Goal: Task Accomplishment & Management: Use online tool/utility

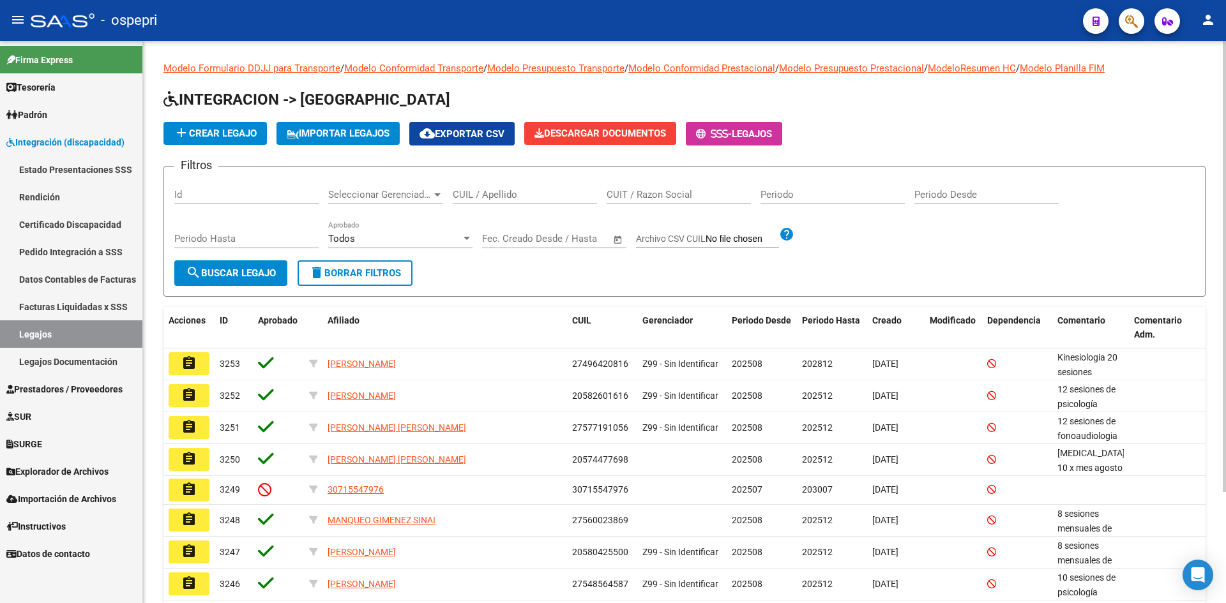
click at [491, 190] on input "CUIL / Apellido" at bounding box center [525, 194] width 144 height 11
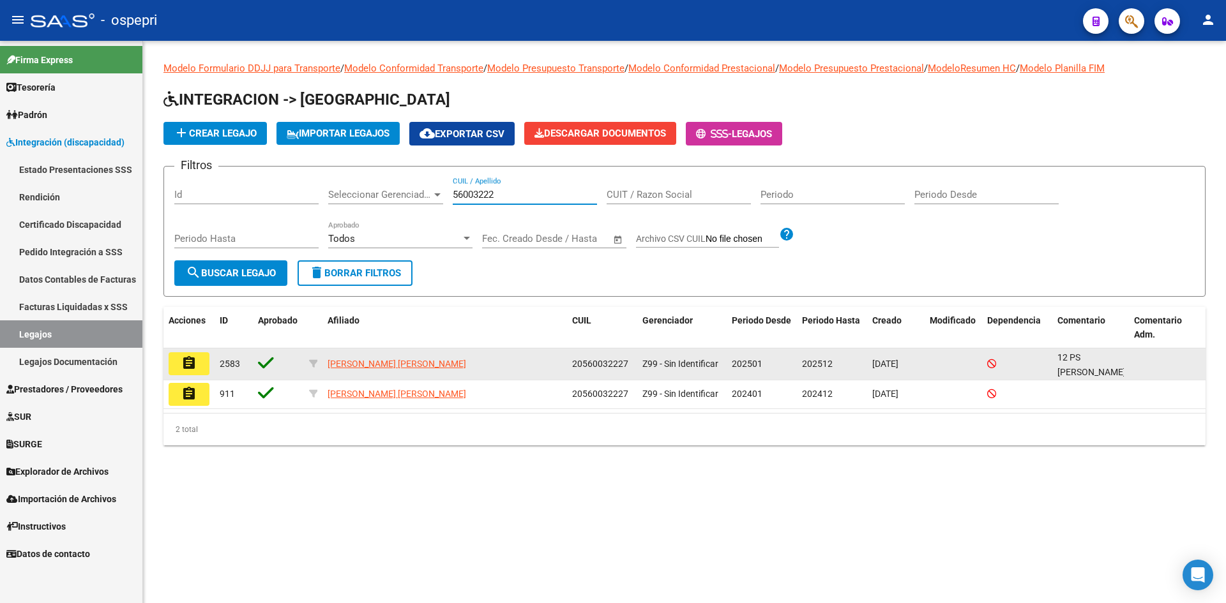
type input "56003222"
click at [194, 360] on mat-icon "assignment" at bounding box center [188, 363] width 15 height 15
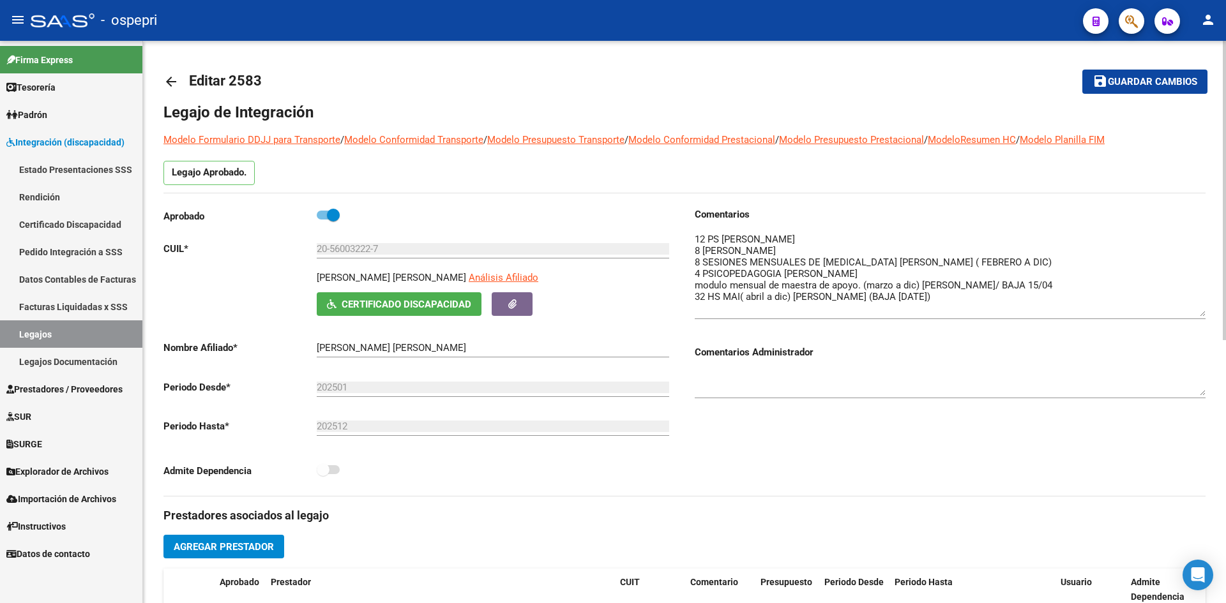
drag, startPoint x: 1202, startPoint y: 256, endPoint x: 1199, endPoint y: 315, distance: 58.8
click at [1199, 315] on textarea at bounding box center [950, 274] width 511 height 84
click at [172, 82] on mat-icon "arrow_back" at bounding box center [170, 81] width 15 height 15
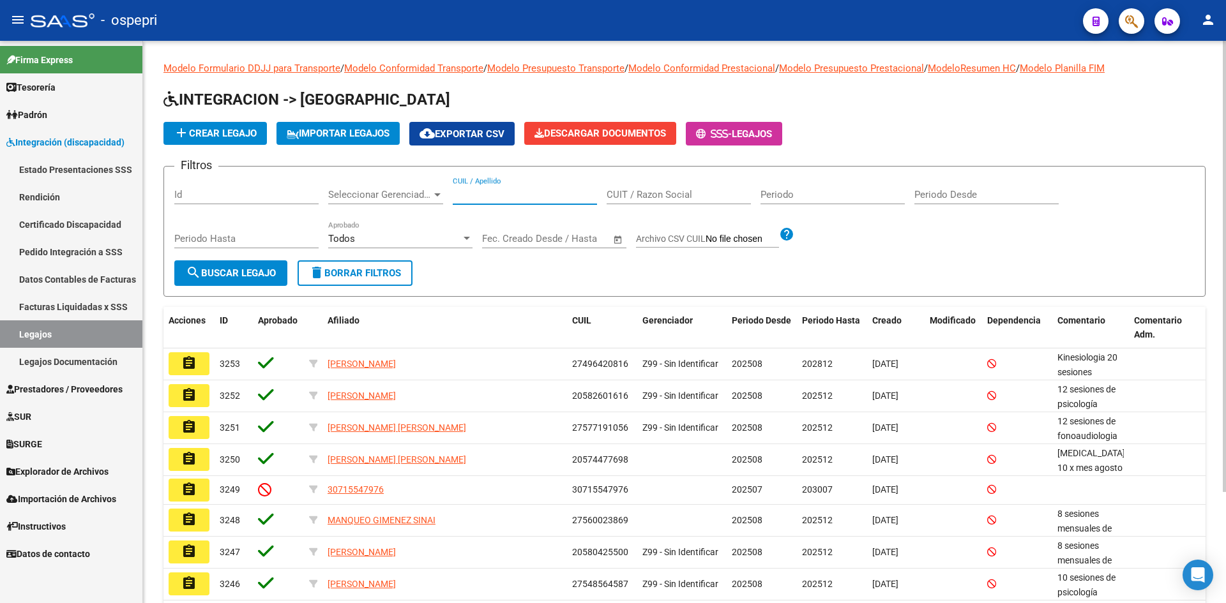
click at [489, 193] on input "CUIL / Apellido" at bounding box center [525, 194] width 144 height 11
type input "56758462"
click at [260, 275] on span "search Buscar Legajo" at bounding box center [231, 273] width 90 height 11
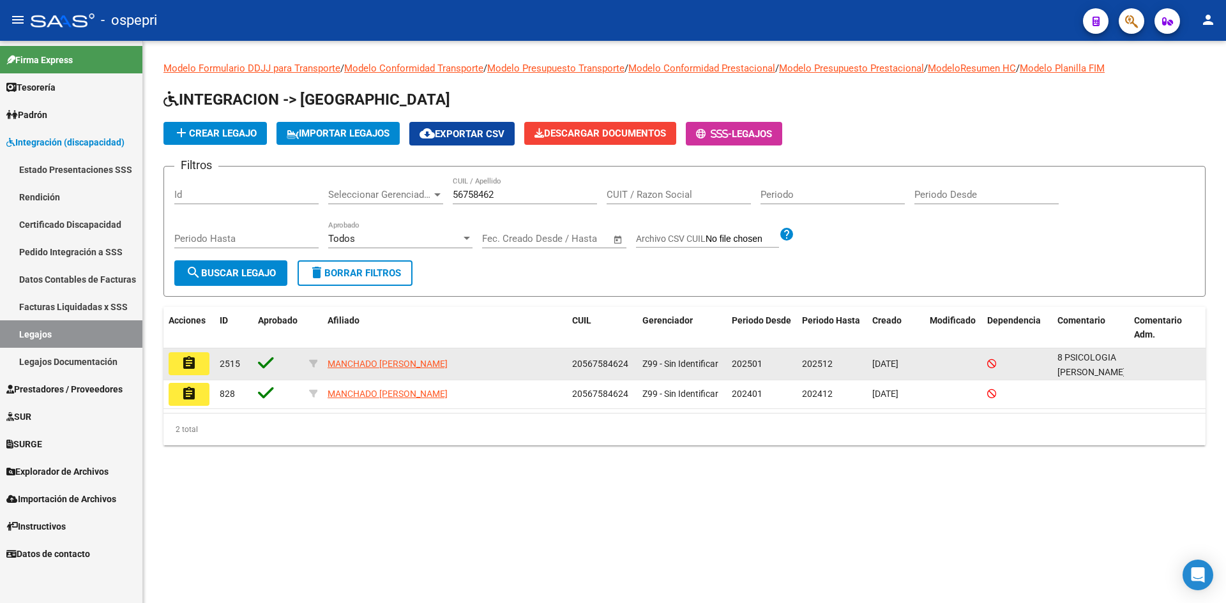
click at [194, 364] on mat-icon "assignment" at bounding box center [188, 363] width 15 height 15
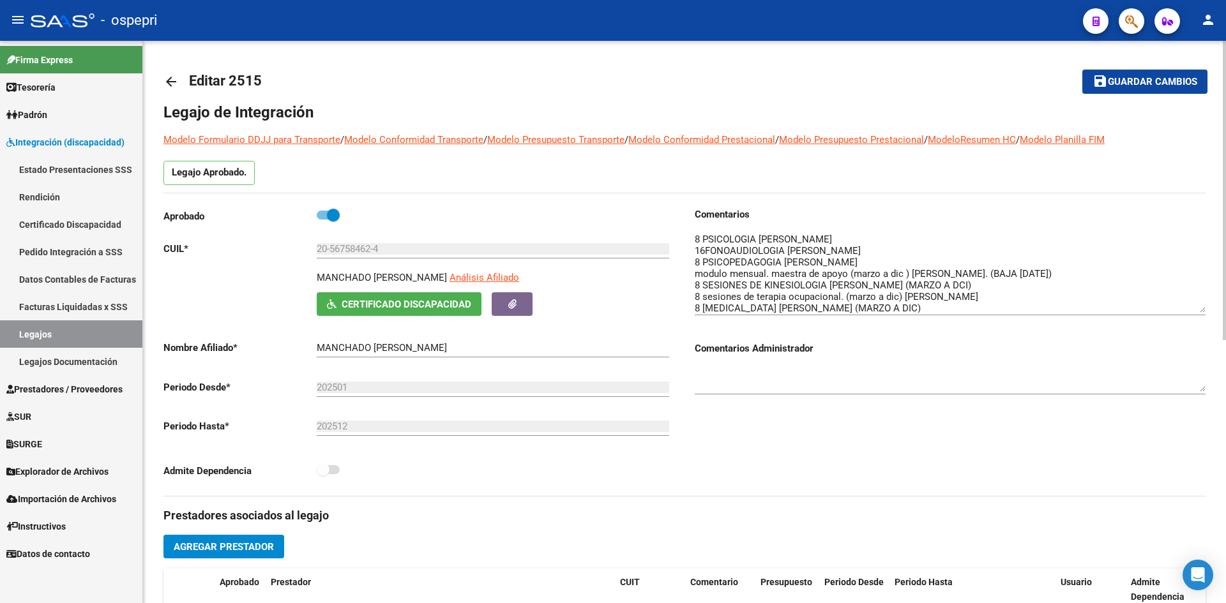
drag, startPoint x: 1204, startPoint y: 254, endPoint x: 1206, endPoint y: 309, distance: 55.0
click at [1206, 309] on div "arrow_back Editar 2515 save Guardar cambios Legajo de Integración Modelo Formul…" at bounding box center [684, 569] width 1083 height 1057
click at [169, 81] on mat-icon "arrow_back" at bounding box center [170, 81] width 15 height 15
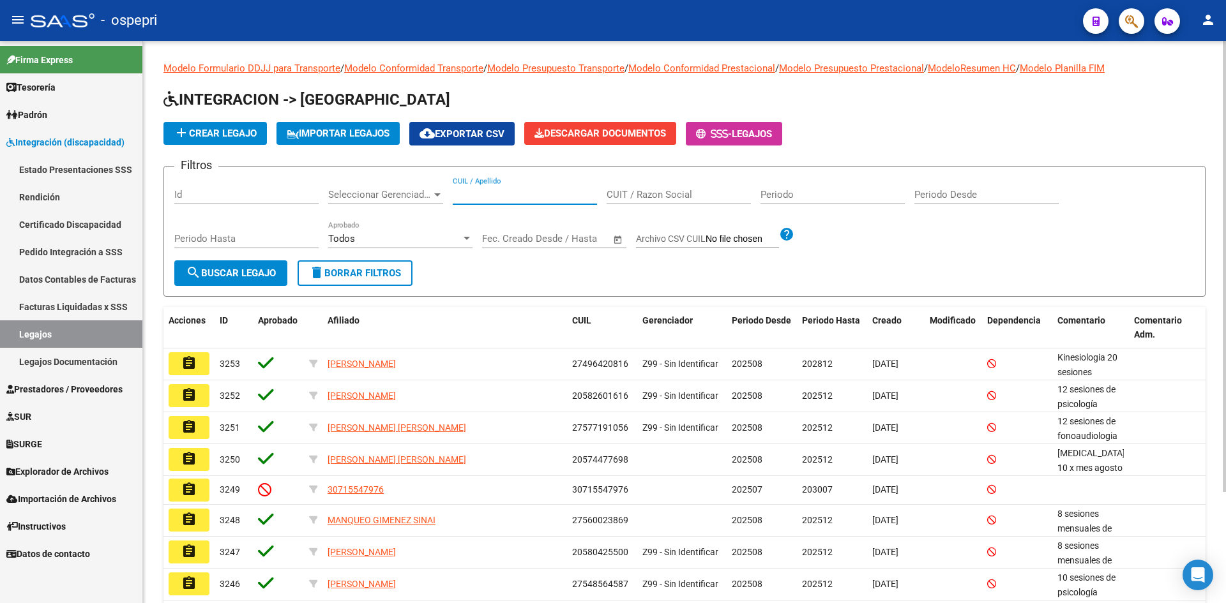
click at [470, 198] on input "CUIL / Apellido" at bounding box center [525, 194] width 144 height 11
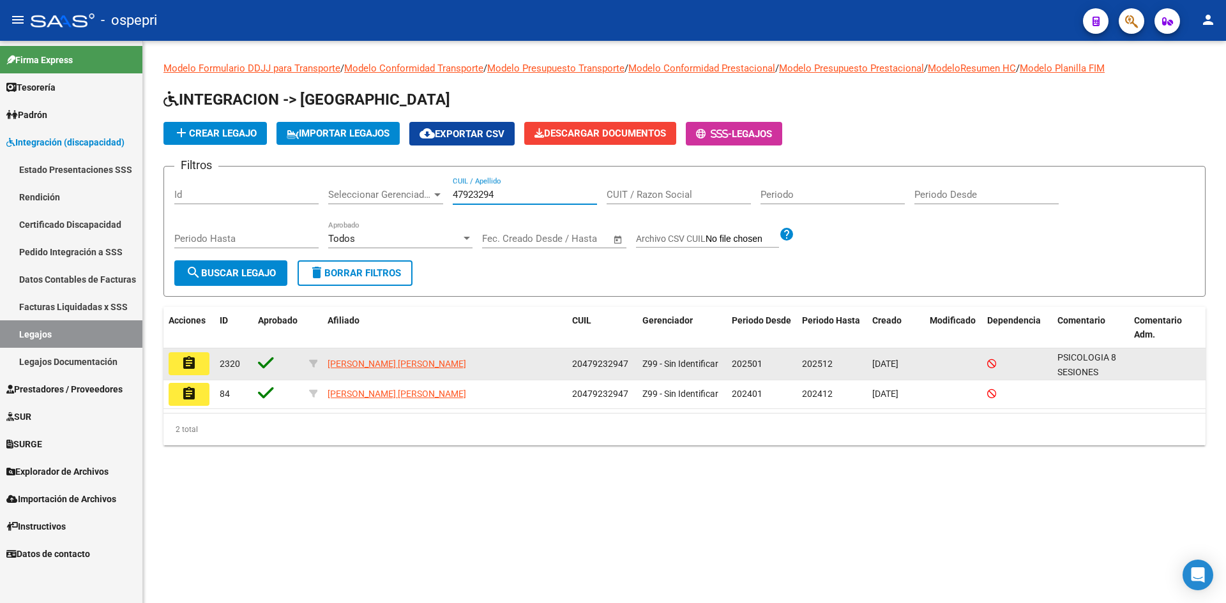
type input "47923294"
click at [189, 367] on mat-icon "assignment" at bounding box center [188, 363] width 15 height 15
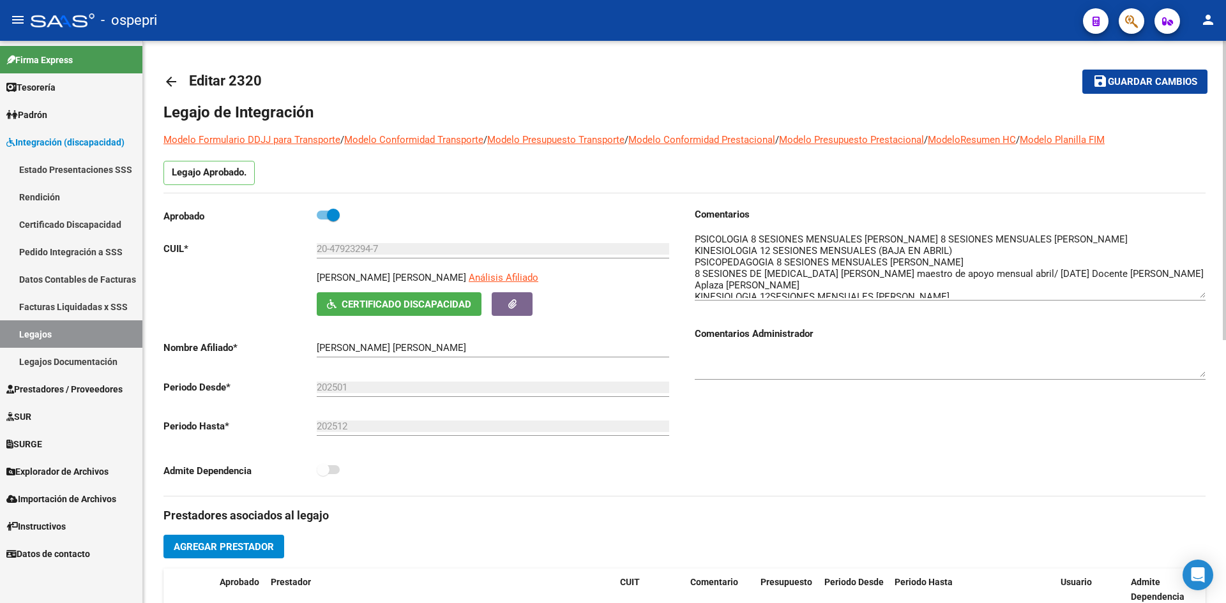
drag, startPoint x: 1206, startPoint y: 262, endPoint x: 1206, endPoint y: 295, distance: 33.2
click at [1206, 295] on div "arrow_back Editar 2320 save Guardar cambios Legajo de Integración Modelo Formul…" at bounding box center [684, 569] width 1083 height 1057
click at [171, 87] on mat-icon "arrow_back" at bounding box center [170, 81] width 15 height 15
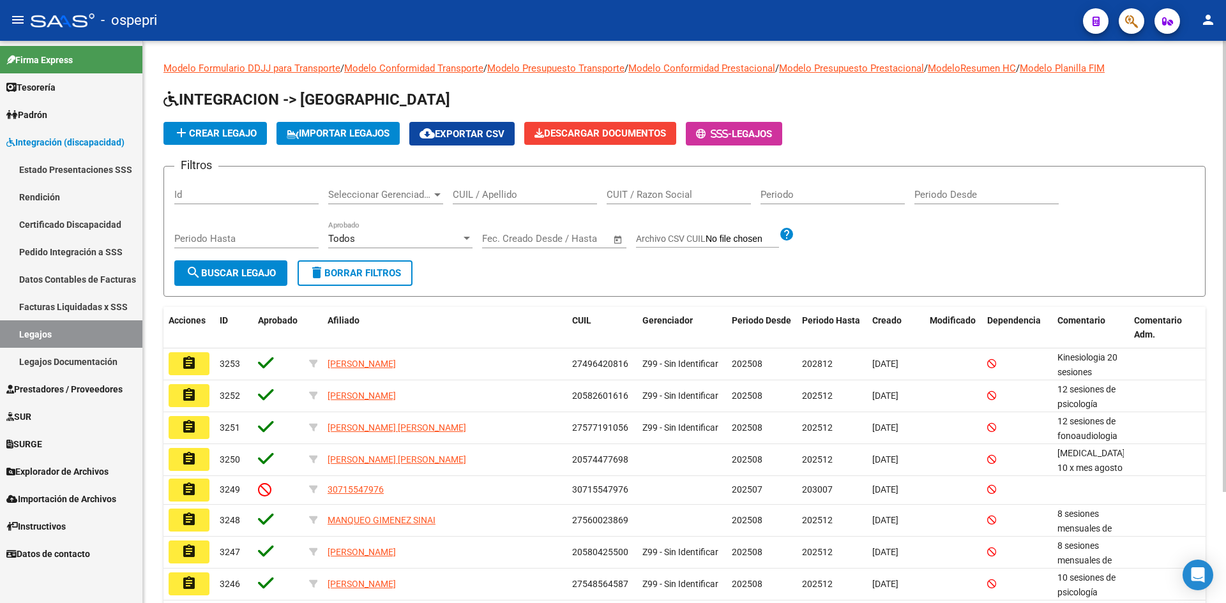
click at [486, 188] on div "CUIL / Apellido" at bounding box center [525, 190] width 144 height 27
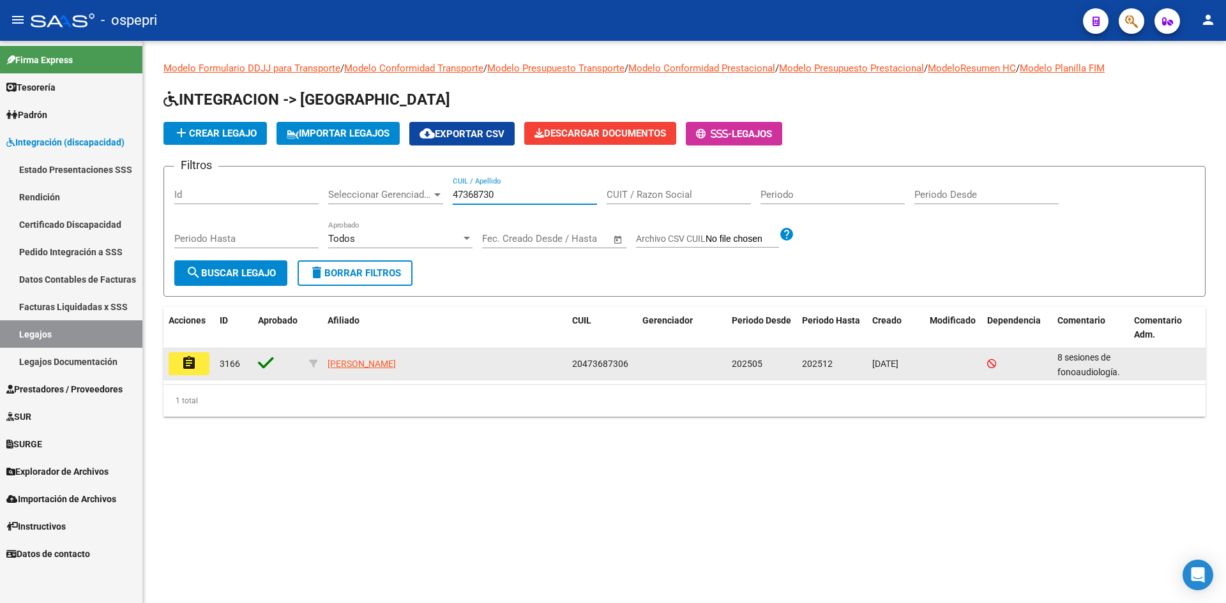
type input "47368730"
click at [191, 361] on mat-icon "assignment" at bounding box center [188, 363] width 15 height 15
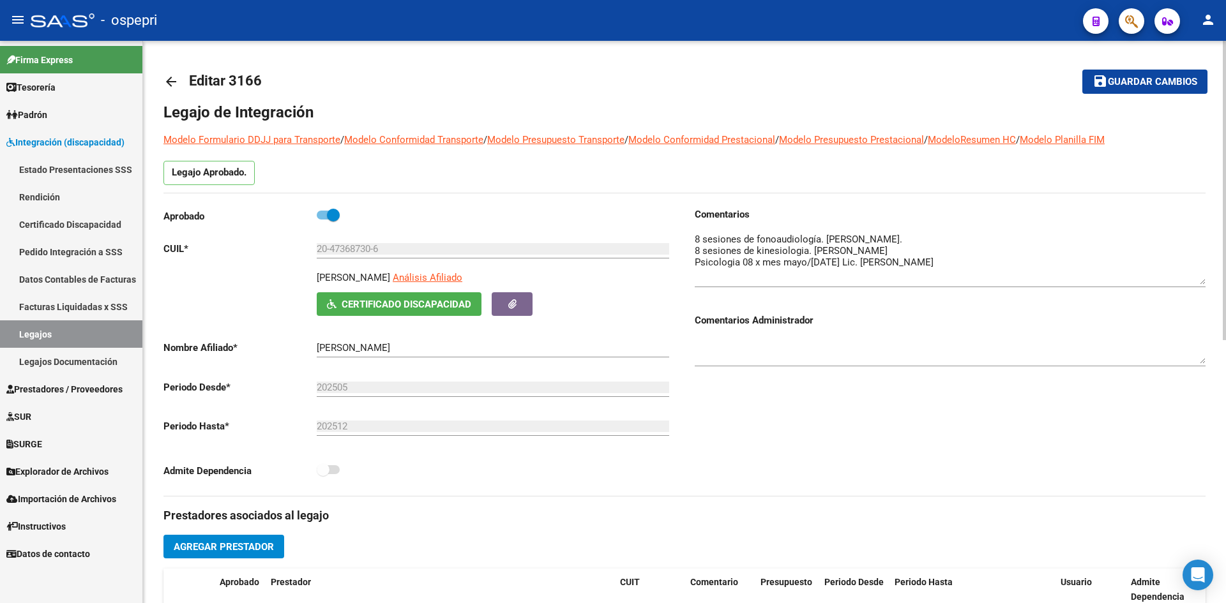
drag, startPoint x: 1203, startPoint y: 254, endPoint x: 1207, endPoint y: 281, distance: 27.1
click at [1207, 281] on div "arrow_back Editar 3166 save Guardar cambios Legajo de Integración Modelo Formul…" at bounding box center [684, 569] width 1083 height 1057
click at [176, 77] on mat-icon "arrow_back" at bounding box center [170, 81] width 15 height 15
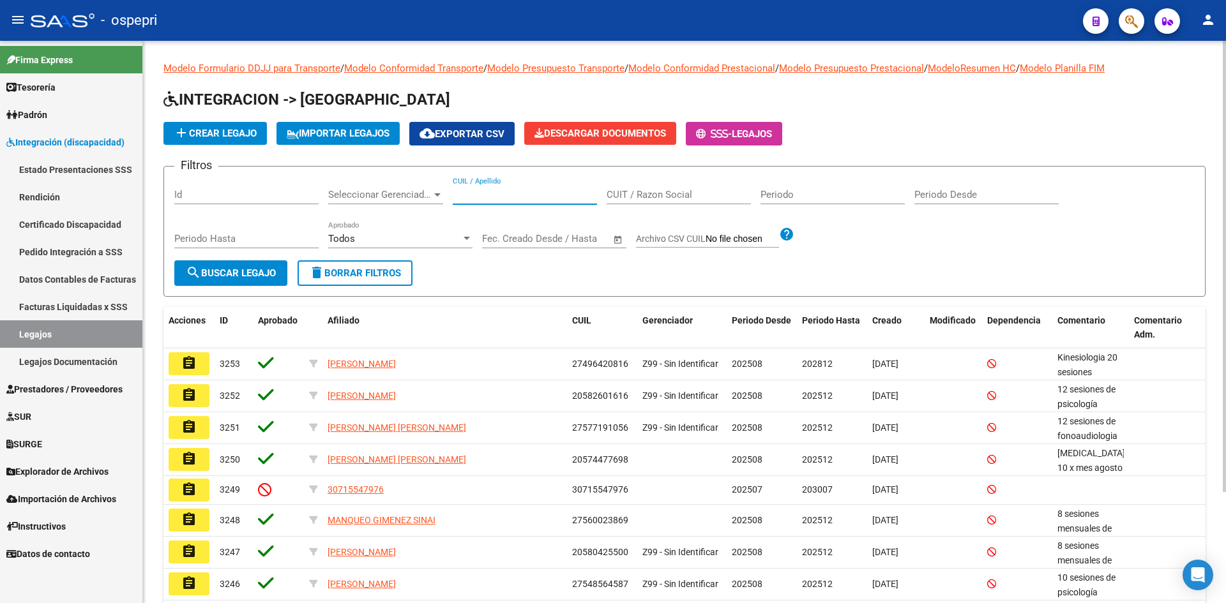
click at [489, 194] on input "CUIL / Apellido" at bounding box center [525, 194] width 144 height 11
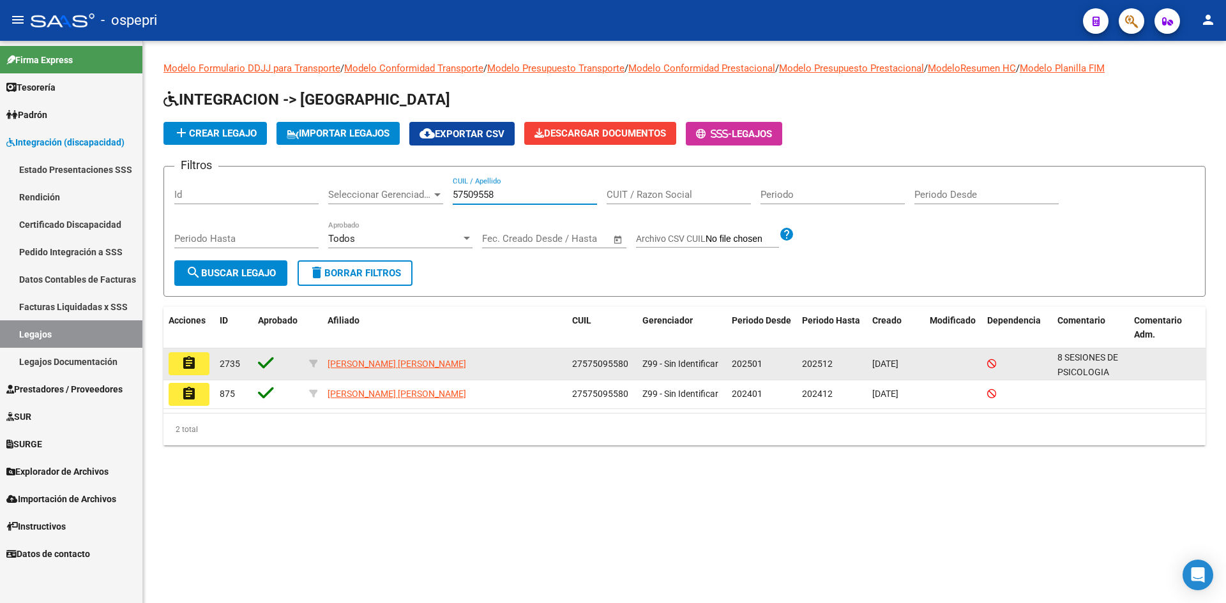
type input "57509558"
click at [197, 357] on button "assignment" at bounding box center [189, 363] width 41 height 23
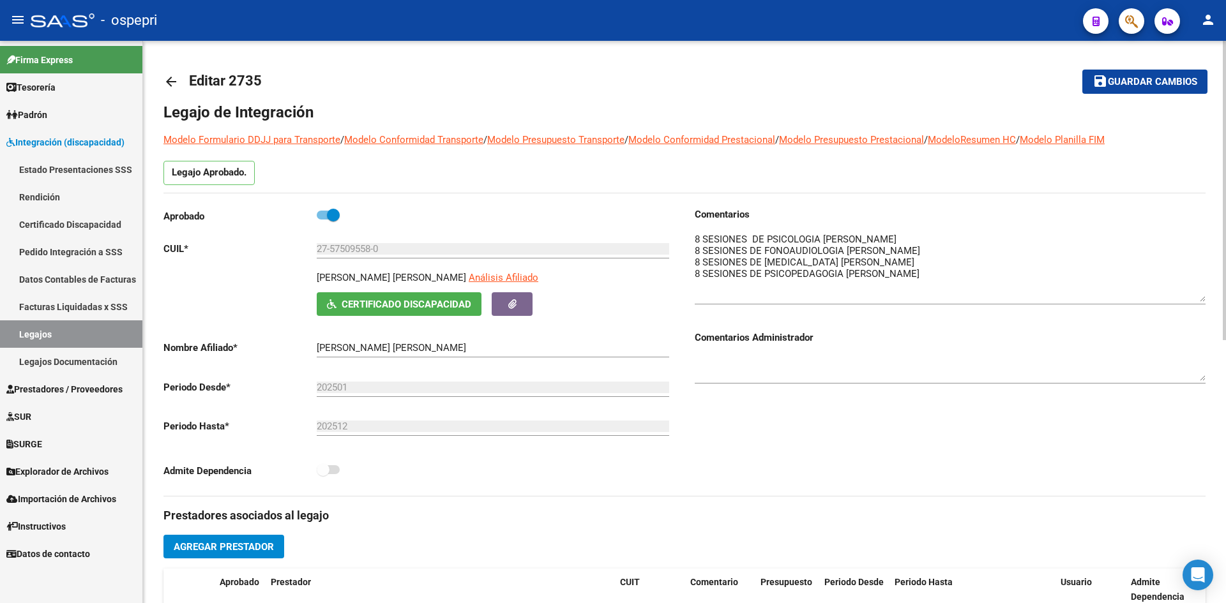
drag, startPoint x: 1203, startPoint y: 257, endPoint x: 1207, endPoint y: 301, distance: 44.2
click at [1207, 301] on div "arrow_back Editar 2735 save Guardar cambios Legajo de Integración Modelo Formul…" at bounding box center [684, 569] width 1083 height 1057
click at [165, 82] on mat-icon "arrow_back" at bounding box center [170, 81] width 15 height 15
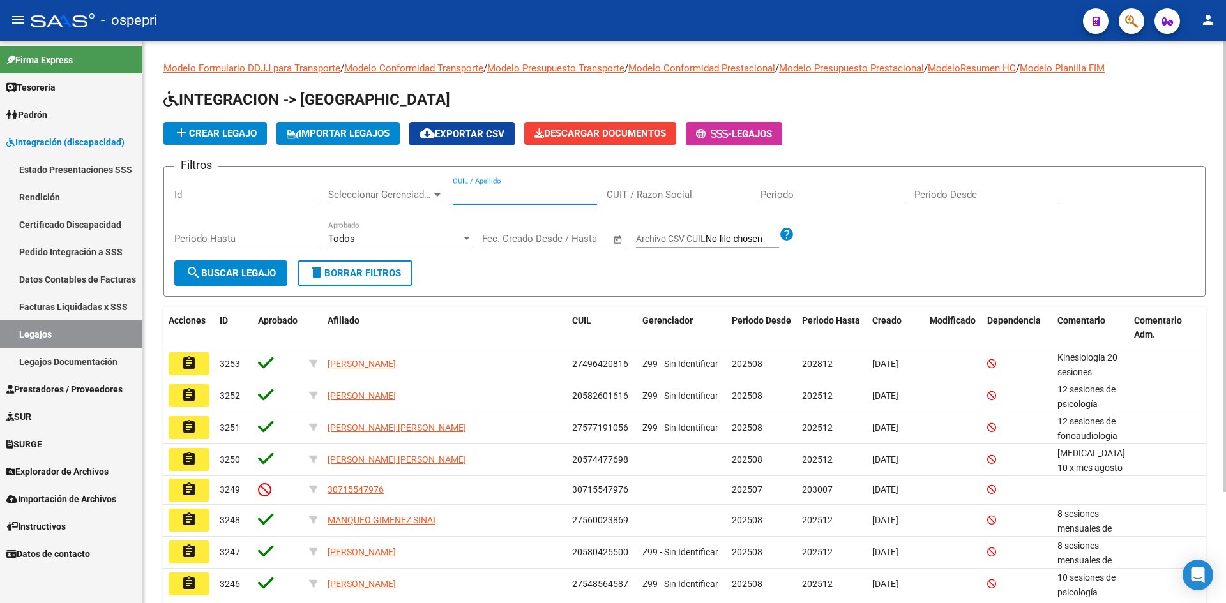
click at [477, 197] on input "CUIL / Apellido" at bounding box center [525, 194] width 144 height 11
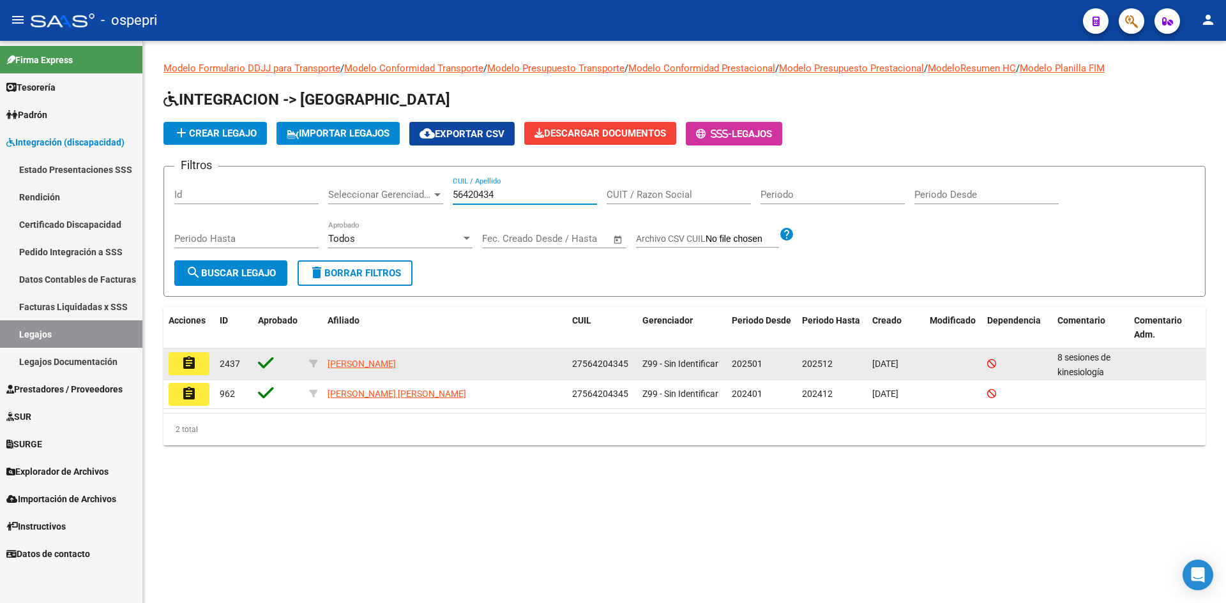
type input "56420434"
click at [192, 370] on mat-icon "assignment" at bounding box center [188, 363] width 15 height 15
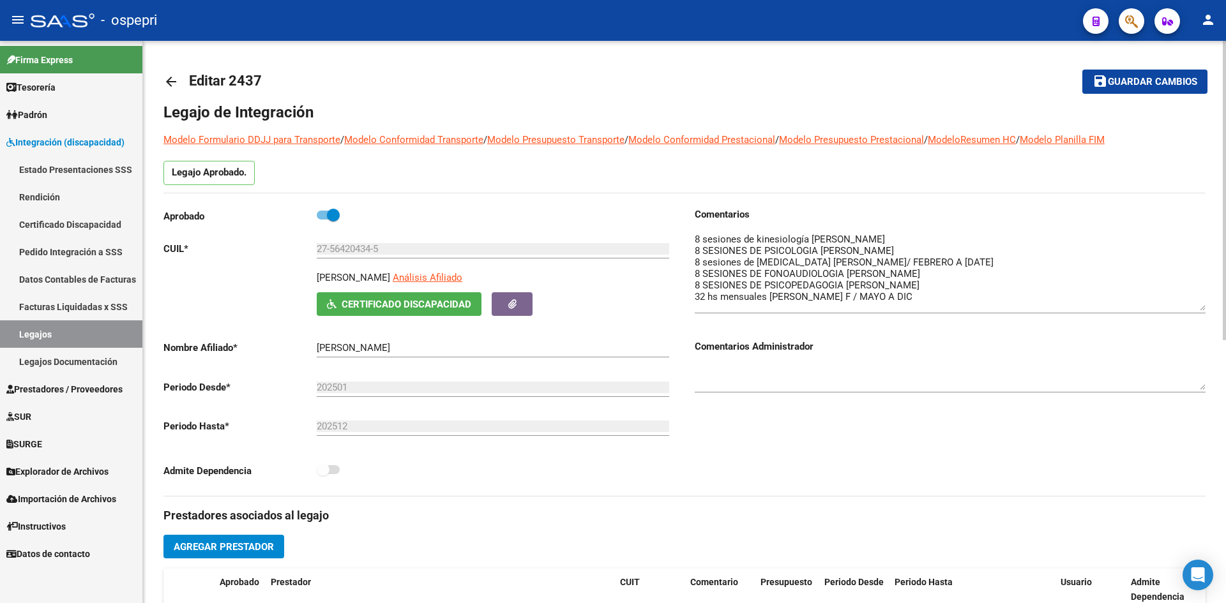
drag, startPoint x: 1202, startPoint y: 255, endPoint x: 1207, endPoint y: 308, distance: 53.2
click at [1207, 308] on div "arrow_back Editar 2437 save Guardar cambios Legajo de Integración Modelo Formul…" at bounding box center [684, 569] width 1083 height 1057
click at [165, 79] on mat-icon "arrow_back" at bounding box center [170, 81] width 15 height 15
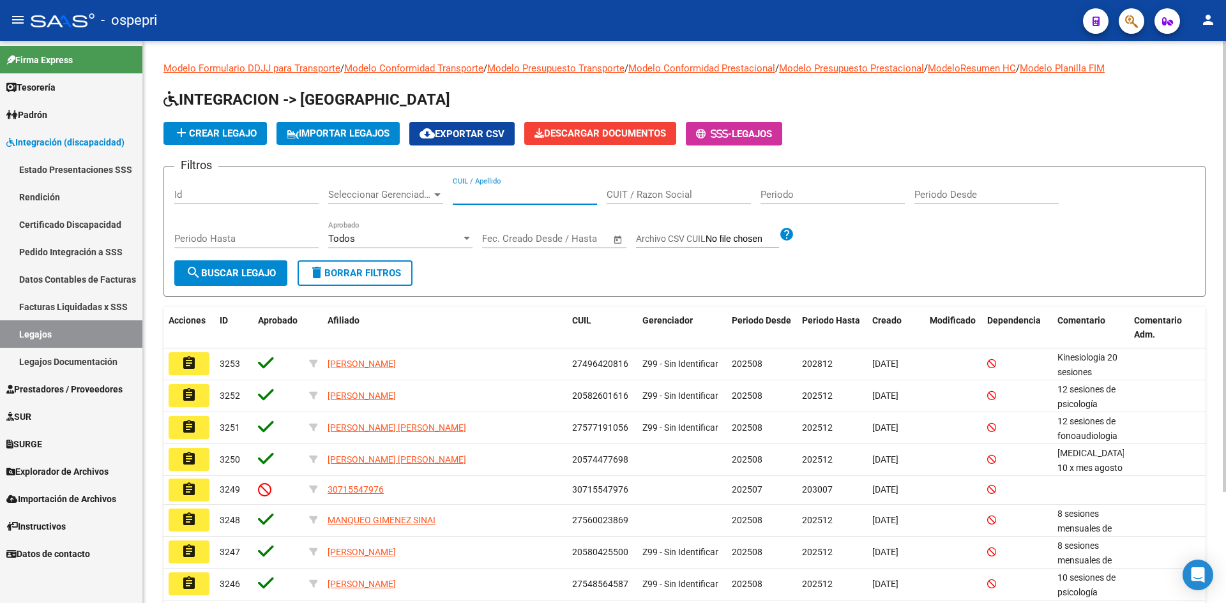
click at [481, 197] on input "CUIL / Apellido" at bounding box center [525, 194] width 144 height 11
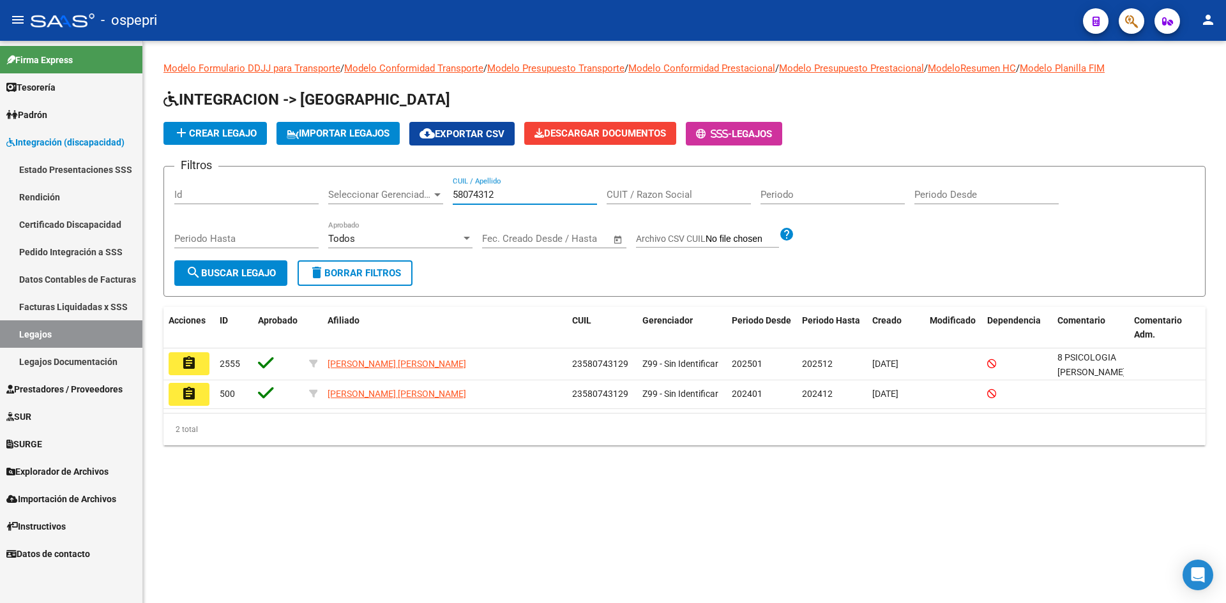
type input "58074312"
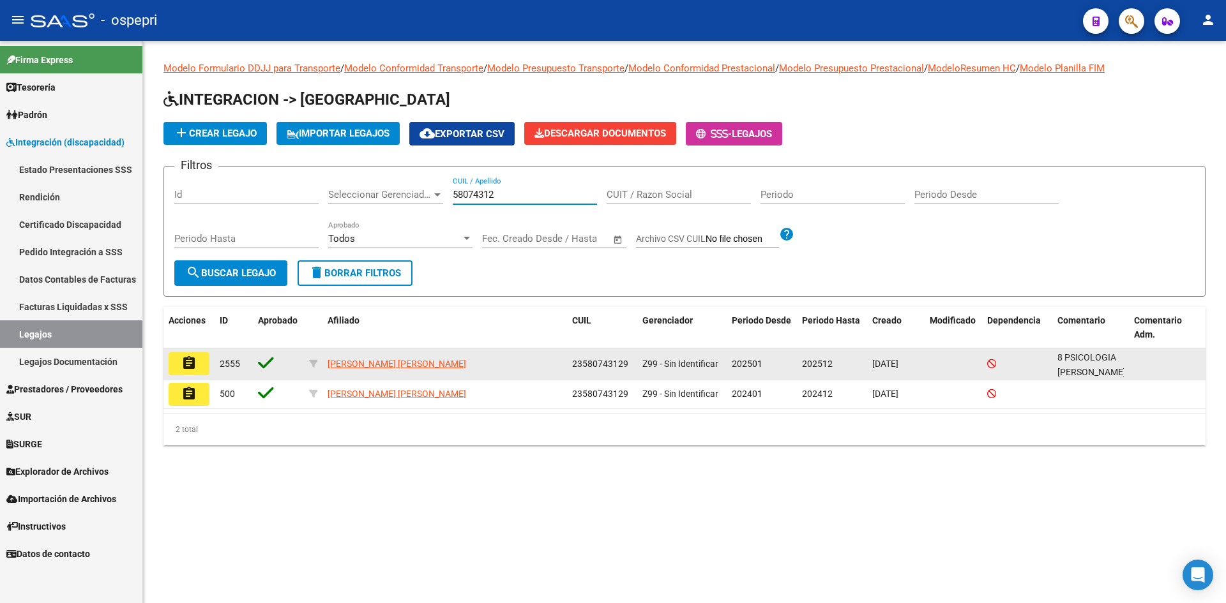
click at [190, 357] on mat-icon "assignment" at bounding box center [188, 363] width 15 height 15
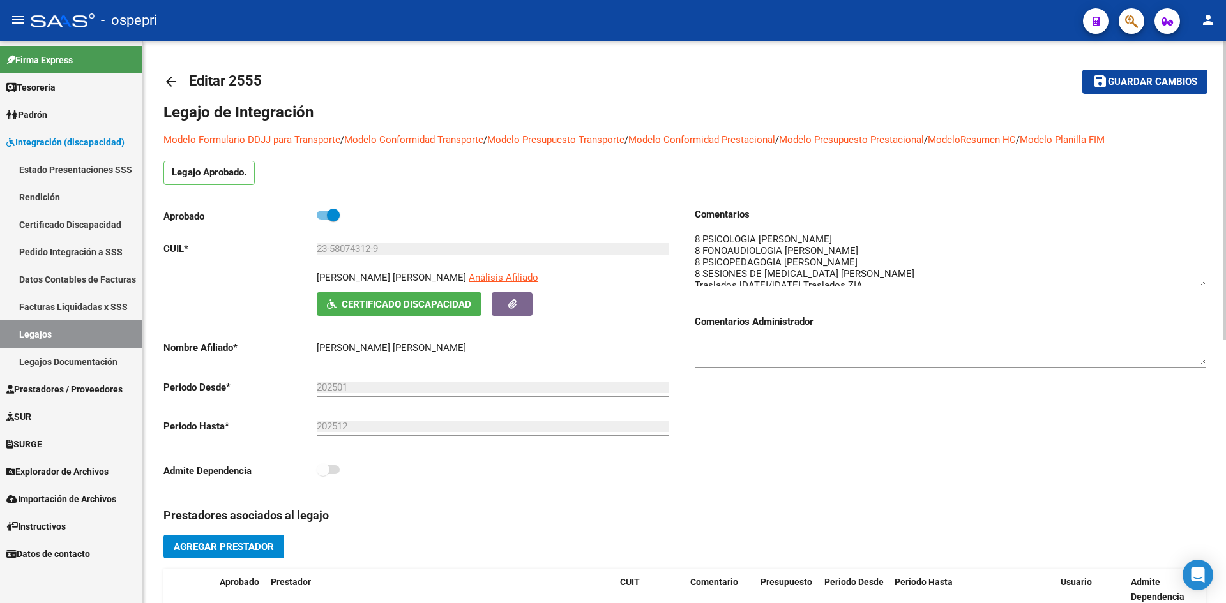
drag, startPoint x: 1202, startPoint y: 255, endPoint x: 1203, endPoint y: 282, distance: 27.5
click at [1203, 282] on textarea at bounding box center [950, 259] width 511 height 54
click at [171, 82] on mat-icon "arrow_back" at bounding box center [170, 81] width 15 height 15
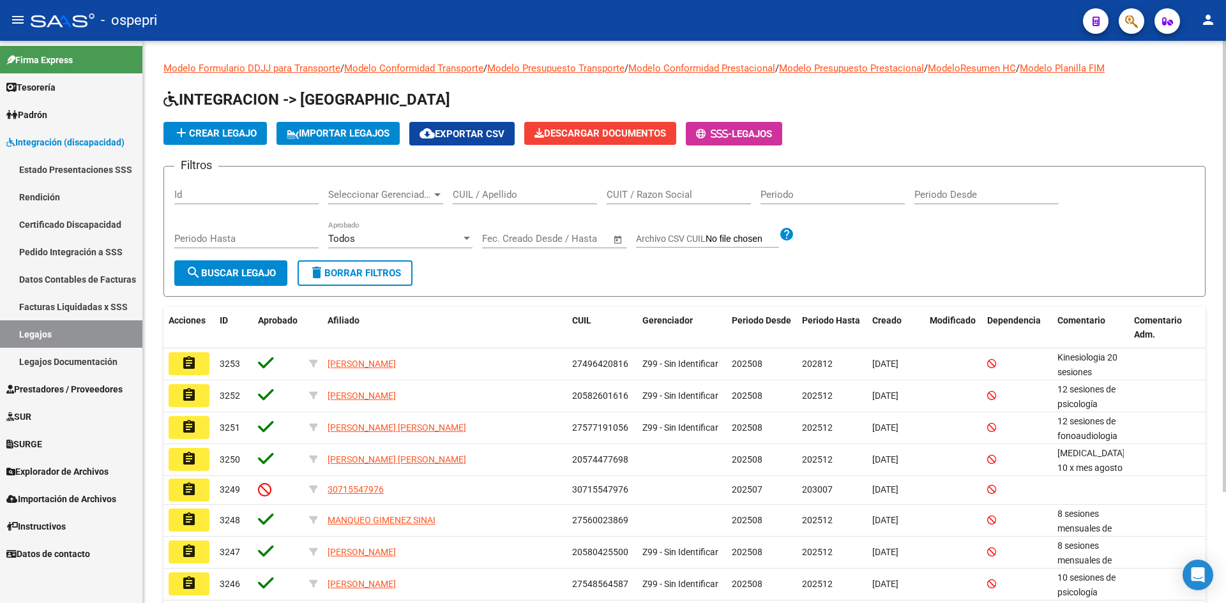
click at [500, 199] on input "CUIL / Apellido" at bounding box center [525, 194] width 144 height 11
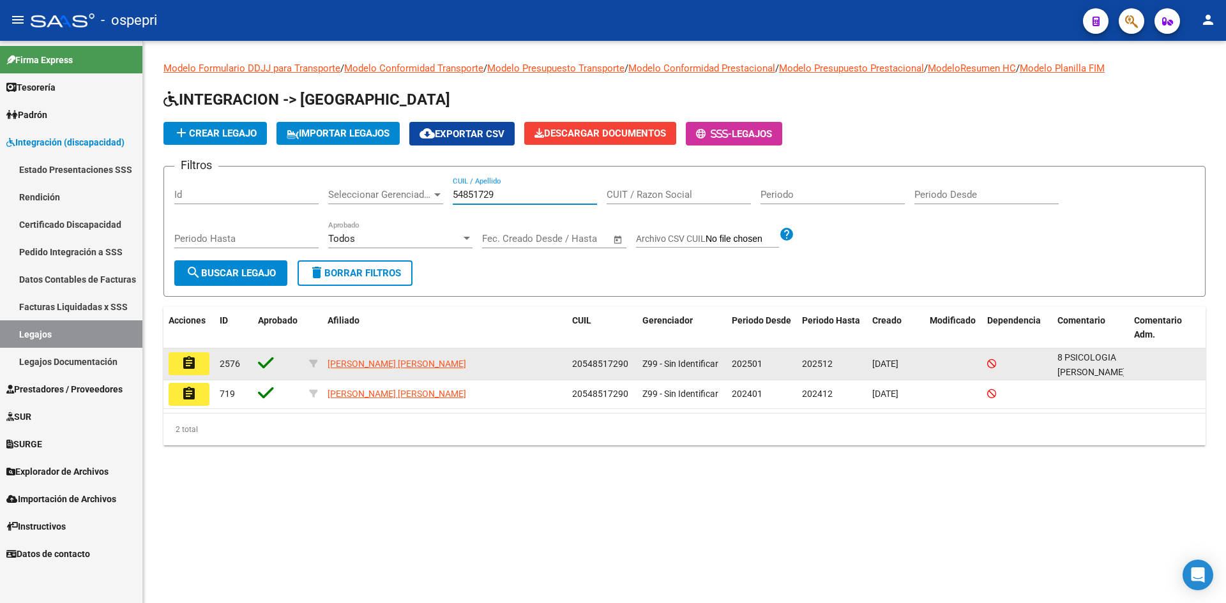
type input "54851729"
click at [182, 366] on mat-icon "assignment" at bounding box center [188, 363] width 15 height 15
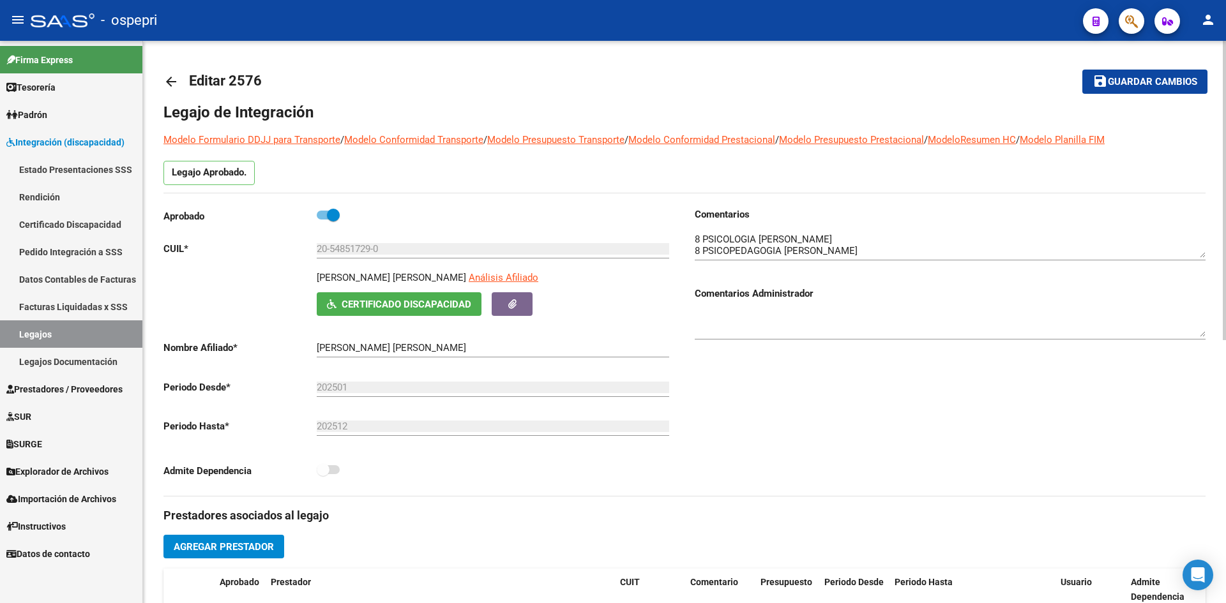
click at [170, 74] on mat-icon "arrow_back" at bounding box center [170, 81] width 15 height 15
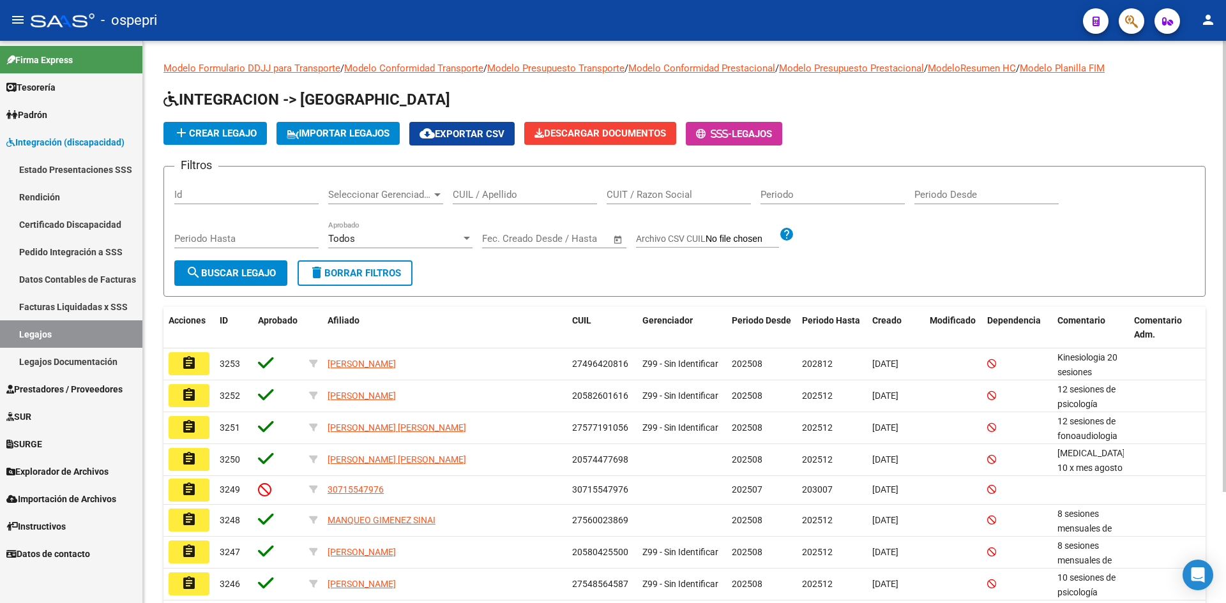
click at [501, 192] on input "CUIL / Apellido" at bounding box center [525, 194] width 144 height 11
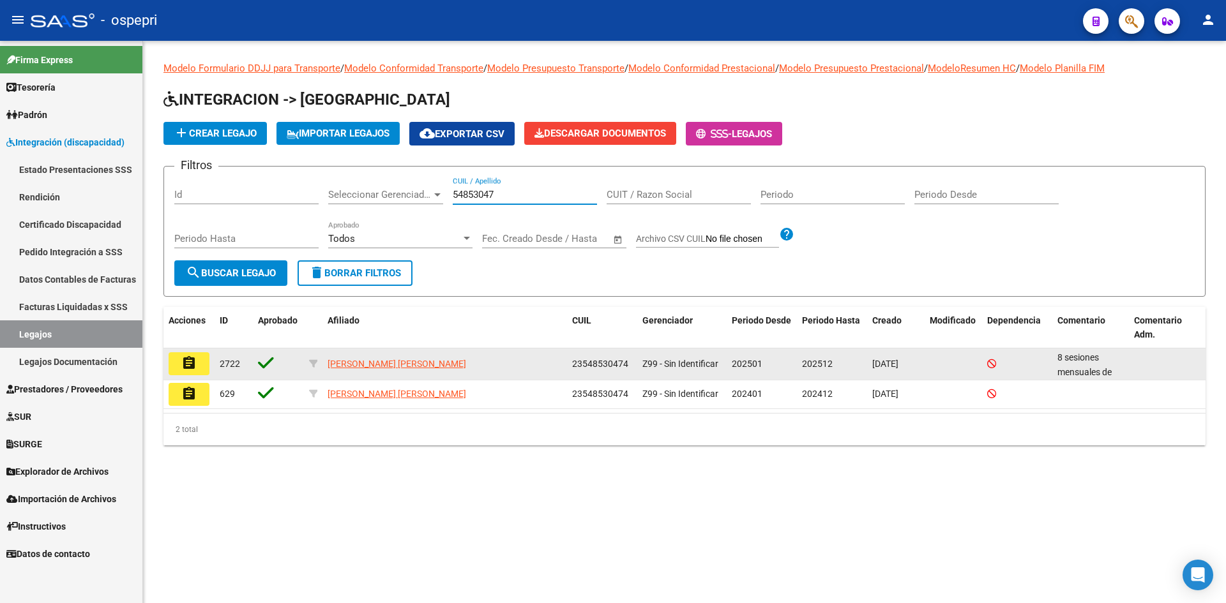
type input "54853047"
click at [195, 361] on mat-icon "assignment" at bounding box center [188, 363] width 15 height 15
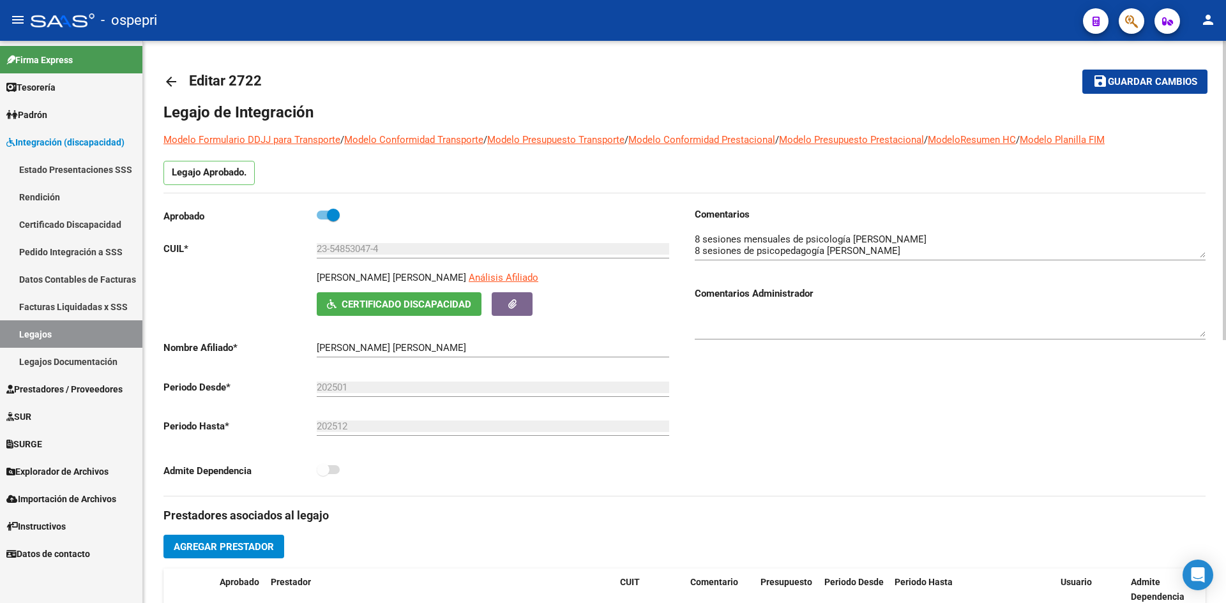
click at [162, 80] on div "arrow_back Editar 2722 save Guardar cambios Legajo de Integración Modelo Formul…" at bounding box center [684, 569] width 1083 height 1057
click at [167, 79] on mat-icon "arrow_back" at bounding box center [170, 81] width 15 height 15
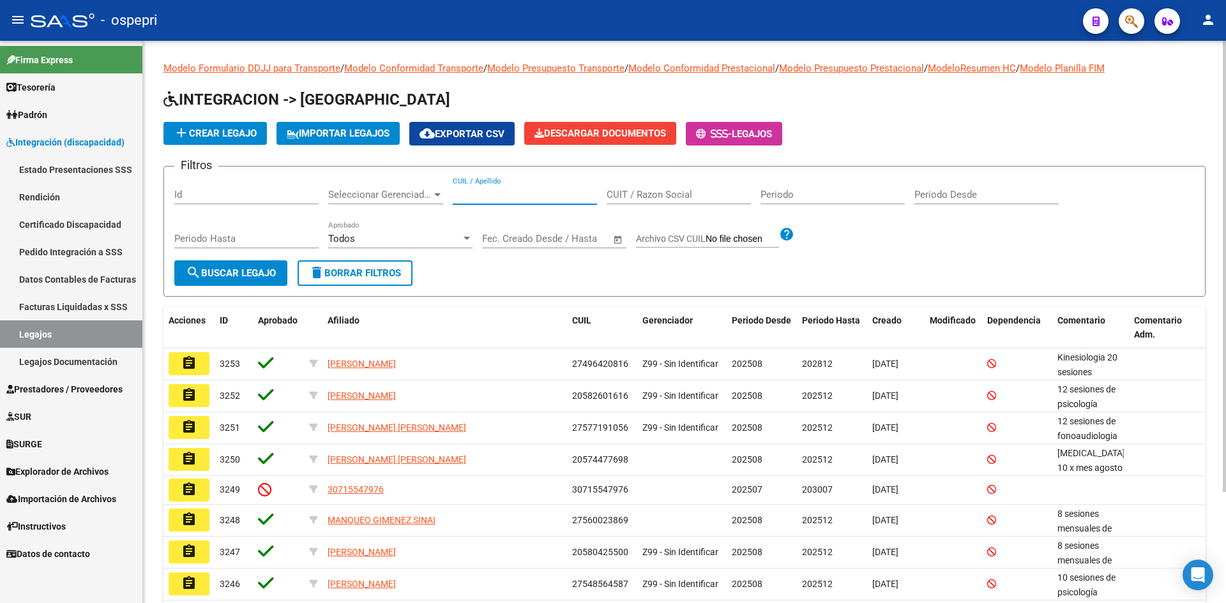
click at [509, 198] on input "CUIL / Apellido" at bounding box center [525, 194] width 144 height 11
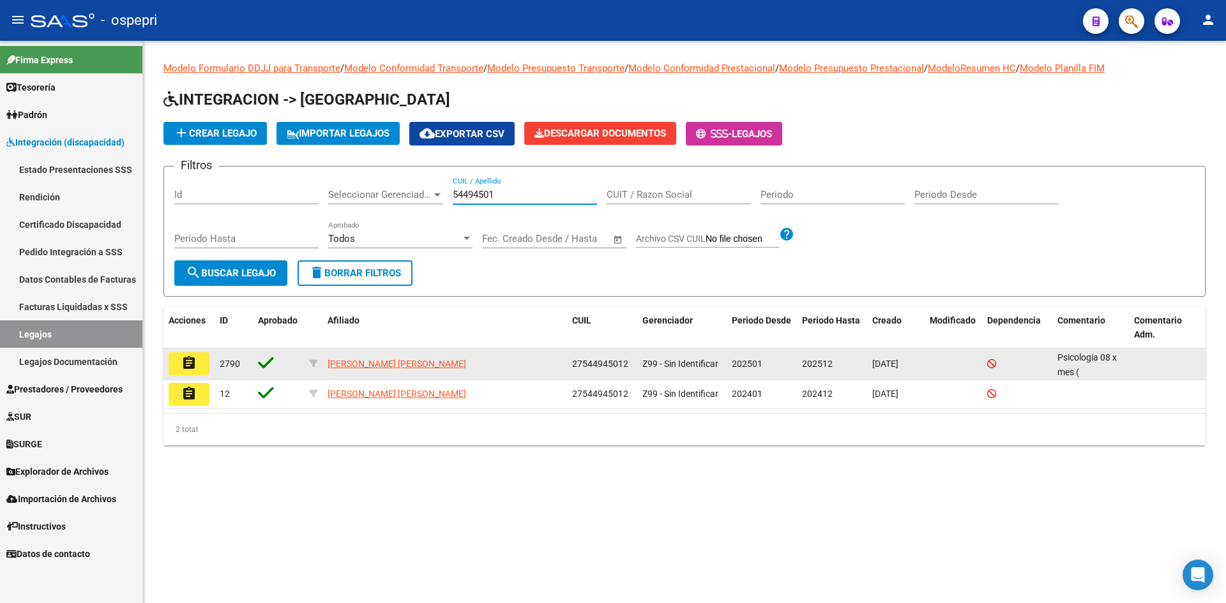
type input "54494501"
click at [193, 367] on mat-icon "assignment" at bounding box center [188, 363] width 15 height 15
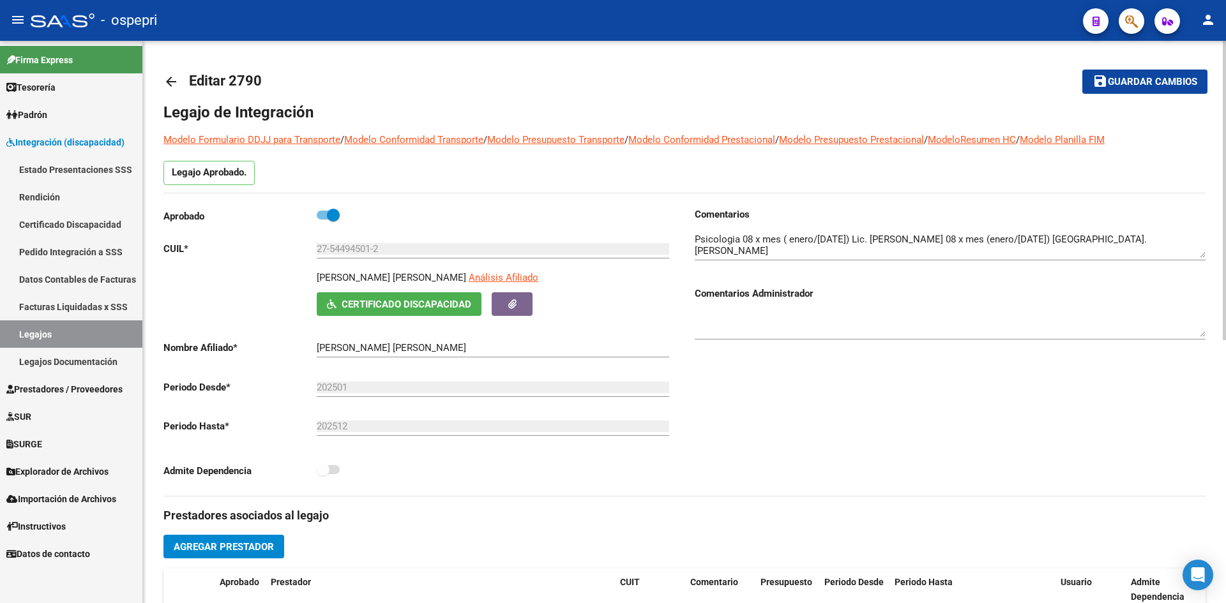
click at [169, 79] on mat-icon "arrow_back" at bounding box center [170, 81] width 15 height 15
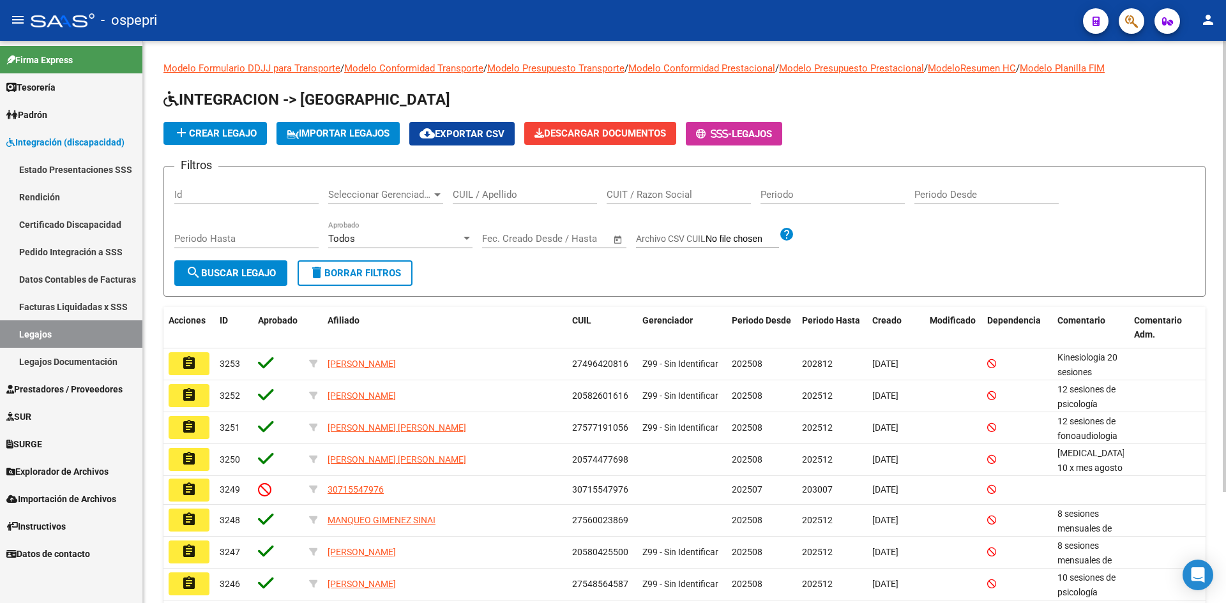
click at [475, 188] on div "CUIL / Apellido" at bounding box center [525, 190] width 144 height 27
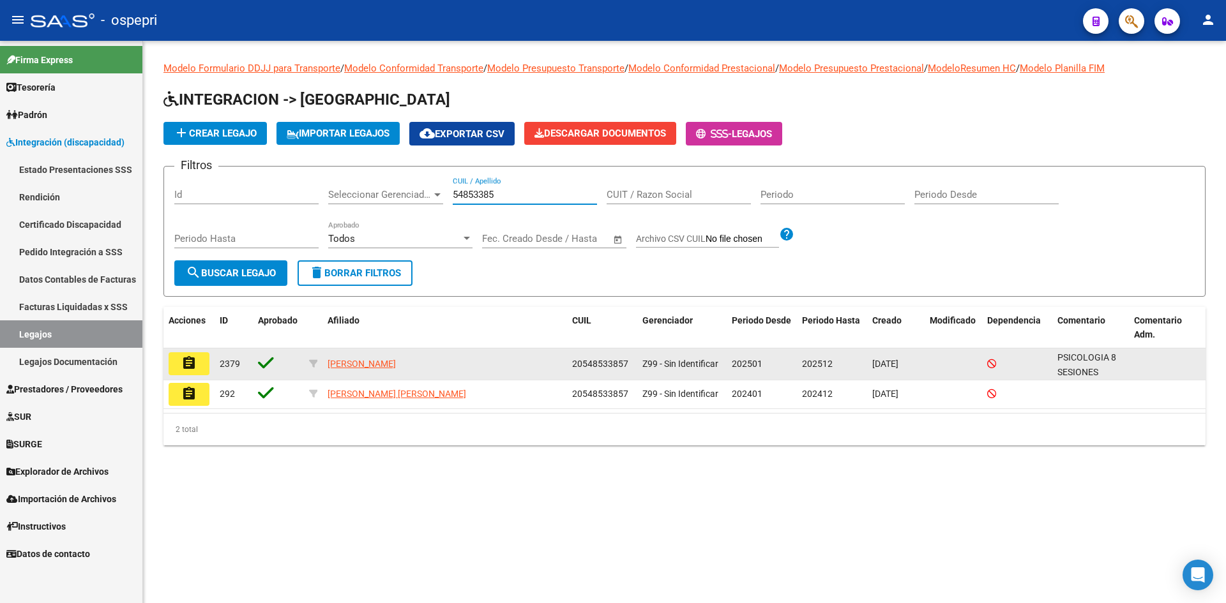
type input "54853385"
click at [191, 365] on mat-icon "assignment" at bounding box center [188, 363] width 15 height 15
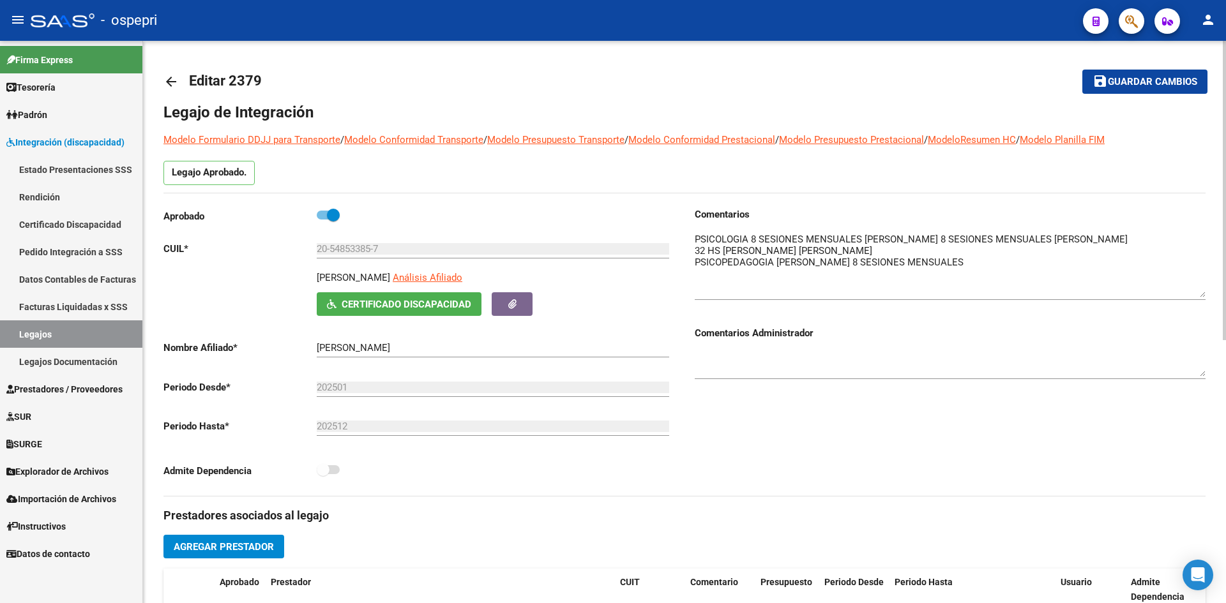
drag, startPoint x: 1203, startPoint y: 255, endPoint x: 1210, endPoint y: 294, distance: 40.2
click at [1210, 294] on div "arrow_back Editar 2379 save Guardar cambios Legajo de Integración Modelo Formul…" at bounding box center [684, 569] width 1083 height 1057
click at [170, 81] on mat-icon "arrow_back" at bounding box center [170, 81] width 15 height 15
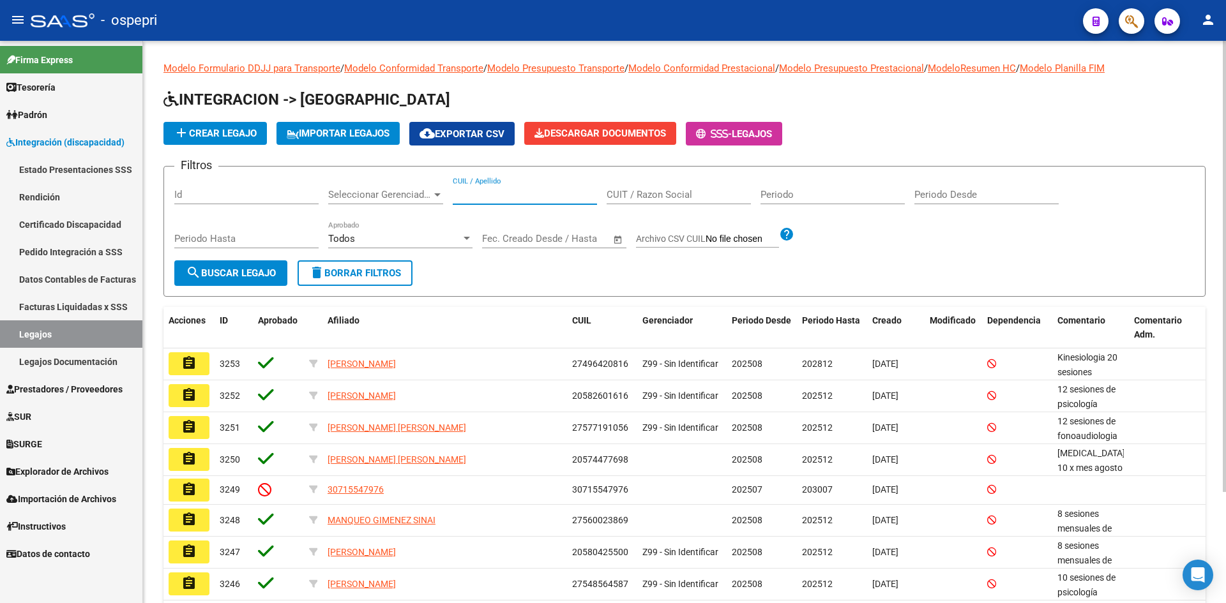
click at [489, 194] on input "CUIL / Apellido" at bounding box center [525, 194] width 144 height 11
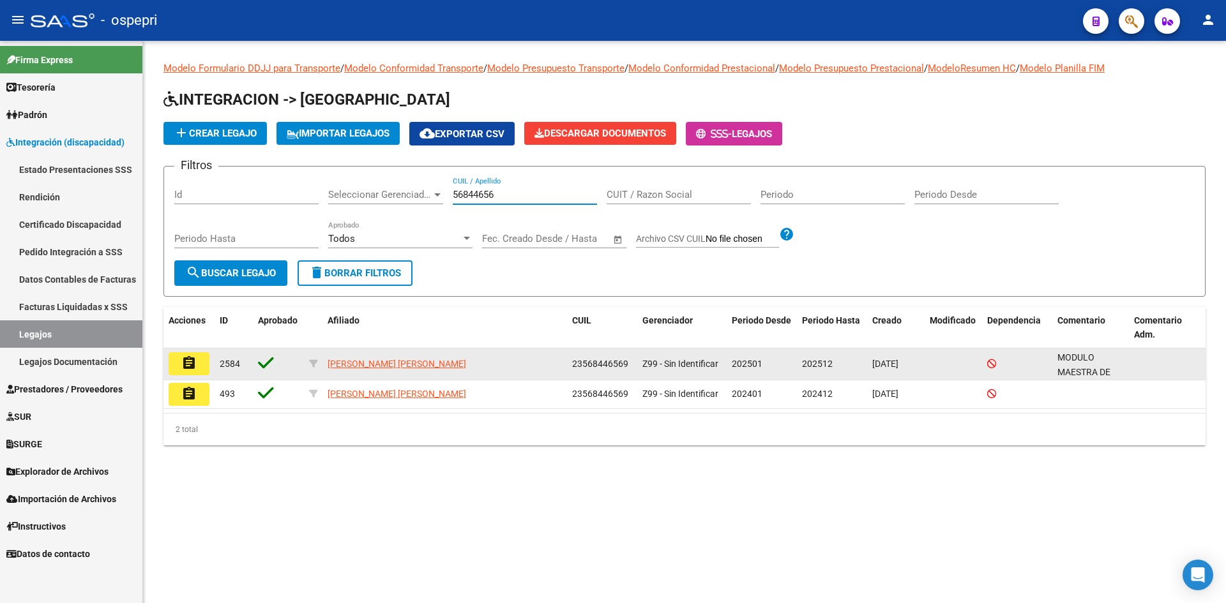
type input "56844656"
click at [197, 365] on button "assignment" at bounding box center [189, 363] width 41 height 23
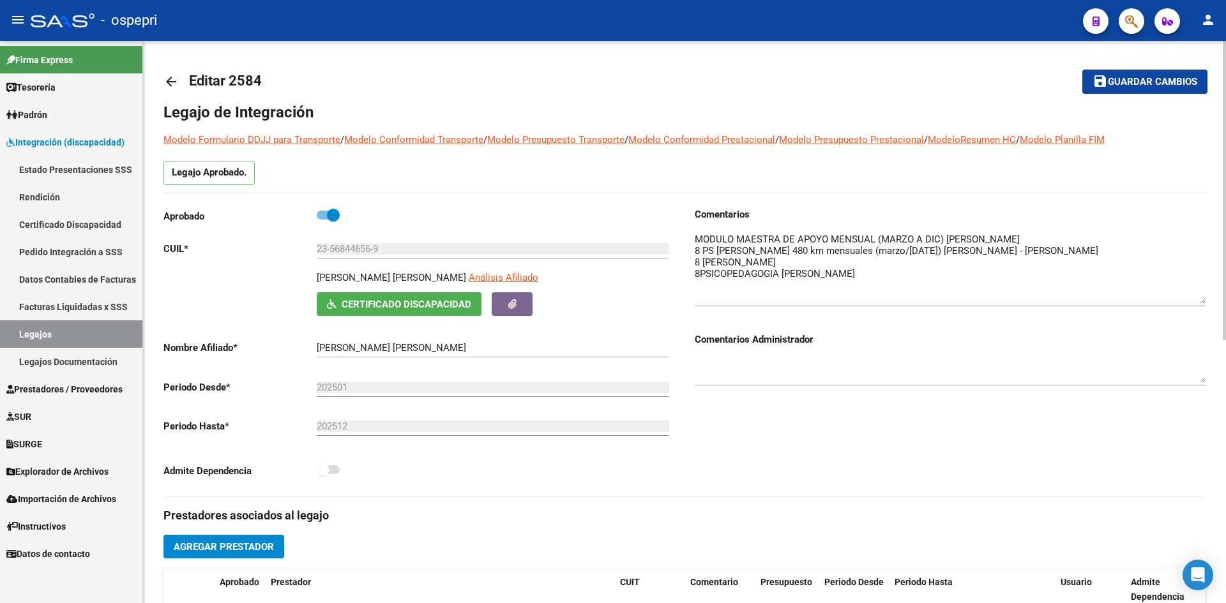
drag, startPoint x: 1200, startPoint y: 254, endPoint x: 1201, endPoint y: 300, distance: 46.0
click at [1201, 300] on textarea at bounding box center [950, 268] width 511 height 72
click at [169, 82] on mat-icon "arrow_back" at bounding box center [170, 81] width 15 height 15
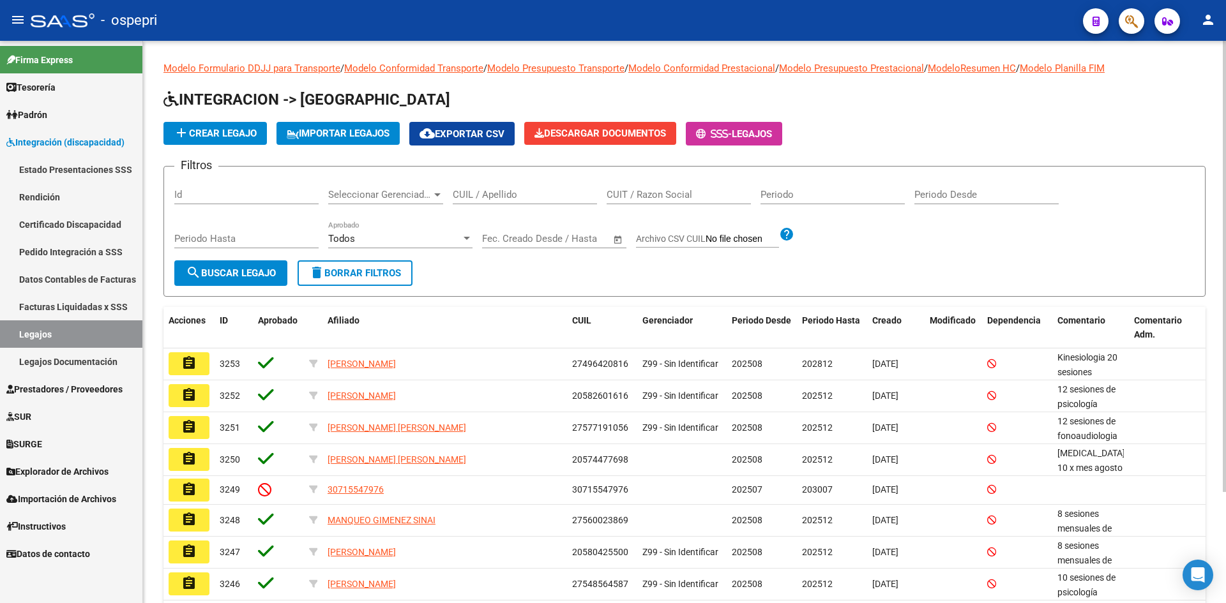
click at [510, 195] on input "CUIL / Apellido" at bounding box center [525, 194] width 144 height 11
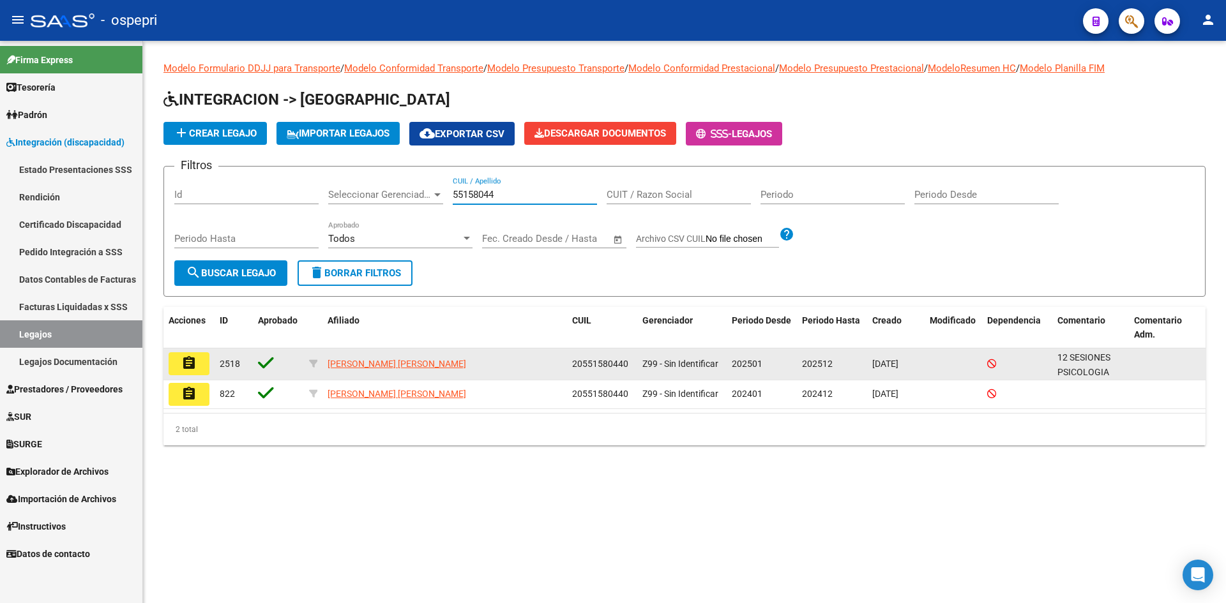
type input "55158044"
click at [191, 358] on mat-icon "assignment" at bounding box center [188, 363] width 15 height 15
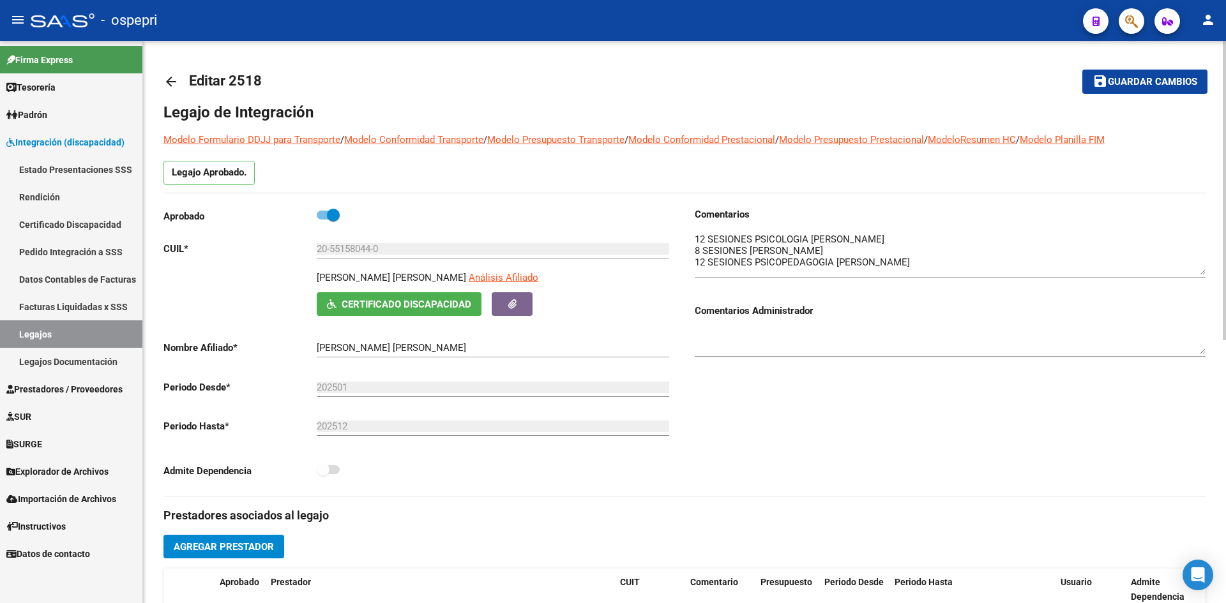
drag, startPoint x: 1202, startPoint y: 254, endPoint x: 1198, endPoint y: 273, distance: 19.5
click at [1198, 273] on textarea at bounding box center [950, 253] width 511 height 43
click at [177, 77] on mat-icon "arrow_back" at bounding box center [170, 81] width 15 height 15
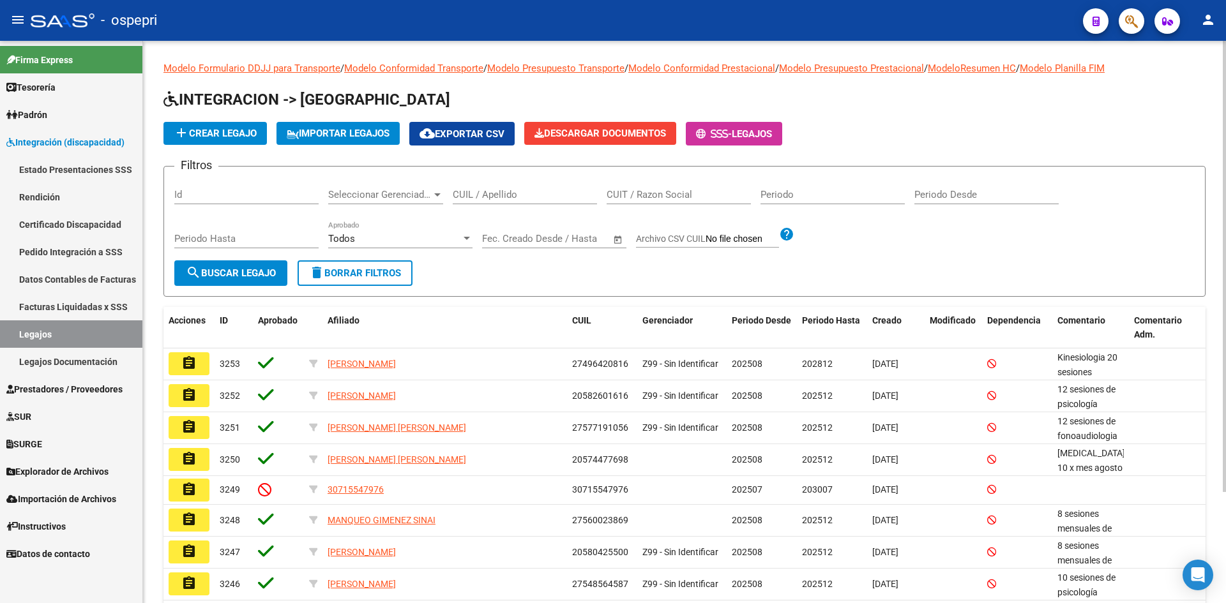
click at [485, 190] on input "CUIL / Apellido" at bounding box center [525, 194] width 144 height 11
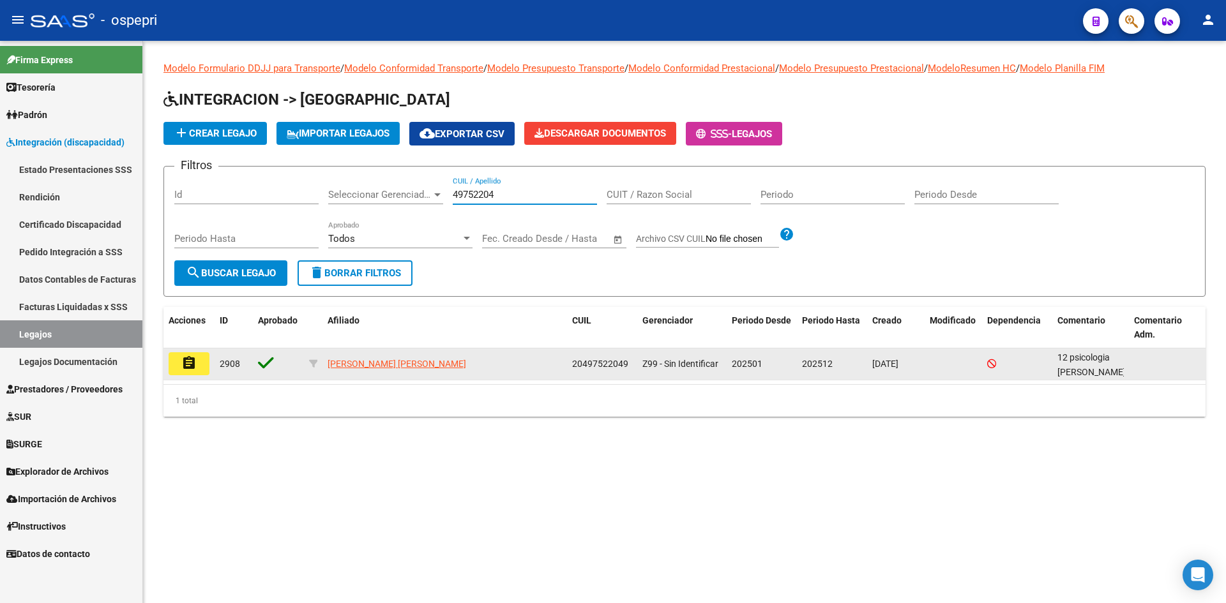
type input "49752204"
click at [193, 369] on mat-icon "assignment" at bounding box center [188, 363] width 15 height 15
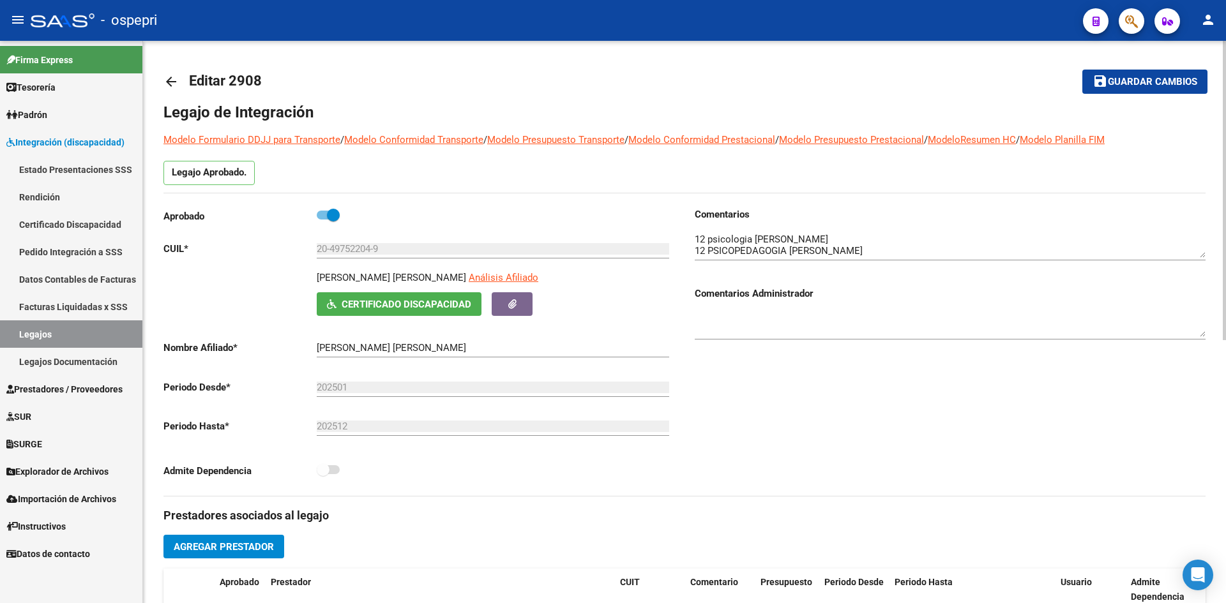
click at [170, 82] on mat-icon "arrow_back" at bounding box center [170, 81] width 15 height 15
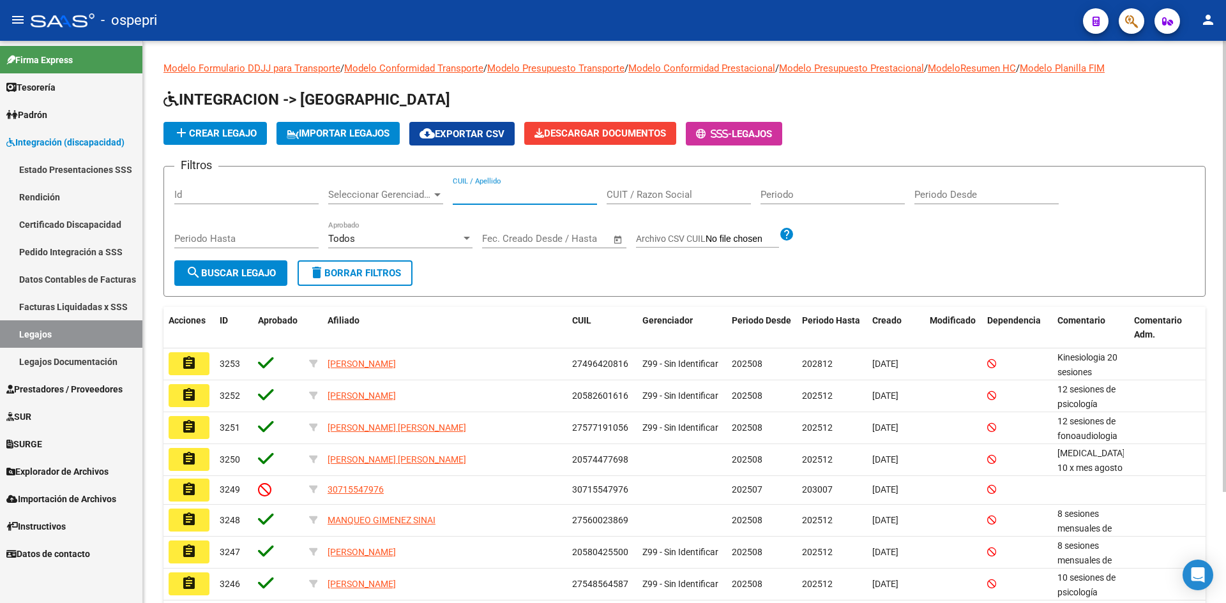
click at [481, 199] on input "CUIL / Apellido" at bounding box center [525, 194] width 144 height 11
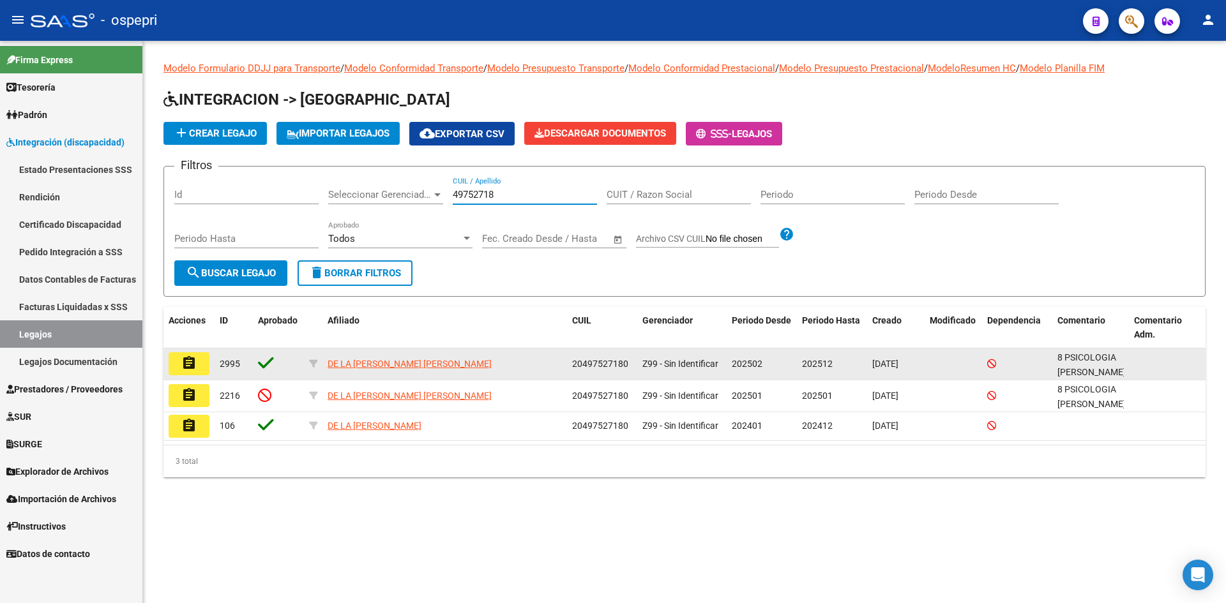
type input "49752718"
click at [178, 365] on button "assignment" at bounding box center [189, 363] width 41 height 23
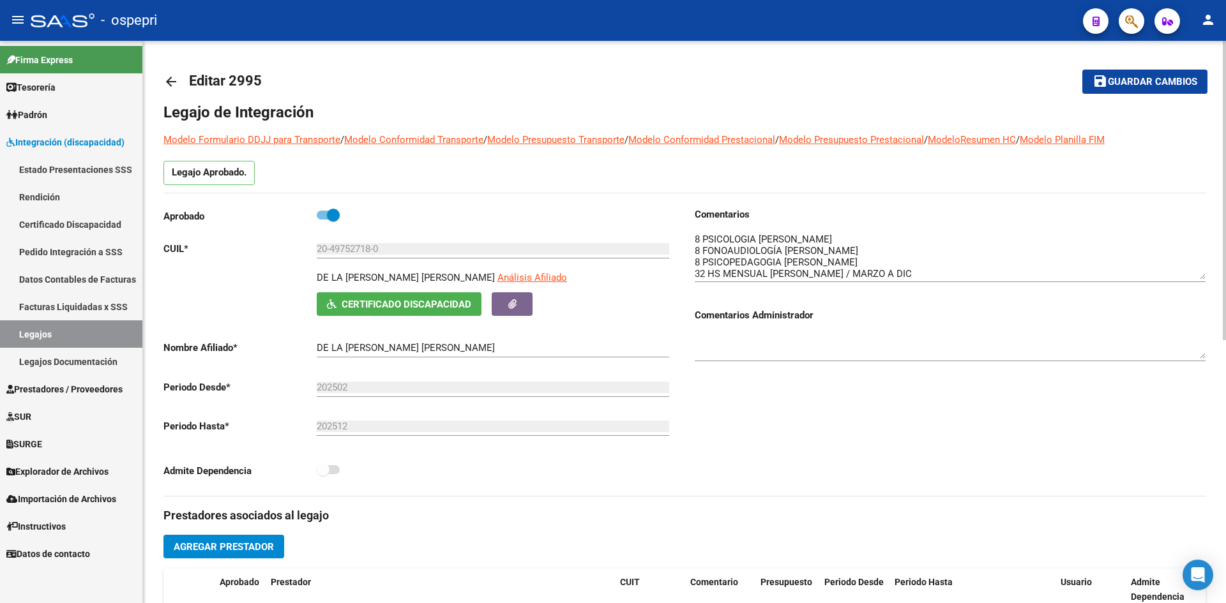
drag, startPoint x: 1204, startPoint y: 254, endPoint x: 1202, endPoint y: 276, distance: 21.7
click at [1202, 276] on textarea at bounding box center [950, 255] width 511 height 47
click at [172, 79] on mat-icon "arrow_back" at bounding box center [170, 81] width 15 height 15
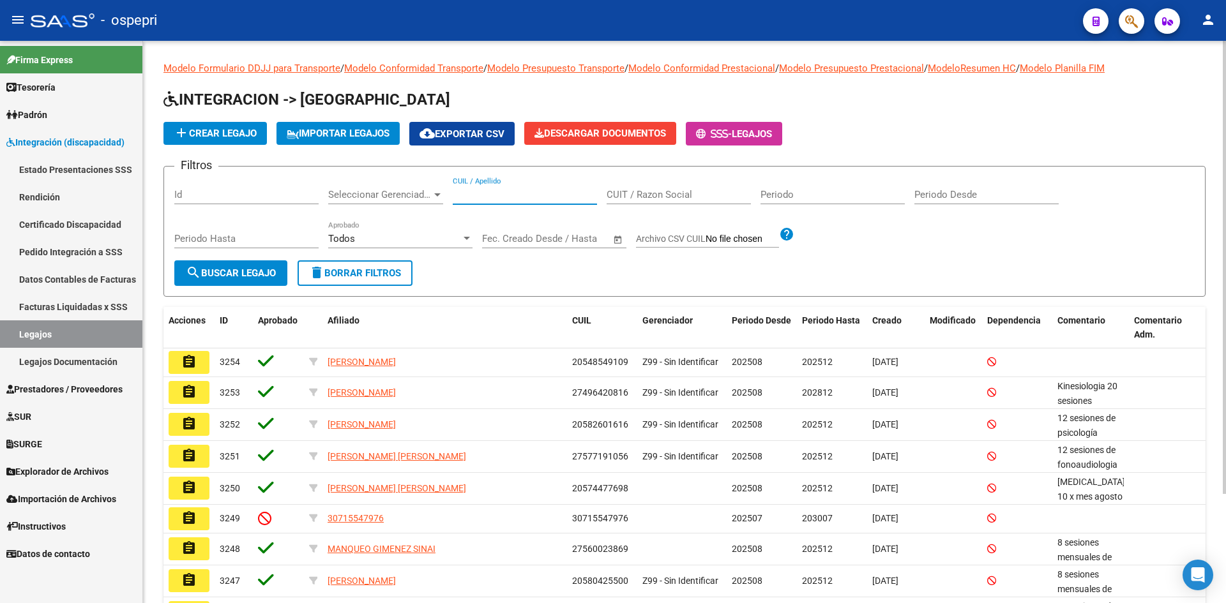
click at [494, 193] on input "CUIL / Apellido" at bounding box center [525, 194] width 144 height 11
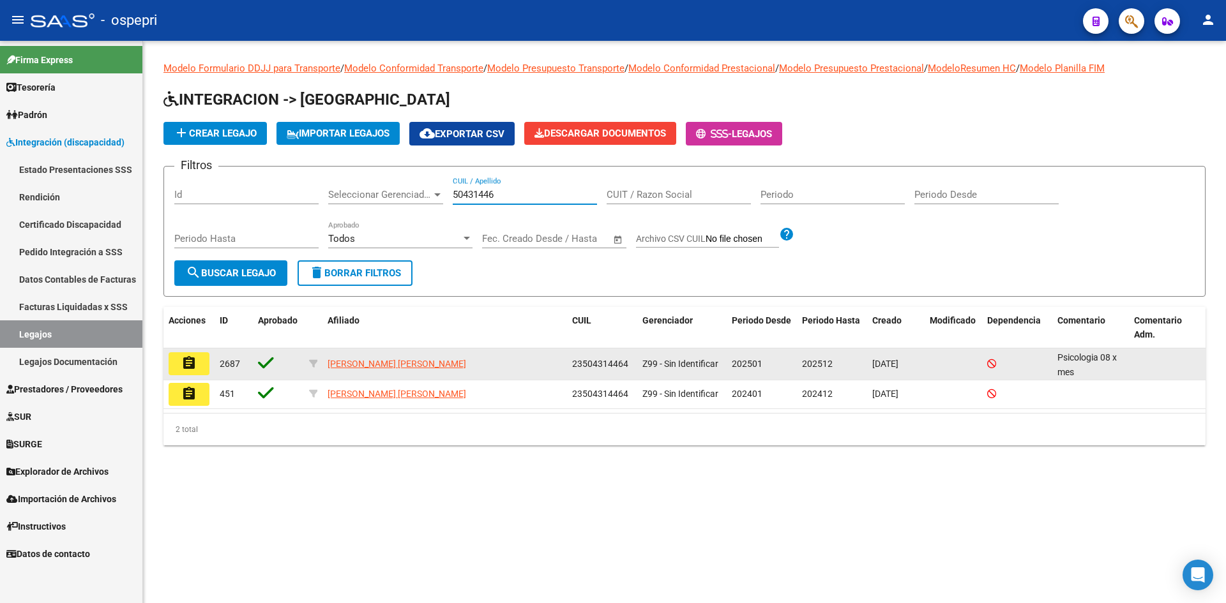
type input "50431446"
click at [189, 364] on mat-icon "assignment" at bounding box center [188, 363] width 15 height 15
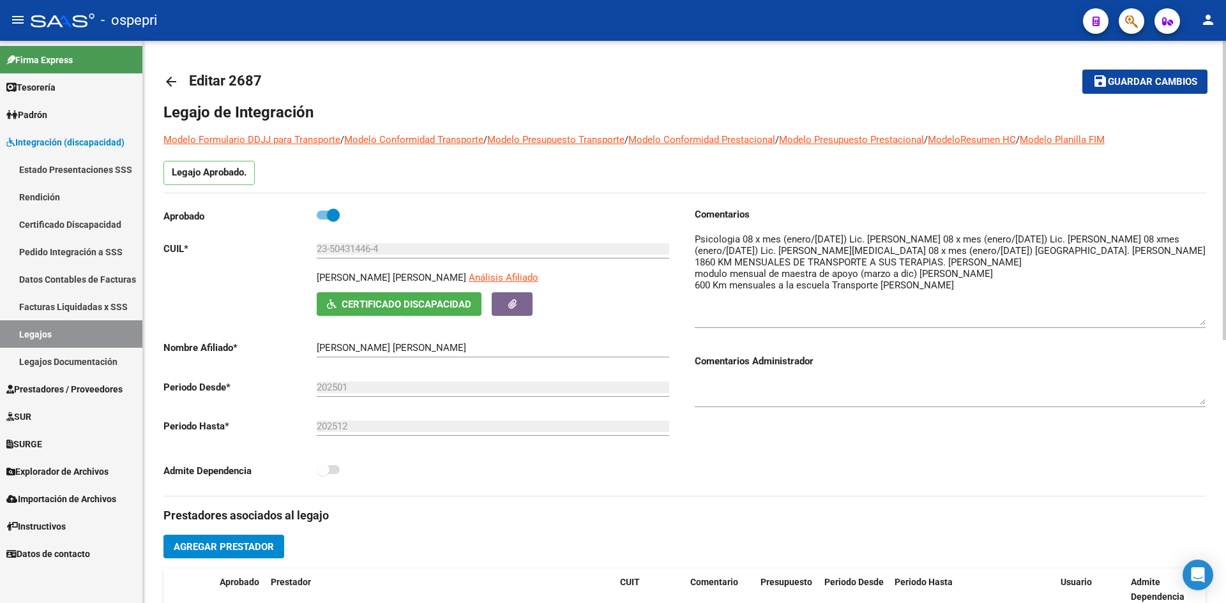
drag, startPoint x: 1202, startPoint y: 256, endPoint x: 1209, endPoint y: 324, distance: 68.1
click at [1209, 324] on div "arrow_back Editar 2687 save Guardar cambios Legajo de Integración Modelo Formul…" at bounding box center [684, 569] width 1083 height 1057
click at [164, 77] on mat-icon "arrow_back" at bounding box center [170, 81] width 15 height 15
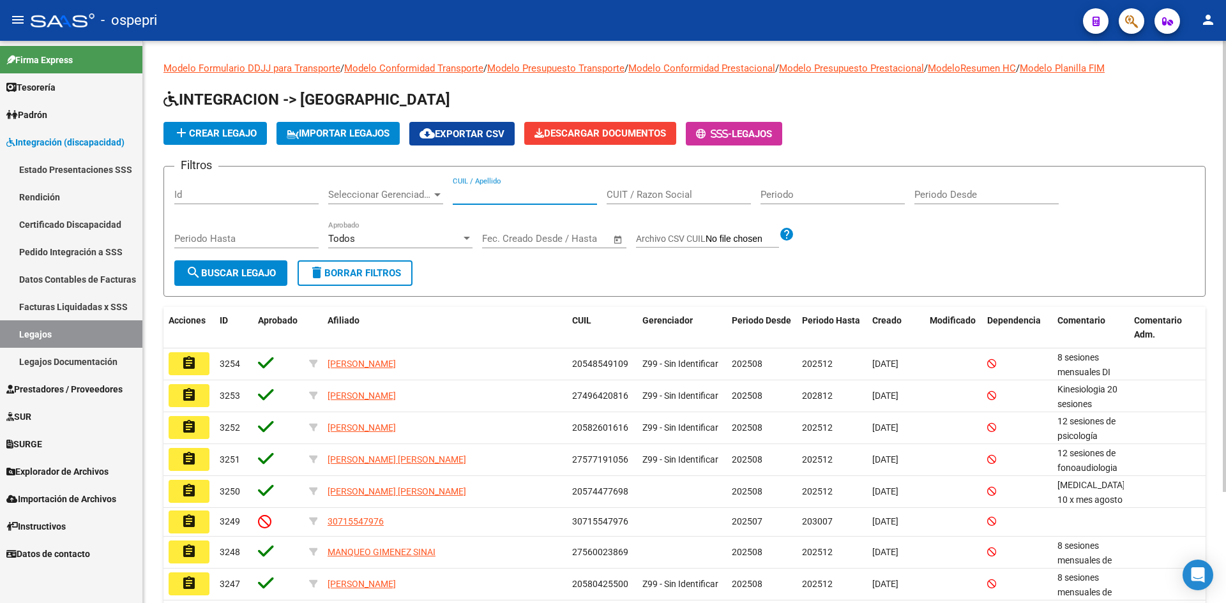
click at [494, 194] on input "CUIL / Apellido" at bounding box center [525, 194] width 144 height 11
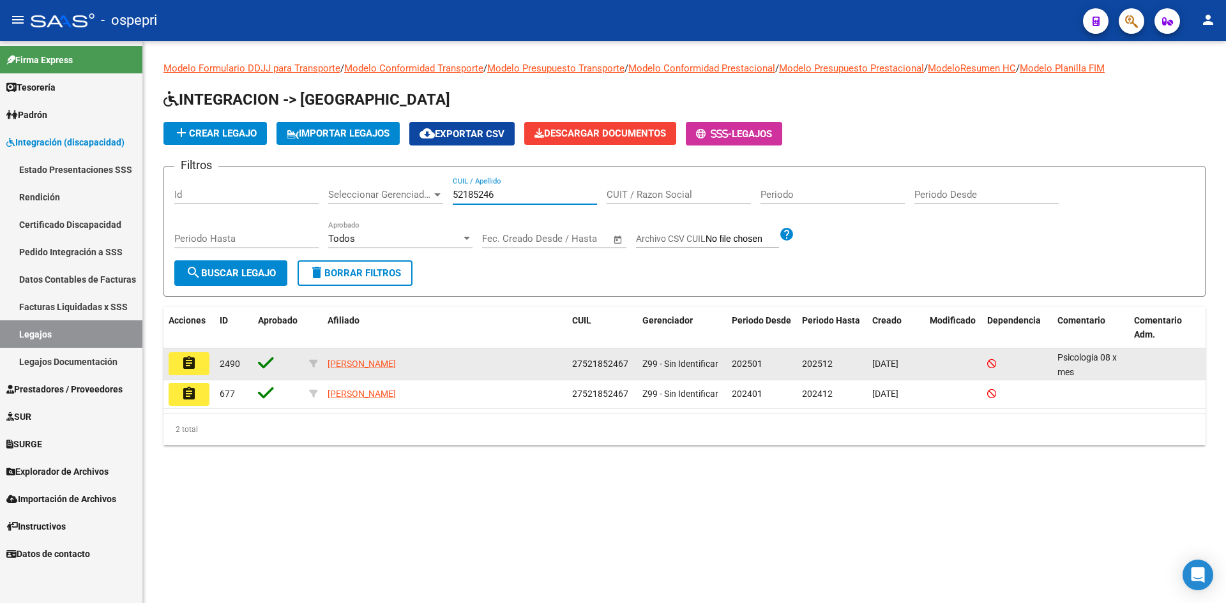
type input "52185246"
click at [199, 367] on button "assignment" at bounding box center [189, 363] width 41 height 23
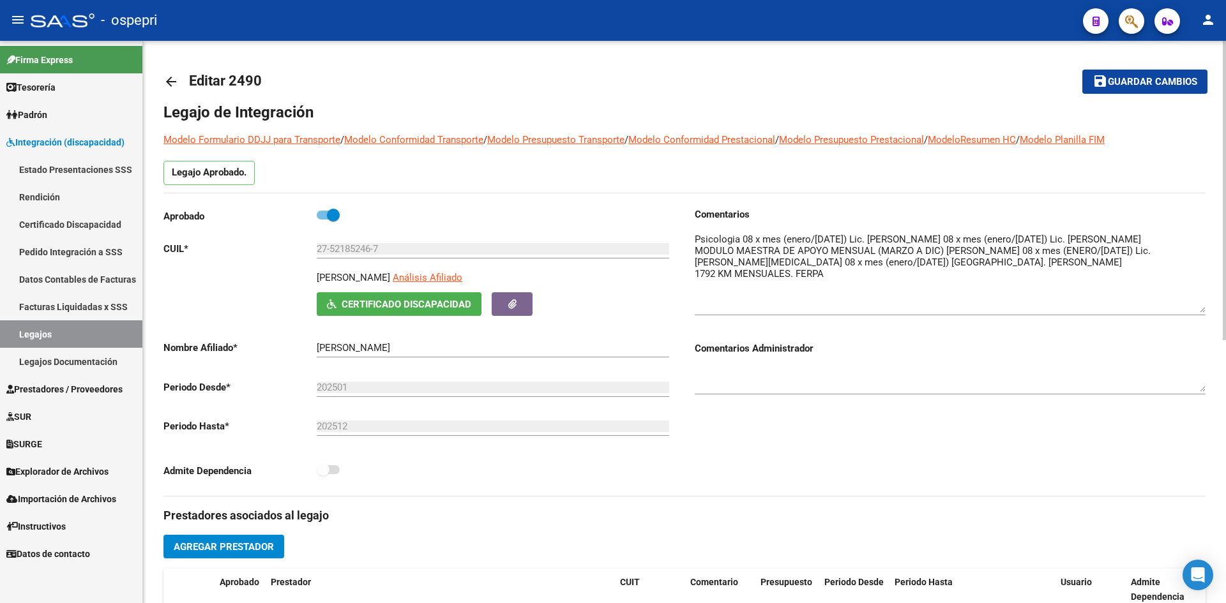
drag, startPoint x: 1202, startPoint y: 255, endPoint x: 1202, endPoint y: 310, distance: 54.9
click at [1202, 310] on textarea at bounding box center [950, 272] width 511 height 80
click at [169, 82] on mat-icon "arrow_back" at bounding box center [170, 81] width 15 height 15
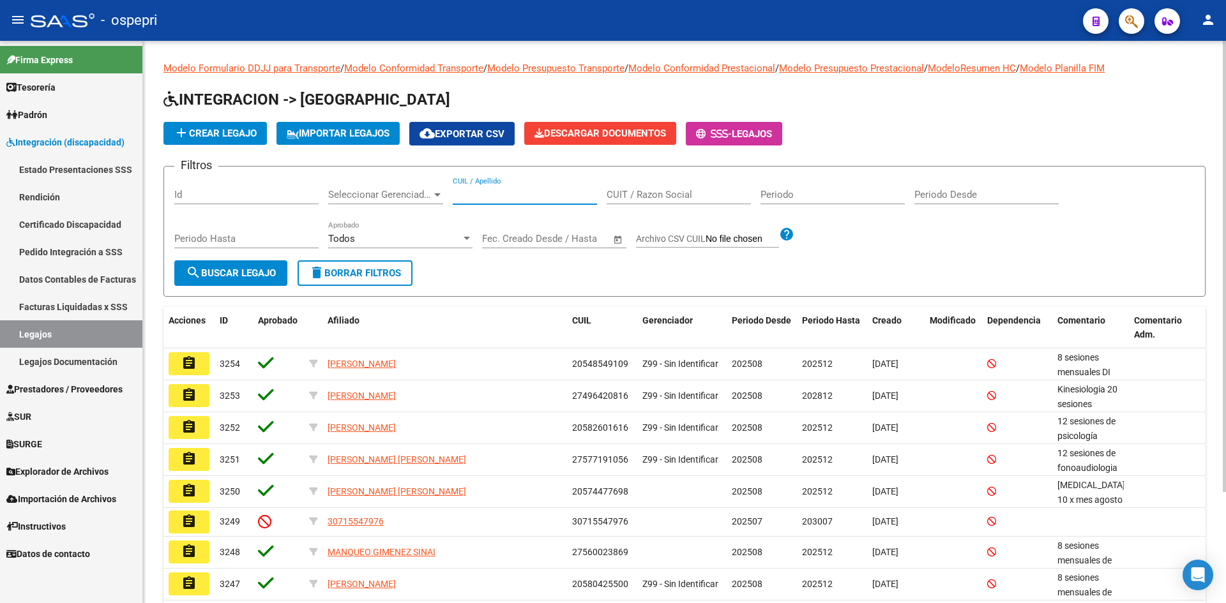
click at [494, 197] on input "CUIL / Apellido" at bounding box center [525, 194] width 144 height 11
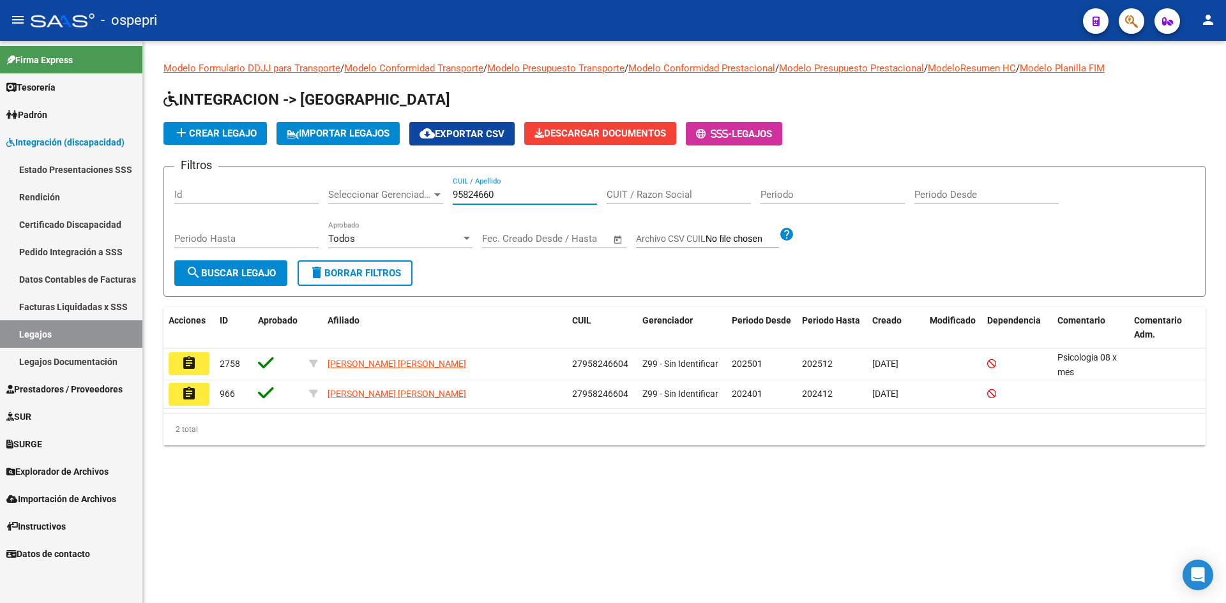
type input "95824660"
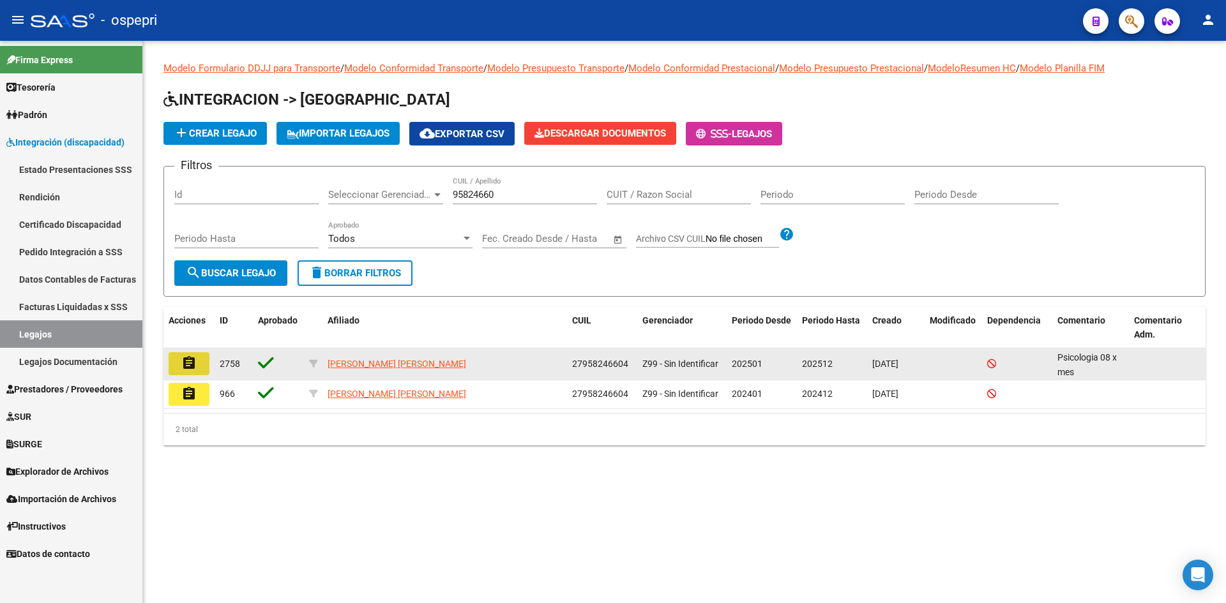
click at [196, 365] on mat-icon "assignment" at bounding box center [188, 363] width 15 height 15
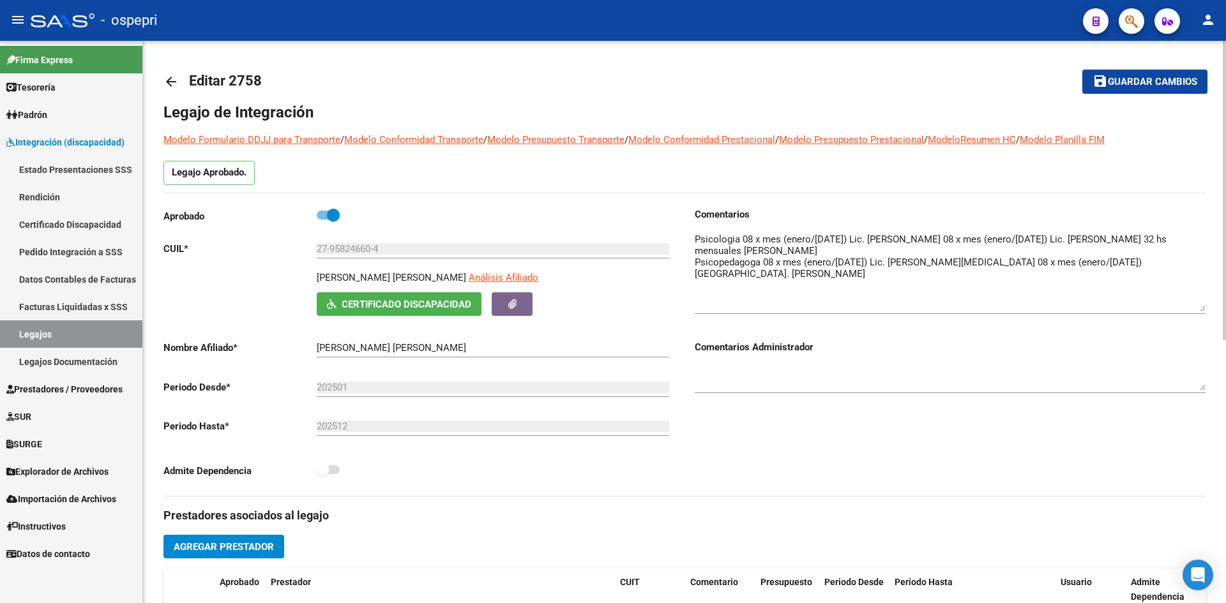
drag, startPoint x: 1204, startPoint y: 254, endPoint x: 1200, endPoint y: 308, distance: 53.8
click at [1200, 308] on textarea at bounding box center [950, 271] width 511 height 79
click at [172, 80] on mat-icon "arrow_back" at bounding box center [170, 81] width 15 height 15
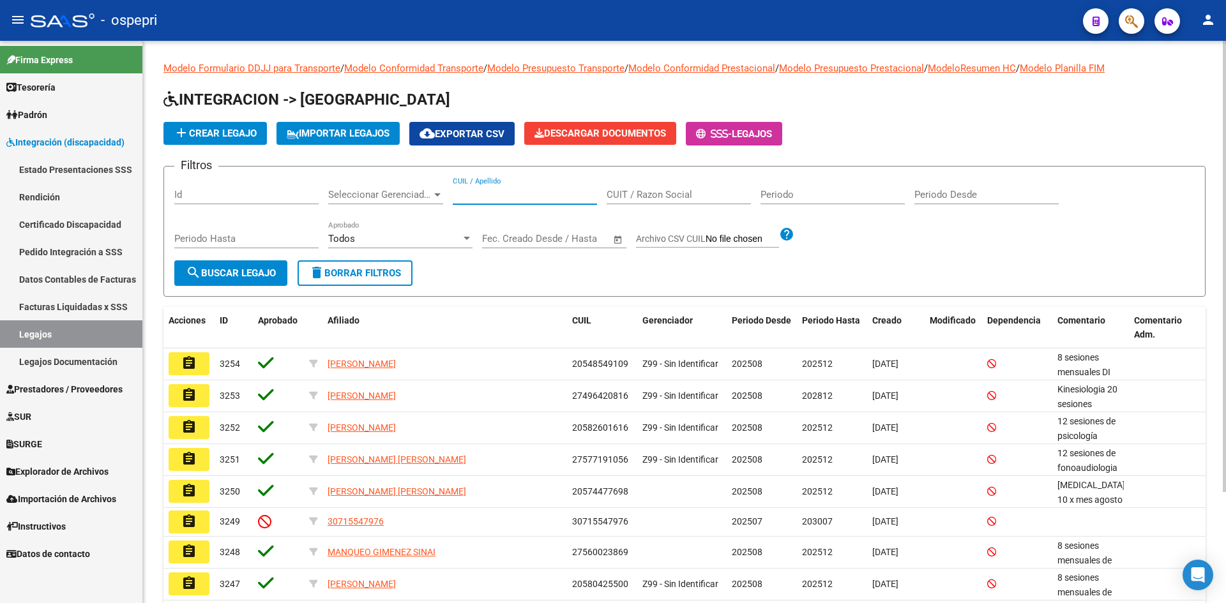
click at [487, 201] on input "CUIL / Apellido" at bounding box center [525, 194] width 144 height 11
type input "56753473"
click at [253, 271] on span "search Buscar Legajo" at bounding box center [231, 273] width 90 height 11
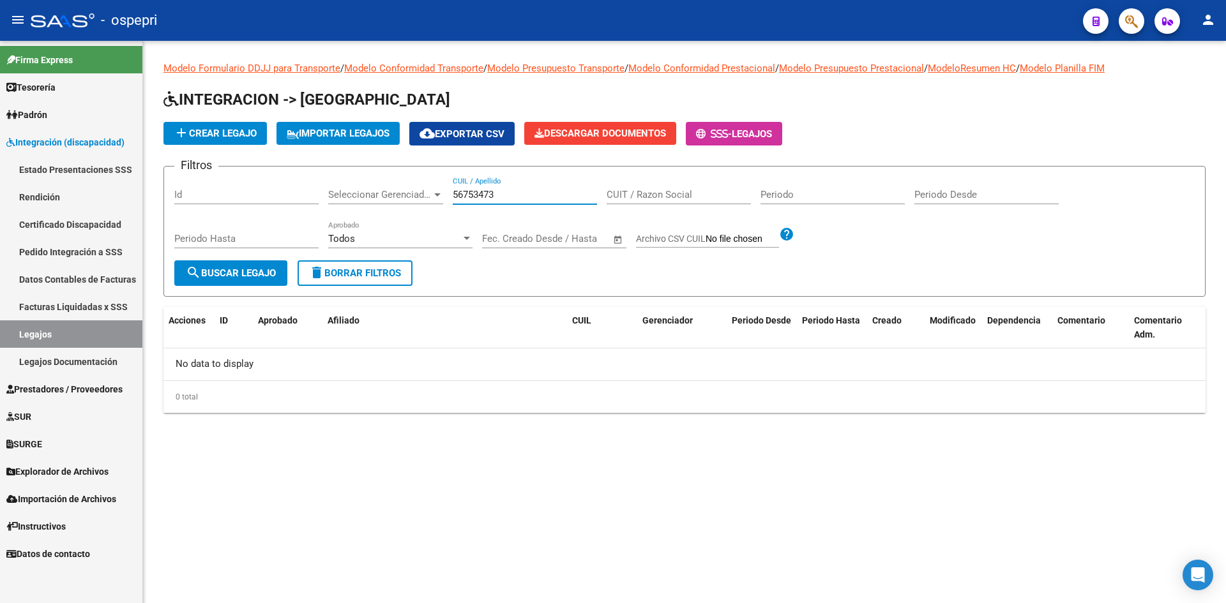
drag, startPoint x: 501, startPoint y: 193, endPoint x: 425, endPoint y: 221, distance: 80.8
click at [425, 220] on div "Filtros Id Seleccionar Gerenciador Seleccionar Gerenciador 56753473 CUIL / Apel…" at bounding box center [684, 219] width 1020 height 84
type input "56753473"
drag, startPoint x: 514, startPoint y: 195, endPoint x: 453, endPoint y: 199, distance: 60.8
click at [454, 199] on input "56753473" at bounding box center [525, 194] width 144 height 11
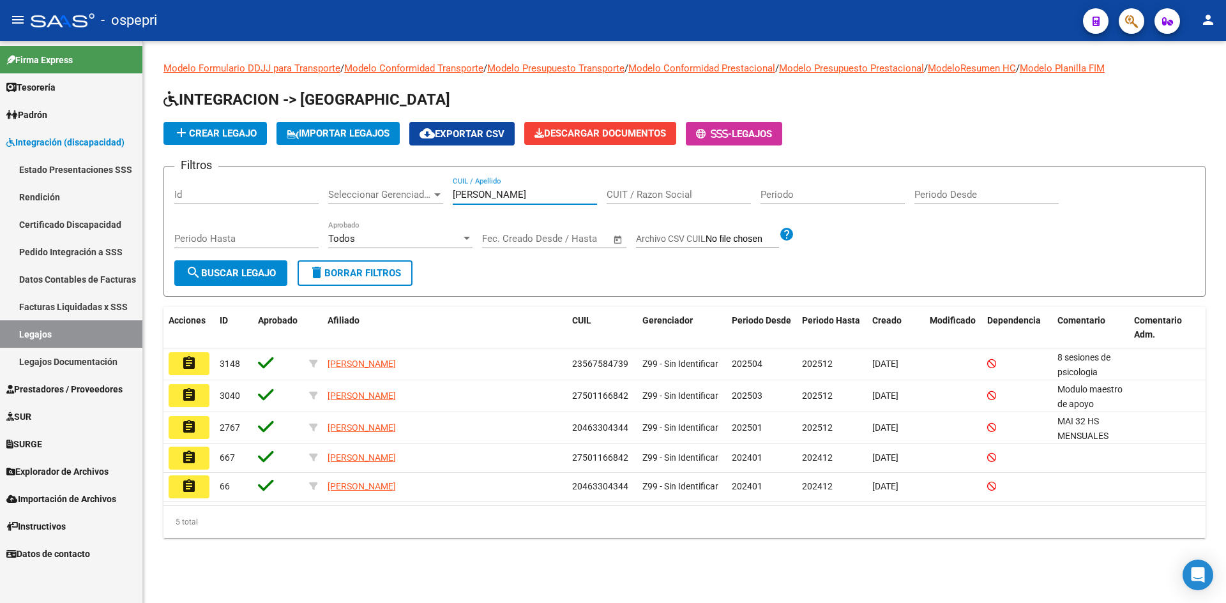
type input "pizarro"
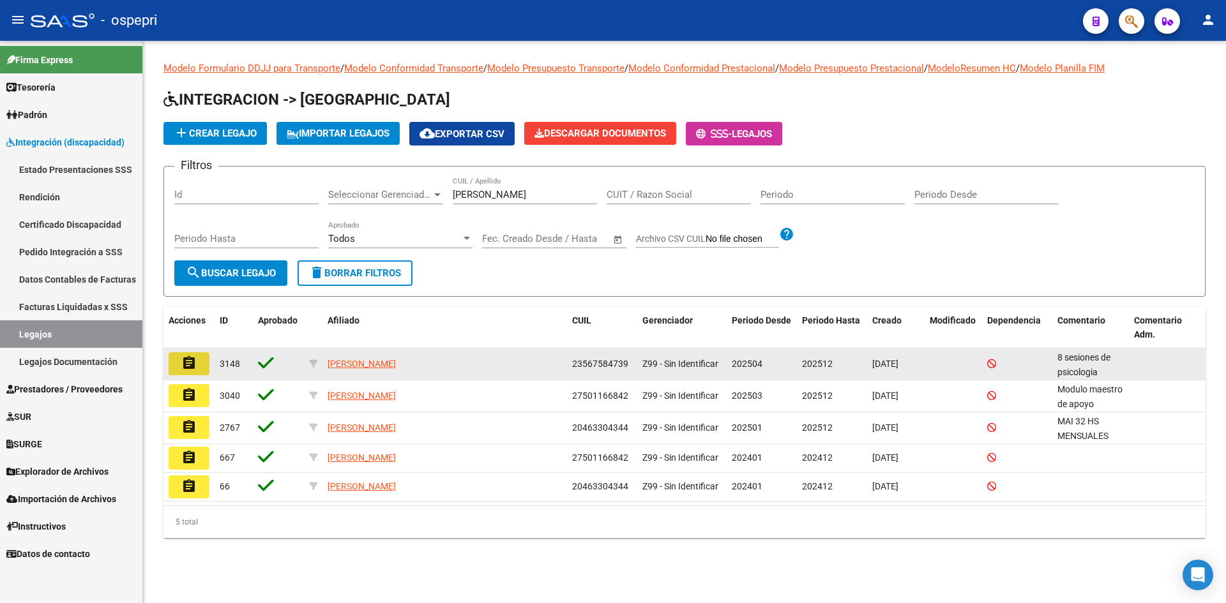
click at [191, 359] on mat-icon "assignment" at bounding box center [188, 363] width 15 height 15
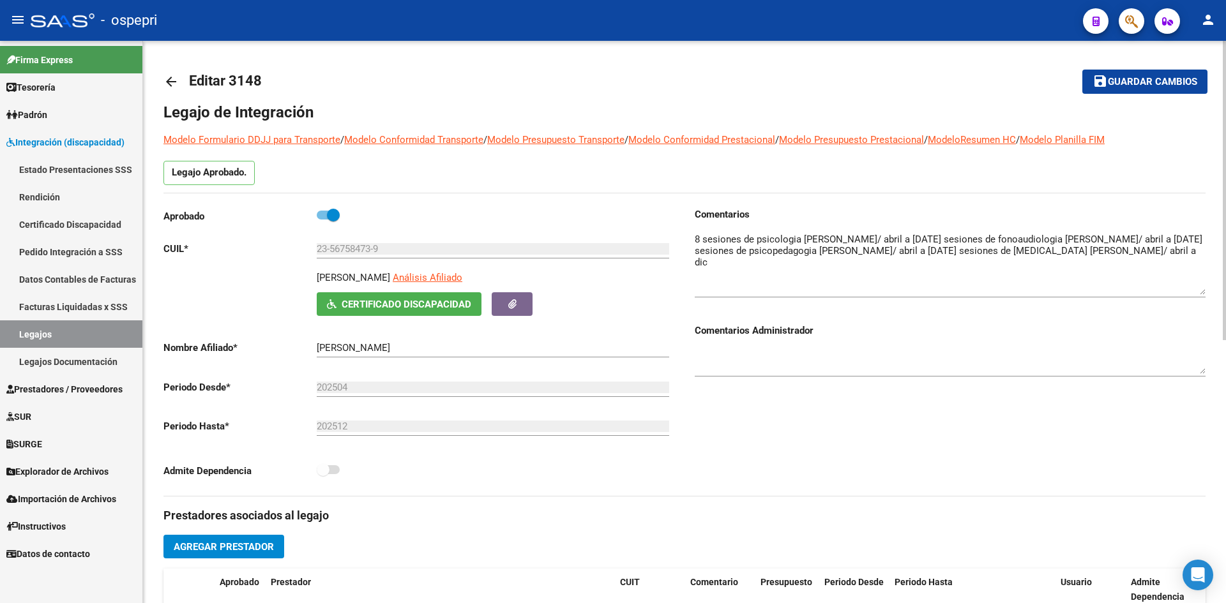
drag, startPoint x: 1202, startPoint y: 254, endPoint x: 1206, endPoint y: 291, distance: 36.6
click at [1206, 291] on div "arrow_back Editar 3148 save Guardar cambios Legajo de Integración Modelo Formul…" at bounding box center [684, 569] width 1083 height 1057
click at [173, 77] on mat-icon "arrow_back" at bounding box center [170, 81] width 15 height 15
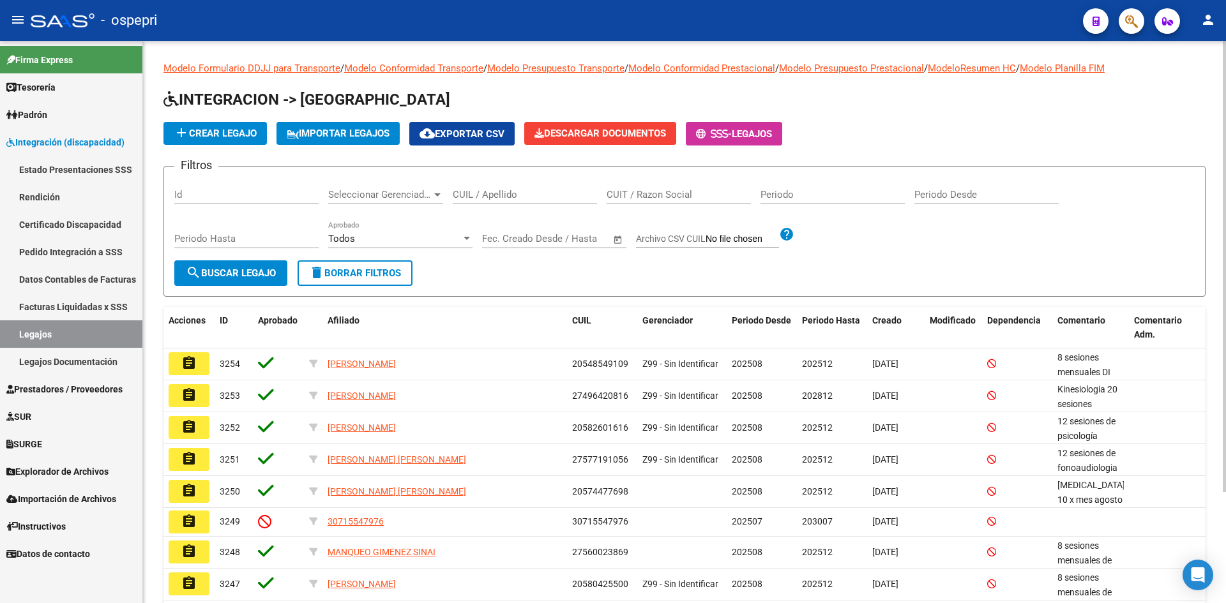
click at [468, 192] on input "CUIL / Apellido" at bounding box center [525, 194] width 144 height 11
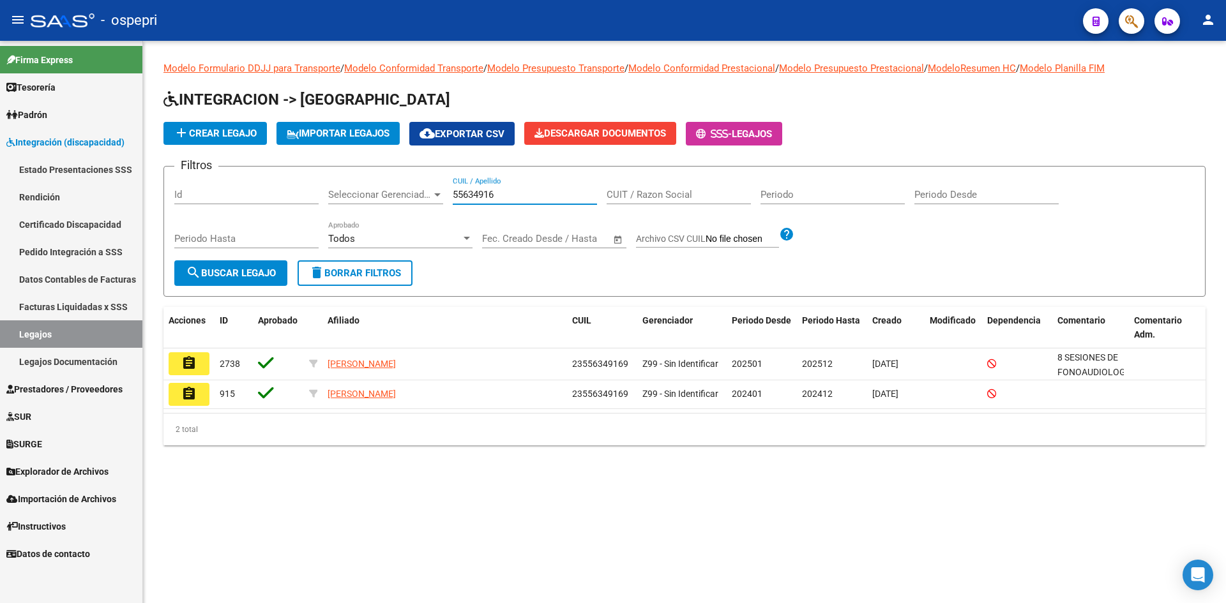
type input "55634916"
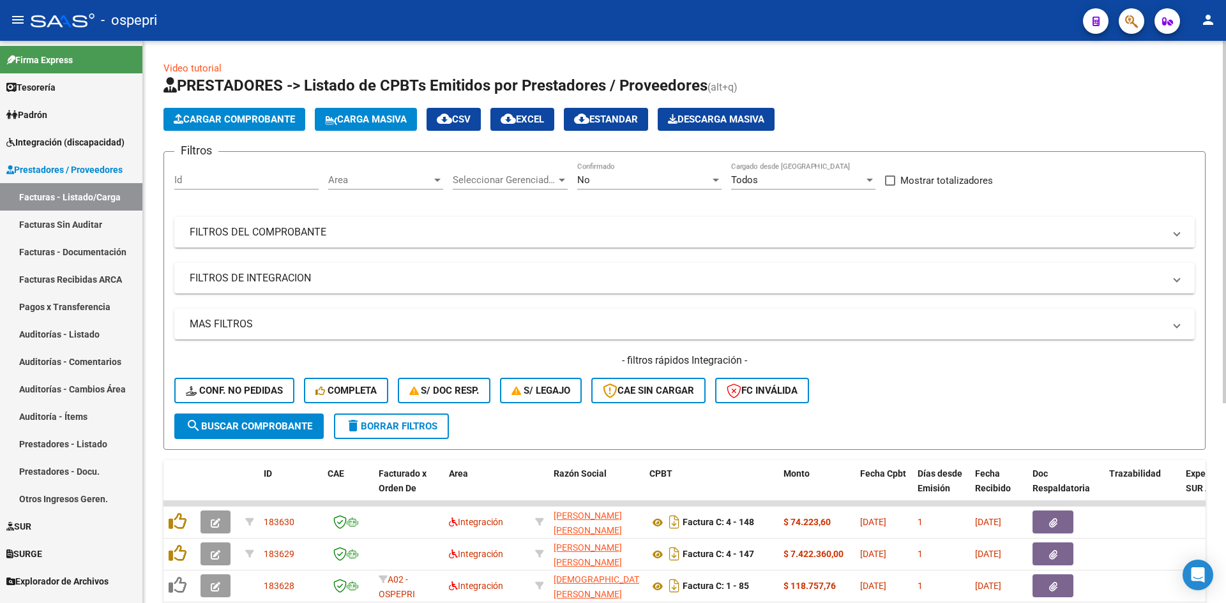
click at [375, 234] on mat-panel-title "FILTROS DEL COMPROBANTE" at bounding box center [677, 232] width 974 height 14
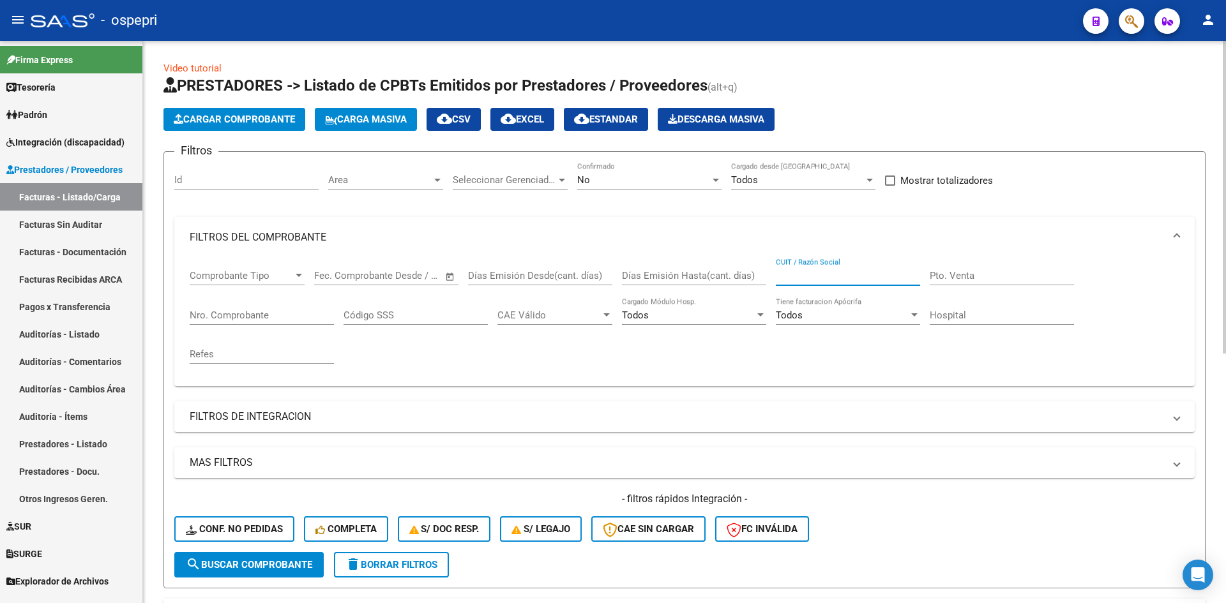
click at [801, 277] on input "CUIT / Razón Social" at bounding box center [848, 275] width 144 height 11
paste input "27389059566"
type input "27389059566"
click at [239, 566] on span "search Buscar Comprobante" at bounding box center [249, 564] width 126 height 11
click at [302, 569] on span "search Buscar Comprobante" at bounding box center [249, 564] width 126 height 11
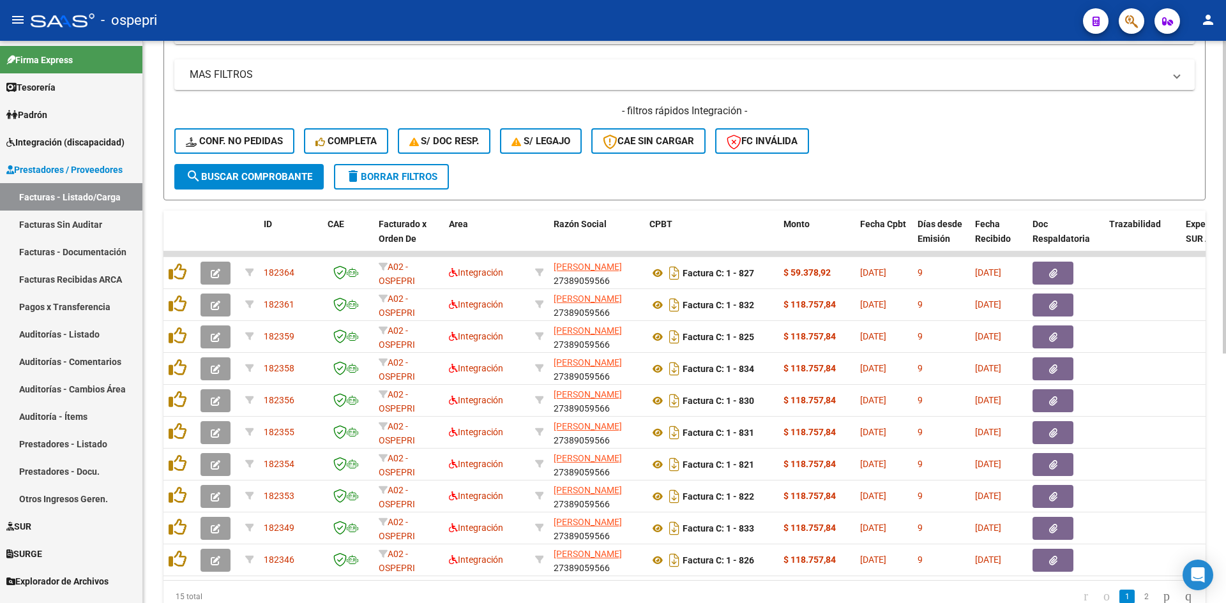
scroll to position [447, 0]
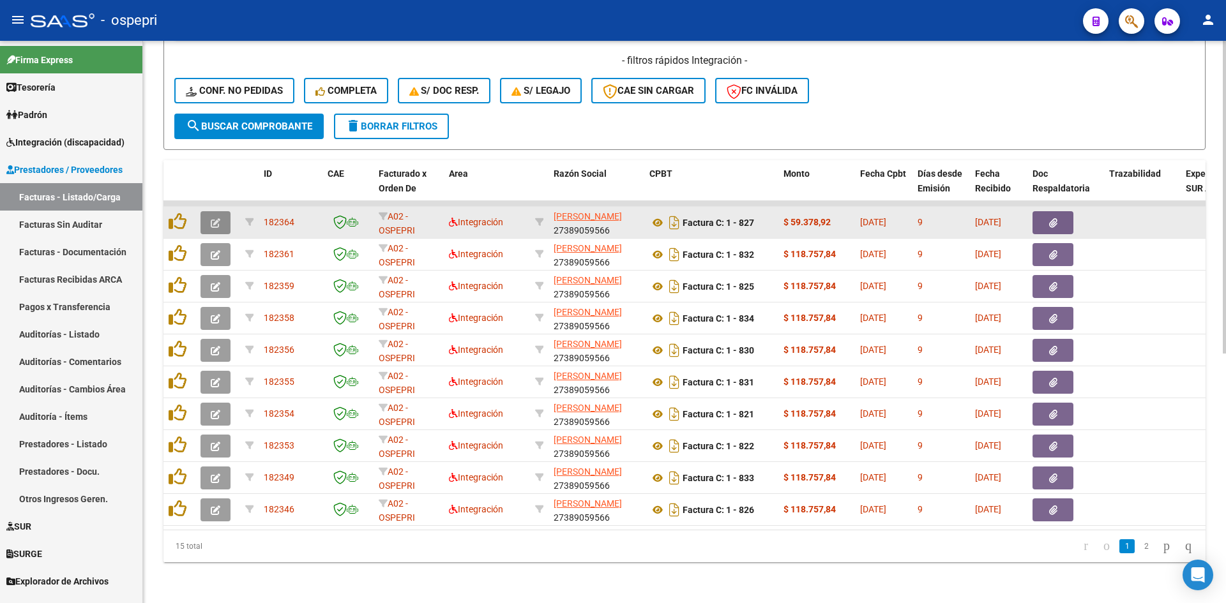
click at [217, 218] on icon "button" at bounding box center [216, 223] width 10 height 10
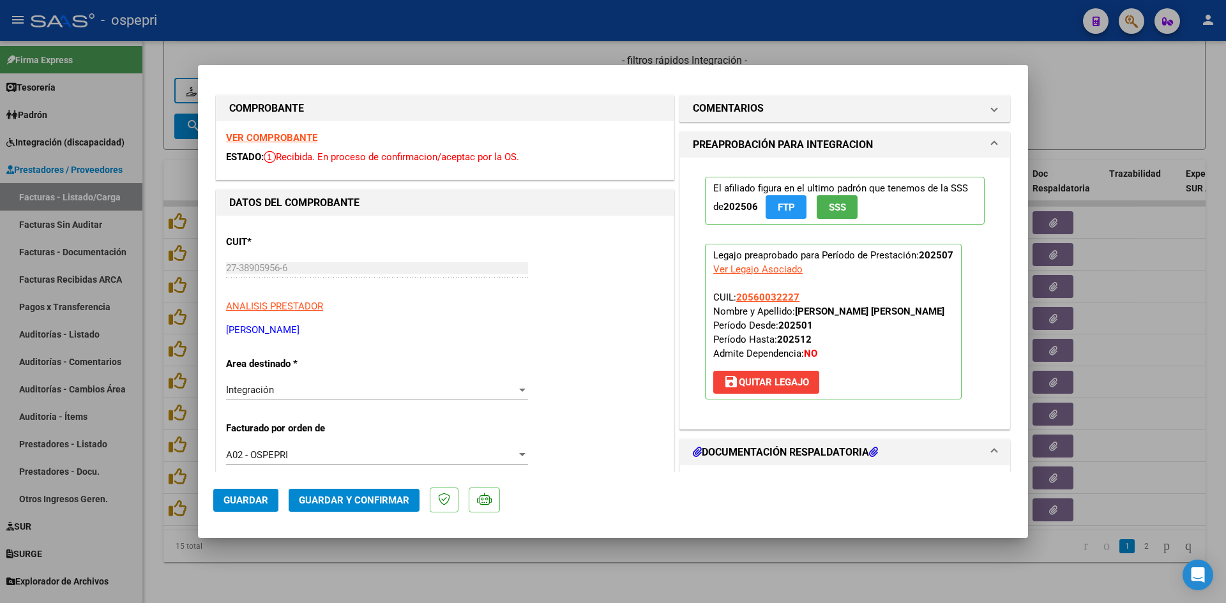
scroll to position [0, 0]
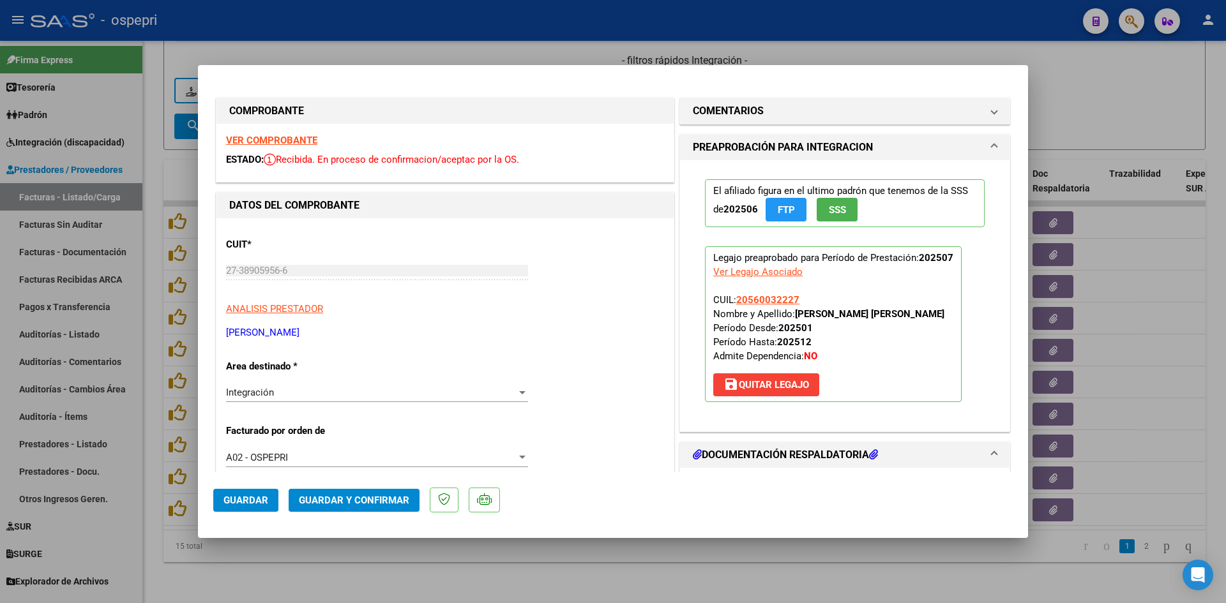
click at [303, 140] on strong "VER COMPROBANTE" at bounding box center [271, 140] width 91 height 11
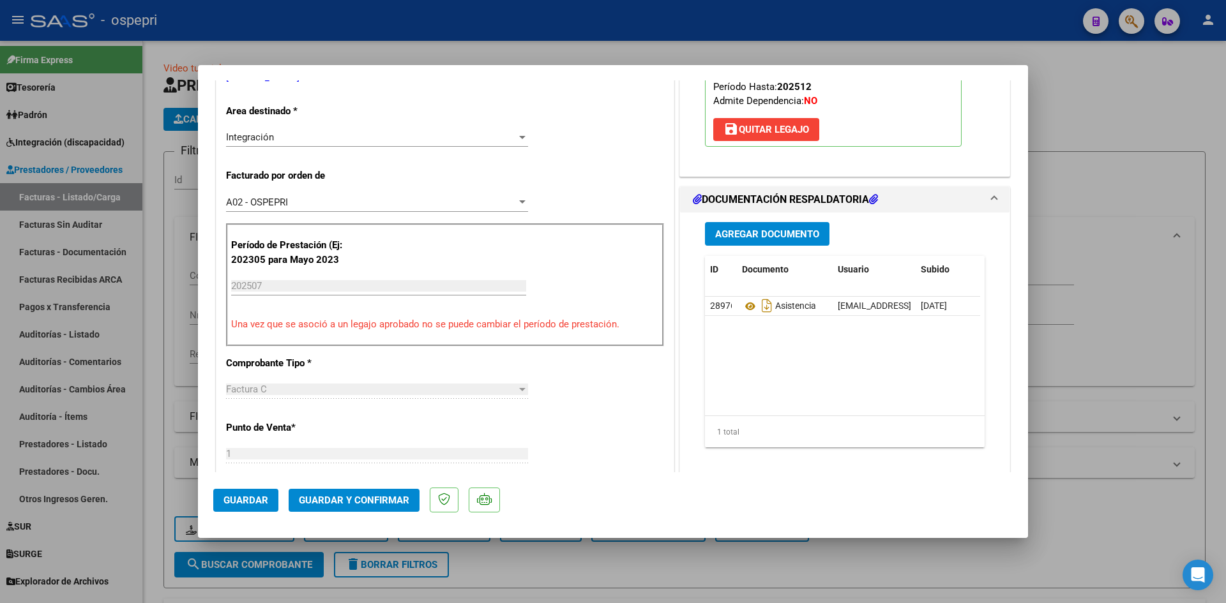
scroll to position [447, 0]
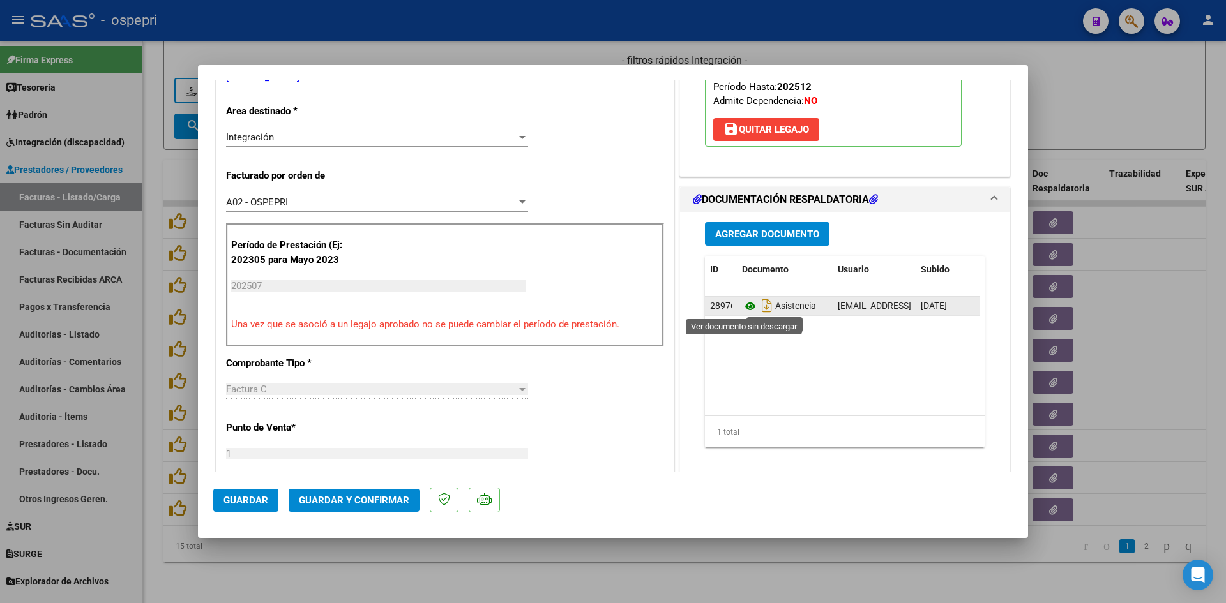
click at [743, 303] on icon at bounding box center [750, 306] width 17 height 15
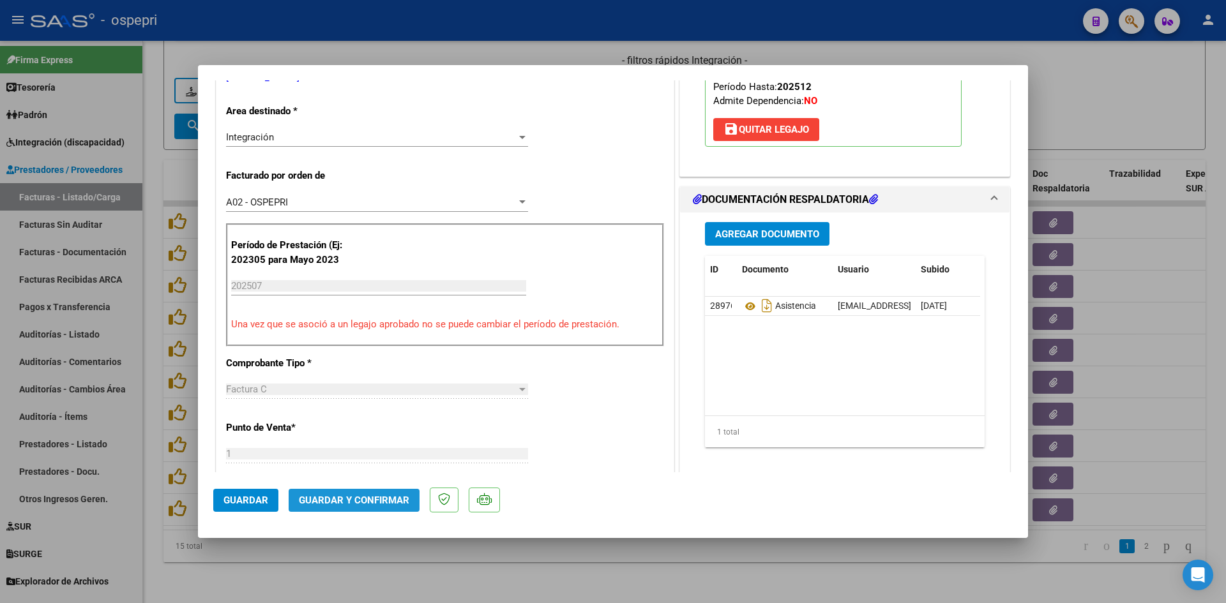
click at [397, 503] on span "Guardar y Confirmar" at bounding box center [354, 500] width 110 height 11
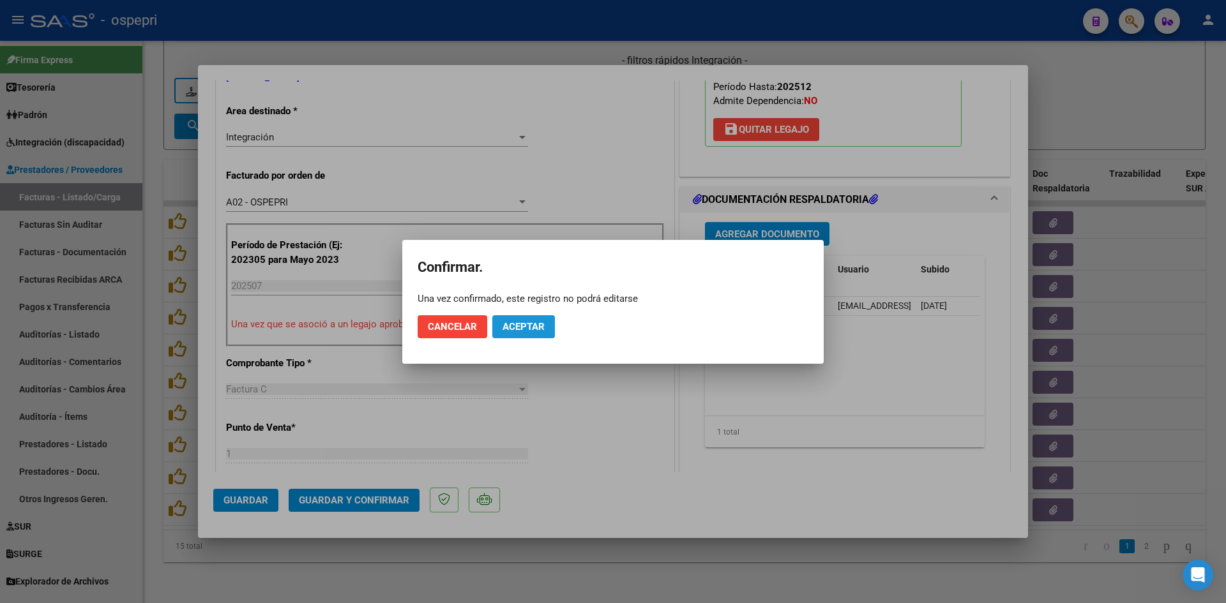
click at [528, 316] on button "Aceptar" at bounding box center [523, 326] width 63 height 23
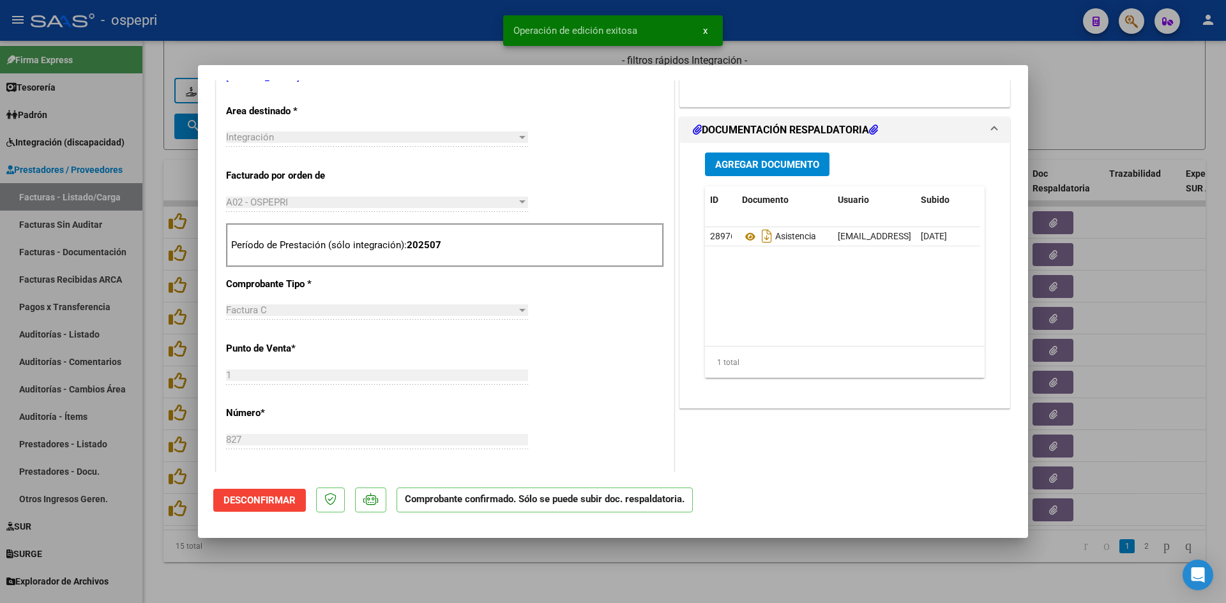
type input "$ 0,00"
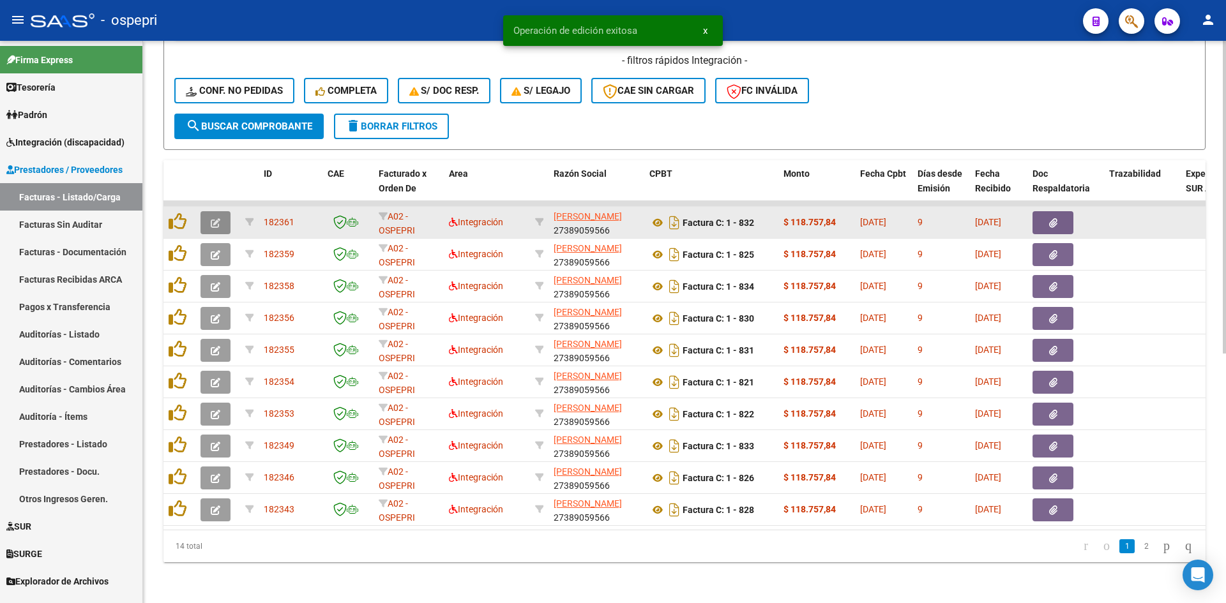
click at [221, 217] on button "button" at bounding box center [216, 222] width 30 height 23
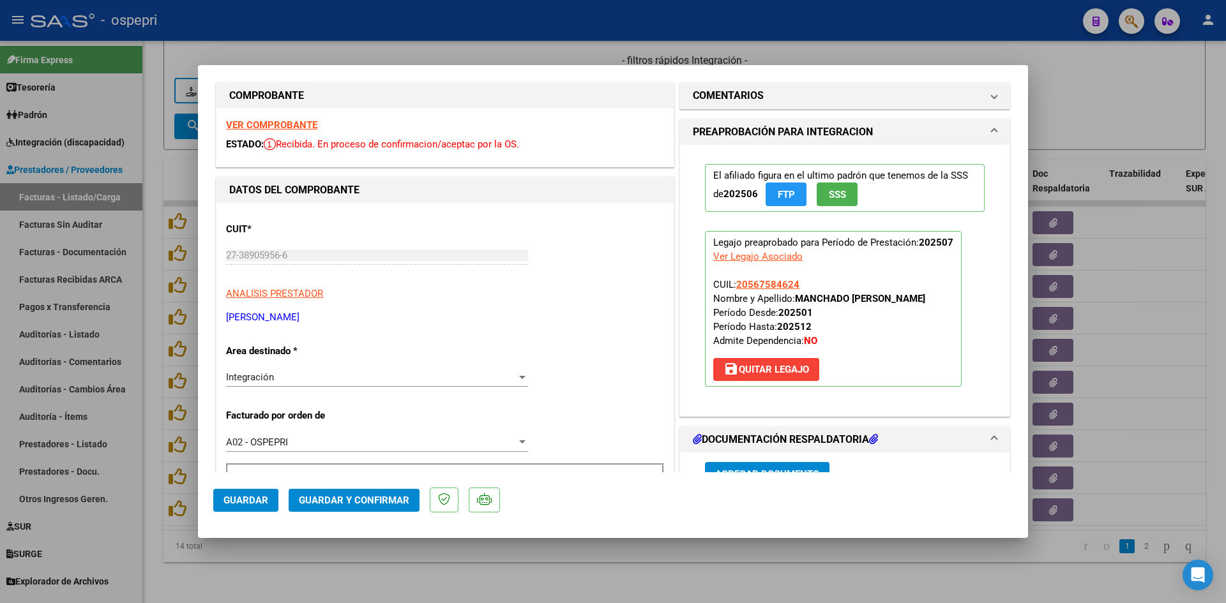
scroll to position [0, 0]
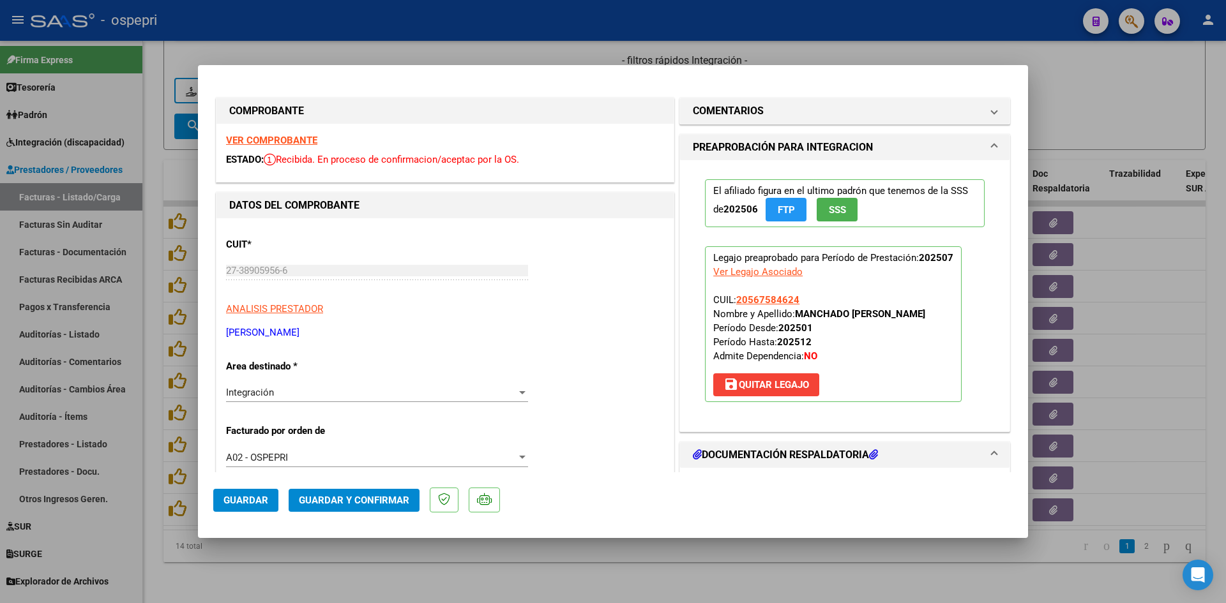
click at [280, 141] on strong "VER COMPROBANTE" at bounding box center [271, 140] width 91 height 11
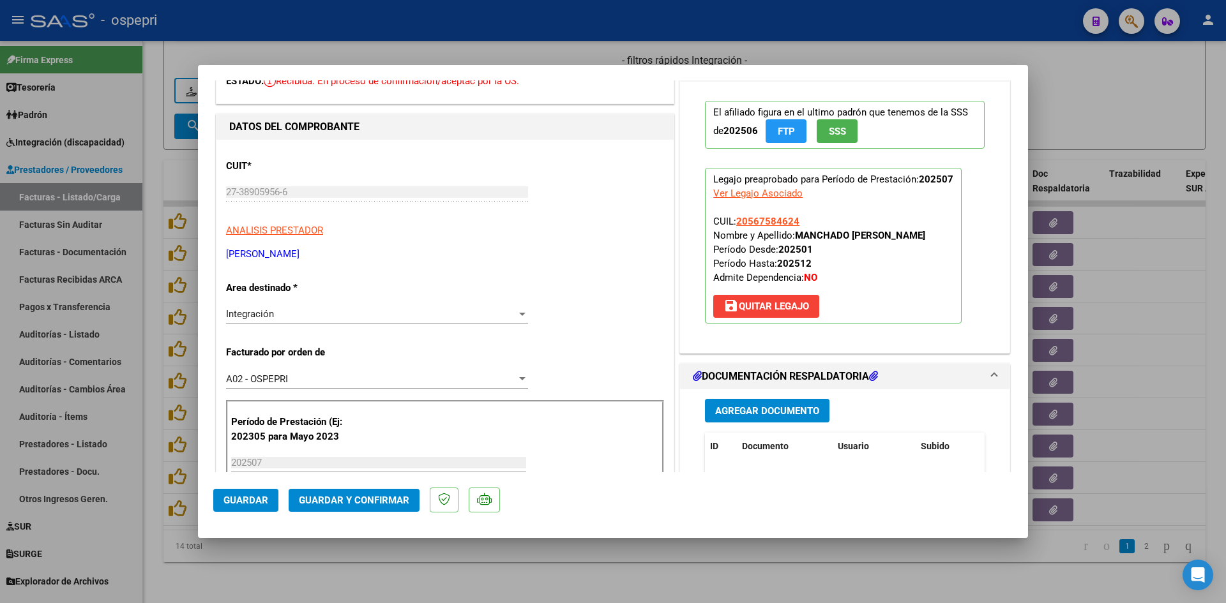
scroll to position [192, 0]
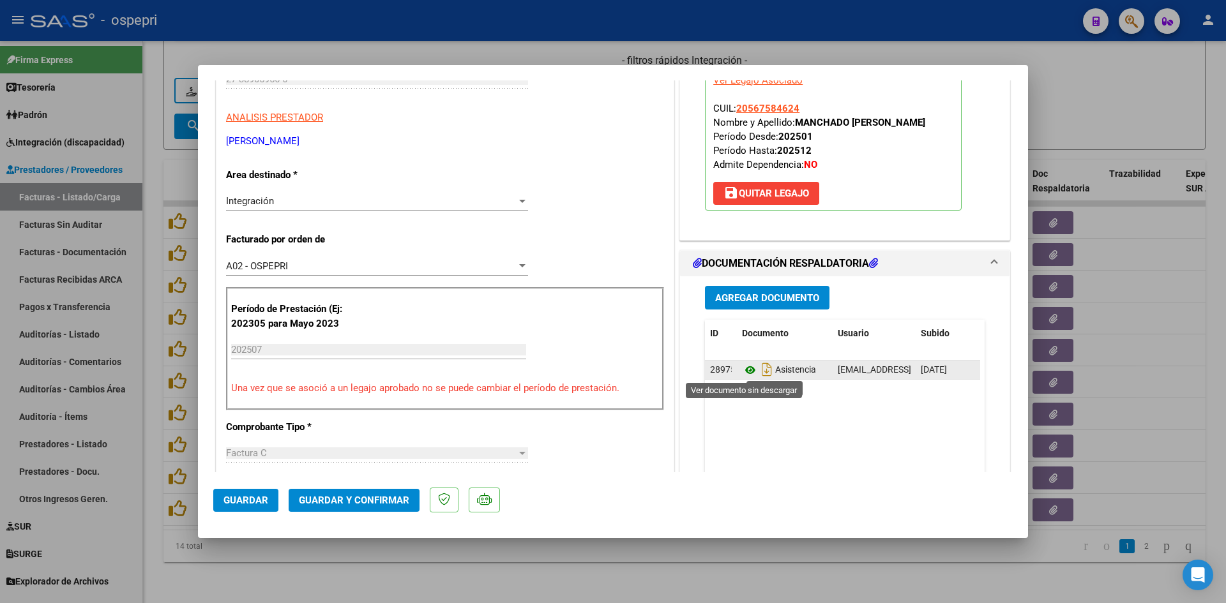
click at [745, 369] on icon at bounding box center [750, 370] width 17 height 15
click at [386, 499] on span "Guardar y Confirmar" at bounding box center [354, 500] width 110 height 11
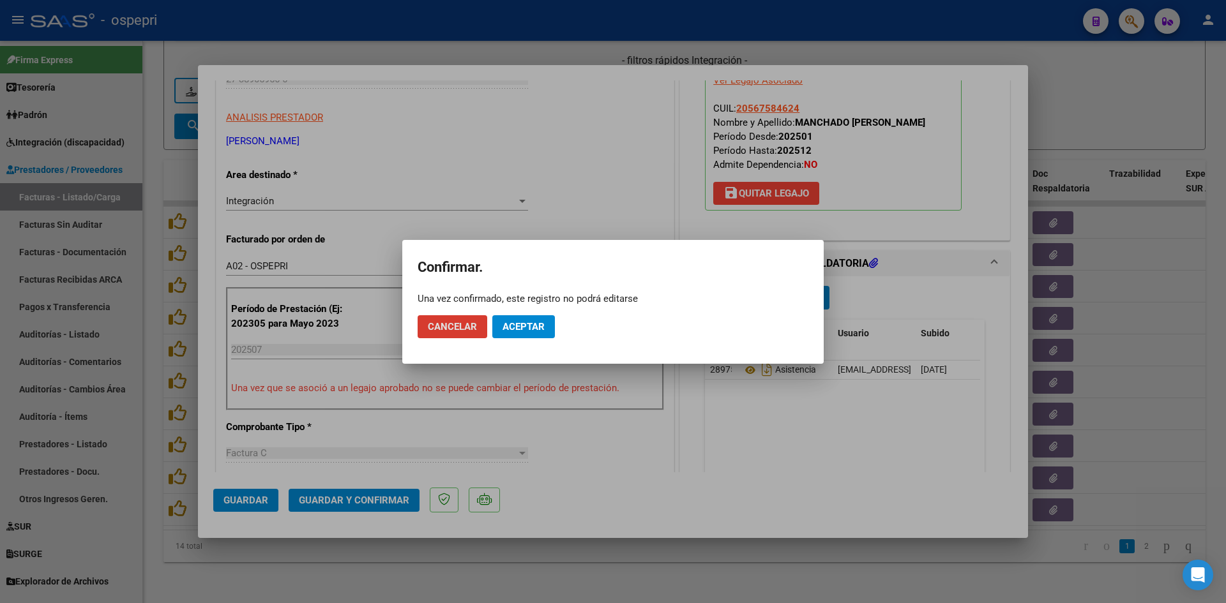
click at [520, 332] on span "Aceptar" at bounding box center [524, 326] width 42 height 11
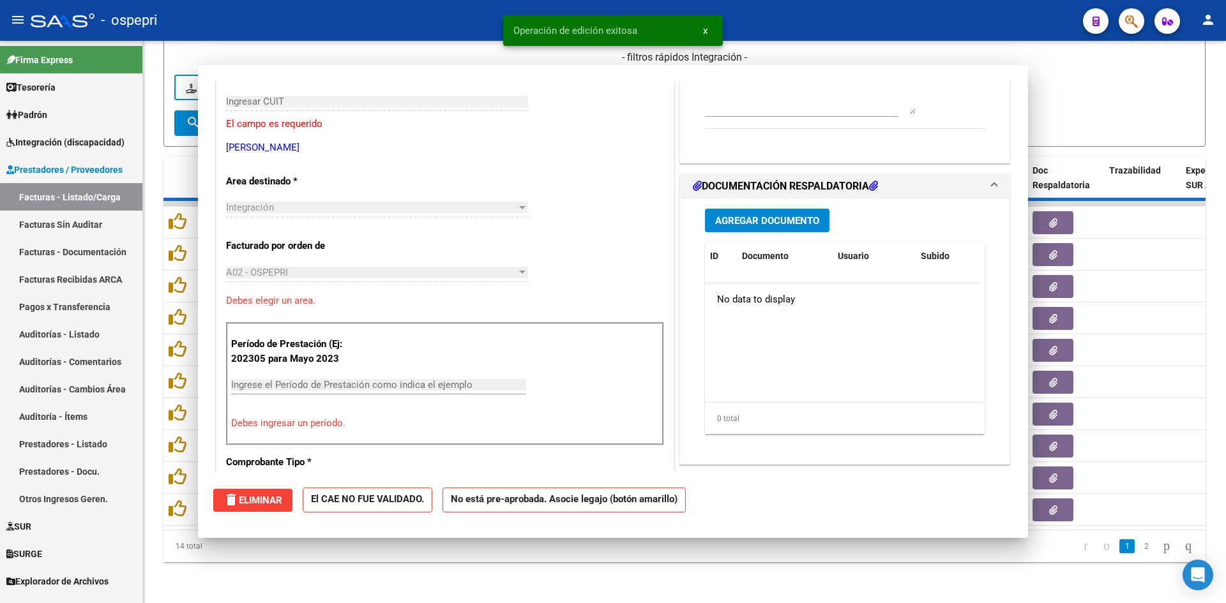
scroll to position [0, 0]
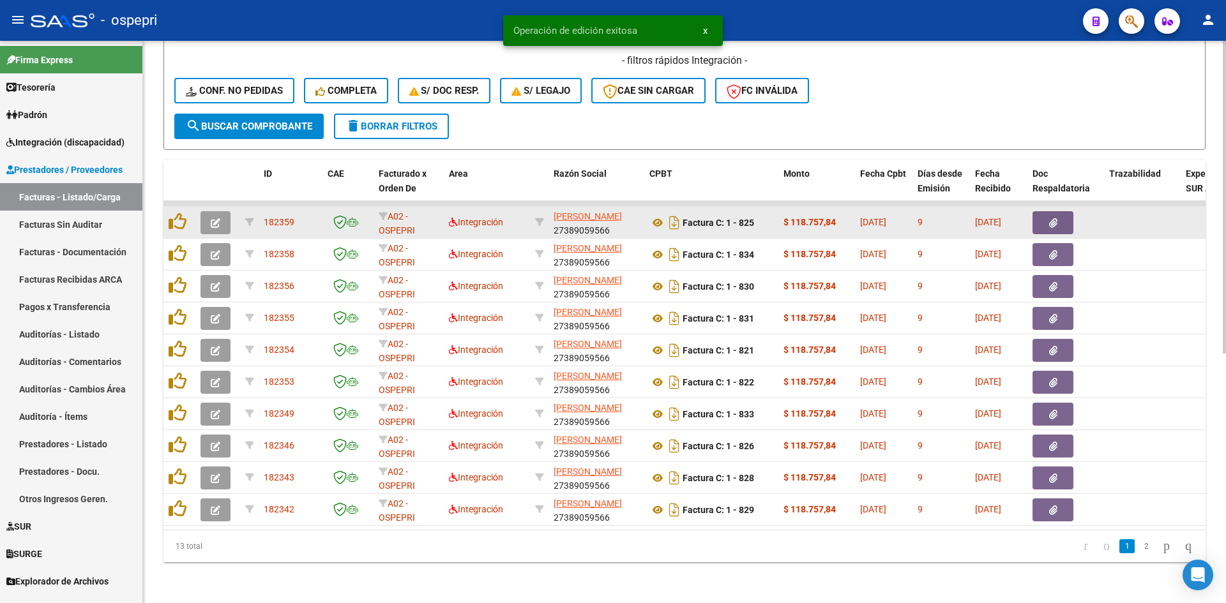
click at [220, 216] on button "button" at bounding box center [216, 222] width 30 height 23
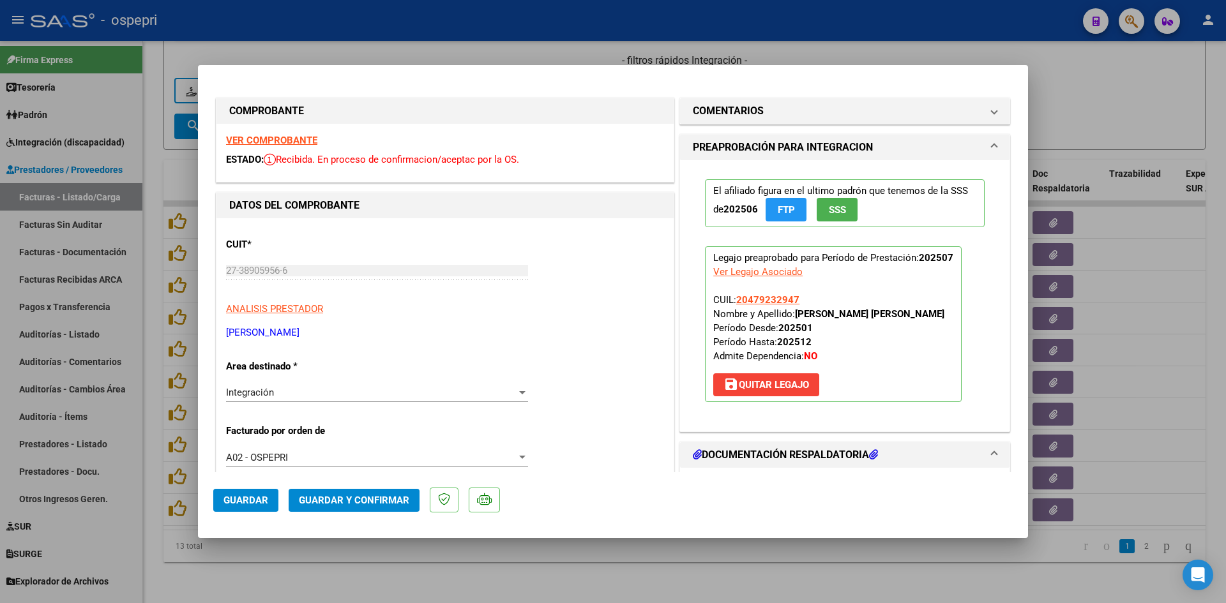
click at [291, 142] on strong "VER COMPROBANTE" at bounding box center [271, 140] width 91 height 11
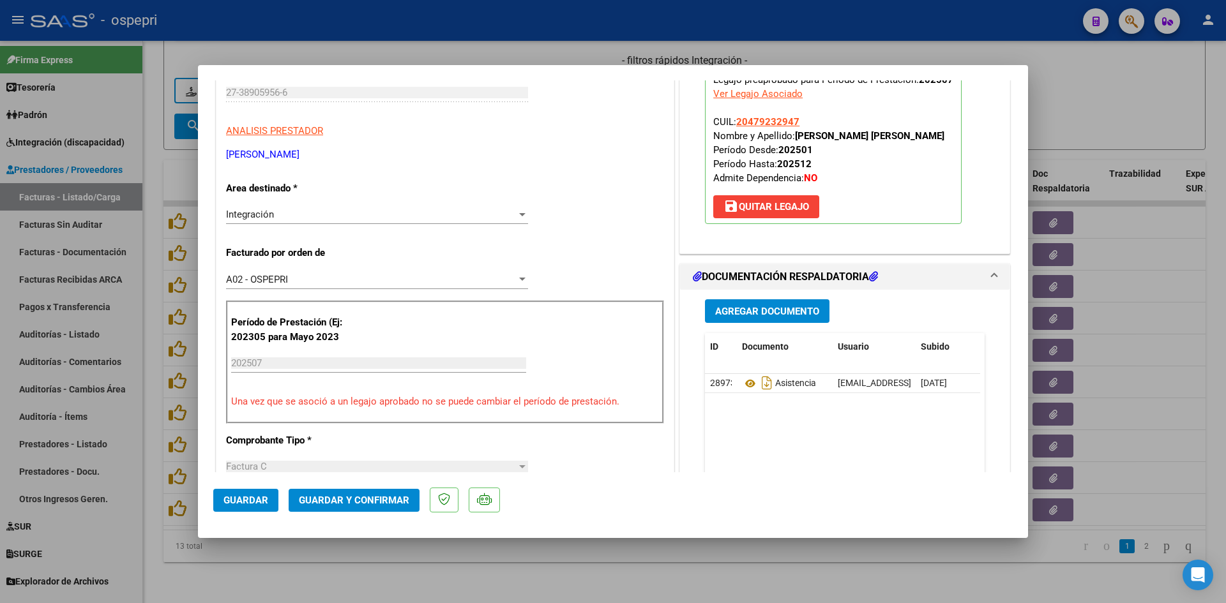
scroll to position [192, 0]
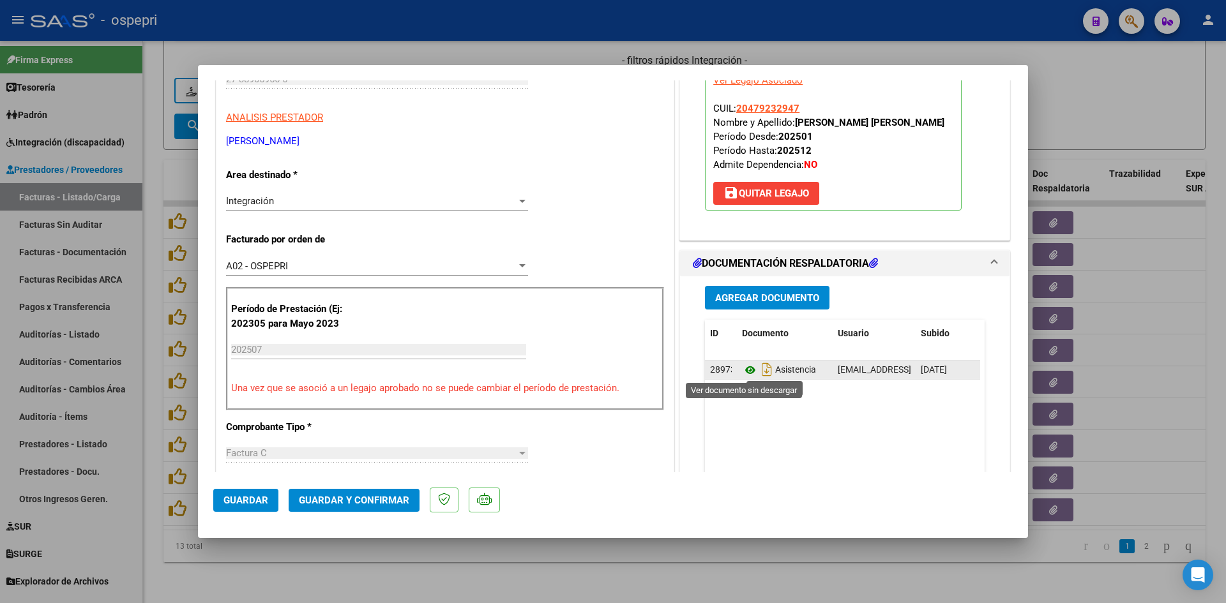
click at [744, 370] on icon at bounding box center [750, 370] width 17 height 15
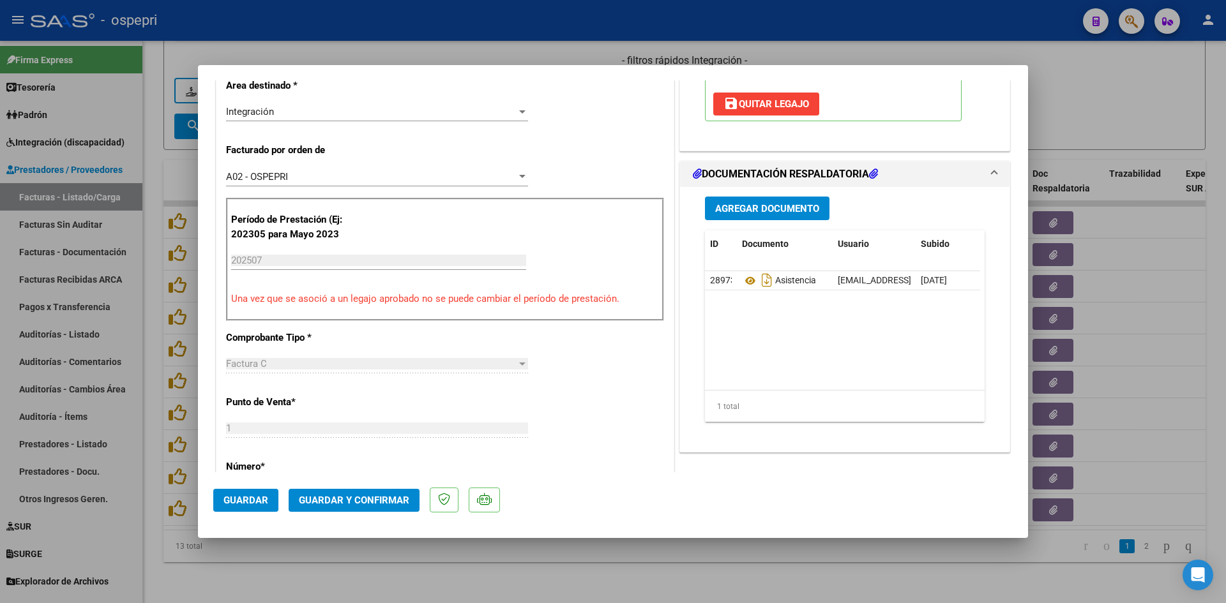
scroll to position [319, 0]
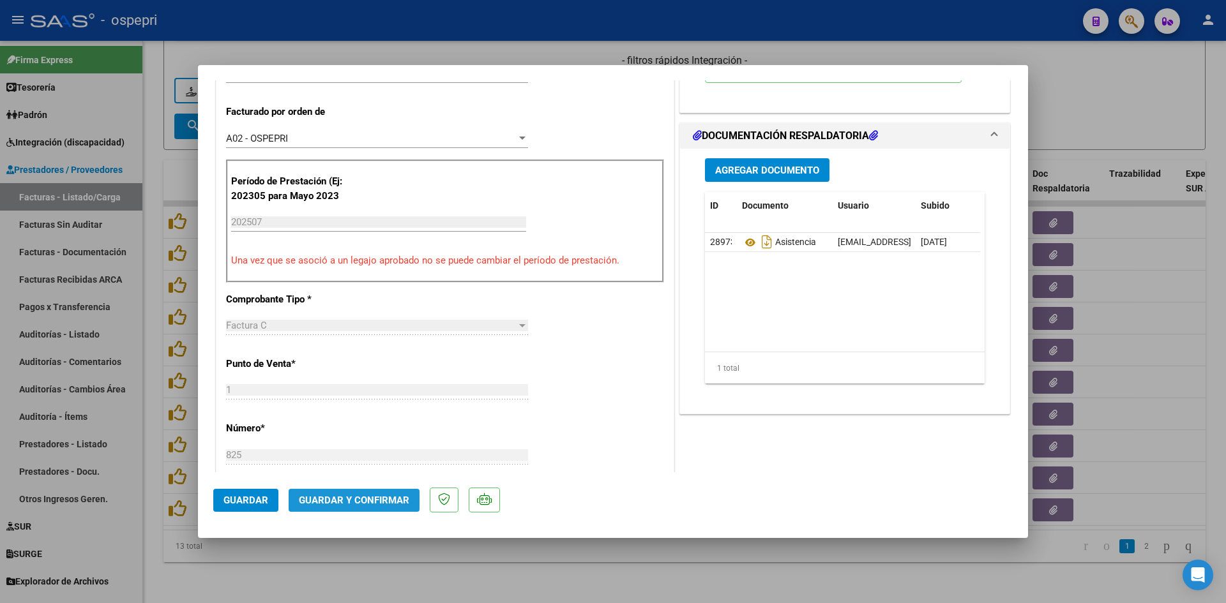
click at [360, 502] on span "Guardar y Confirmar" at bounding box center [354, 500] width 110 height 11
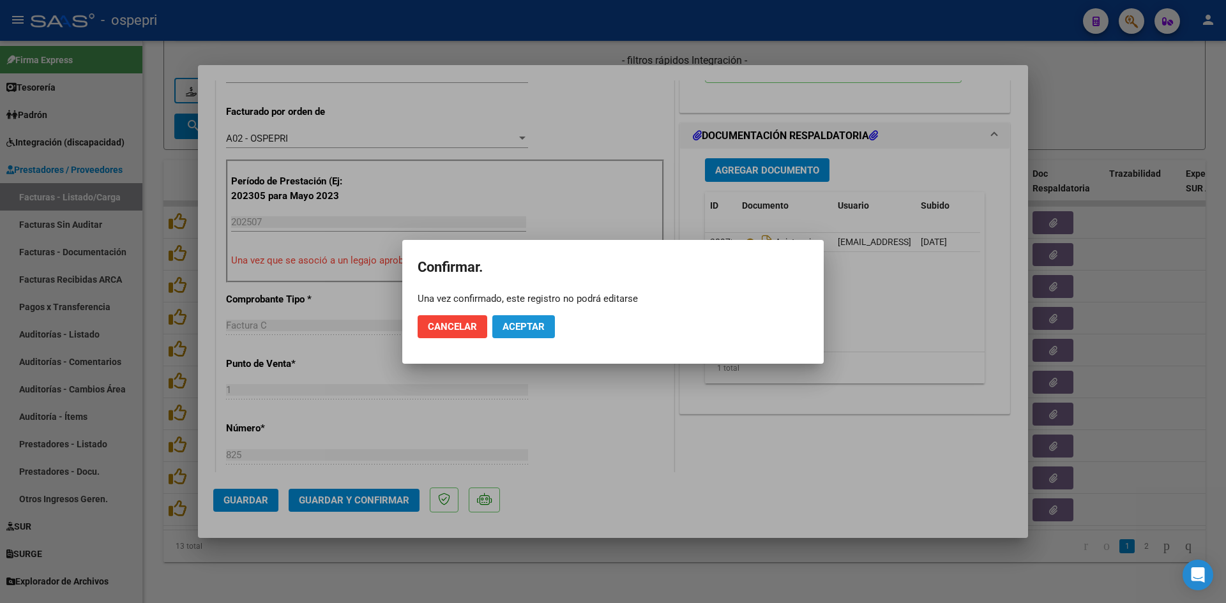
click at [522, 323] on span "Aceptar" at bounding box center [524, 326] width 42 height 11
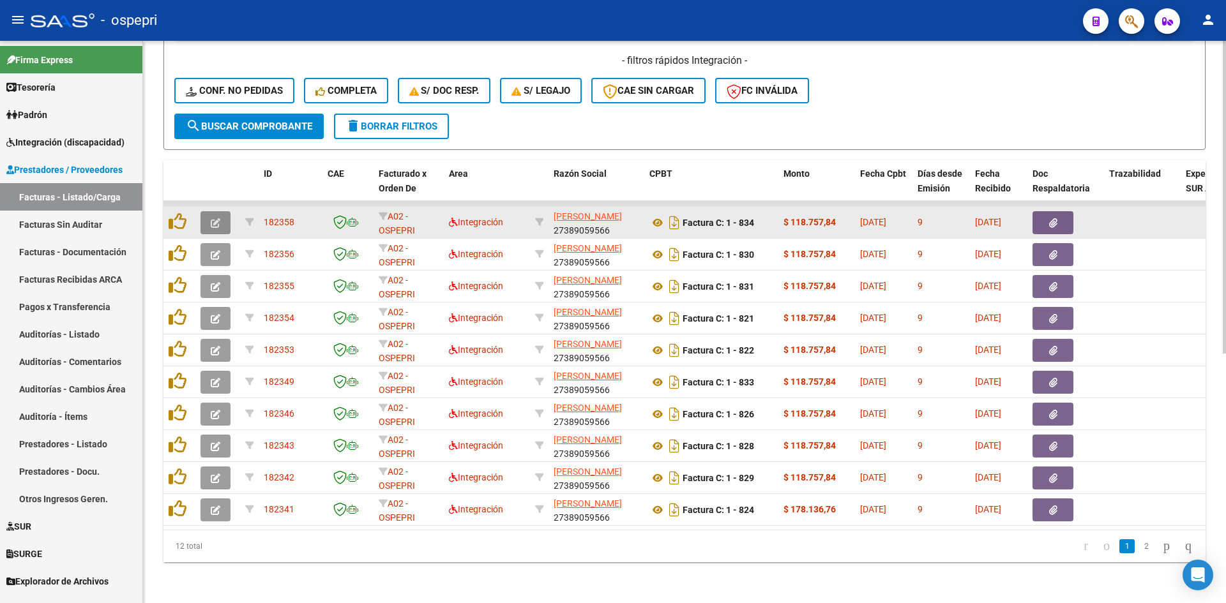
click at [220, 213] on button "button" at bounding box center [216, 222] width 30 height 23
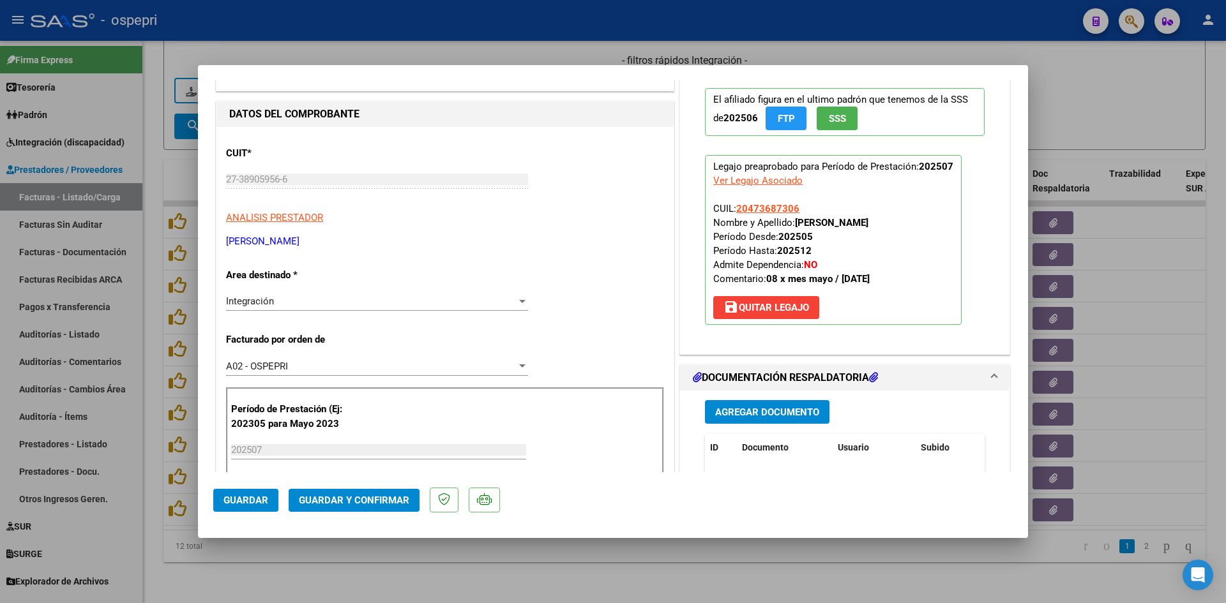
scroll to position [0, 0]
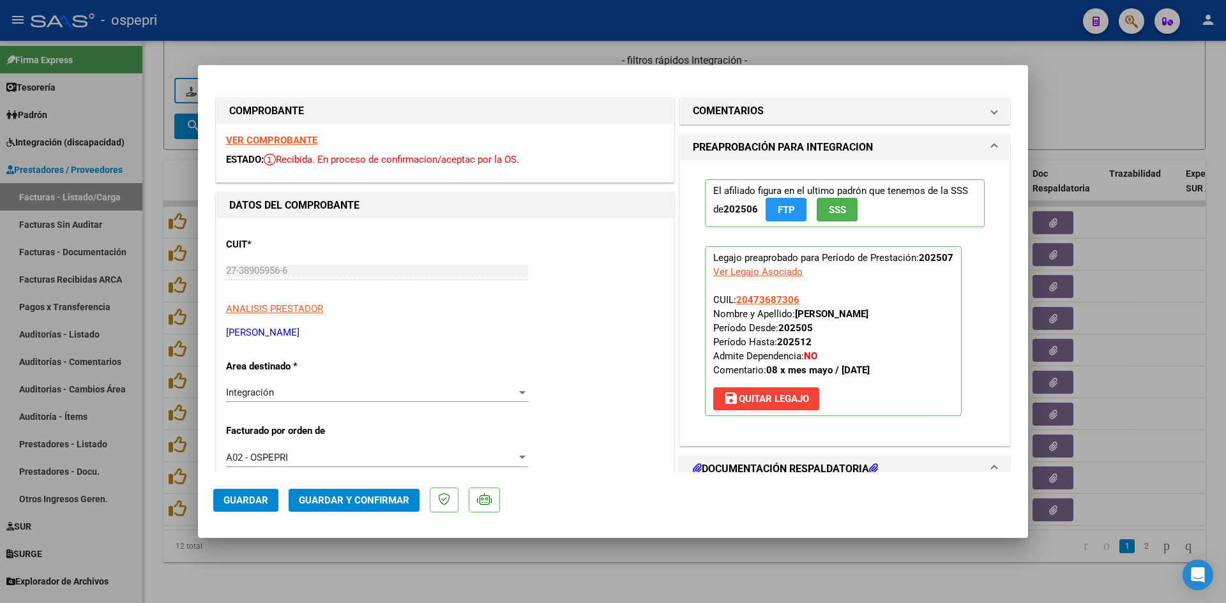
click at [259, 139] on strong "VER COMPROBANTE" at bounding box center [271, 140] width 91 height 11
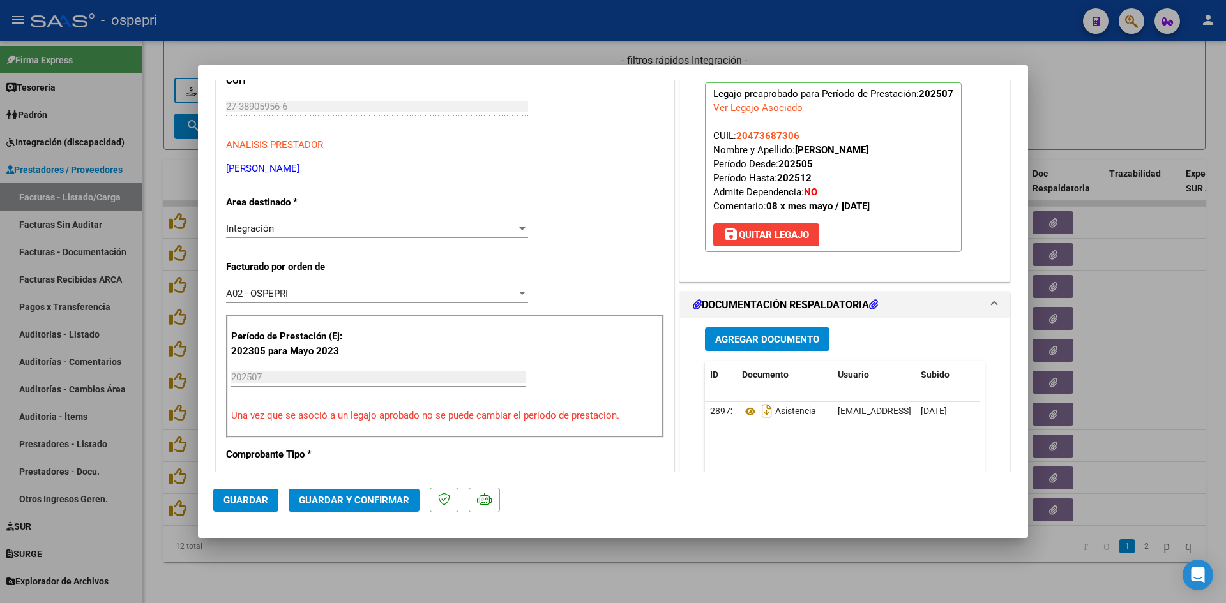
scroll to position [192, 0]
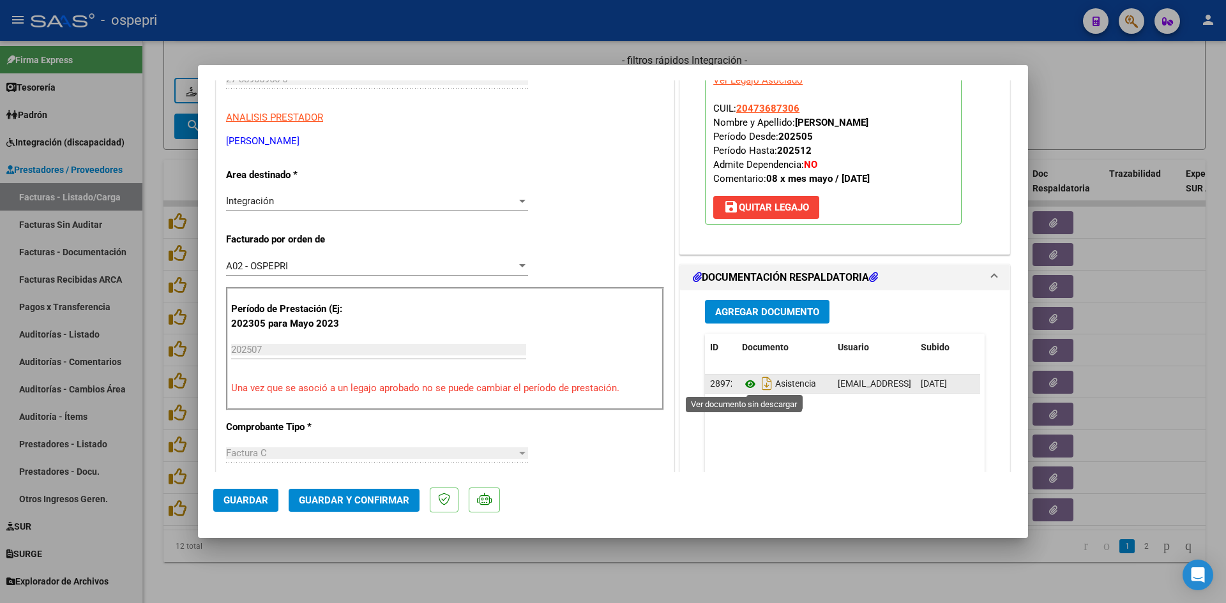
click at [746, 384] on icon at bounding box center [750, 384] width 17 height 15
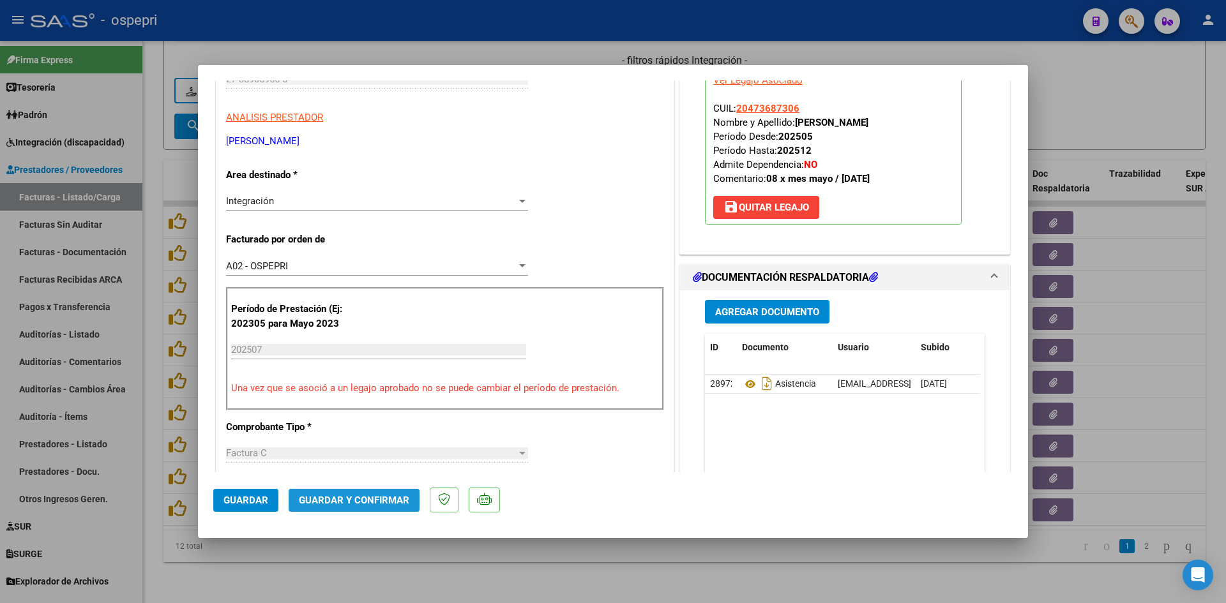
click at [390, 499] on span "Guardar y Confirmar" at bounding box center [354, 500] width 110 height 11
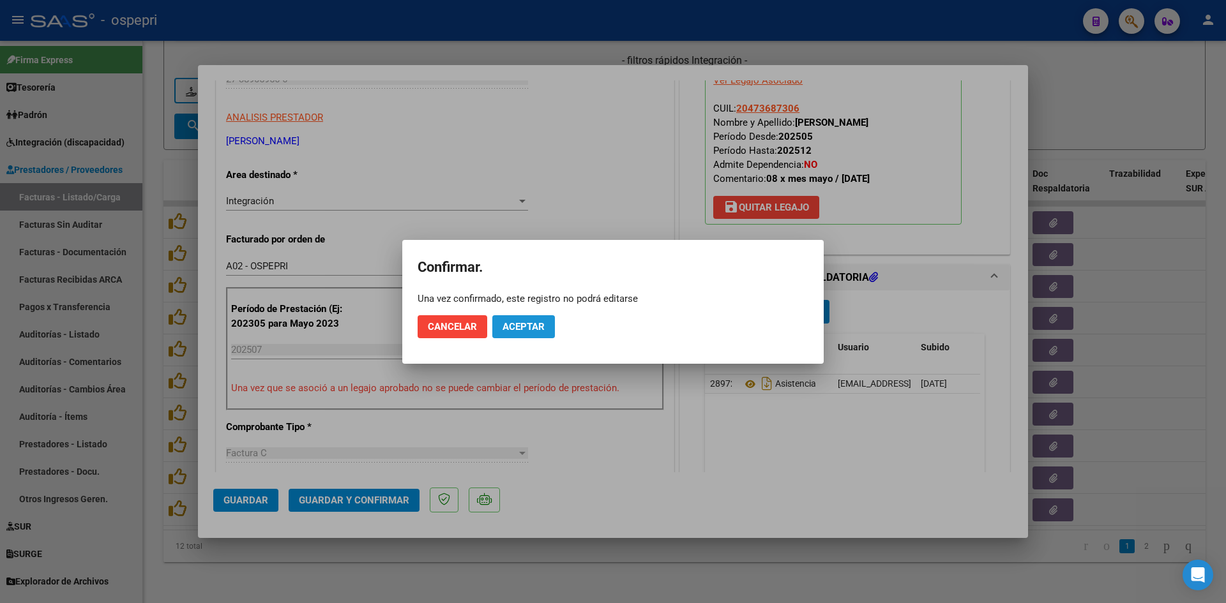
click at [511, 322] on span "Aceptar" at bounding box center [524, 326] width 42 height 11
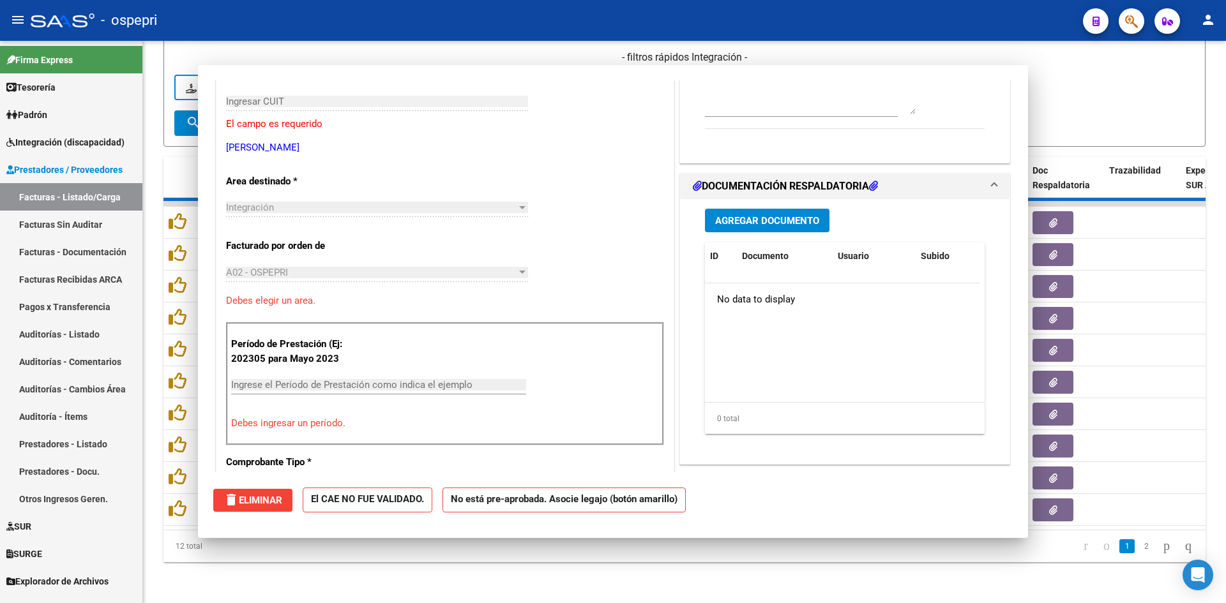
scroll to position [0, 0]
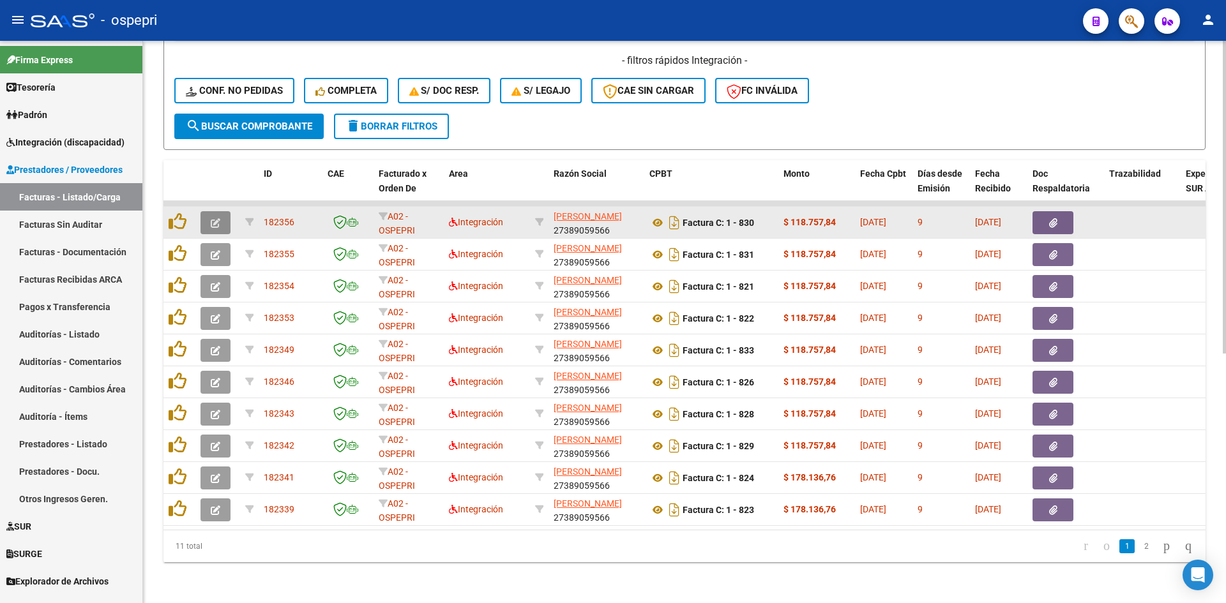
click at [219, 218] on icon "button" at bounding box center [216, 223] width 10 height 10
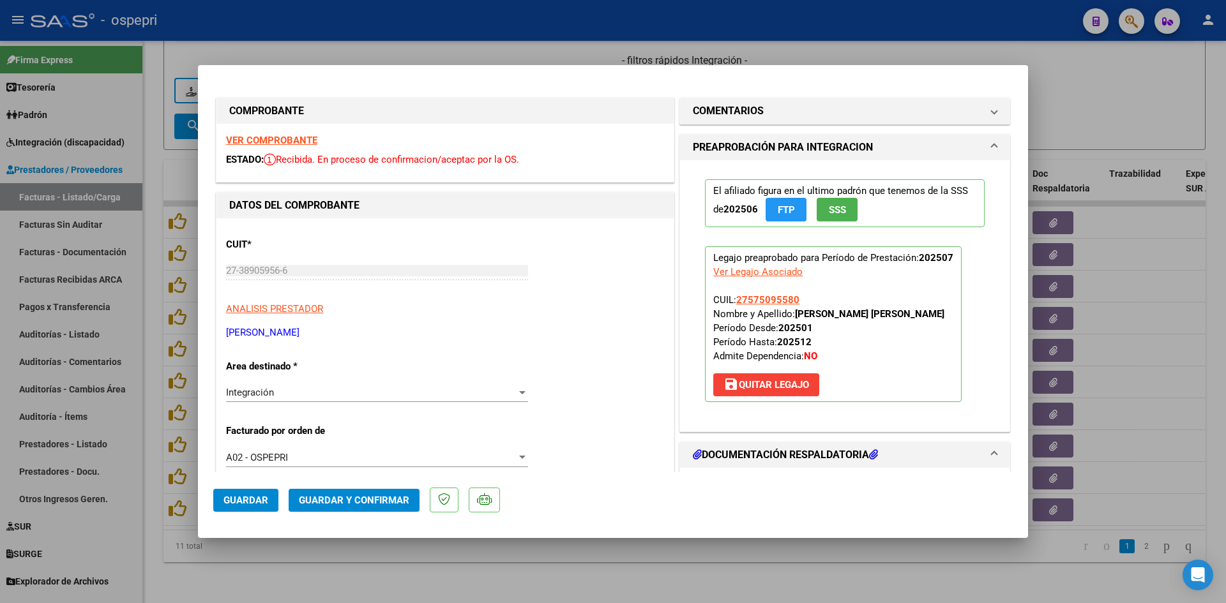
click at [284, 144] on strong "VER COMPROBANTE" at bounding box center [271, 140] width 91 height 11
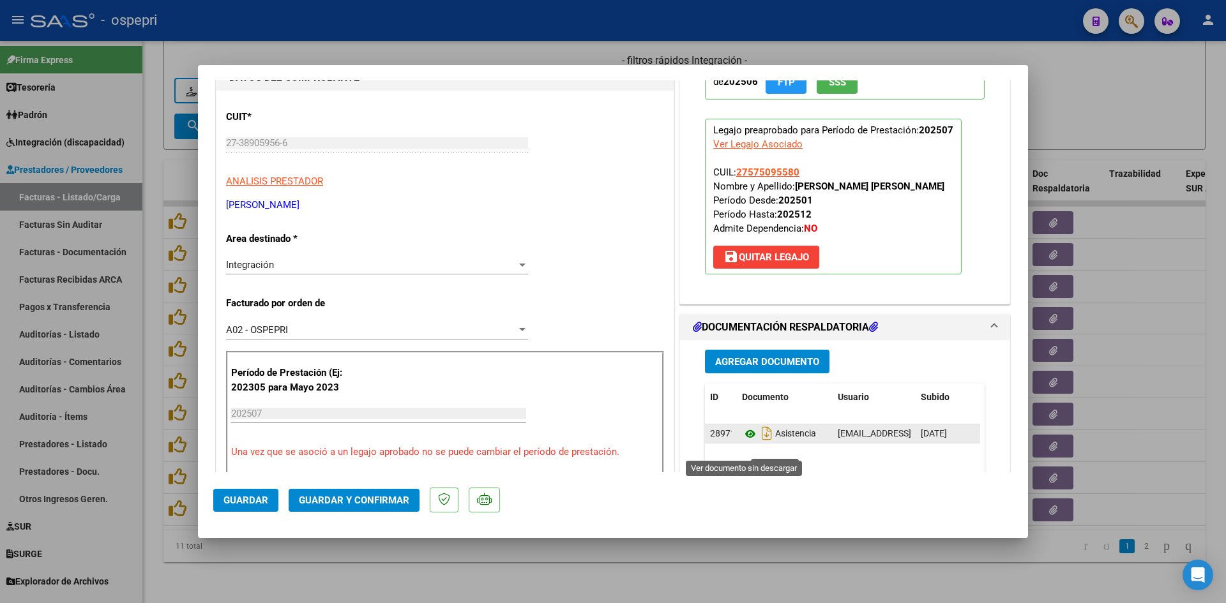
click at [747, 442] on icon at bounding box center [750, 434] width 17 height 15
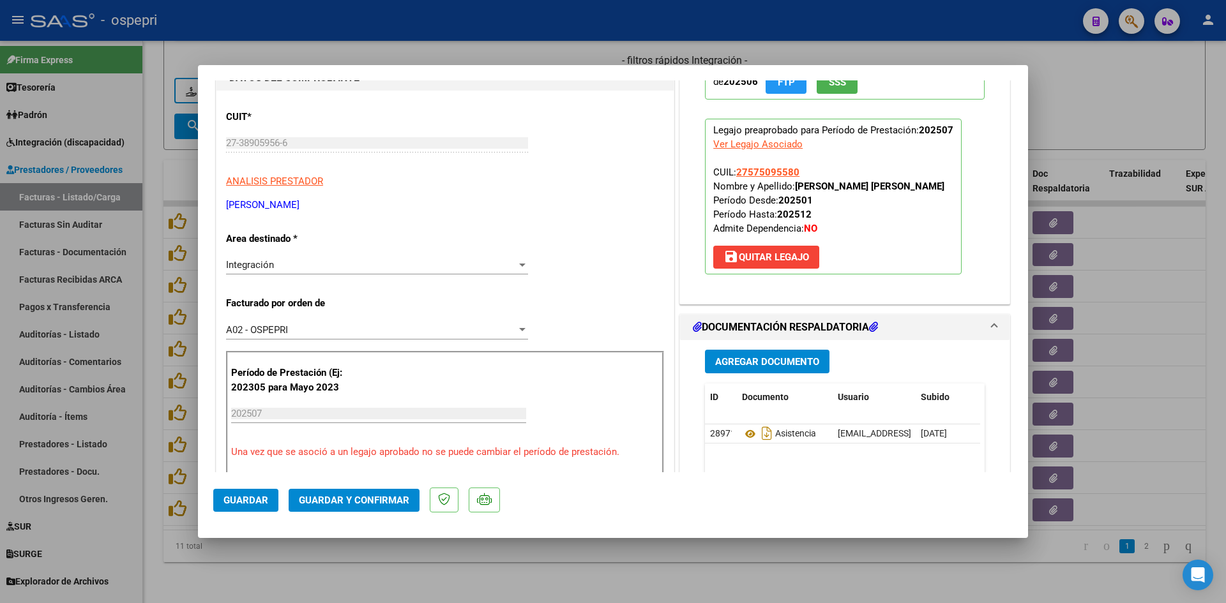
click at [375, 495] on span "Guardar y Confirmar" at bounding box center [354, 500] width 110 height 11
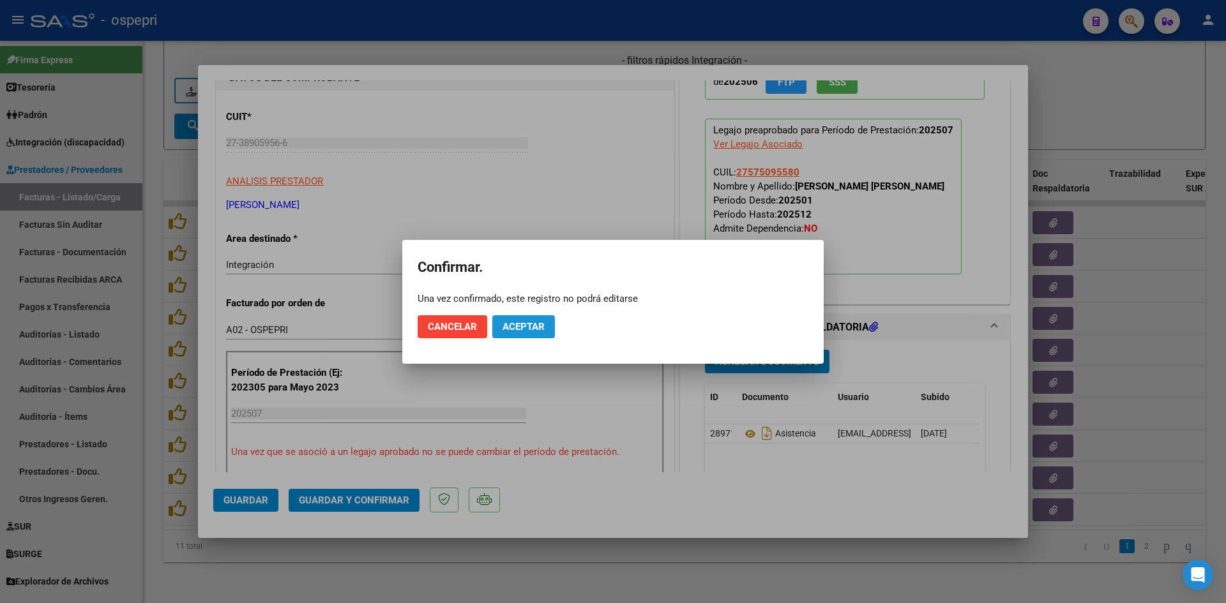
click at [521, 321] on span "Aceptar" at bounding box center [524, 326] width 42 height 11
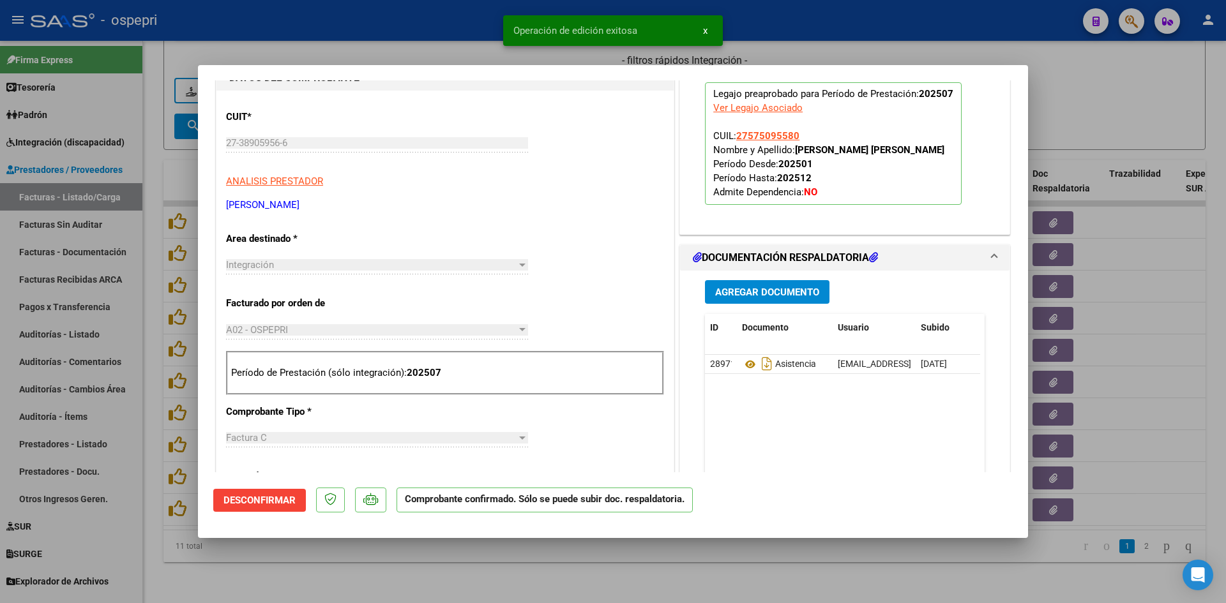
type input "$ 0,00"
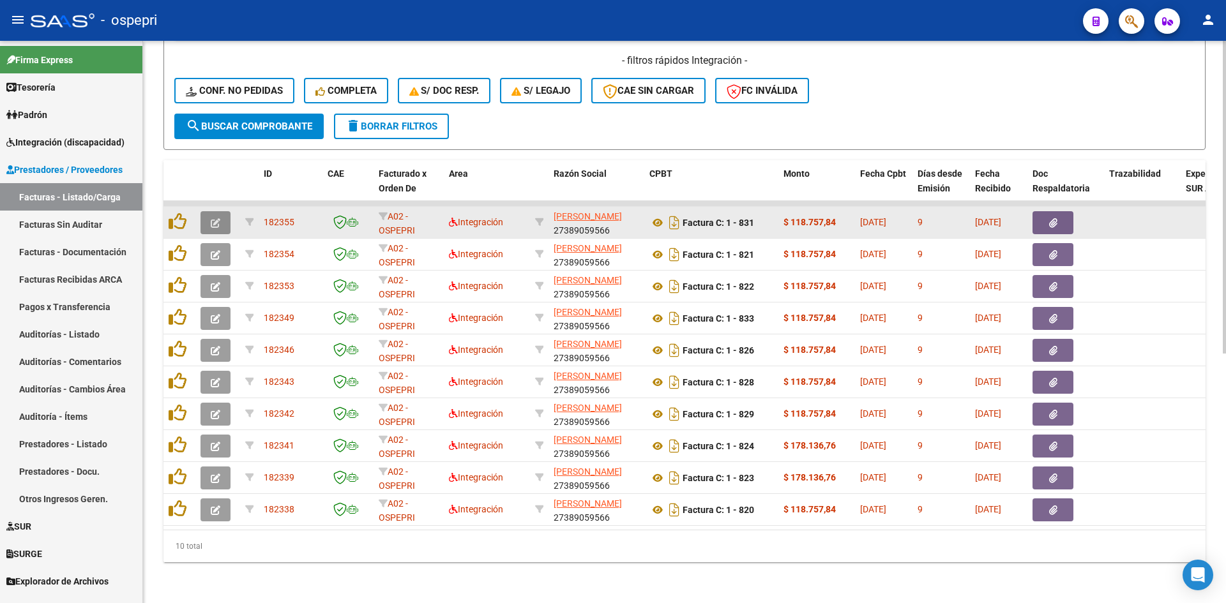
click at [215, 218] on icon "button" at bounding box center [216, 223] width 10 height 10
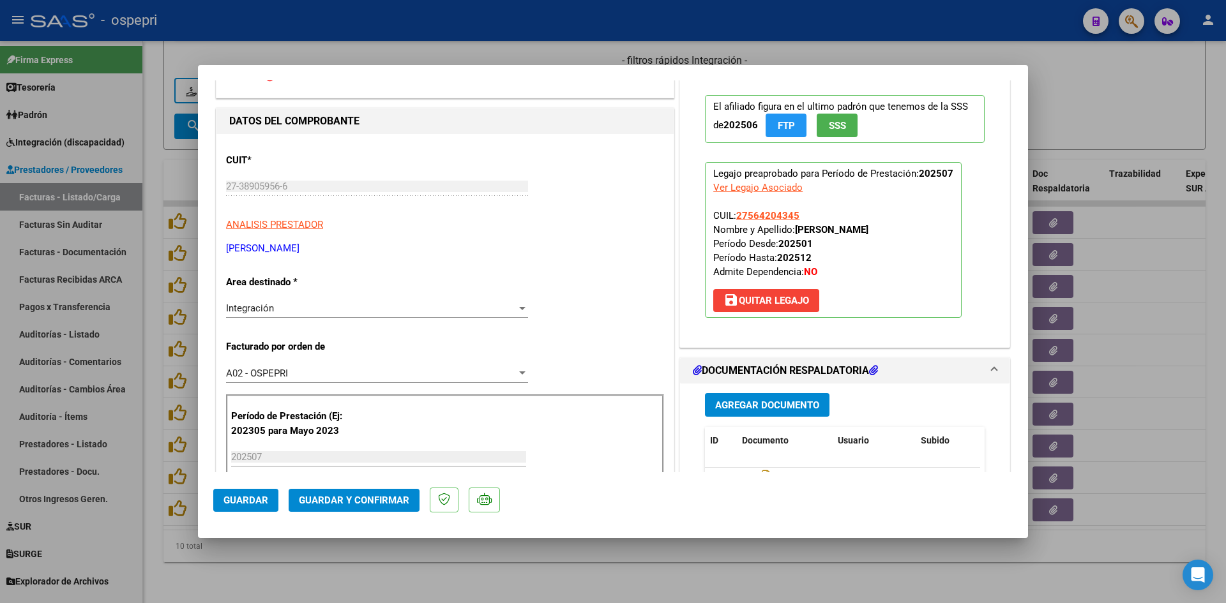
scroll to position [0, 0]
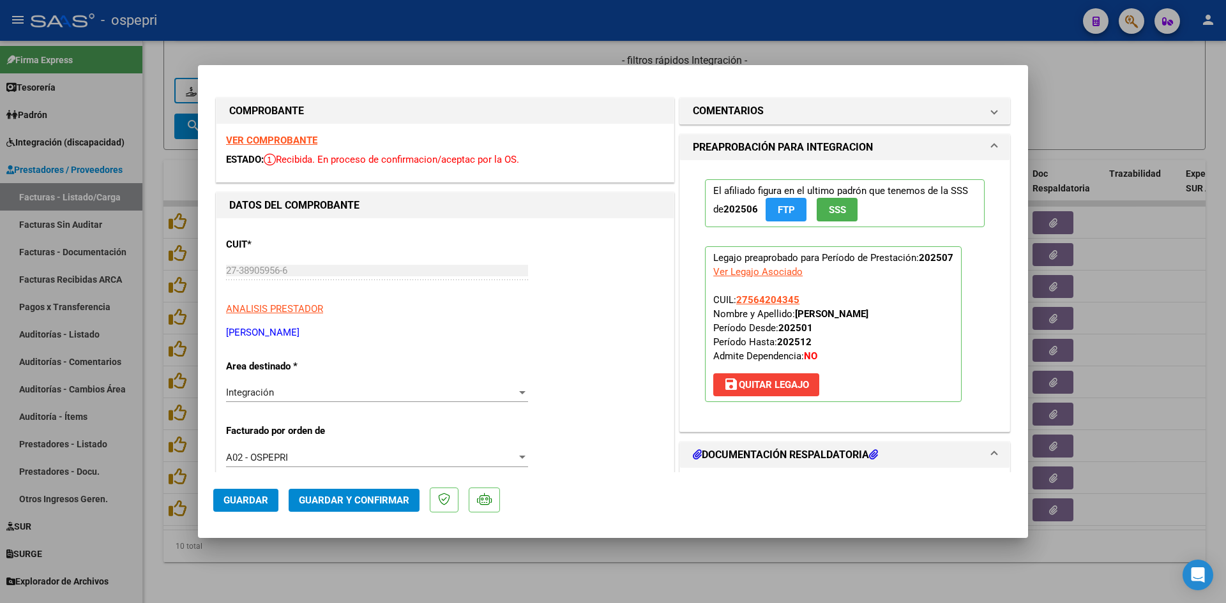
click at [293, 138] on strong "VER COMPROBANTE" at bounding box center [271, 140] width 91 height 11
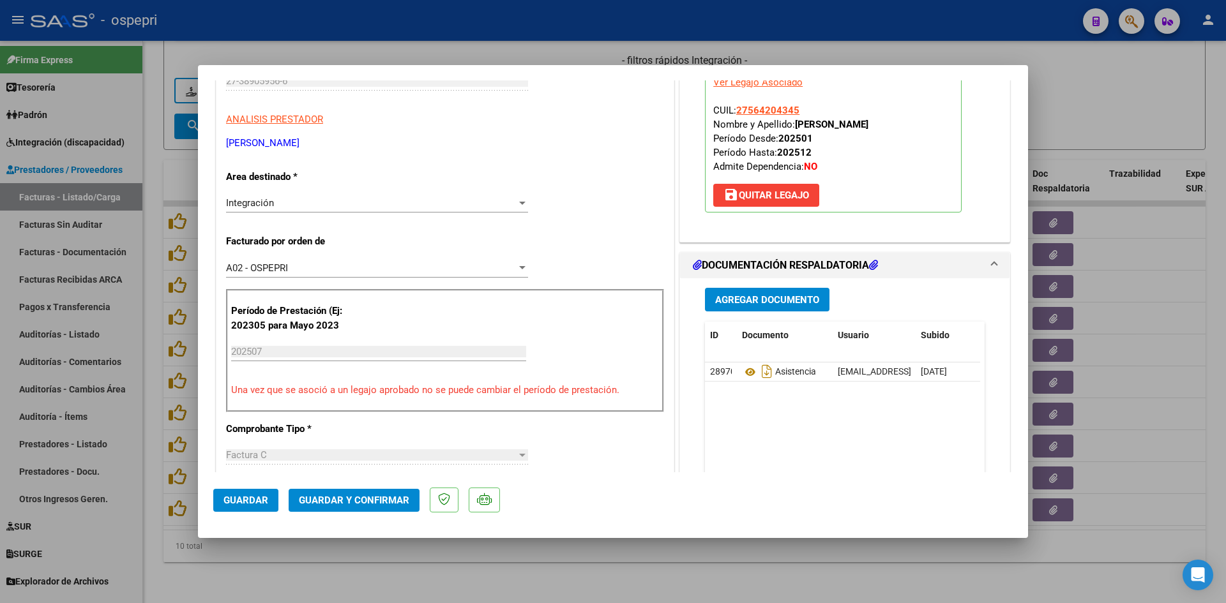
scroll to position [192, 0]
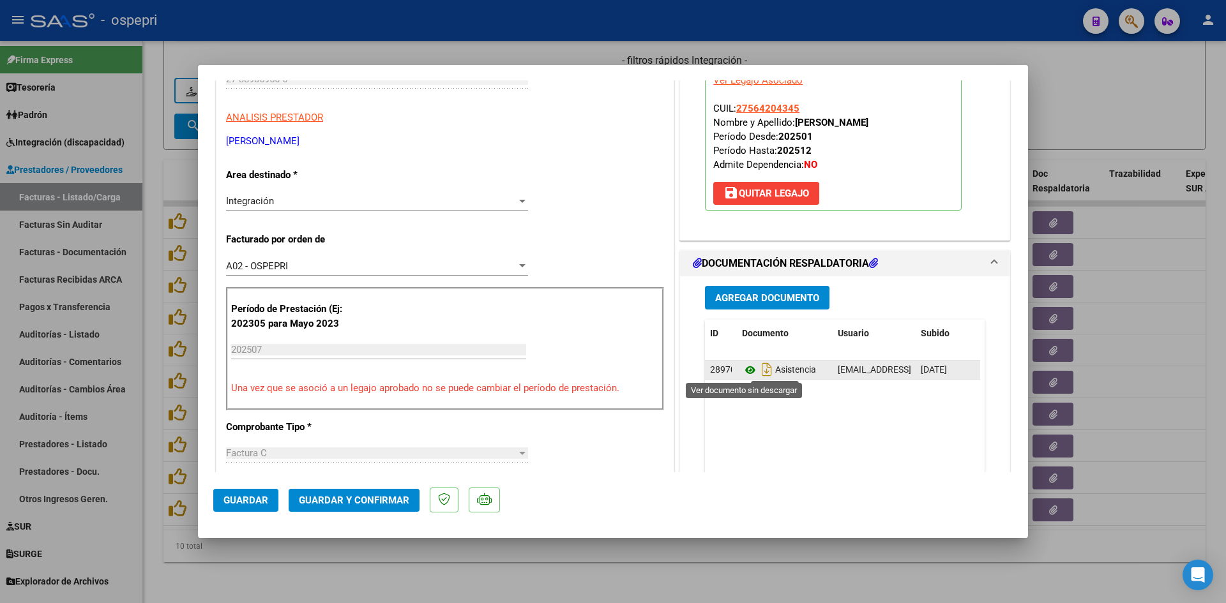
click at [747, 370] on icon at bounding box center [750, 370] width 17 height 15
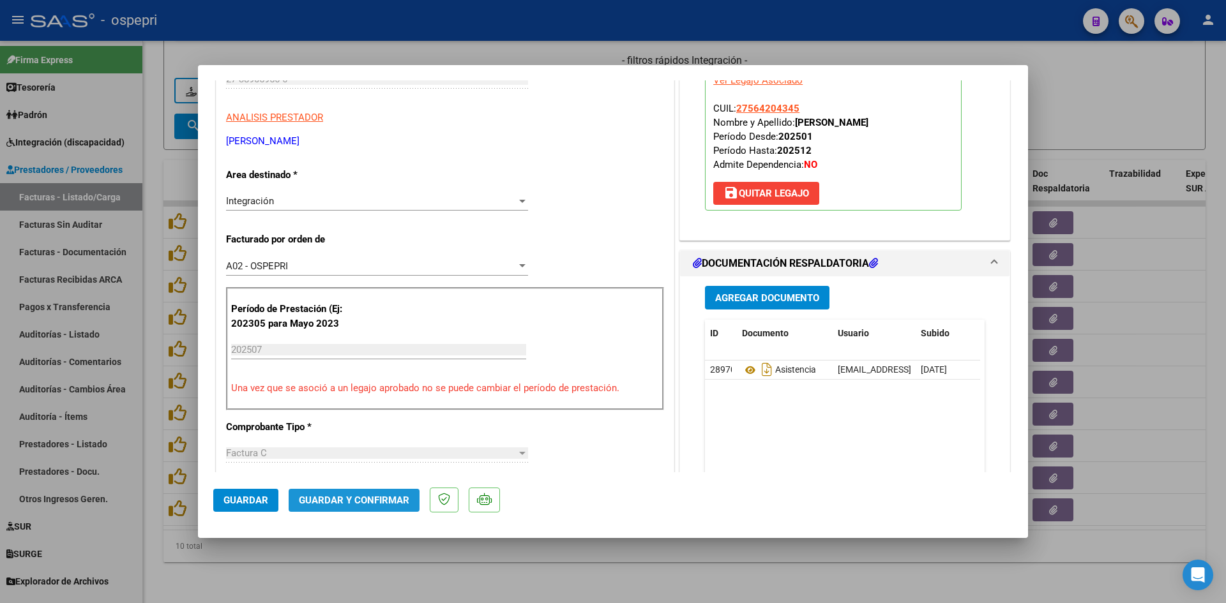
click at [368, 503] on span "Guardar y Confirmar" at bounding box center [354, 500] width 110 height 11
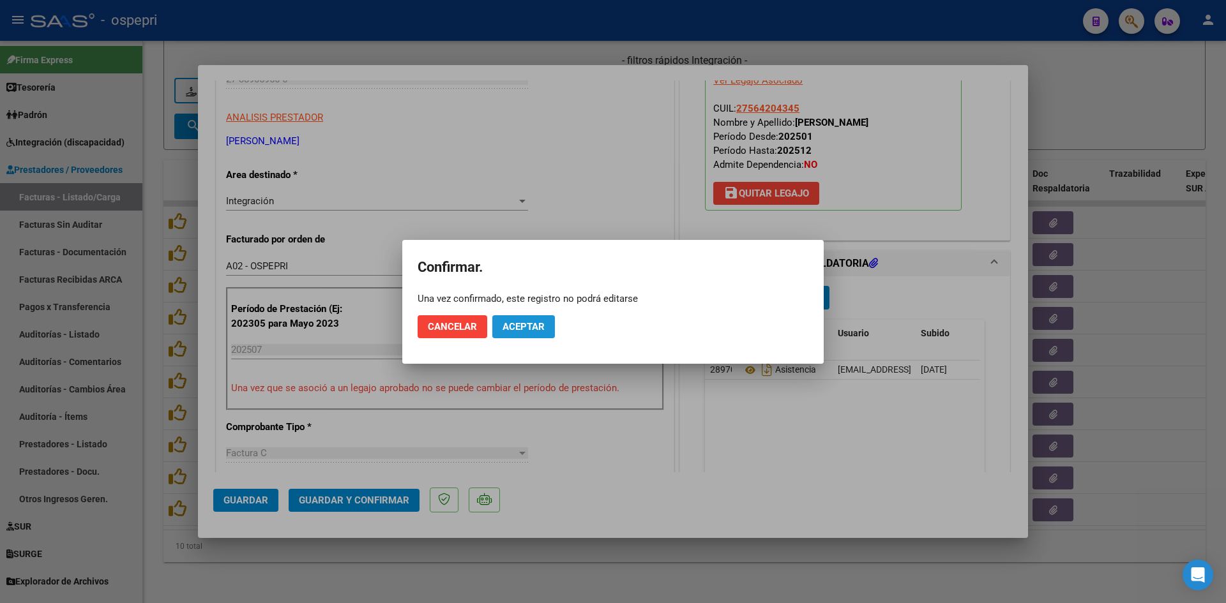
click at [521, 329] on span "Aceptar" at bounding box center [524, 326] width 42 height 11
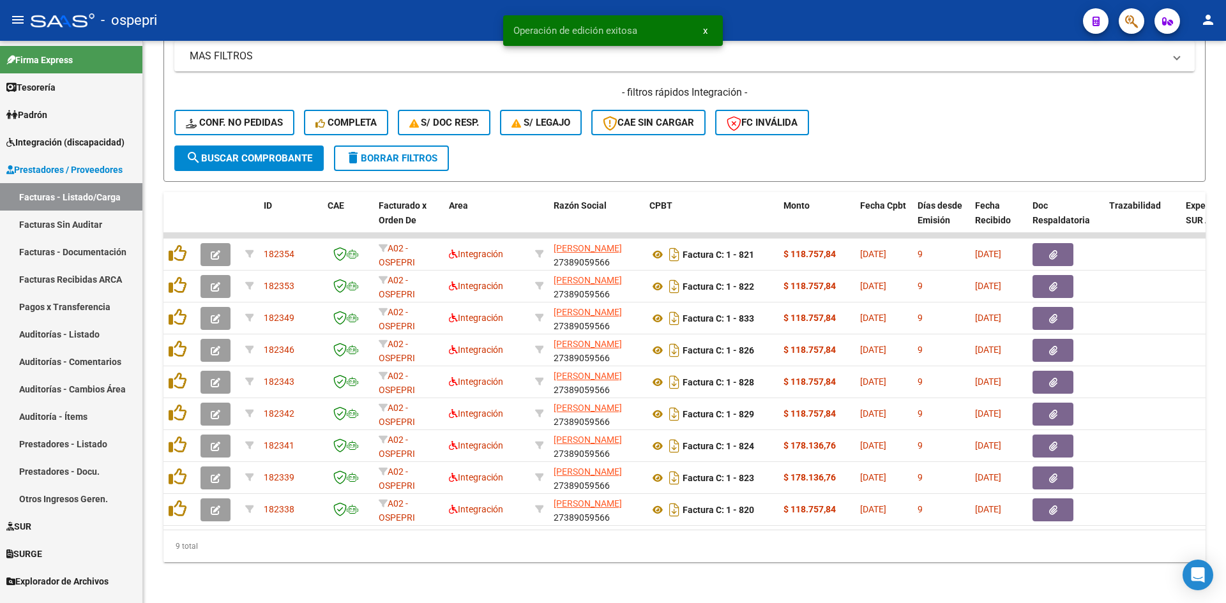
scroll to position [416, 0]
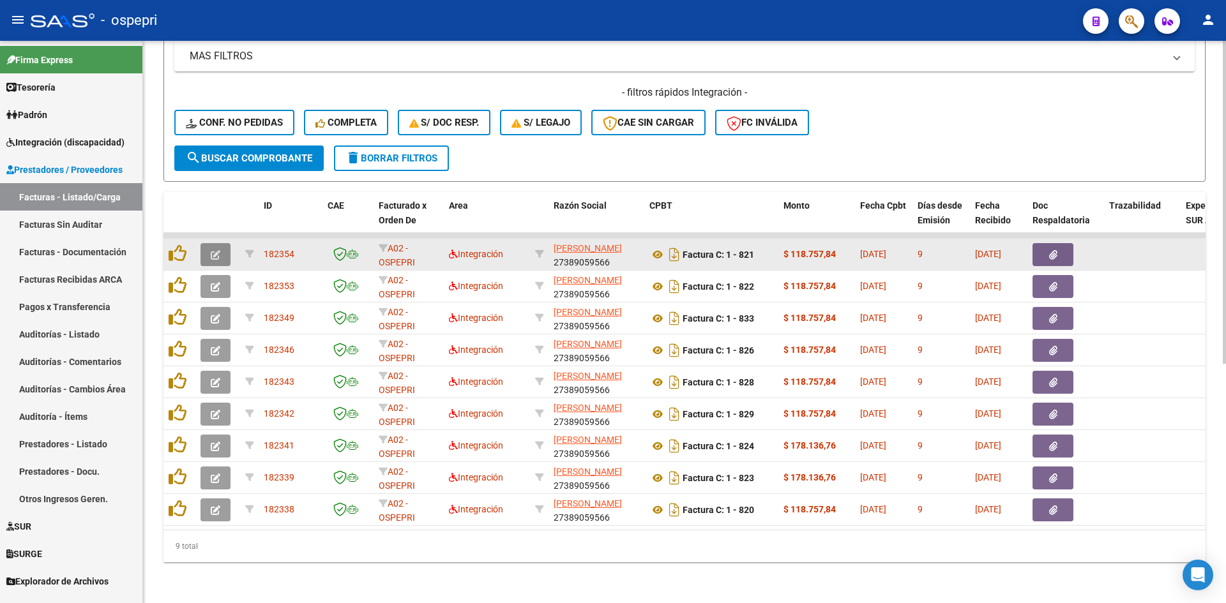
click at [202, 243] on button "button" at bounding box center [216, 254] width 30 height 23
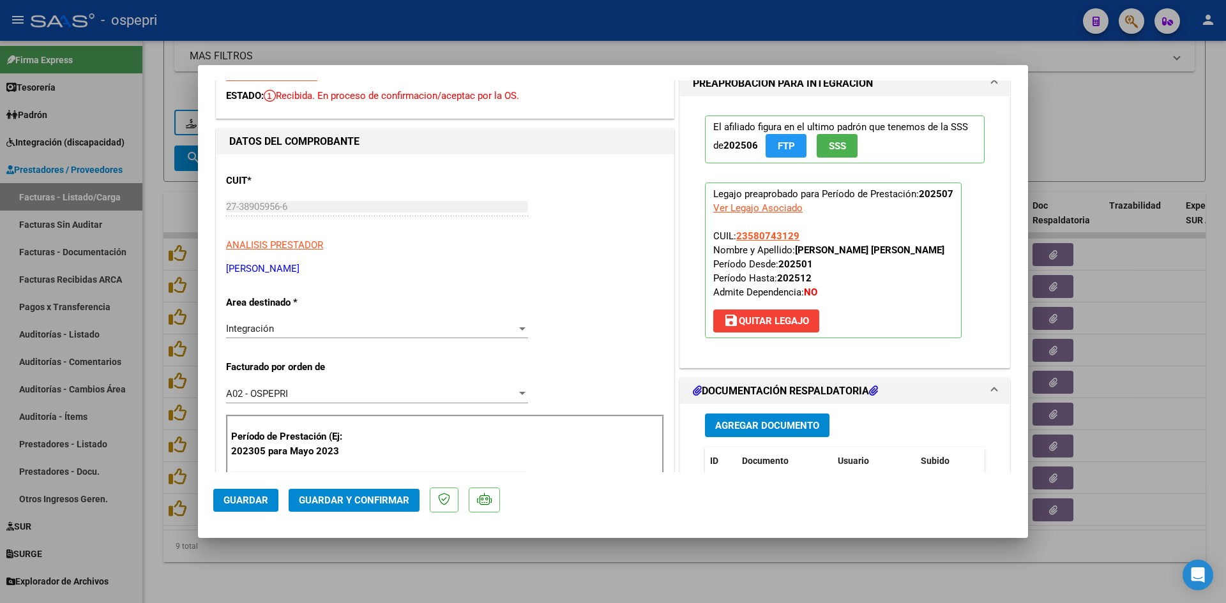
scroll to position [0, 0]
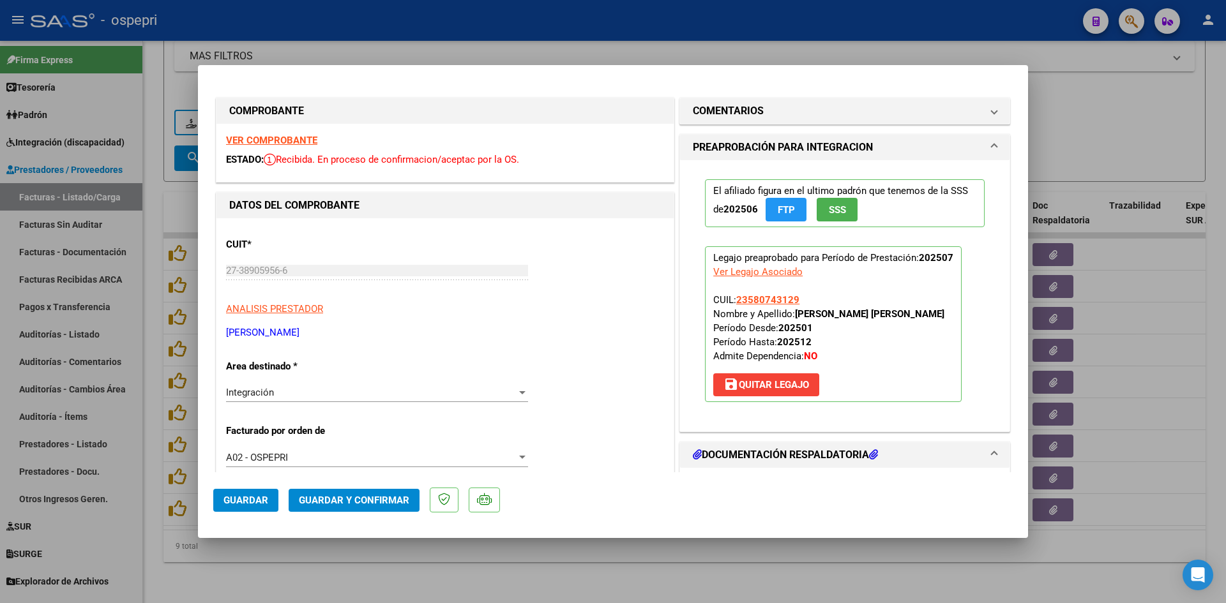
click at [292, 141] on strong "VER COMPROBANTE" at bounding box center [271, 140] width 91 height 11
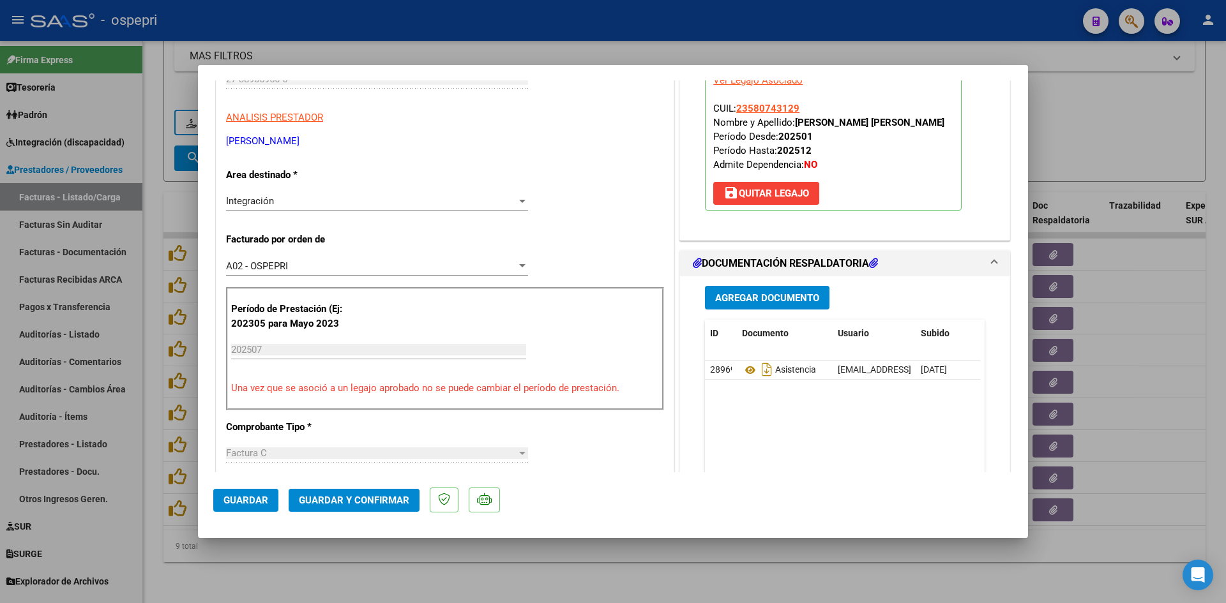
scroll to position [255, 0]
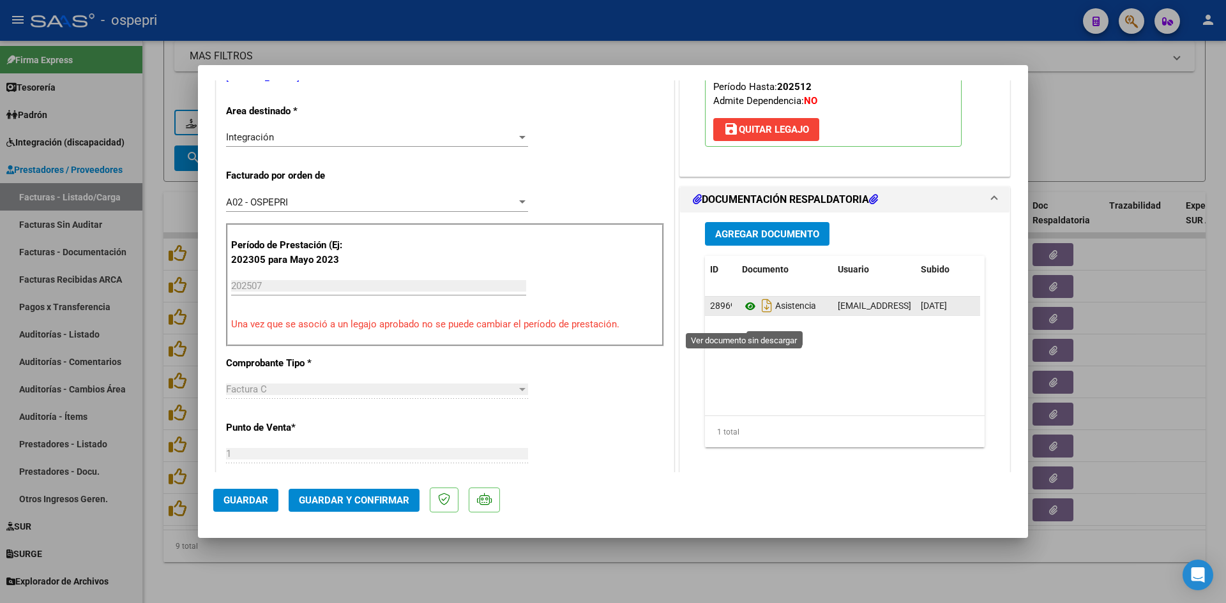
click at [747, 314] on icon at bounding box center [750, 306] width 17 height 15
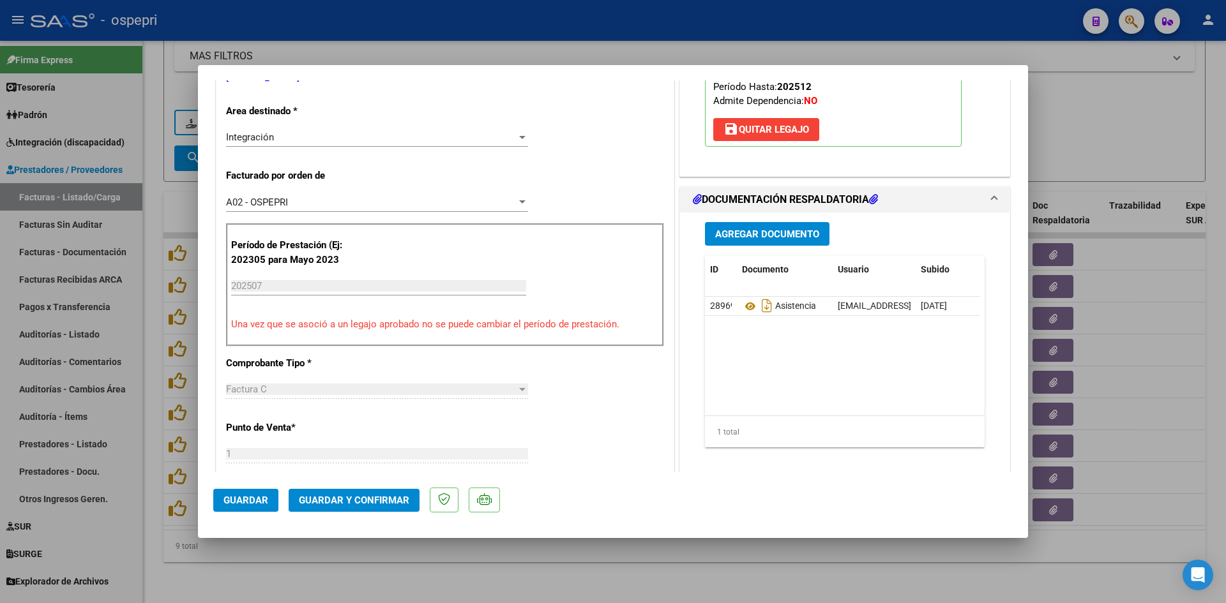
click at [374, 504] on span "Guardar y Confirmar" at bounding box center [354, 500] width 110 height 11
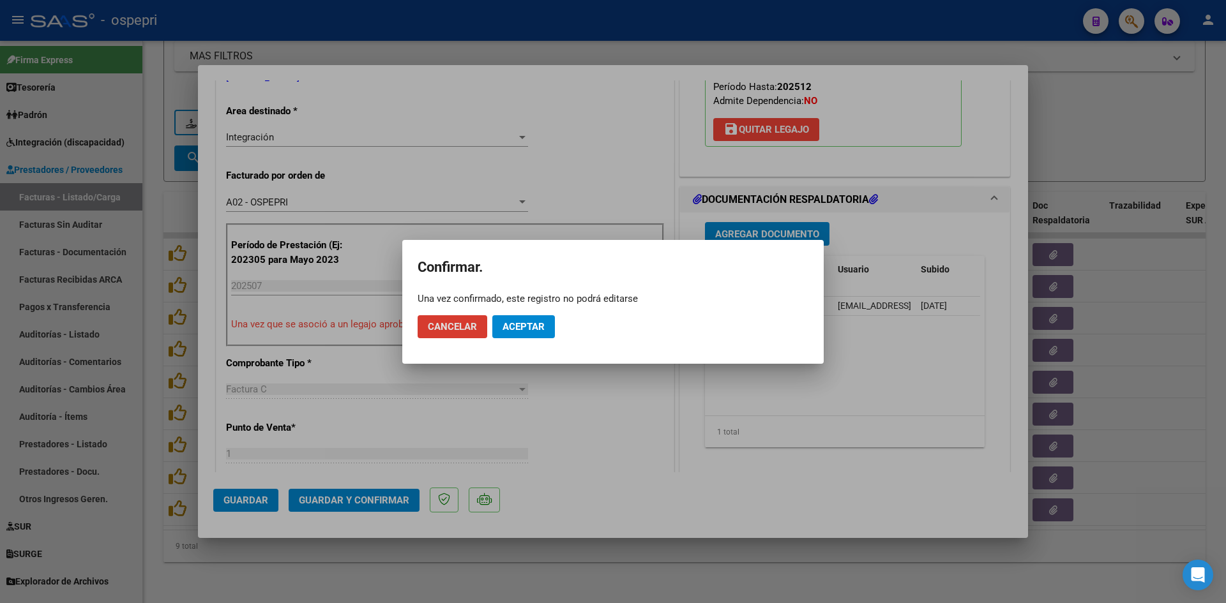
click at [501, 320] on button "Aceptar" at bounding box center [523, 326] width 63 height 23
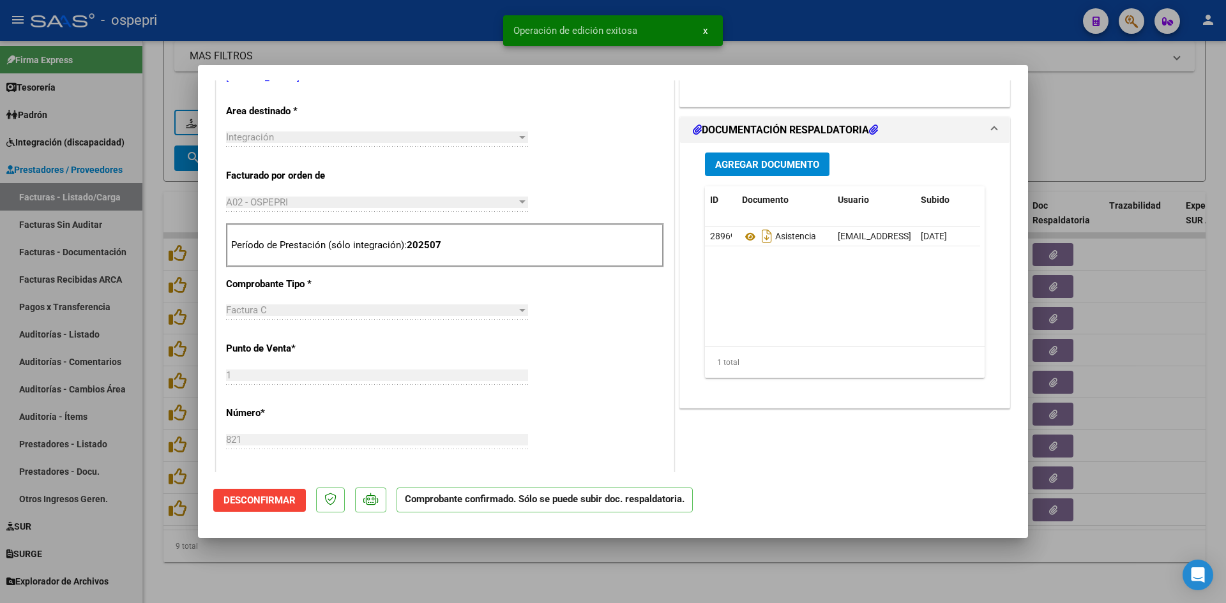
type input "$ 0,00"
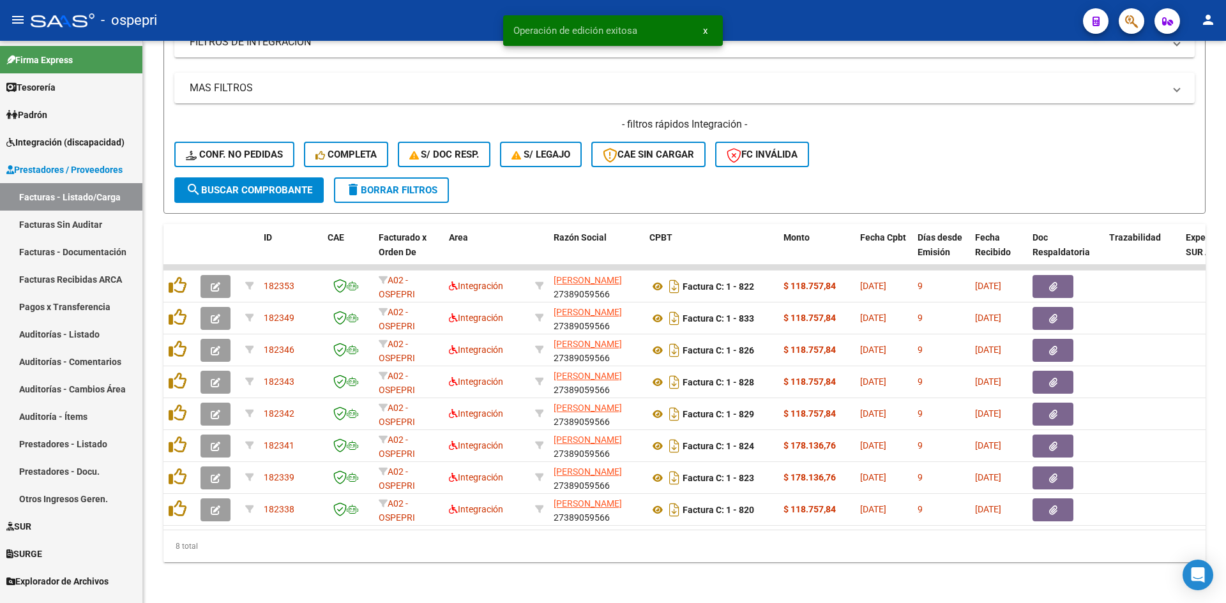
scroll to position [384, 0]
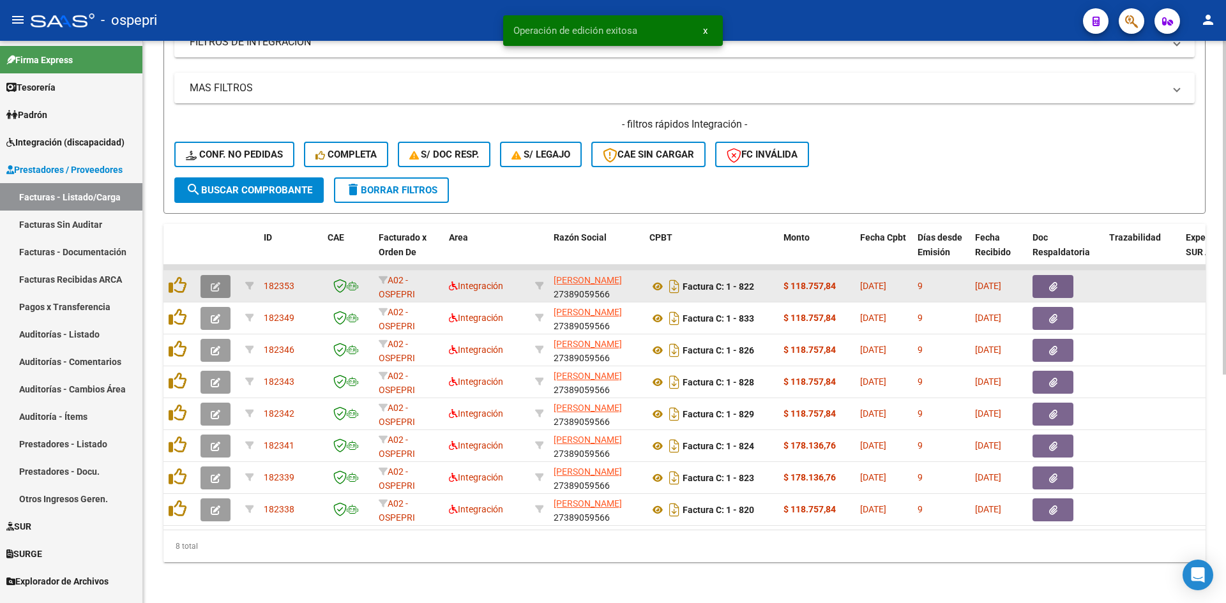
click at [204, 281] on button "button" at bounding box center [216, 286] width 30 height 23
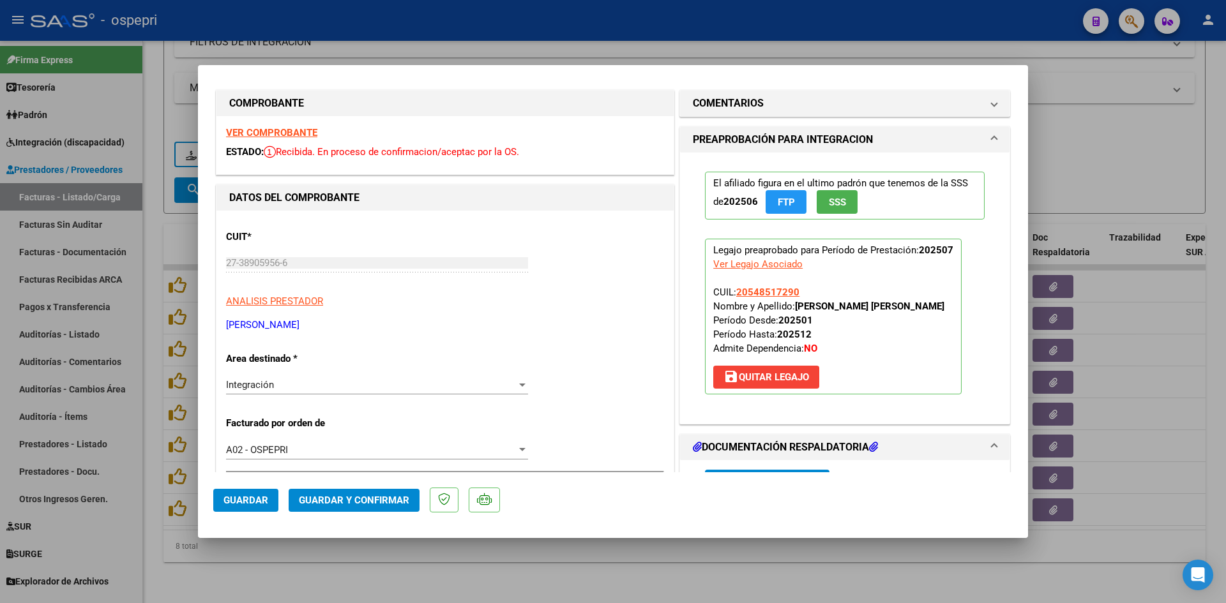
scroll to position [0, 0]
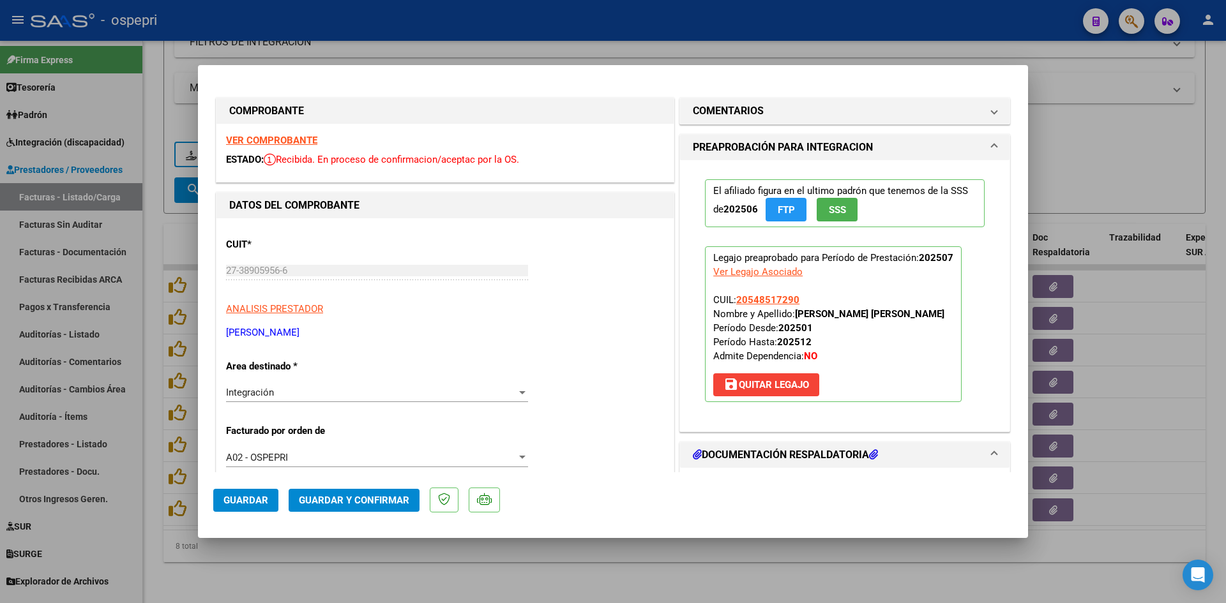
click at [248, 139] on strong "VER COMPROBANTE" at bounding box center [271, 140] width 91 height 11
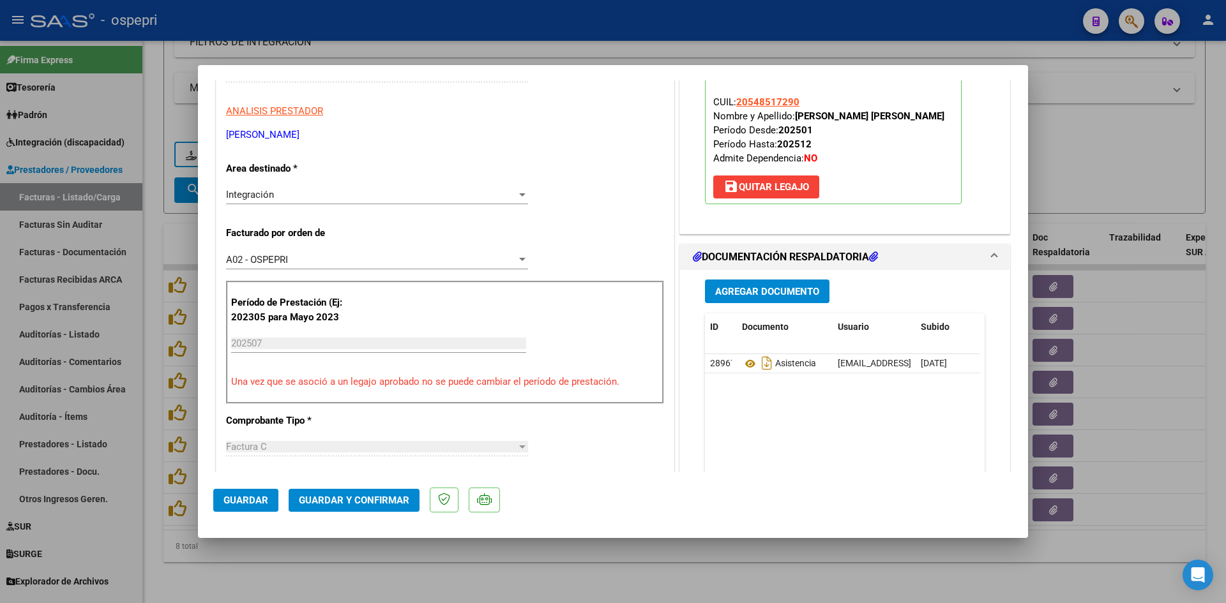
scroll to position [255, 0]
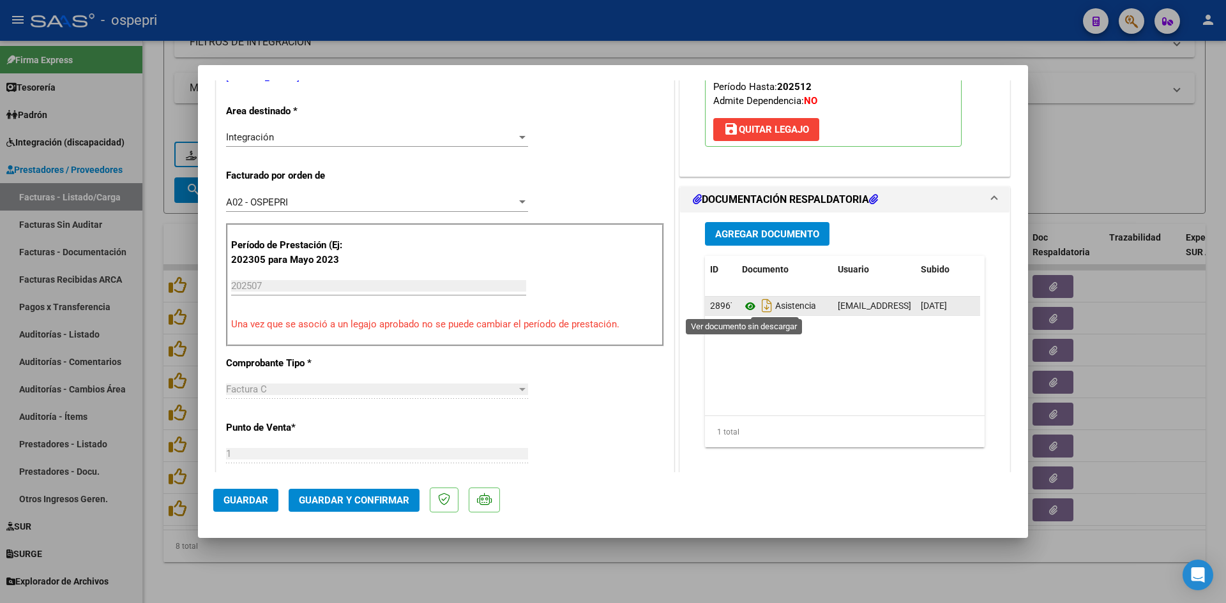
click at [745, 305] on icon at bounding box center [750, 306] width 17 height 15
click at [361, 504] on span "Guardar y Confirmar" at bounding box center [354, 500] width 110 height 11
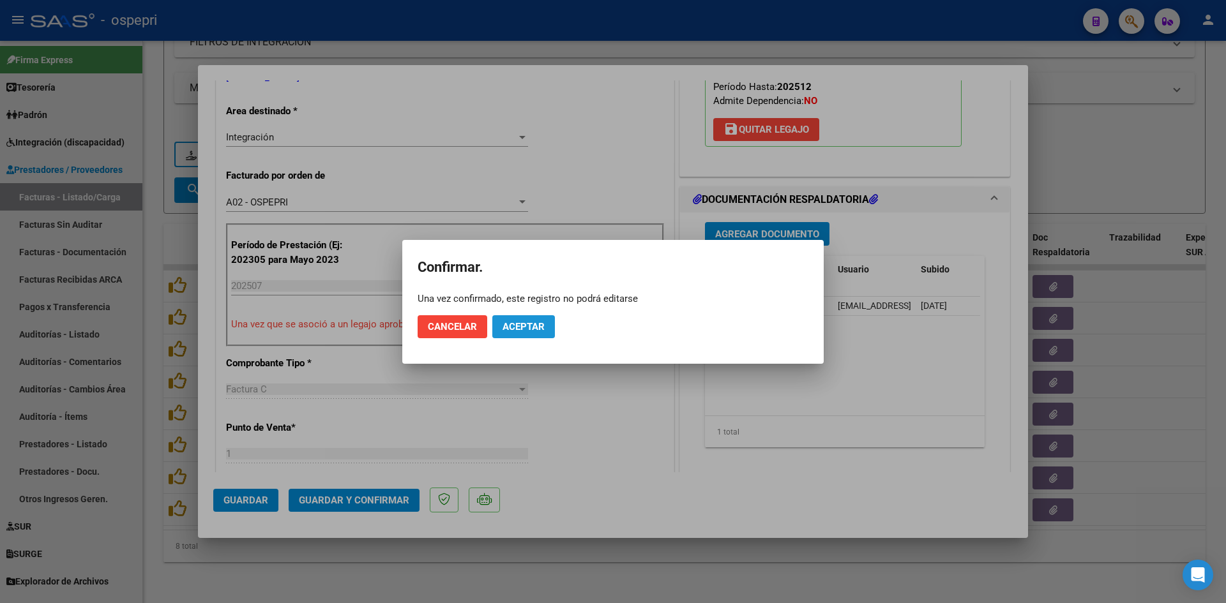
click at [532, 324] on span "Aceptar" at bounding box center [524, 326] width 42 height 11
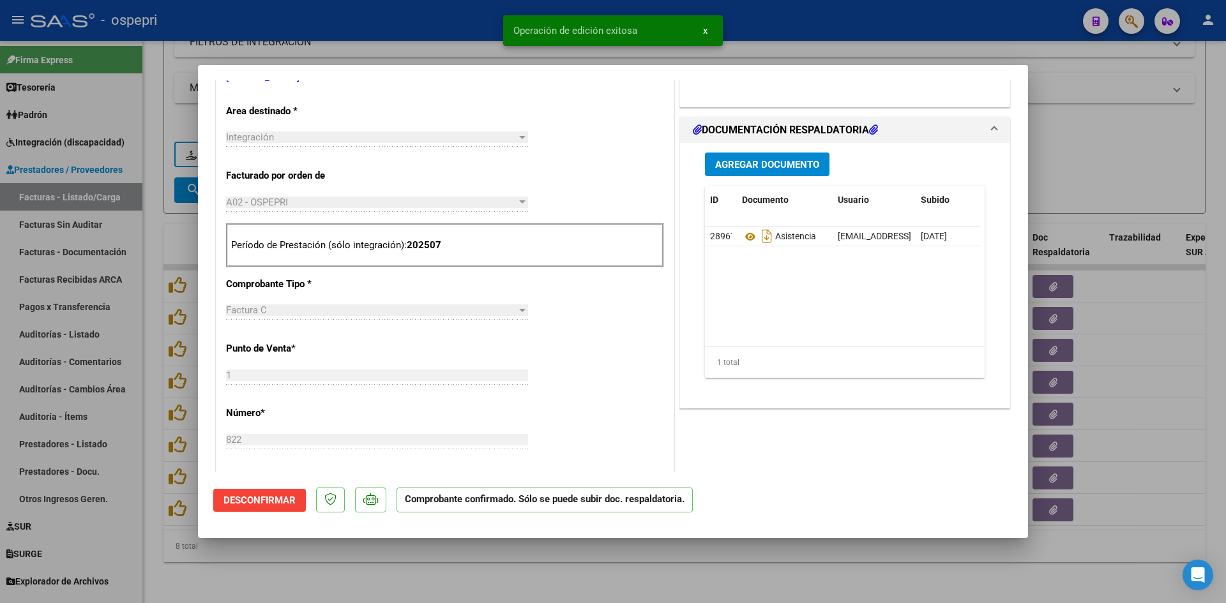
type input "$ 0,00"
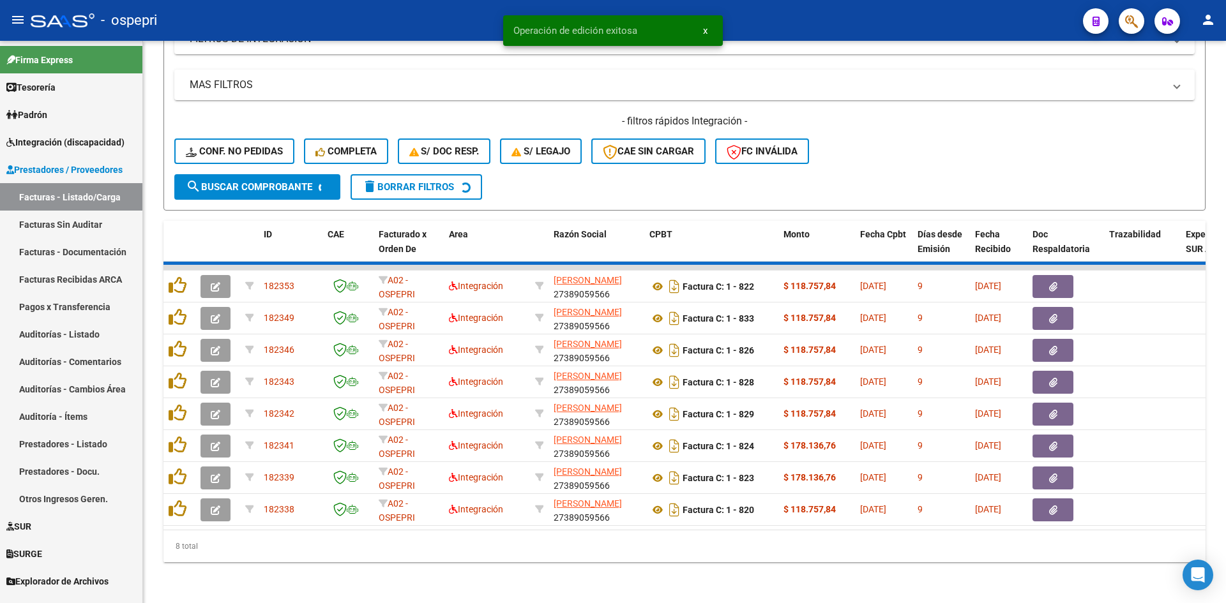
scroll to position [352, 0]
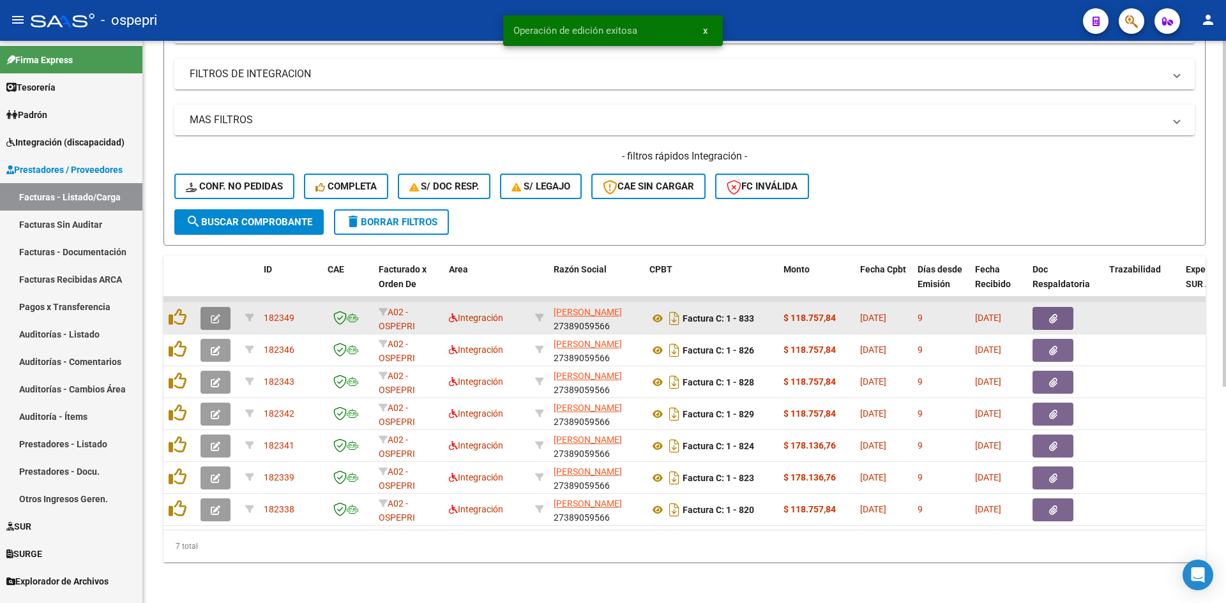
click at [219, 314] on icon "button" at bounding box center [216, 319] width 10 height 10
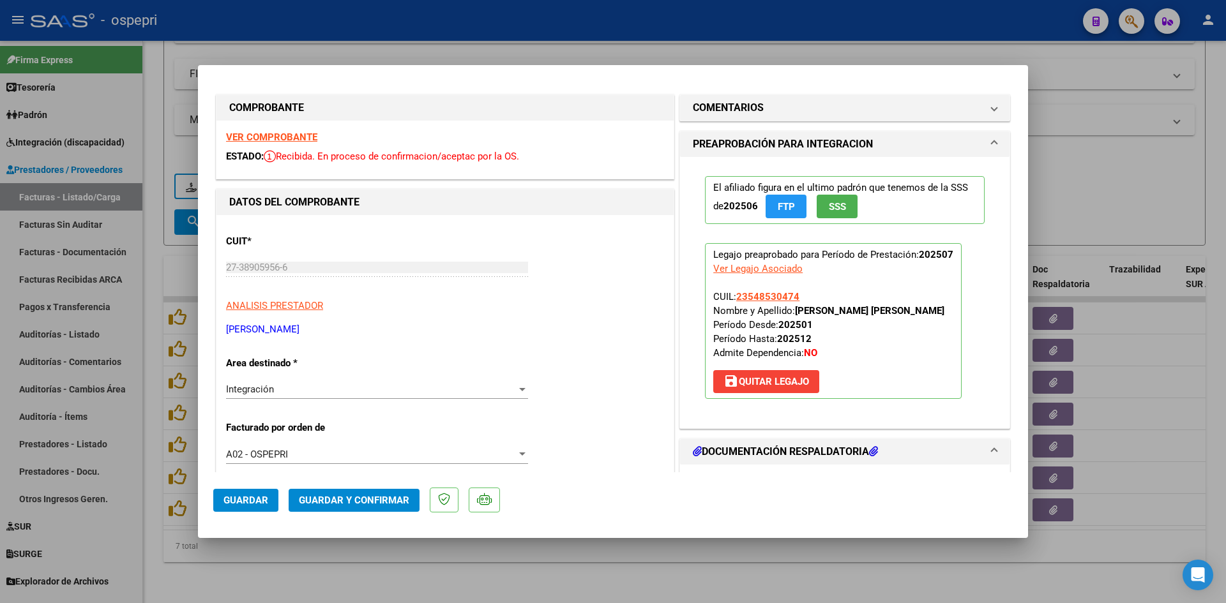
scroll to position [0, 0]
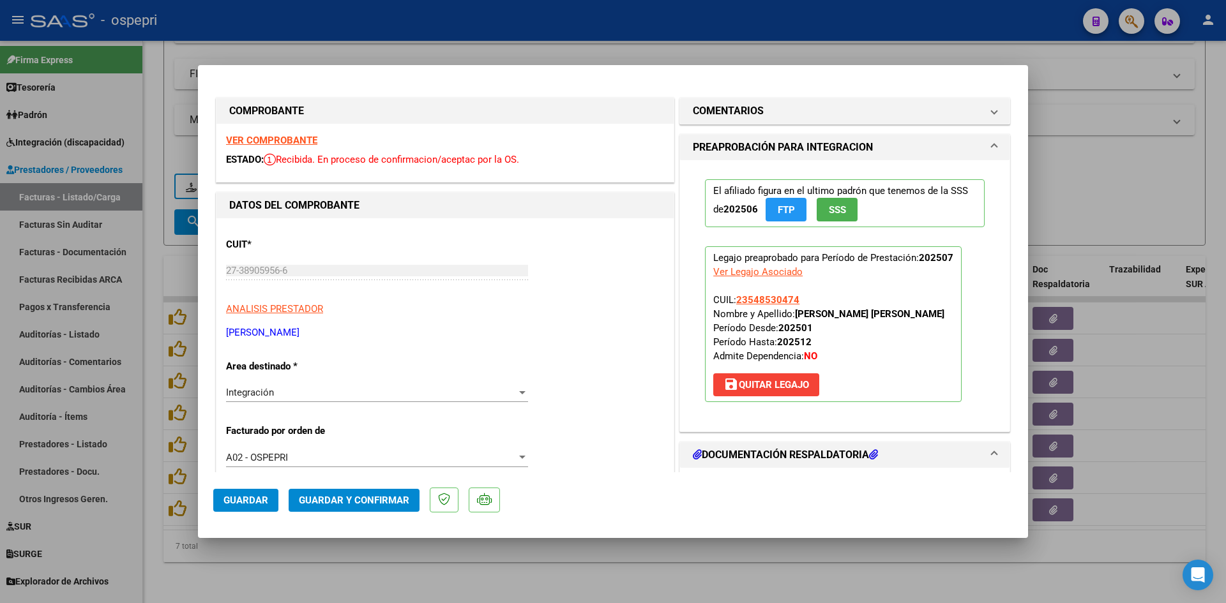
click at [282, 137] on strong "VER COMPROBANTE" at bounding box center [271, 140] width 91 height 11
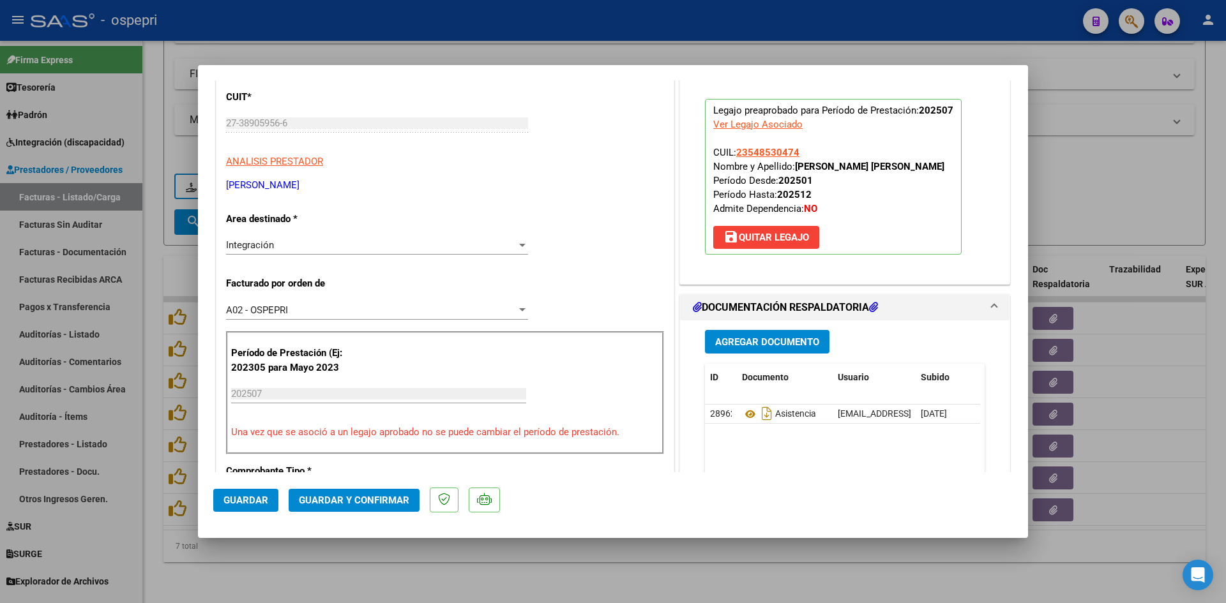
scroll to position [192, 0]
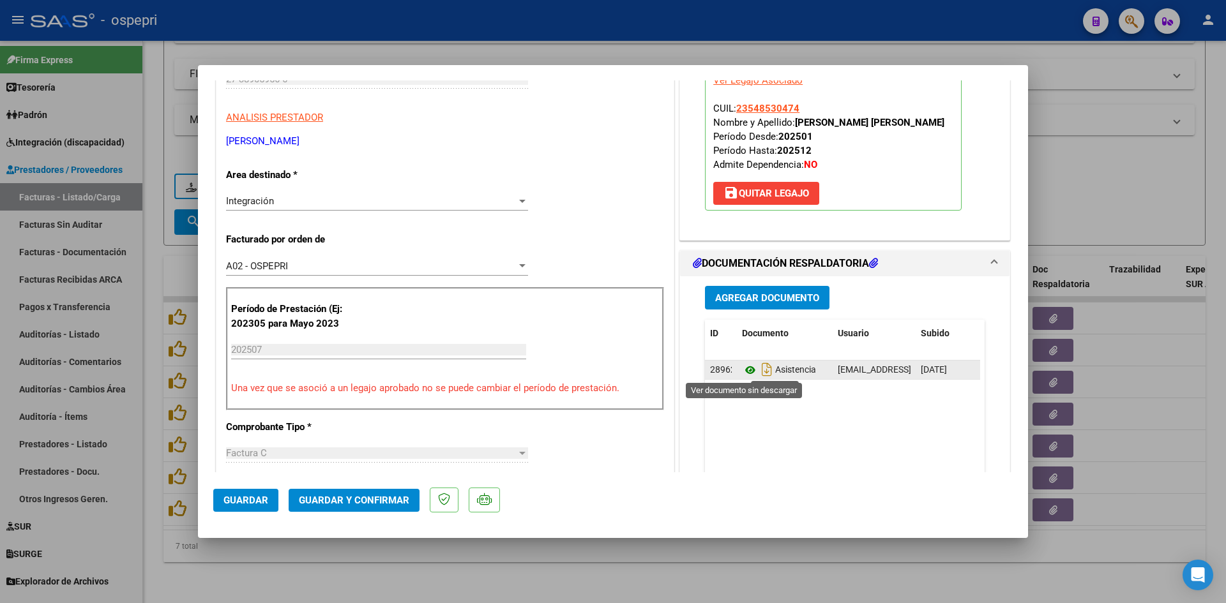
click at [744, 365] on icon at bounding box center [750, 370] width 17 height 15
click at [347, 499] on span "Guardar y Confirmar" at bounding box center [354, 500] width 110 height 11
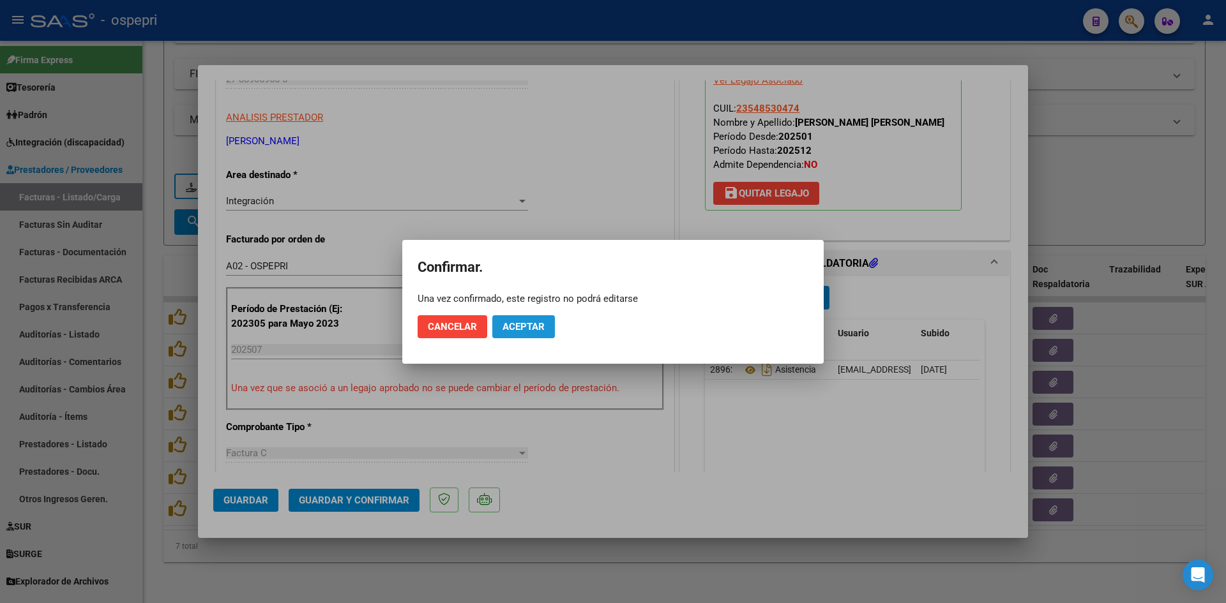
click at [542, 329] on span "Aceptar" at bounding box center [524, 326] width 42 height 11
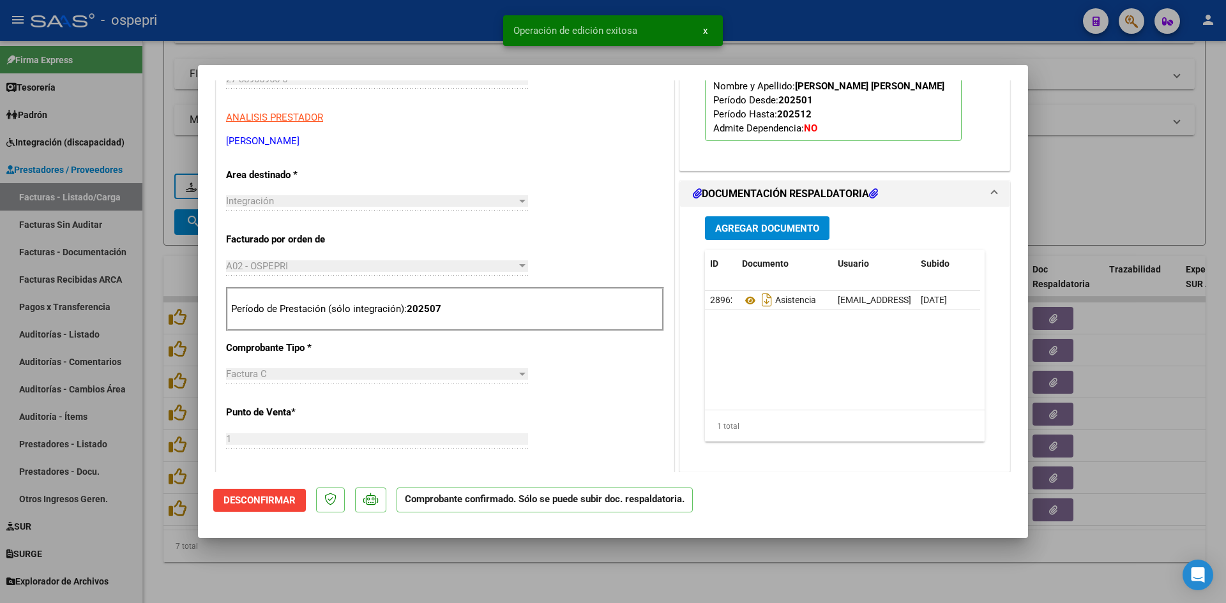
type input "$ 0,00"
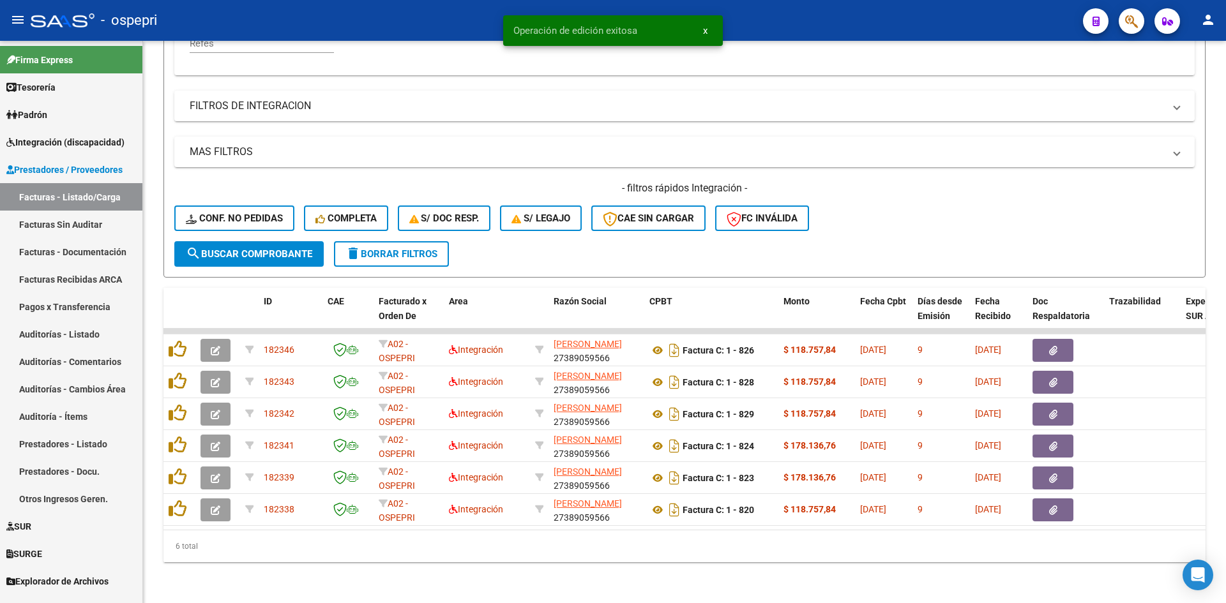
scroll to position [321, 0]
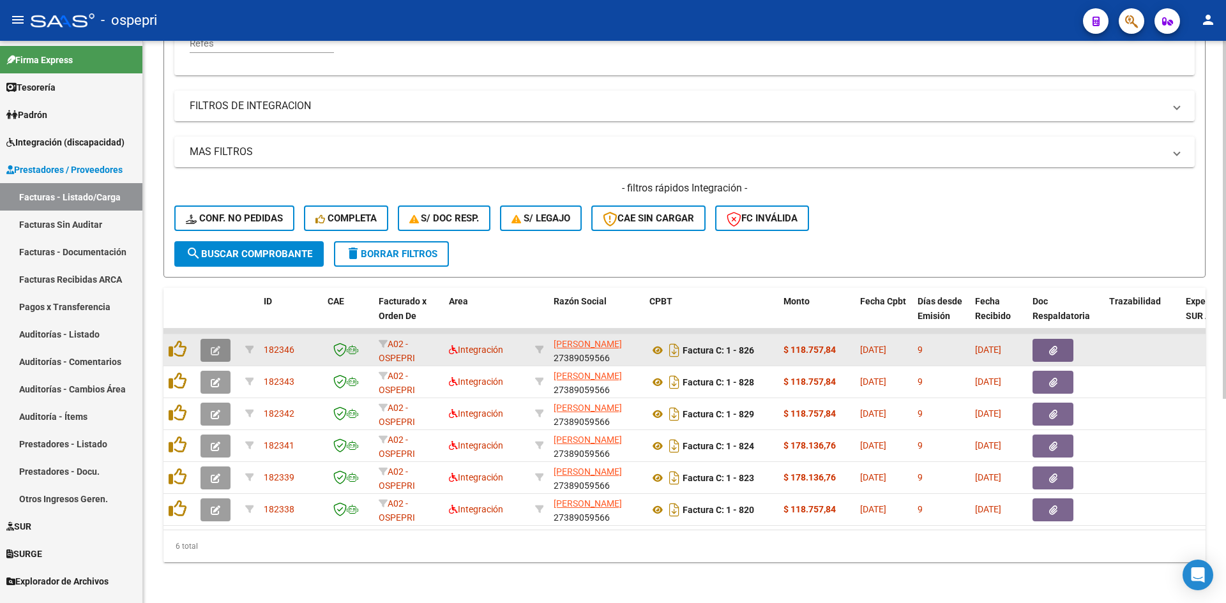
click at [216, 346] on icon "button" at bounding box center [216, 351] width 10 height 10
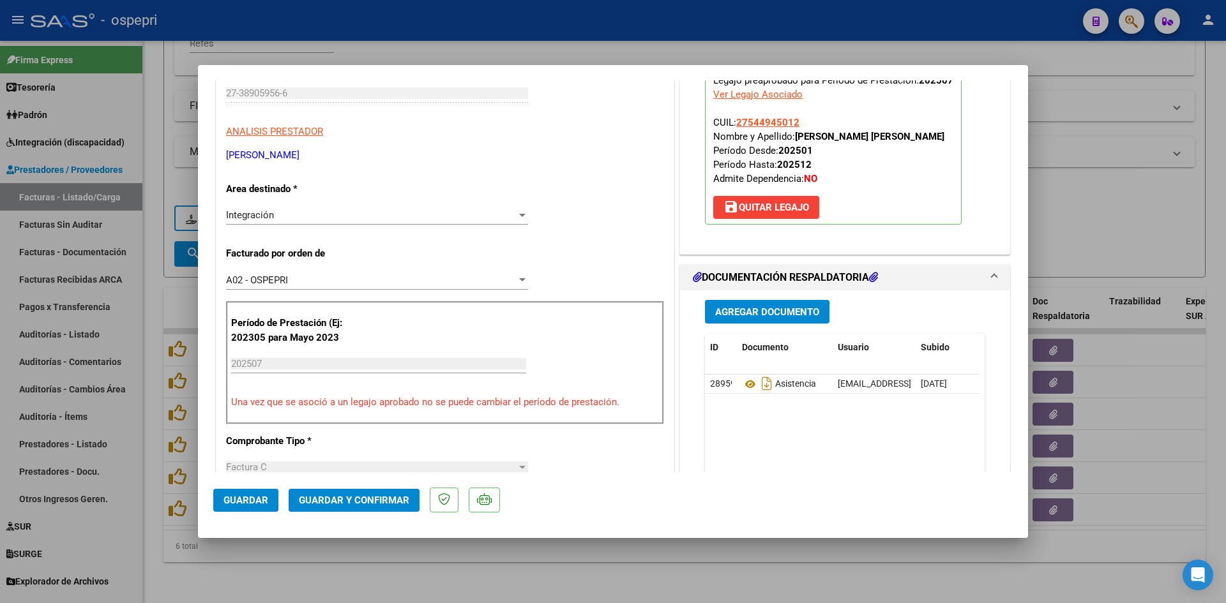
scroll to position [192, 0]
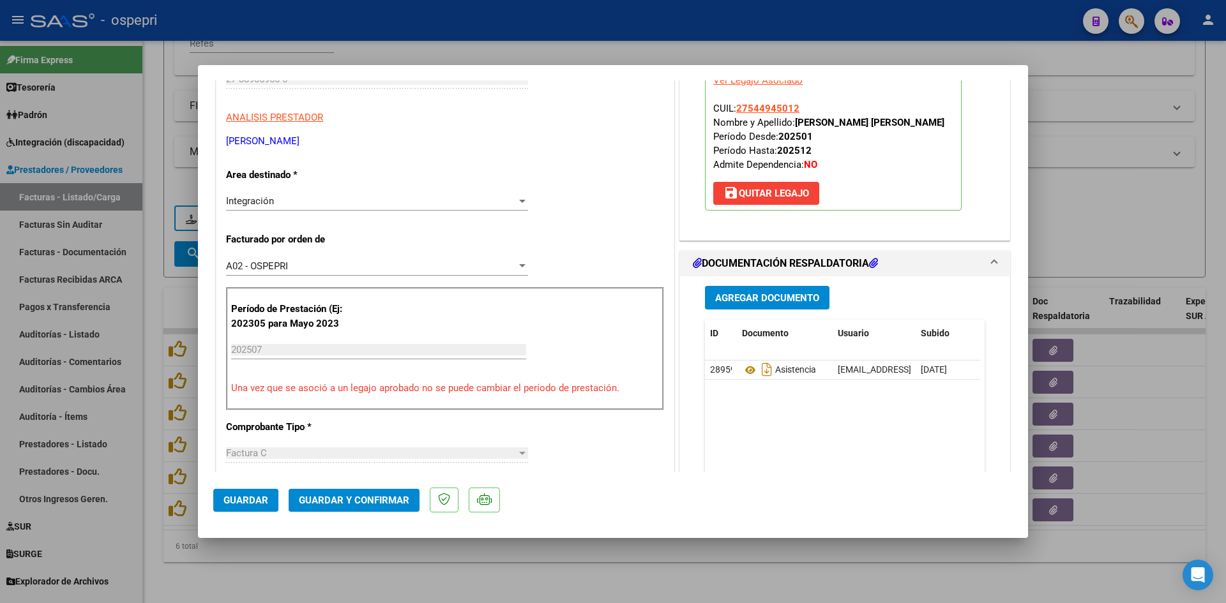
type input "$ 0,00"
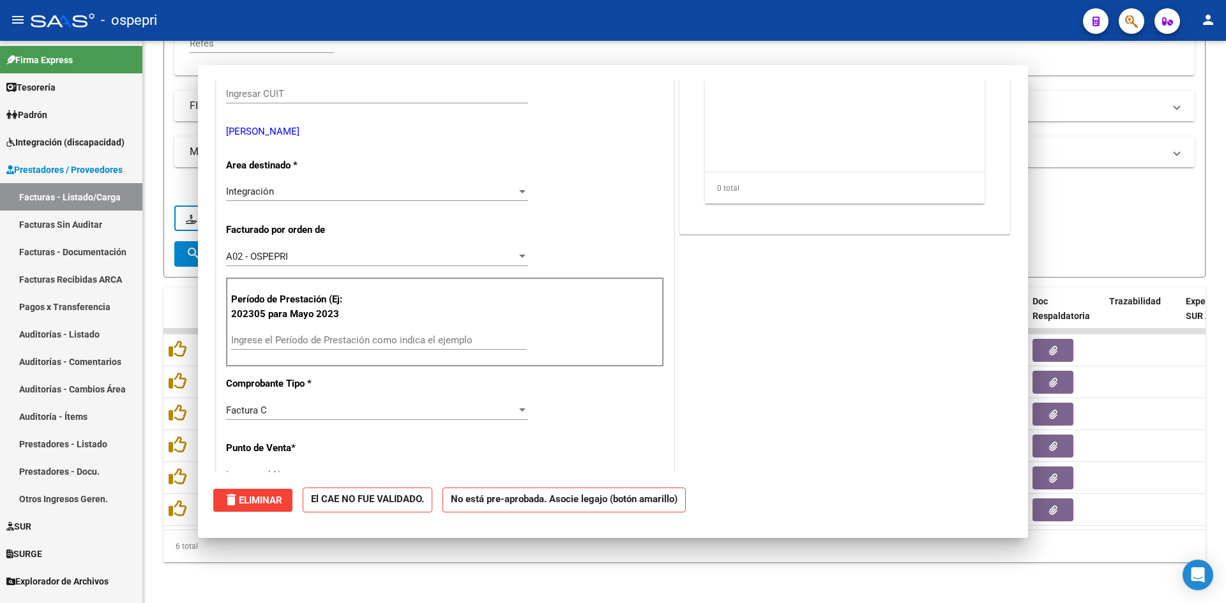
scroll to position [206, 0]
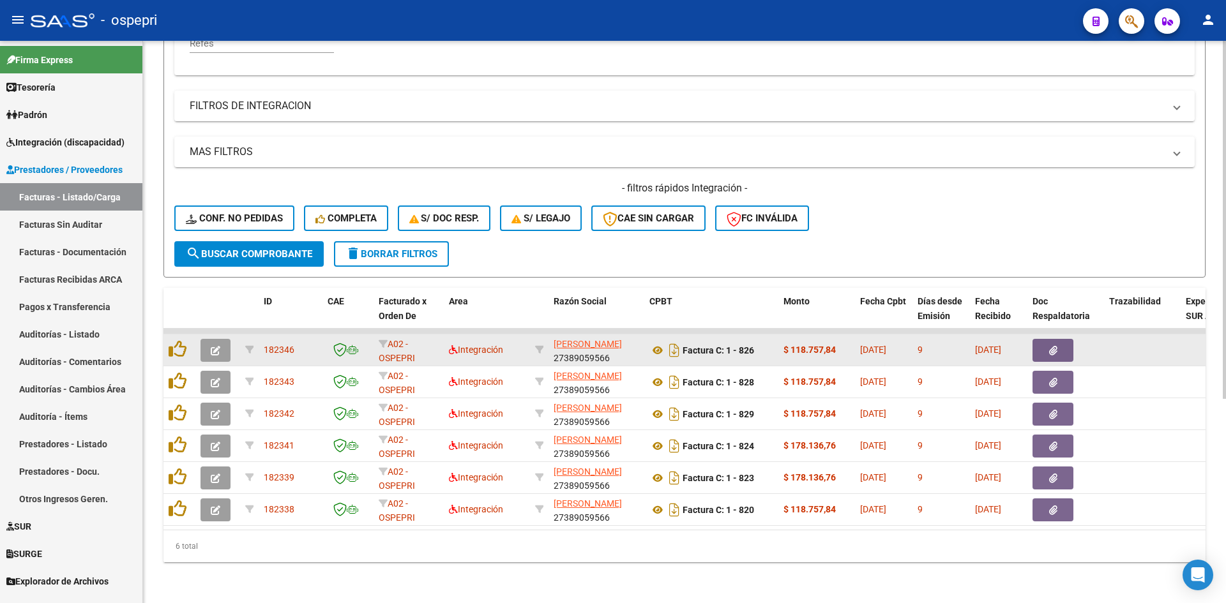
click at [213, 347] on button "button" at bounding box center [216, 350] width 30 height 23
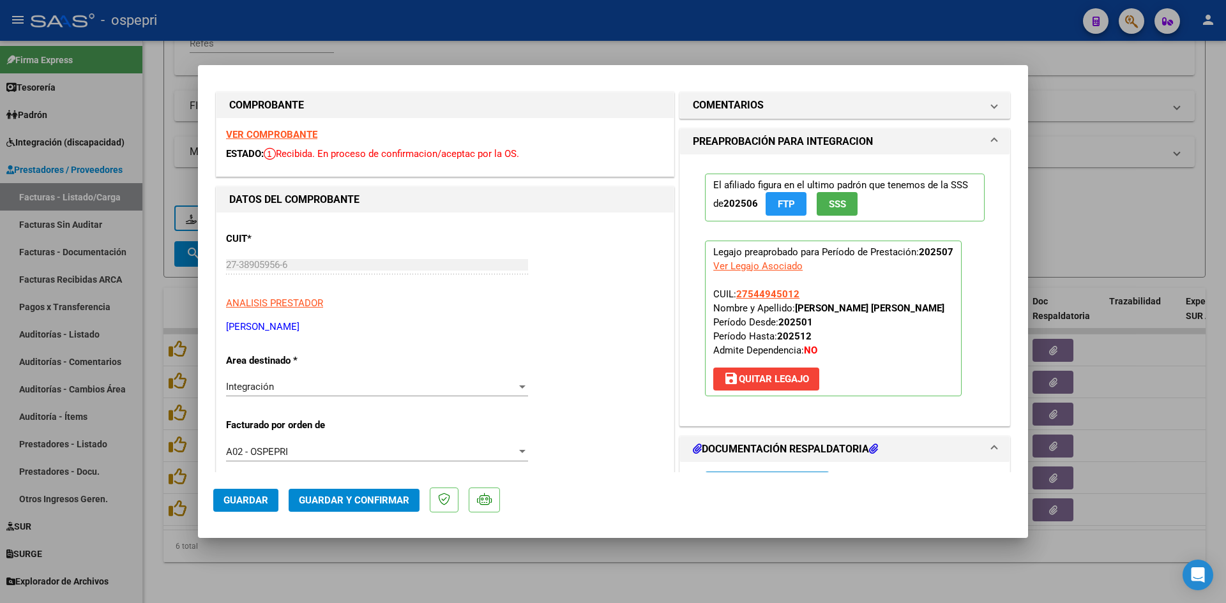
scroll to position [0, 0]
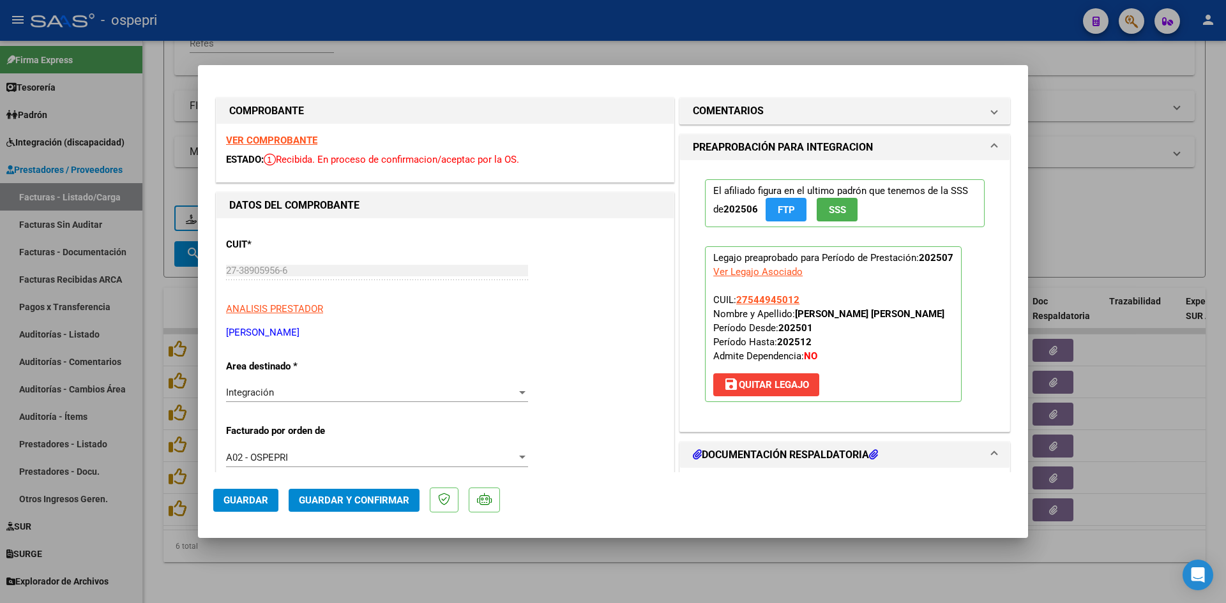
click at [308, 144] on strong "VER COMPROBANTE" at bounding box center [271, 140] width 91 height 11
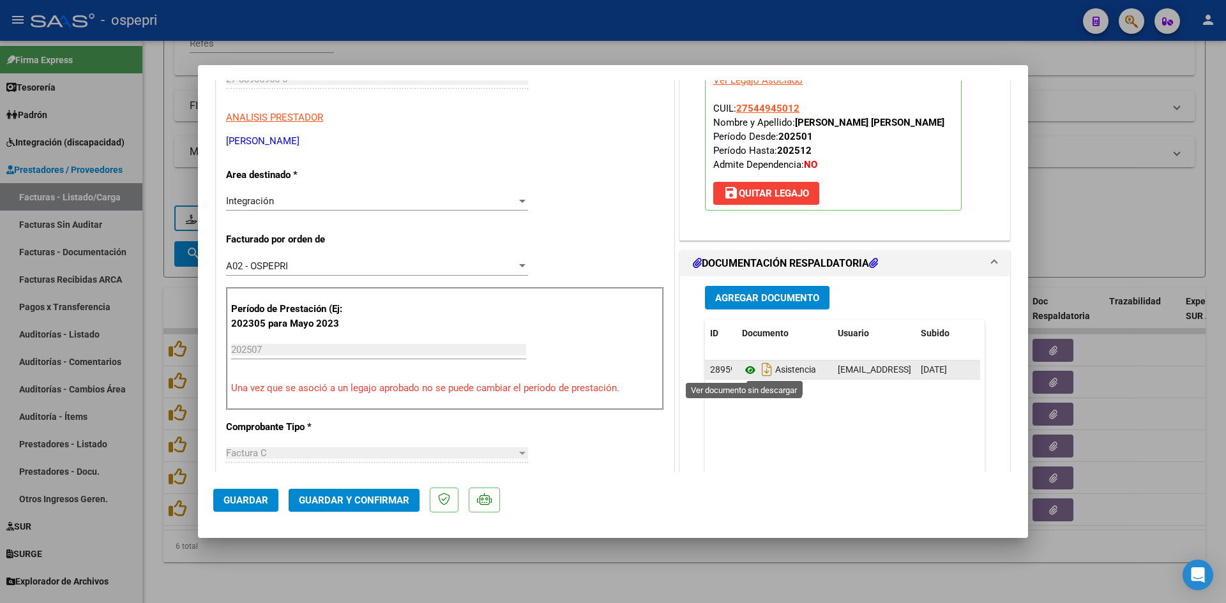
click at [748, 368] on icon at bounding box center [750, 370] width 17 height 15
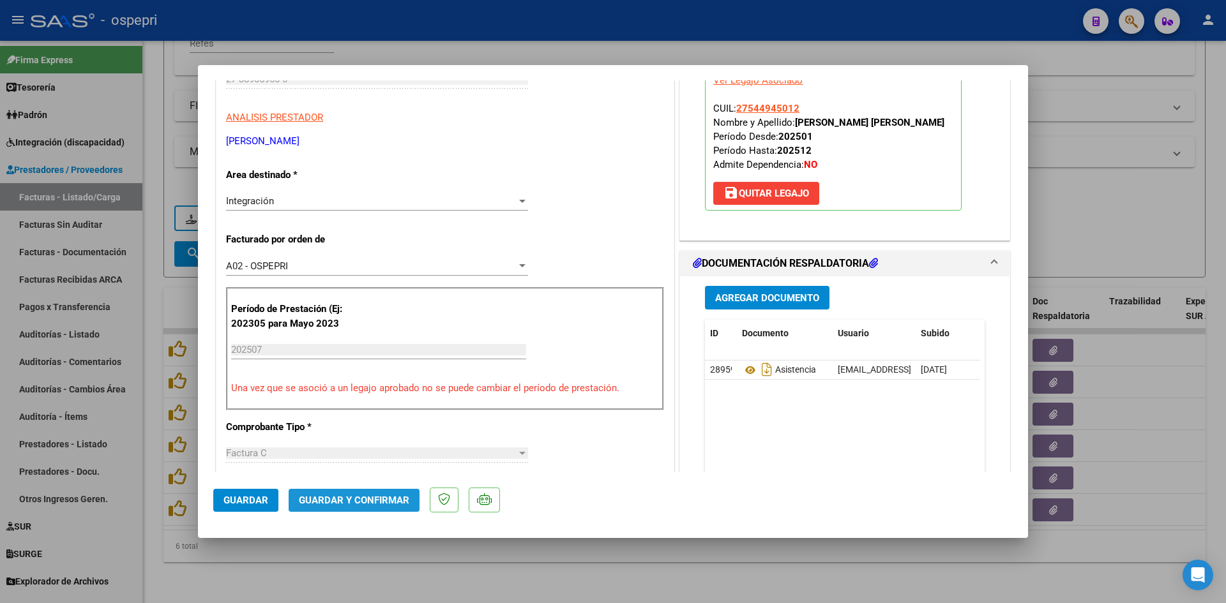
click at [399, 497] on span "Guardar y Confirmar" at bounding box center [354, 500] width 110 height 11
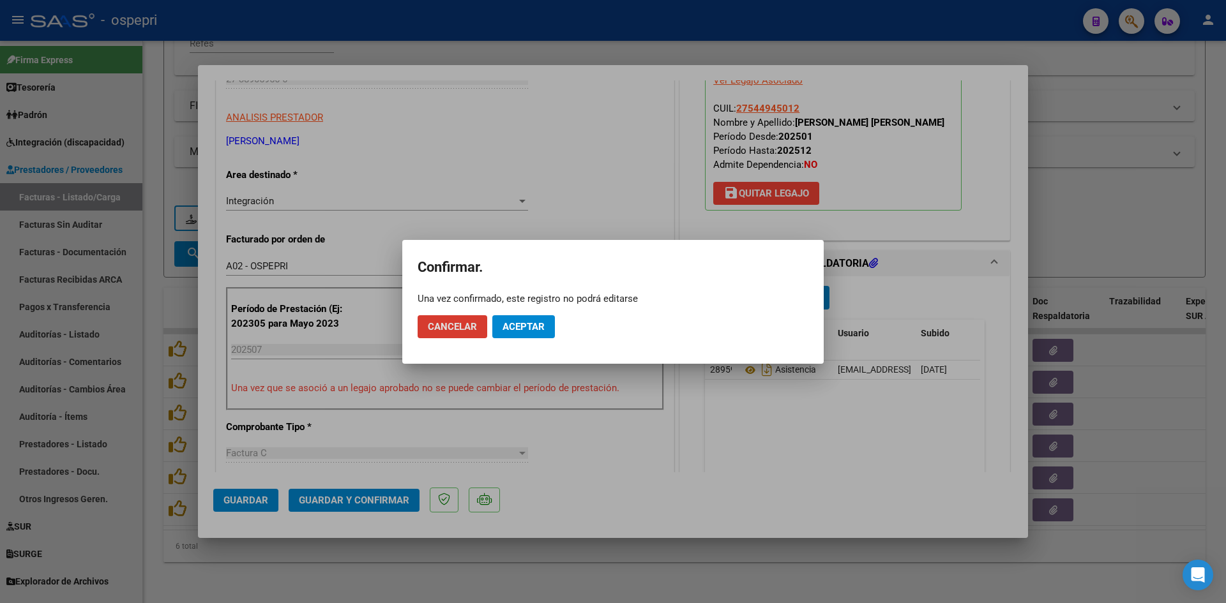
click at [536, 333] on button "Aceptar" at bounding box center [523, 326] width 63 height 23
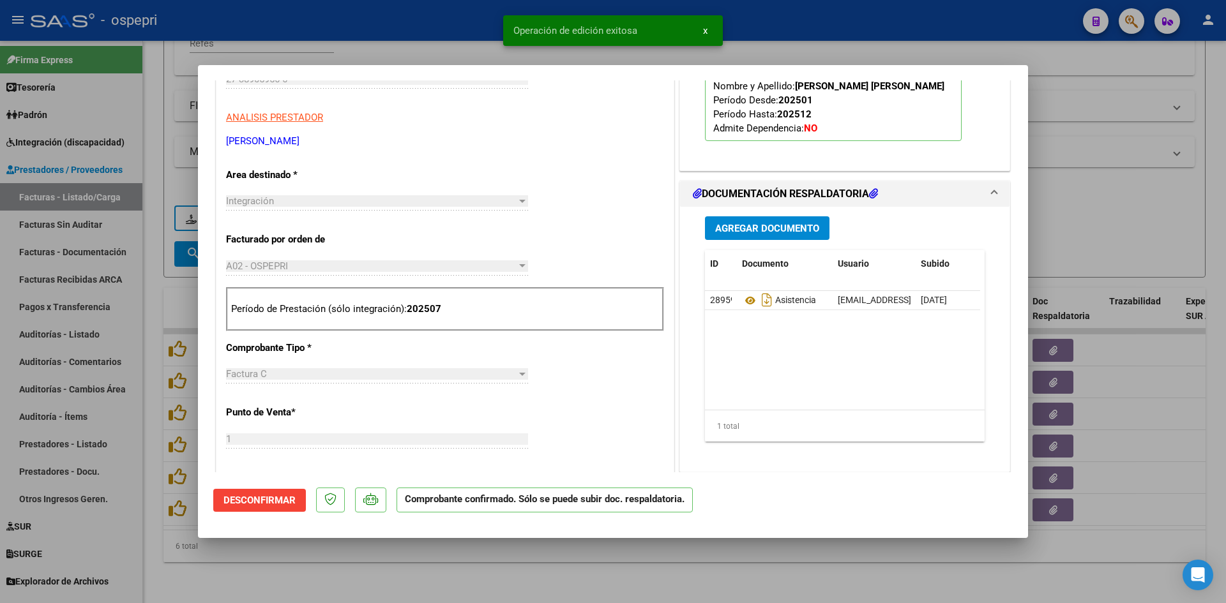
type input "$ 0,00"
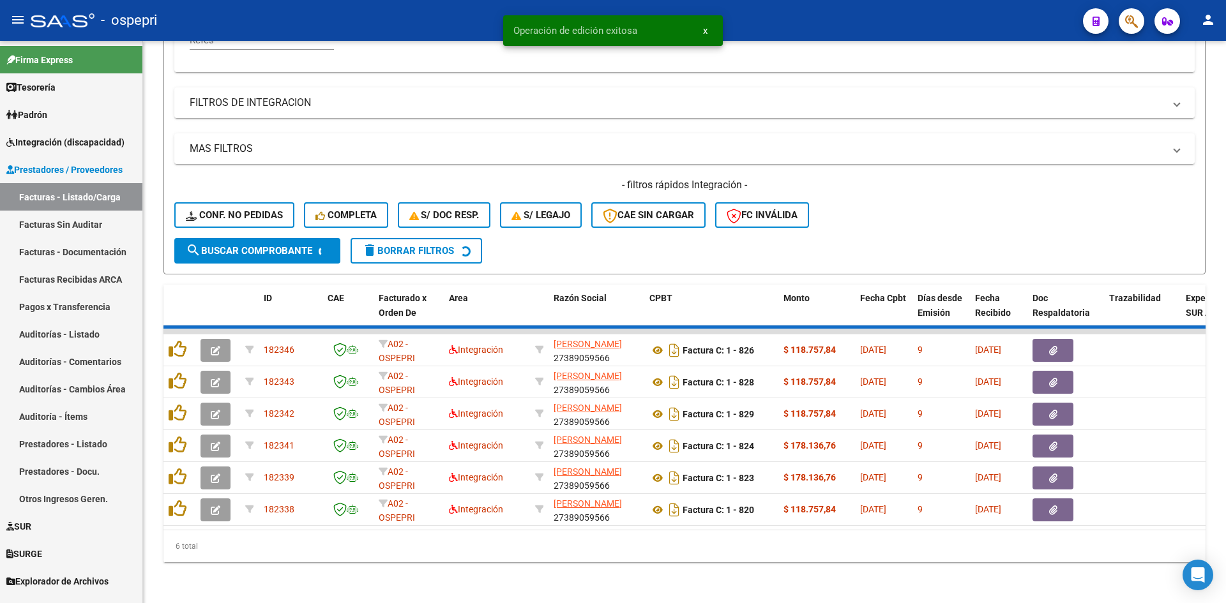
scroll to position [289, 0]
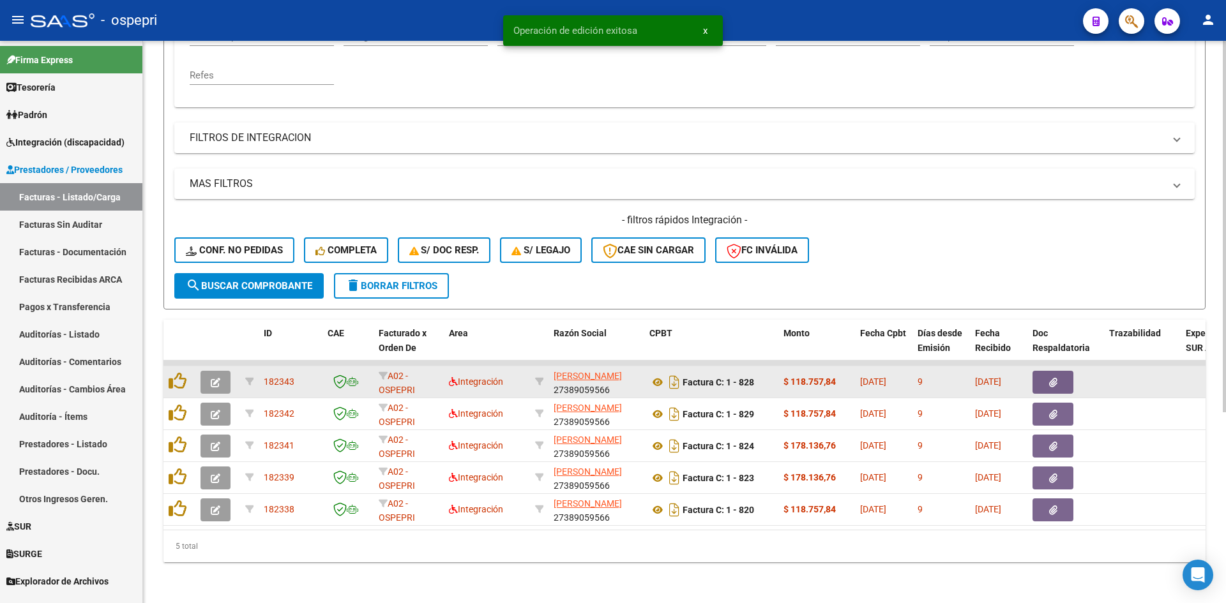
click at [209, 374] on button "button" at bounding box center [216, 382] width 30 height 23
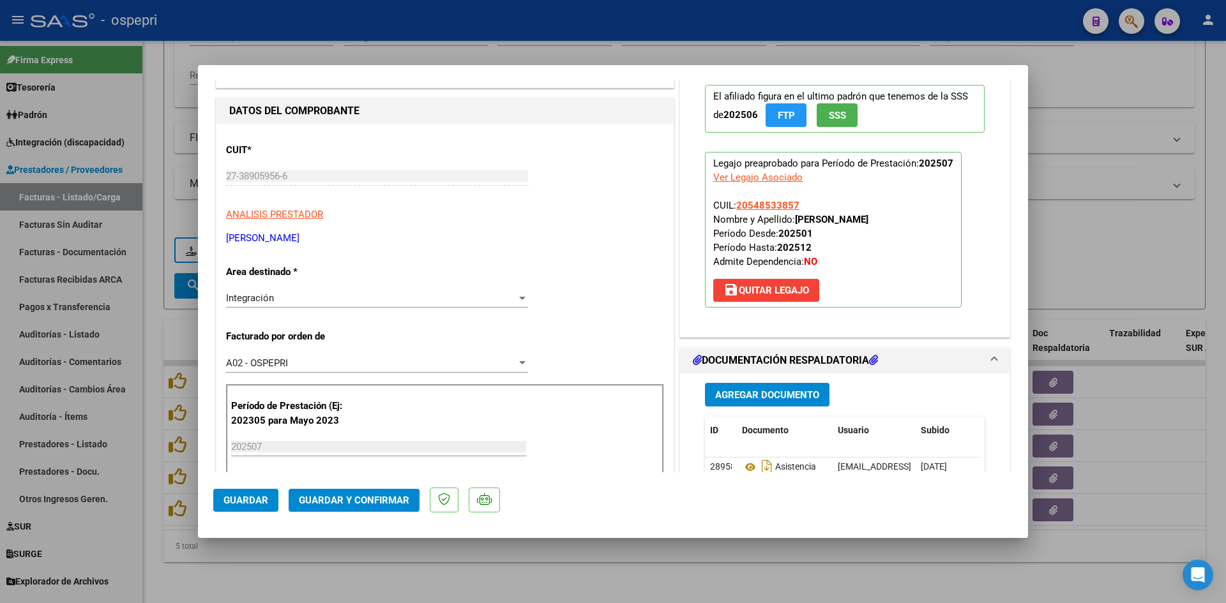
scroll to position [0, 0]
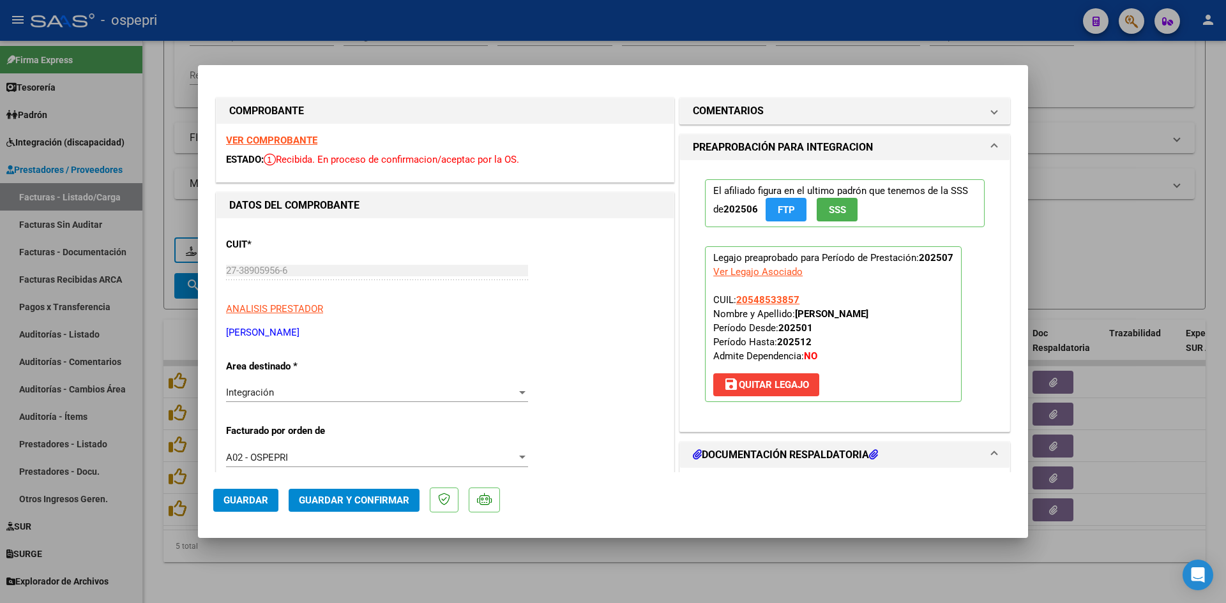
click at [306, 139] on strong "VER COMPROBANTE" at bounding box center [271, 140] width 91 height 11
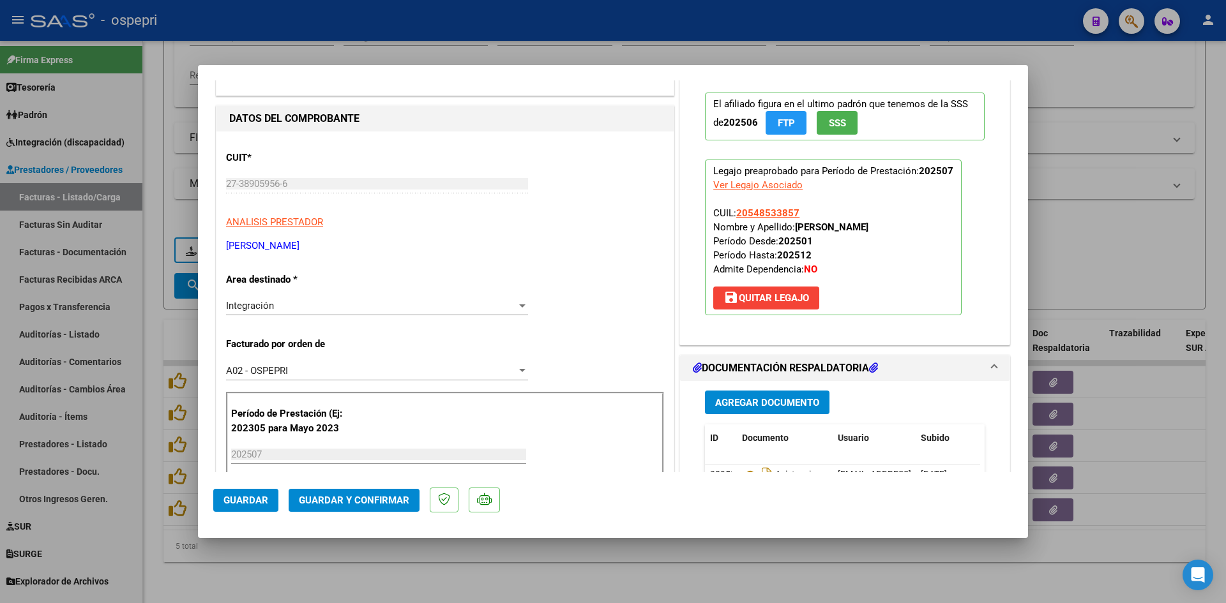
scroll to position [128, 0]
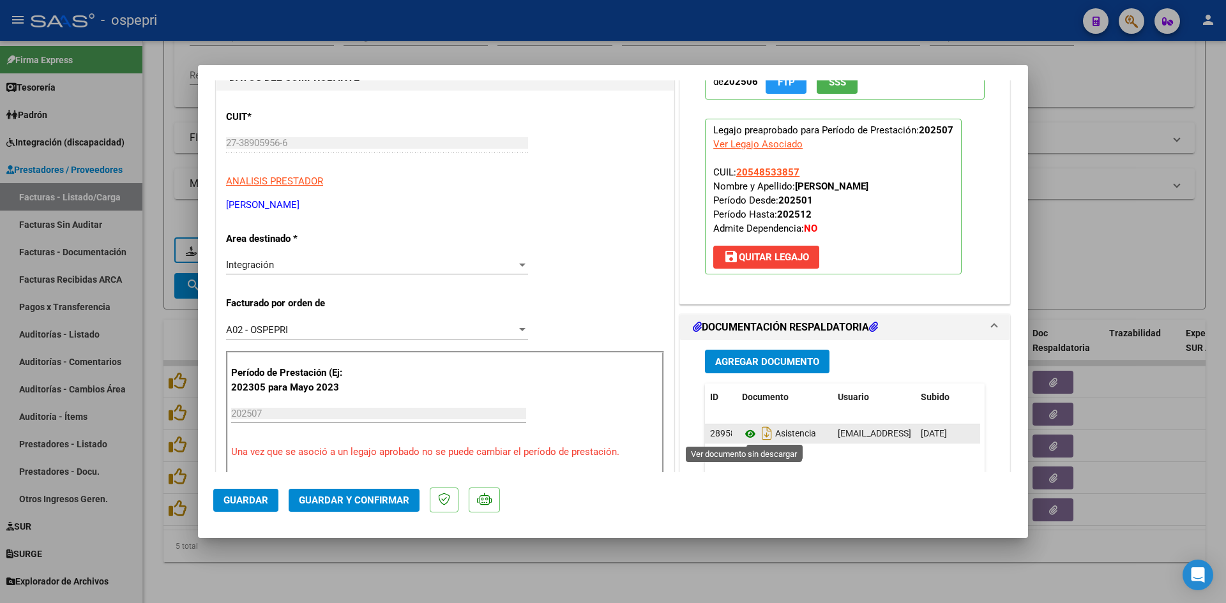
click at [745, 432] on icon at bounding box center [750, 434] width 17 height 15
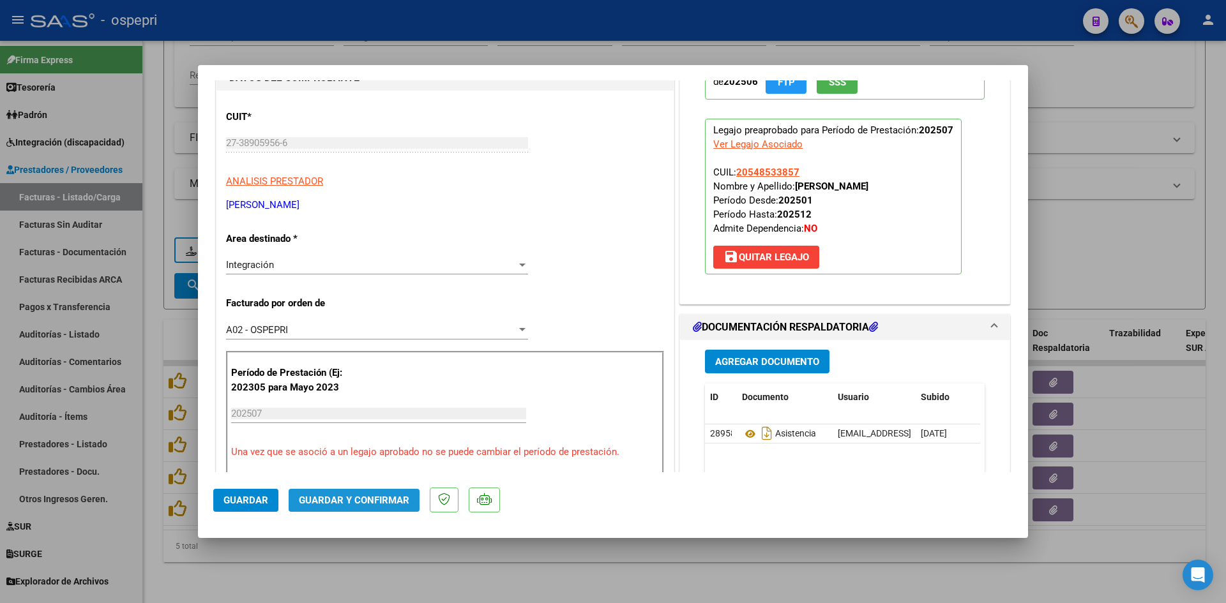
click at [367, 495] on span "Guardar y Confirmar" at bounding box center [354, 500] width 110 height 11
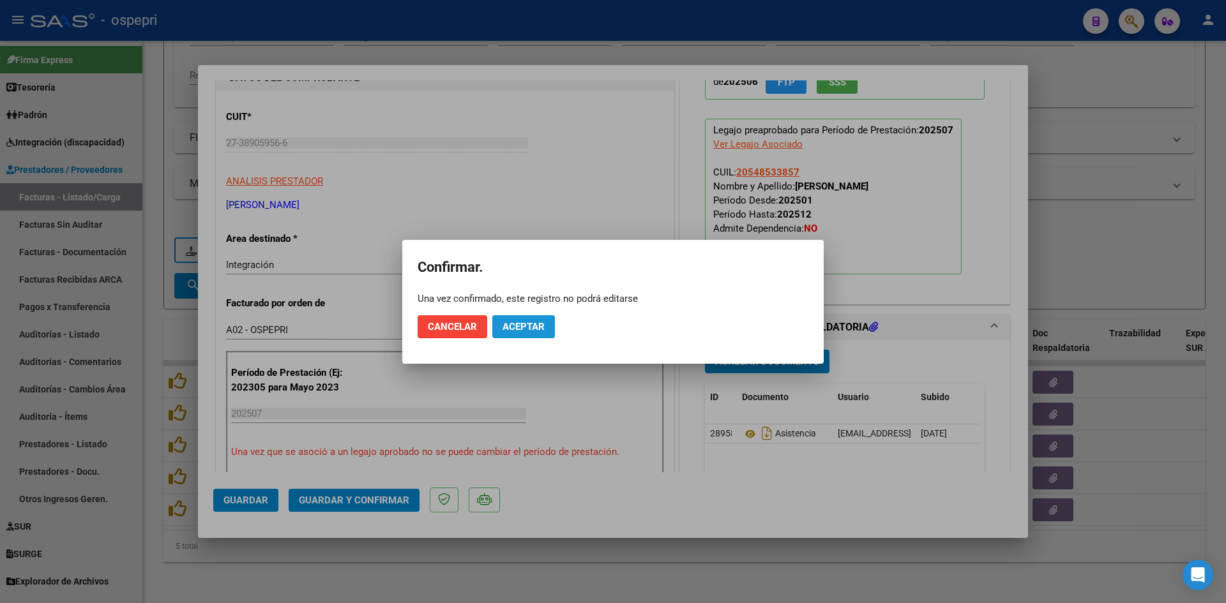
click at [534, 322] on span "Aceptar" at bounding box center [524, 326] width 42 height 11
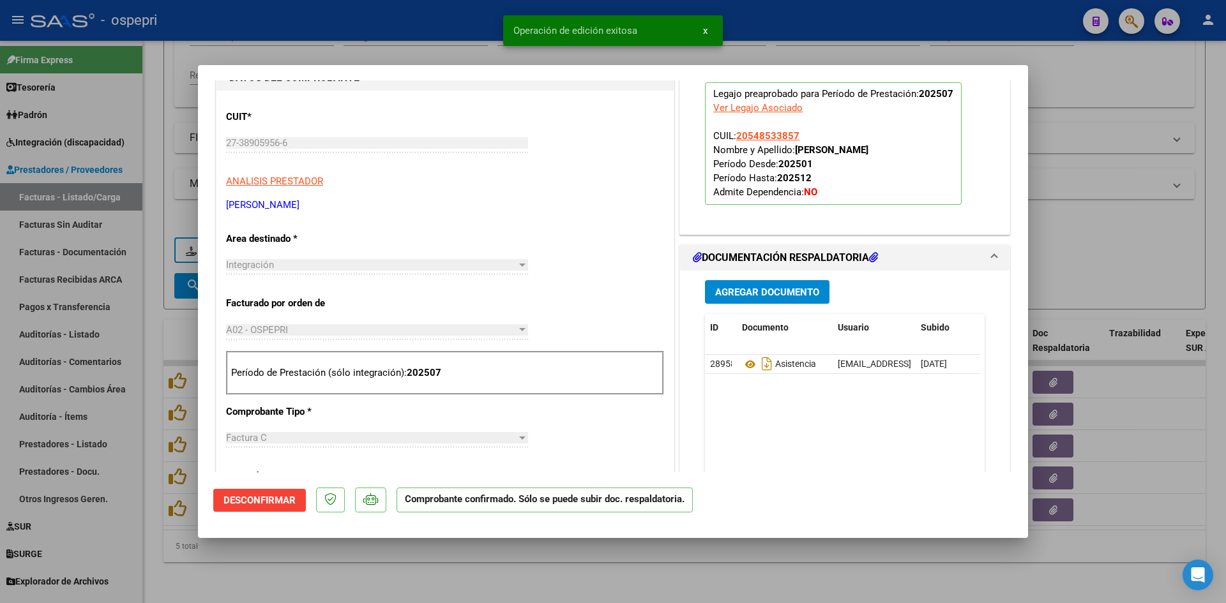
type input "$ 0,00"
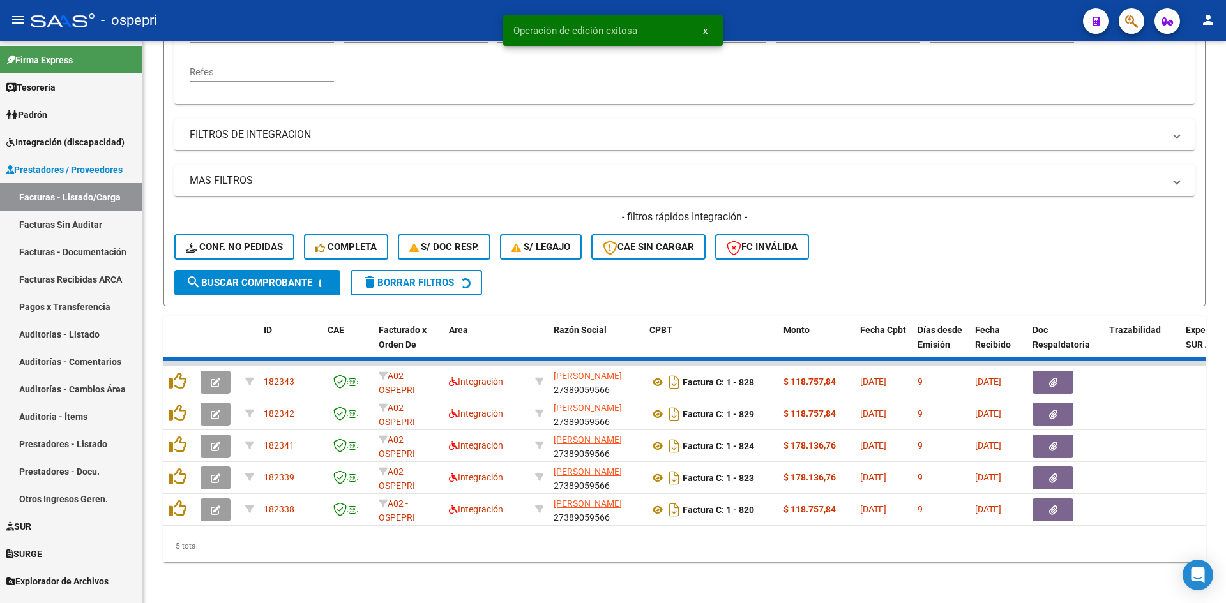
scroll to position [257, 0]
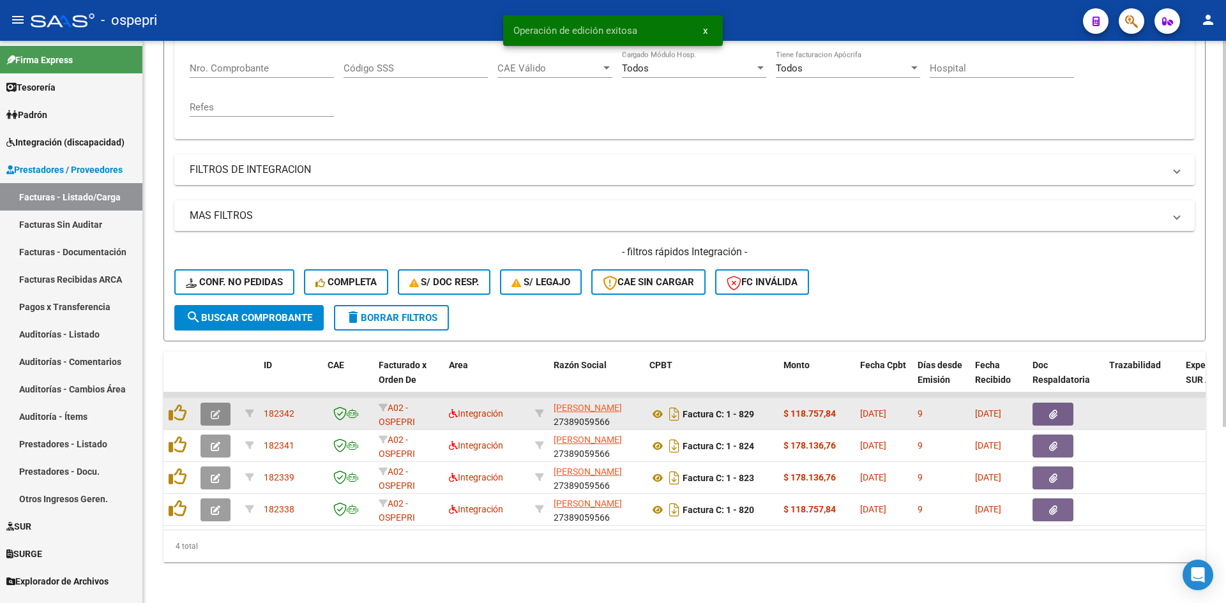
click at [218, 410] on icon "button" at bounding box center [216, 415] width 10 height 10
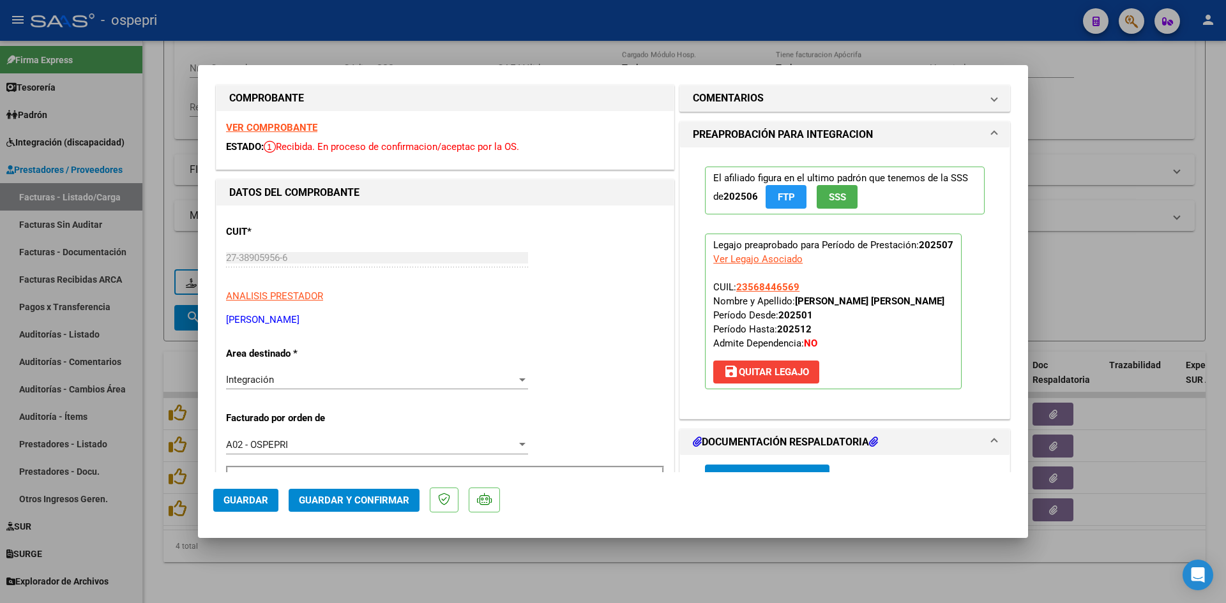
scroll to position [0, 0]
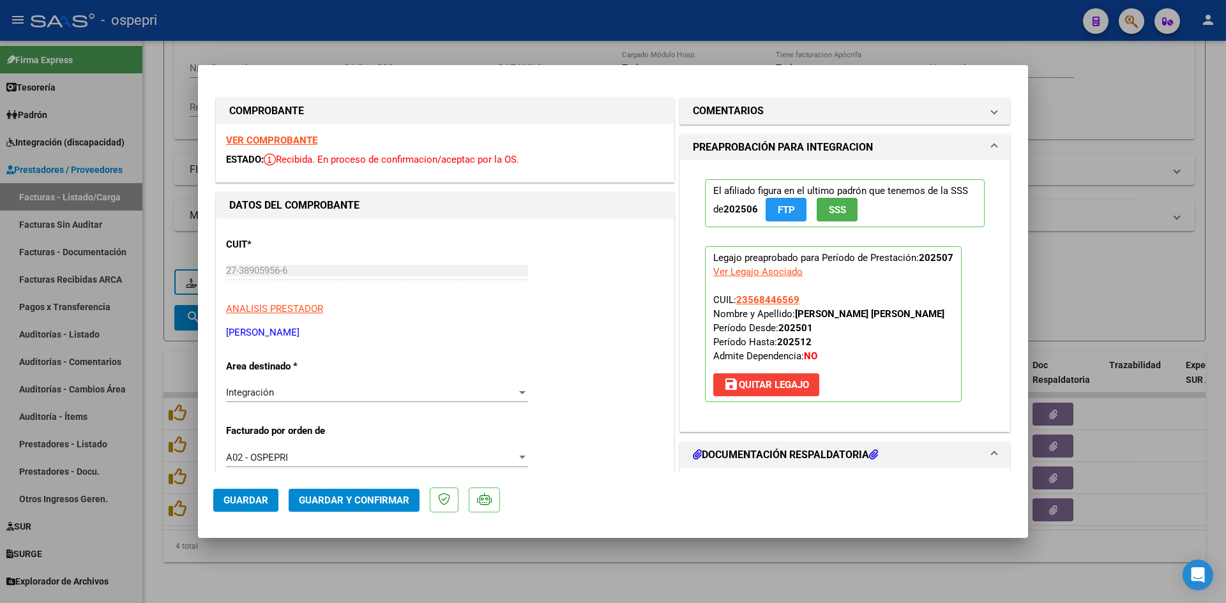
click at [270, 139] on strong "VER COMPROBANTE" at bounding box center [271, 140] width 91 height 11
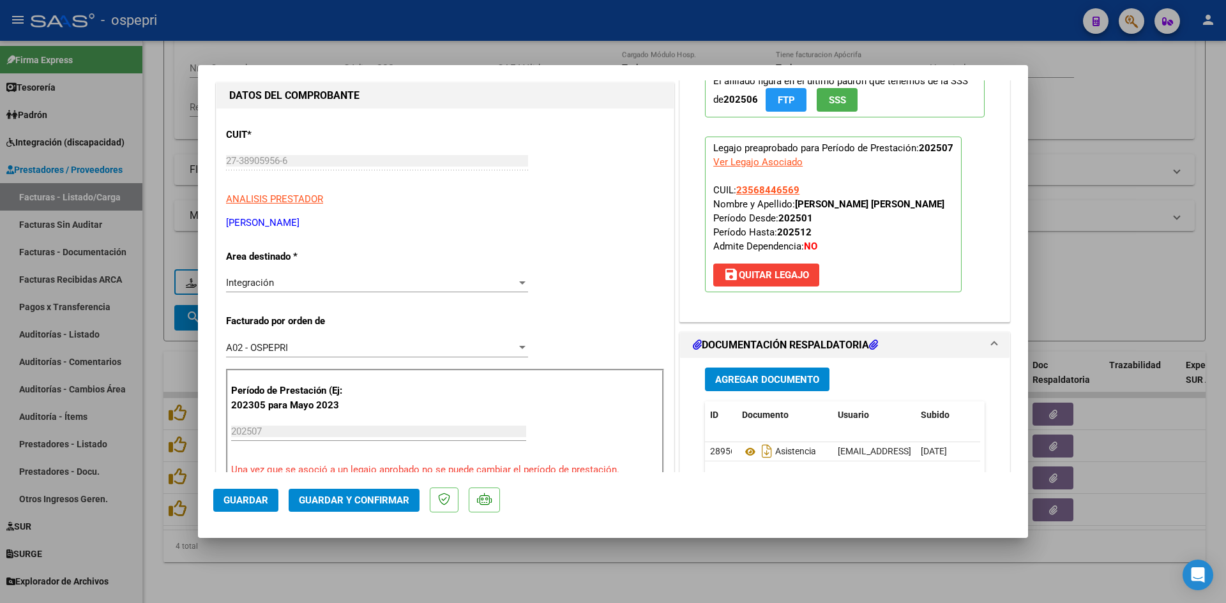
scroll to position [192, 0]
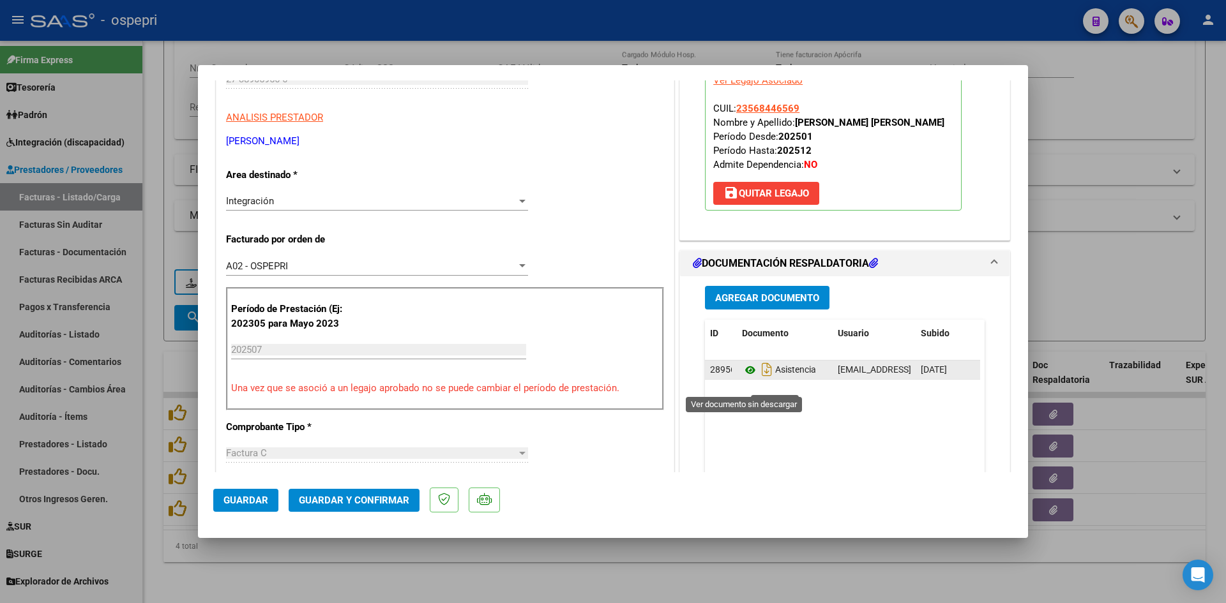
click at [745, 378] on icon at bounding box center [750, 370] width 17 height 15
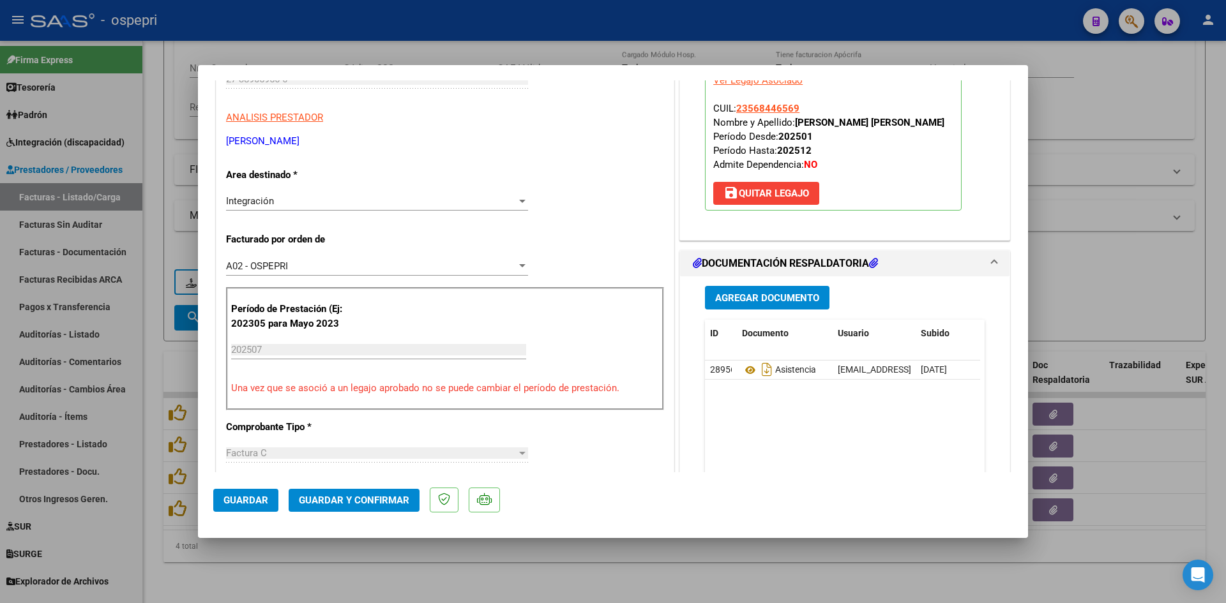
click at [363, 497] on span "Guardar y Confirmar" at bounding box center [354, 500] width 110 height 11
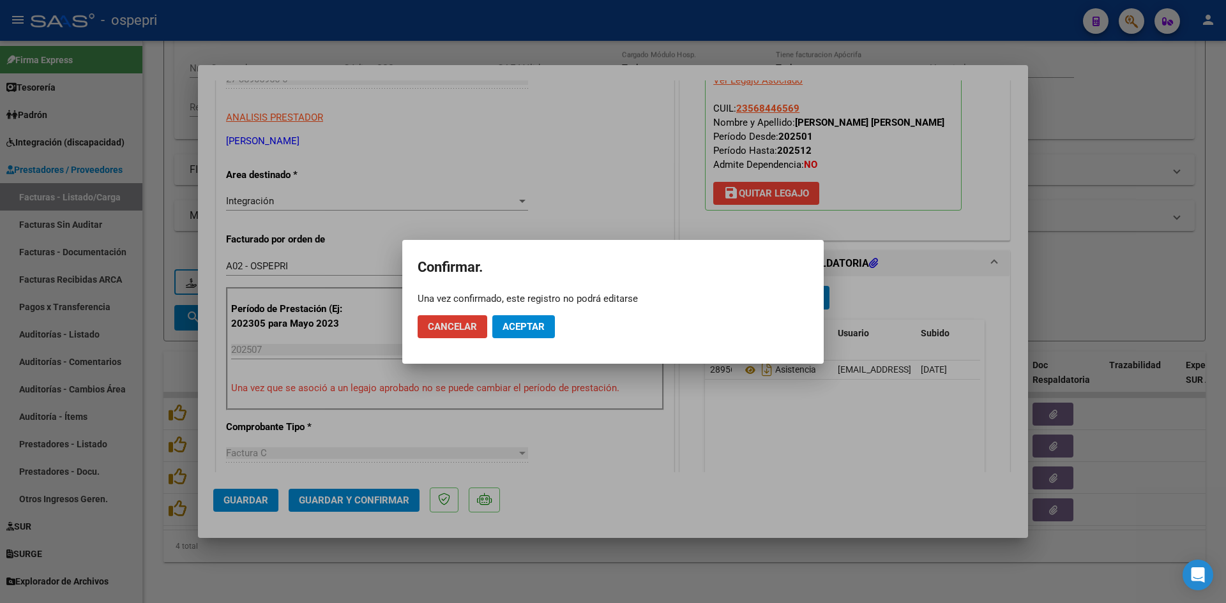
click at [514, 321] on span "Aceptar" at bounding box center [524, 326] width 42 height 11
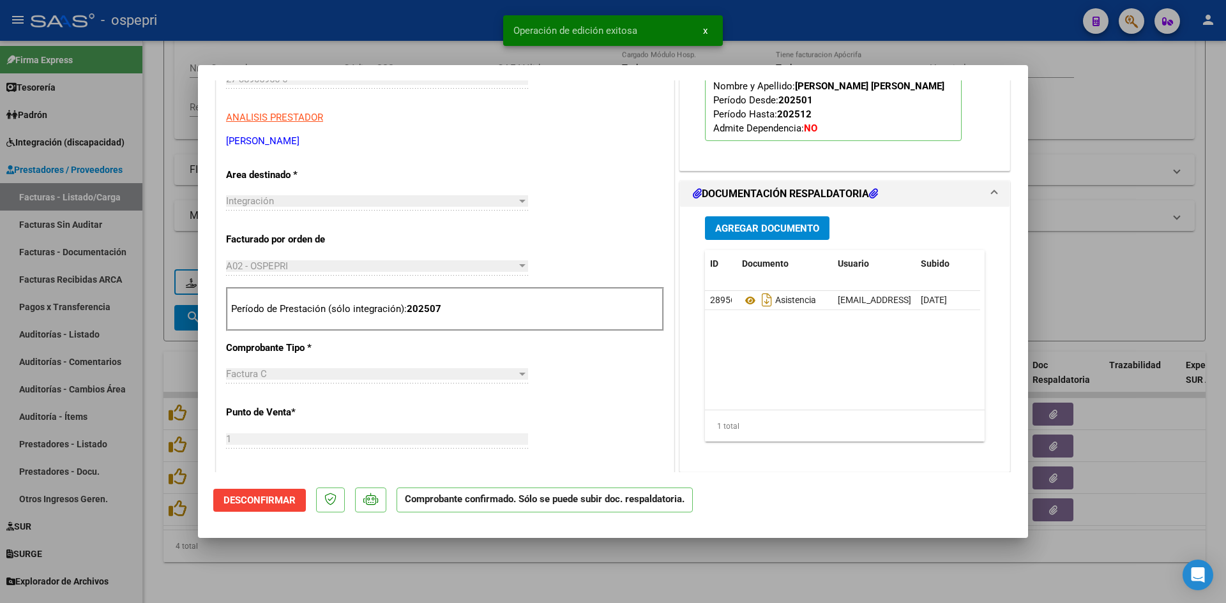
type input "$ 0,00"
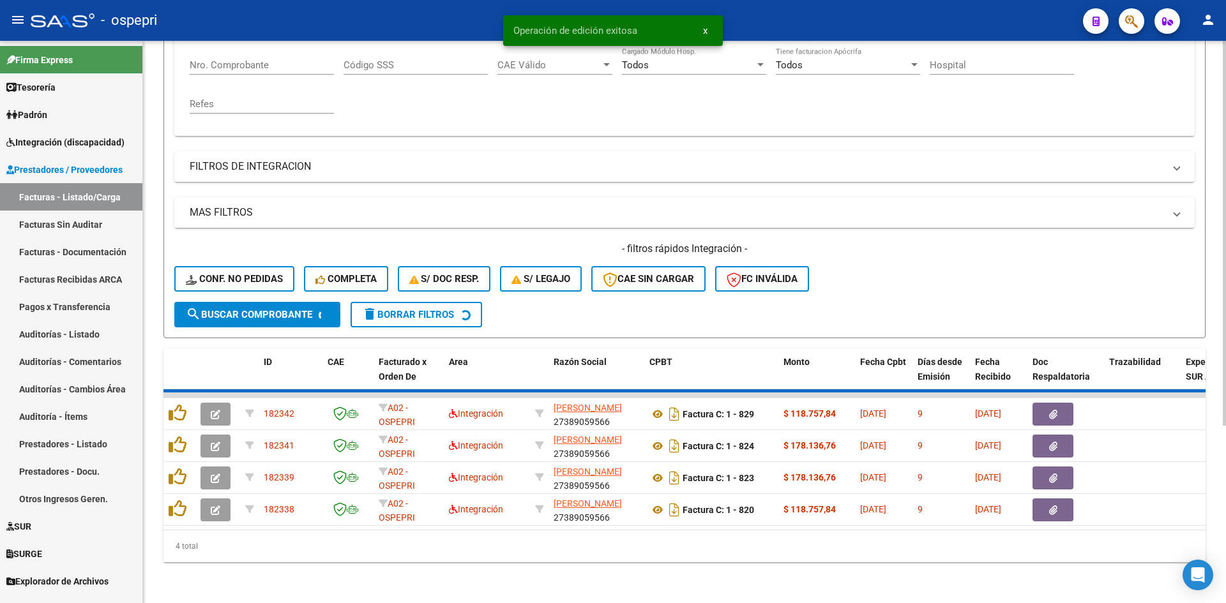
scroll to position [225, 0]
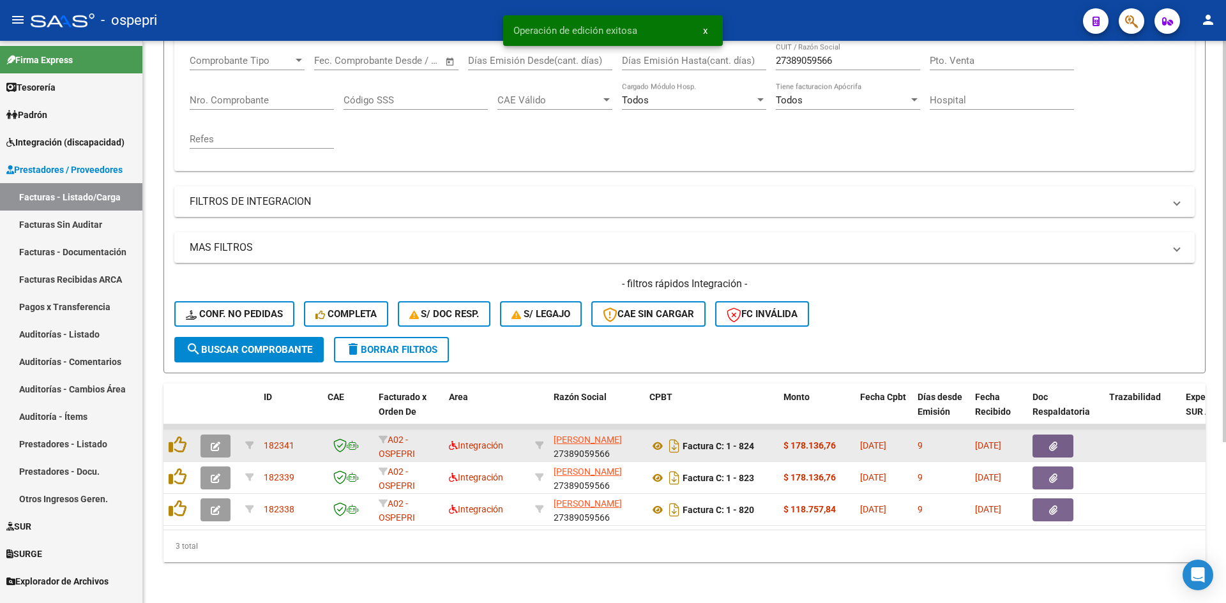
click at [220, 435] on button "button" at bounding box center [216, 446] width 30 height 23
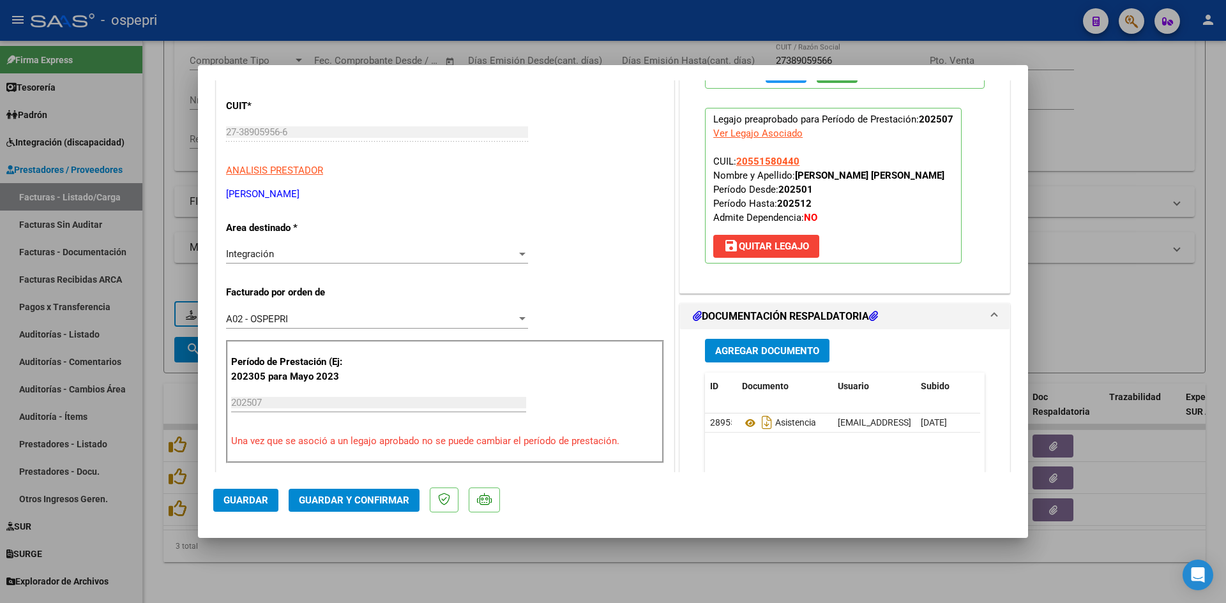
scroll to position [0, 0]
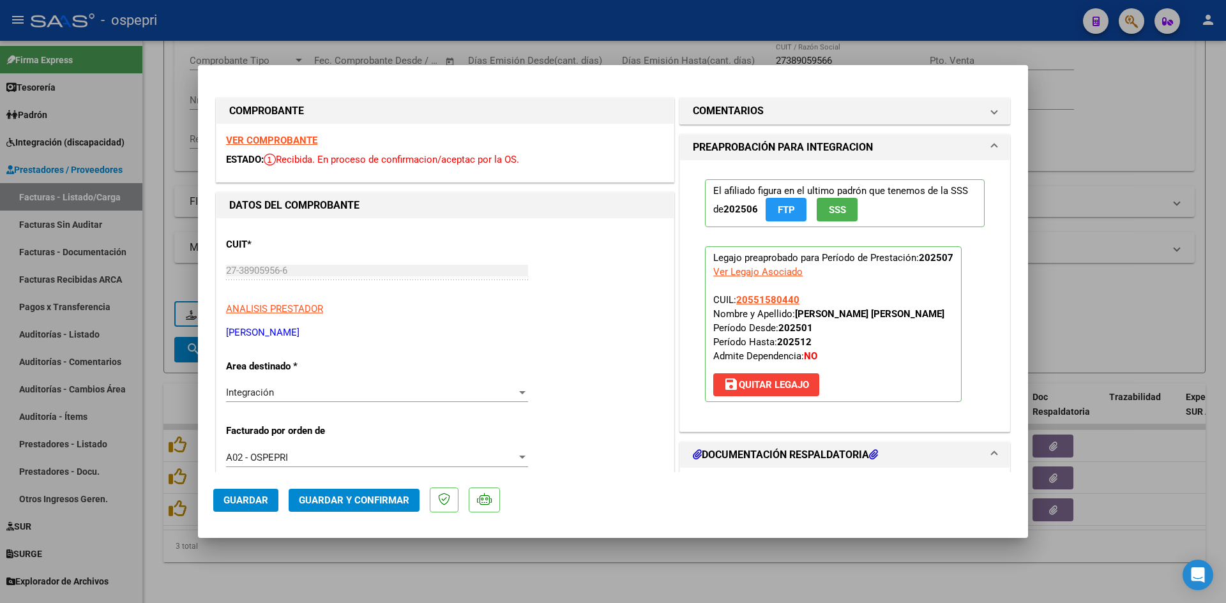
click at [275, 138] on strong "VER COMPROBANTE" at bounding box center [271, 140] width 91 height 11
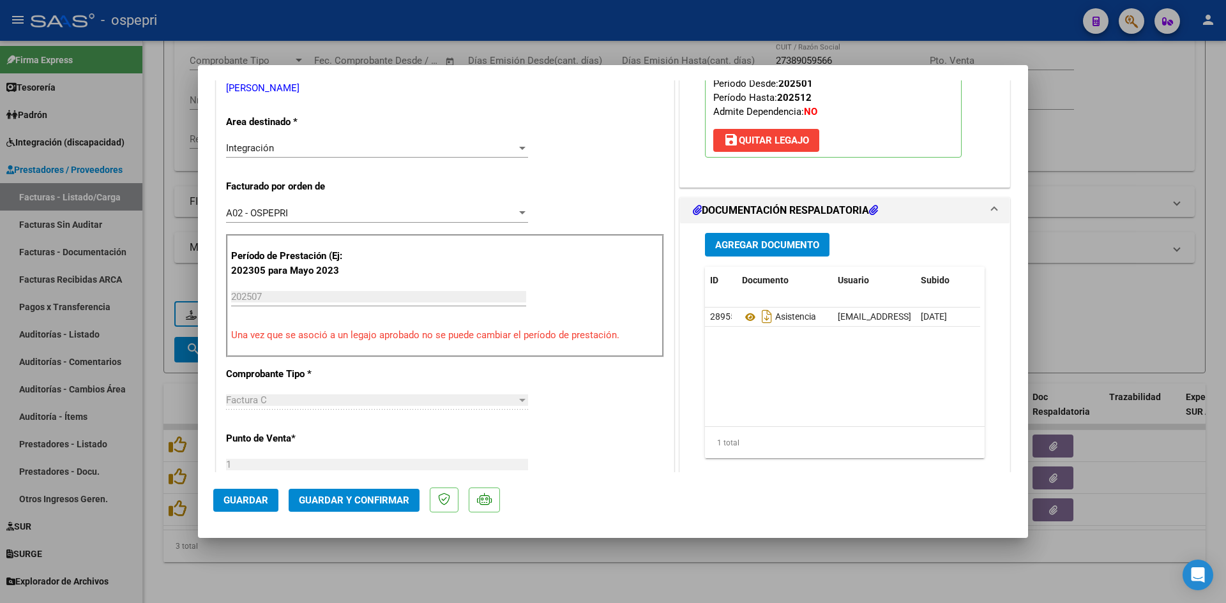
scroll to position [255, 0]
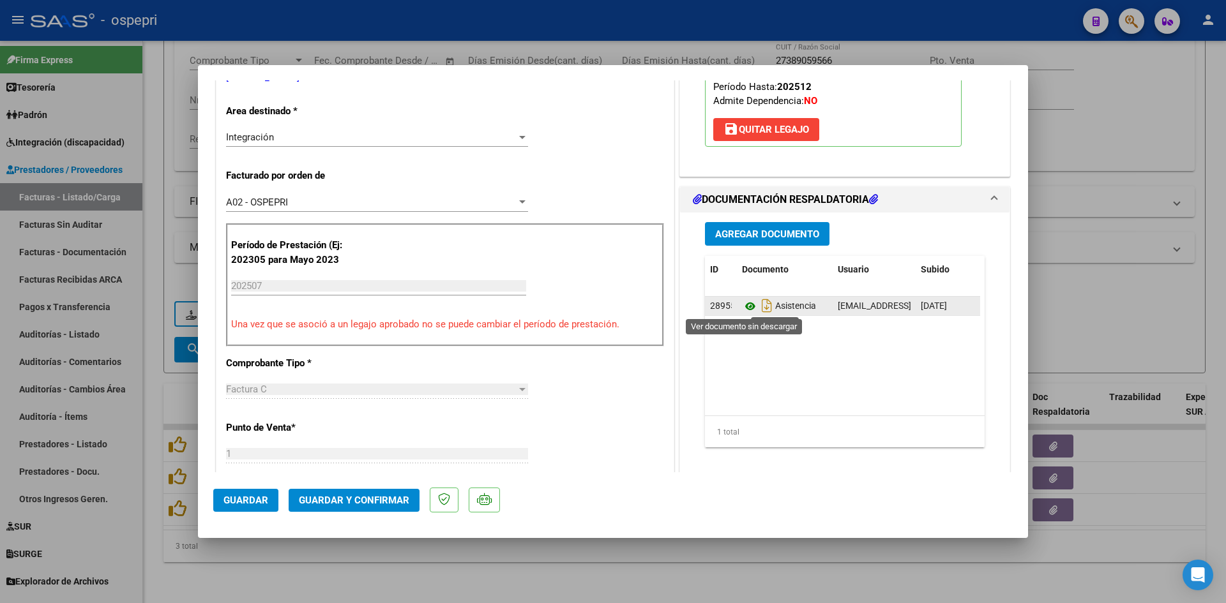
click at [745, 302] on icon at bounding box center [750, 306] width 17 height 15
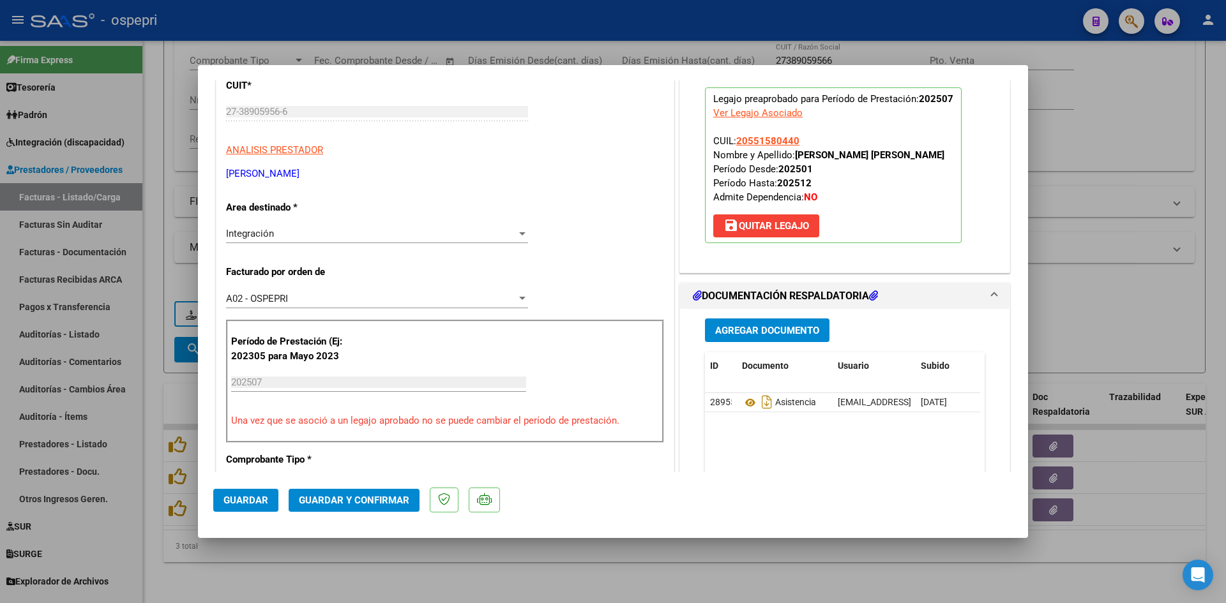
scroll to position [0, 0]
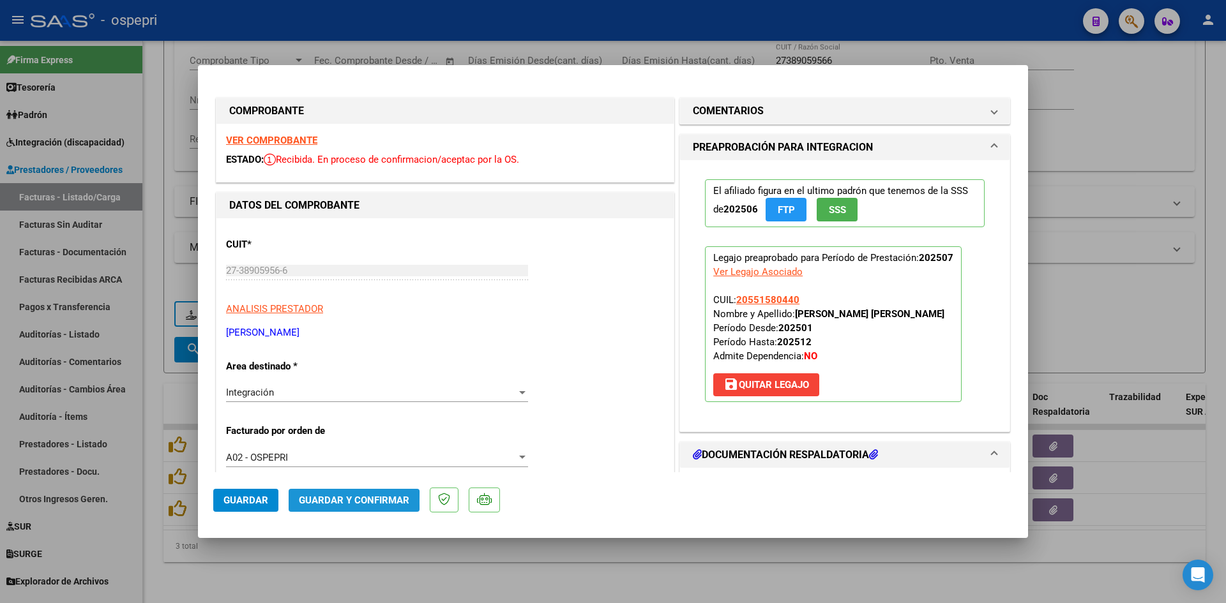
click at [315, 502] on span "Guardar y Confirmar" at bounding box center [354, 500] width 110 height 11
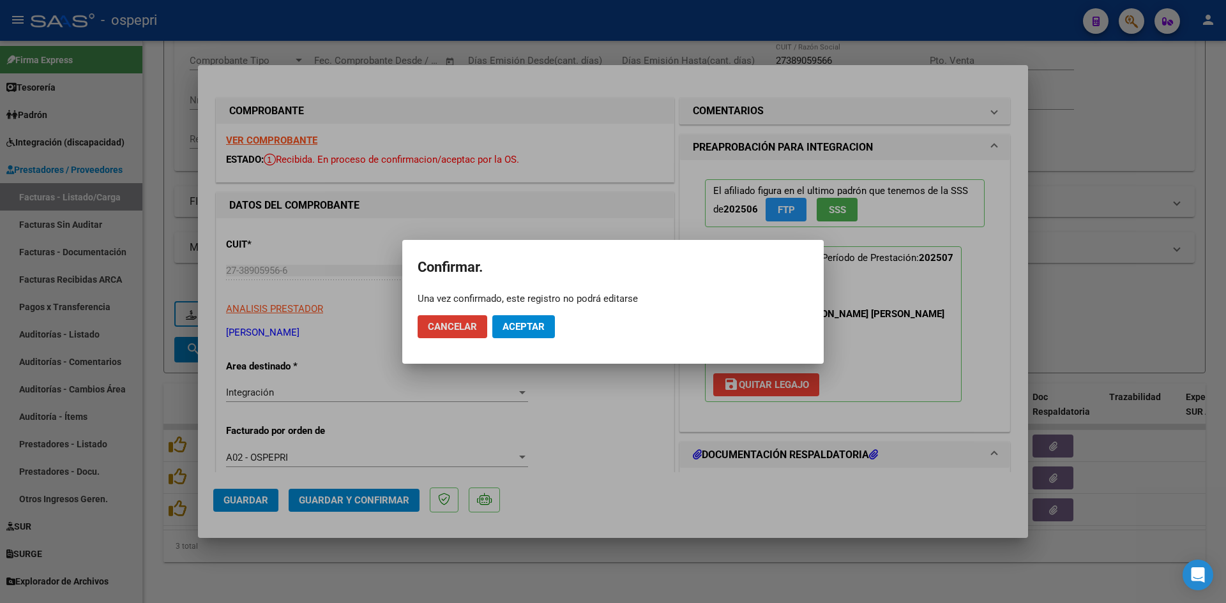
click at [532, 331] on span "Aceptar" at bounding box center [524, 326] width 42 height 11
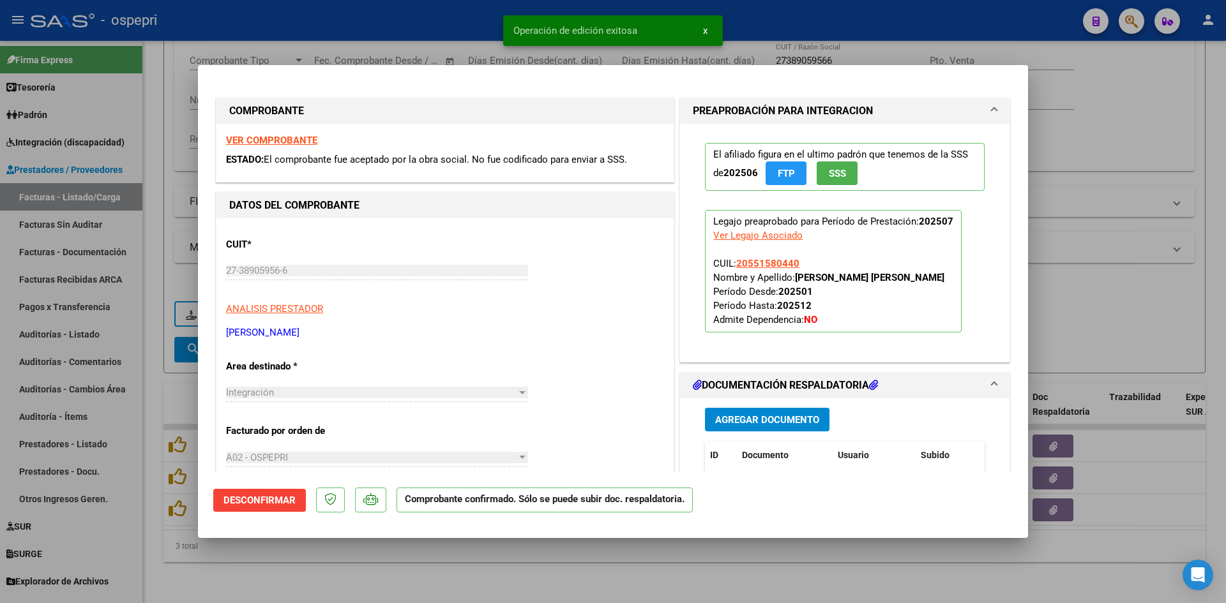
type input "$ 0,00"
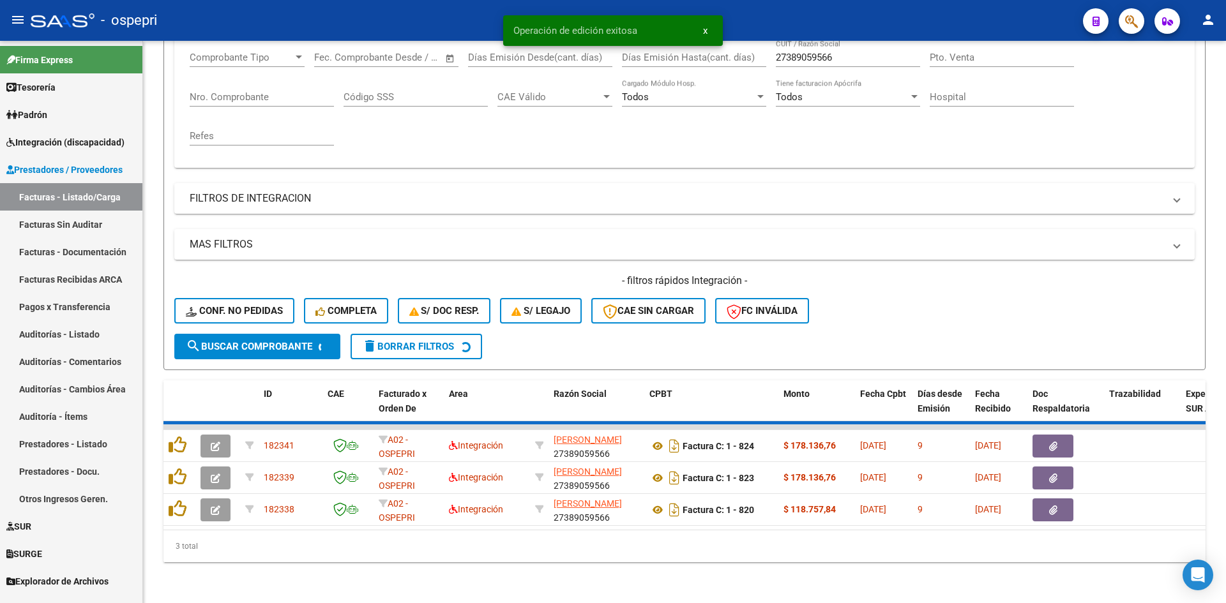
scroll to position [193, 0]
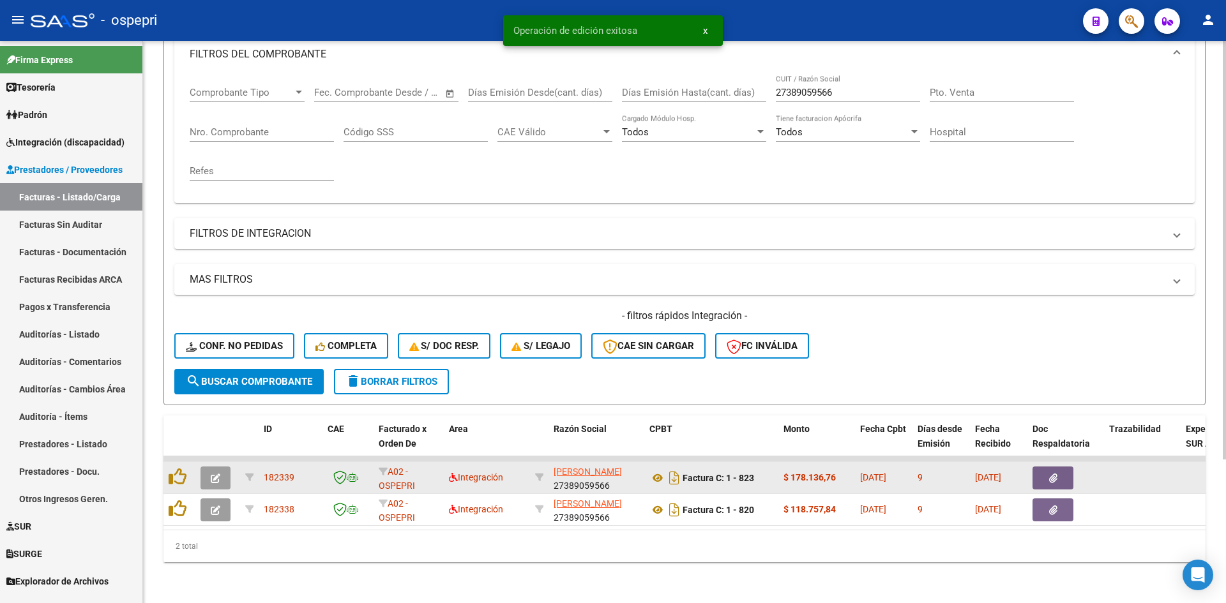
click at [218, 474] on icon "button" at bounding box center [216, 479] width 10 height 10
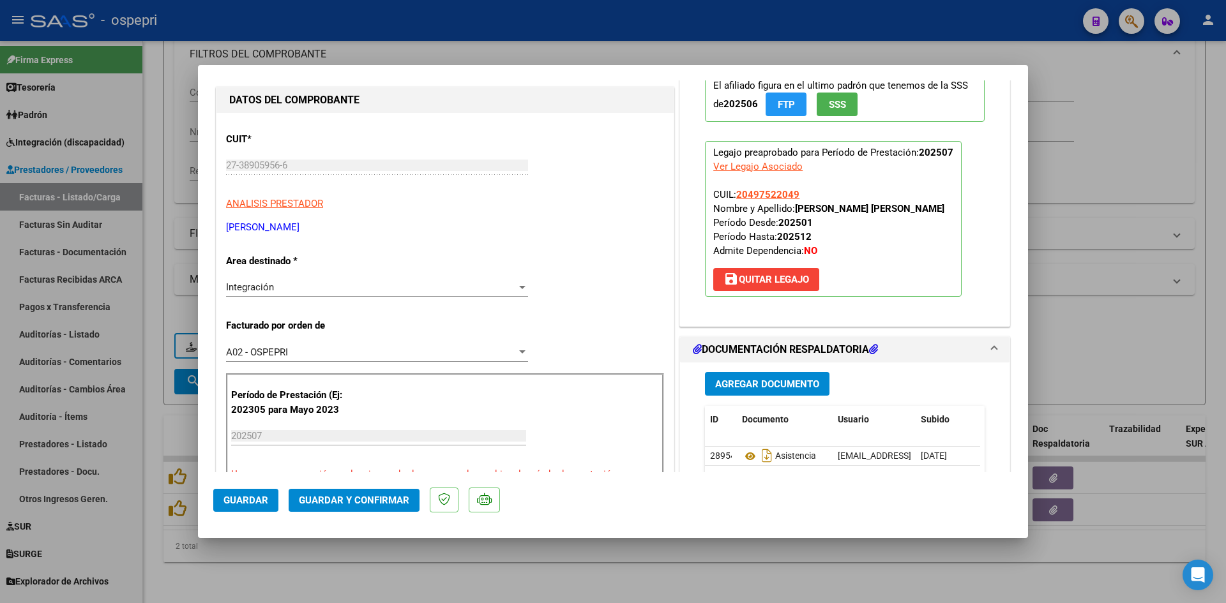
scroll to position [0, 0]
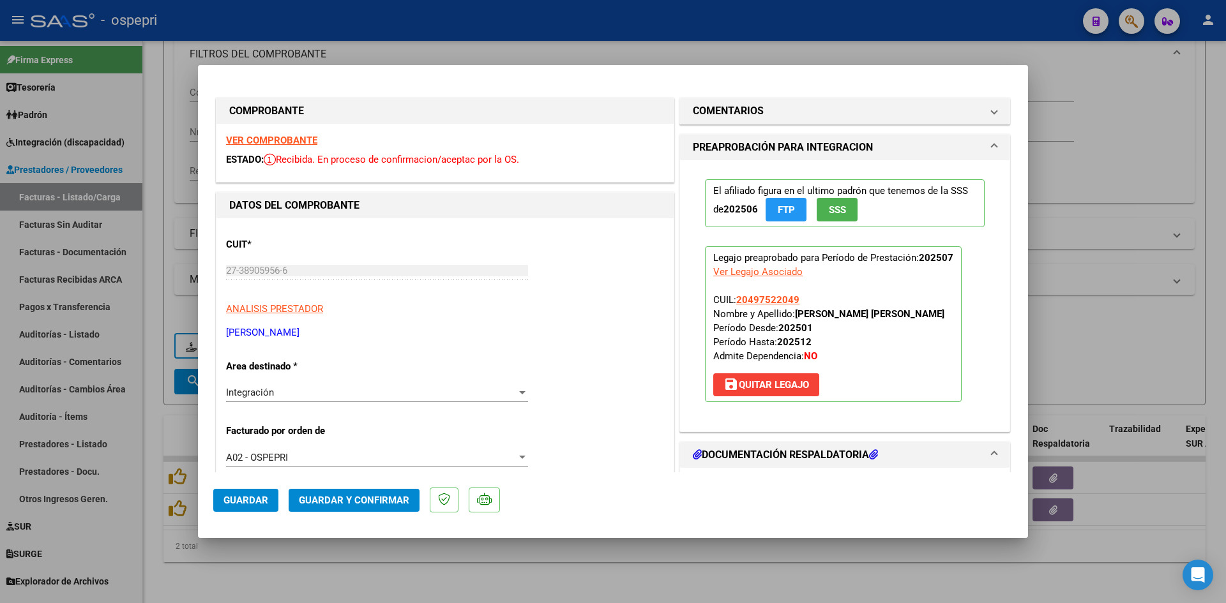
click at [300, 142] on strong "VER COMPROBANTE" at bounding box center [271, 140] width 91 height 11
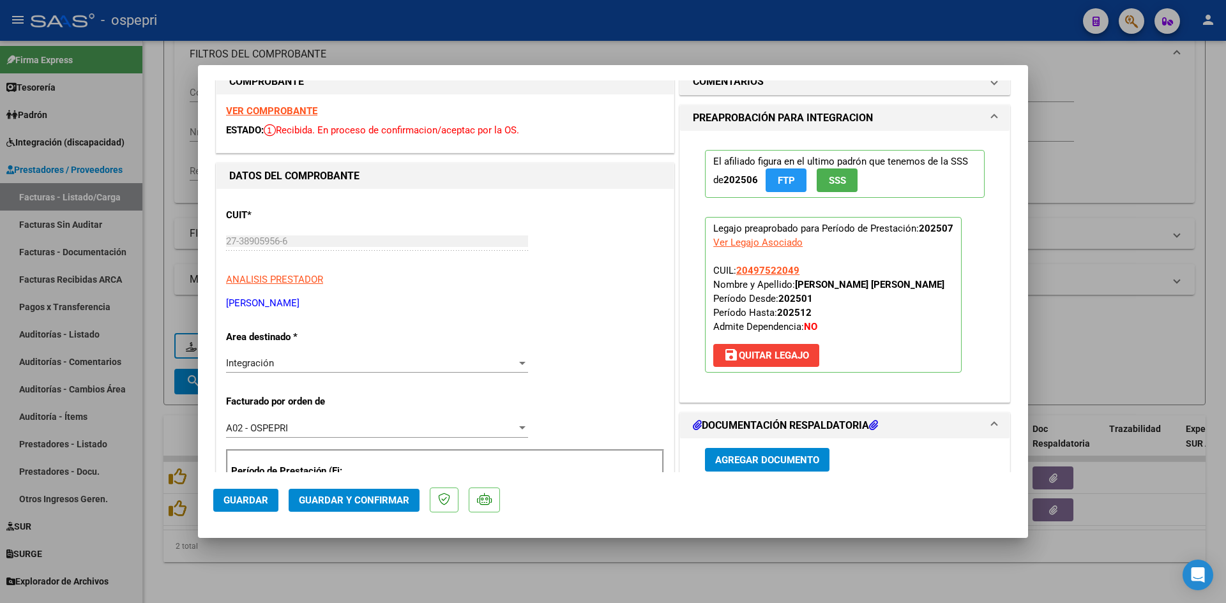
scroll to position [128, 0]
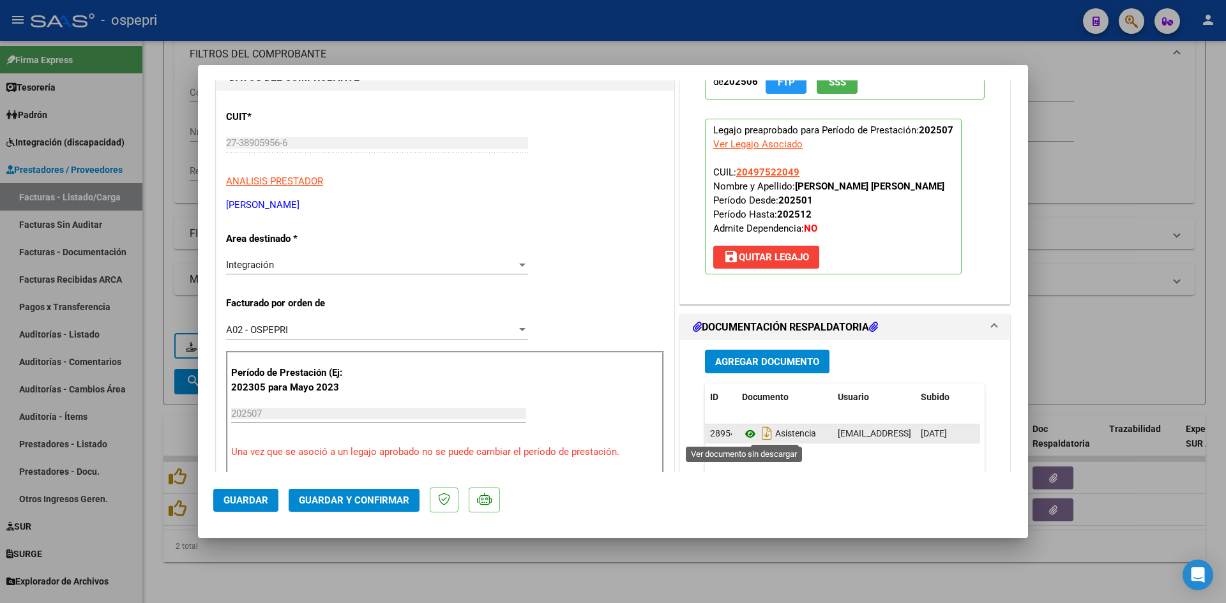
click at [745, 434] on icon at bounding box center [750, 434] width 17 height 15
click at [337, 499] on span "Guardar y Confirmar" at bounding box center [354, 500] width 110 height 11
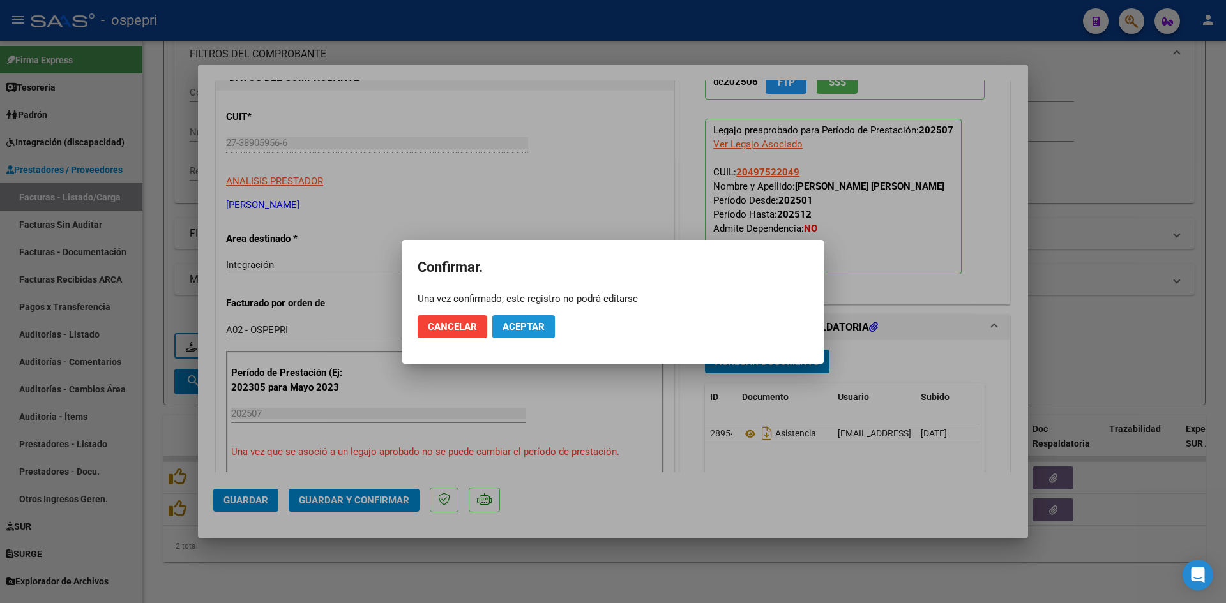
click at [510, 325] on span "Aceptar" at bounding box center [524, 326] width 42 height 11
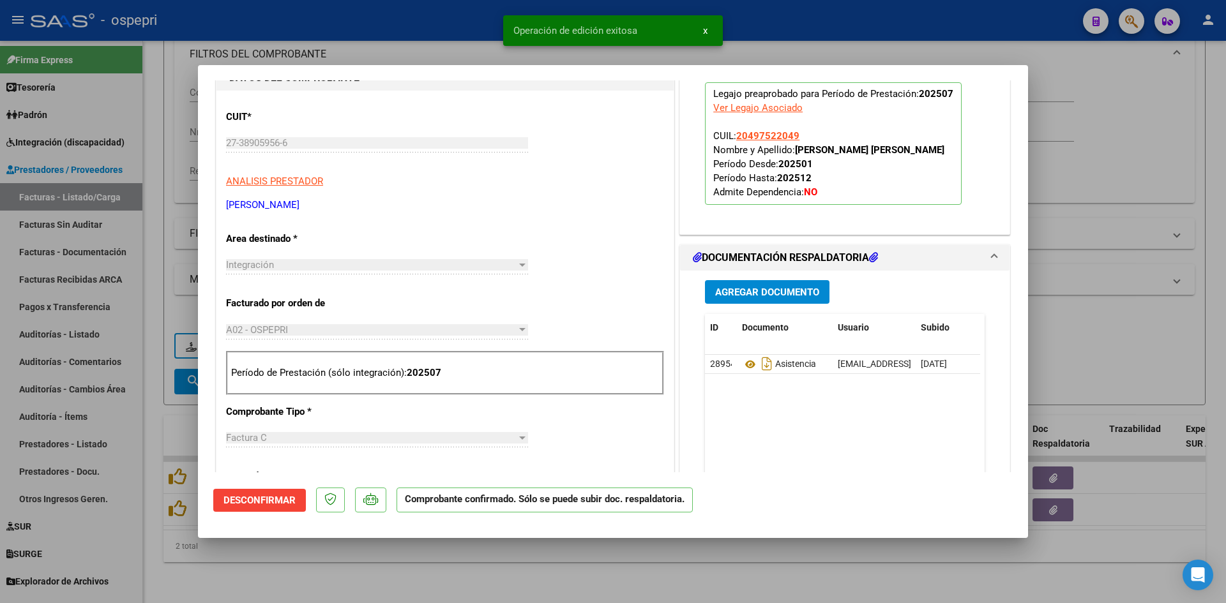
type input "$ 0,00"
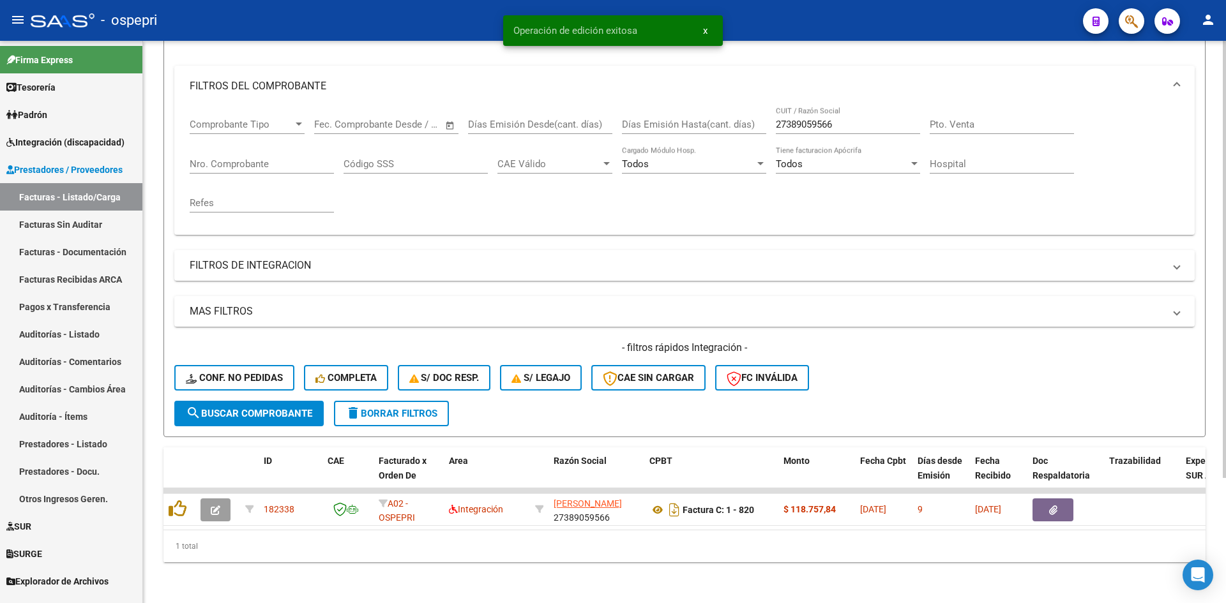
scroll to position [161, 0]
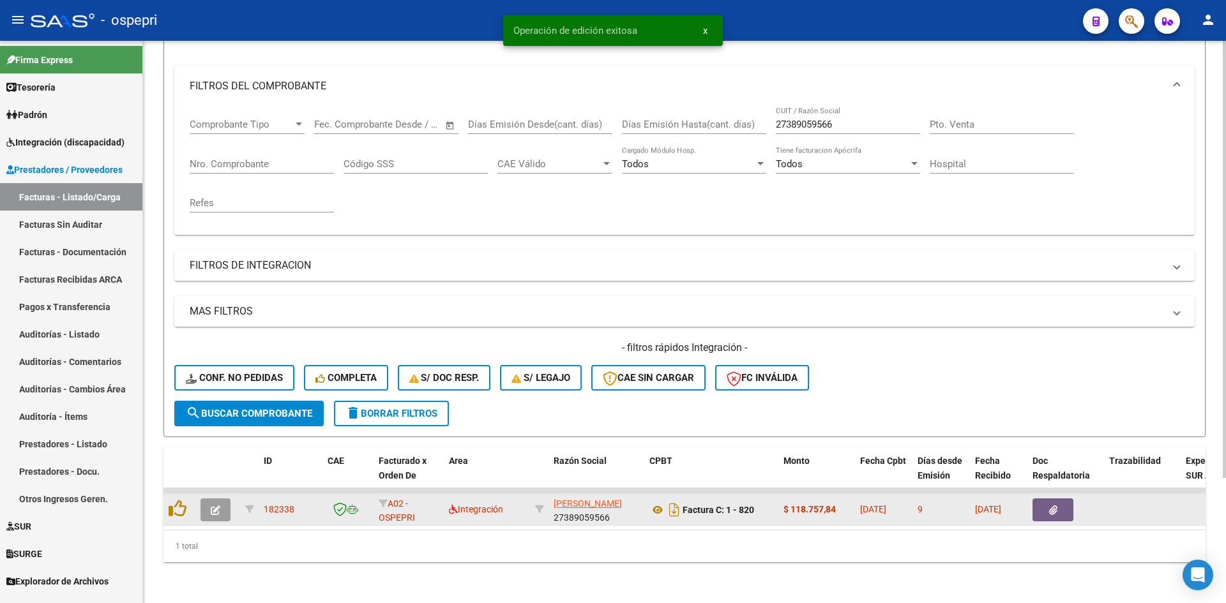
click at [214, 506] on icon "button" at bounding box center [216, 511] width 10 height 10
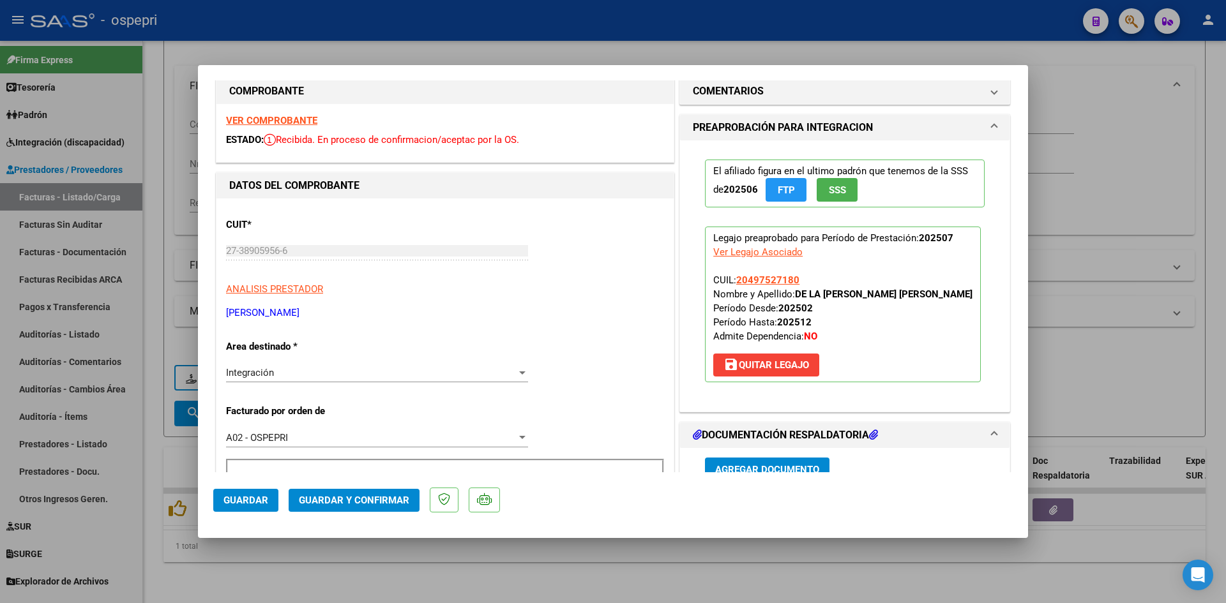
scroll to position [0, 0]
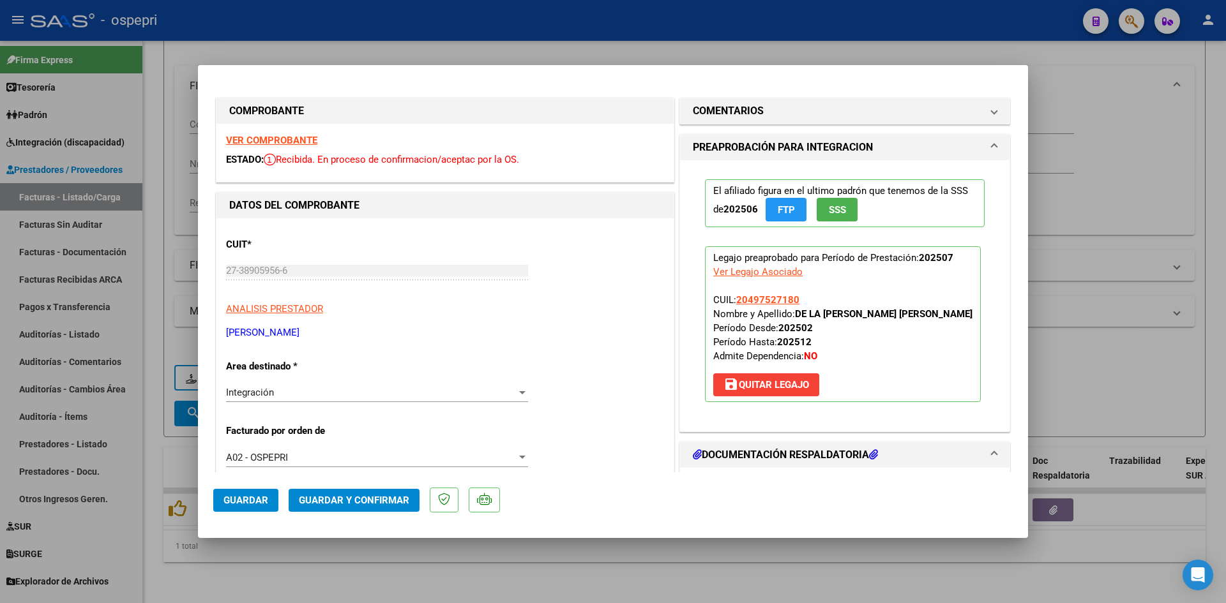
click at [271, 137] on strong "VER COMPROBANTE" at bounding box center [271, 140] width 91 height 11
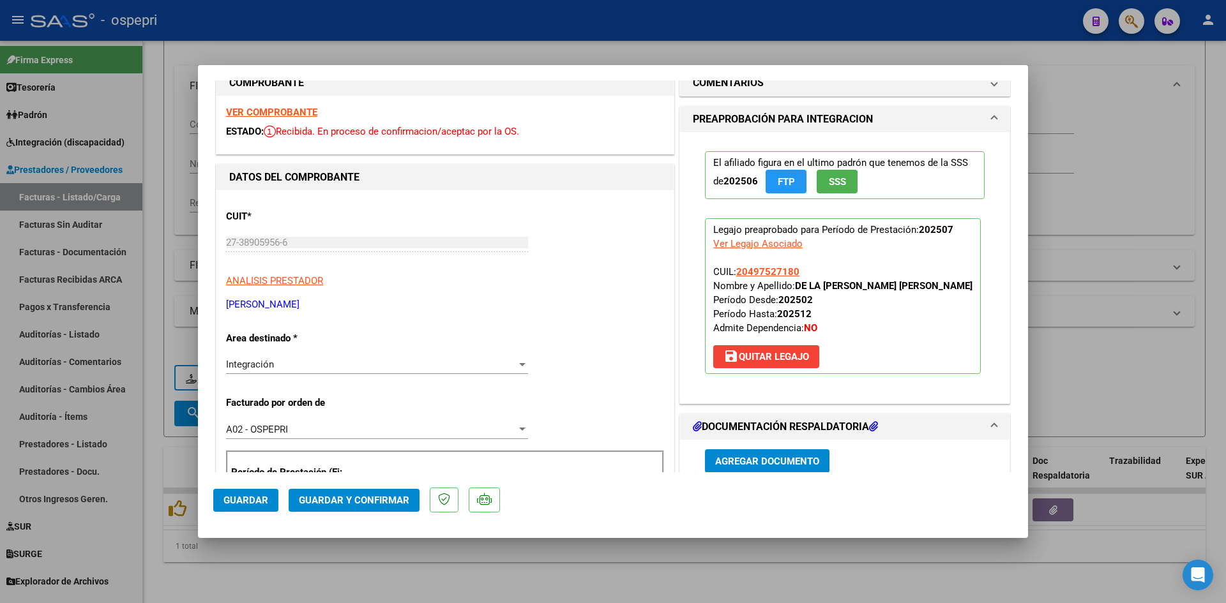
scroll to position [128, 0]
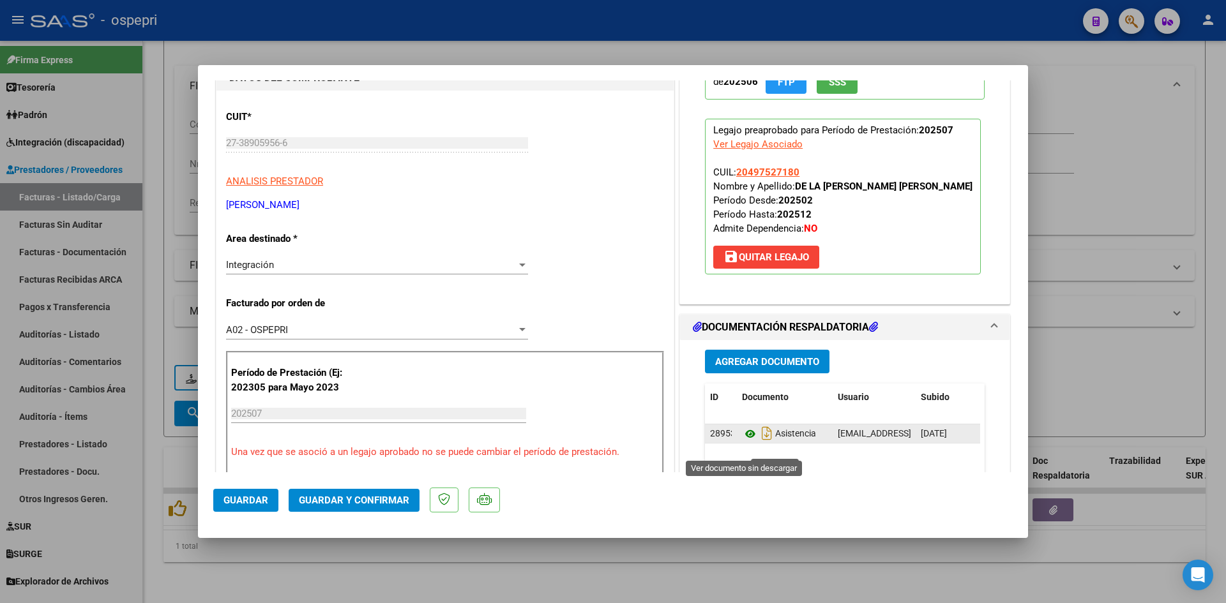
click at [743, 442] on icon at bounding box center [750, 434] width 17 height 15
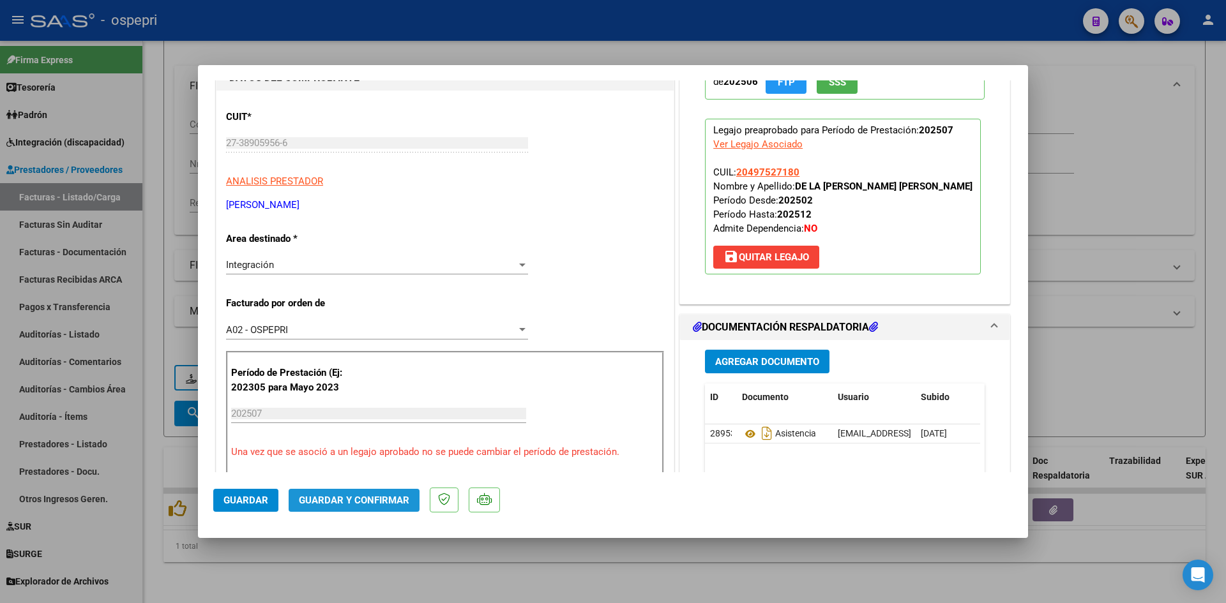
click at [395, 504] on span "Guardar y Confirmar" at bounding box center [354, 500] width 110 height 11
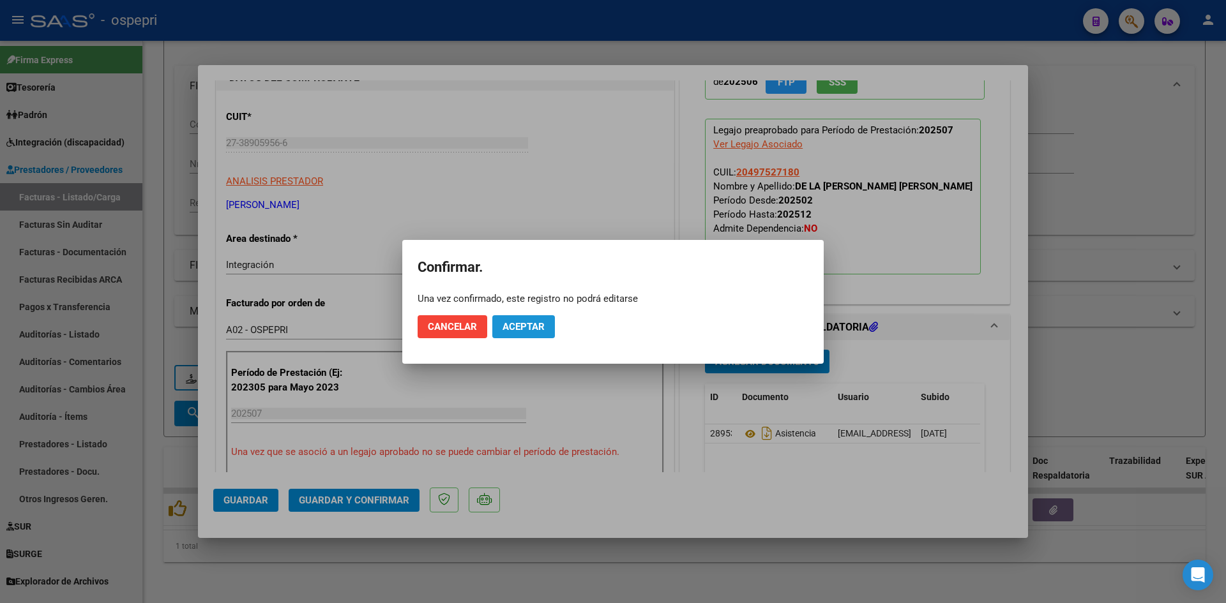
click at [521, 324] on span "Aceptar" at bounding box center [524, 326] width 42 height 11
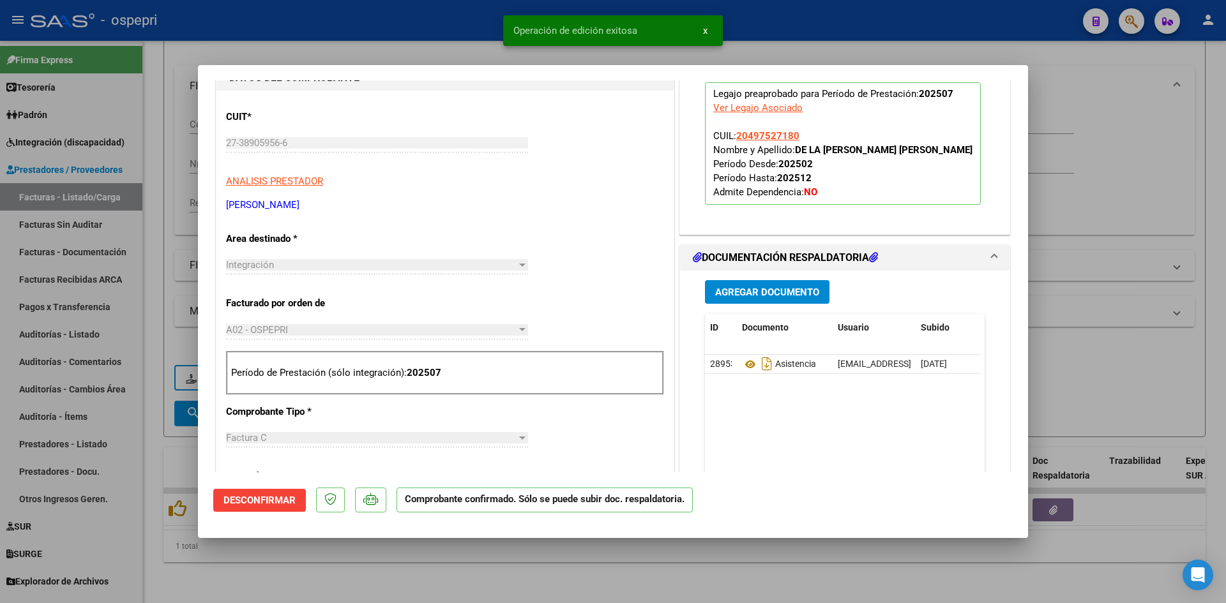
type input "$ 0,00"
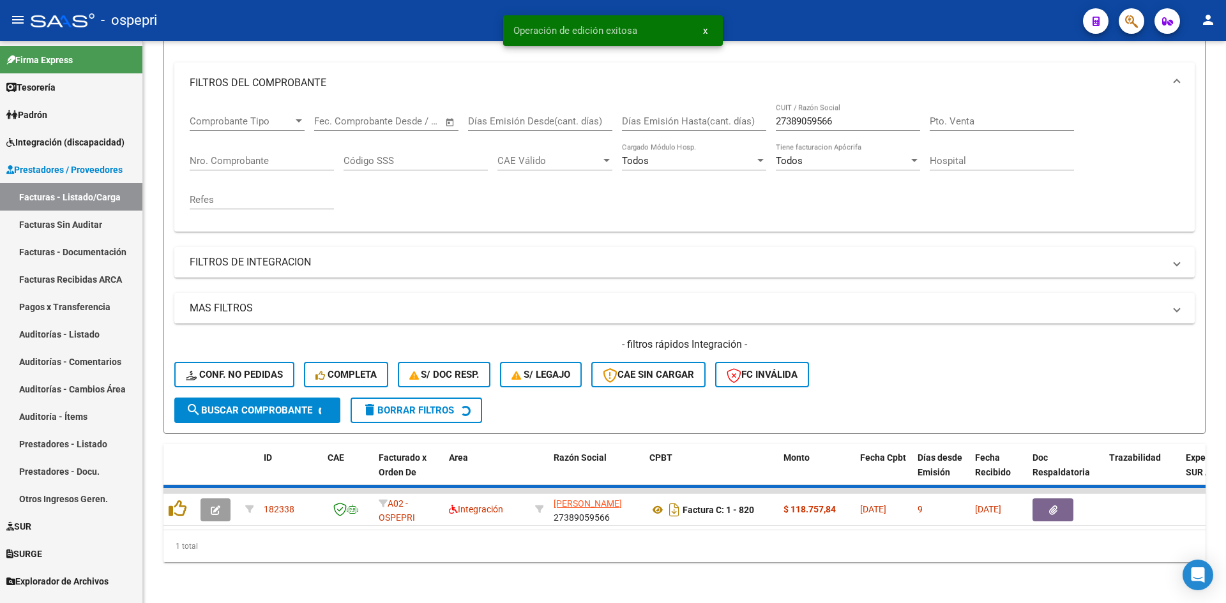
scroll to position [142, 0]
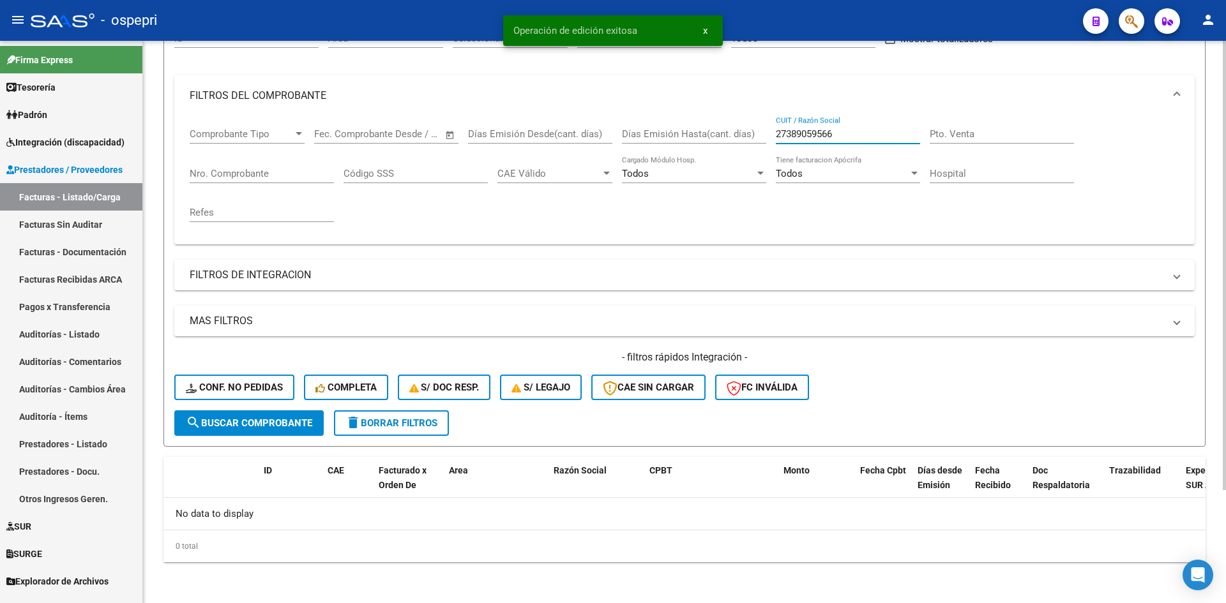
drag, startPoint x: 854, startPoint y: 137, endPoint x: 771, endPoint y: 153, distance: 83.8
click at [771, 153] on div "Comprobante Tipo Comprobante Tipo Start date – End date Fec. Comprobante Desde …" at bounding box center [685, 175] width 990 height 118
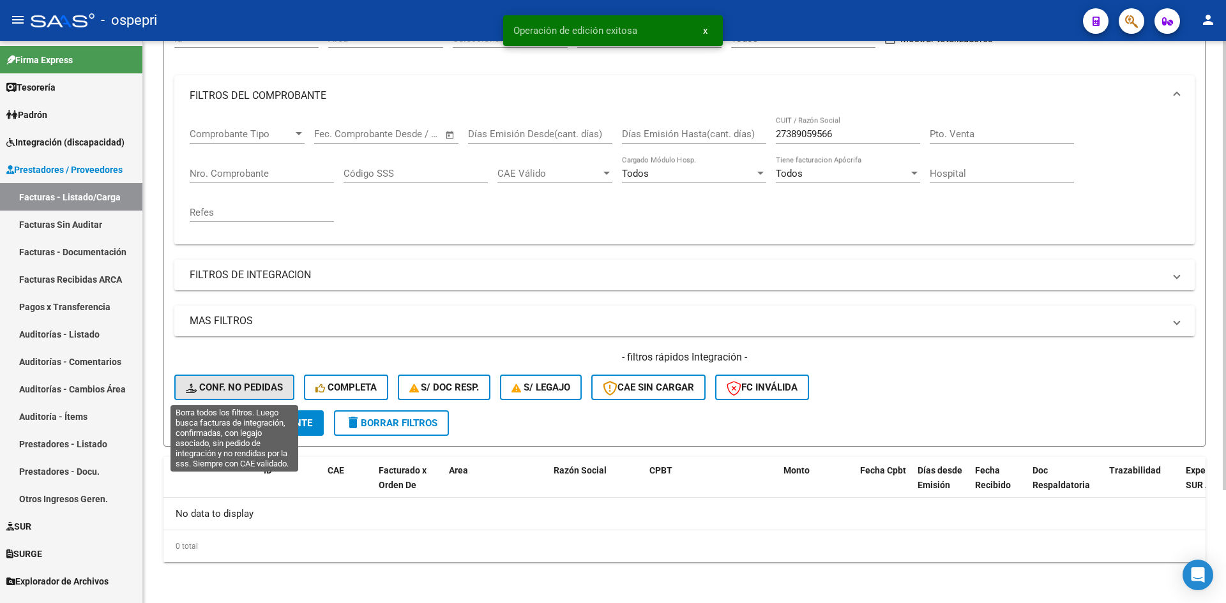
click at [243, 391] on span "Conf. no pedidas" at bounding box center [234, 387] width 97 height 11
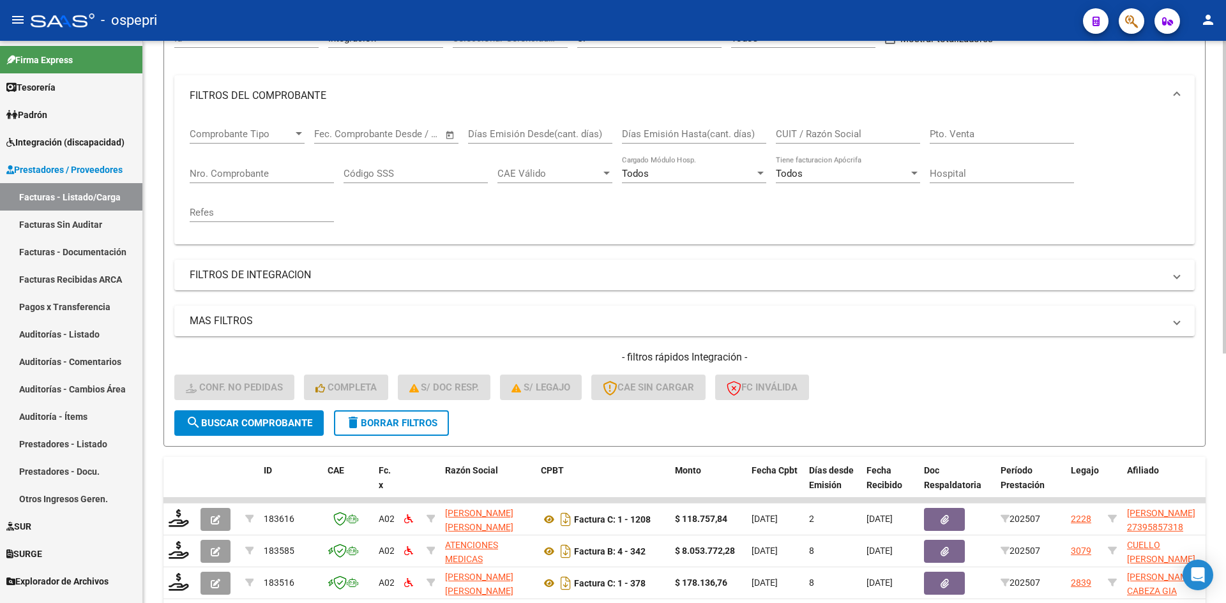
click at [794, 135] on input "CUIT / Razón Social" at bounding box center [848, 133] width 144 height 11
paste input "27389059566"
type input "27389059566"
click at [294, 423] on span "search Buscar Comprobante" at bounding box center [249, 423] width 126 height 11
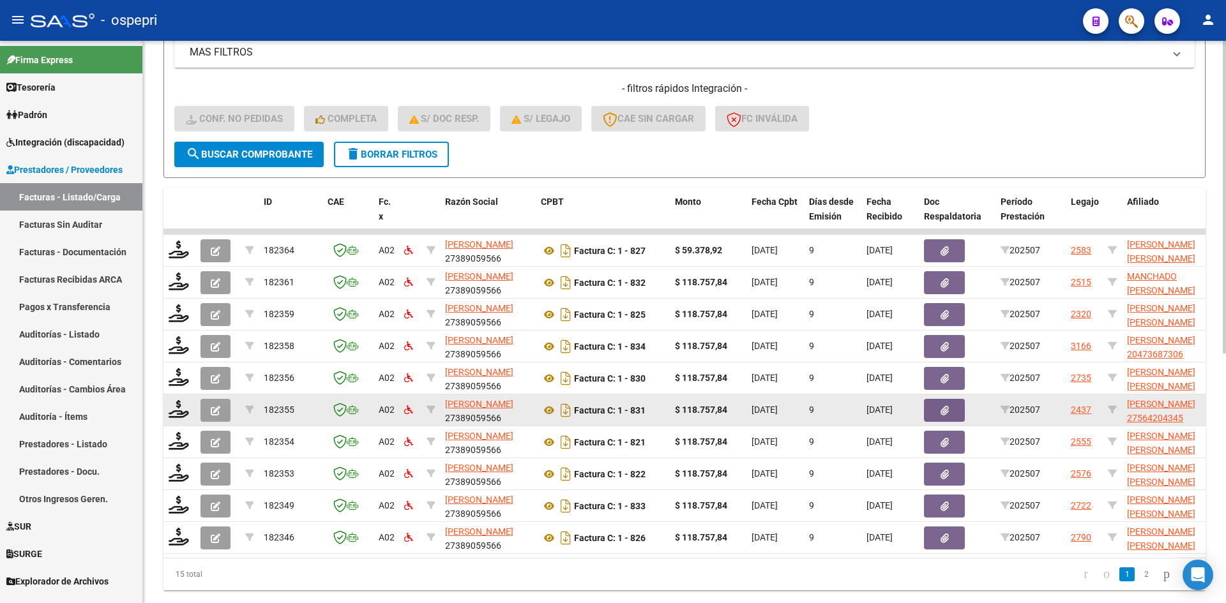
scroll to position [448, 0]
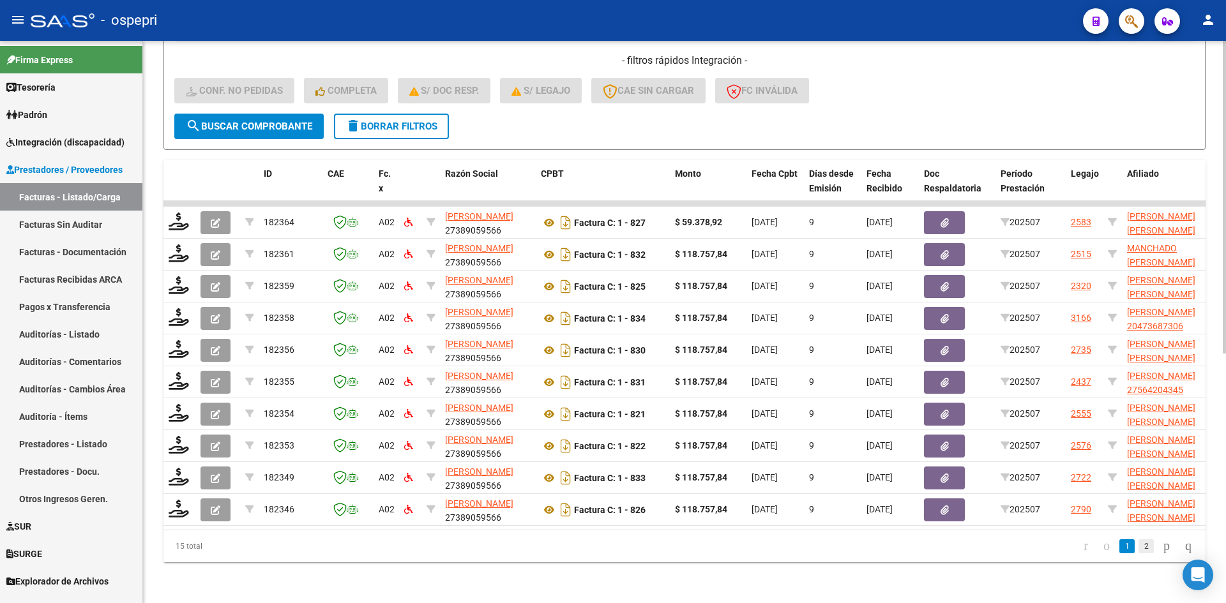
click at [1139, 550] on link "2" at bounding box center [1146, 547] width 15 height 14
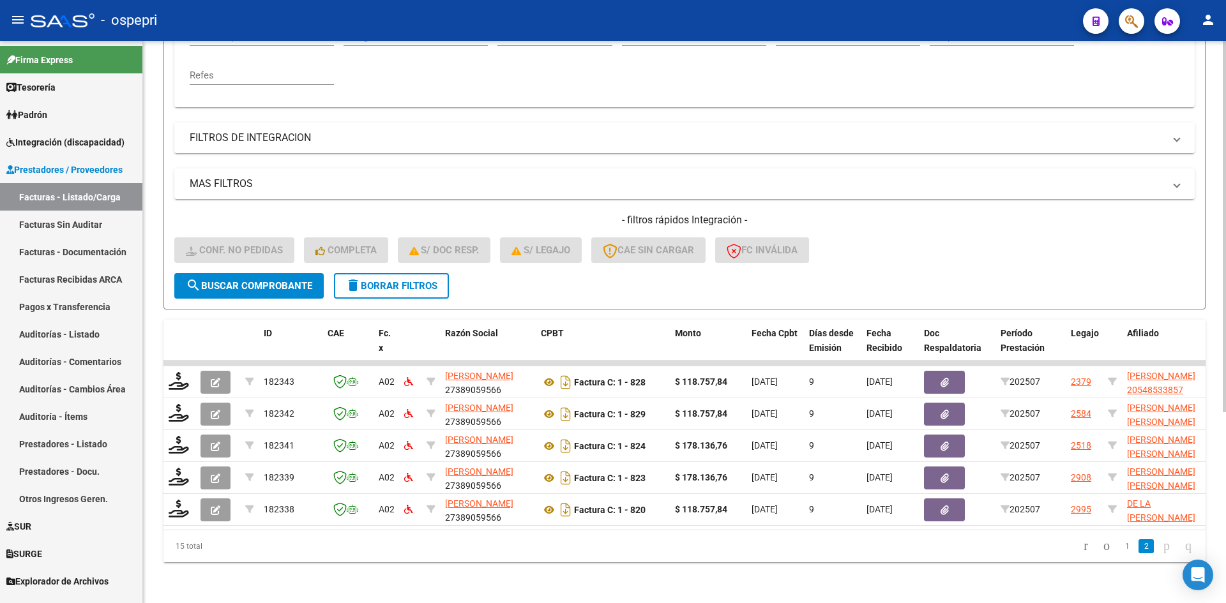
scroll to position [289, 0]
click at [1119, 545] on link "1" at bounding box center [1126, 547] width 15 height 14
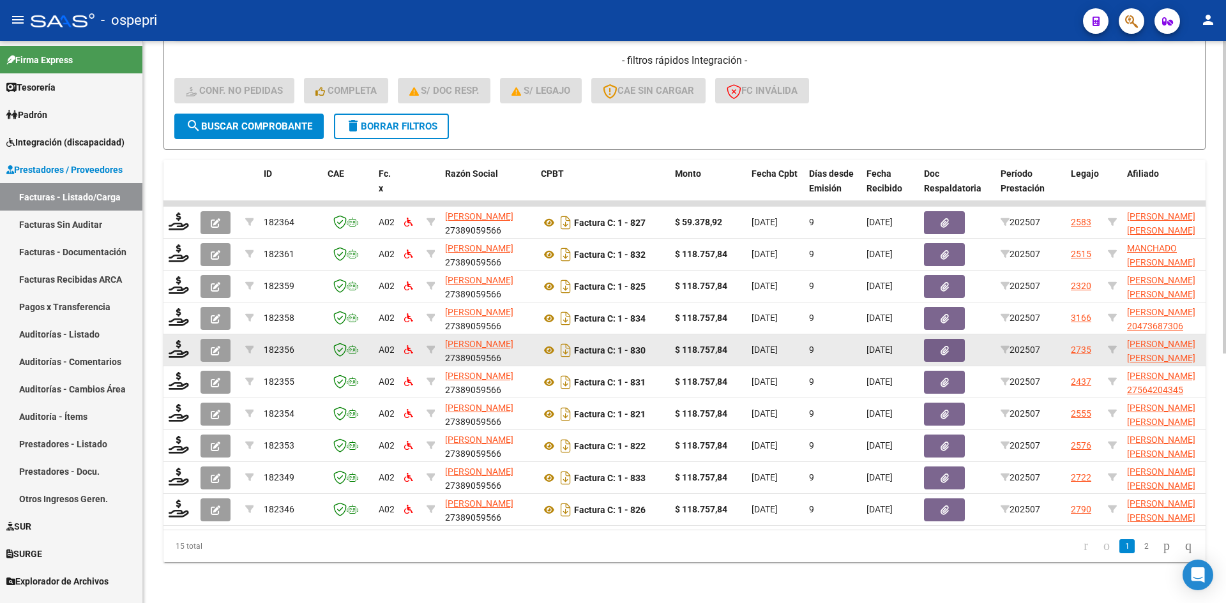
scroll to position [448, 0]
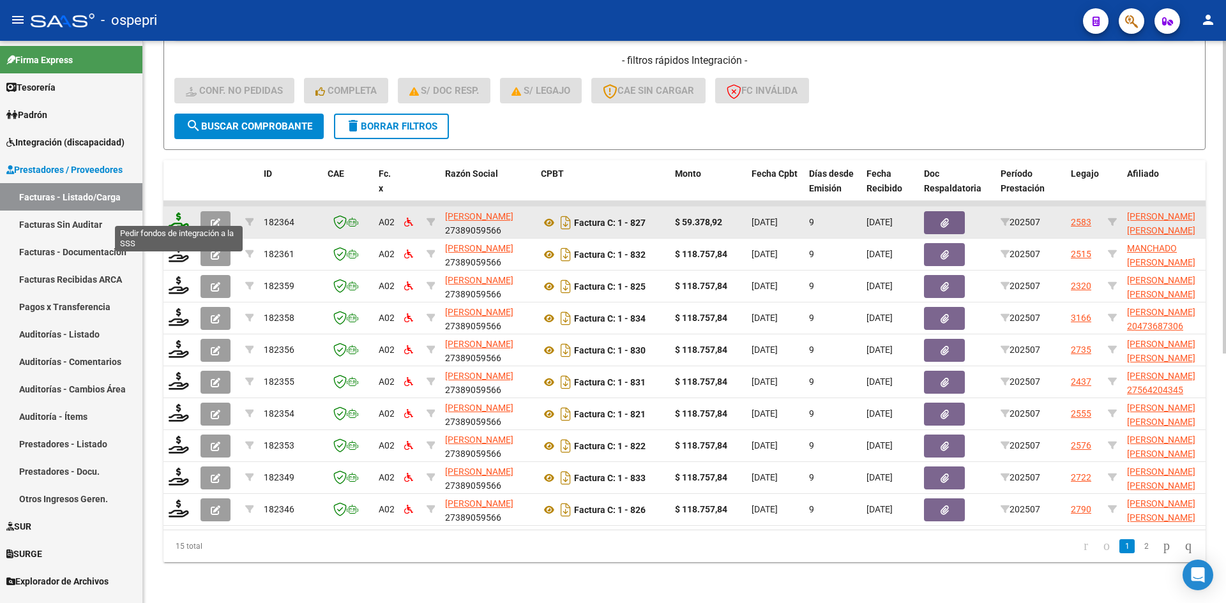
click at [176, 213] on icon at bounding box center [179, 222] width 20 height 18
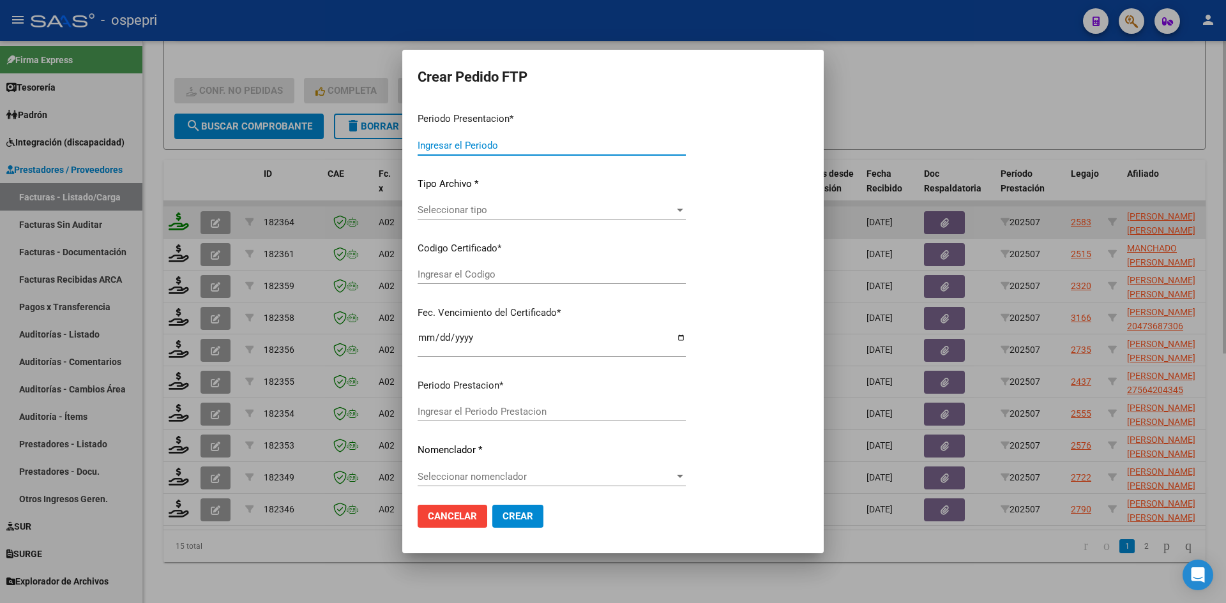
type input "202507"
type input "$ 59.378,92"
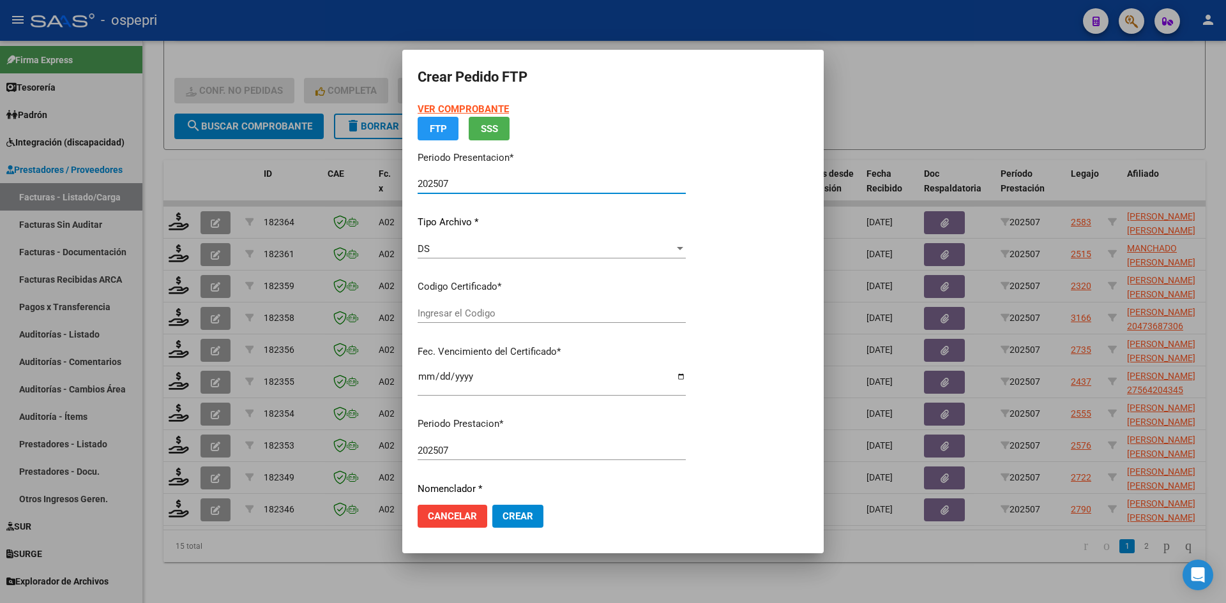
type input "2056003222-7"
type input "[DATE]"
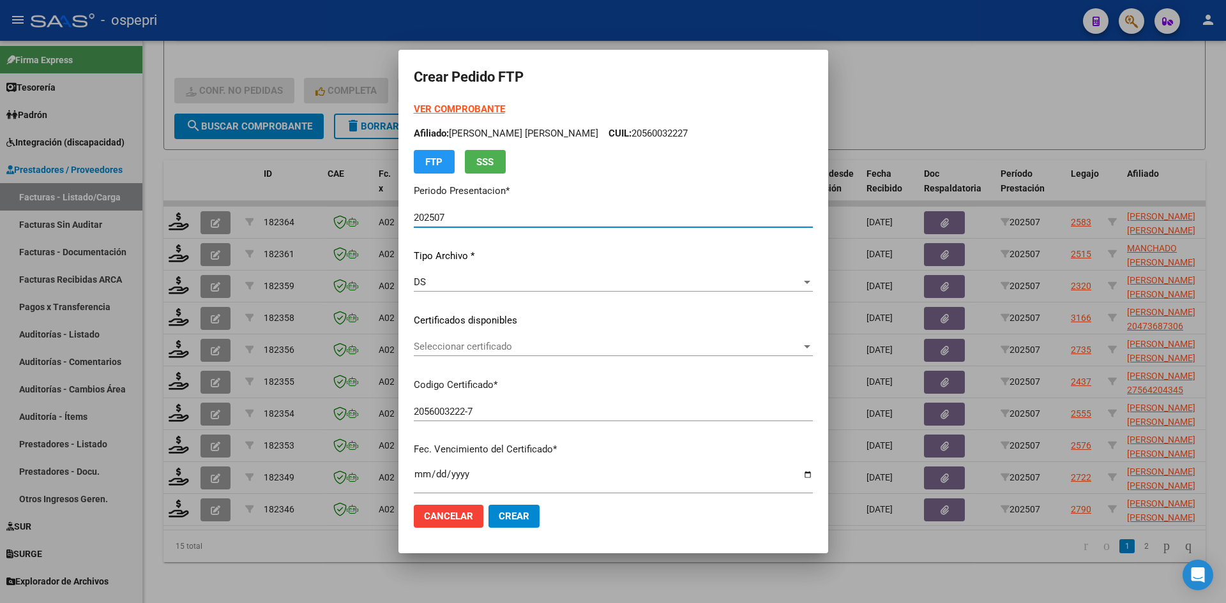
click at [501, 347] on span "Seleccionar certificado" at bounding box center [608, 346] width 388 height 11
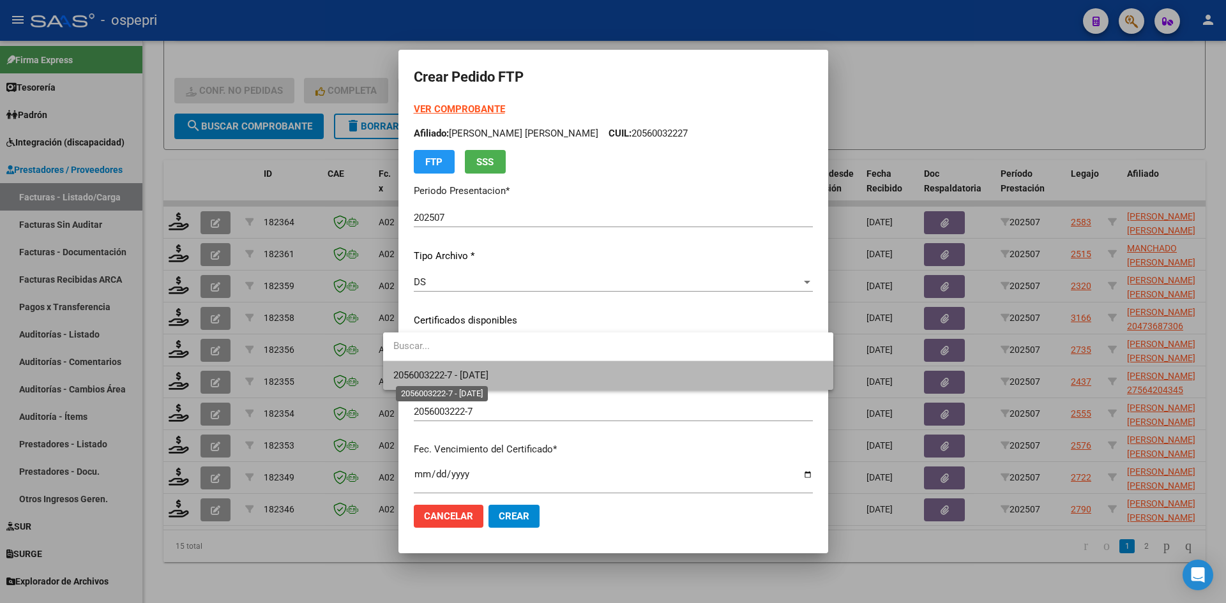
click at [489, 371] on span "2056003222-7 - [DATE]" at bounding box center [440, 375] width 95 height 11
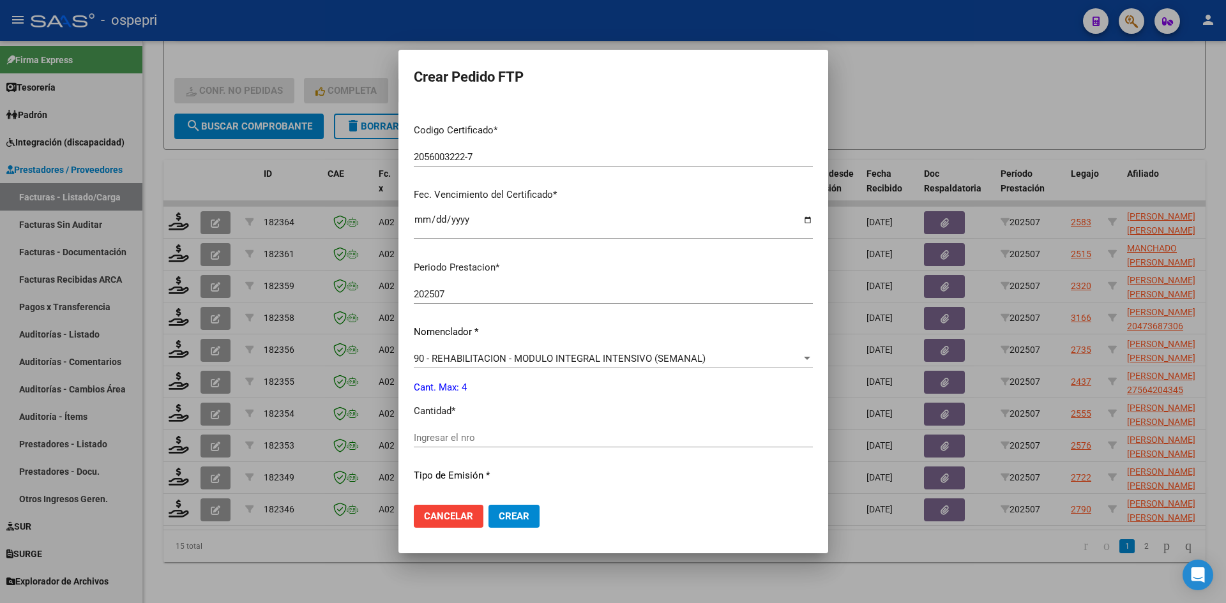
scroll to position [255, 0]
click at [436, 439] on input "Ingresar el nro" at bounding box center [613, 437] width 399 height 11
type input "4"
click at [499, 519] on span "Crear" at bounding box center [514, 516] width 31 height 11
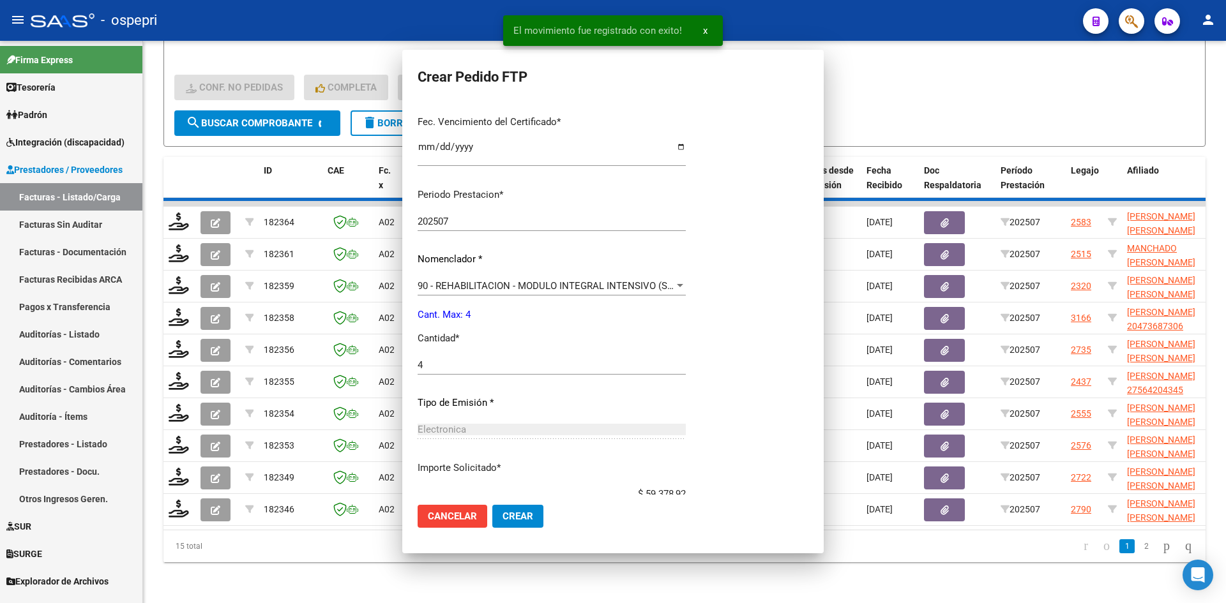
scroll to position [265, 0]
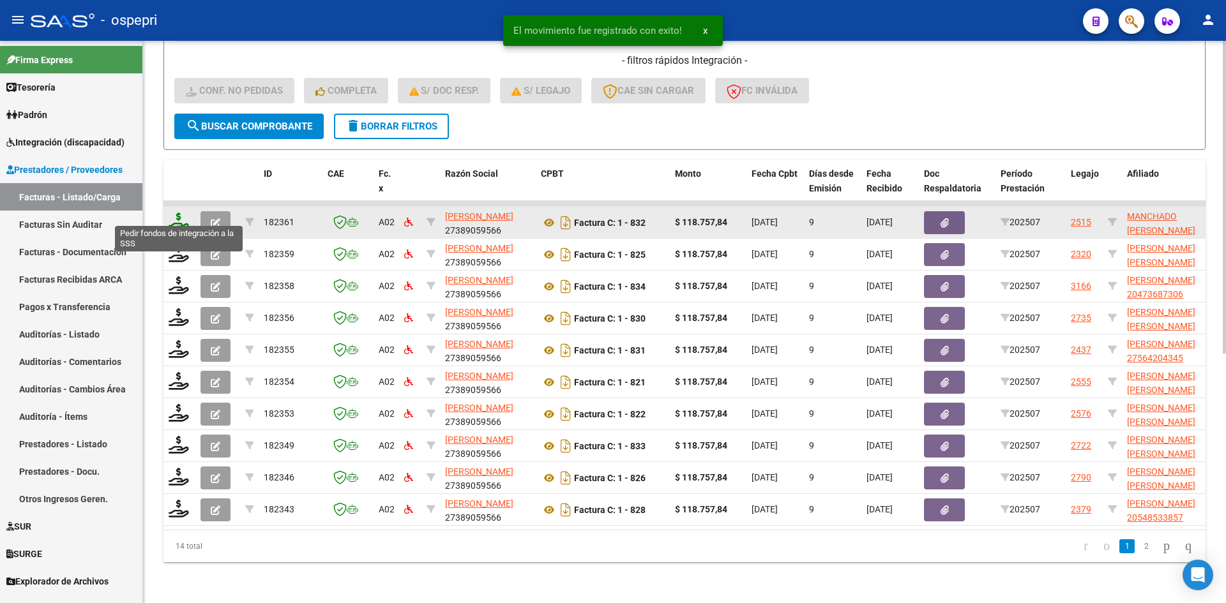
click at [174, 213] on icon at bounding box center [179, 222] width 20 height 18
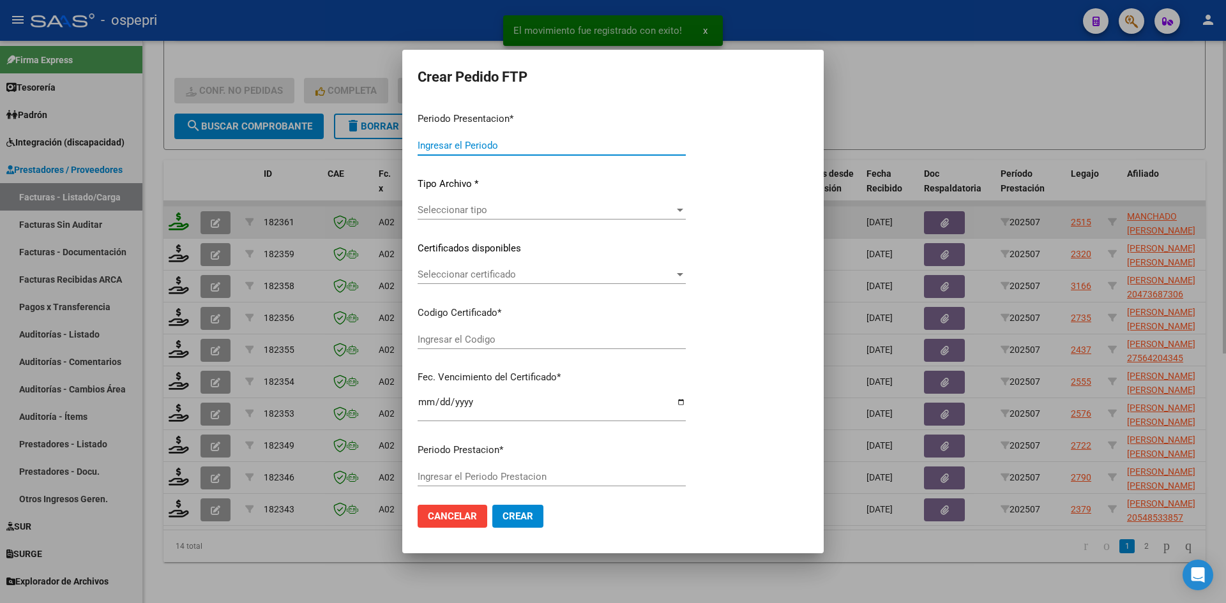
type input "202507"
type input "$ 118.757,84"
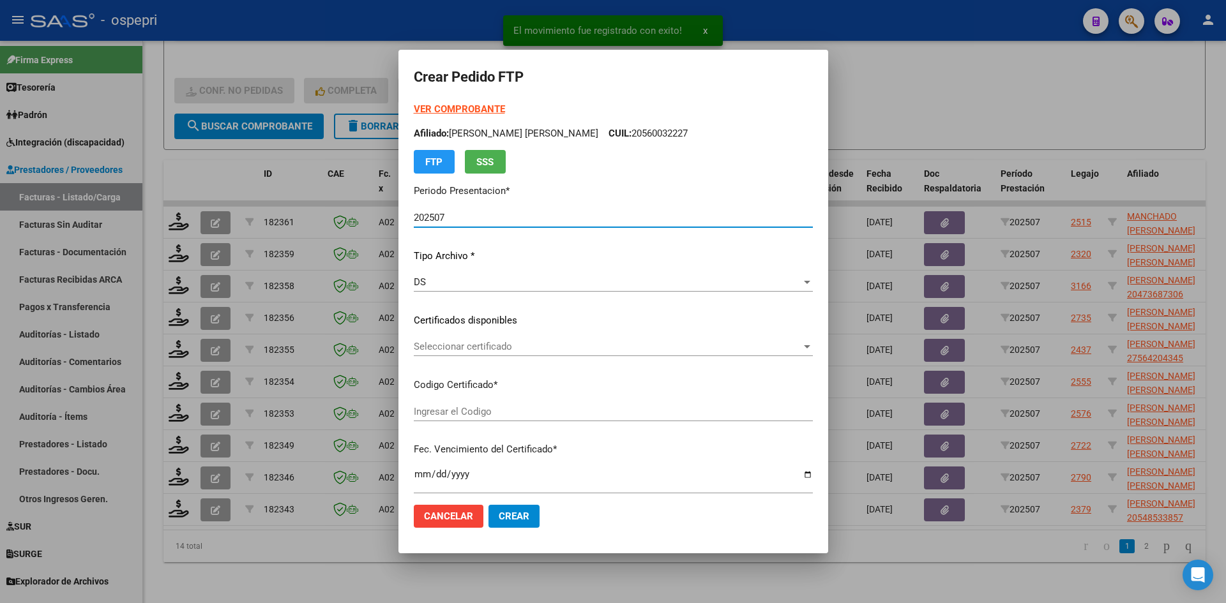
type input "20567584624"
type input "[DATE]"
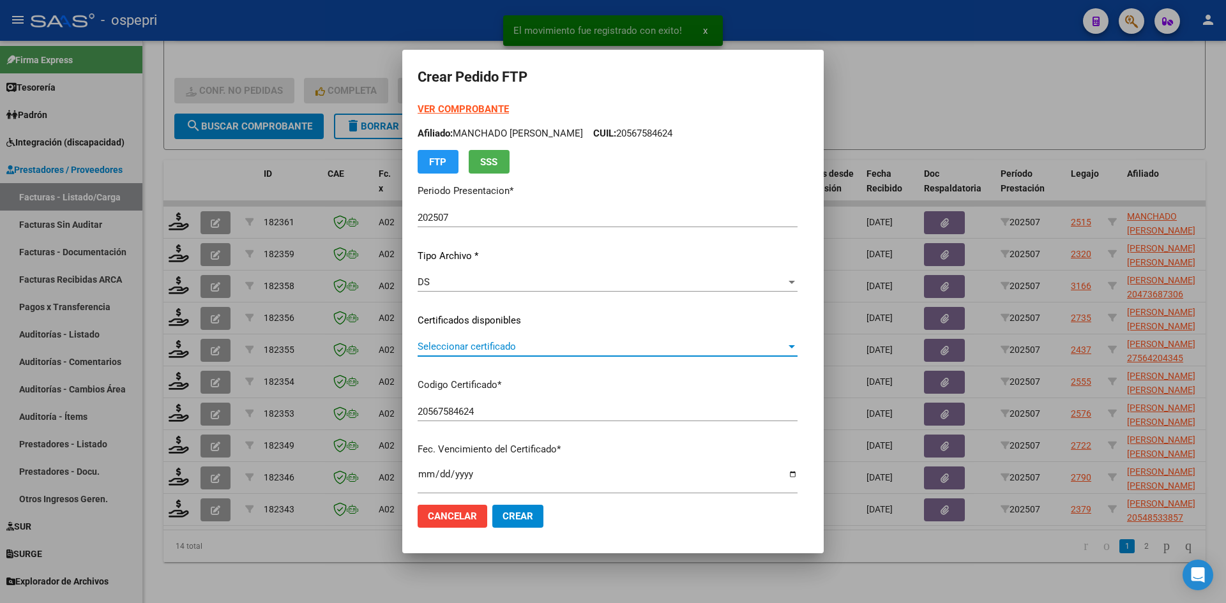
click at [495, 351] on span "Seleccionar certificado" at bounding box center [602, 346] width 368 height 11
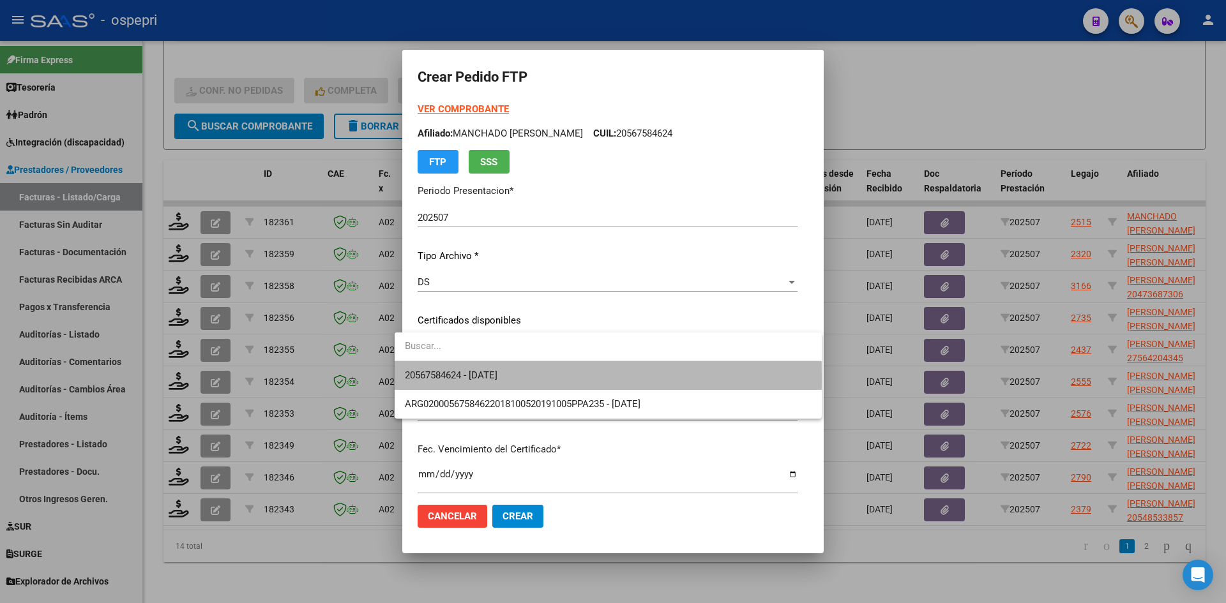
drag, startPoint x: 529, startPoint y: 378, endPoint x: 539, endPoint y: 379, distance: 9.6
click at [531, 379] on span "20567584624 - [DATE]" at bounding box center [608, 375] width 406 height 29
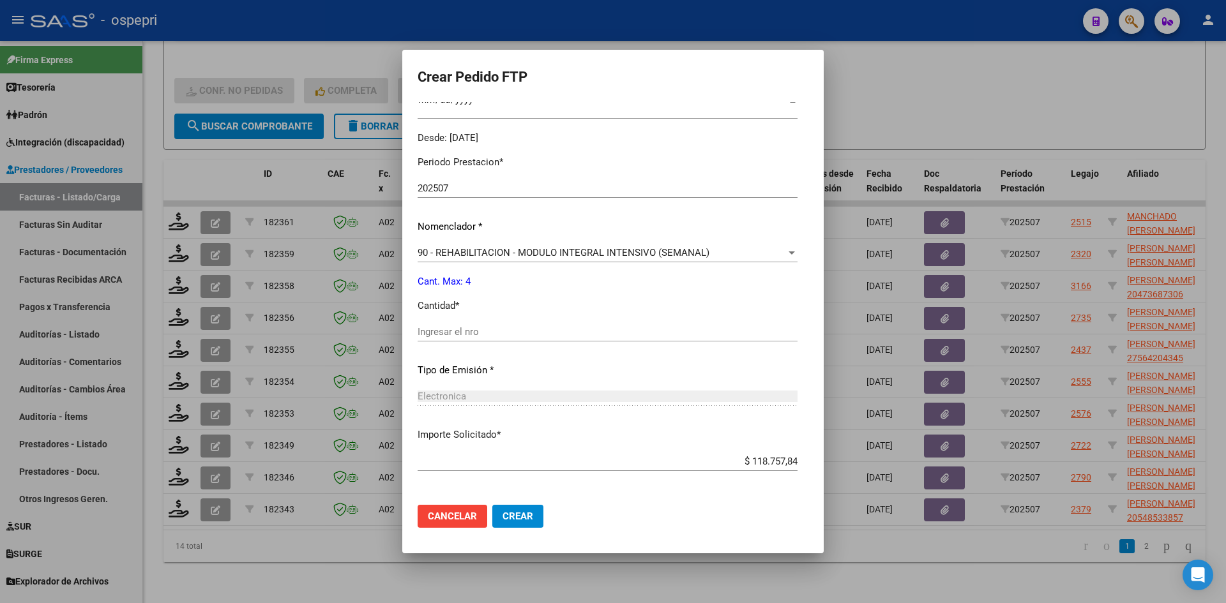
scroll to position [383, 0]
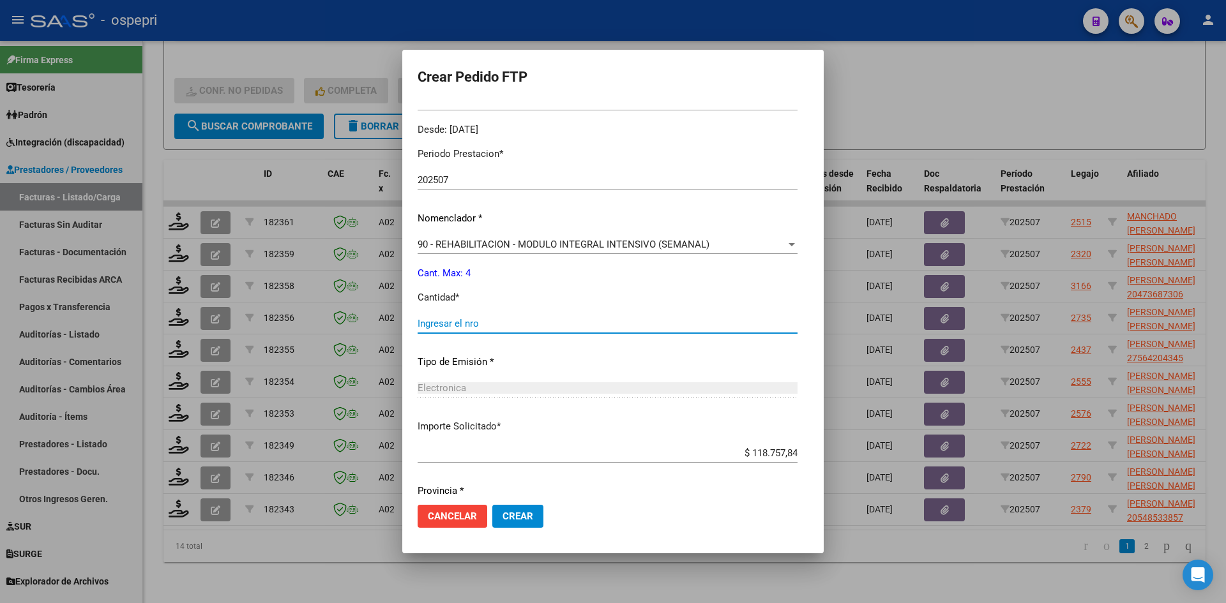
click at [442, 323] on input "Ingresar el nro" at bounding box center [608, 323] width 380 height 11
type input "4"
click at [511, 533] on mat-dialog-actions "Cancelar Crear" at bounding box center [613, 516] width 391 height 43
click at [515, 519] on span "Crear" at bounding box center [518, 516] width 31 height 11
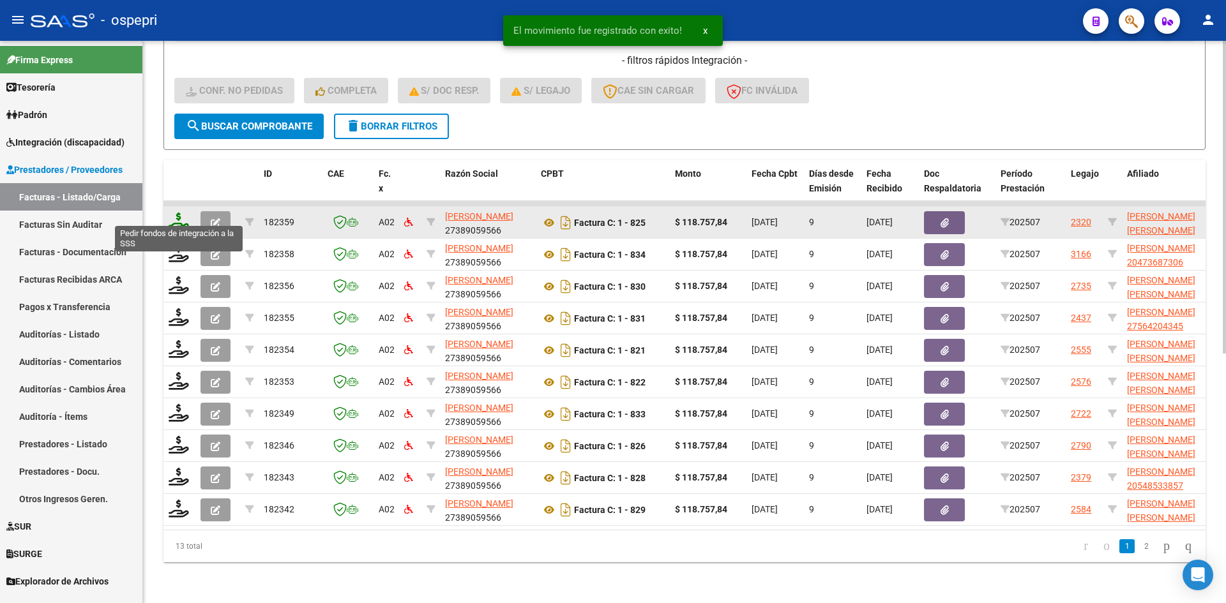
click at [174, 214] on icon at bounding box center [179, 222] width 20 height 18
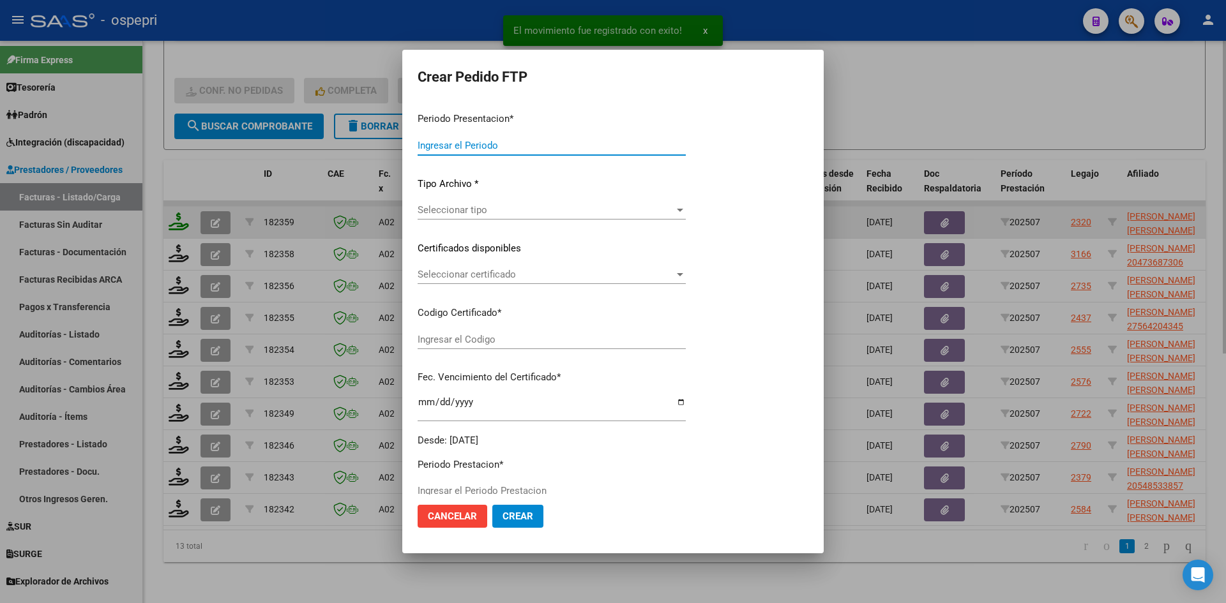
type input "202507"
type input "$ 118.757,84"
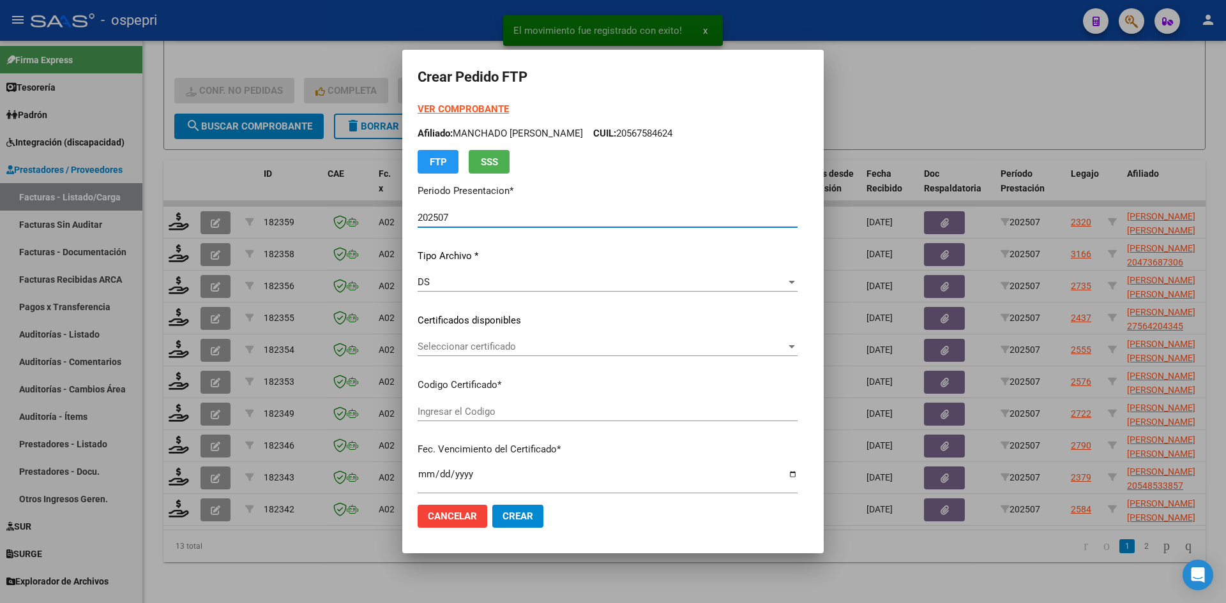
type input "2047923294-7"
type input "[DATE]"
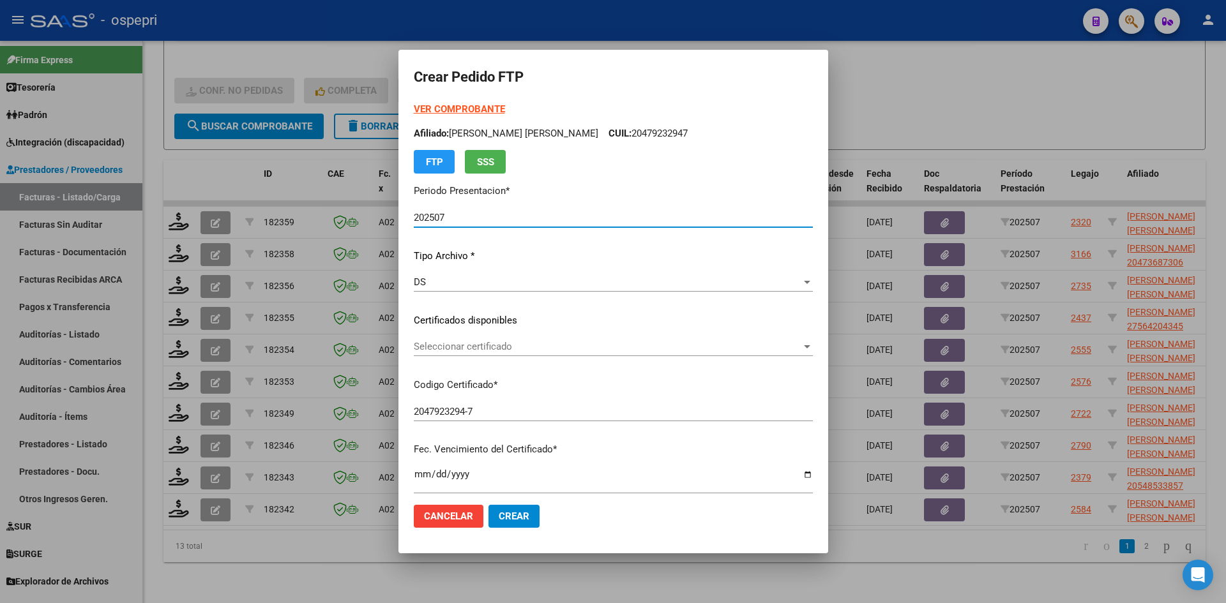
click at [522, 352] on span "Seleccionar certificado" at bounding box center [608, 346] width 388 height 11
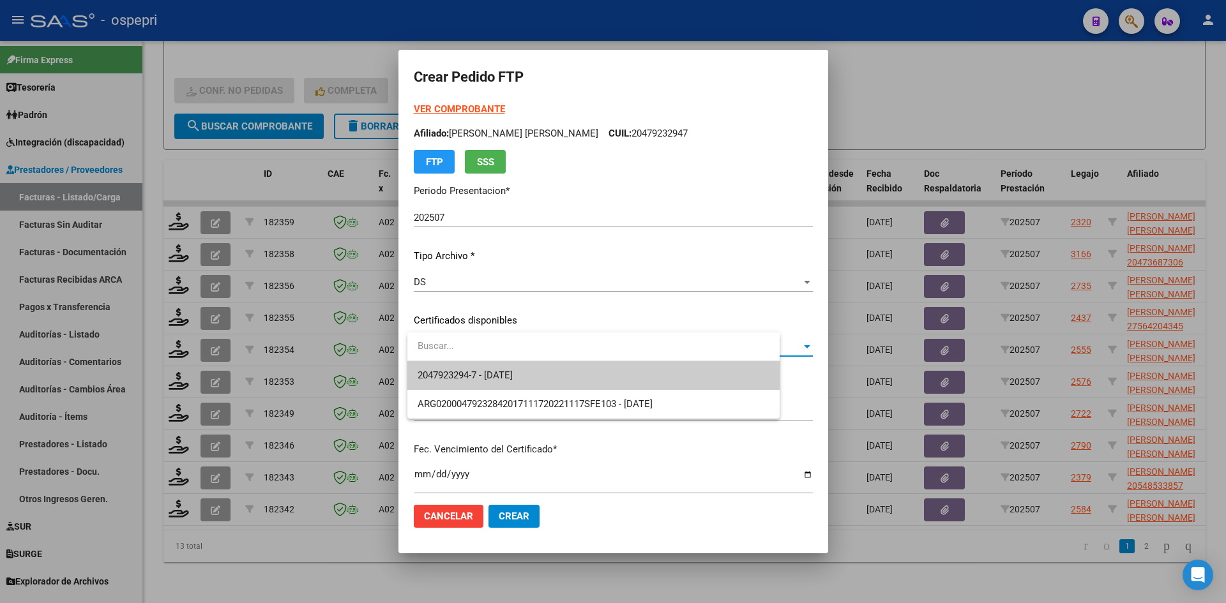
click at [537, 376] on span "2047923294-7 - [DATE]" at bounding box center [594, 375] width 352 height 29
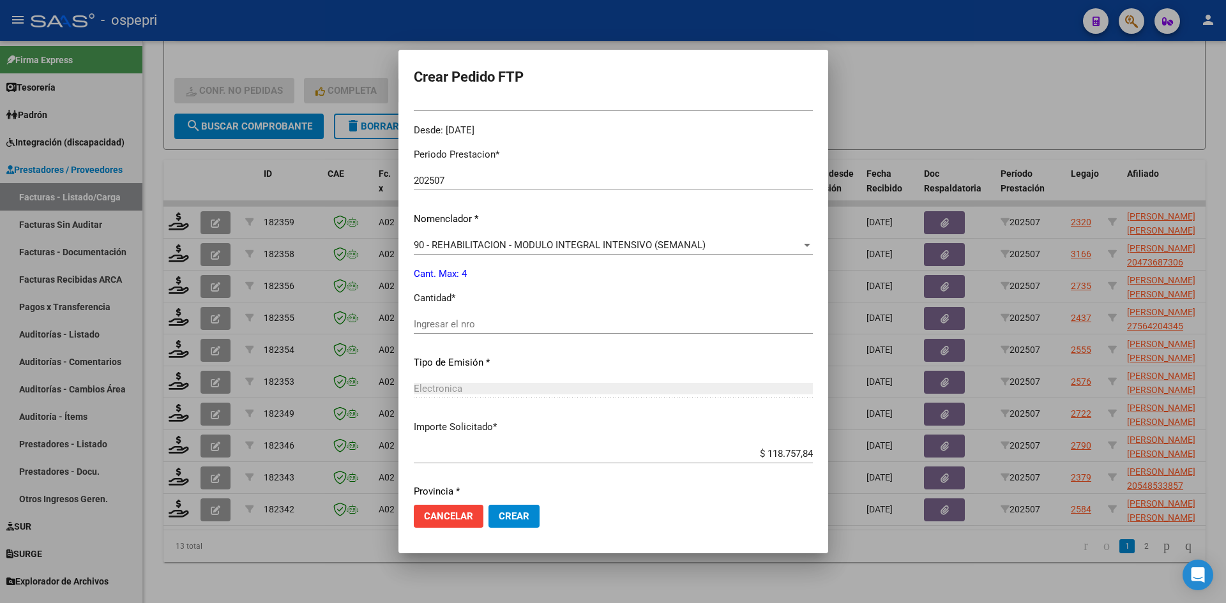
scroll to position [383, 0]
click at [459, 322] on input "Ingresar el nro" at bounding box center [613, 323] width 399 height 11
type input "4"
click at [517, 517] on span "Crear" at bounding box center [514, 516] width 31 height 11
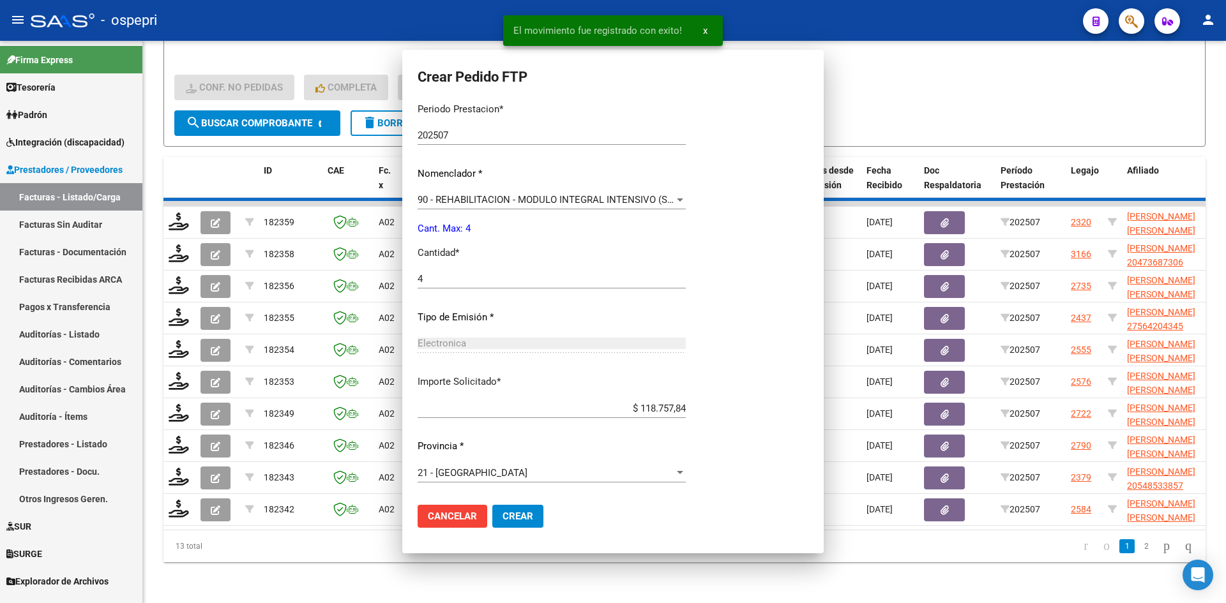
scroll to position [0, 0]
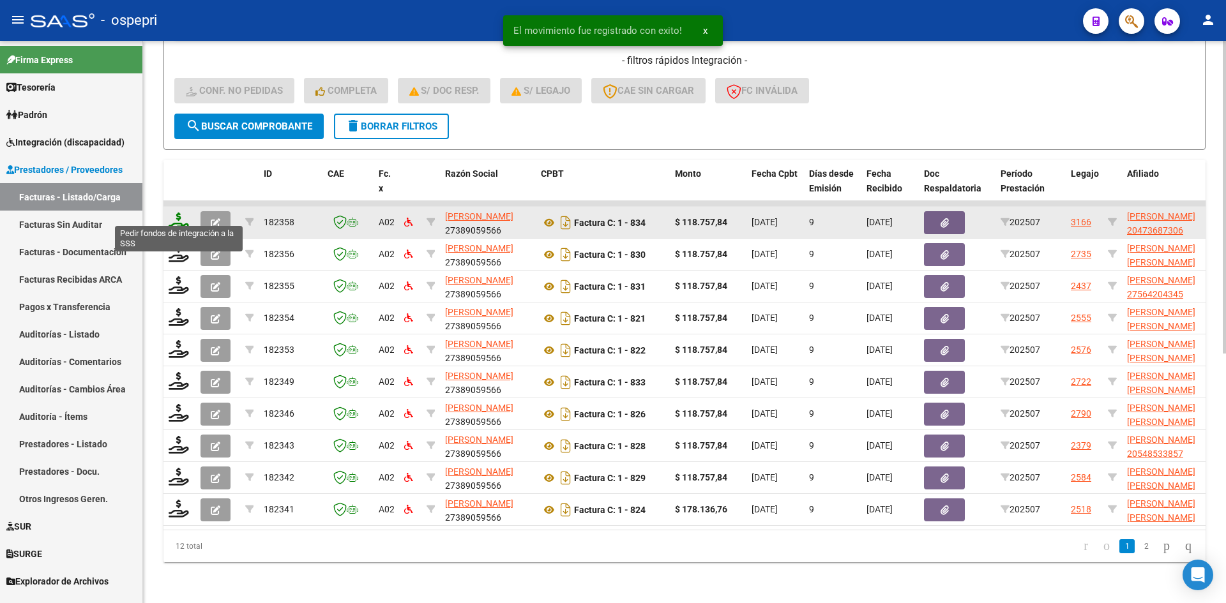
click at [175, 213] on icon at bounding box center [179, 222] width 20 height 18
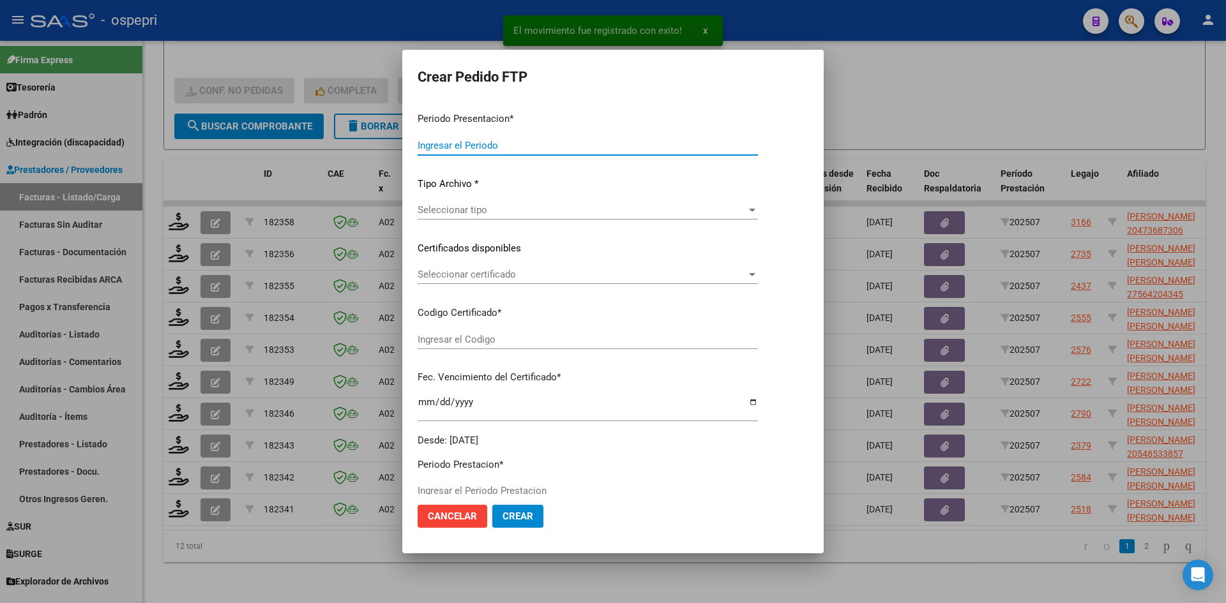
type input "202507"
type input "$ 118.757,84"
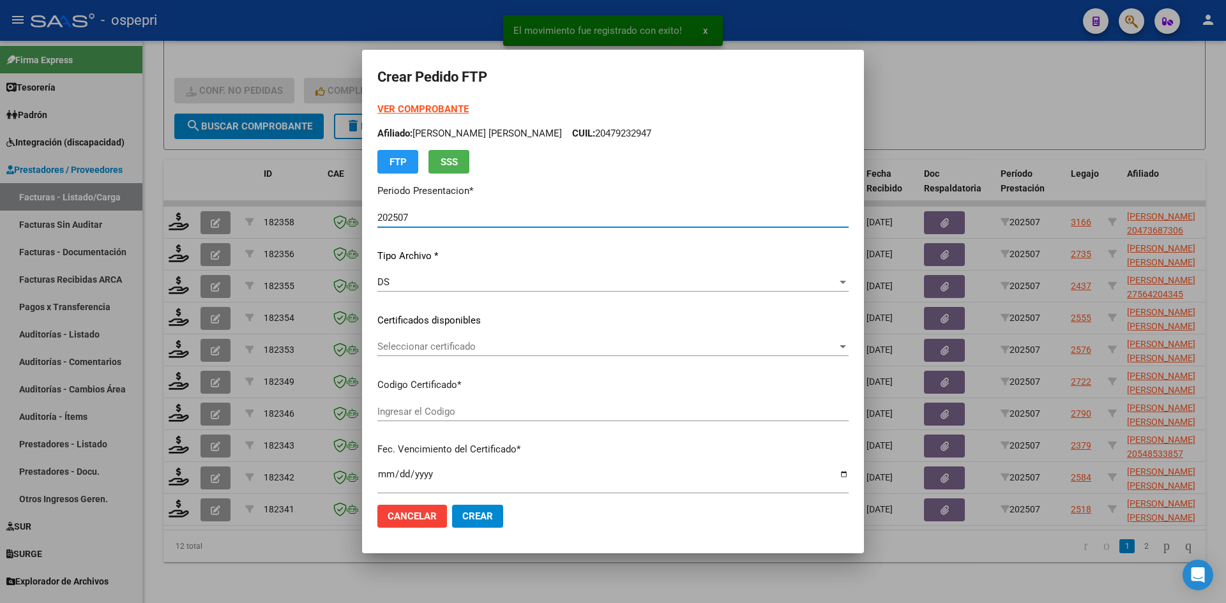
type input "2047368730-6"
type input "[DATE]"
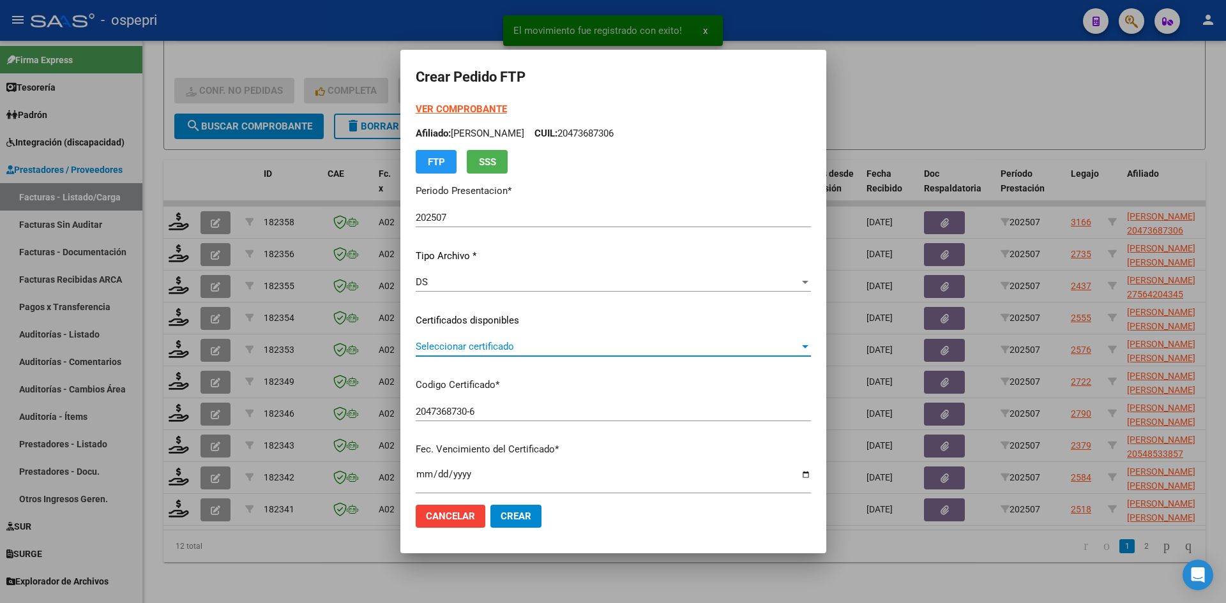
click at [452, 352] on span "Seleccionar certificado" at bounding box center [608, 346] width 384 height 11
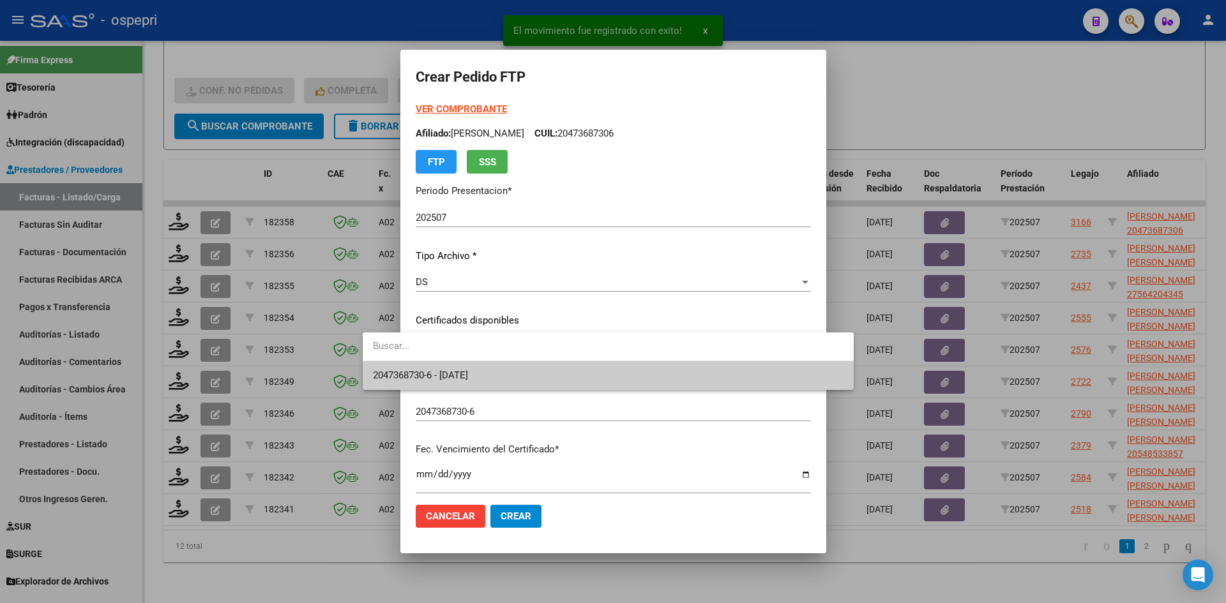
click at [459, 367] on span "2047368730-6 - [DATE]" at bounding box center [608, 375] width 471 height 29
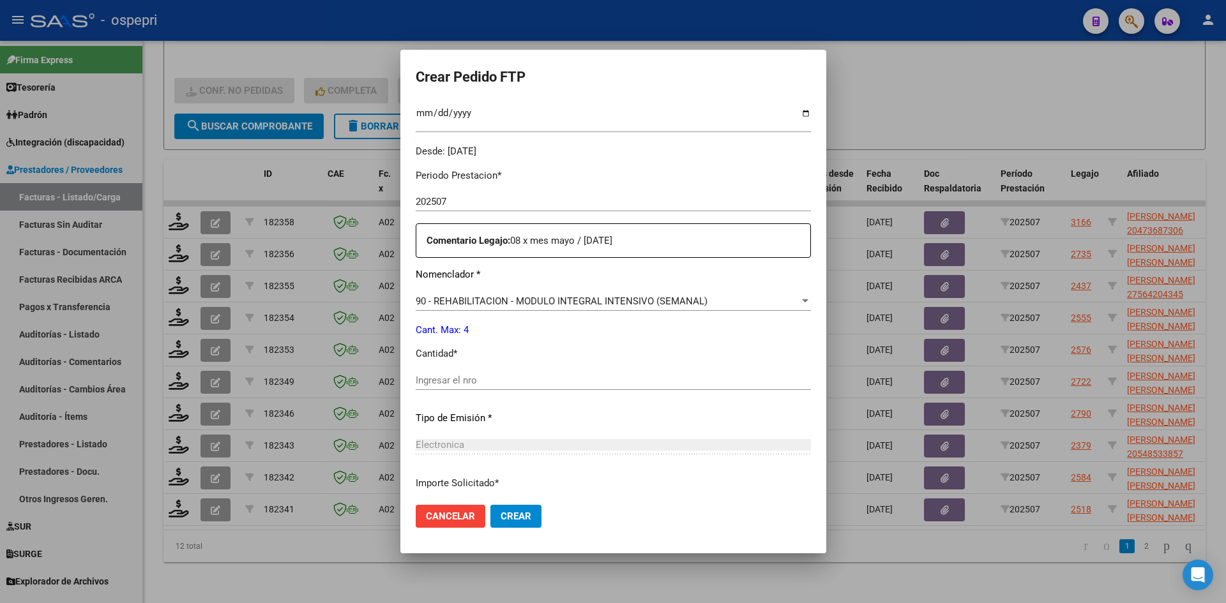
scroll to position [447, 0]
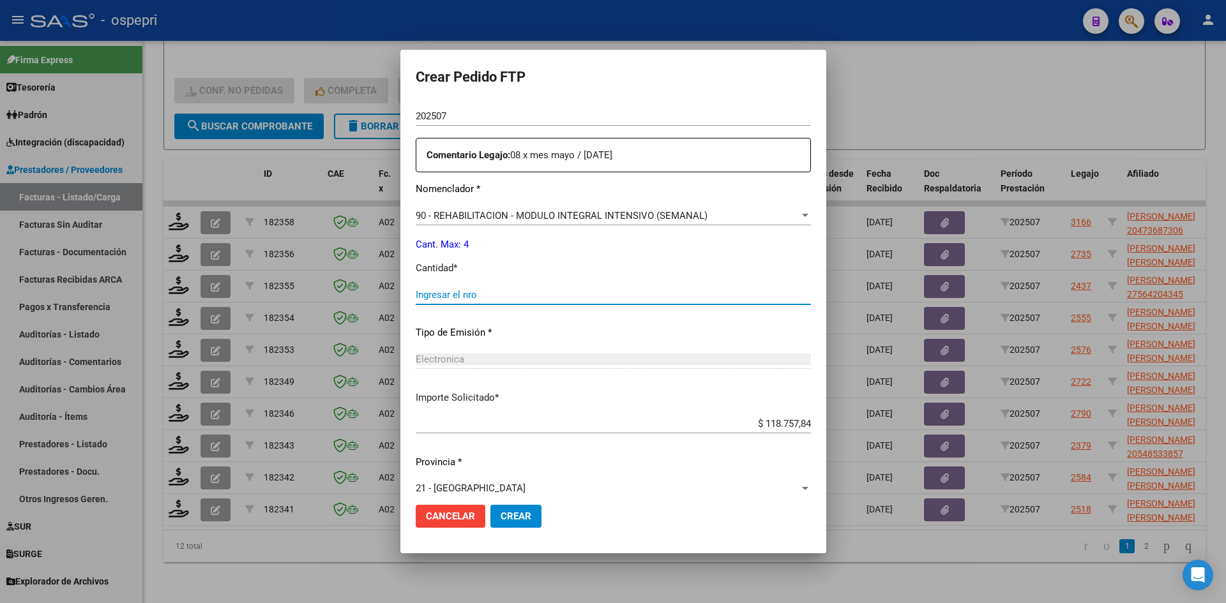
click at [416, 290] on input "Ingresar el nro" at bounding box center [613, 294] width 395 height 11
type input "4"
click at [501, 517] on span "Crear" at bounding box center [516, 516] width 31 height 11
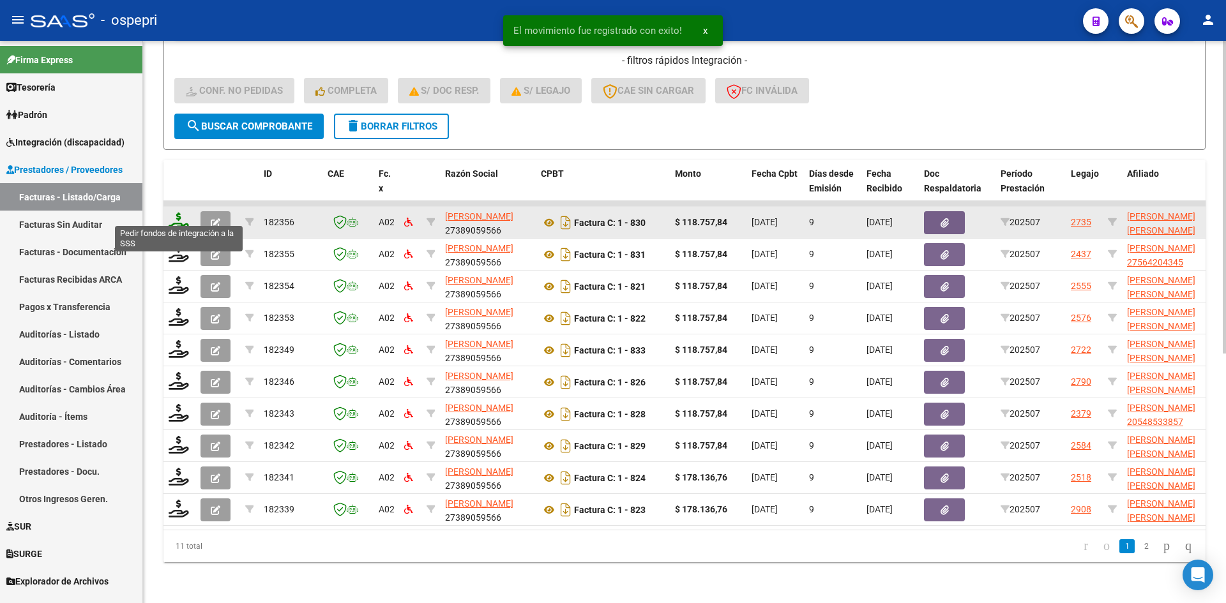
click at [174, 213] on icon at bounding box center [179, 222] width 20 height 18
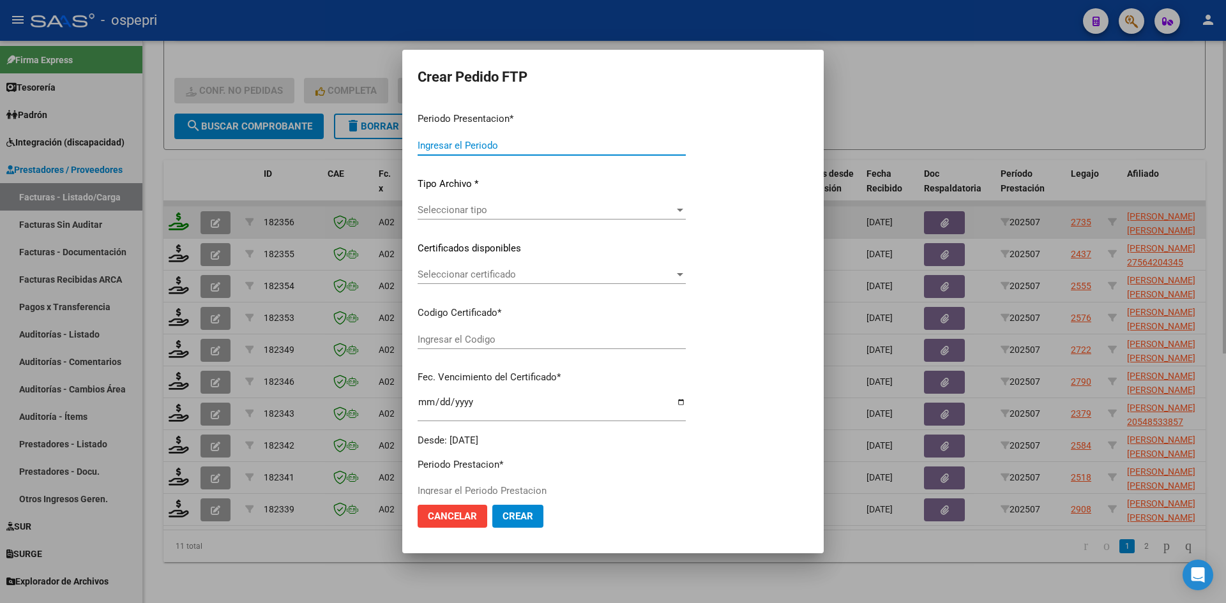
type input "202507"
type input "$ 118.757,84"
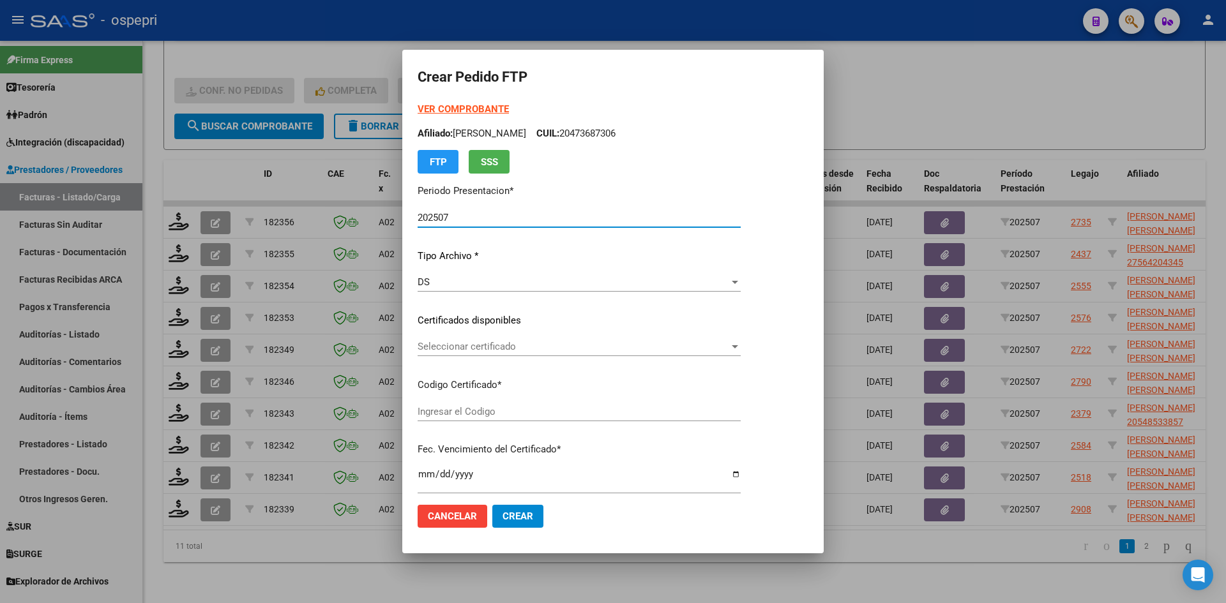
type input "2757509558-0"
type input "[DATE]"
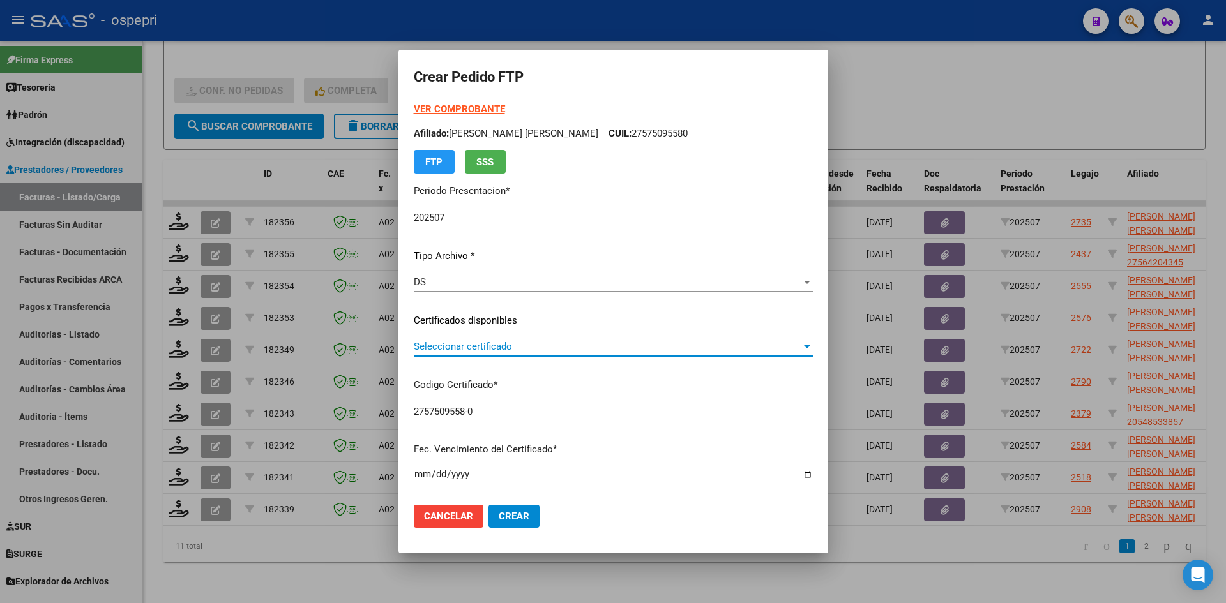
click at [503, 351] on span "Seleccionar certificado" at bounding box center [608, 346] width 388 height 11
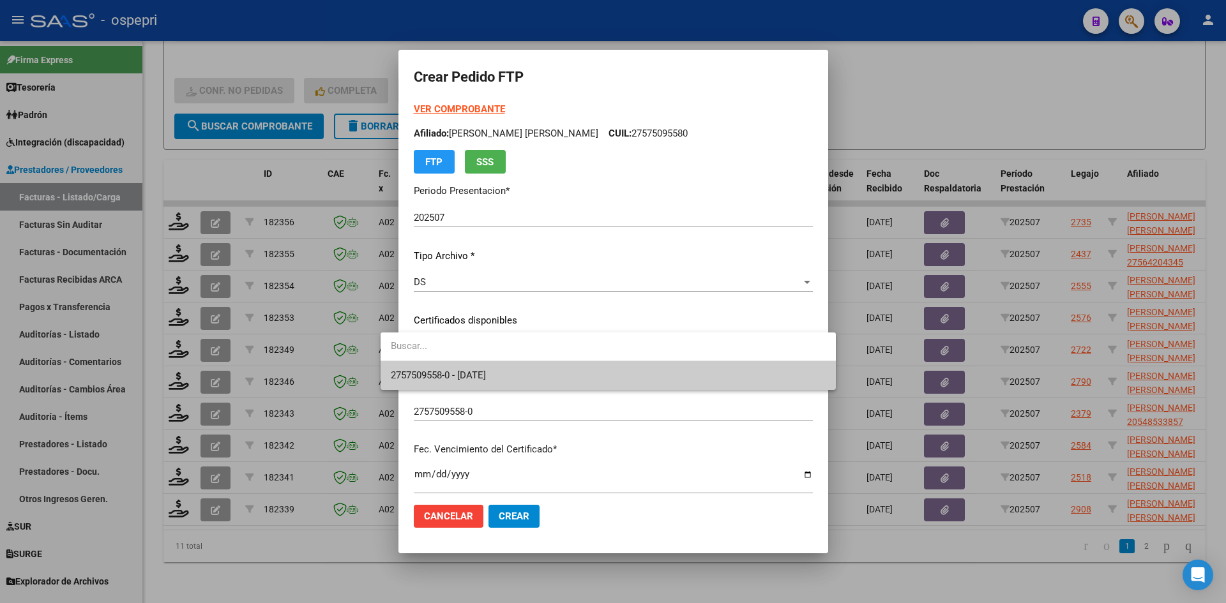
click at [486, 370] on span "2757509558-0 - [DATE]" at bounding box center [438, 375] width 95 height 11
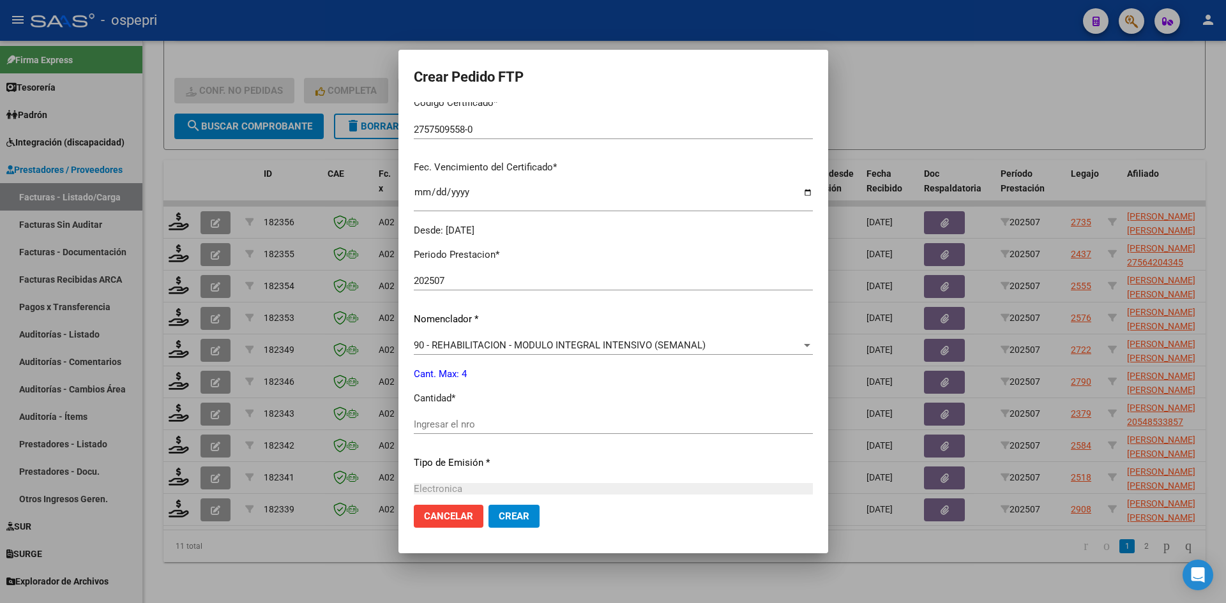
scroll to position [319, 0]
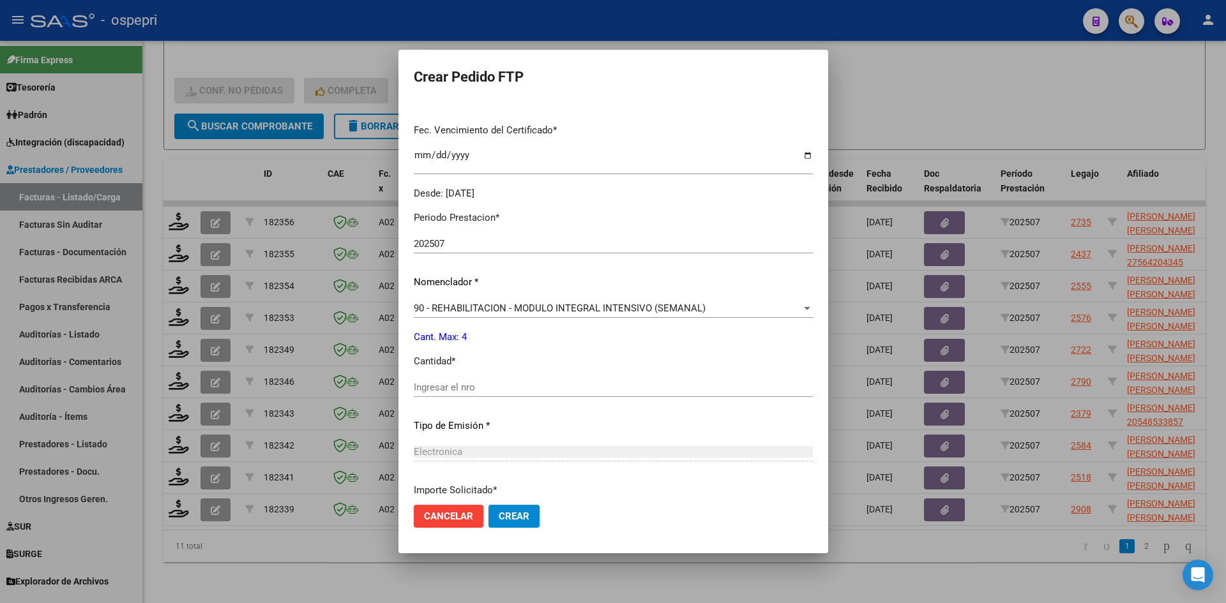
click at [428, 394] on div "Ingresar el nro" at bounding box center [613, 387] width 399 height 19
click at [428, 388] on input "Ingresar el nro" at bounding box center [613, 387] width 399 height 11
type input "4"
click at [501, 516] on span "Crear" at bounding box center [514, 516] width 31 height 11
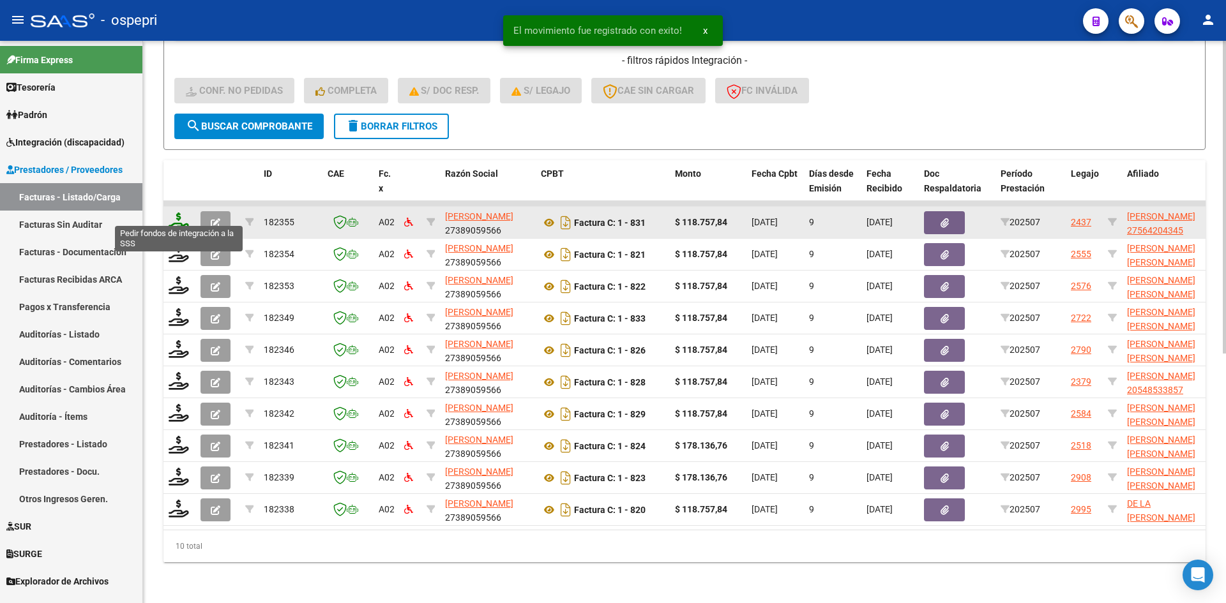
click at [176, 213] on icon at bounding box center [179, 222] width 20 height 18
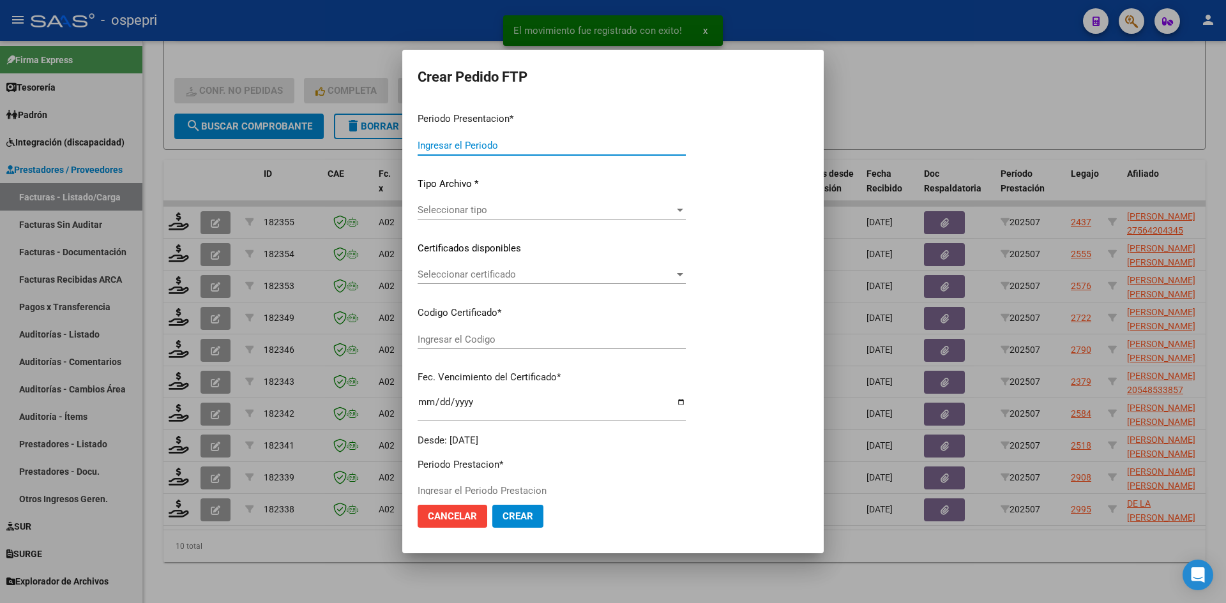
type input "202507"
type input "$ 118.757,84"
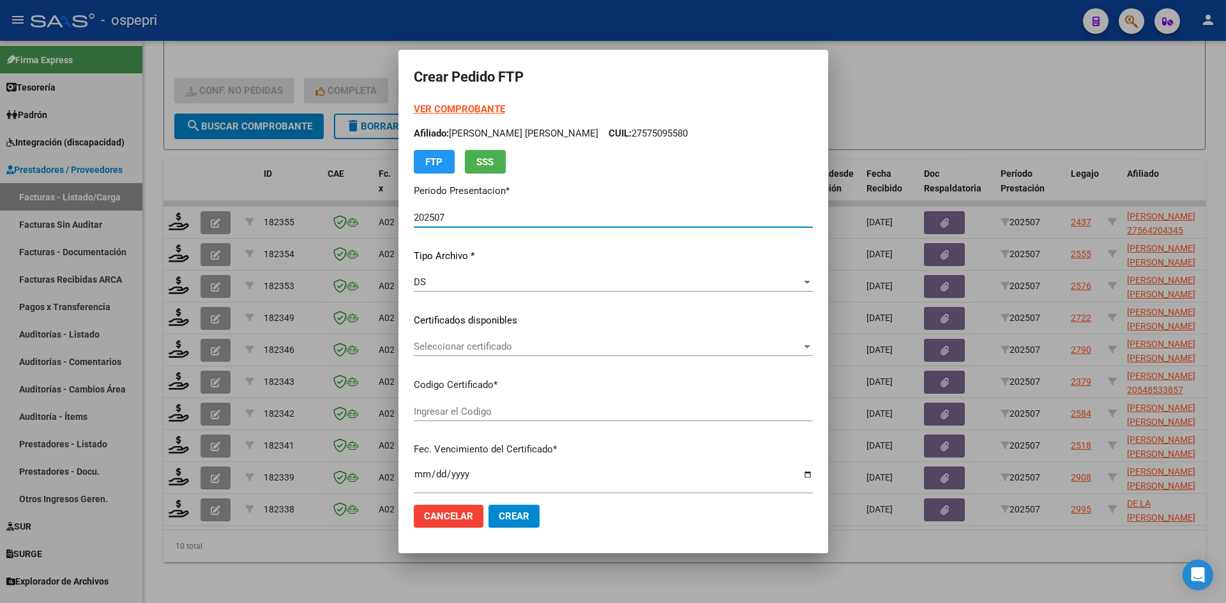
type input "27564204345"
type input "[DATE]"
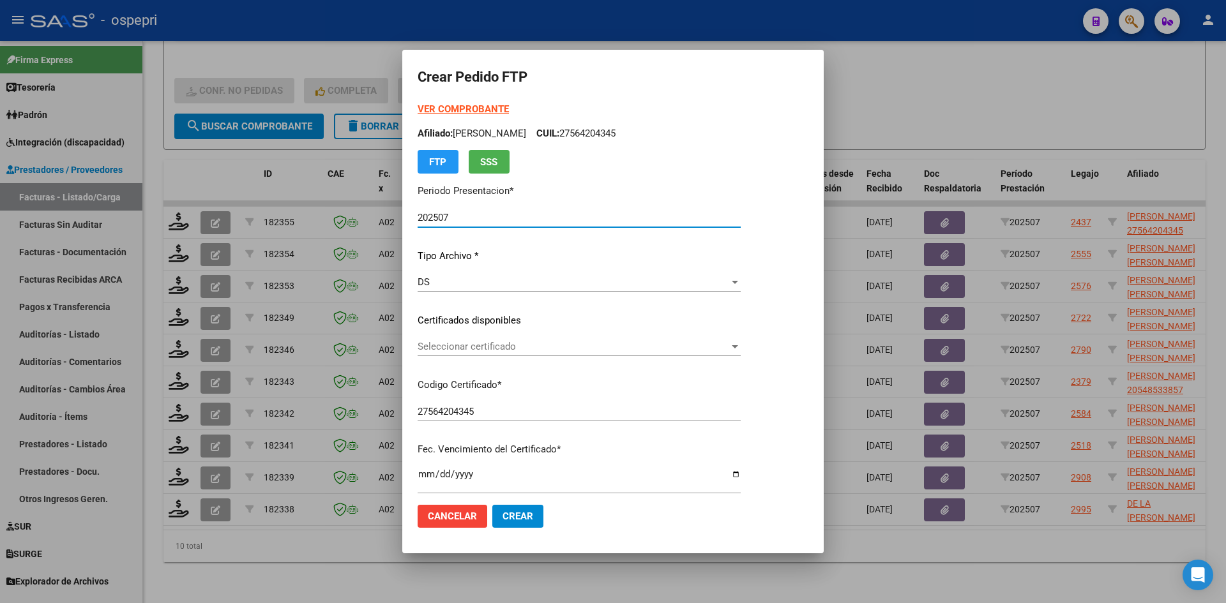
click at [544, 351] on span "Seleccionar certificado" at bounding box center [574, 346] width 312 height 11
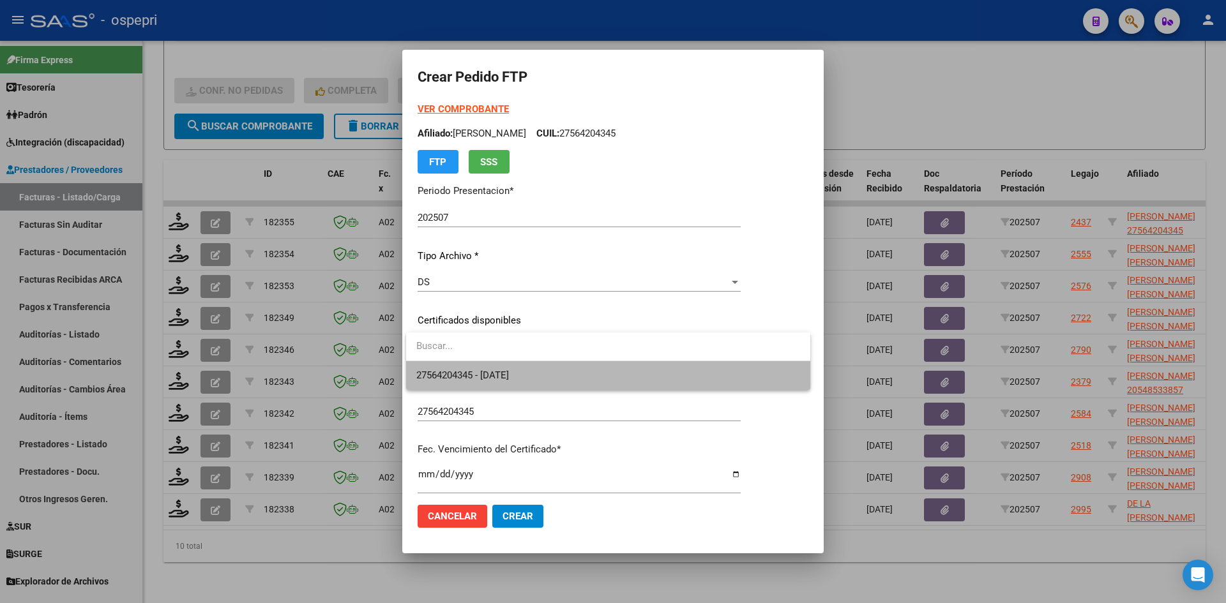
click at [558, 384] on span "27564204345 - [DATE]" at bounding box center [608, 375] width 384 height 29
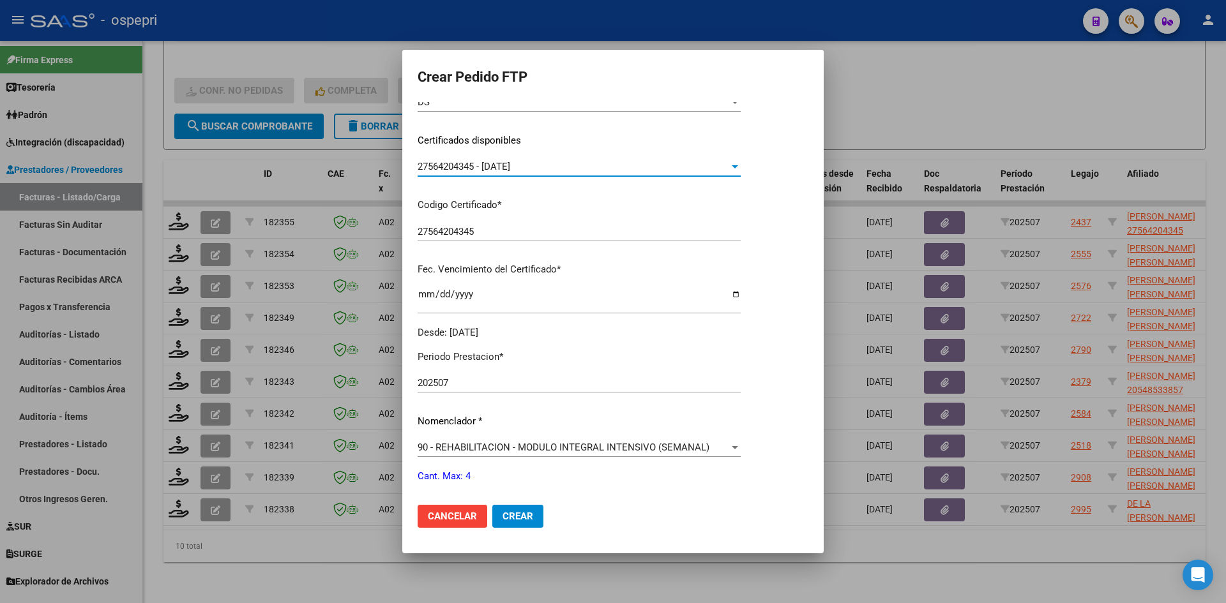
scroll to position [255, 0]
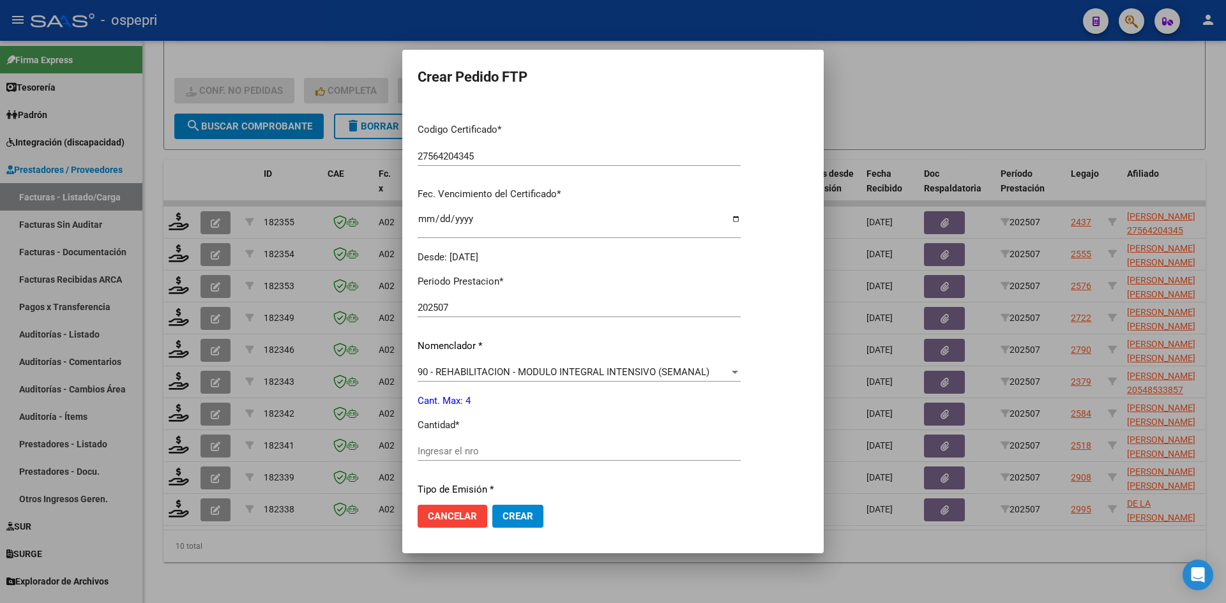
click at [490, 448] on input "Ingresar el nro" at bounding box center [579, 451] width 323 height 11
type input "4"
click at [529, 521] on span "Crear" at bounding box center [518, 516] width 31 height 11
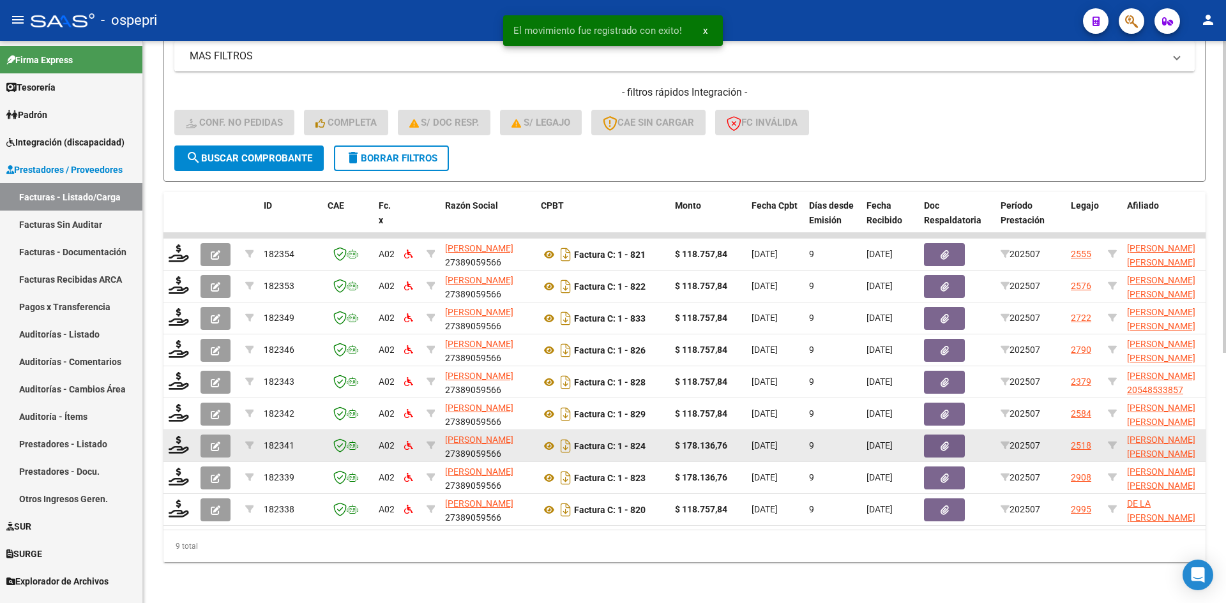
scroll to position [416, 0]
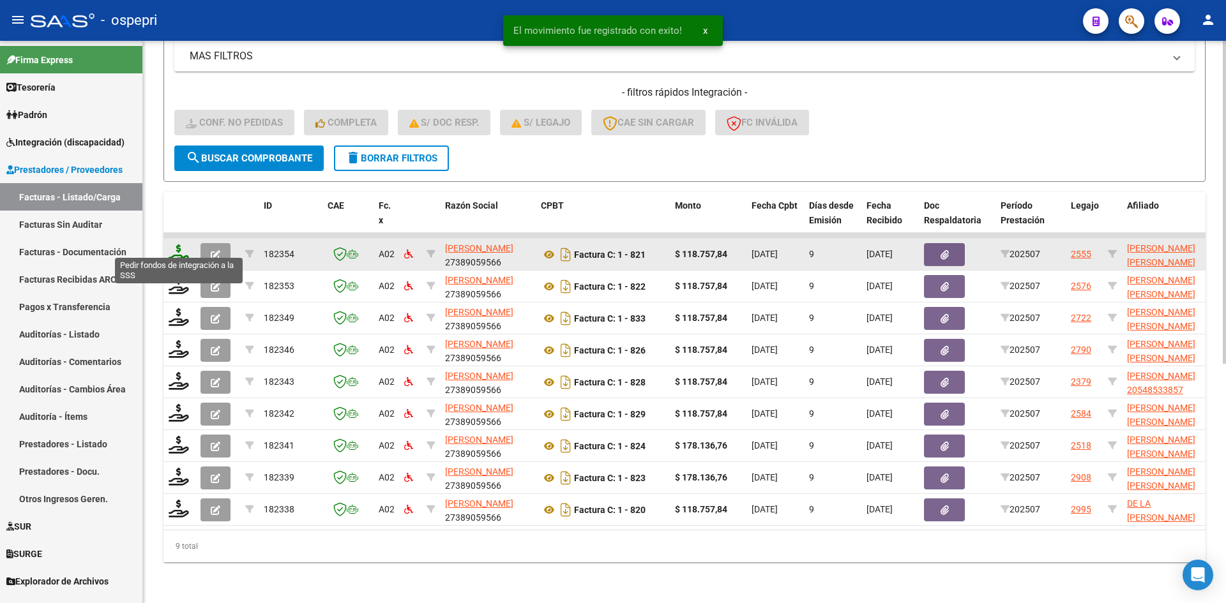
click at [175, 245] on icon at bounding box center [179, 254] width 20 height 18
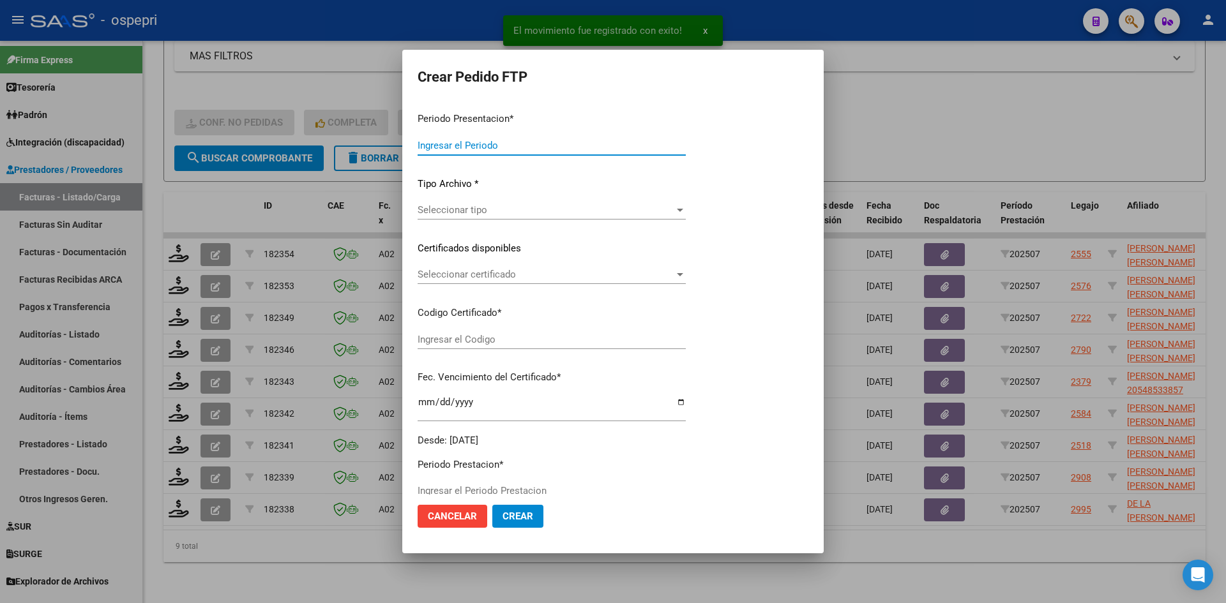
type input "202507"
type input "$ 118.757,84"
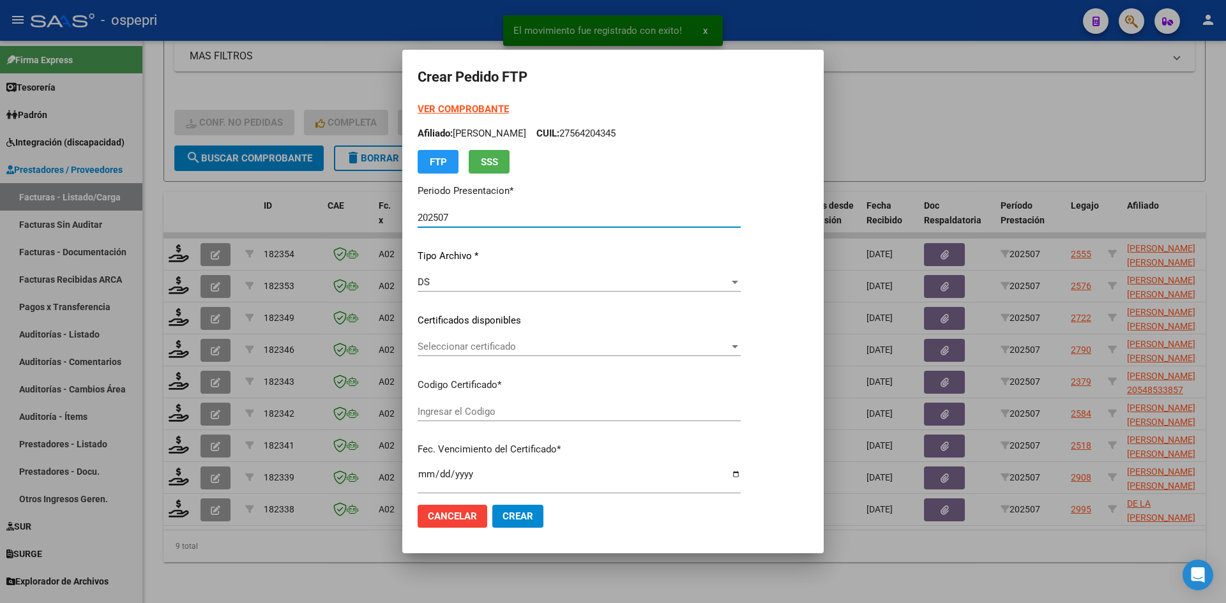
type input "2358074312-9"
type input "[DATE]"
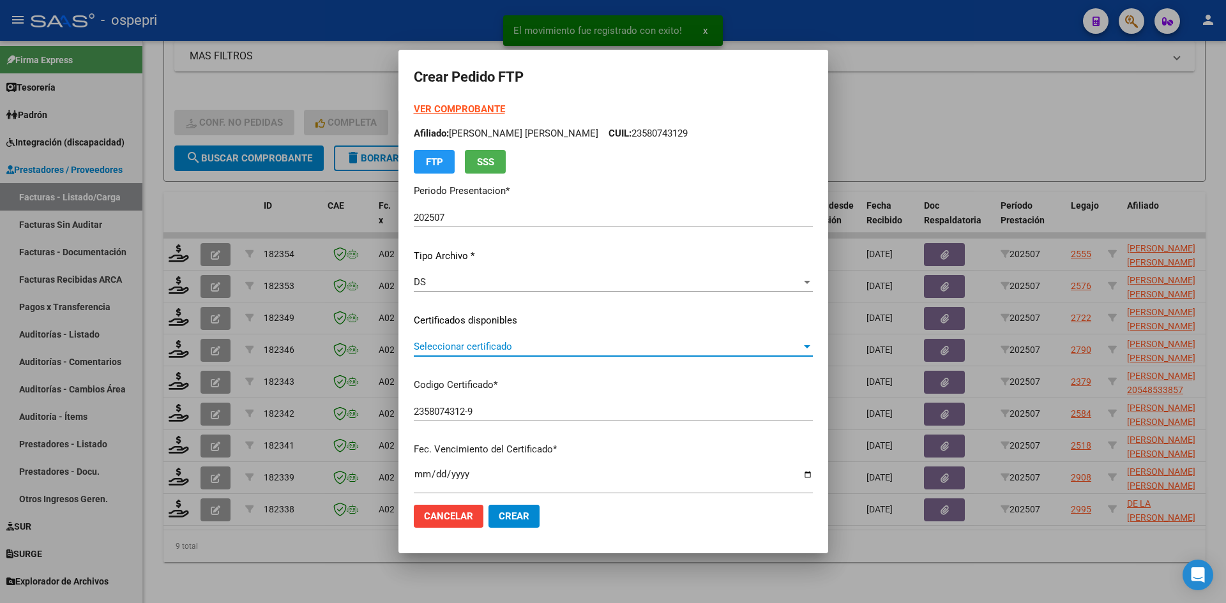
click at [489, 344] on span "Seleccionar certificado" at bounding box center [608, 346] width 388 height 11
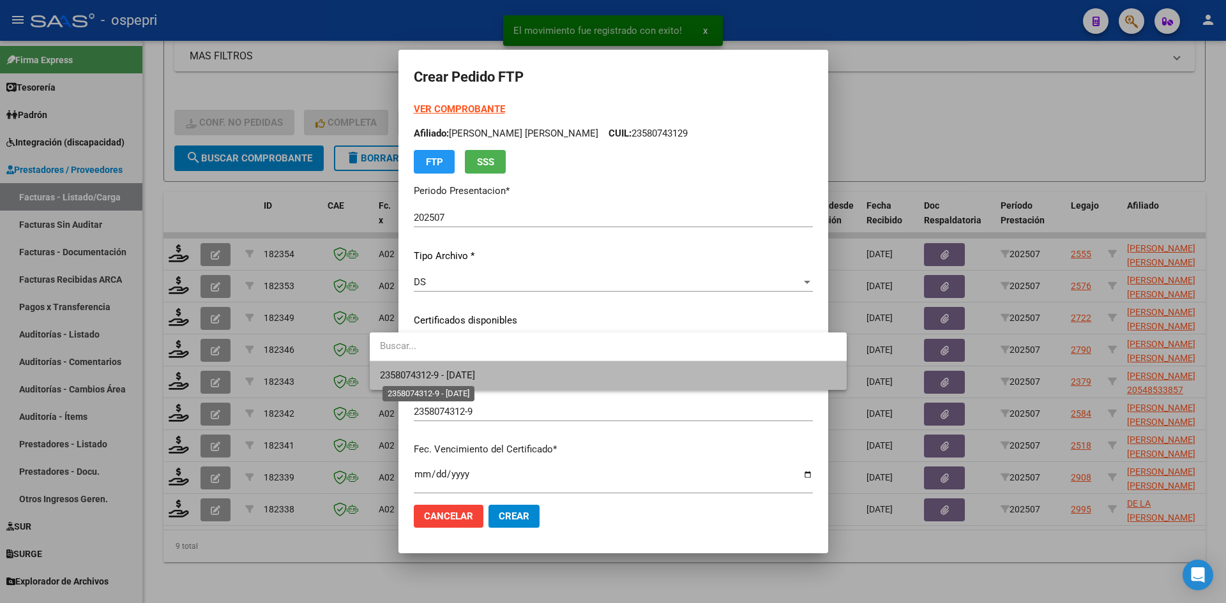
click at [475, 372] on span "2358074312-9 - [DATE]" at bounding box center [427, 375] width 95 height 11
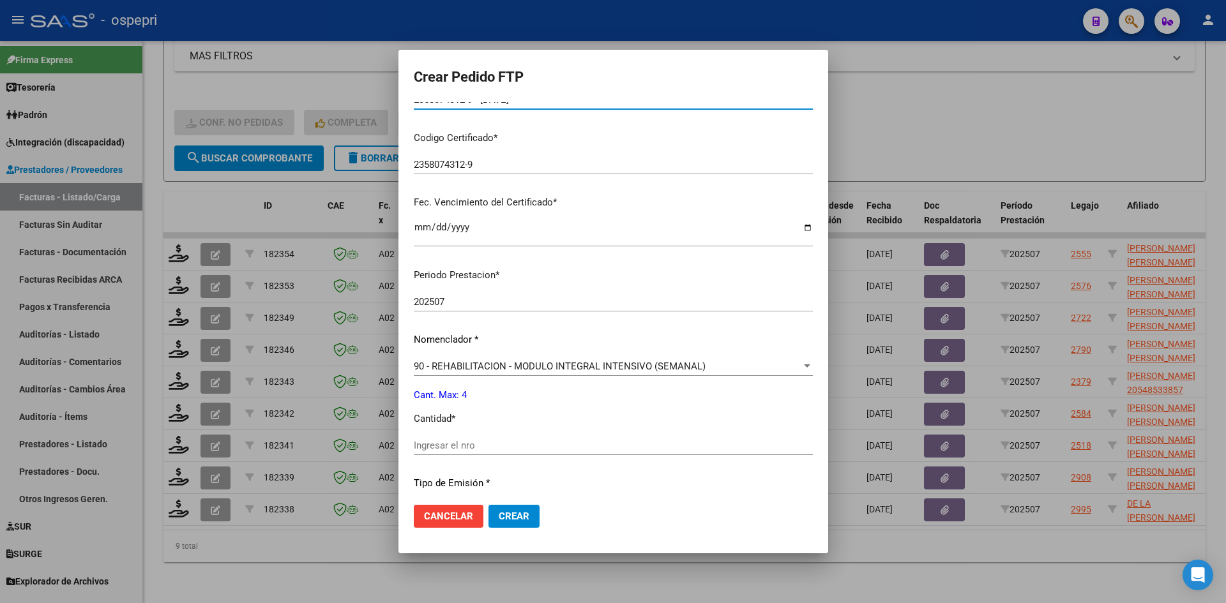
scroll to position [319, 0]
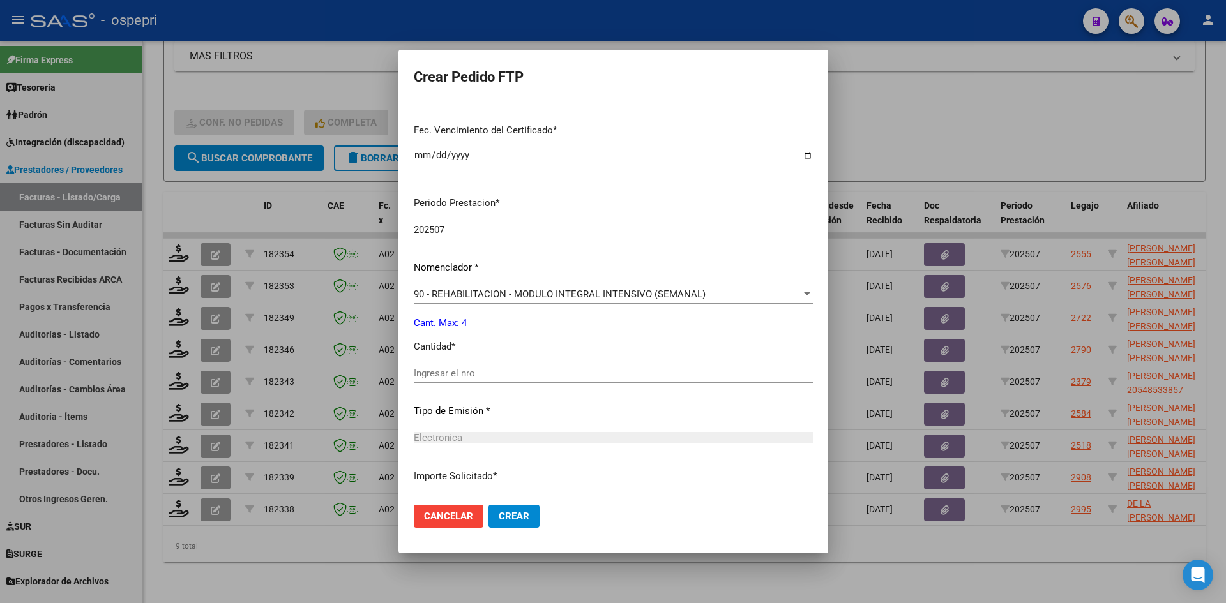
click at [451, 379] on div "Ingresar el nro" at bounding box center [613, 373] width 399 height 19
type input "4"
click at [499, 519] on span "Crear" at bounding box center [514, 516] width 31 height 11
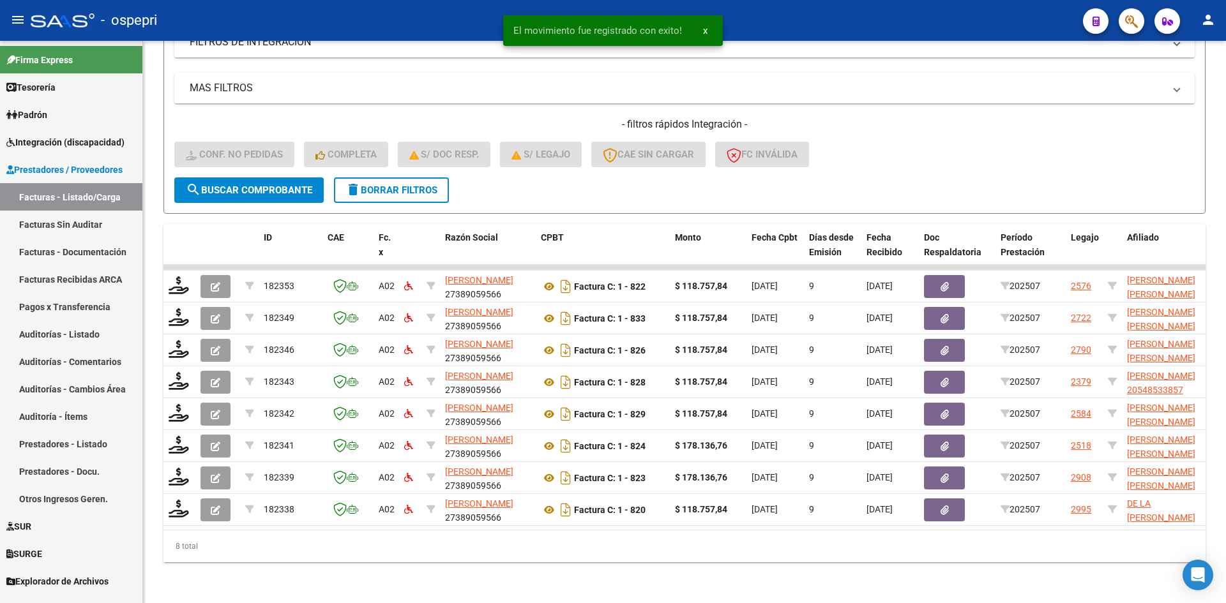
scroll to position [384, 0]
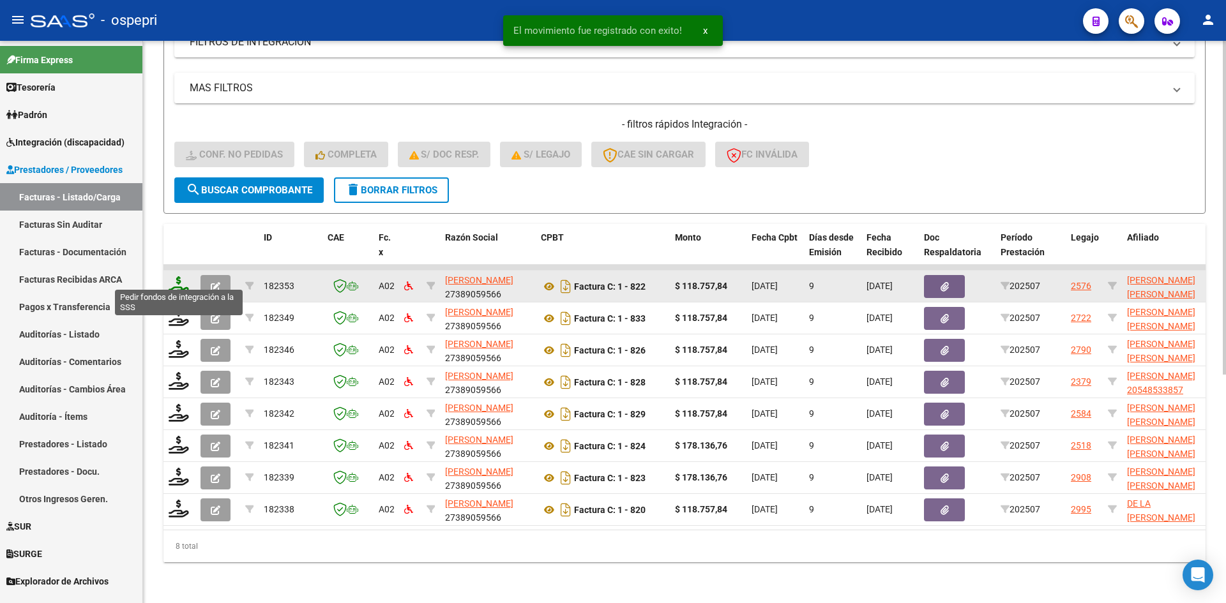
click at [176, 278] on icon at bounding box center [179, 286] width 20 height 18
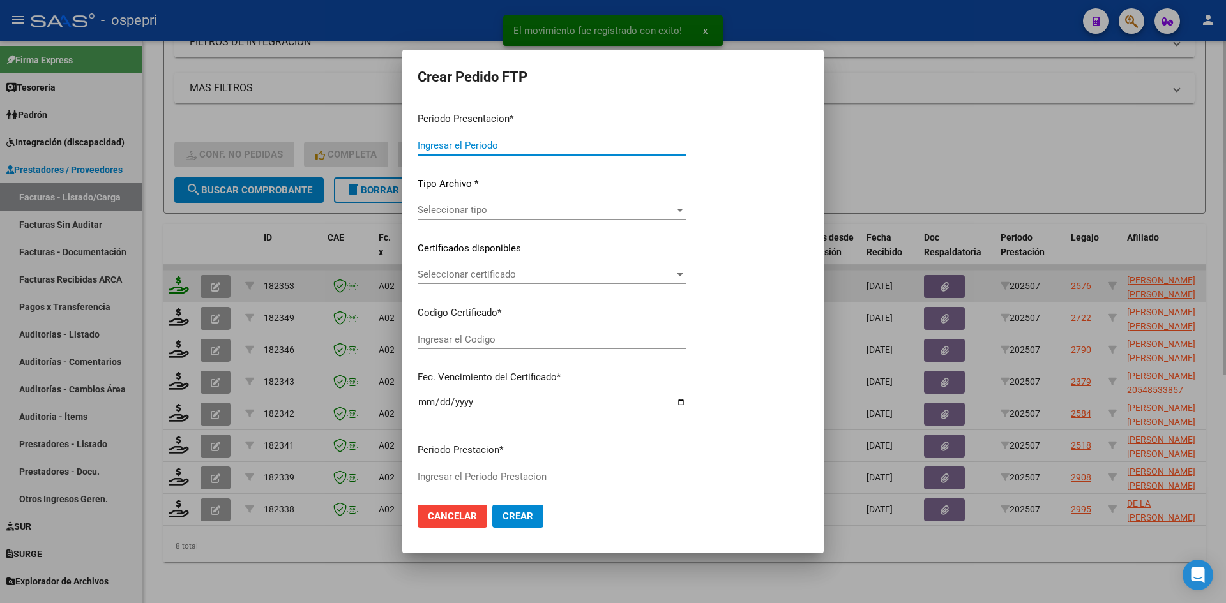
type input "202507"
type input "$ 118.757,84"
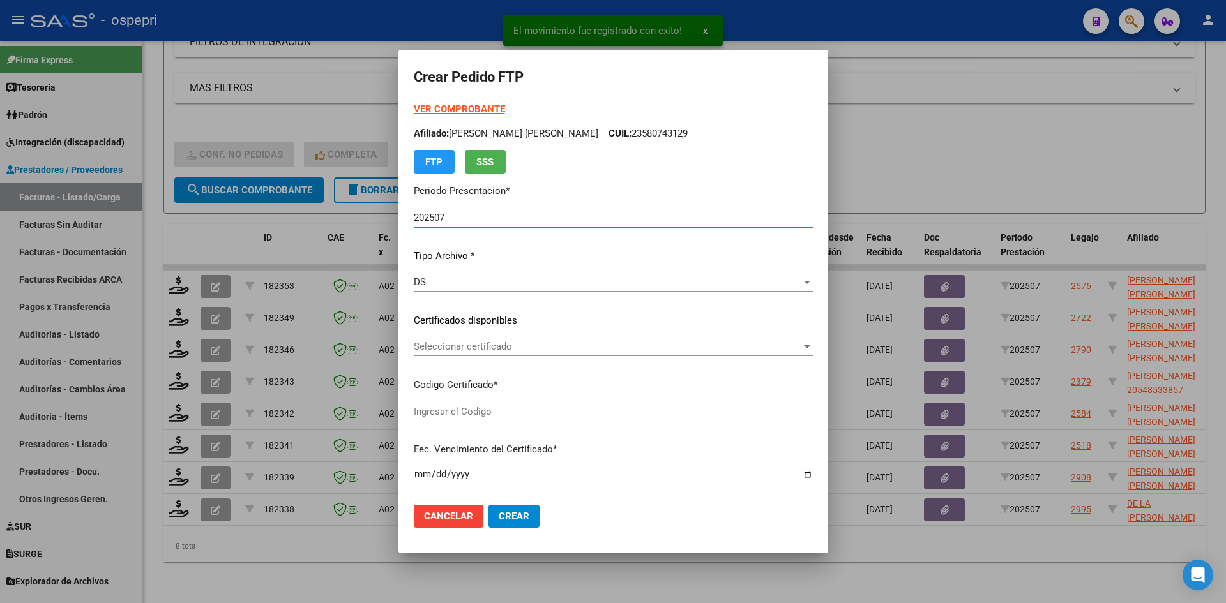
type input "20548517290"
type input "[DATE]"
click at [466, 350] on span "Seleccionar certificado" at bounding box center [608, 346] width 388 height 11
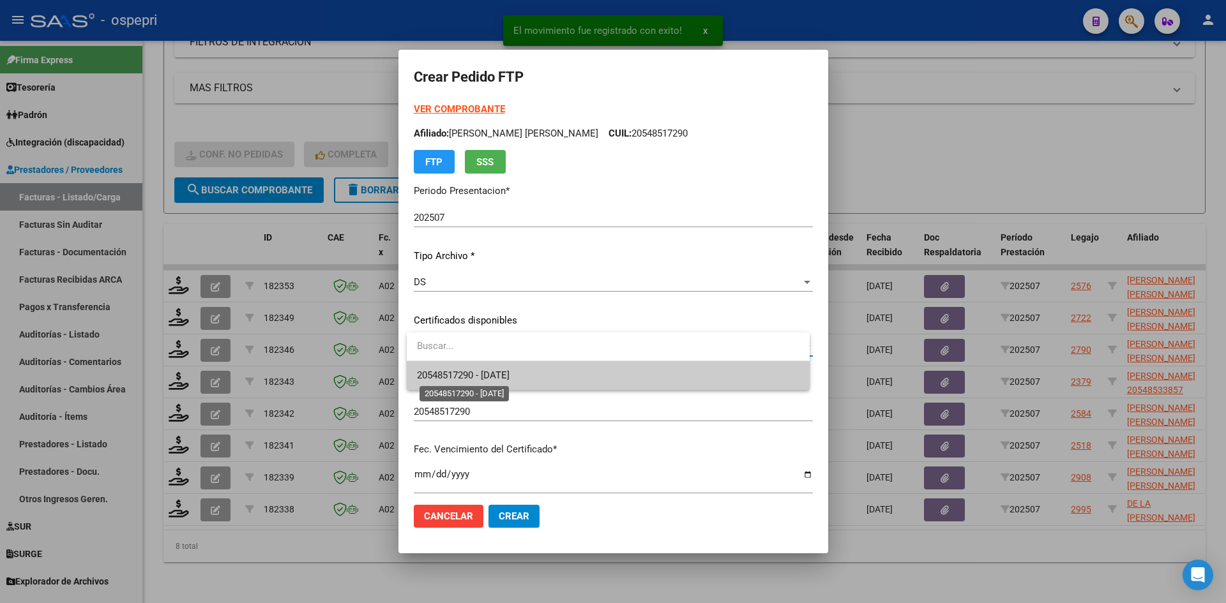
click at [508, 381] on span "20548517290 - [DATE]" at bounding box center [463, 375] width 93 height 11
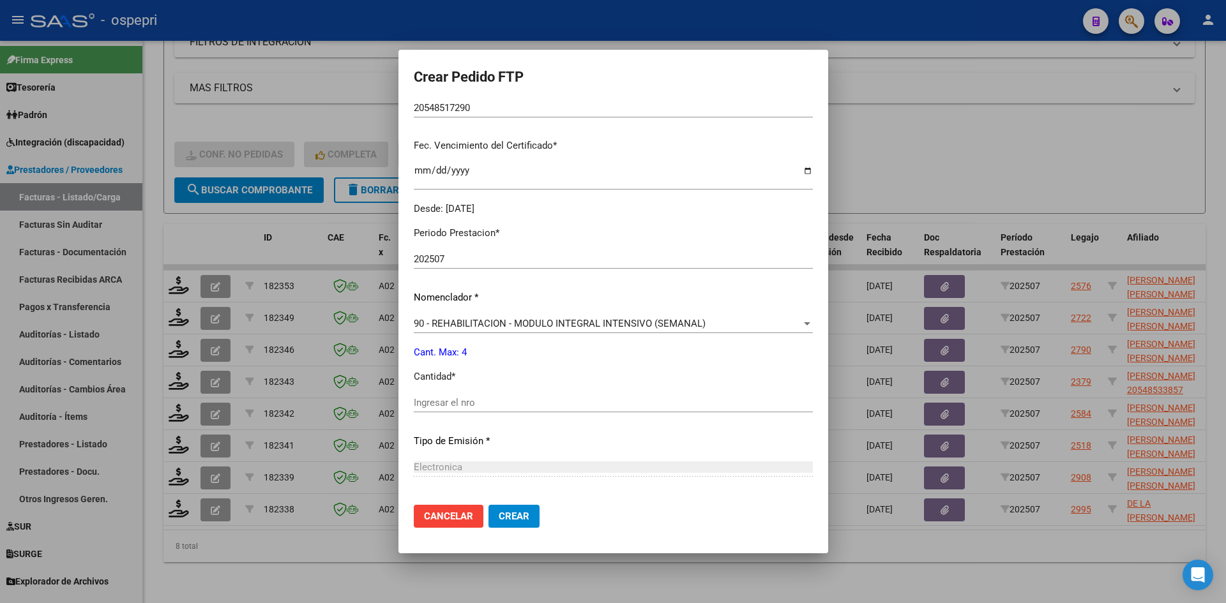
scroll to position [319, 0]
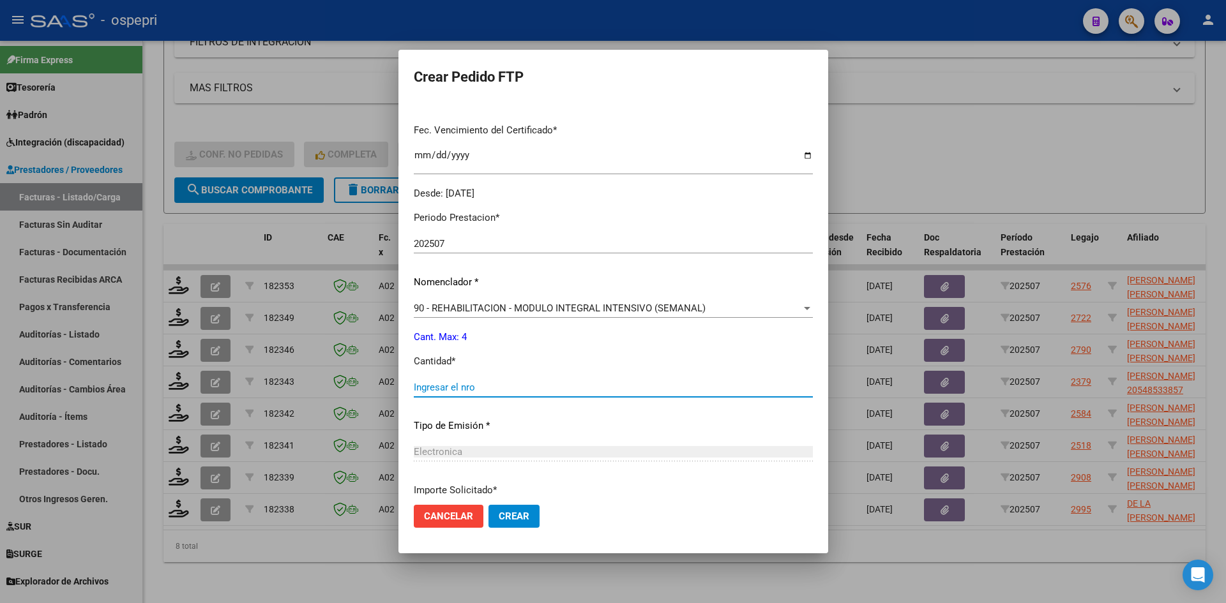
click at [459, 384] on input "Ingresar el nro" at bounding box center [613, 387] width 399 height 11
type input "4"
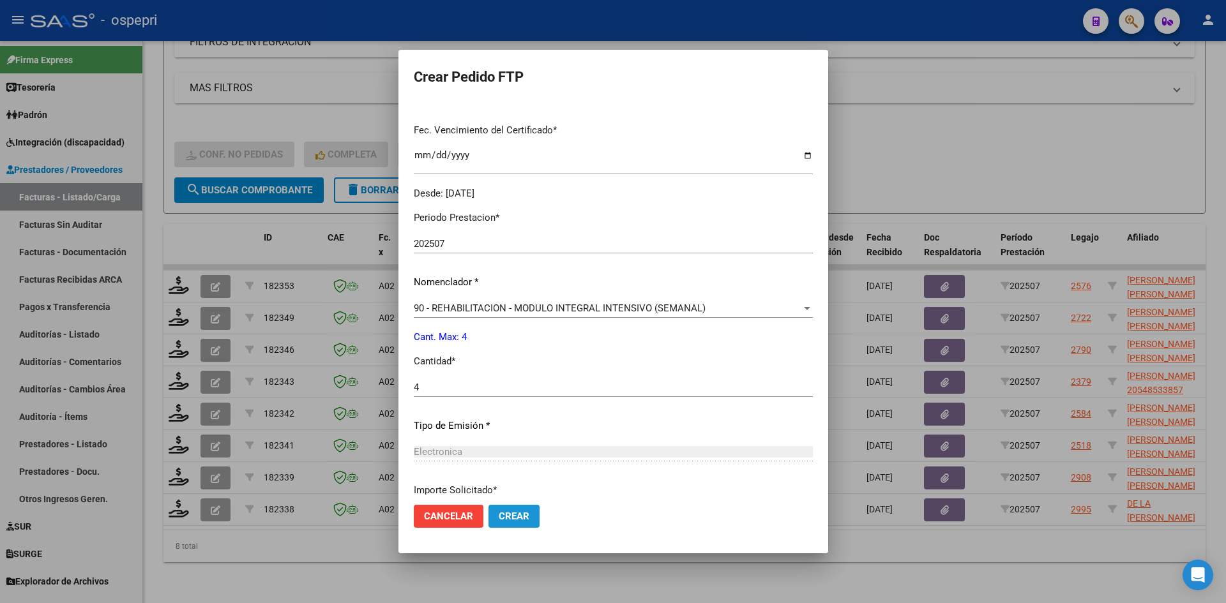
click at [522, 520] on span "Crear" at bounding box center [514, 516] width 31 height 11
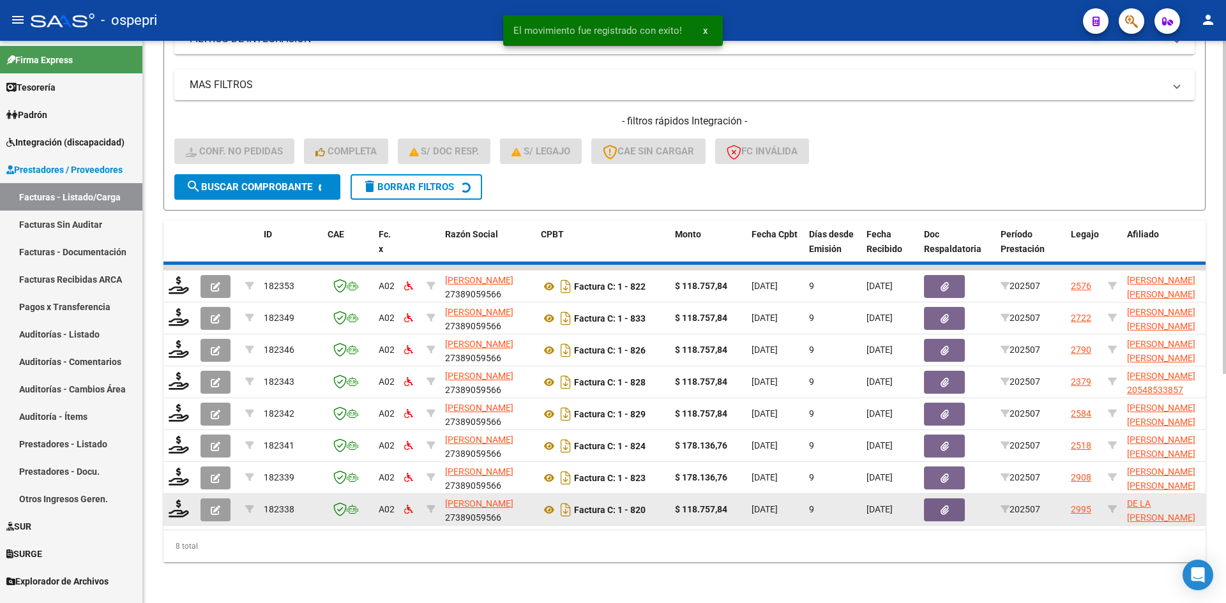
scroll to position [352, 0]
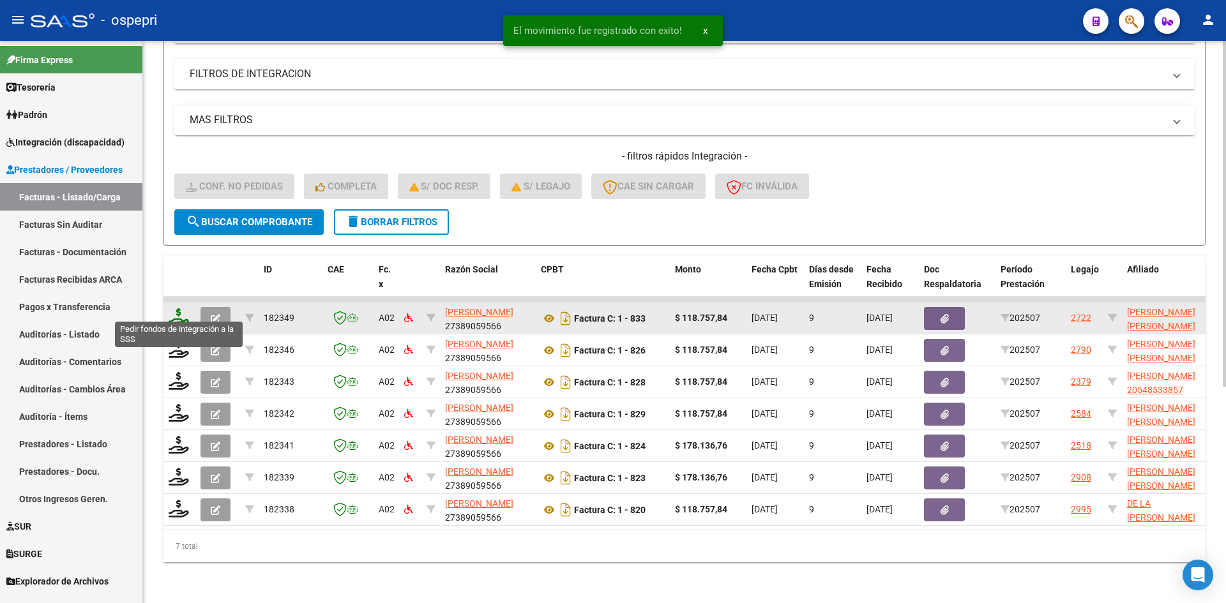
click at [179, 308] on icon at bounding box center [179, 317] width 20 height 18
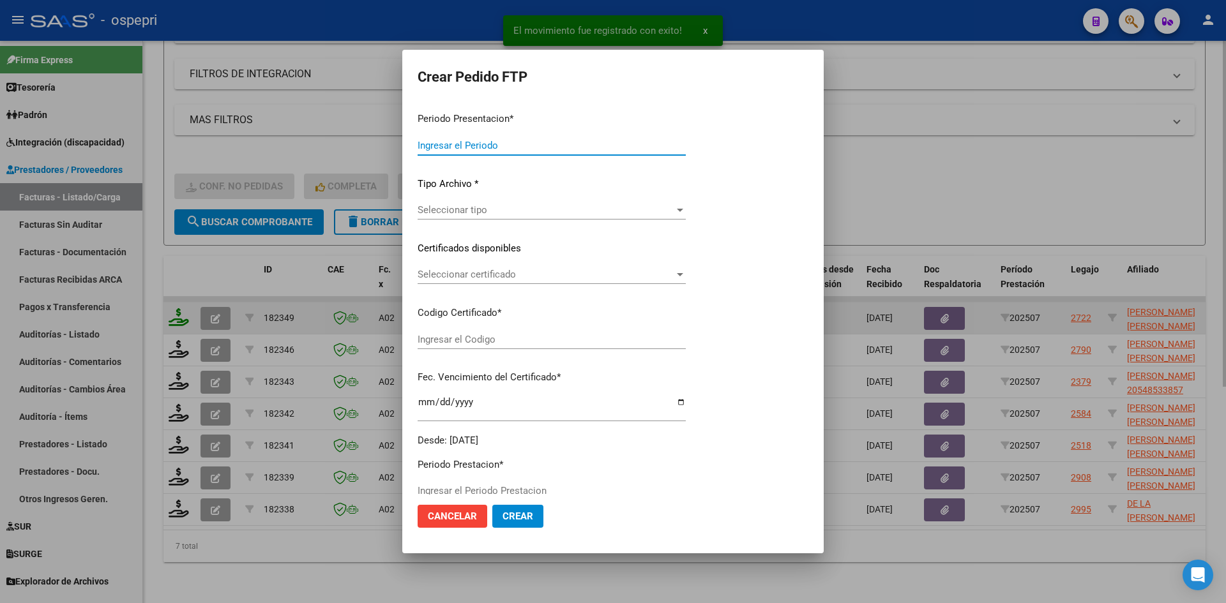
type input "202507"
type input "$ 118.757,84"
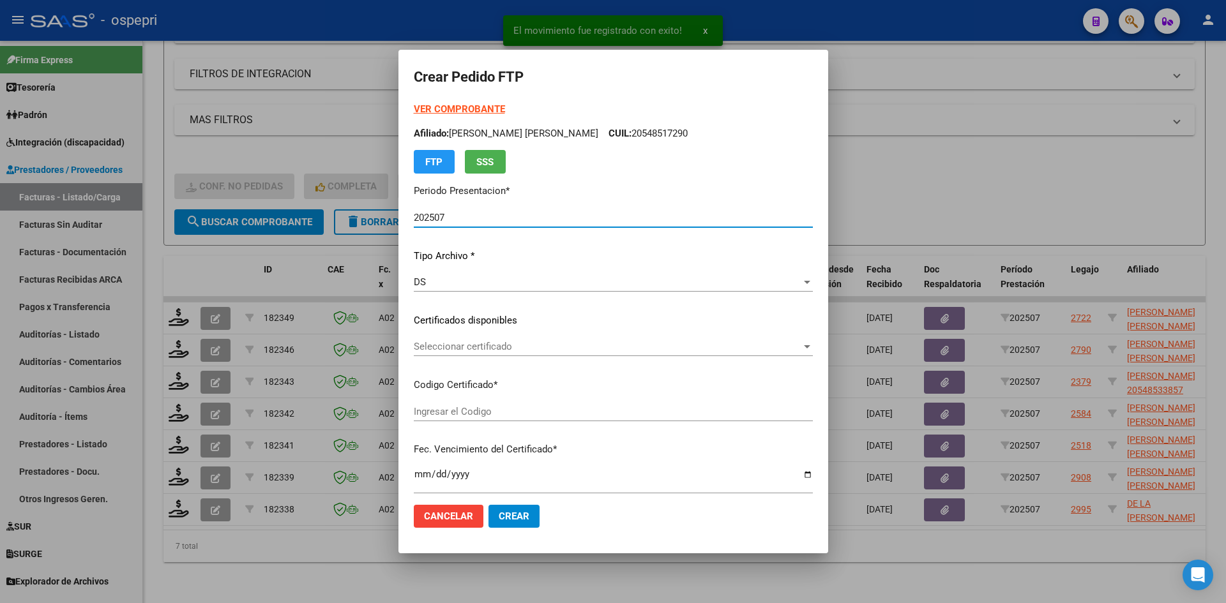
type input "2354853047-4"
type input "[DATE]"
click at [522, 350] on span "Seleccionar certificado" at bounding box center [608, 346] width 388 height 11
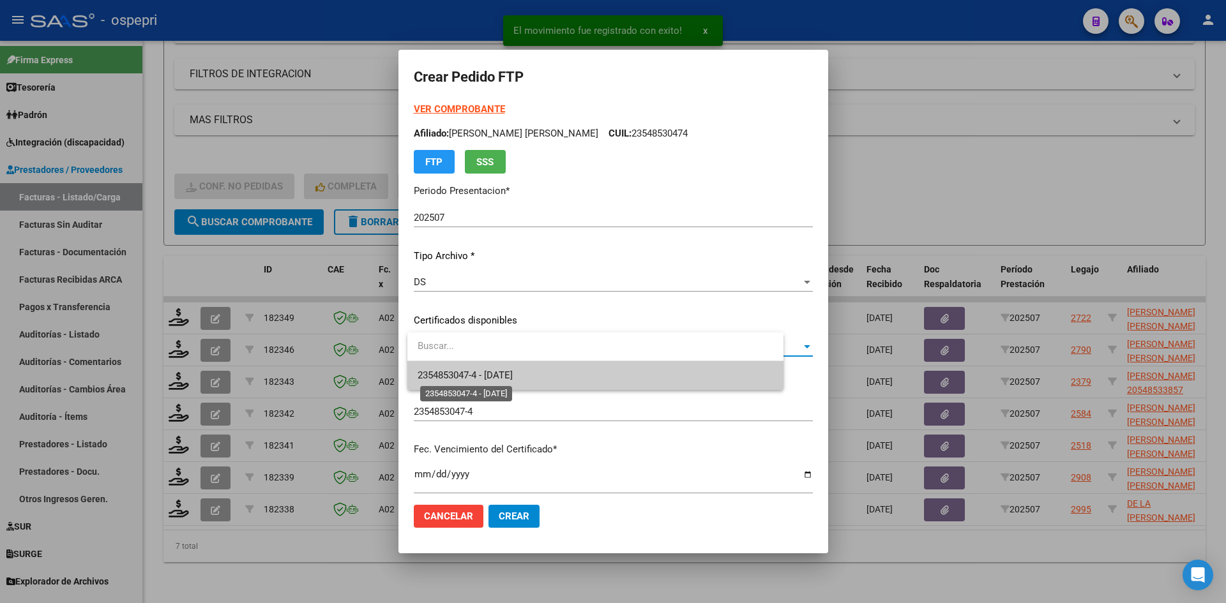
click at [513, 375] on span "2354853047-4 - [DATE]" at bounding box center [465, 375] width 95 height 11
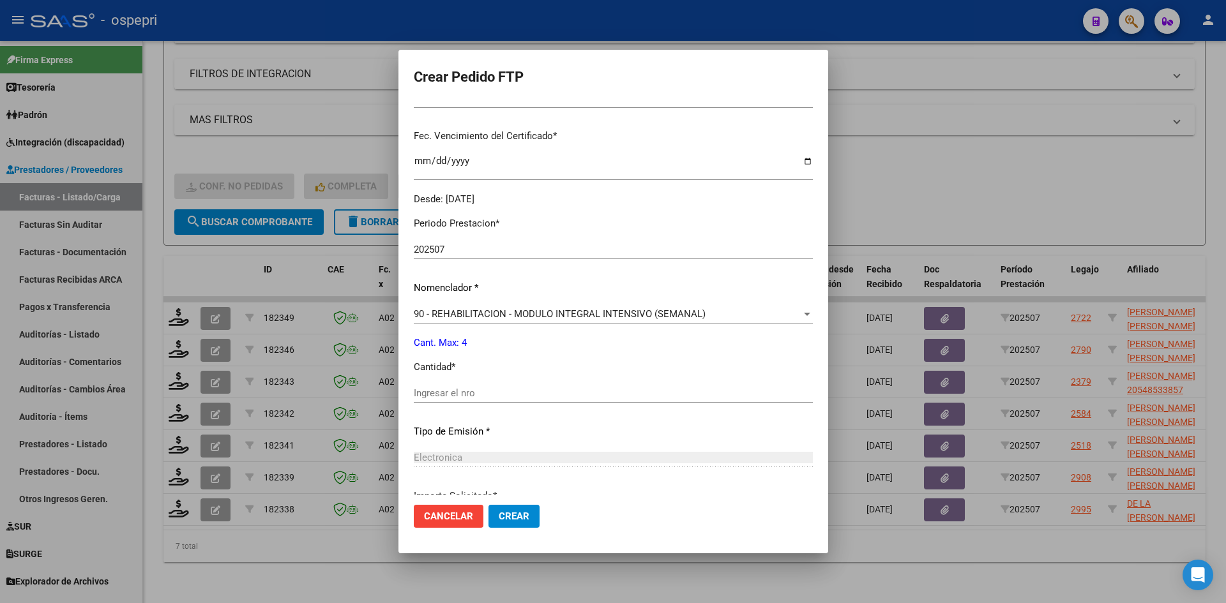
scroll to position [319, 0]
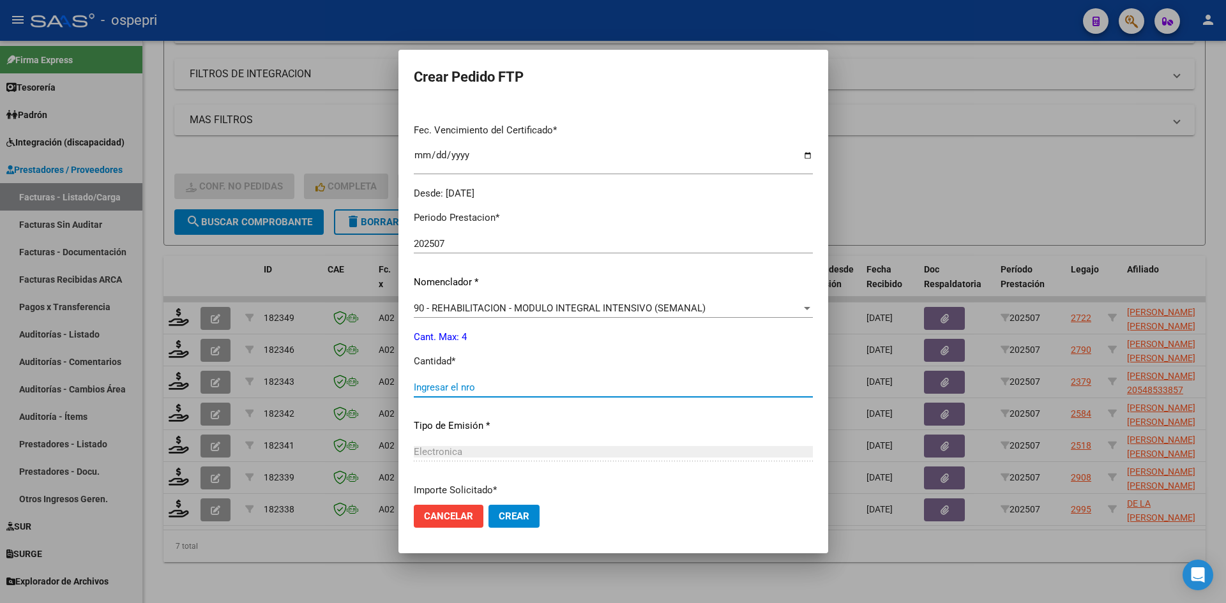
click at [468, 388] on input "Ingresar el nro" at bounding box center [613, 387] width 399 height 11
type input "4"
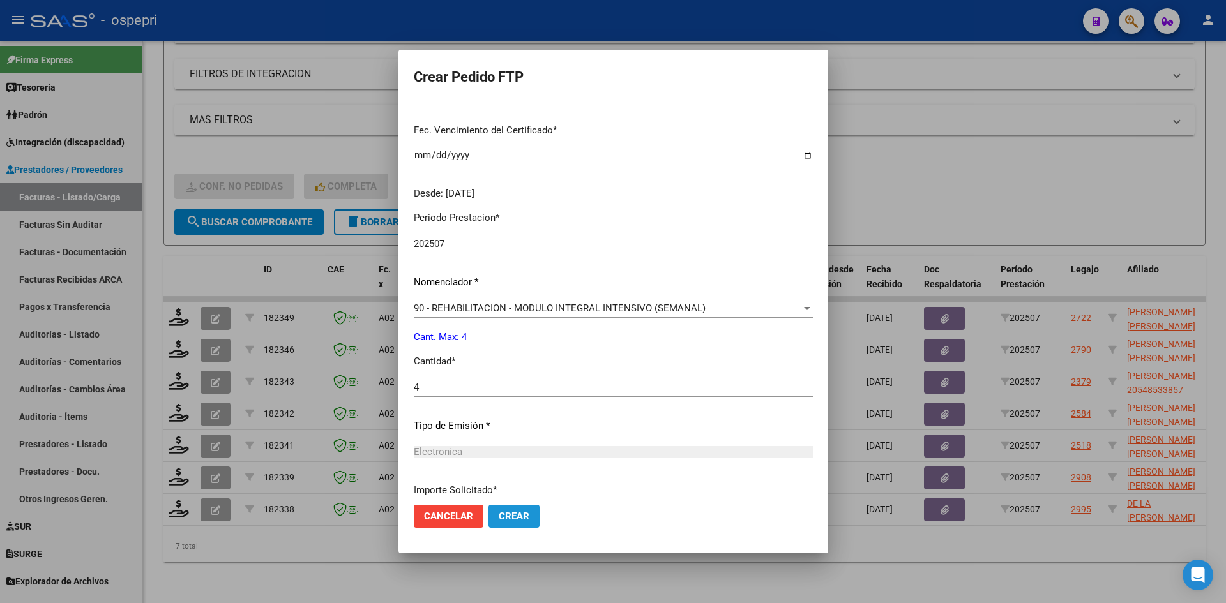
click at [526, 518] on span "Crear" at bounding box center [514, 516] width 31 height 11
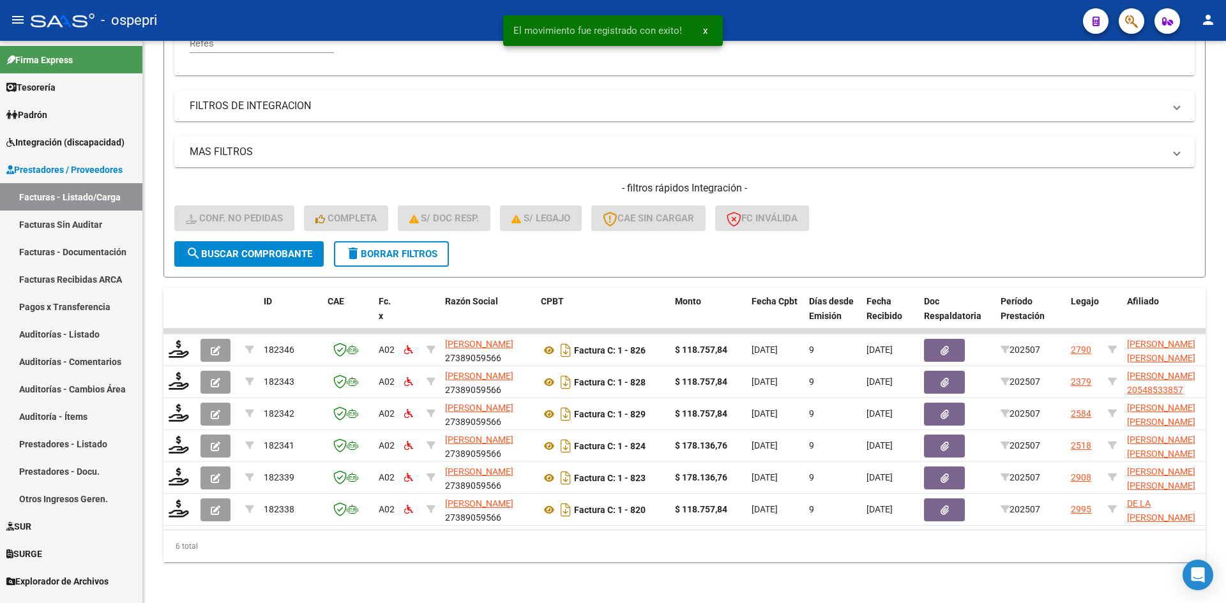
scroll to position [321, 0]
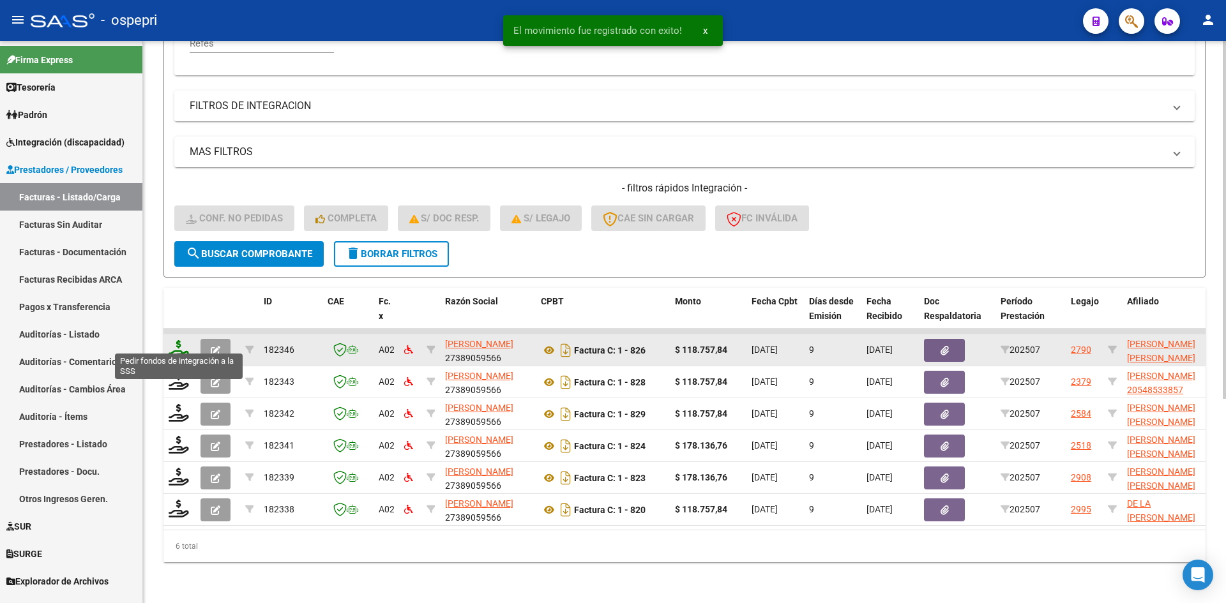
click at [176, 340] on icon at bounding box center [179, 349] width 20 height 18
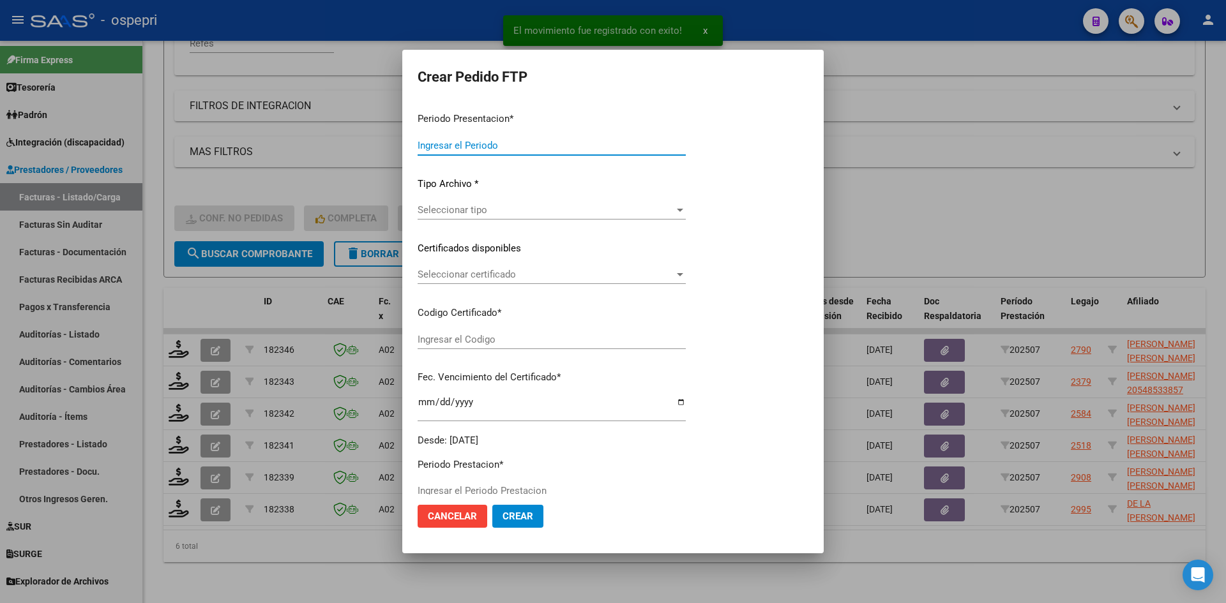
type input "202507"
type input "$ 118.757,84"
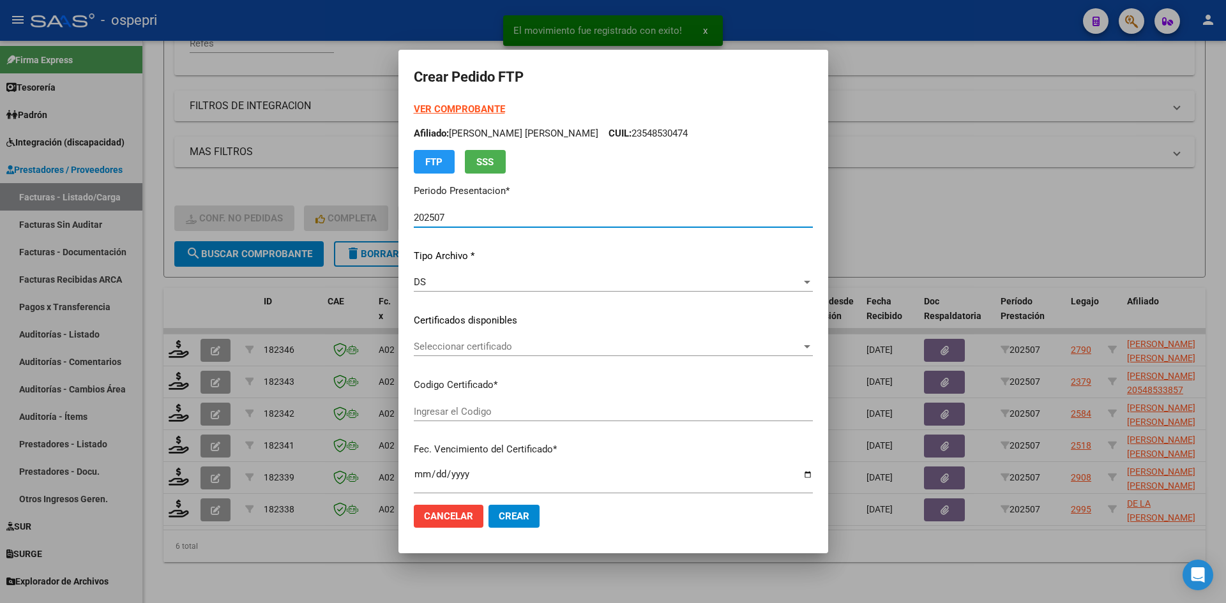
type input "2754494501-2"
type input "[DATE]"
click at [535, 353] on div "Seleccionar certificado Seleccionar certificado" at bounding box center [613, 346] width 399 height 19
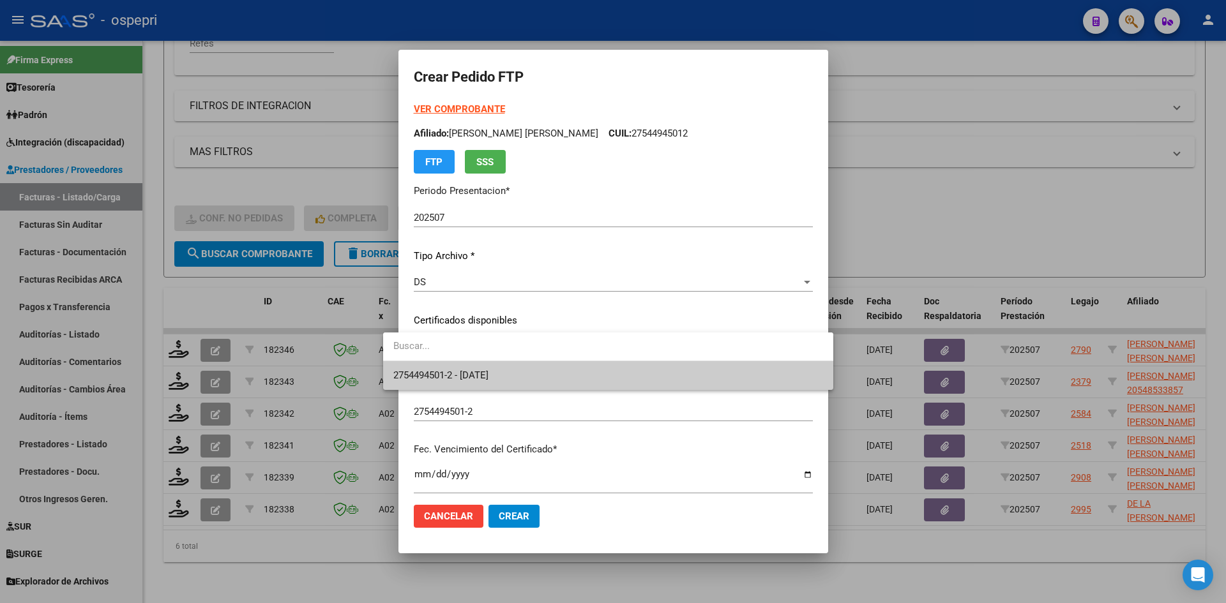
drag, startPoint x: 535, startPoint y: 353, endPoint x: 549, endPoint y: 383, distance: 33.1
click at [547, 385] on span "2754494501-2 - [DATE]" at bounding box center [608, 375] width 430 height 29
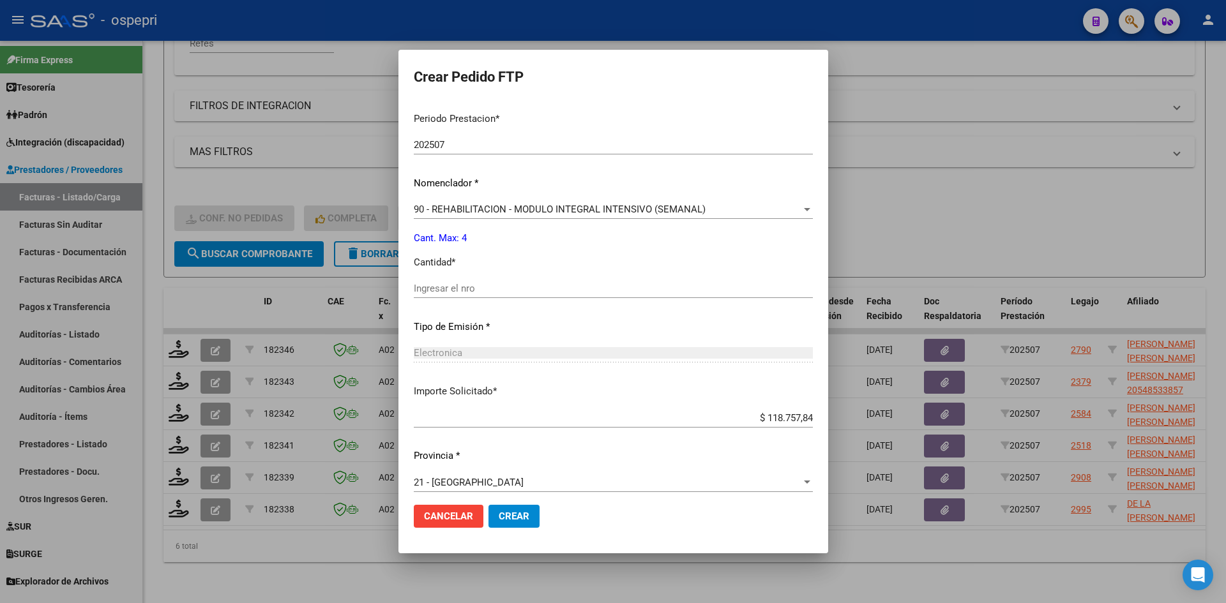
scroll to position [428, 0]
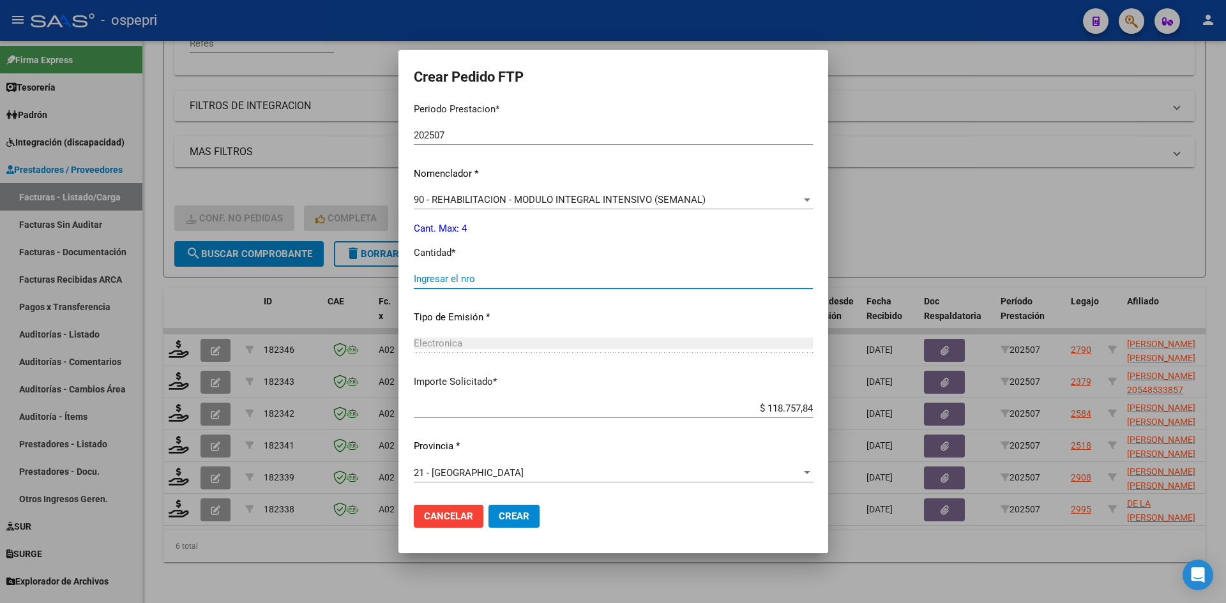
click at [481, 281] on input "Ingresar el nro" at bounding box center [613, 278] width 399 height 11
type input "4"
click at [499, 520] on span "Crear" at bounding box center [514, 516] width 31 height 11
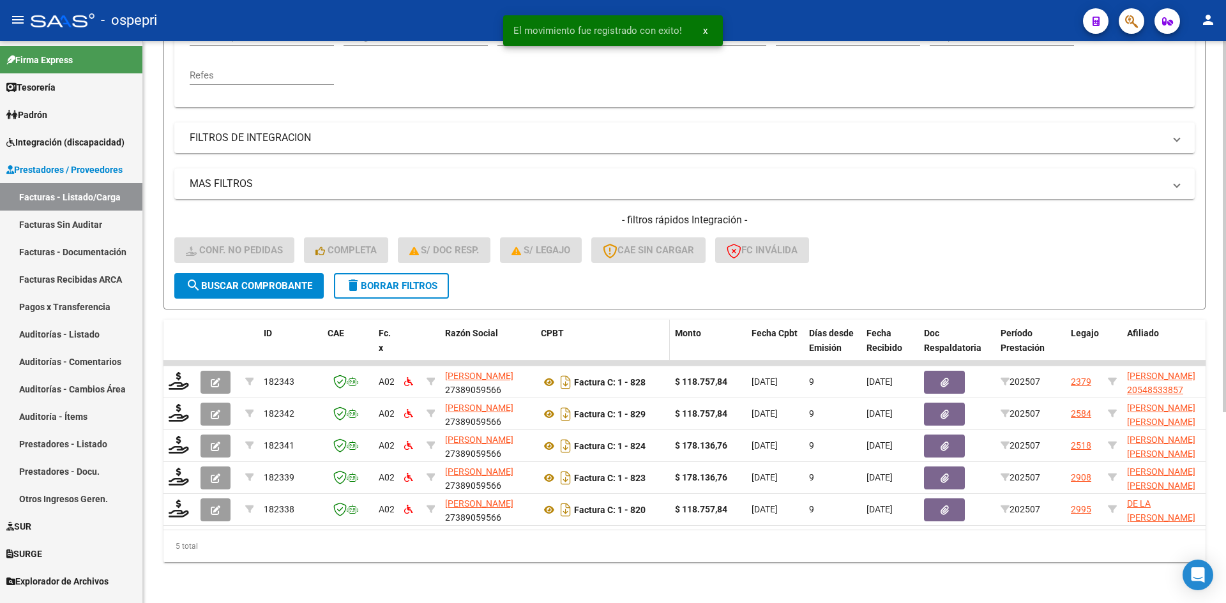
scroll to position [289, 0]
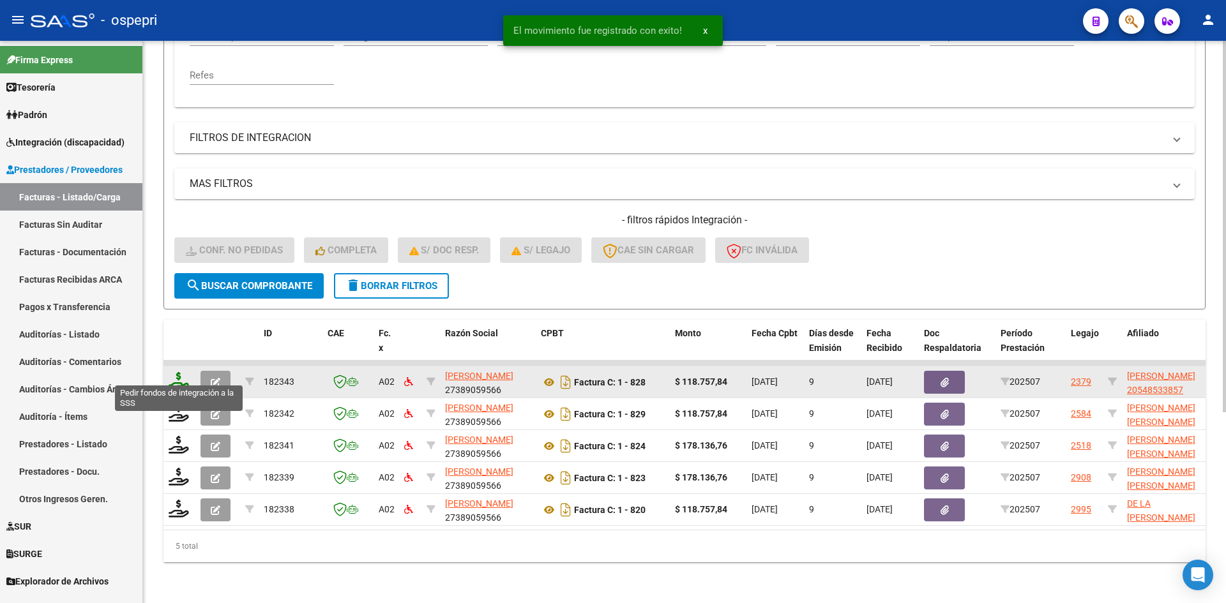
click at [178, 372] on icon at bounding box center [179, 381] width 20 height 18
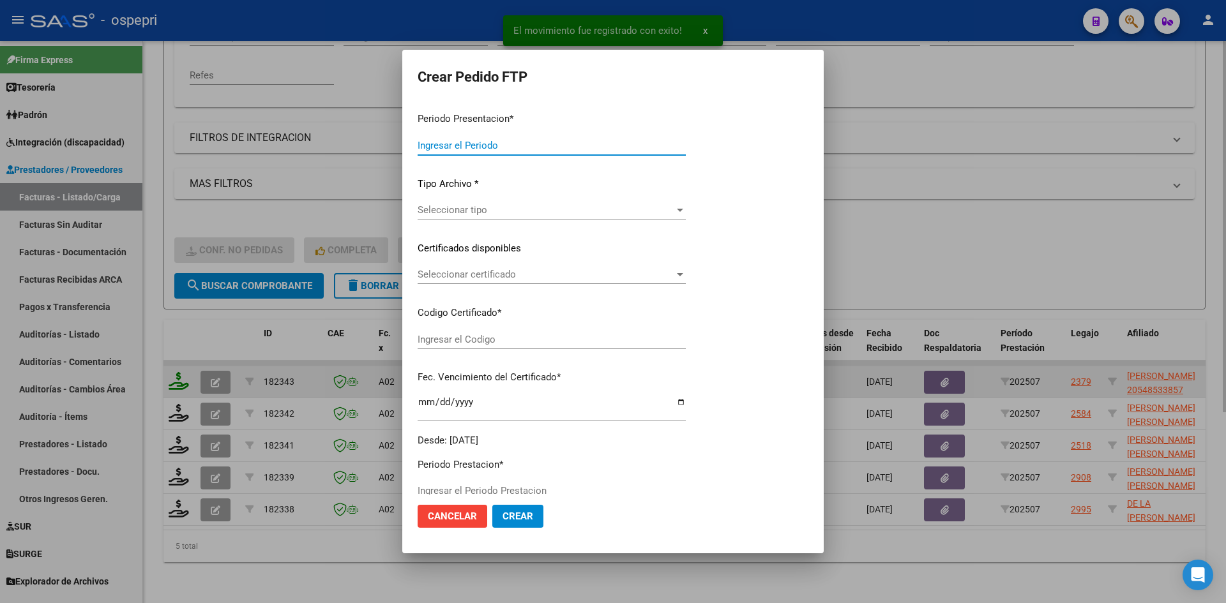
type input "202507"
type input "$ 118.757,84"
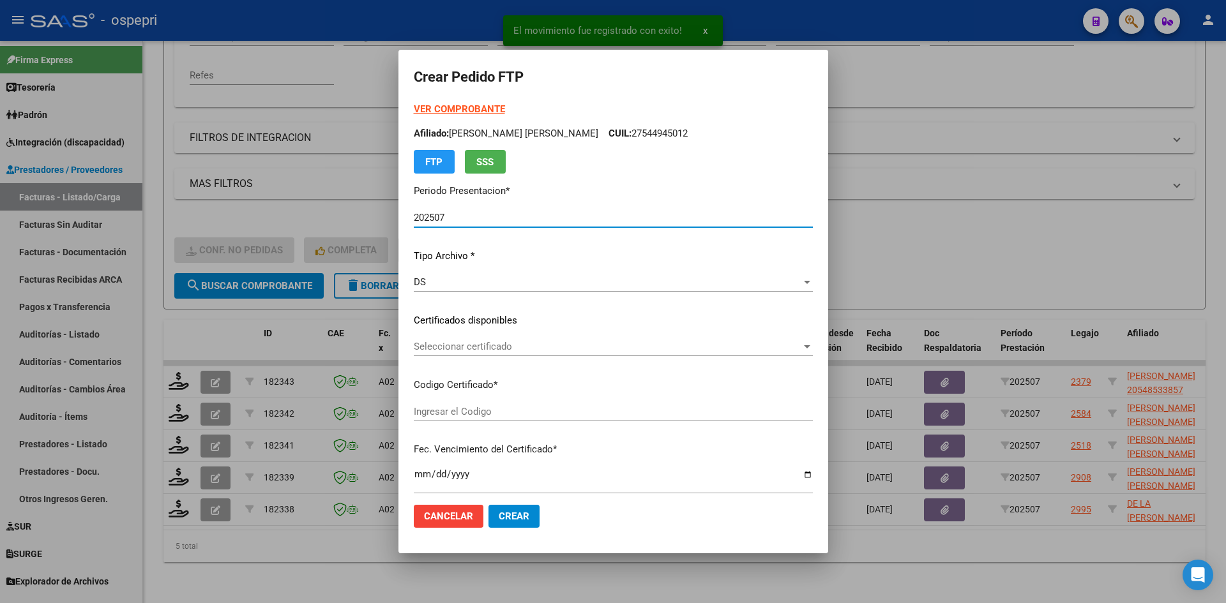
type input "20548533857"
type input "[DATE]"
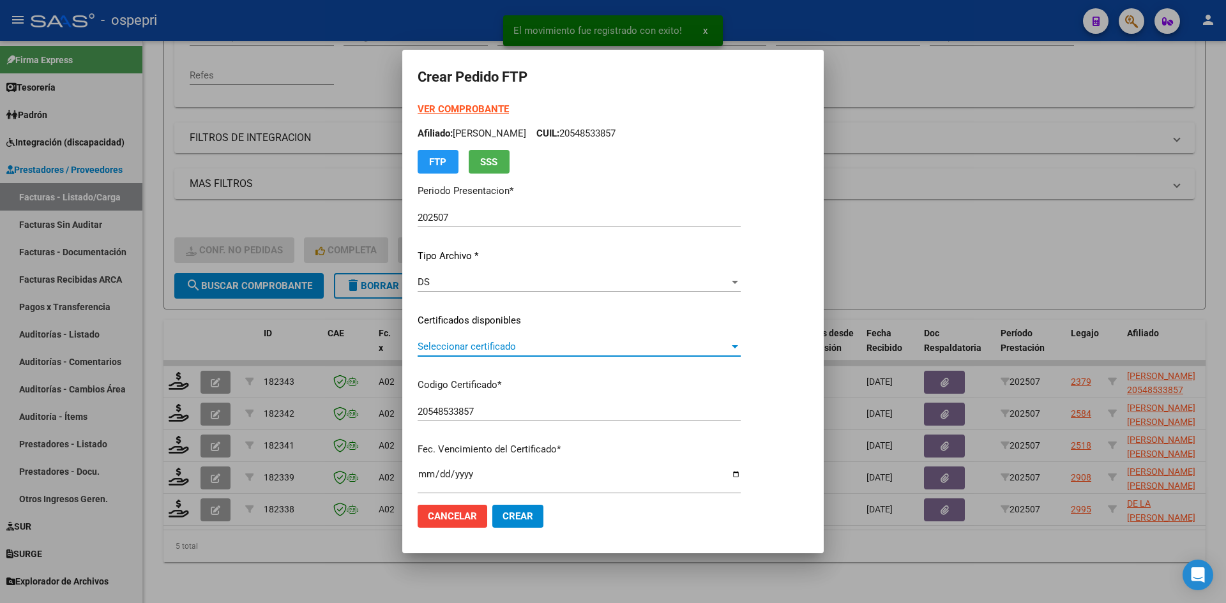
click at [473, 348] on span "Seleccionar certificado" at bounding box center [574, 346] width 312 height 11
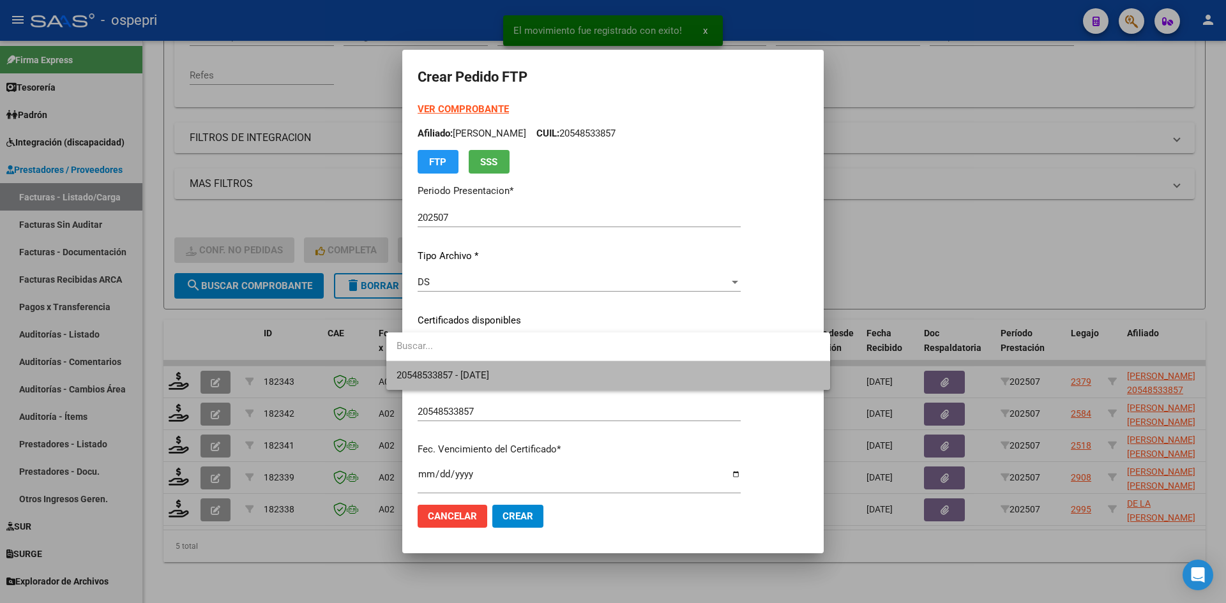
click at [509, 366] on span "20548533857 - [DATE]" at bounding box center [608, 375] width 423 height 29
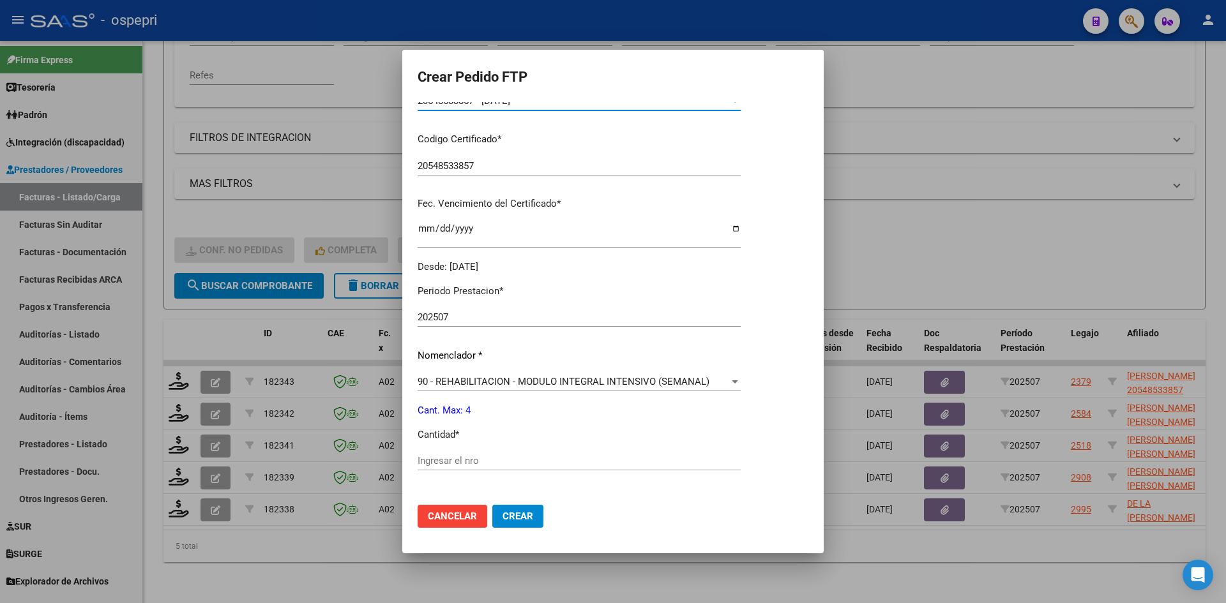
scroll to position [255, 0]
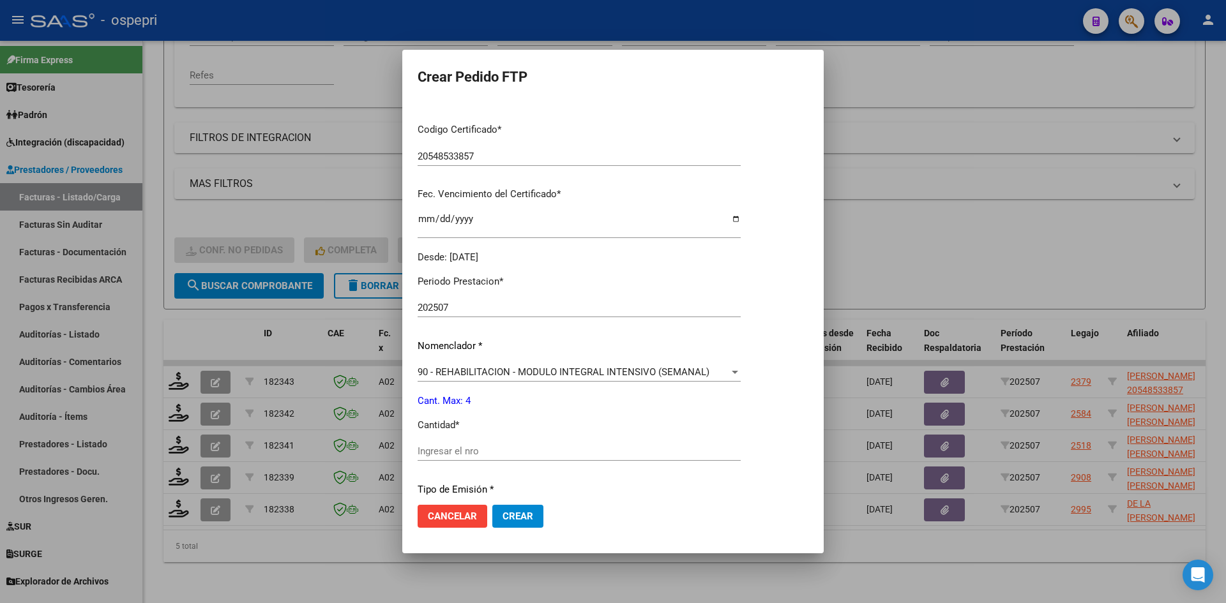
click at [460, 450] on input "Ingresar el nro" at bounding box center [579, 451] width 323 height 11
type input "4"
click at [503, 516] on span "Crear" at bounding box center [518, 516] width 31 height 11
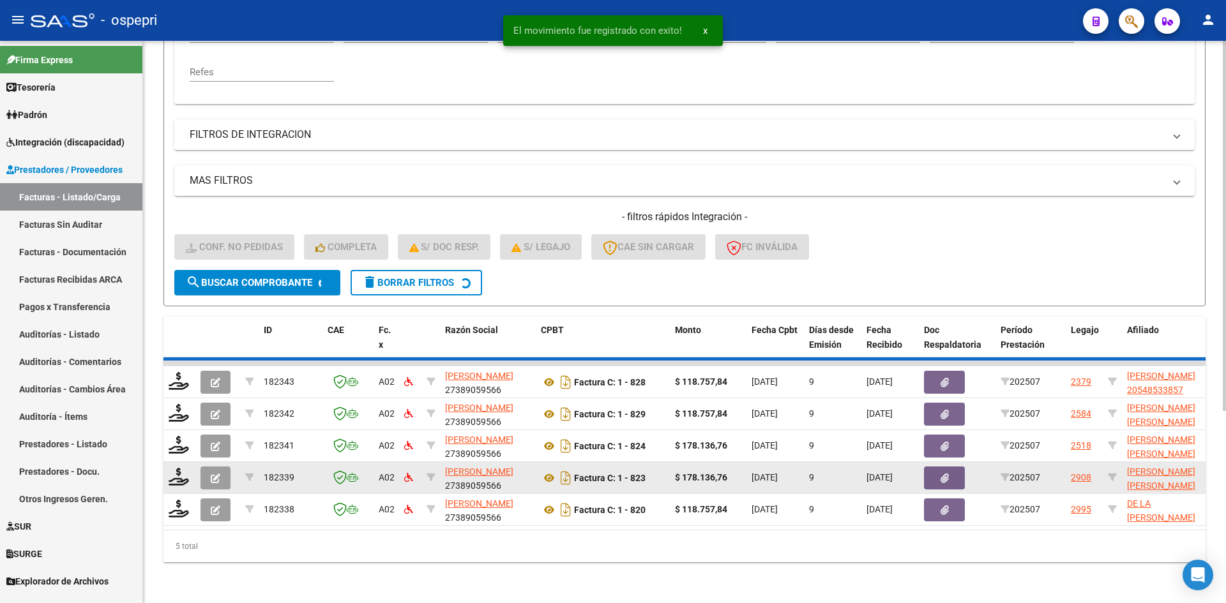
scroll to position [257, 0]
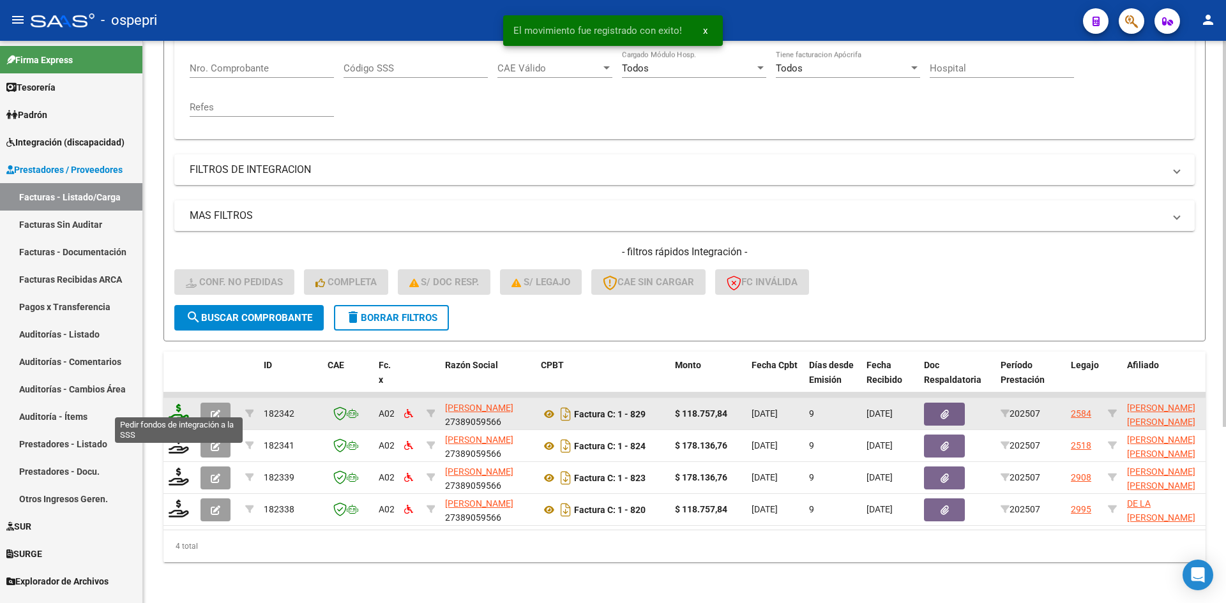
click at [176, 404] on icon at bounding box center [179, 413] width 20 height 18
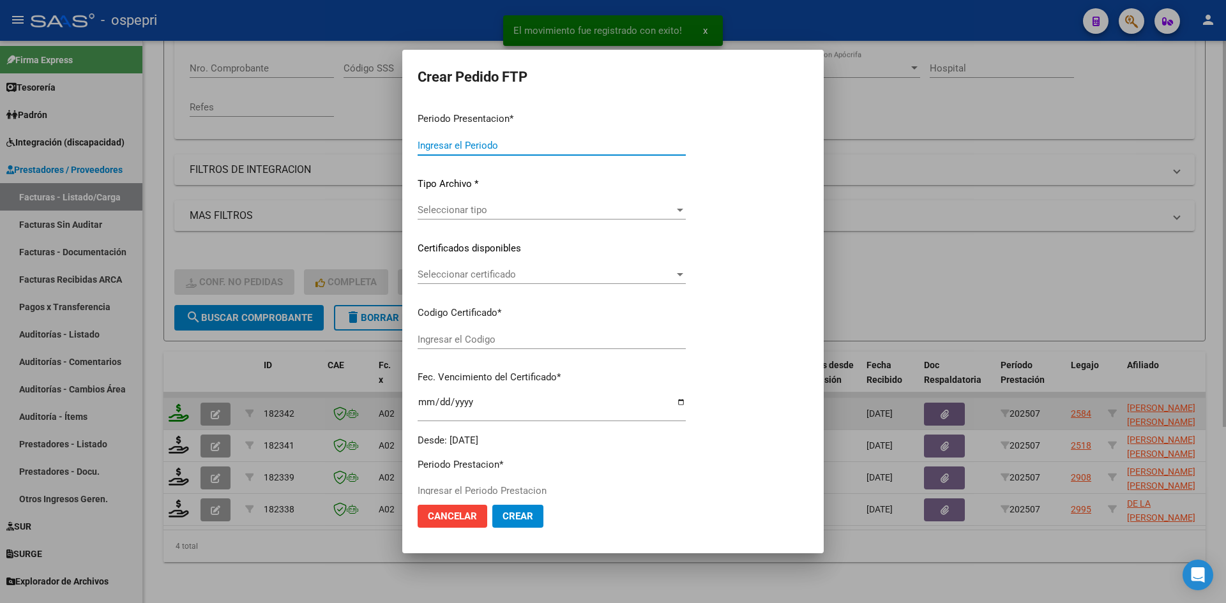
type input "202507"
type input "$ 118.757,84"
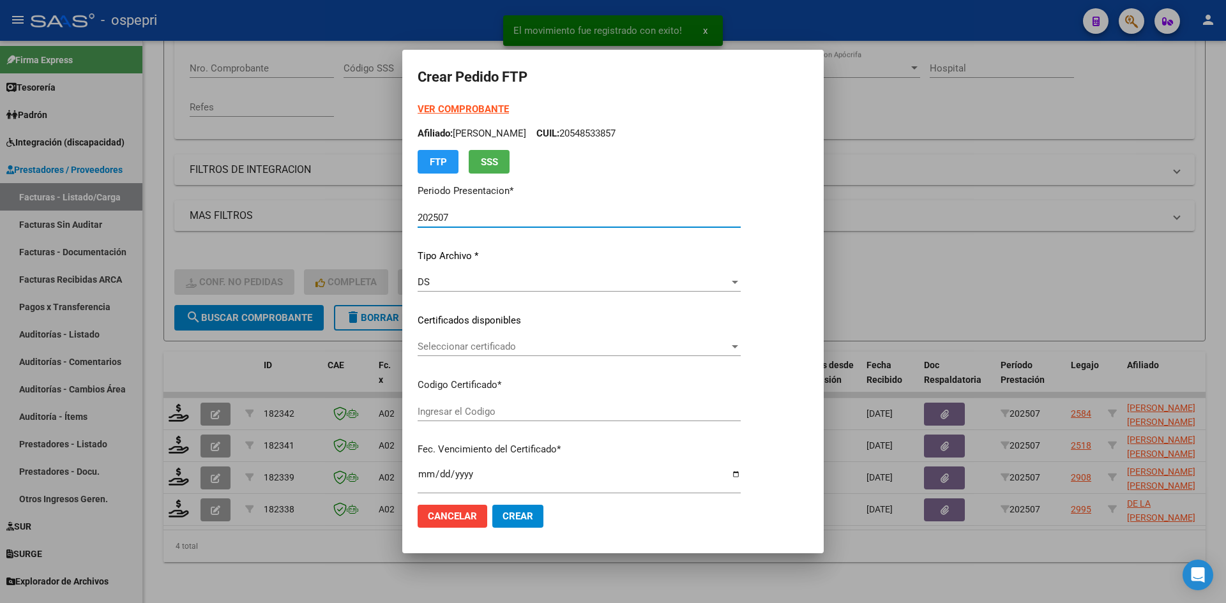
type input "2356844656-9"
type input "[DATE]"
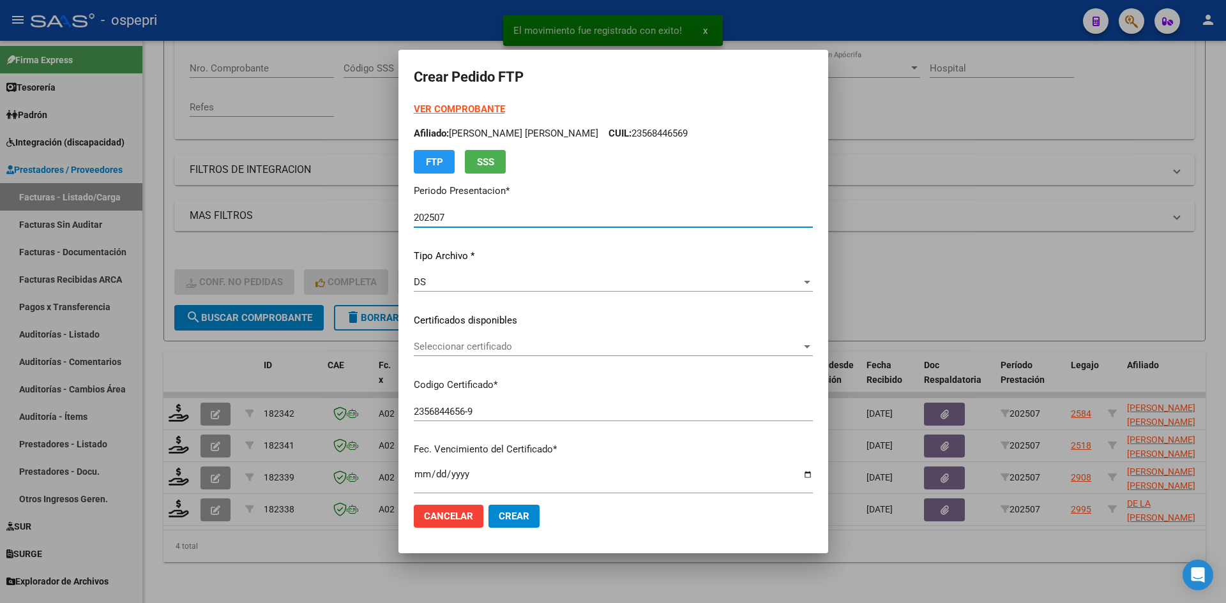
click at [492, 352] on span "Seleccionar certificado" at bounding box center [608, 346] width 388 height 11
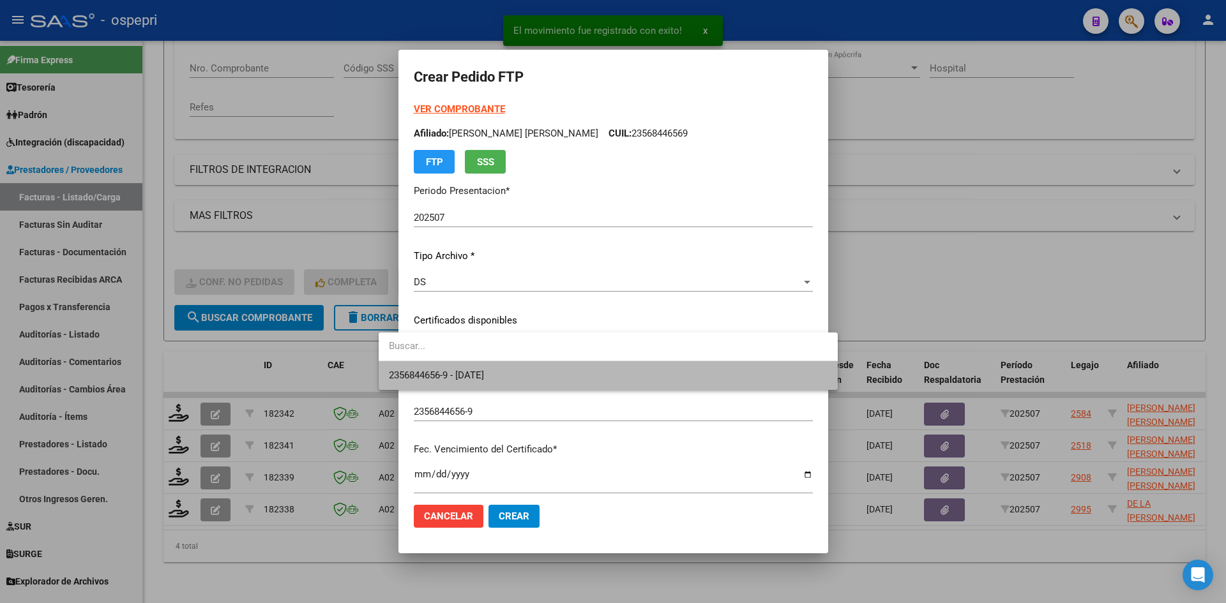
click at [516, 369] on span "2356844656-9 - [DATE]" at bounding box center [608, 375] width 438 height 29
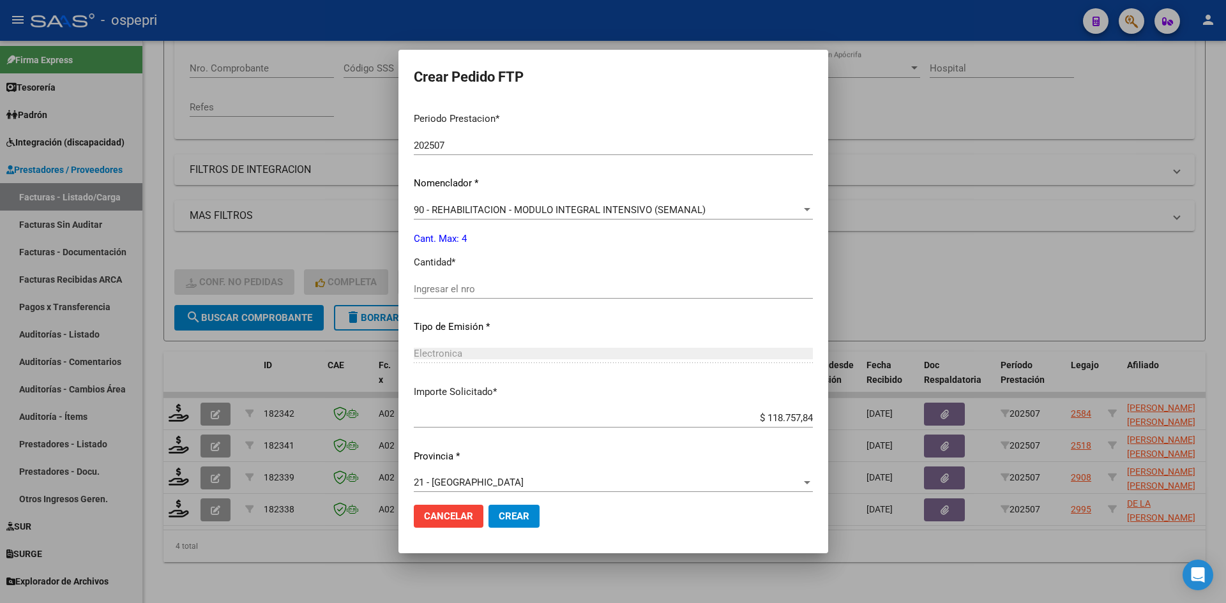
scroll to position [413, 0]
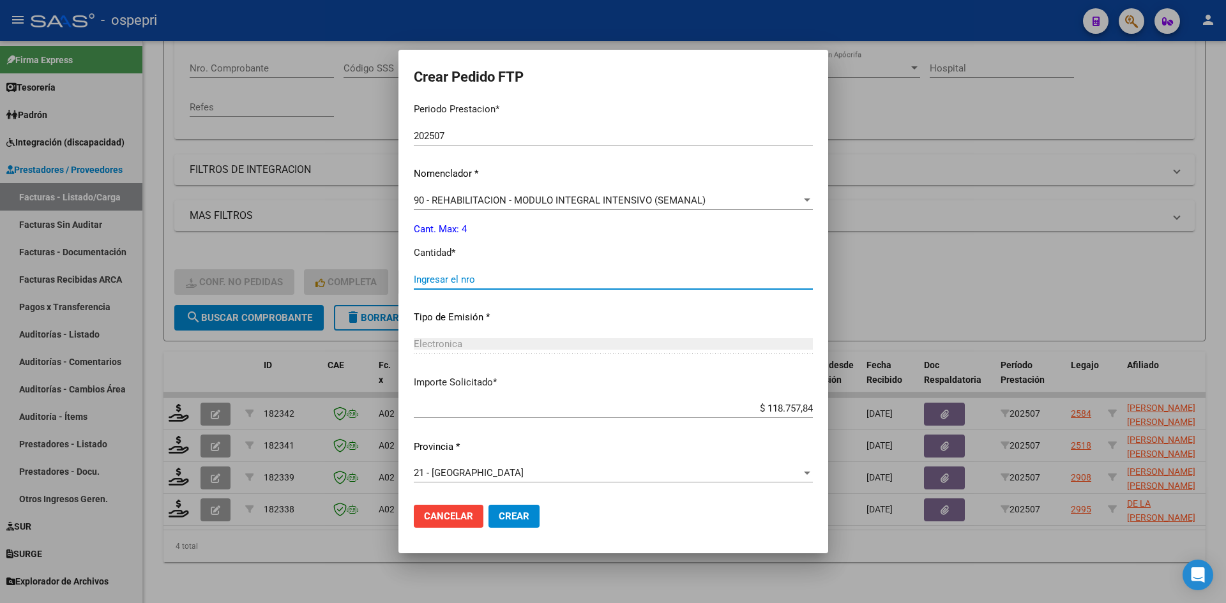
click at [420, 280] on input "Ingresar el nro" at bounding box center [613, 279] width 399 height 11
type input "4"
click at [499, 512] on span "Crear" at bounding box center [514, 516] width 31 height 11
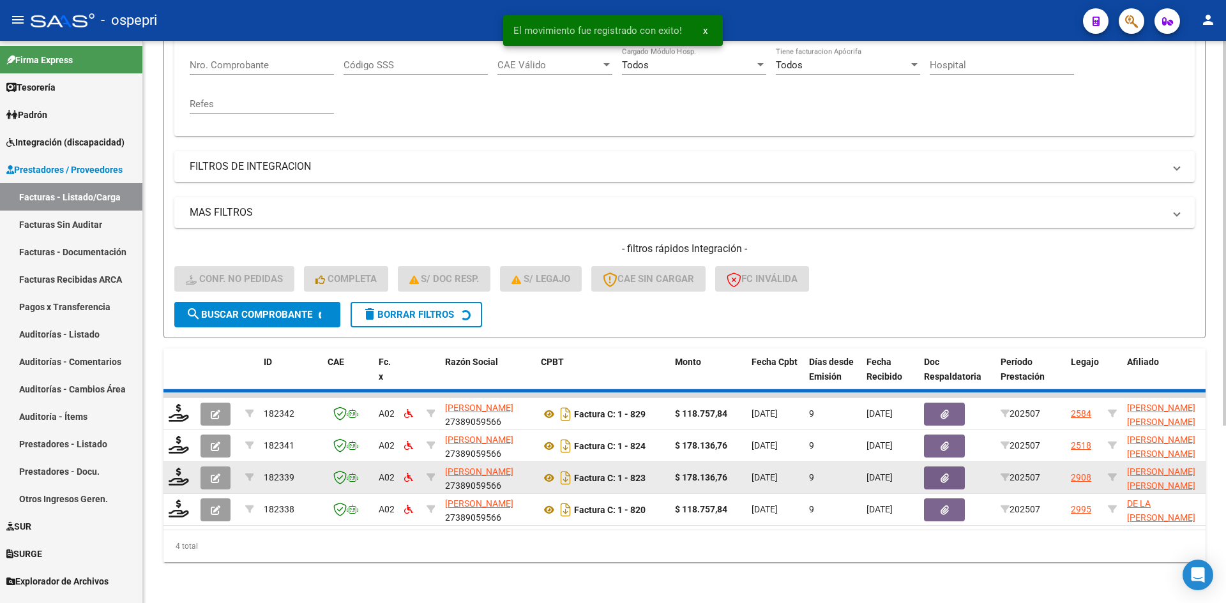
scroll to position [225, 0]
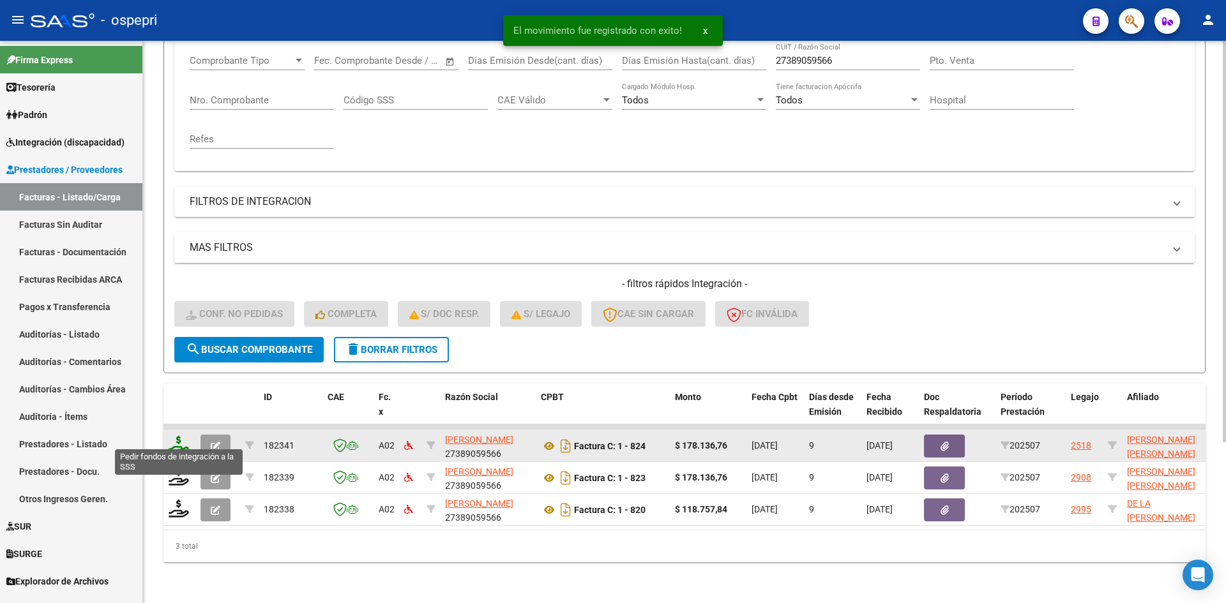
click at [180, 440] on icon at bounding box center [179, 445] width 20 height 18
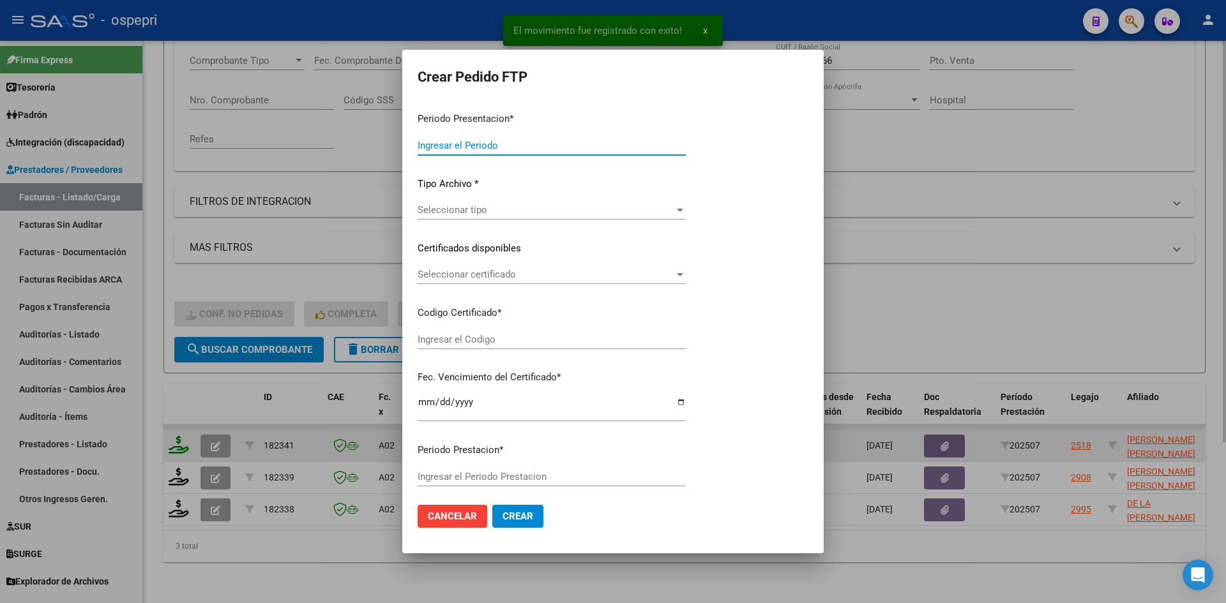
type input "202507"
type input "$ 178.136,76"
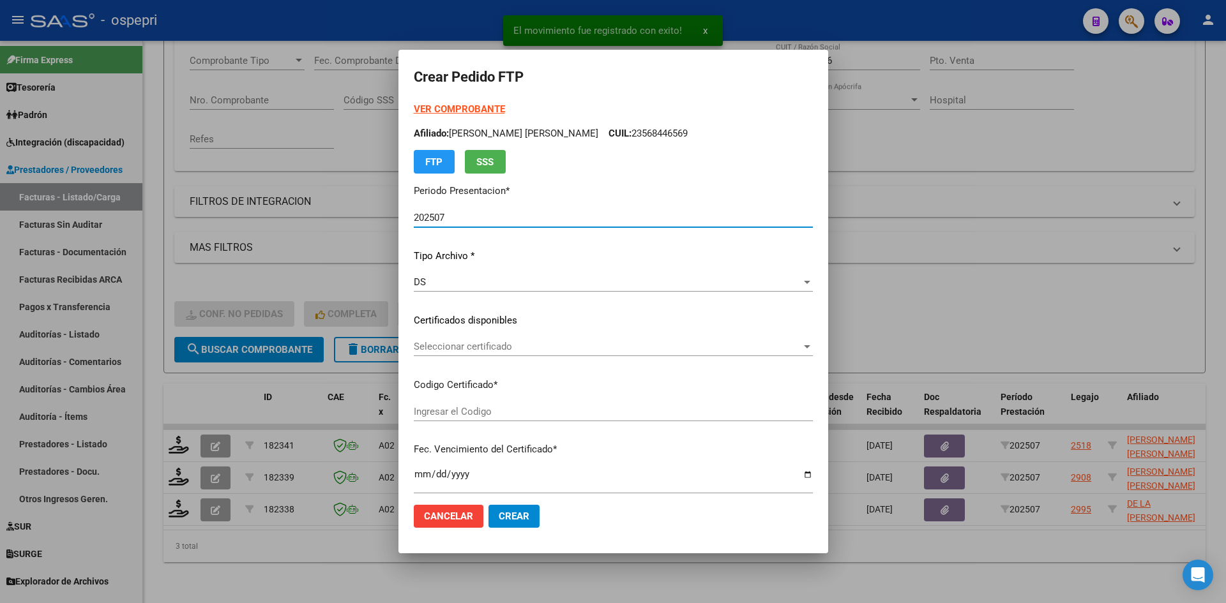
type input "2055158044-0"
type input "[DATE]"
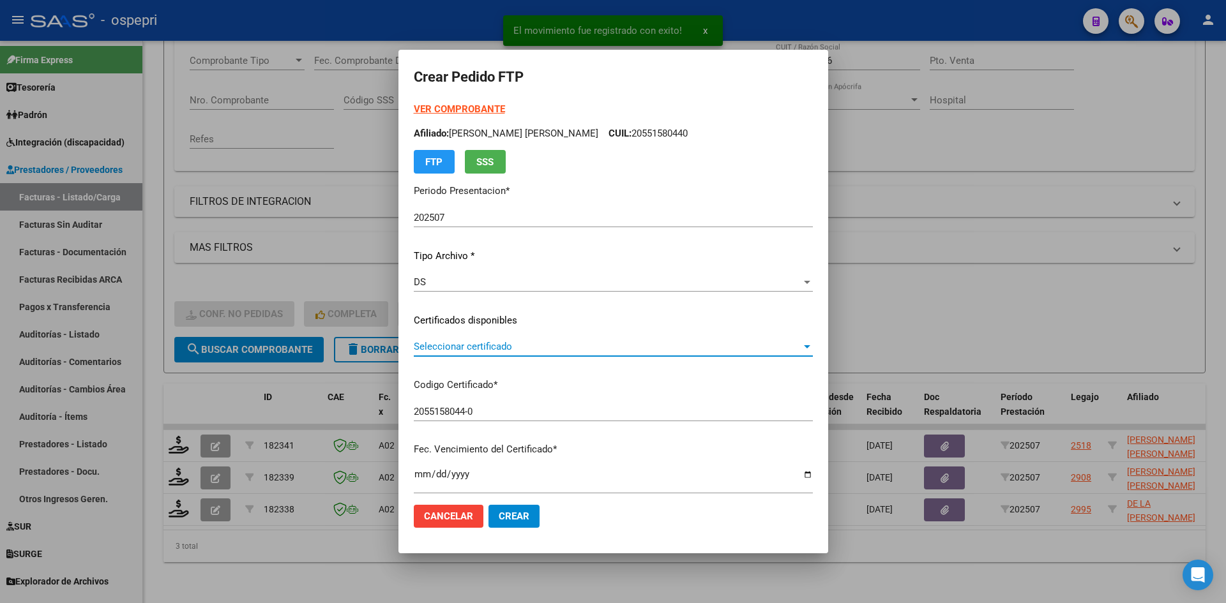
click at [494, 344] on span "Seleccionar certificado" at bounding box center [608, 346] width 388 height 11
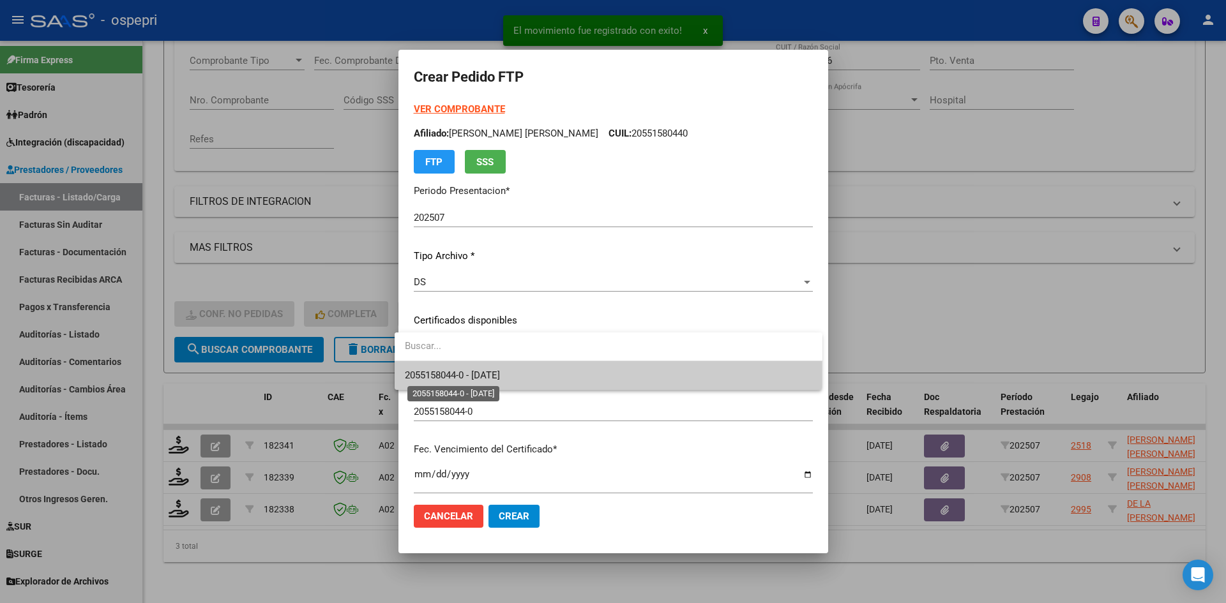
click at [500, 377] on span "2055158044-0 - [DATE]" at bounding box center [452, 375] width 95 height 11
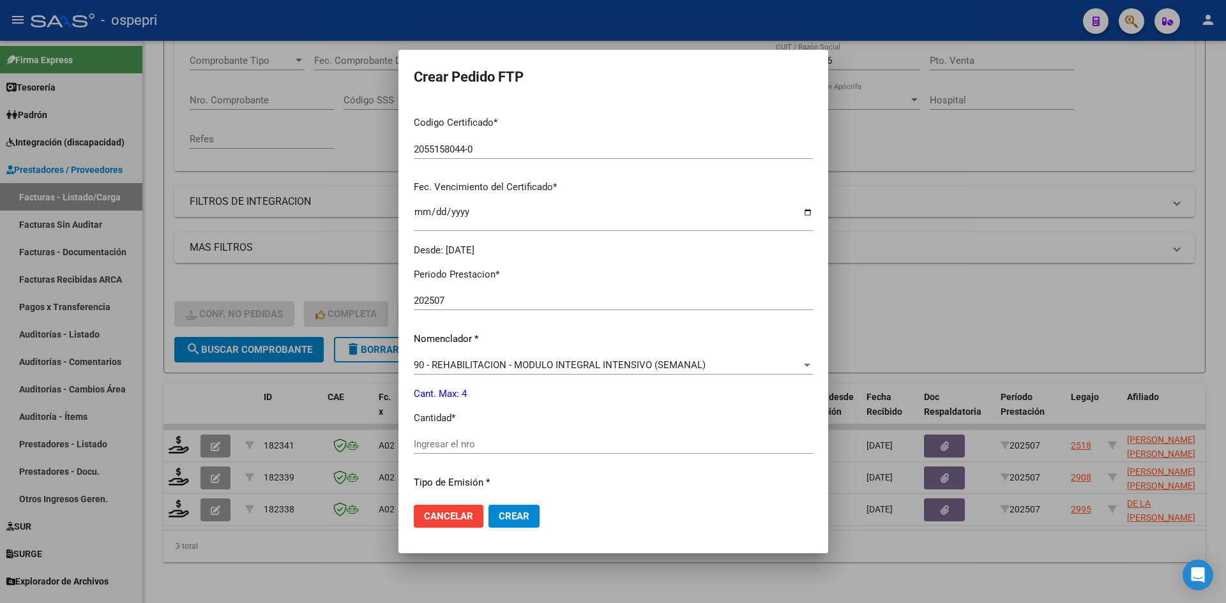
scroll to position [319, 0]
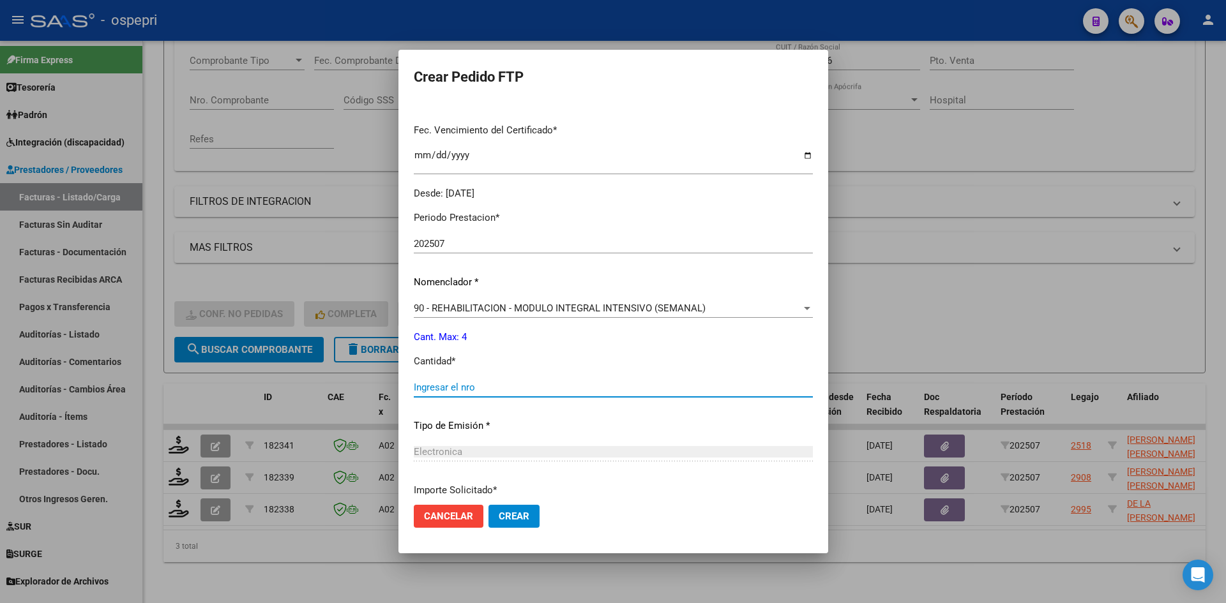
click at [455, 388] on input "Ingresar el nro" at bounding box center [613, 387] width 399 height 11
type input "4"
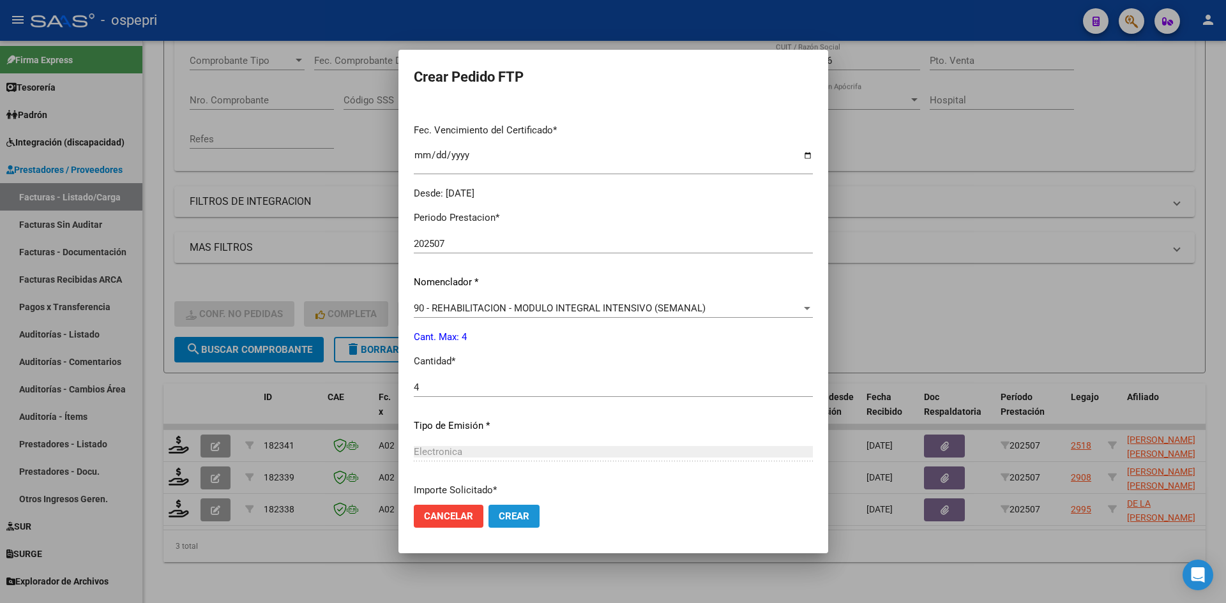
click at [503, 517] on span "Crear" at bounding box center [514, 516] width 31 height 11
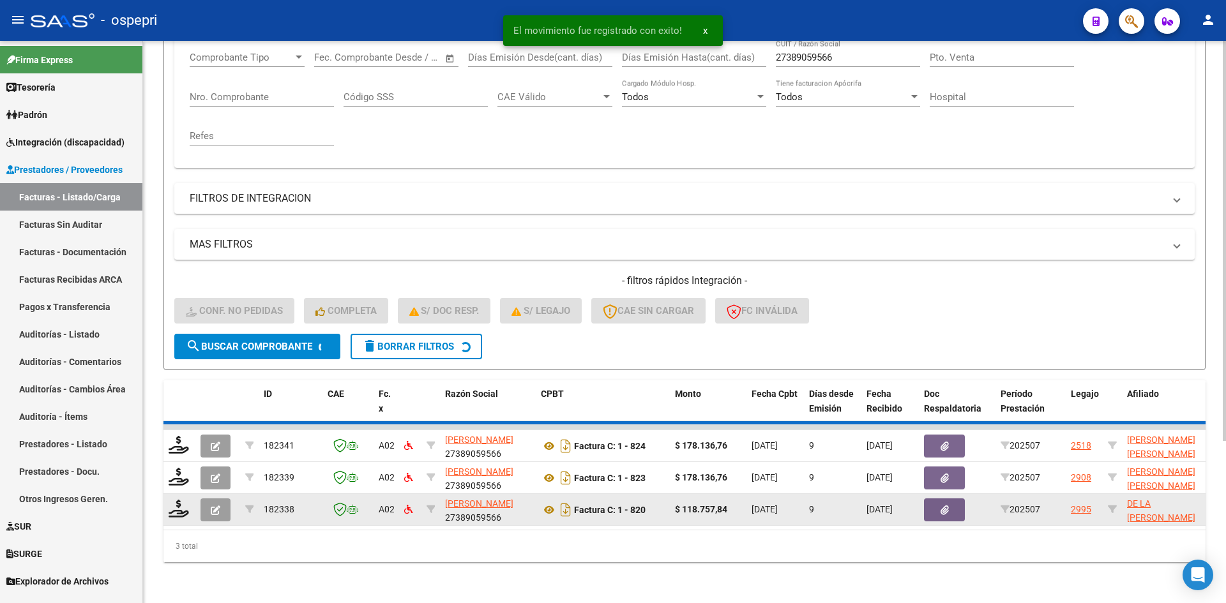
scroll to position [193, 0]
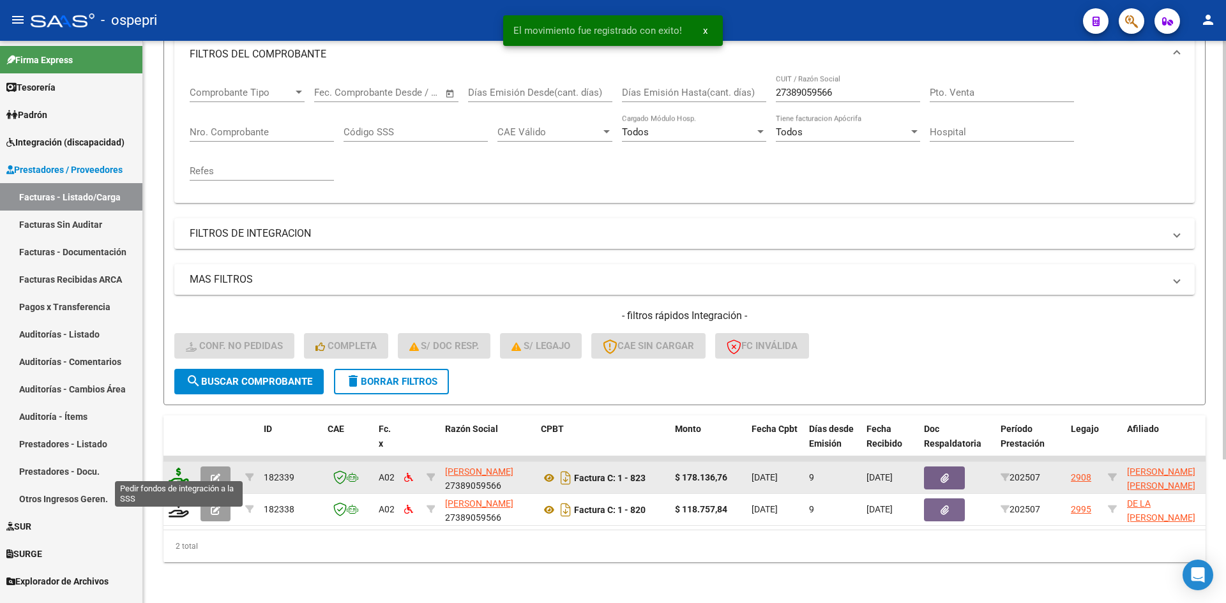
click at [174, 468] on icon at bounding box center [179, 477] width 20 height 18
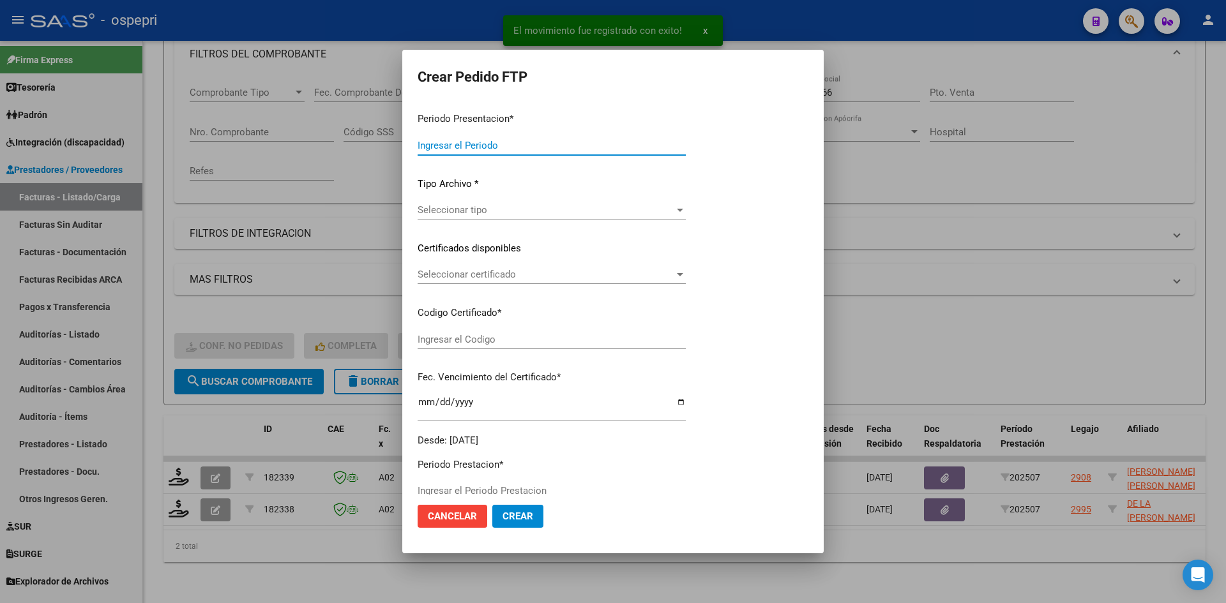
type input "202507"
type input "$ 178.136,76"
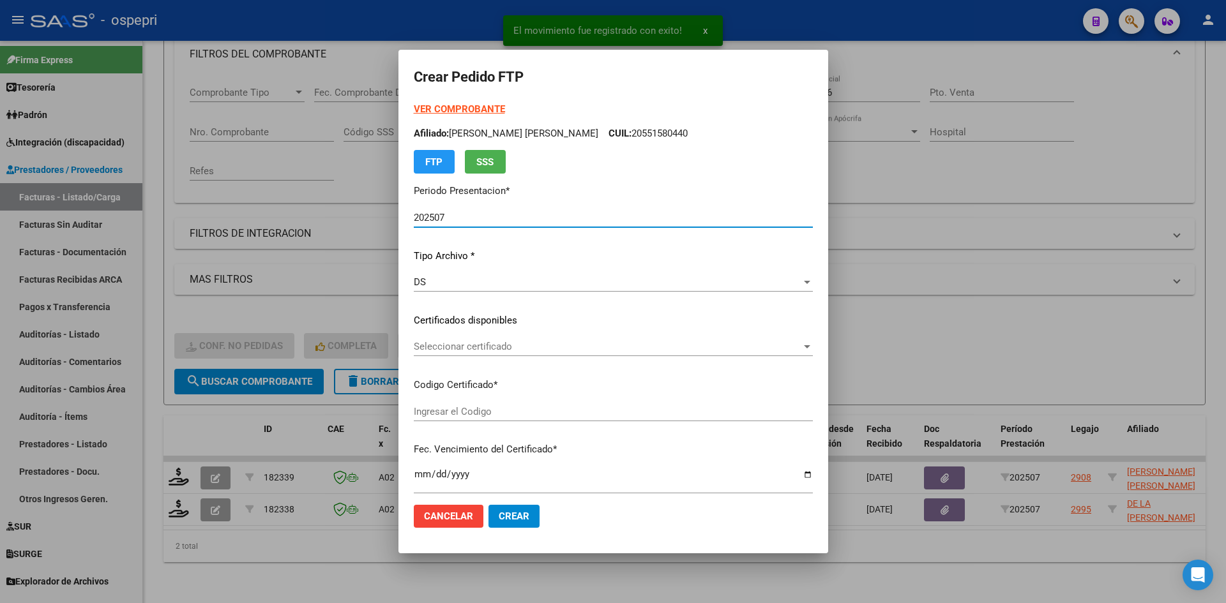
type input "2049752204-9"
type input "[DATE]"
click at [557, 346] on span "Seleccionar certificado" at bounding box center [608, 346] width 388 height 11
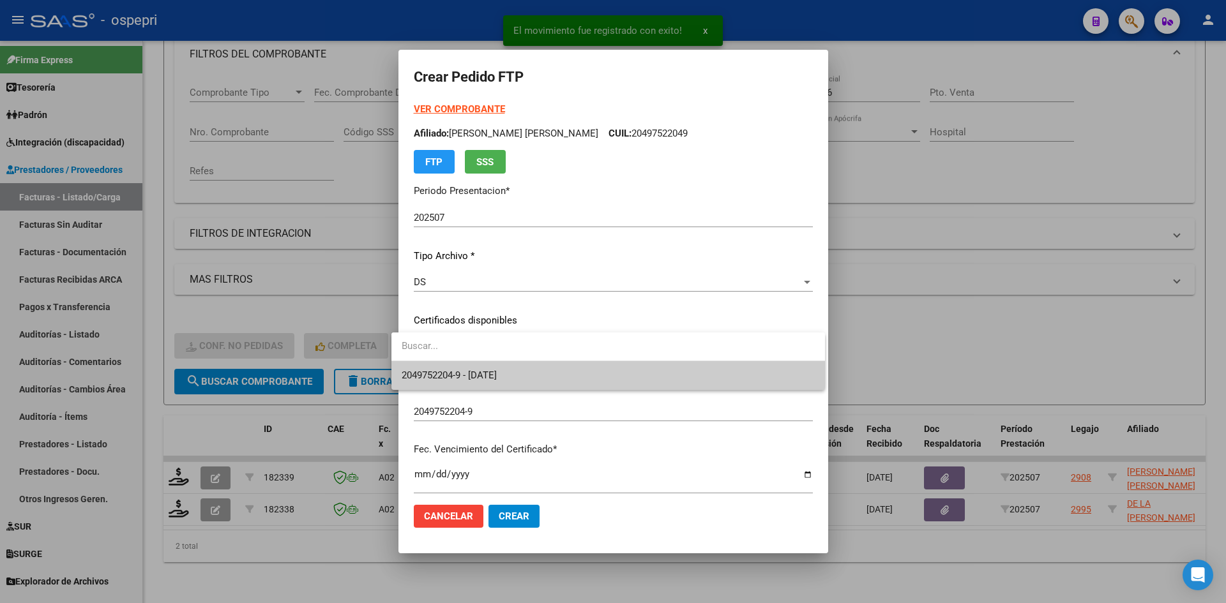
click at [562, 370] on span "2049752204-9 - [DATE]" at bounding box center [608, 375] width 413 height 29
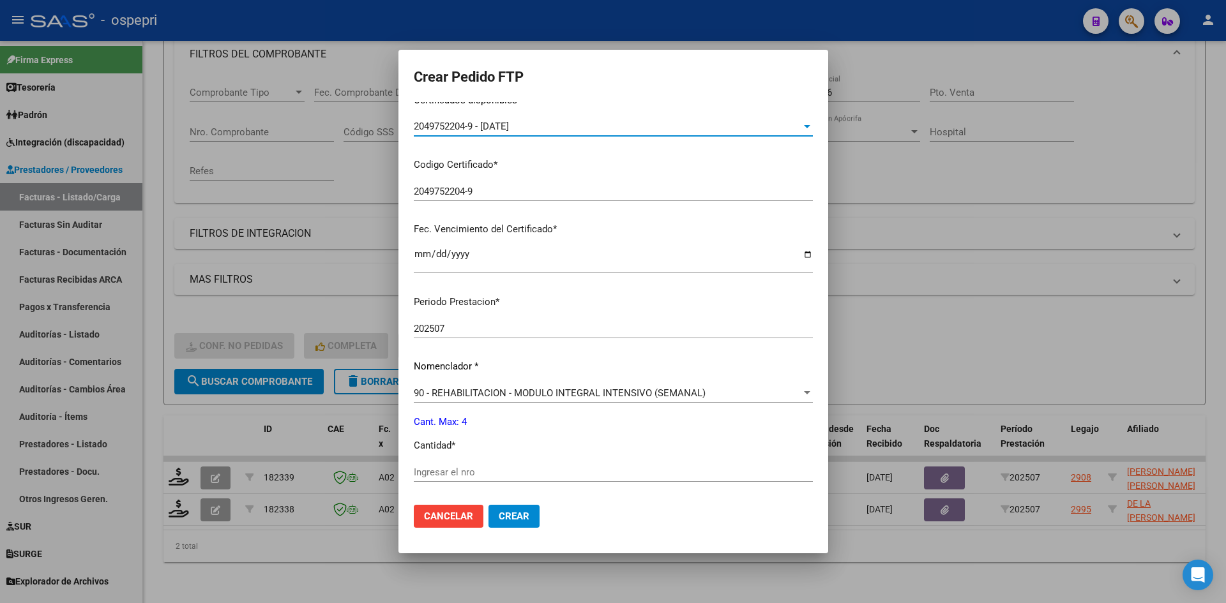
scroll to position [255, 0]
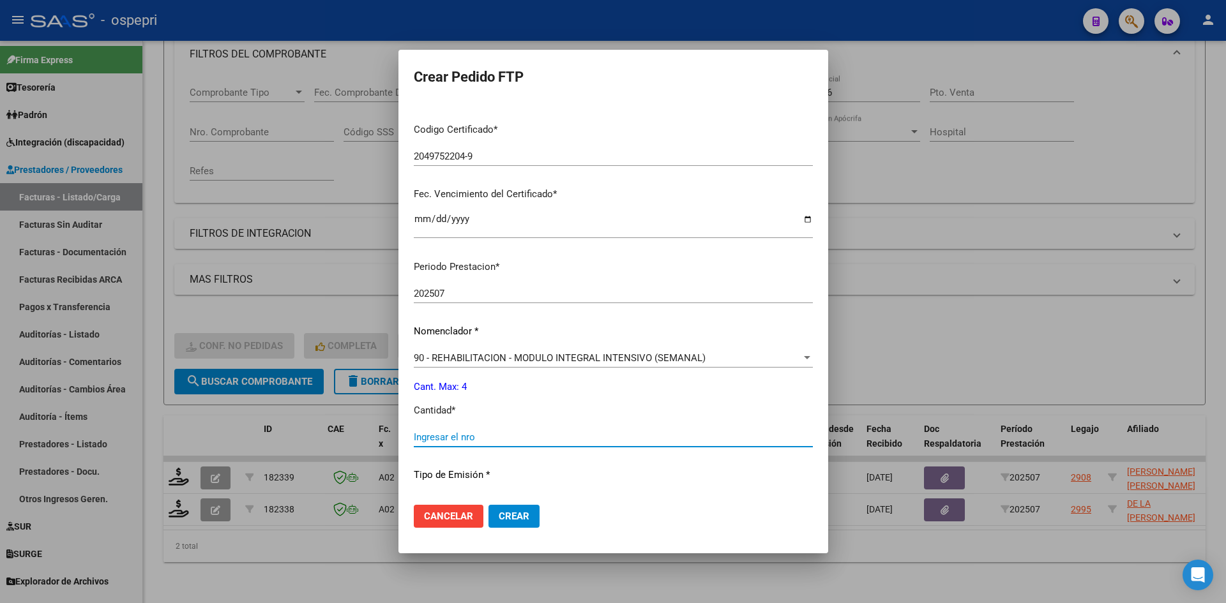
click at [429, 441] on input "Ingresar el nro" at bounding box center [613, 437] width 399 height 11
type input "4"
click at [506, 515] on span "Crear" at bounding box center [514, 516] width 31 height 11
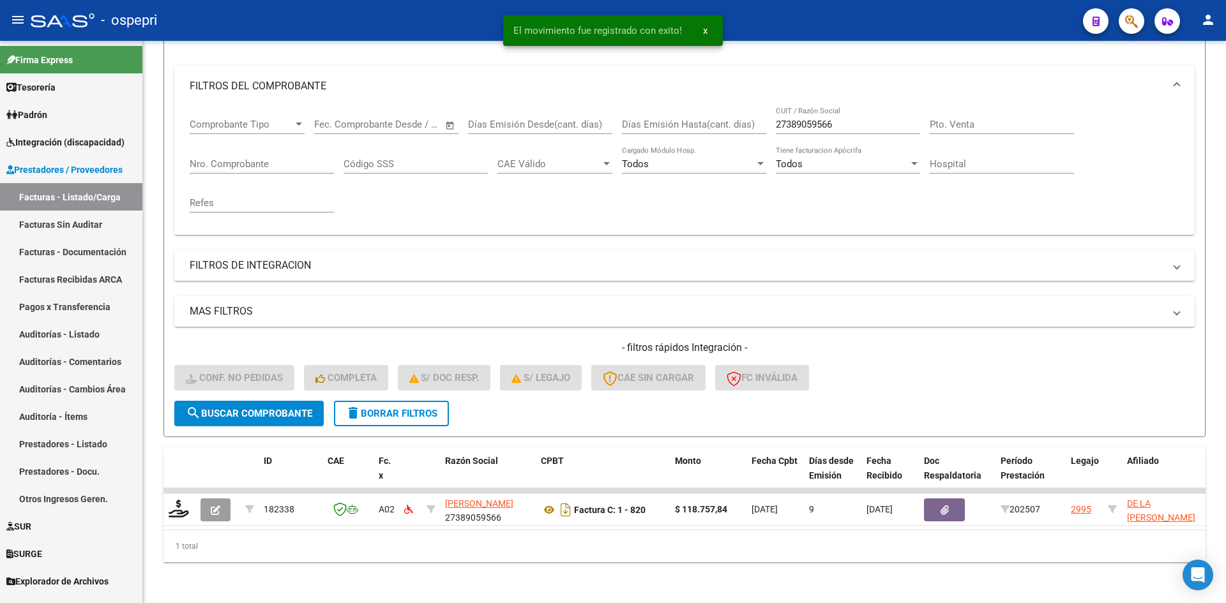
scroll to position [161, 0]
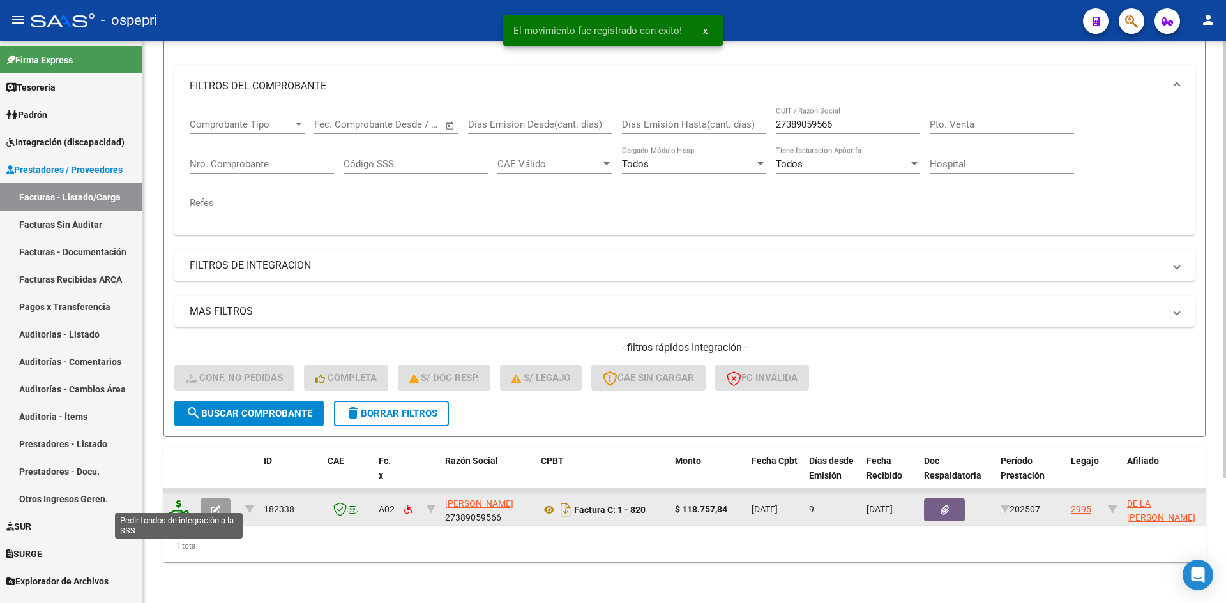
click at [177, 504] on icon at bounding box center [179, 509] width 20 height 18
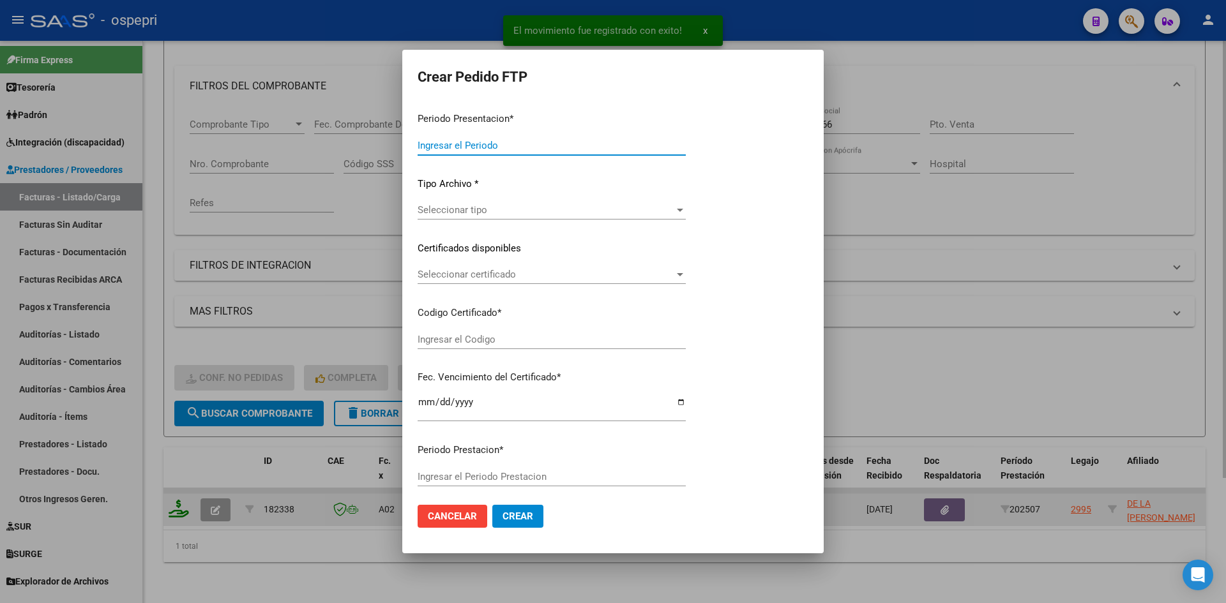
type input "202507"
type input "$ 118.757,84"
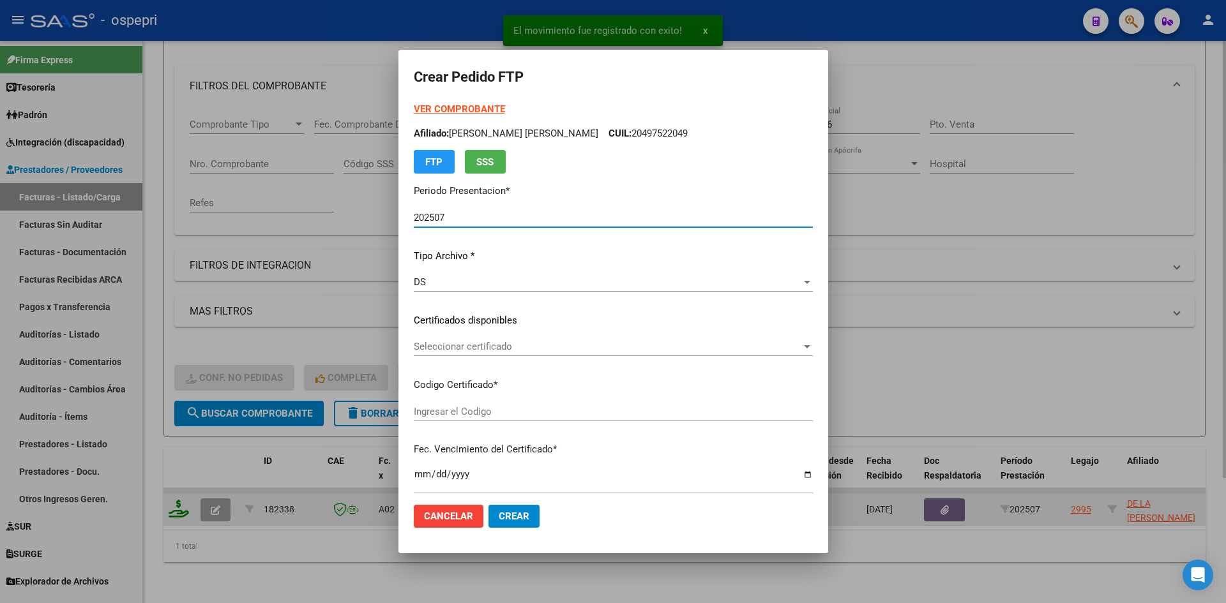
type input "2049752718-0"
type input "[DATE]"
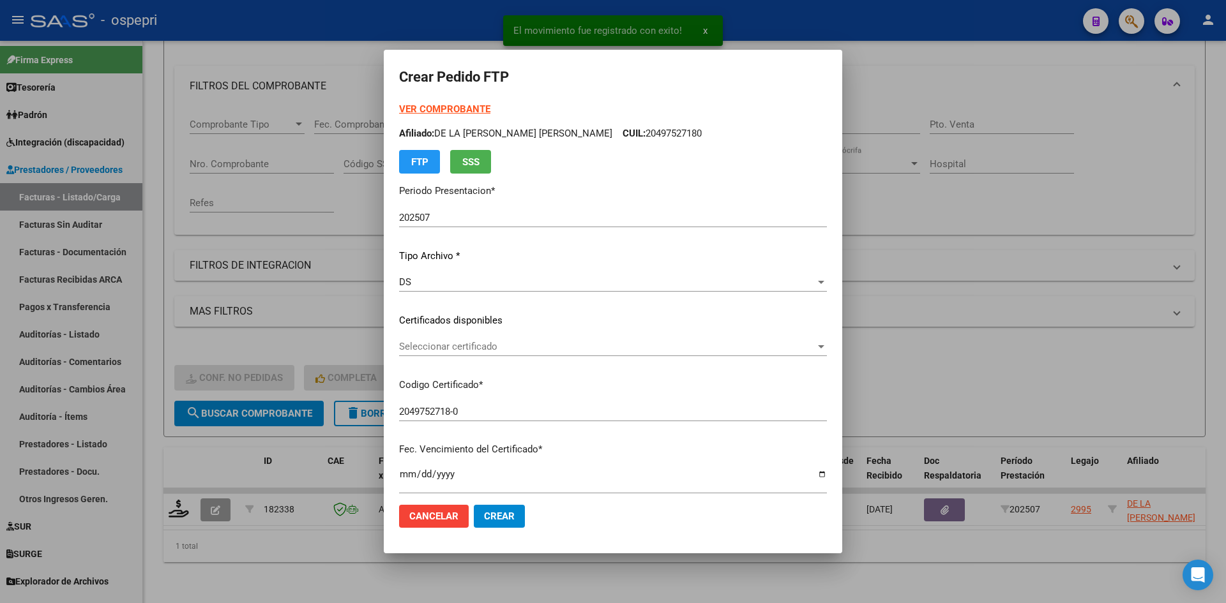
click at [517, 353] on div "Seleccionar certificado Seleccionar certificado" at bounding box center [613, 346] width 428 height 19
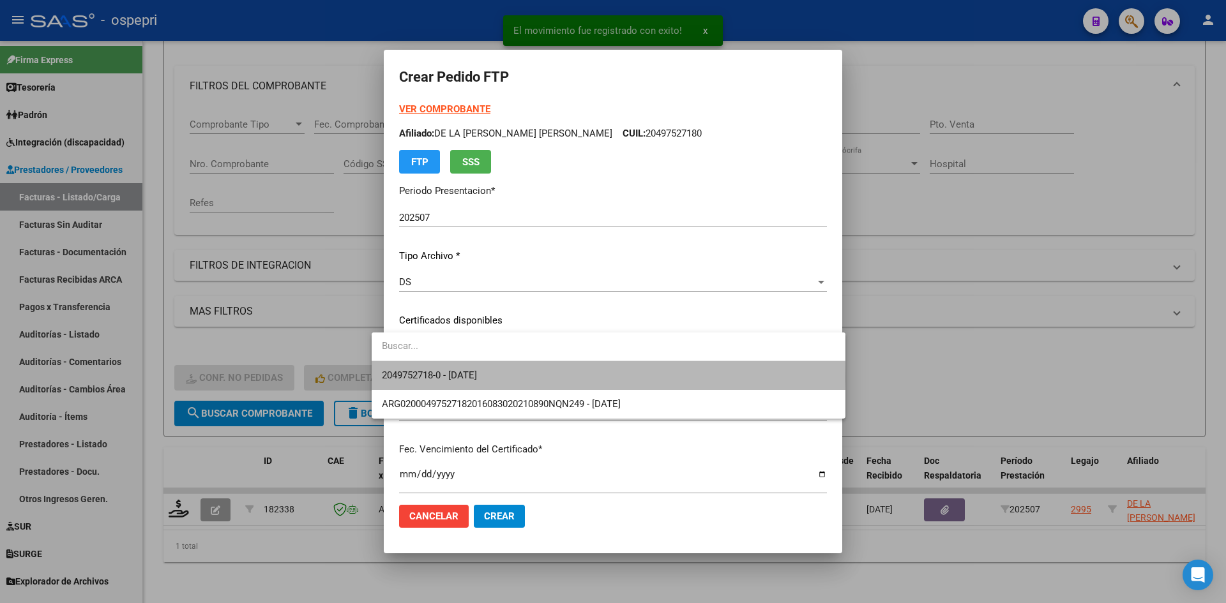
click at [526, 377] on span "2049752718-0 - [DATE]" at bounding box center [608, 375] width 453 height 29
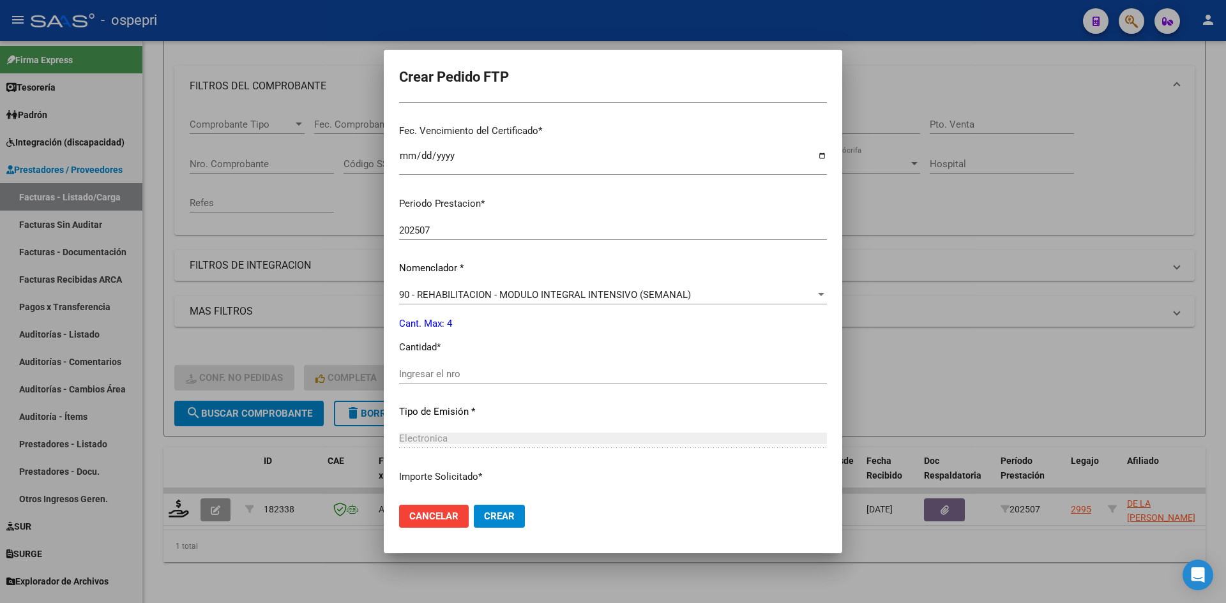
scroll to position [319, 0]
click at [399, 376] on input "Ingresar el nro" at bounding box center [613, 373] width 428 height 11
type input "4"
click at [484, 514] on span "Crear" at bounding box center [499, 516] width 31 height 11
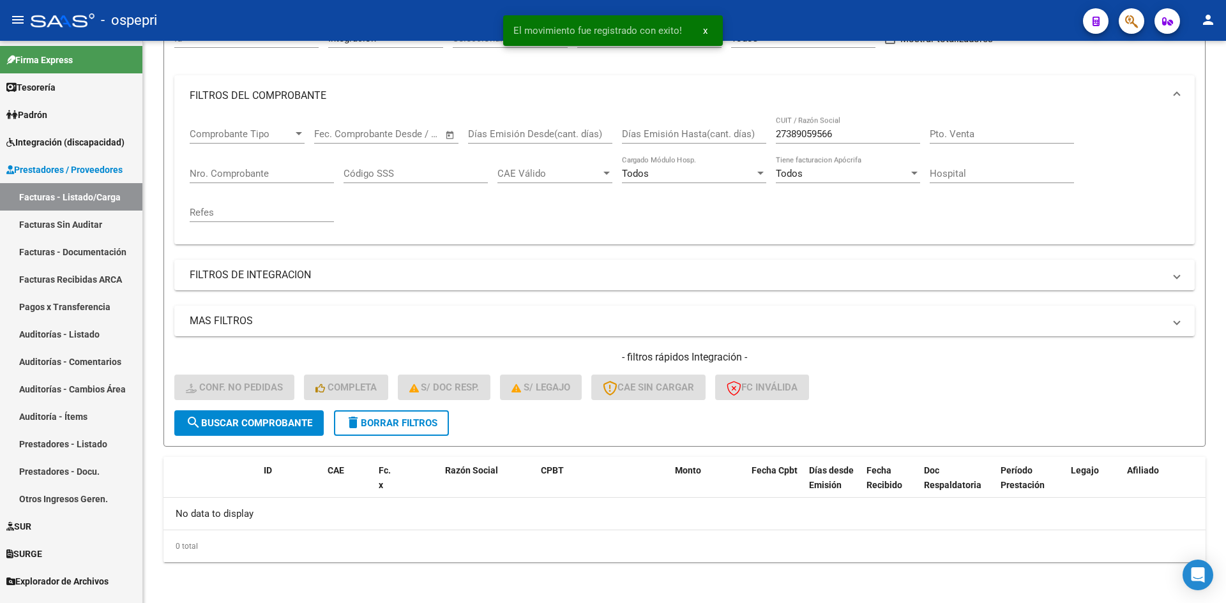
scroll to position [142, 0]
click at [432, 421] on span "delete Borrar Filtros" at bounding box center [391, 423] width 92 height 11
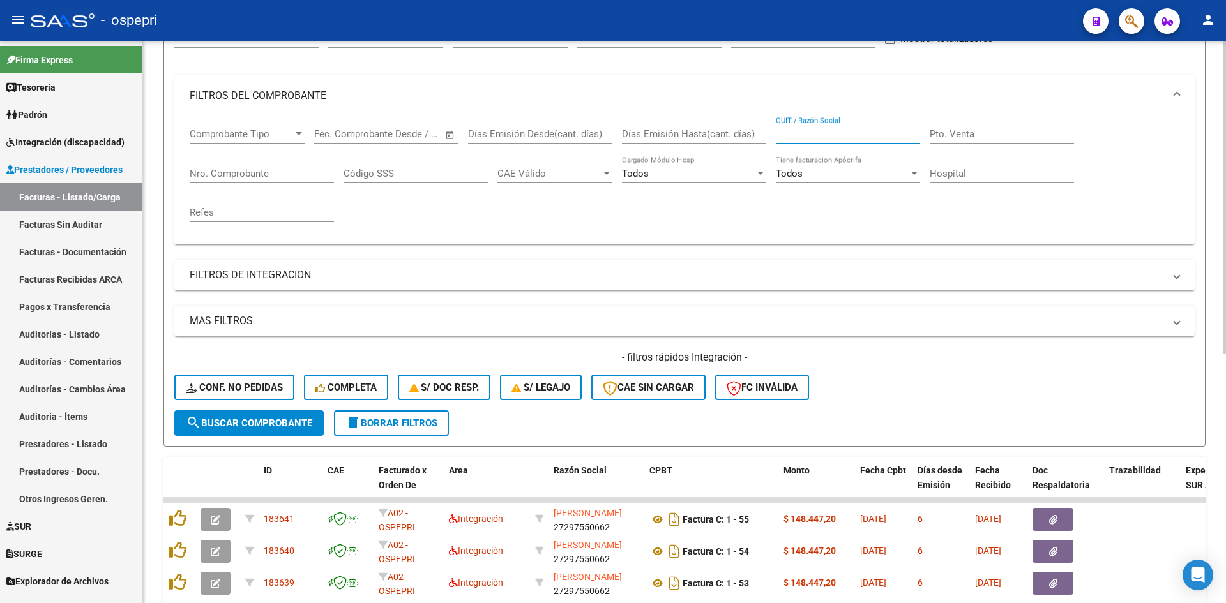
click at [805, 131] on input "CUIT / Razón Social" at bounding box center [848, 133] width 144 height 11
paste input "27263894133"
click at [260, 430] on button "search Buscar Comprobante" at bounding box center [248, 424] width 149 height 26
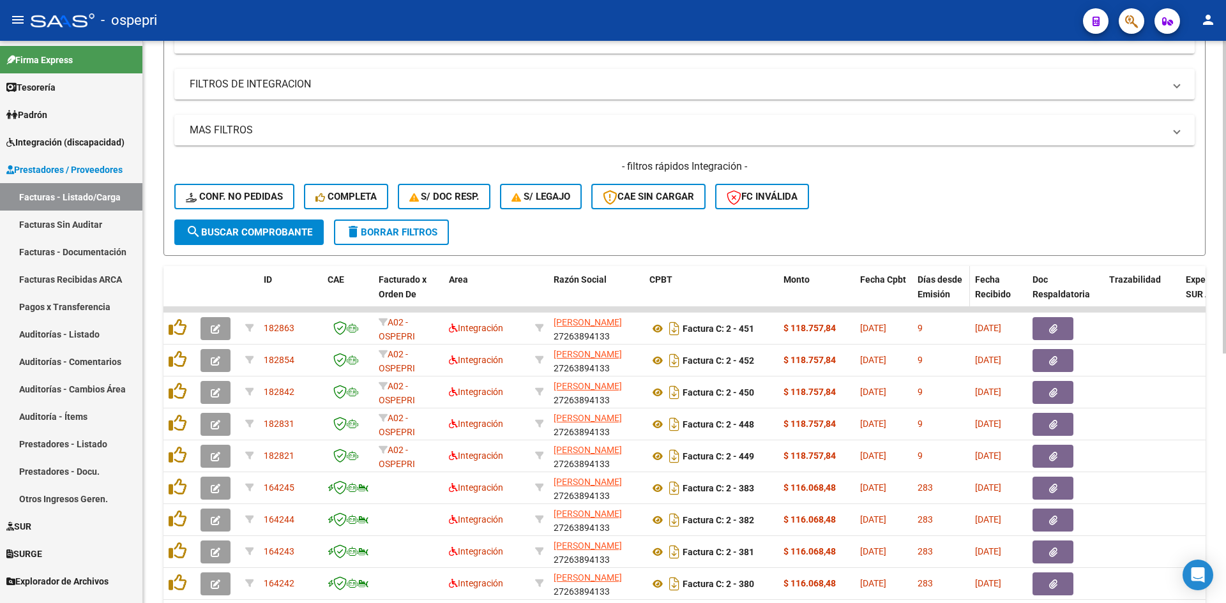
scroll to position [333, 0]
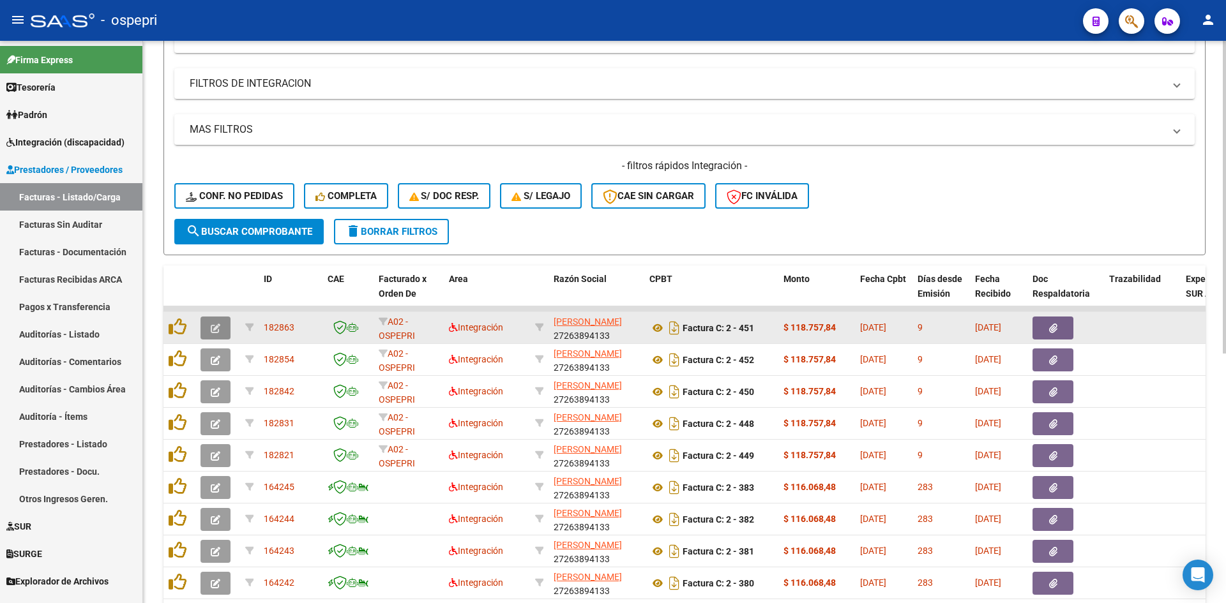
click at [216, 329] on icon "button" at bounding box center [216, 329] width 10 height 10
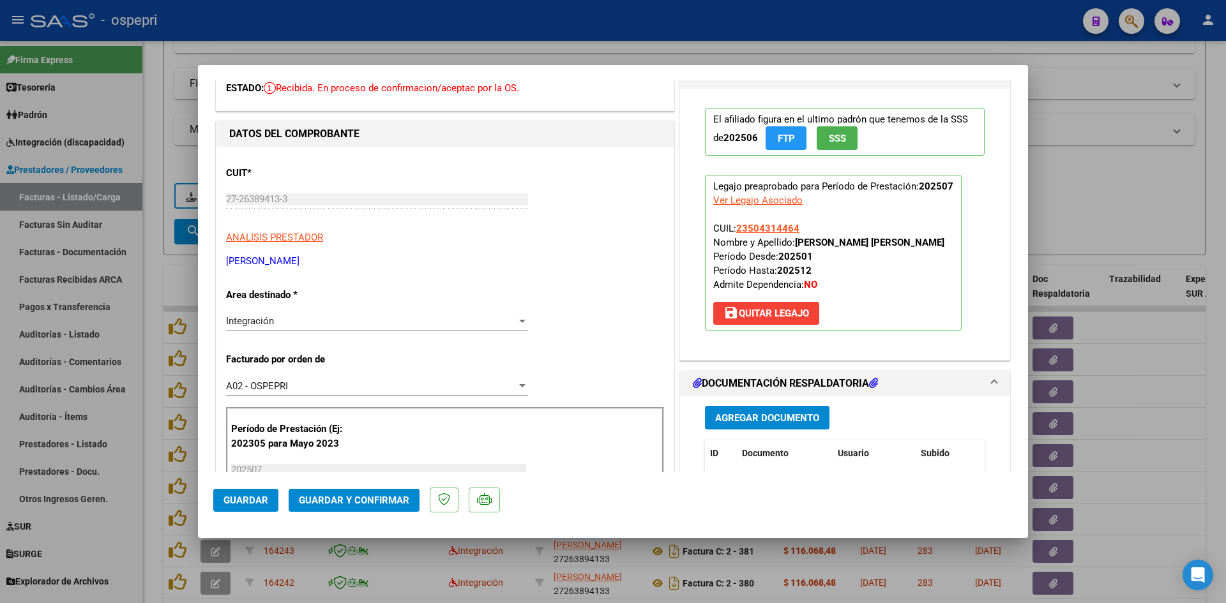
scroll to position [0, 0]
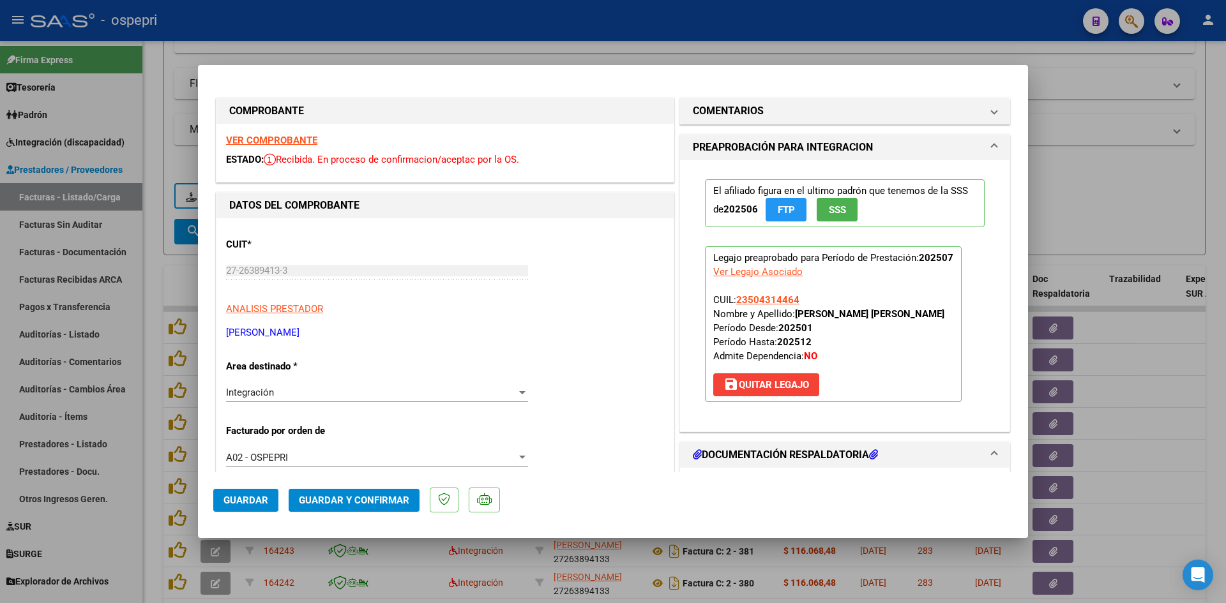
click at [285, 138] on strong "VER COMPROBANTE" at bounding box center [271, 140] width 91 height 11
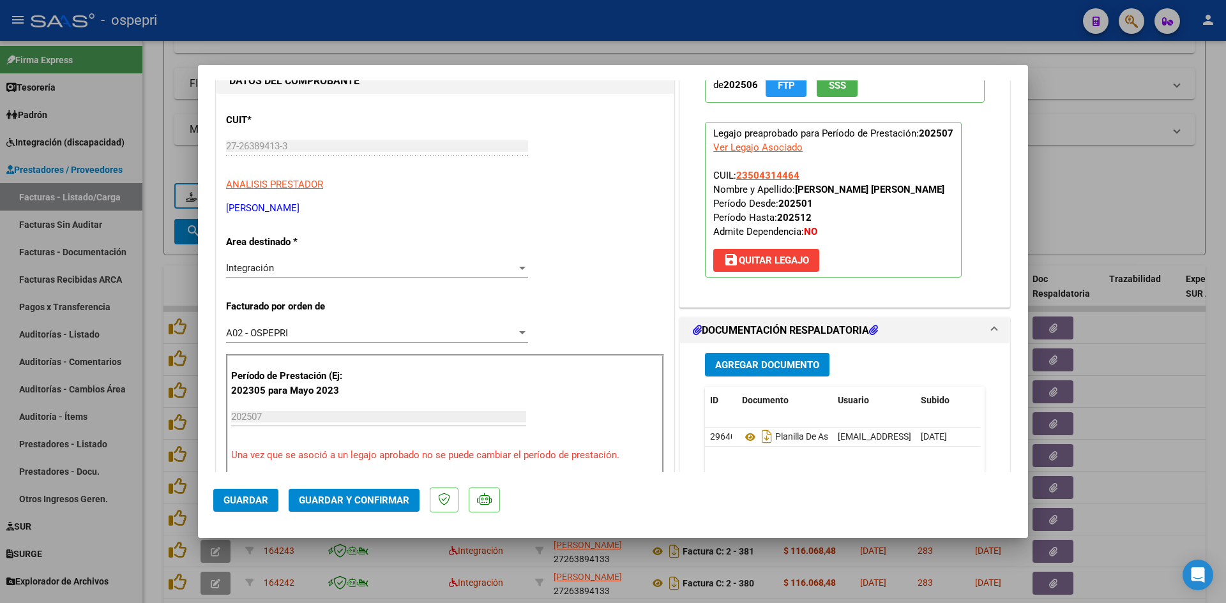
scroll to position [128, 0]
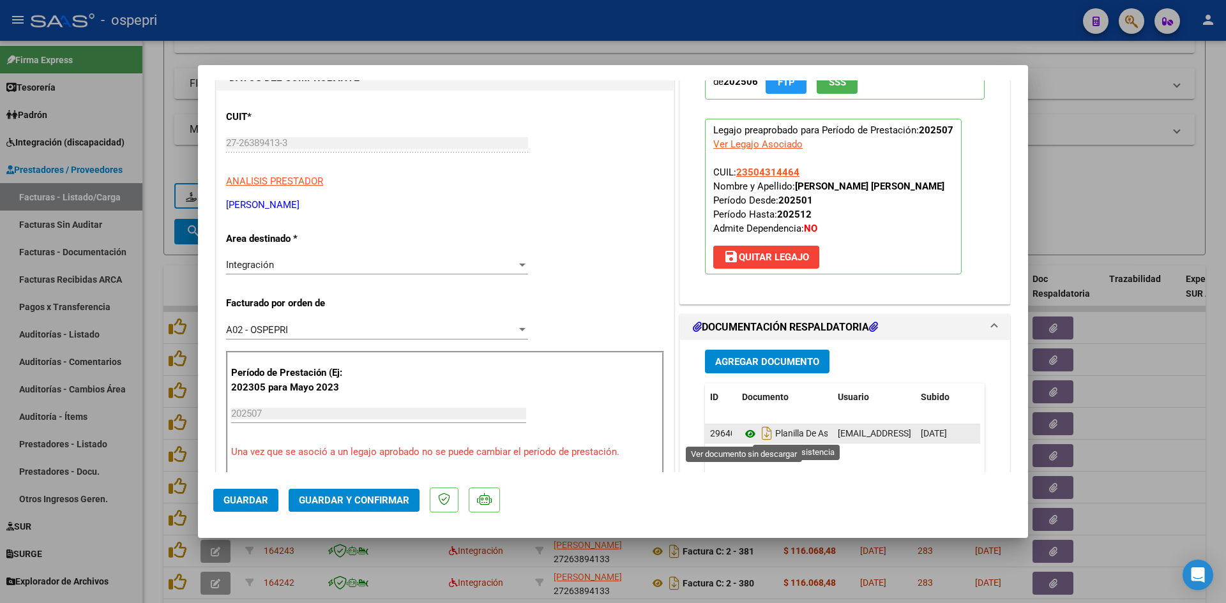
click at [745, 434] on icon at bounding box center [750, 434] width 17 height 15
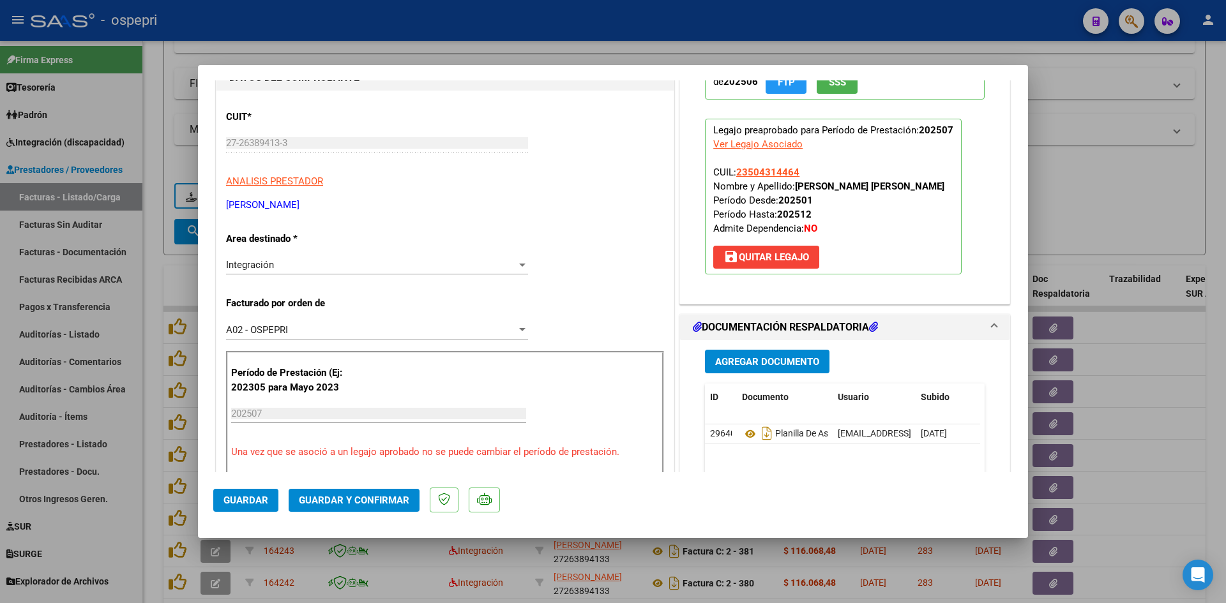
click at [398, 501] on span "Guardar y Confirmar" at bounding box center [354, 500] width 110 height 11
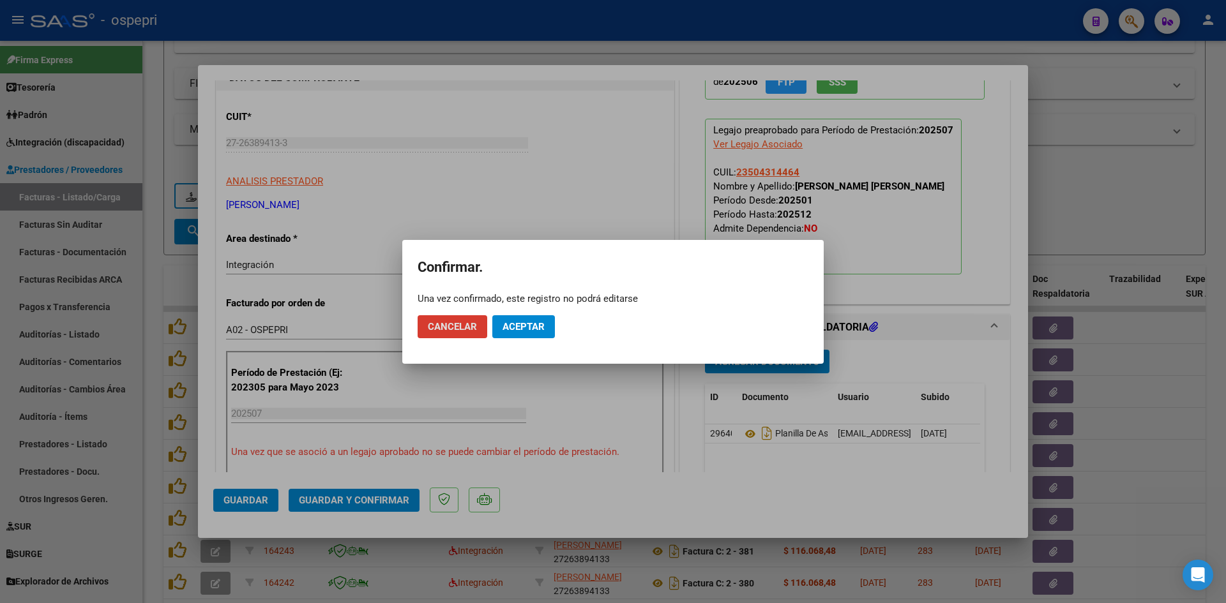
click at [518, 333] on button "Aceptar" at bounding box center [523, 326] width 63 height 23
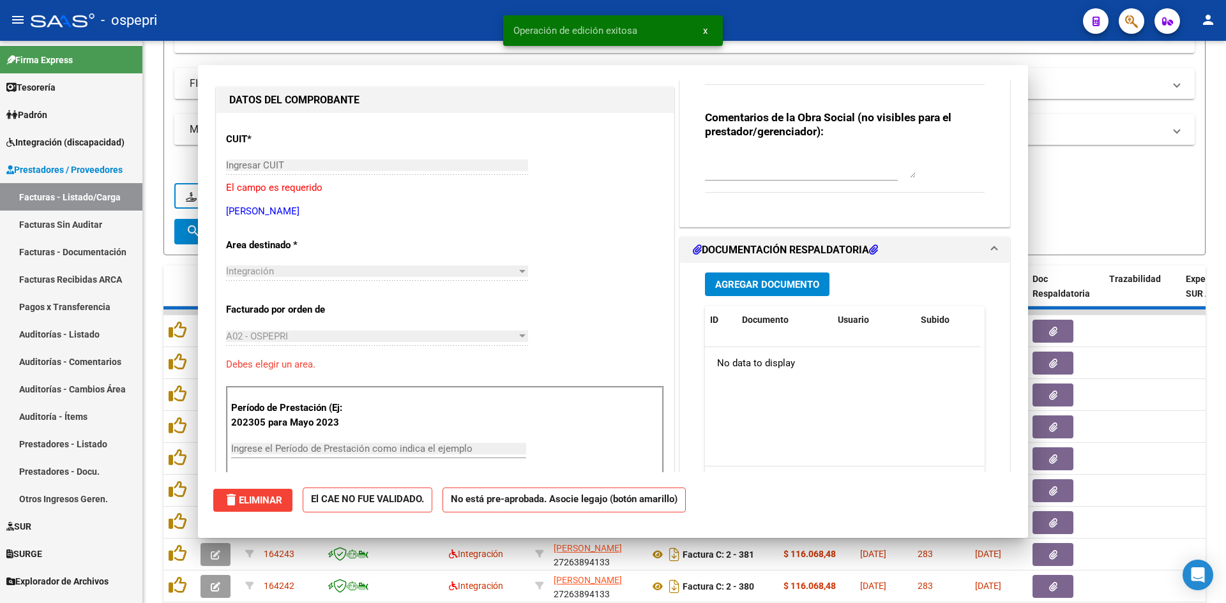
scroll to position [150, 0]
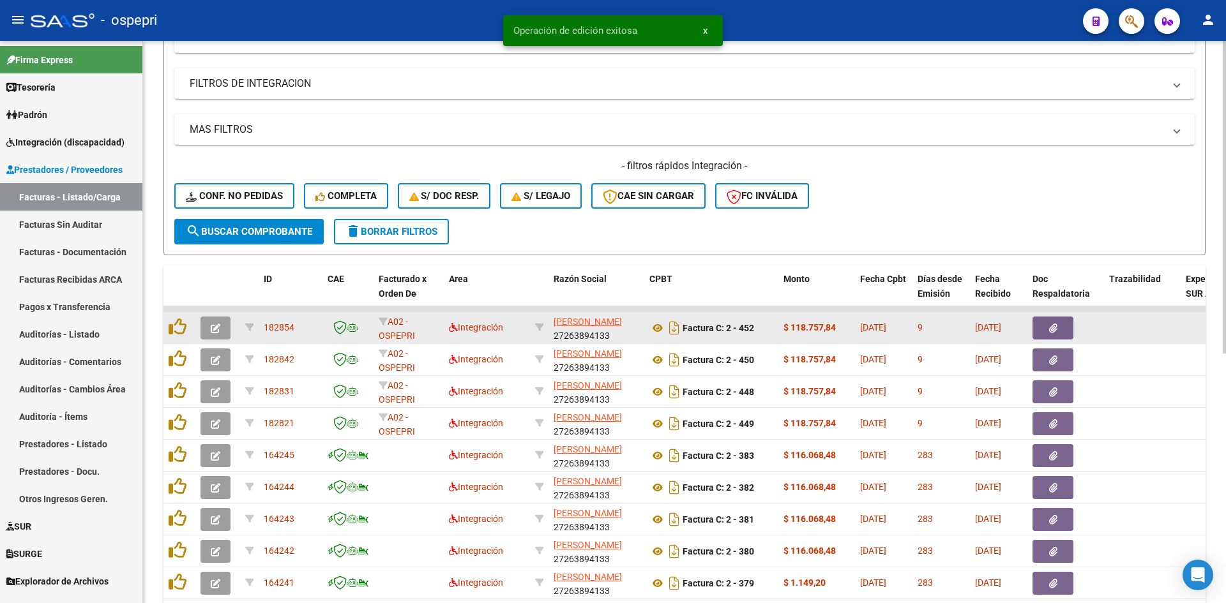
click at [202, 327] on button "button" at bounding box center [216, 328] width 30 height 23
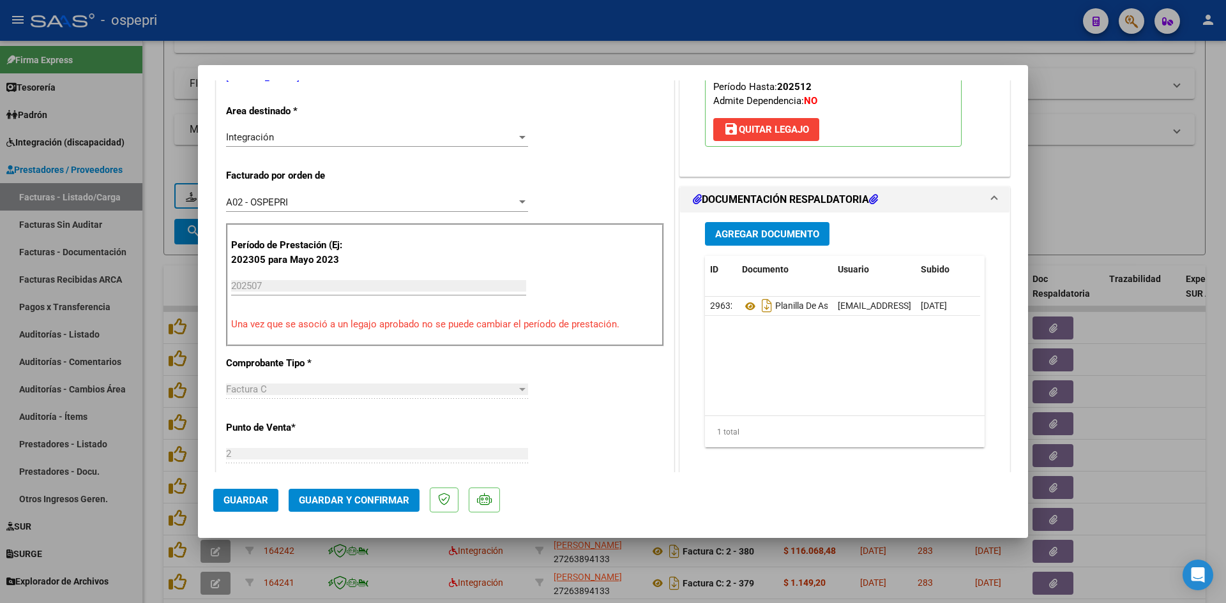
scroll to position [0, 0]
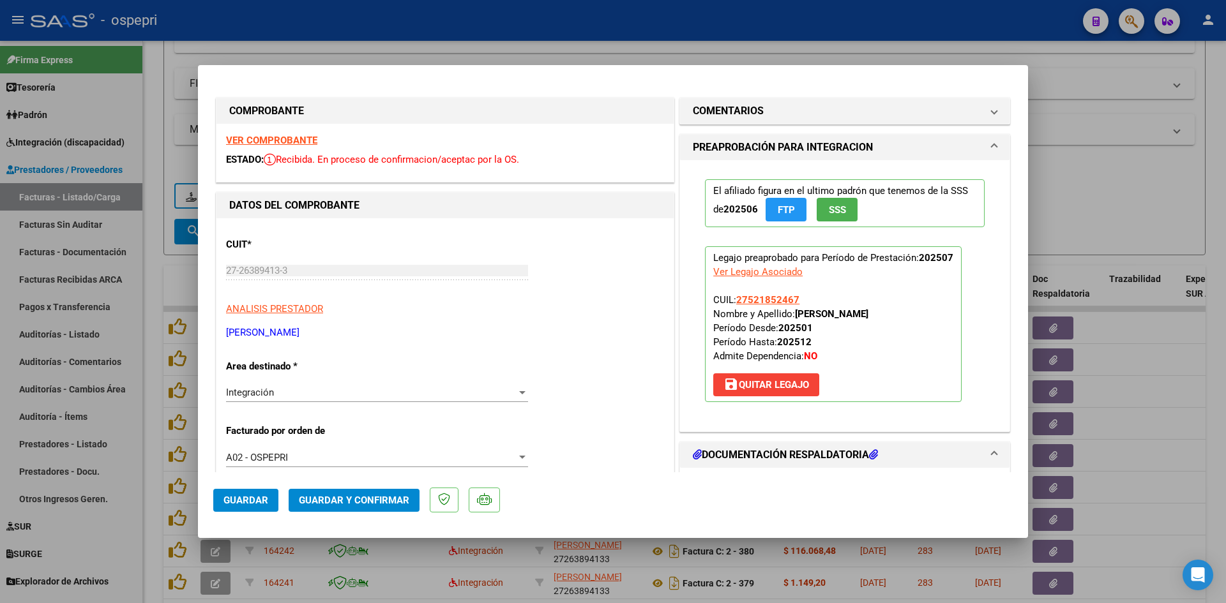
click at [302, 139] on strong "VER COMPROBANTE" at bounding box center [271, 140] width 91 height 11
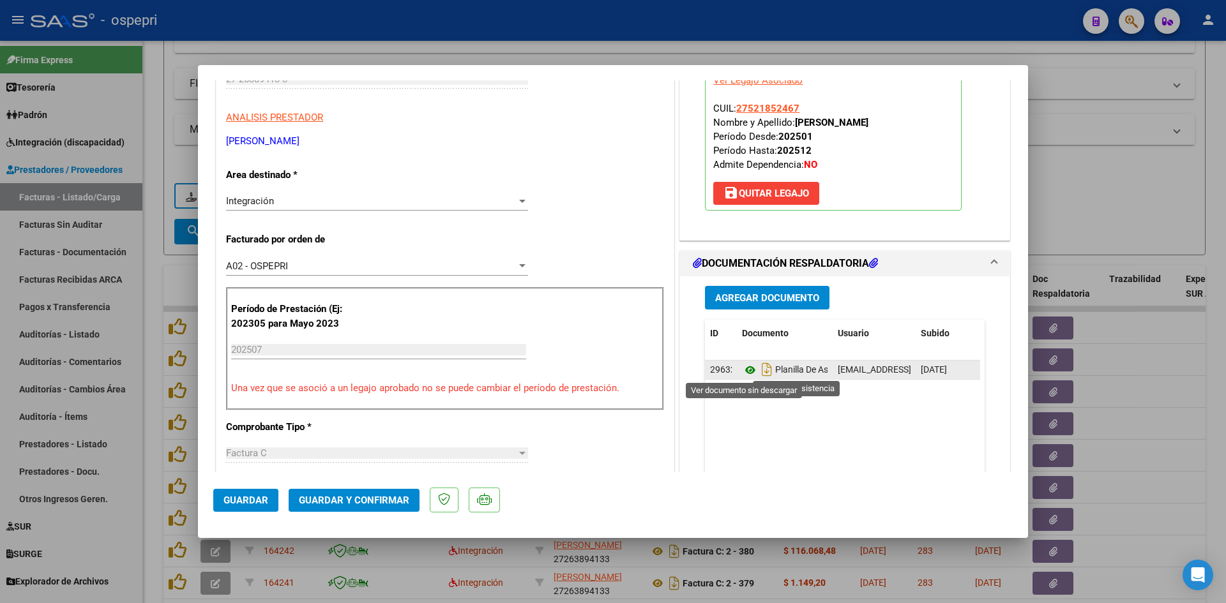
click at [742, 368] on icon at bounding box center [750, 370] width 17 height 15
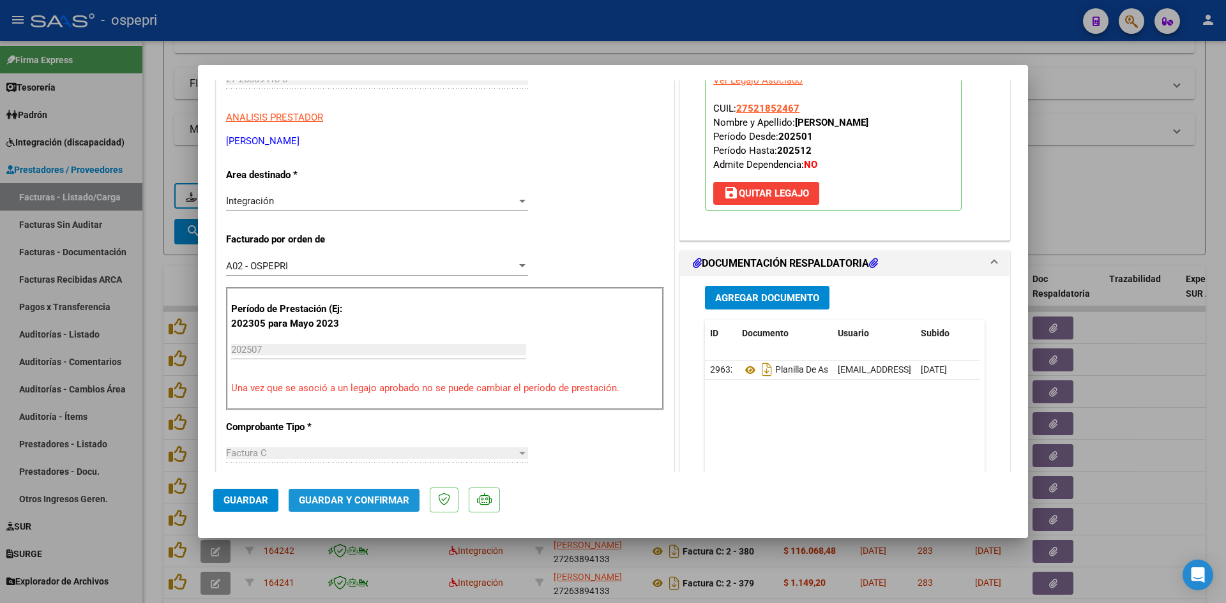
click at [375, 496] on span "Guardar y Confirmar" at bounding box center [354, 500] width 110 height 11
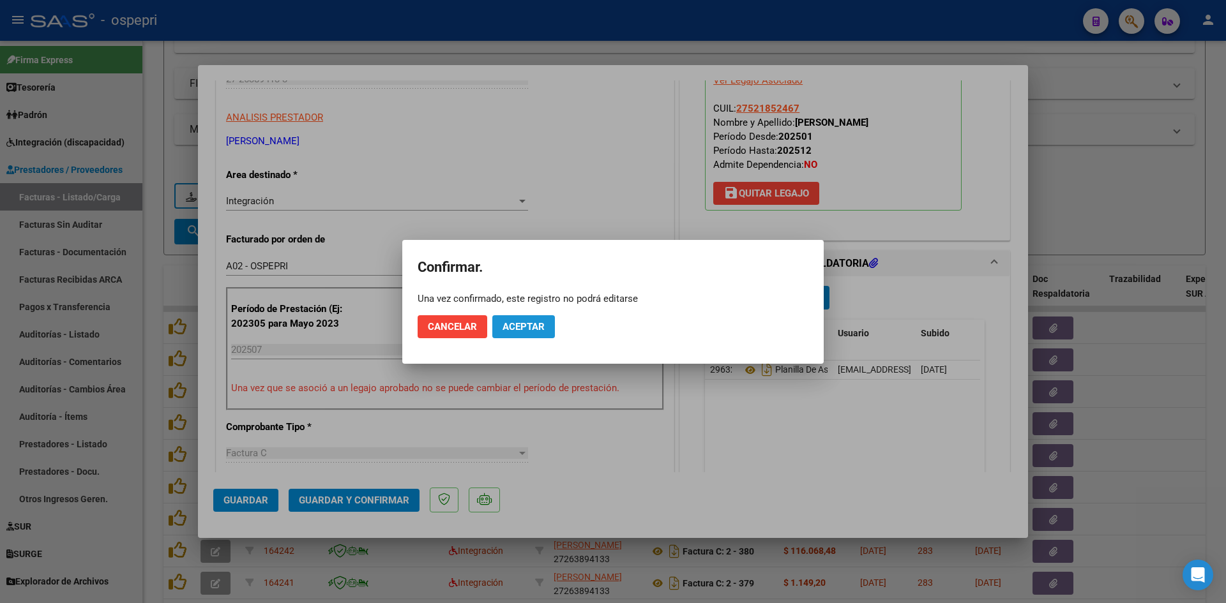
click at [536, 328] on span "Aceptar" at bounding box center [524, 326] width 42 height 11
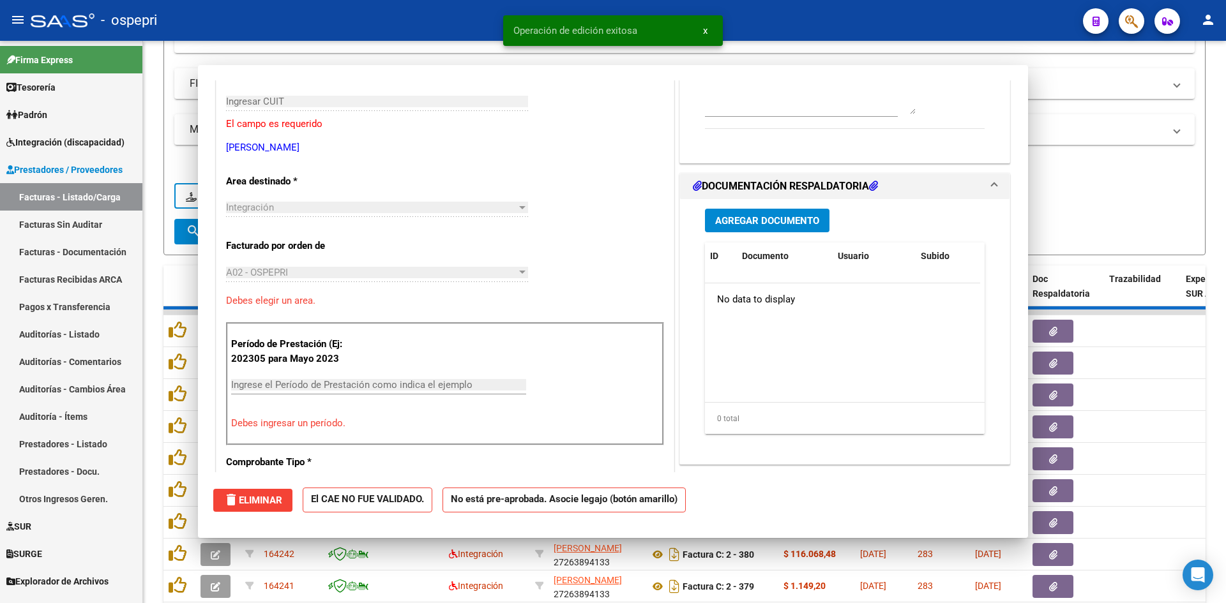
scroll to position [0, 0]
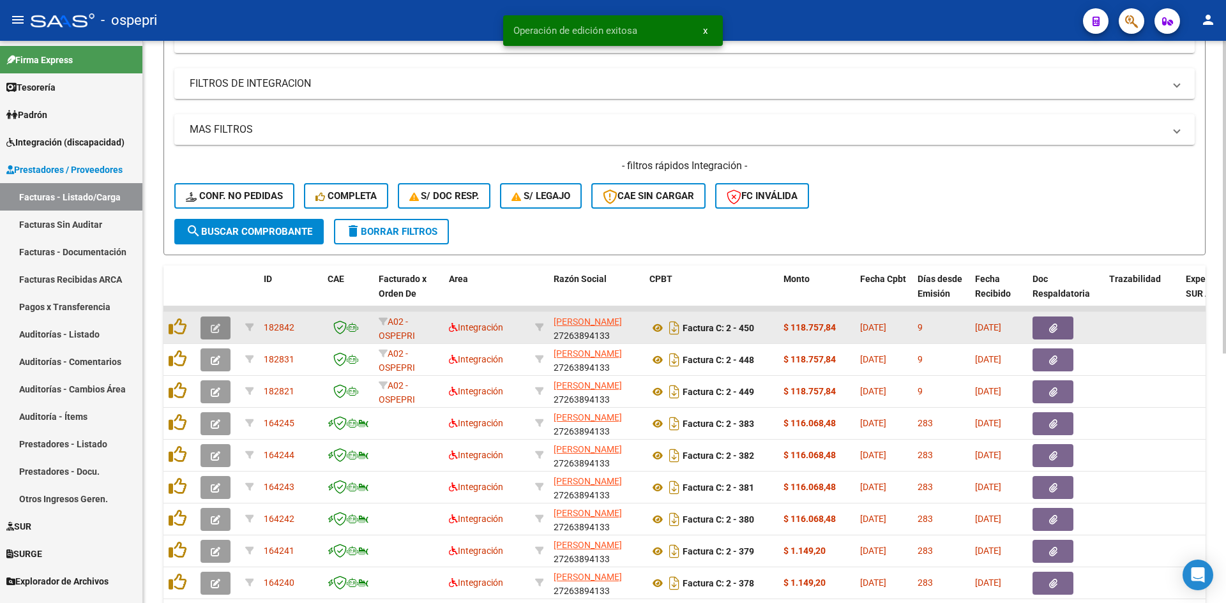
click at [218, 327] on icon "button" at bounding box center [216, 329] width 10 height 10
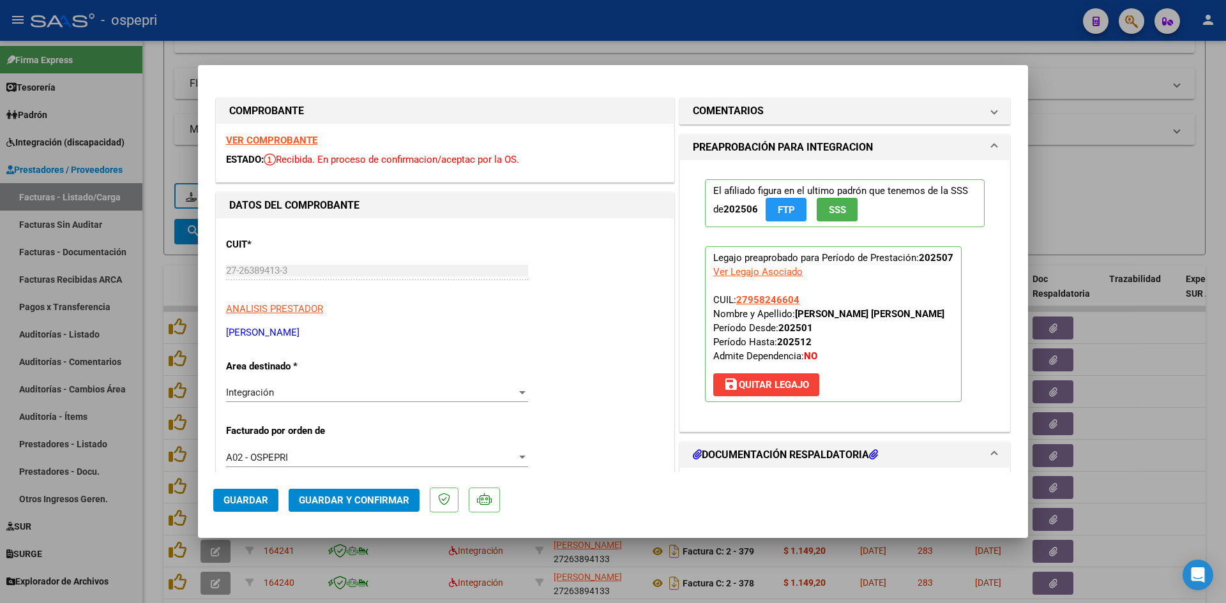
drag, startPoint x: 304, startPoint y: 147, endPoint x: 305, endPoint y: 139, distance: 7.8
click at [305, 141] on div "VER COMPROBANTE ESTADO: Recibida. En proceso de confirmacion/aceptac por la OS." at bounding box center [444, 153] width 457 height 58
click at [305, 139] on strong "VER COMPROBANTE" at bounding box center [271, 140] width 91 height 11
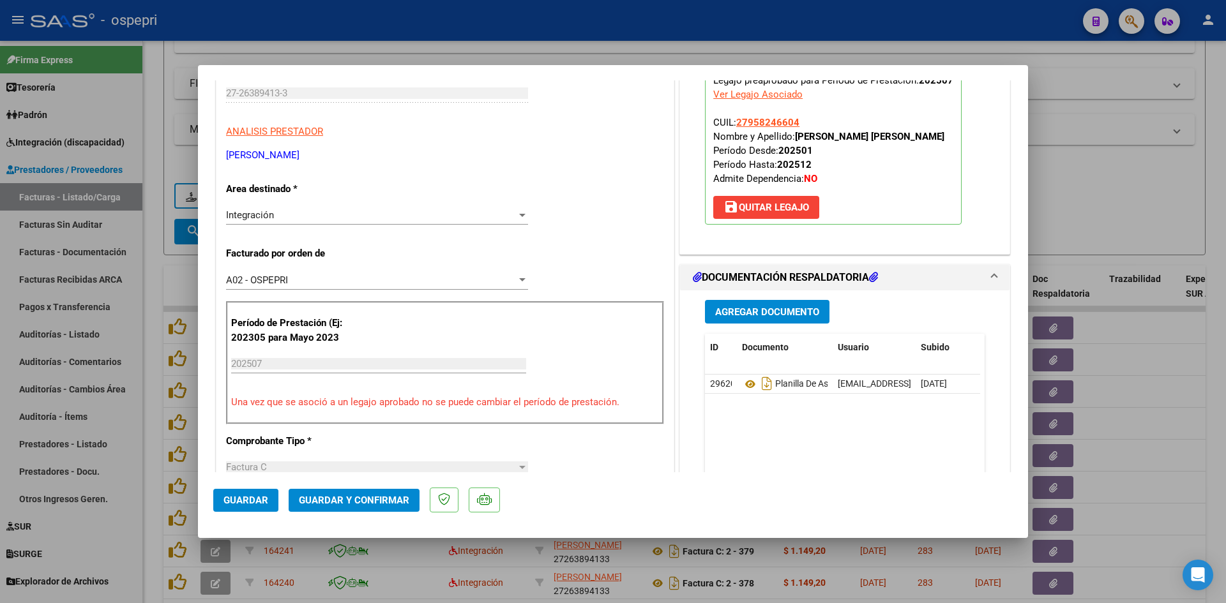
scroll to position [255, 0]
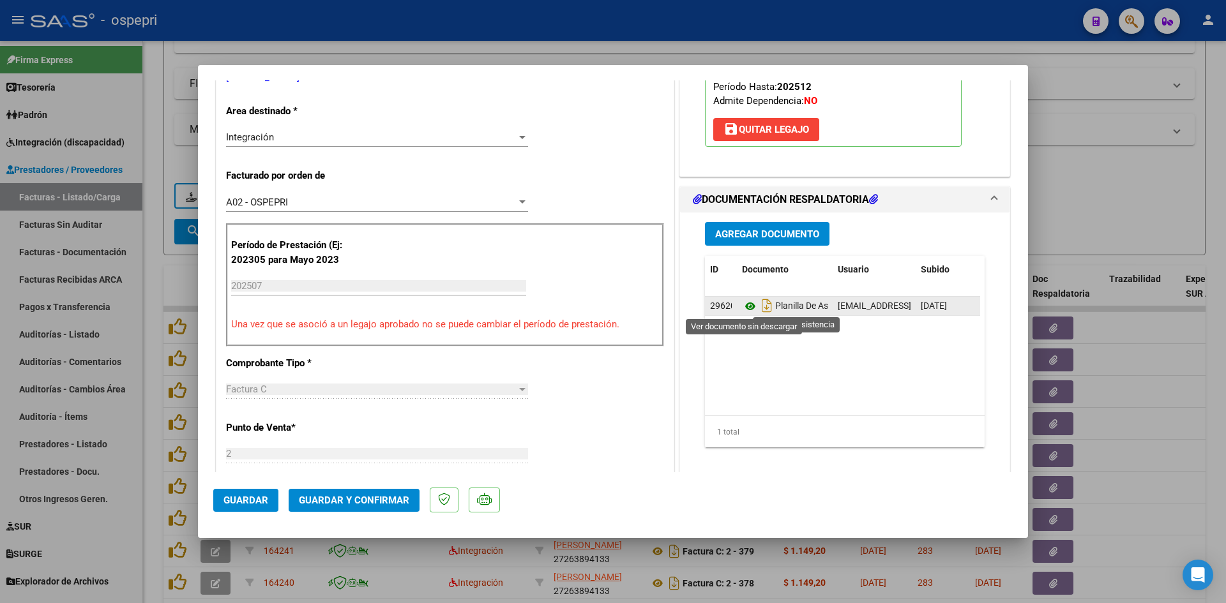
click at [745, 308] on icon at bounding box center [750, 306] width 17 height 15
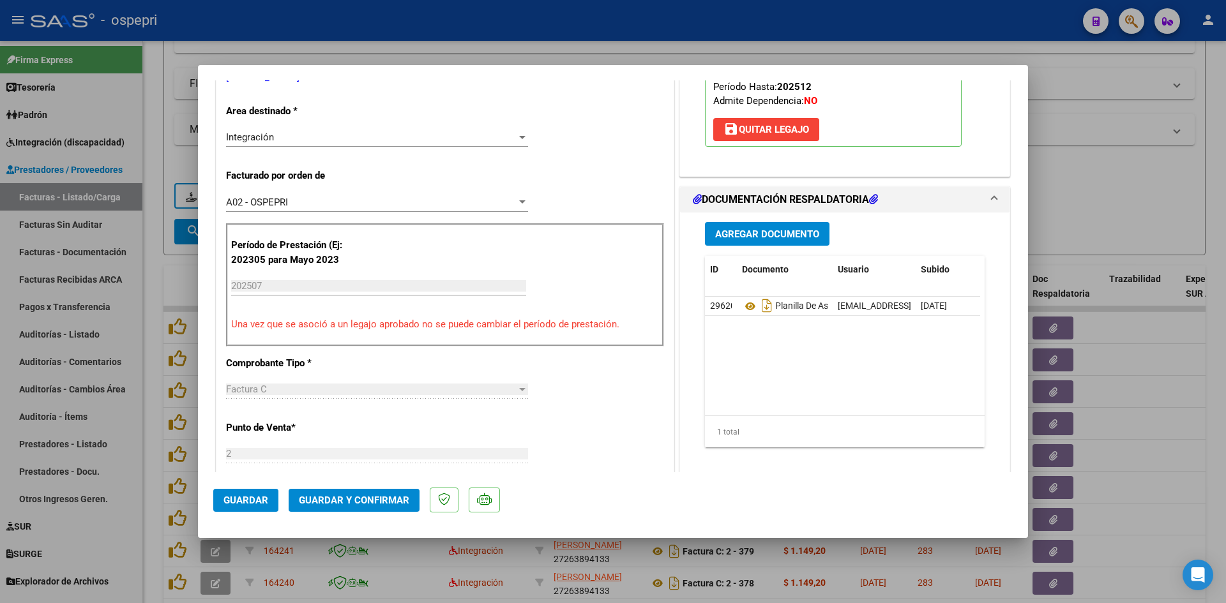
click at [384, 501] on span "Guardar y Confirmar" at bounding box center [354, 500] width 110 height 11
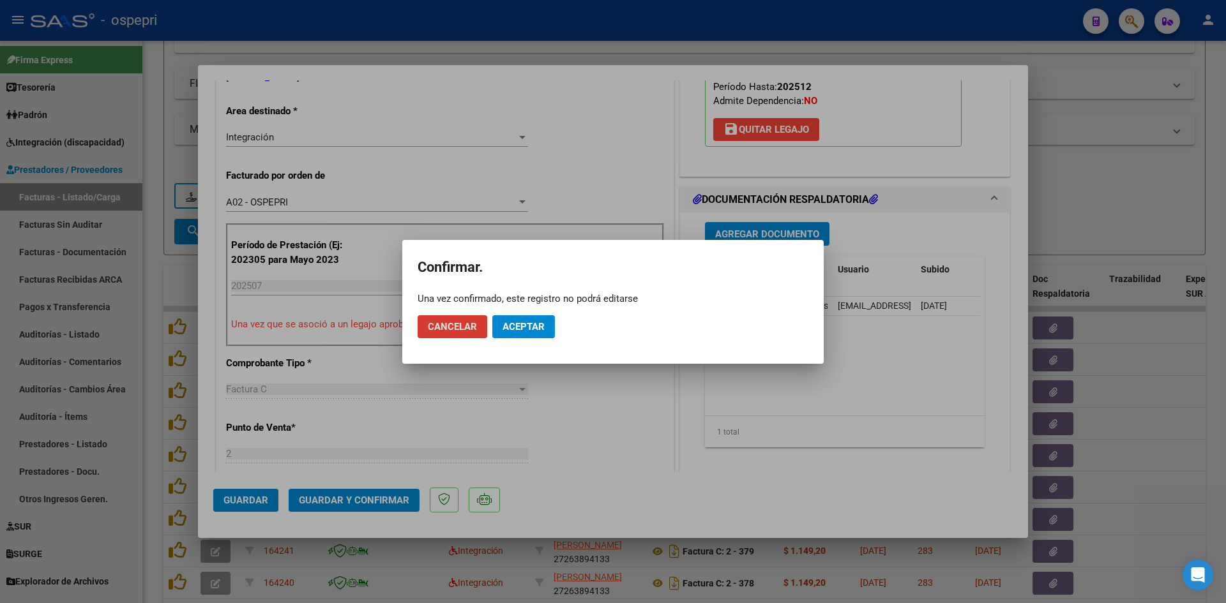
click at [536, 337] on button "Aceptar" at bounding box center [523, 326] width 63 height 23
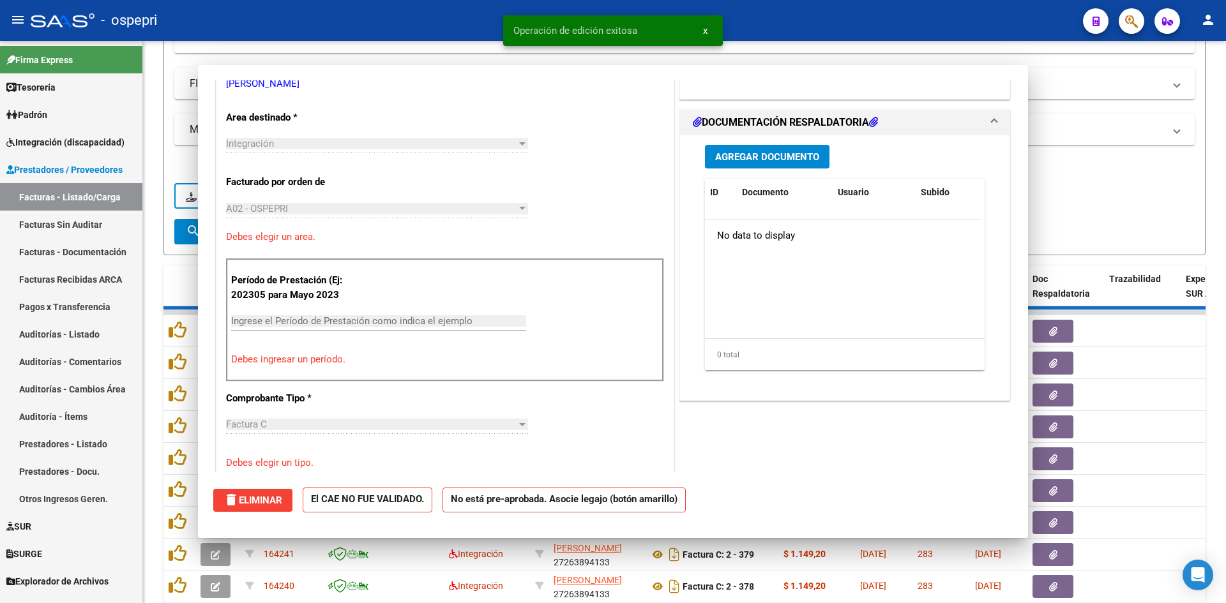
scroll to position [0, 0]
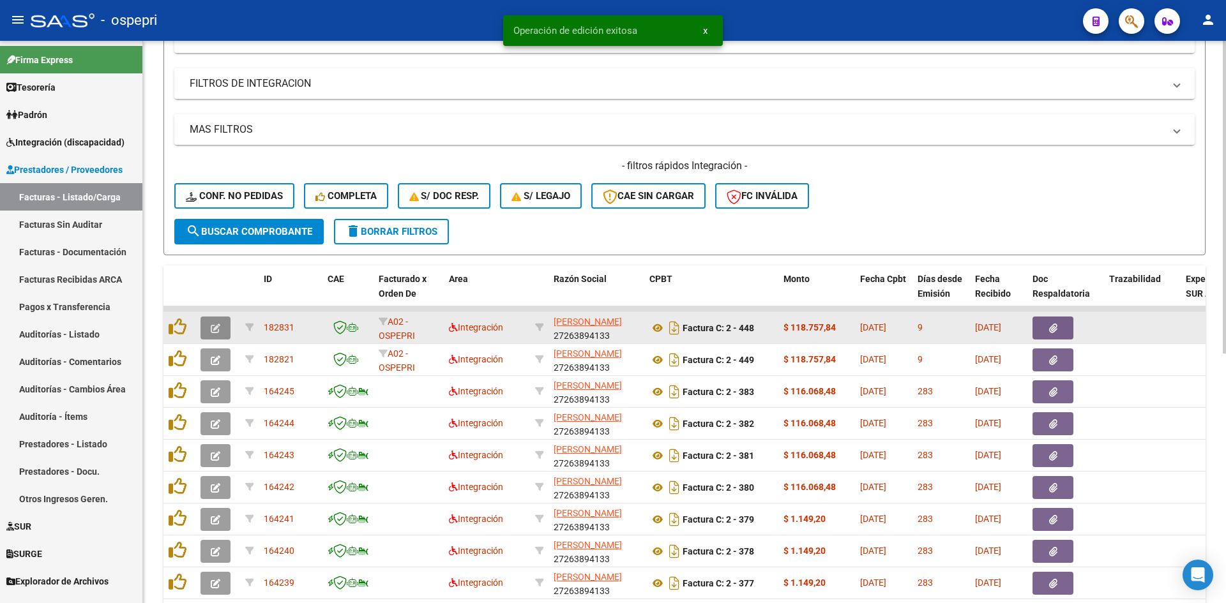
click at [210, 328] on button "button" at bounding box center [216, 328] width 30 height 23
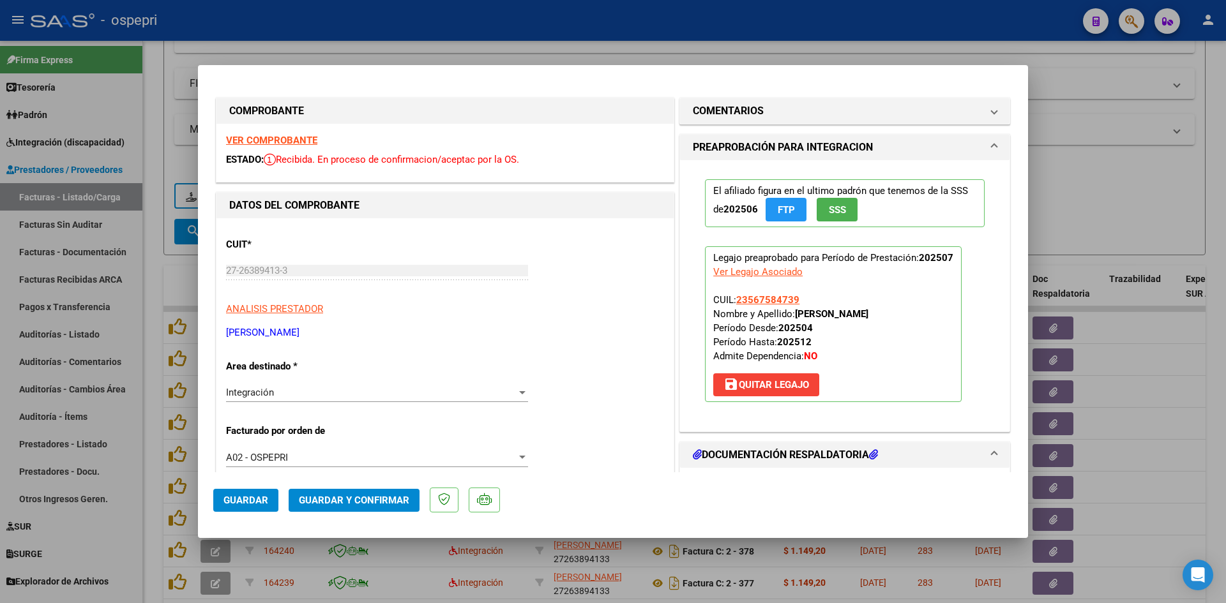
click at [300, 146] on strong "VER COMPROBANTE" at bounding box center [271, 140] width 91 height 11
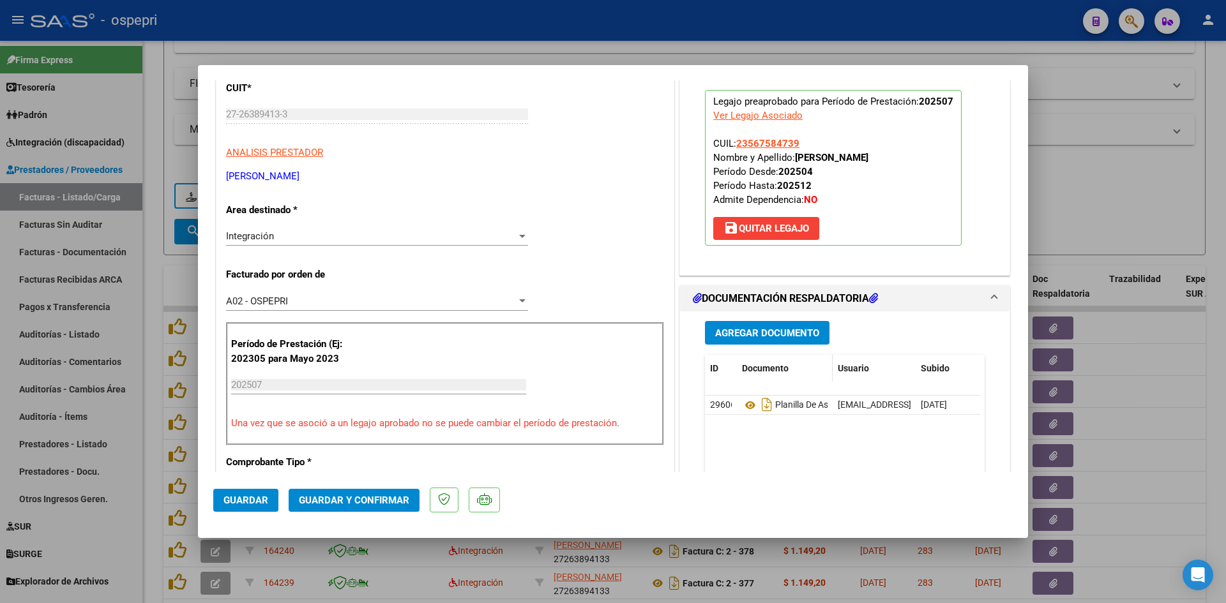
scroll to position [192, 0]
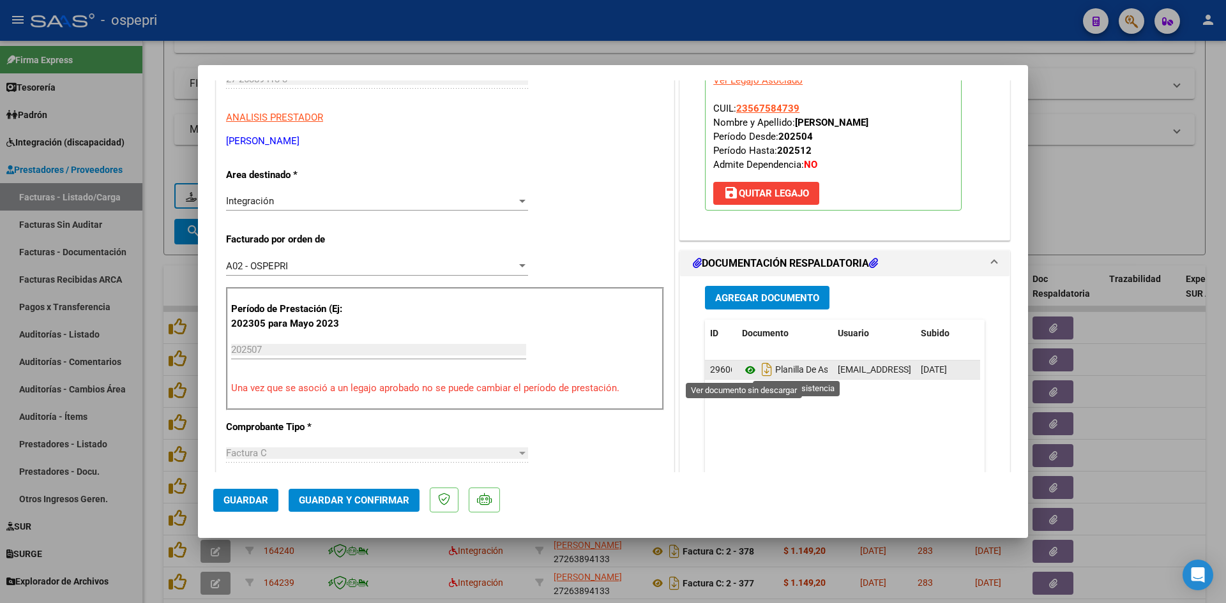
click at [745, 369] on icon at bounding box center [750, 370] width 17 height 15
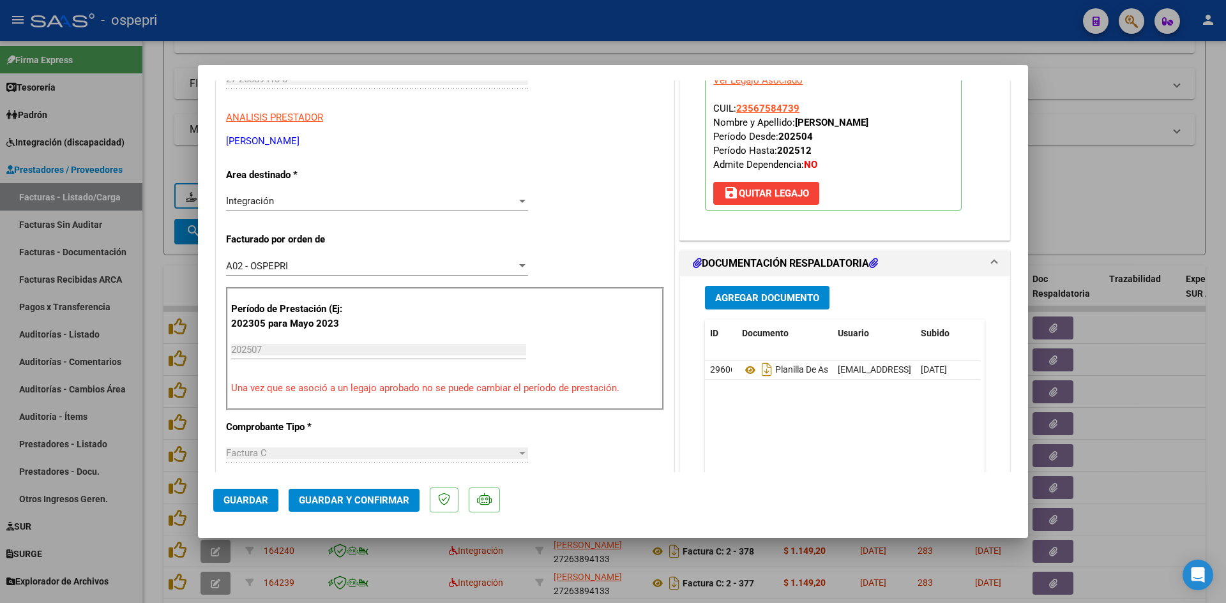
click at [860, 459] on datatable-body "29606 Planilla De Asistencia [EMAIL_ADDRESS][DOMAIN_NAME] - [PERSON_NAME] [DATE]" at bounding box center [842, 420] width 275 height 119
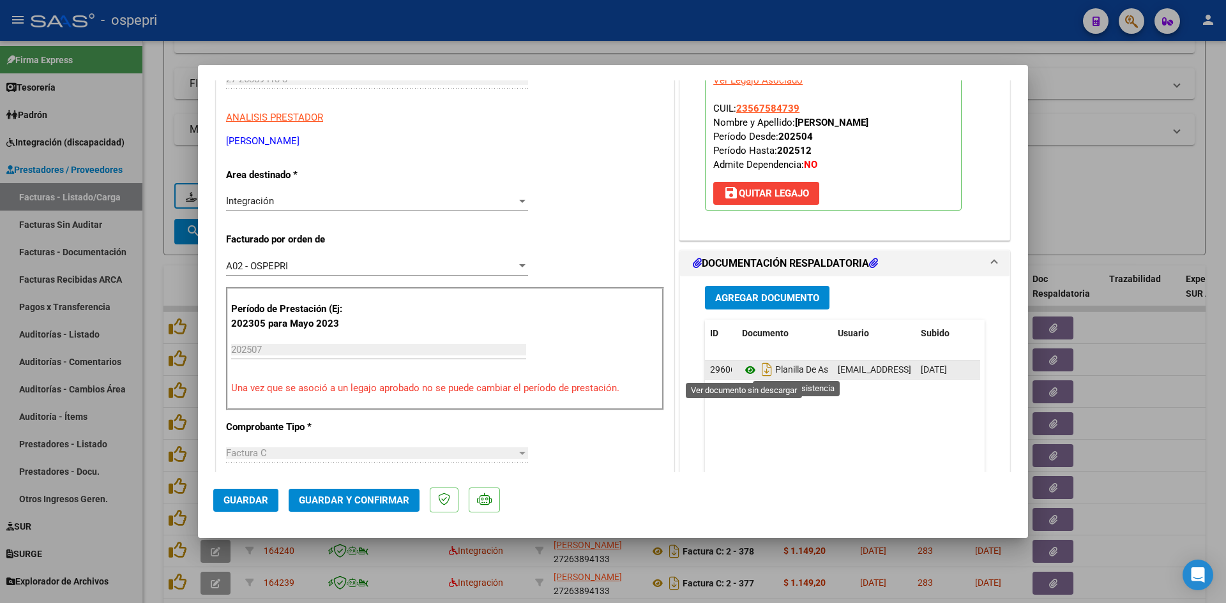
click at [745, 368] on icon at bounding box center [750, 370] width 17 height 15
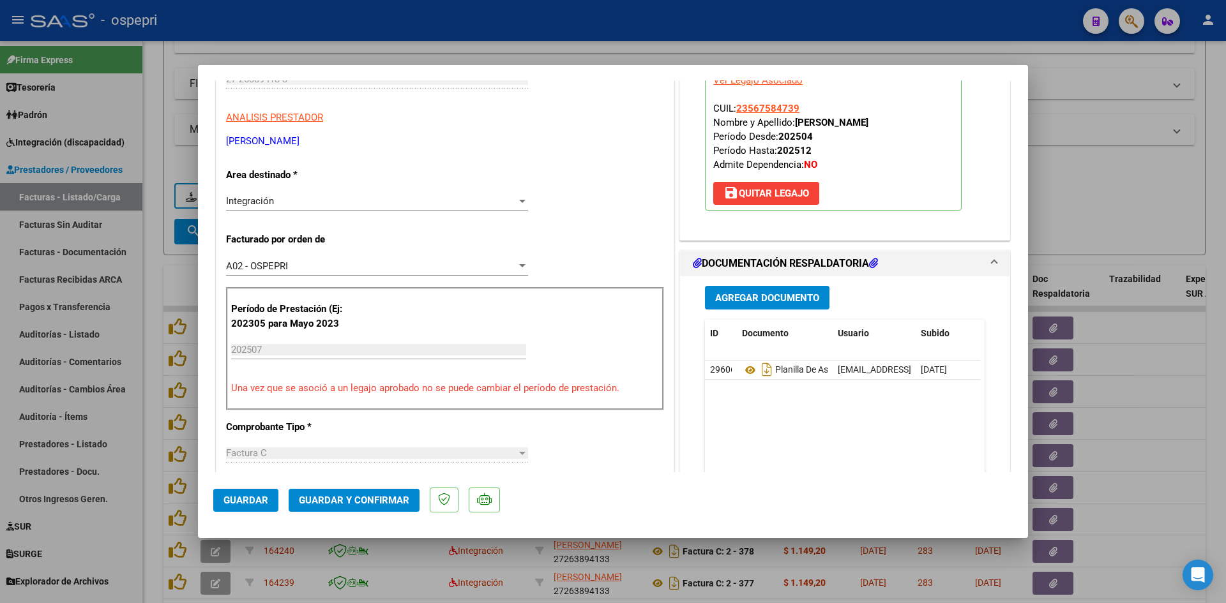
click at [379, 502] on span "Guardar y Confirmar" at bounding box center [354, 500] width 110 height 11
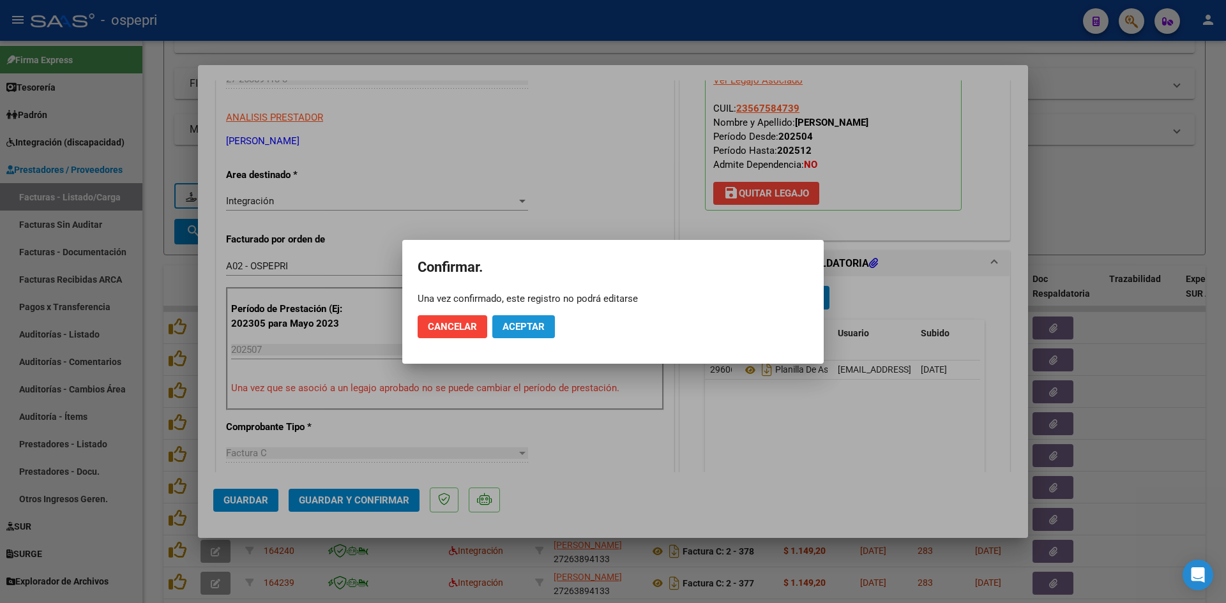
click at [531, 321] on span "Aceptar" at bounding box center [524, 326] width 42 height 11
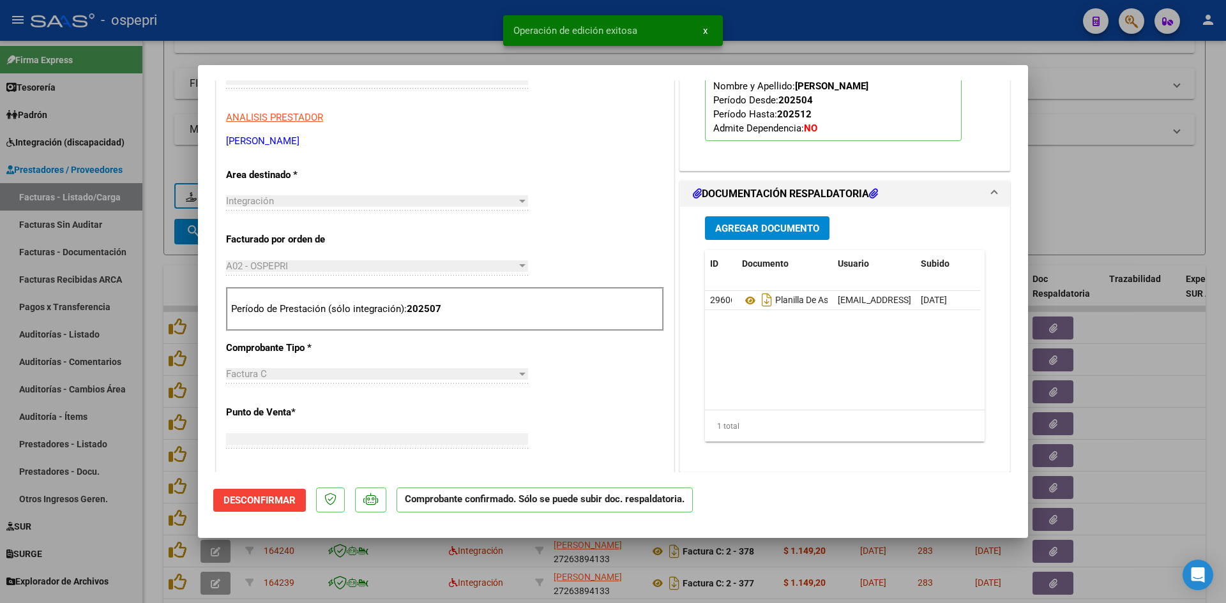
scroll to position [214, 0]
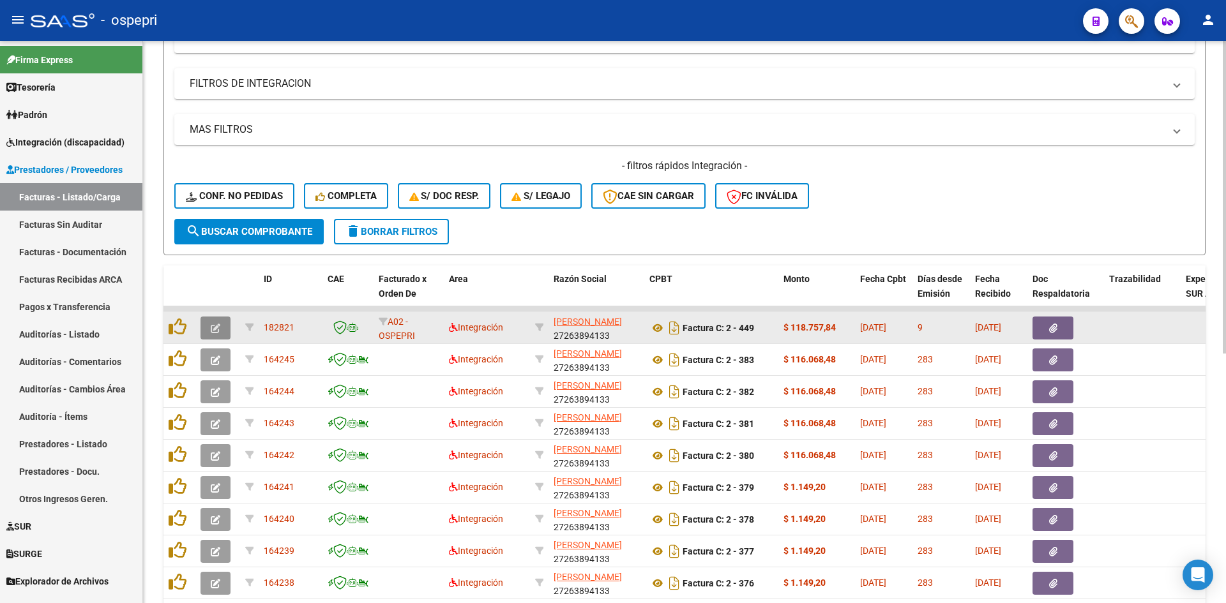
click at [220, 326] on button "button" at bounding box center [216, 328] width 30 height 23
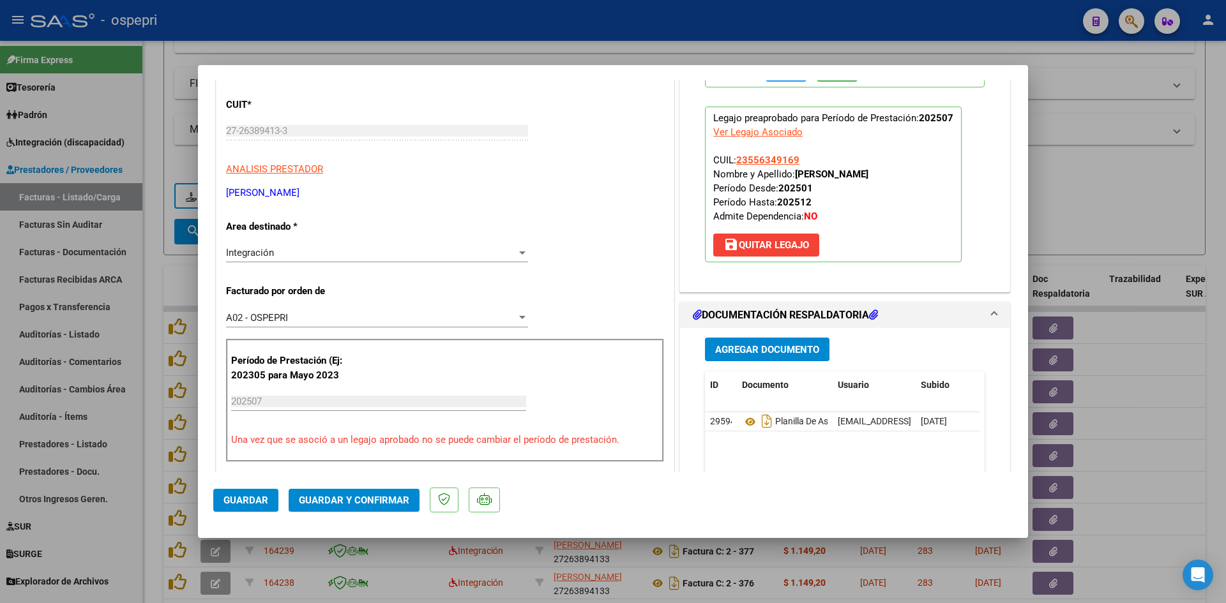
scroll to position [0, 0]
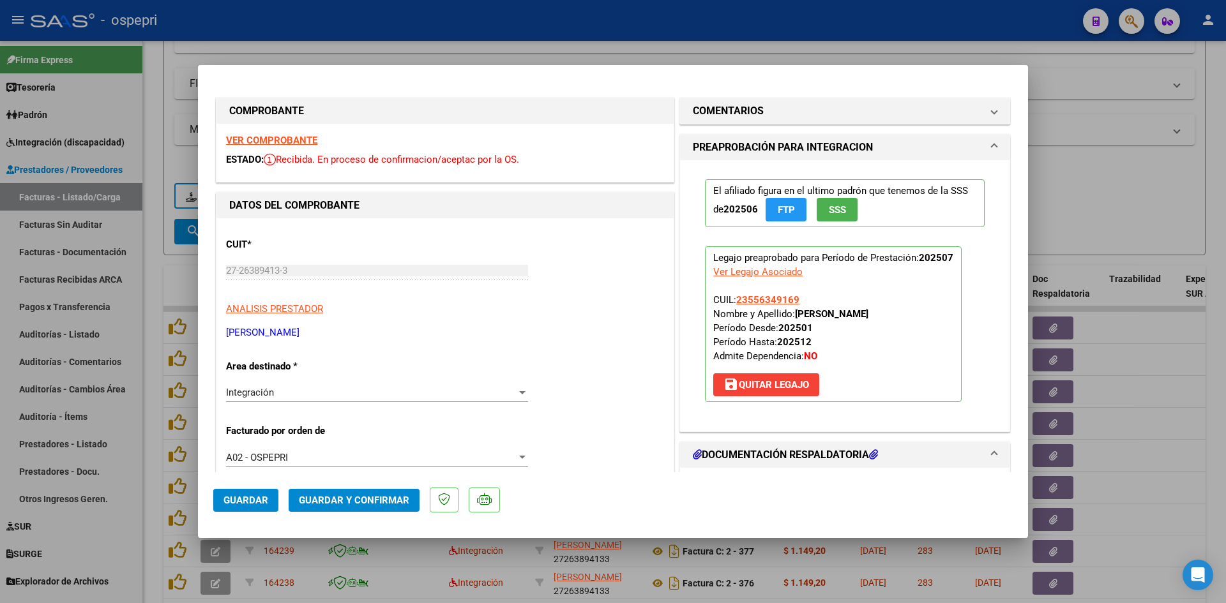
click at [282, 140] on strong "VER COMPROBANTE" at bounding box center [271, 140] width 91 height 11
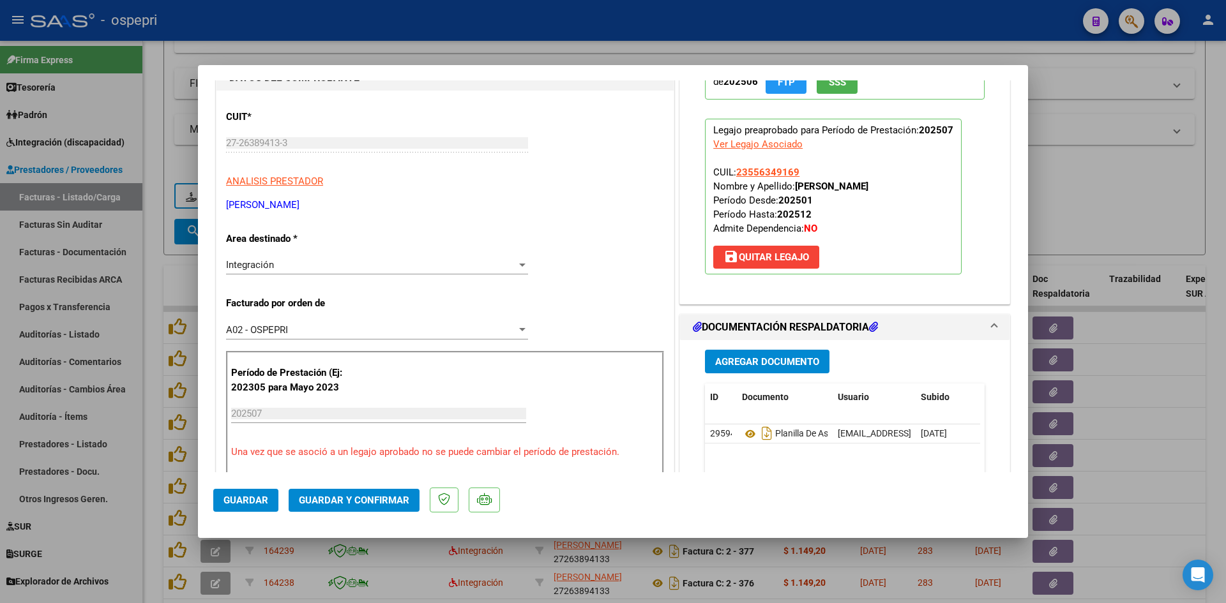
scroll to position [192, 0]
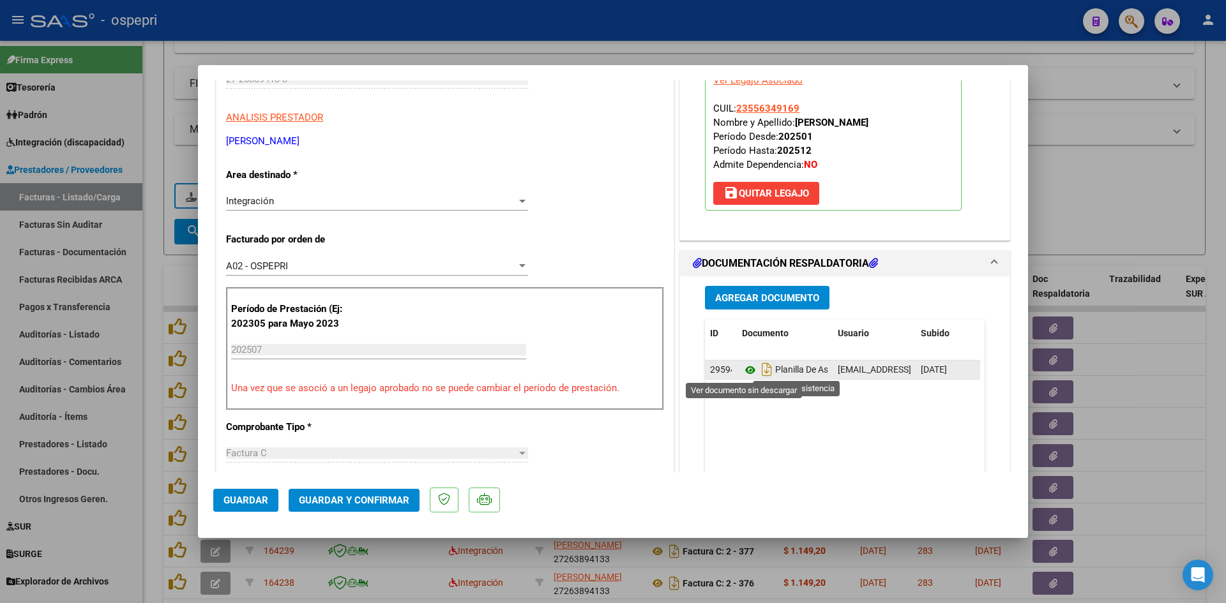
click at [742, 370] on icon at bounding box center [750, 370] width 17 height 15
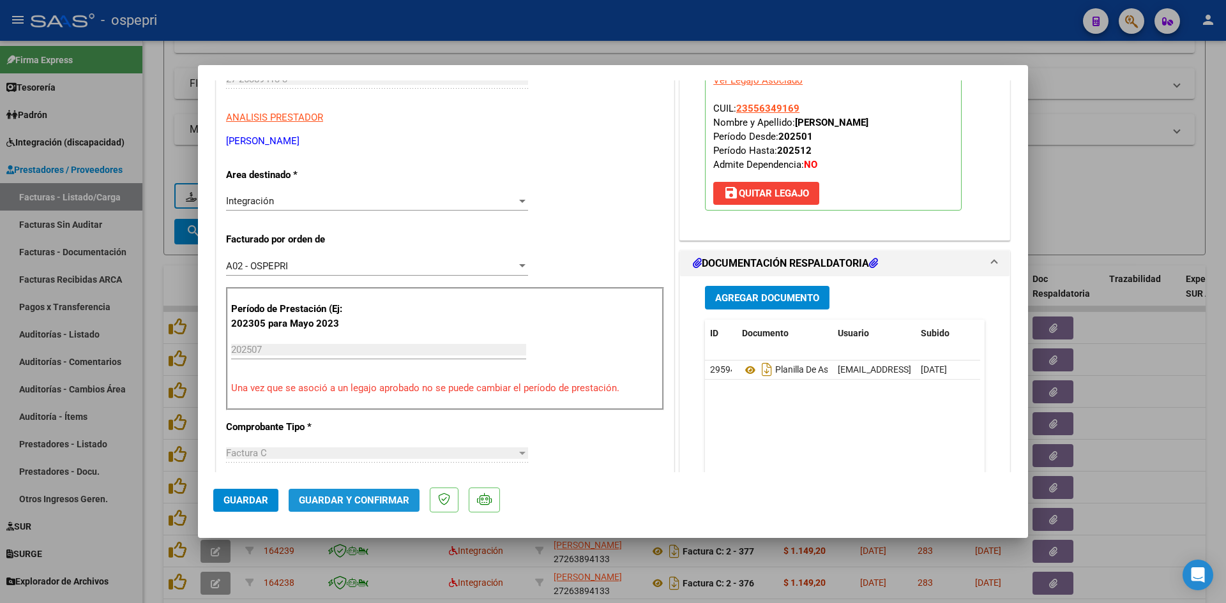
click at [386, 504] on span "Guardar y Confirmar" at bounding box center [354, 500] width 110 height 11
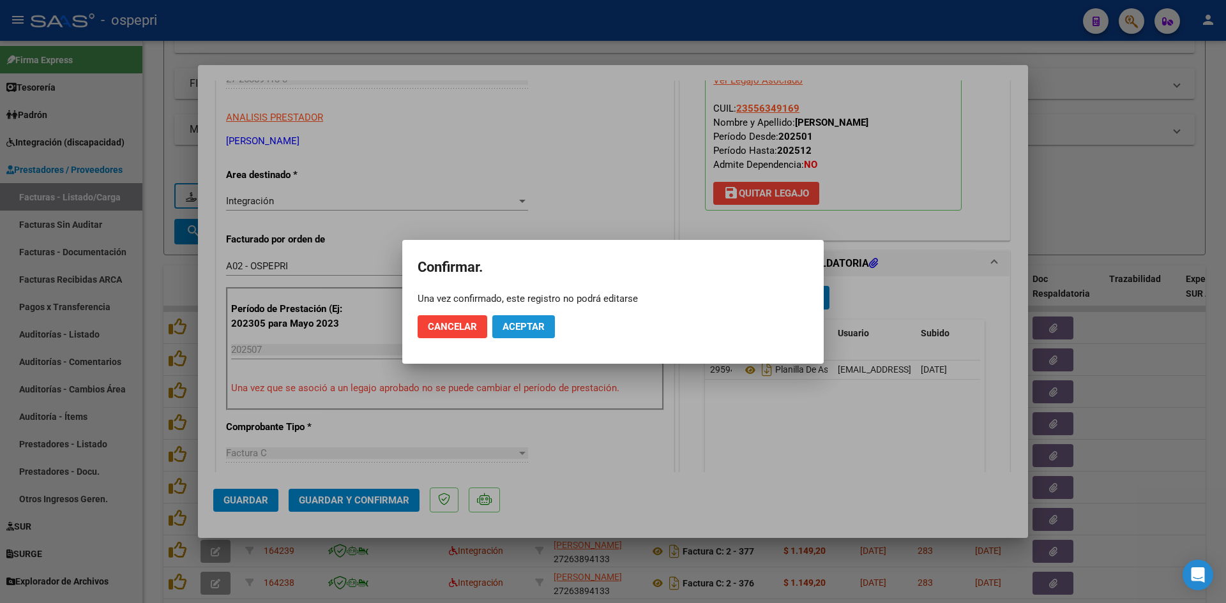
click at [521, 324] on span "Aceptar" at bounding box center [524, 326] width 42 height 11
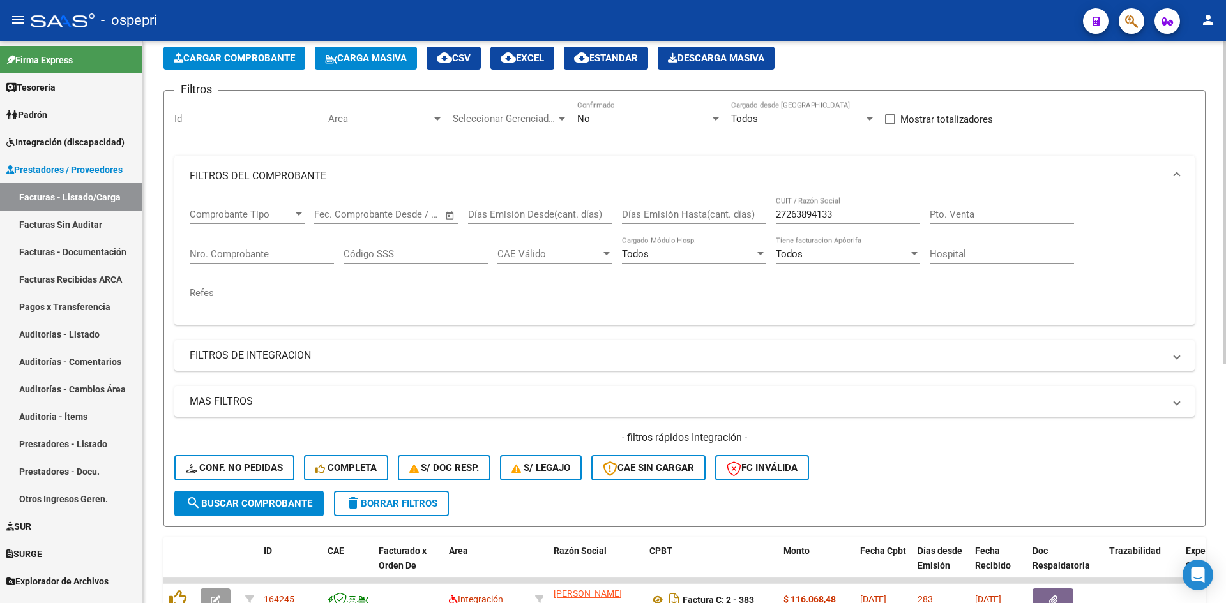
scroll to position [14, 0]
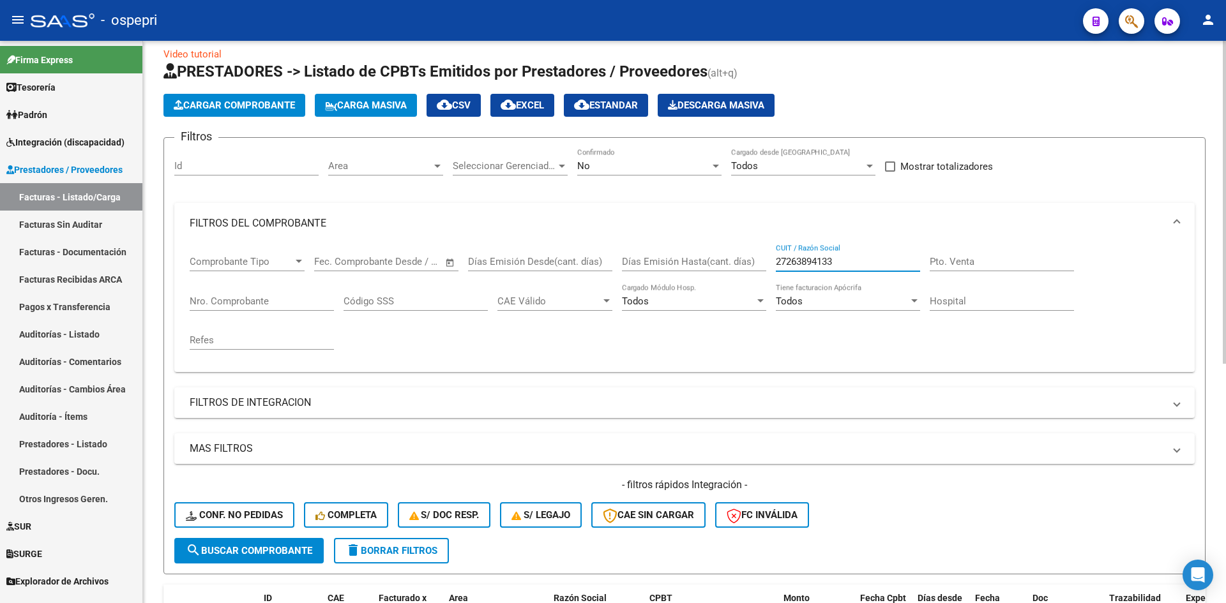
drag, startPoint x: 837, startPoint y: 264, endPoint x: 769, endPoint y: 288, distance: 71.3
click at [769, 288] on div "Comprobante Tipo Comprobante Tipo Start date – End date Fec. Comprobante Desde …" at bounding box center [685, 303] width 990 height 118
click at [277, 507] on button "Conf. no pedidas" at bounding box center [234, 516] width 120 height 26
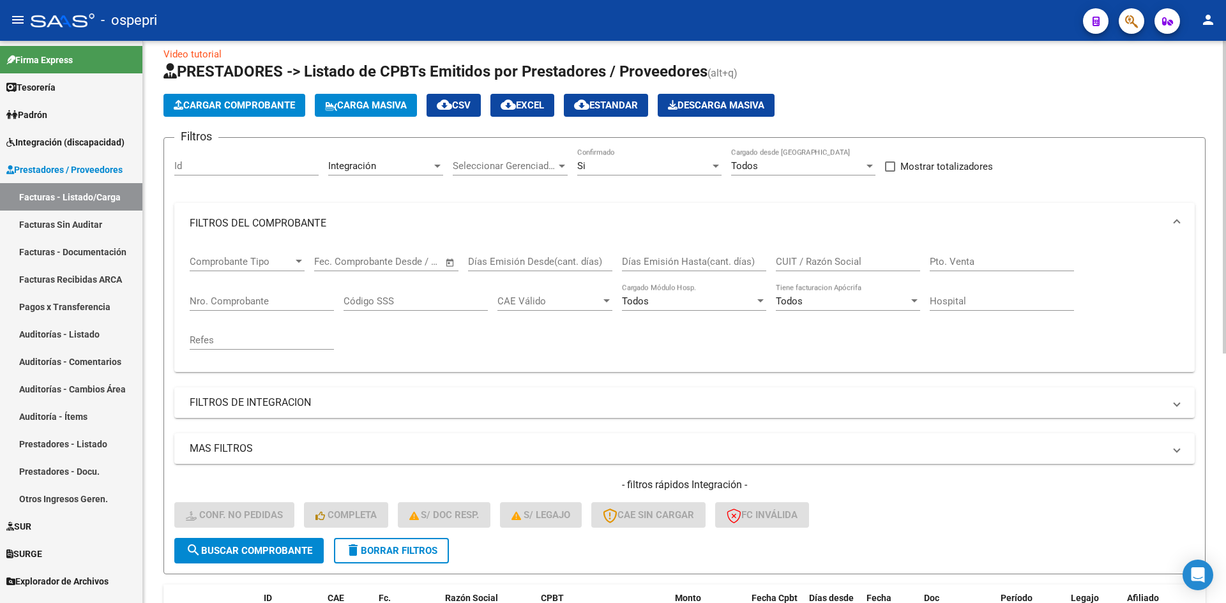
click at [794, 259] on input "CUIT / Razón Social" at bounding box center [848, 261] width 144 height 11
paste input "27263894133"
click at [269, 547] on span "search Buscar Comprobante" at bounding box center [249, 550] width 126 height 11
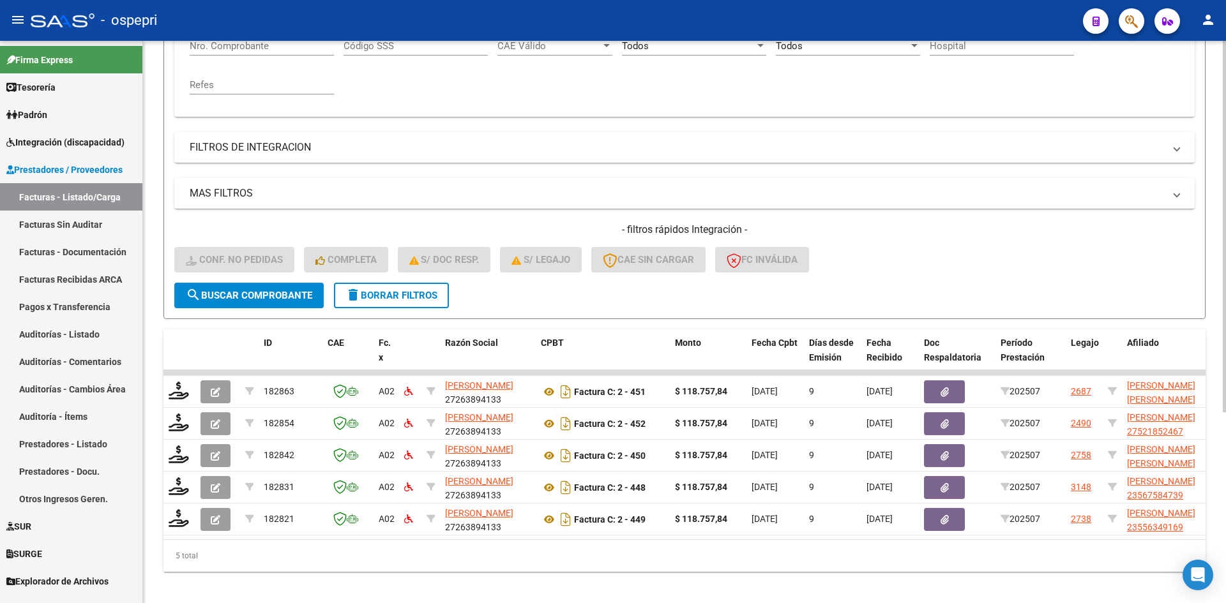
scroll to position [289, 0]
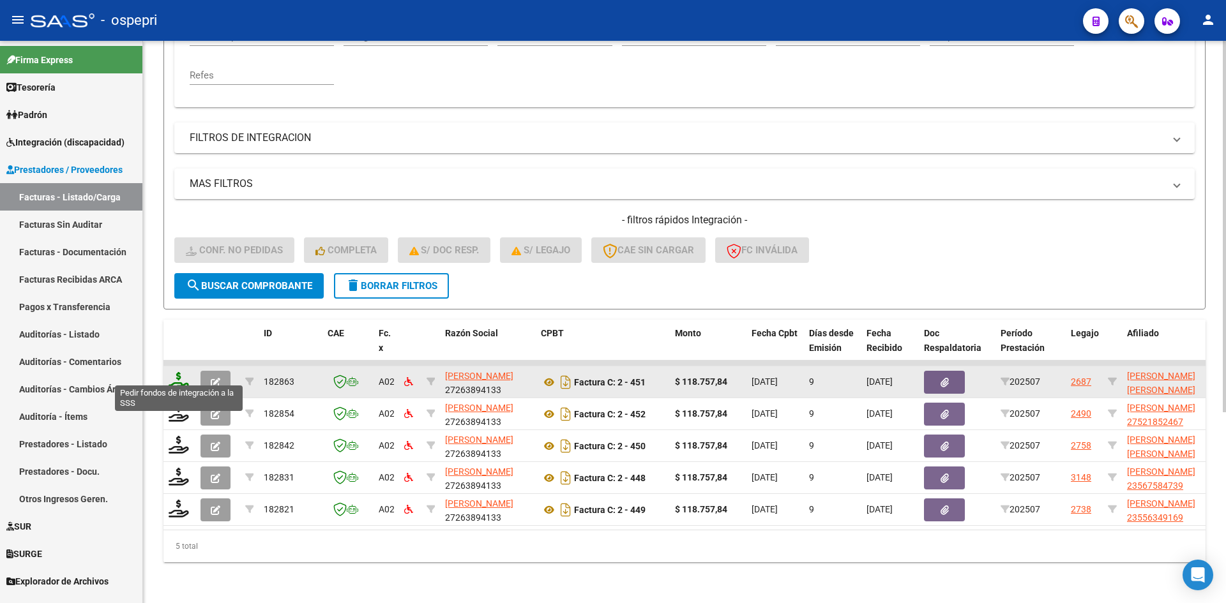
click at [177, 374] on icon at bounding box center [179, 381] width 20 height 18
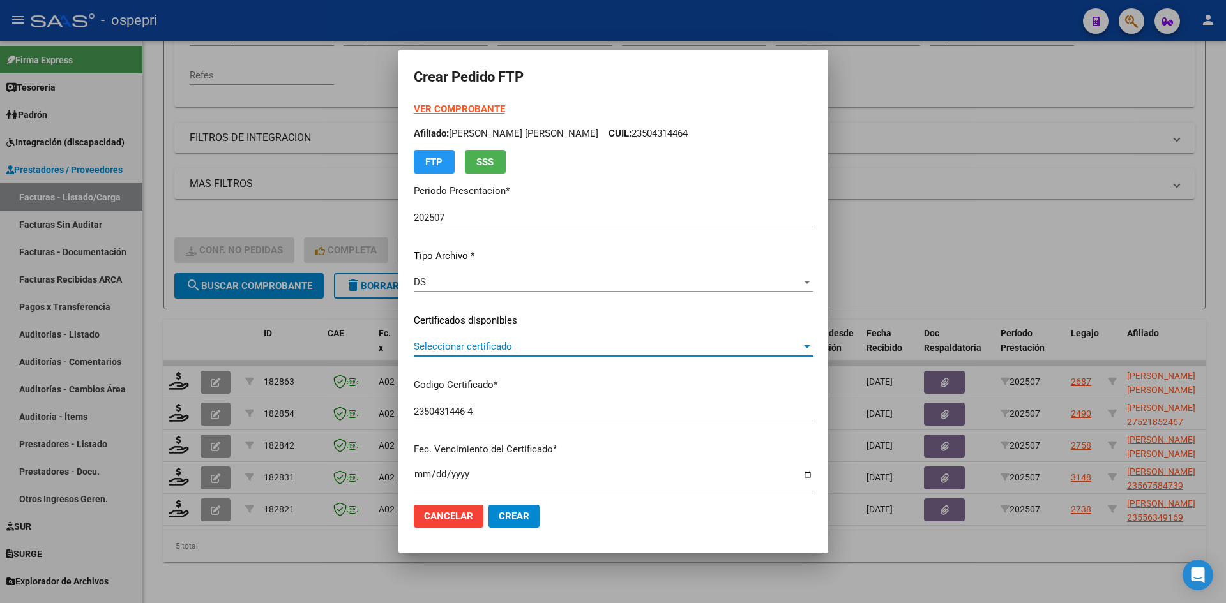
click at [482, 352] on span "Seleccionar certificado" at bounding box center [608, 346] width 388 height 11
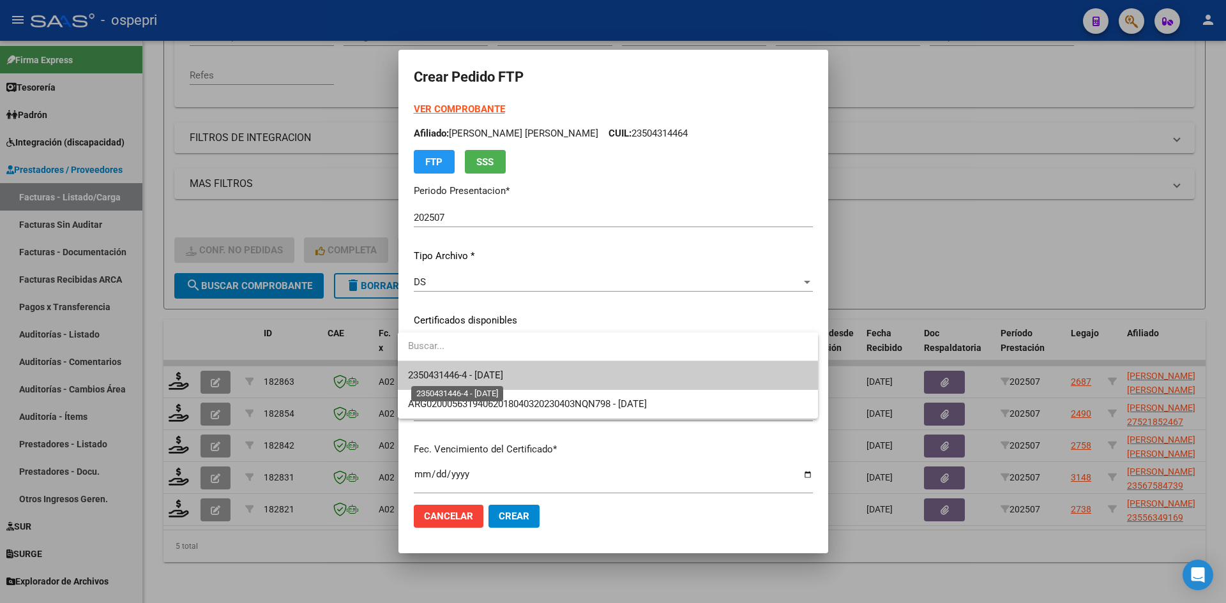
click at [489, 375] on span "2350431446-4 - [DATE]" at bounding box center [455, 375] width 95 height 11
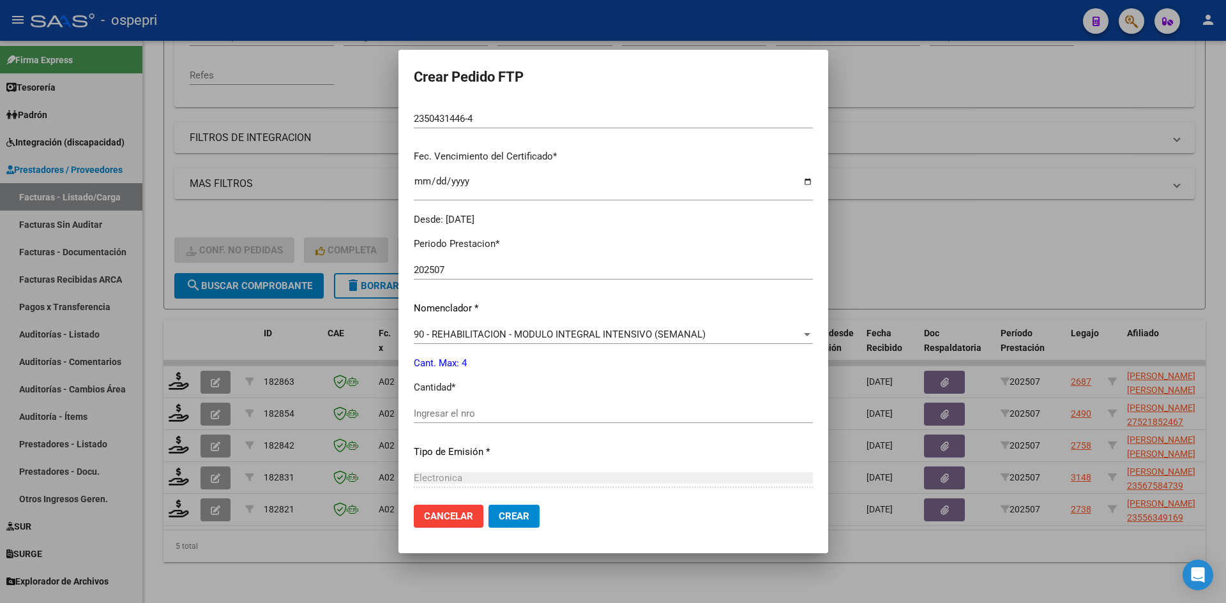
scroll to position [319, 0]
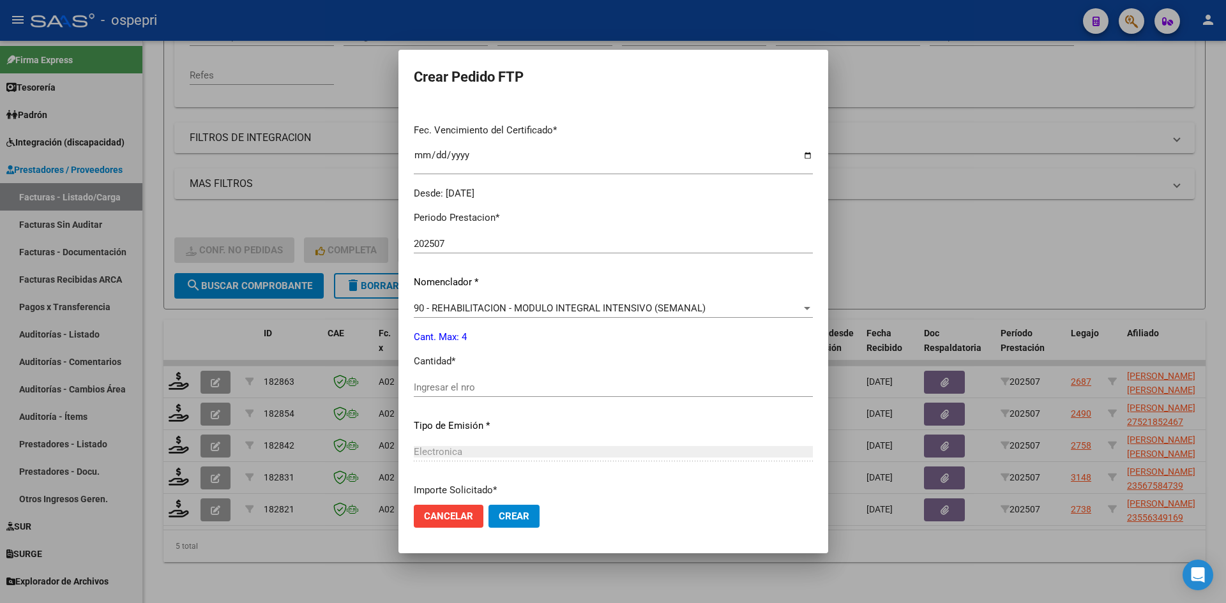
click at [466, 390] on input "Ingresar el nro" at bounding box center [613, 387] width 399 height 11
click at [517, 513] on span "Crear" at bounding box center [514, 516] width 31 height 11
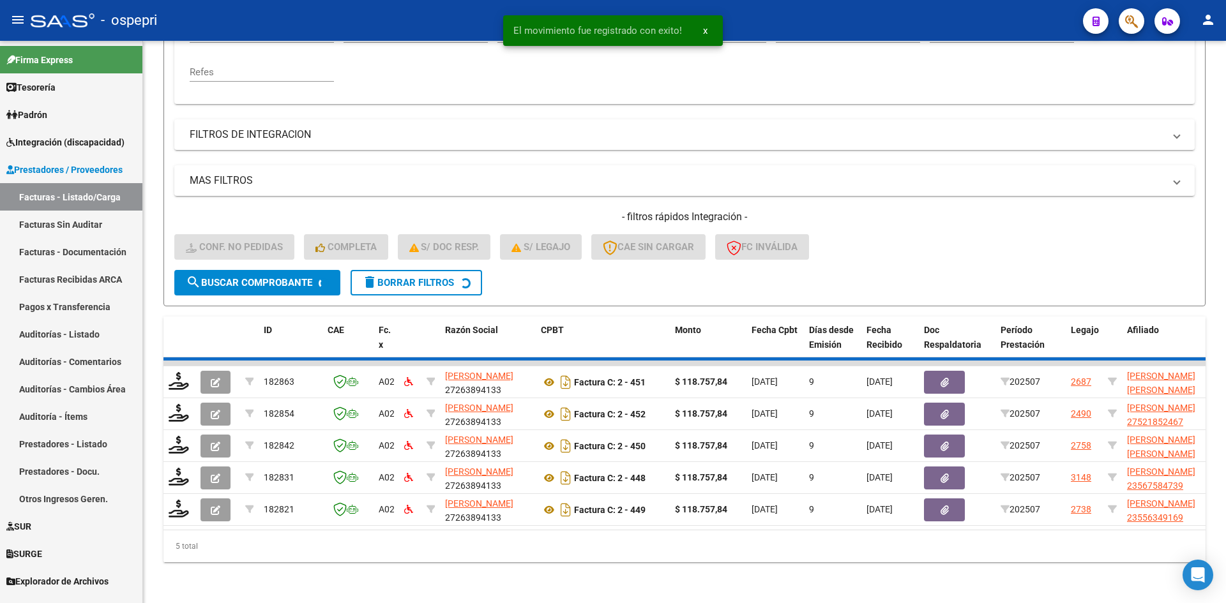
scroll to position [257, 0]
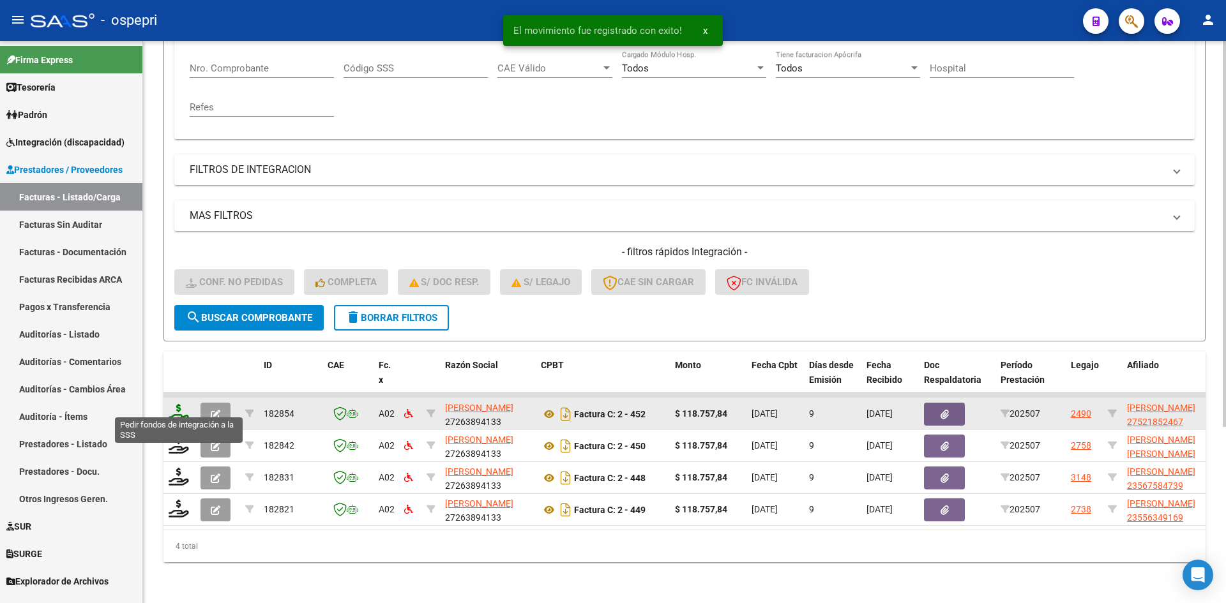
click at [178, 404] on icon at bounding box center [179, 413] width 20 height 18
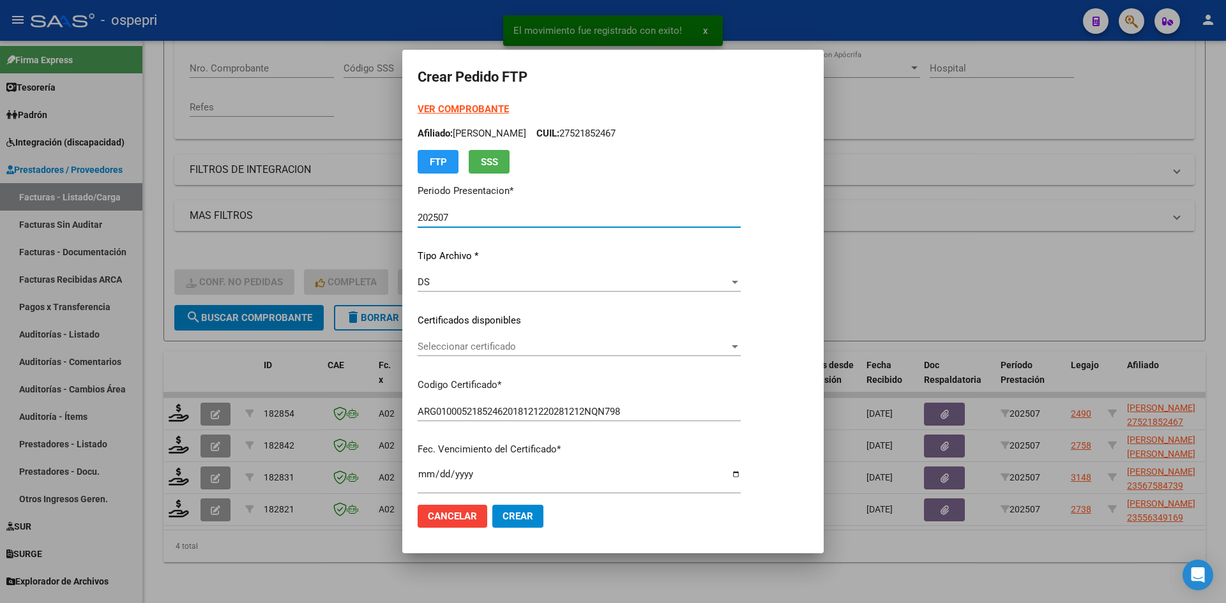
click at [540, 353] on div "Seleccionar certificado Seleccionar certificado" at bounding box center [579, 346] width 323 height 19
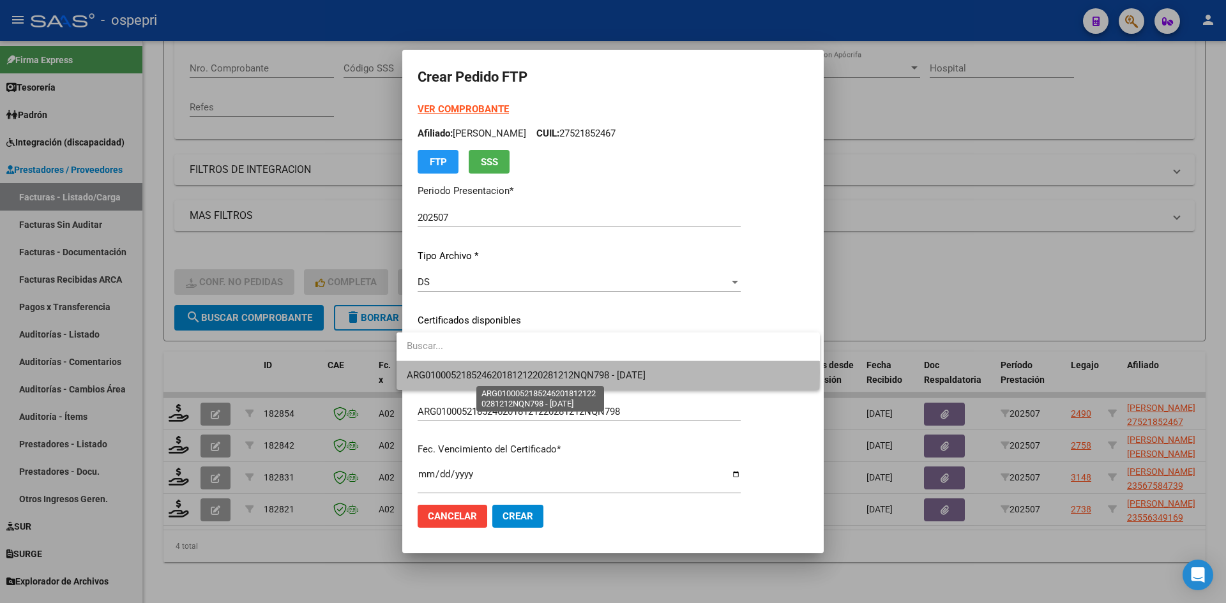
click at [544, 372] on span "ARG01000521852462018121220281212NQN798 - [DATE]" at bounding box center [526, 375] width 239 height 11
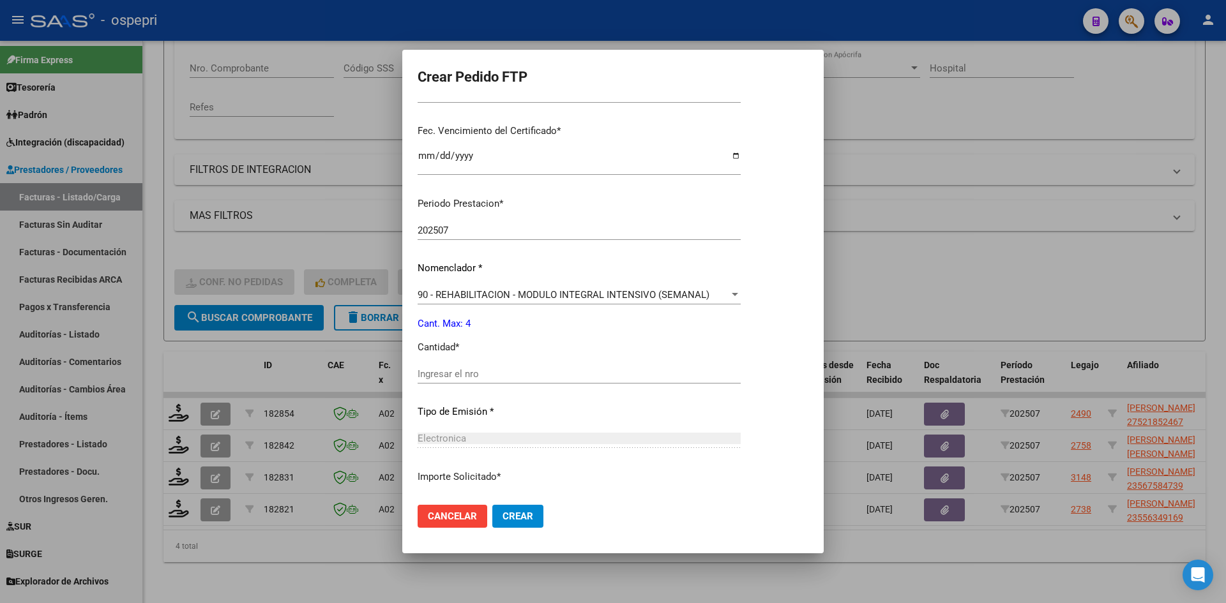
scroll to position [319, 0]
click at [445, 375] on input "Ingresar el nro" at bounding box center [579, 373] width 323 height 11
click at [503, 513] on span "Crear" at bounding box center [518, 516] width 31 height 11
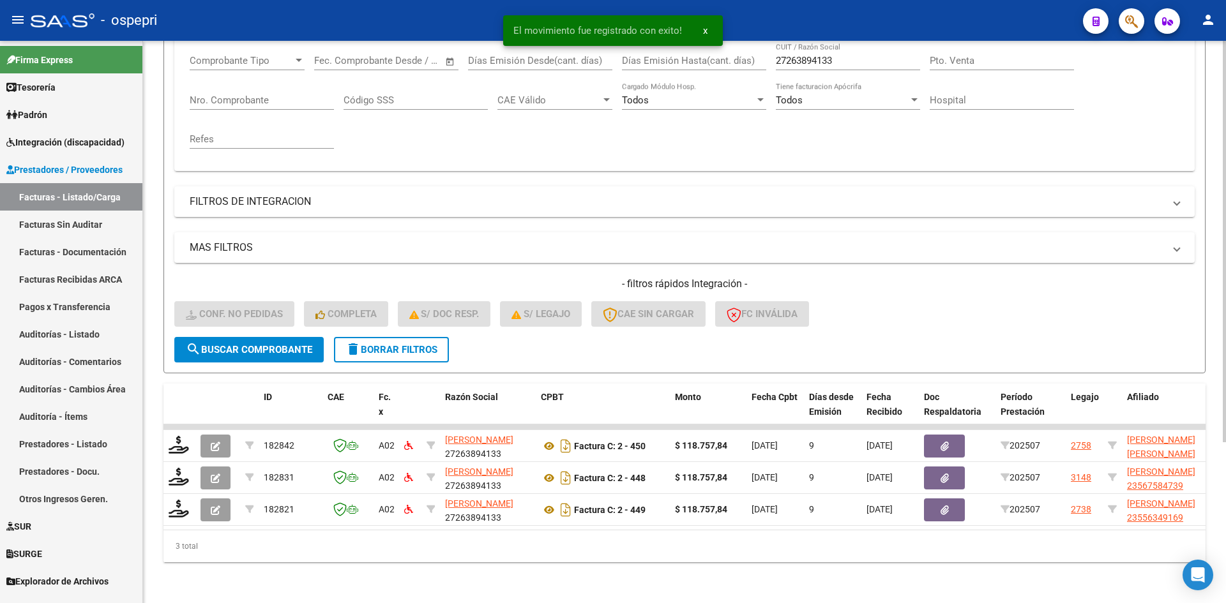
scroll to position [225, 0]
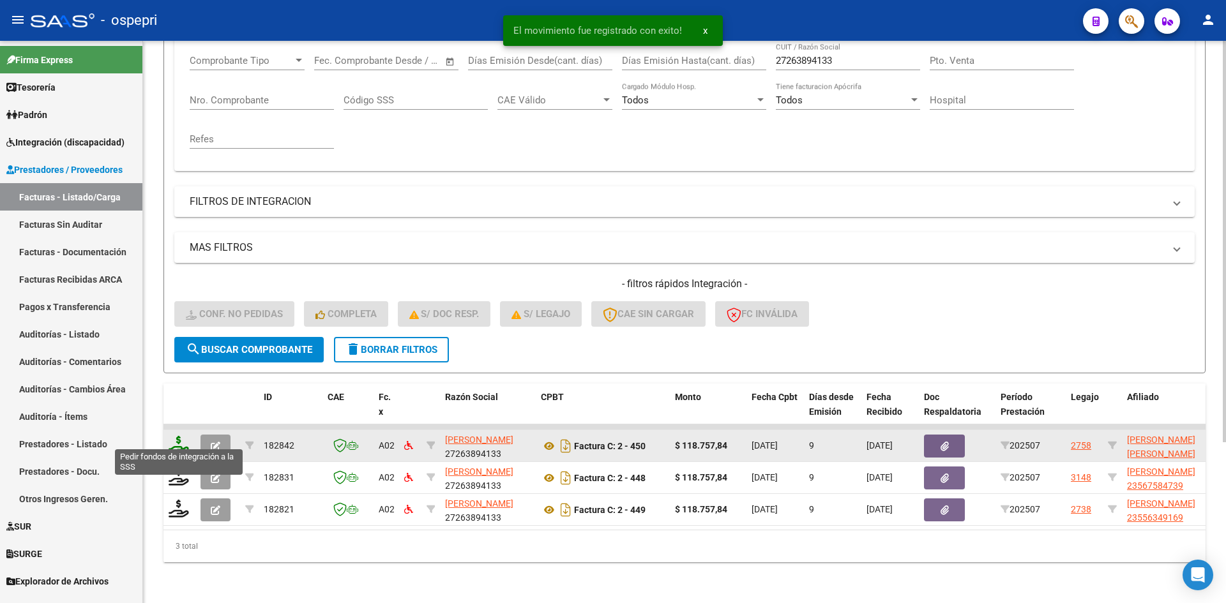
click at [181, 439] on icon at bounding box center [179, 445] width 20 height 18
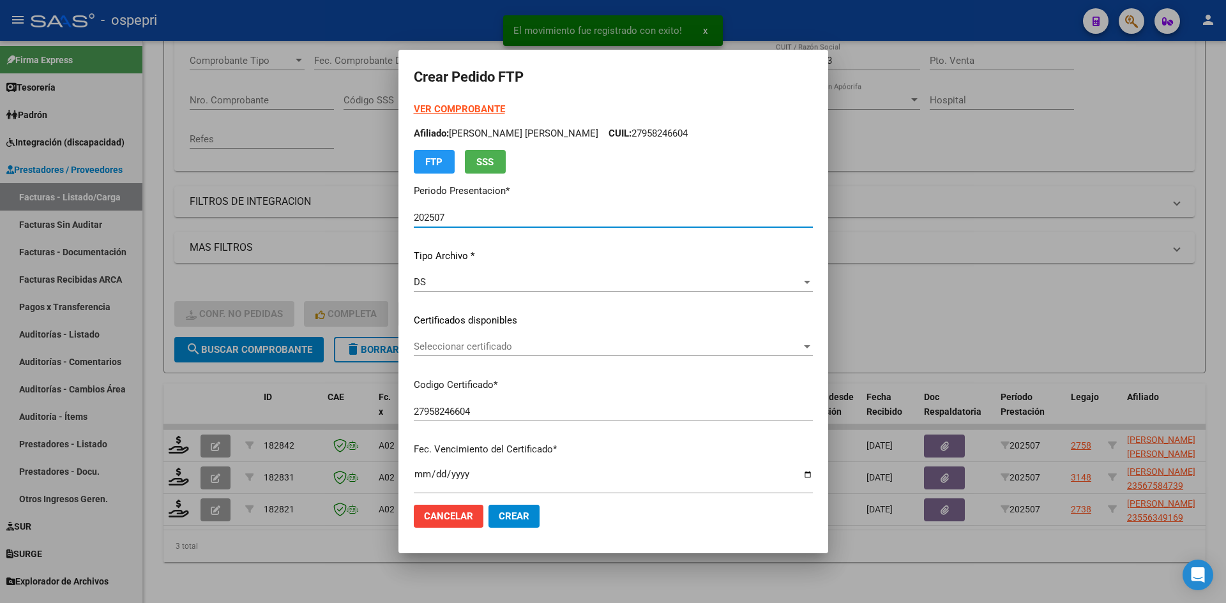
click at [504, 351] on span "Seleccionar certificado" at bounding box center [608, 346] width 388 height 11
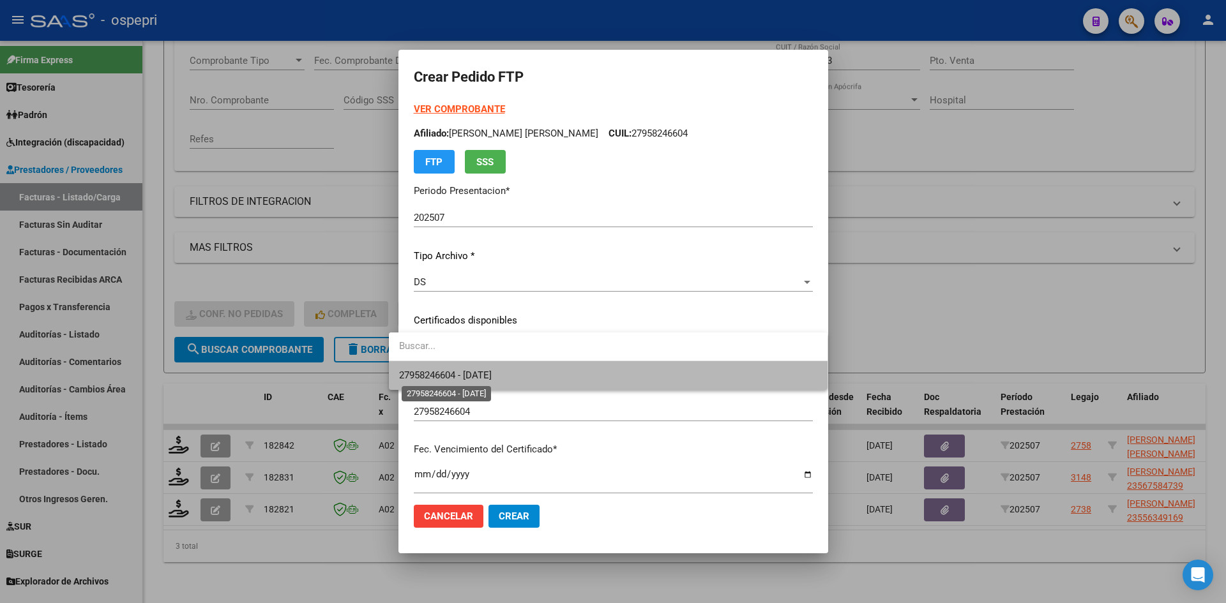
click at [492, 377] on span "27958246604 - [DATE]" at bounding box center [445, 375] width 93 height 11
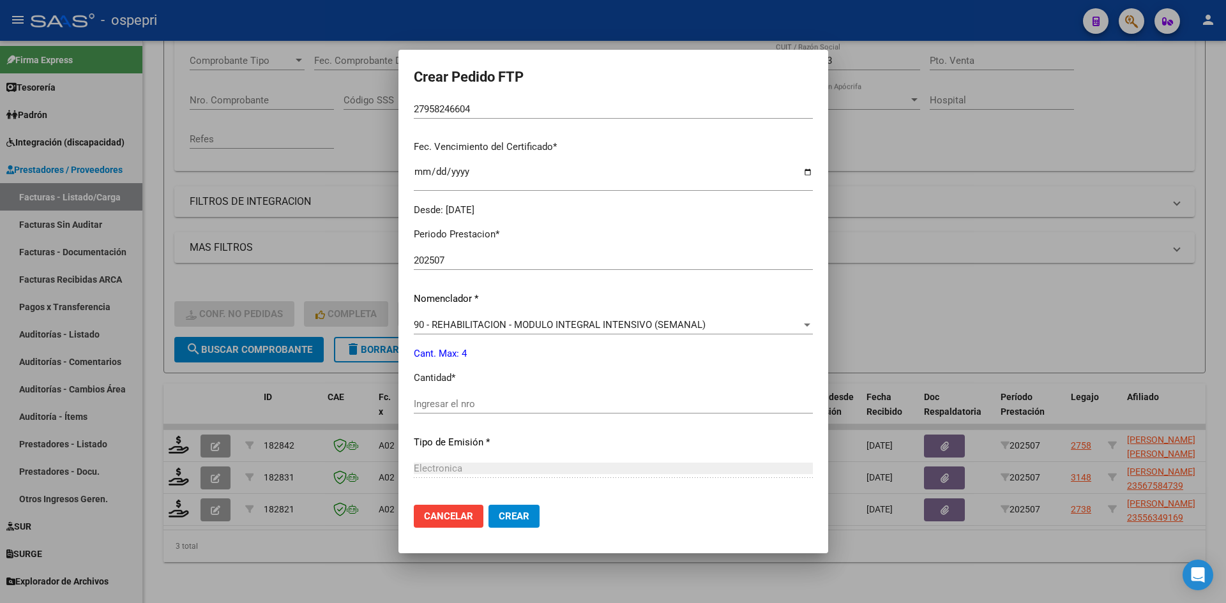
scroll to position [319, 0]
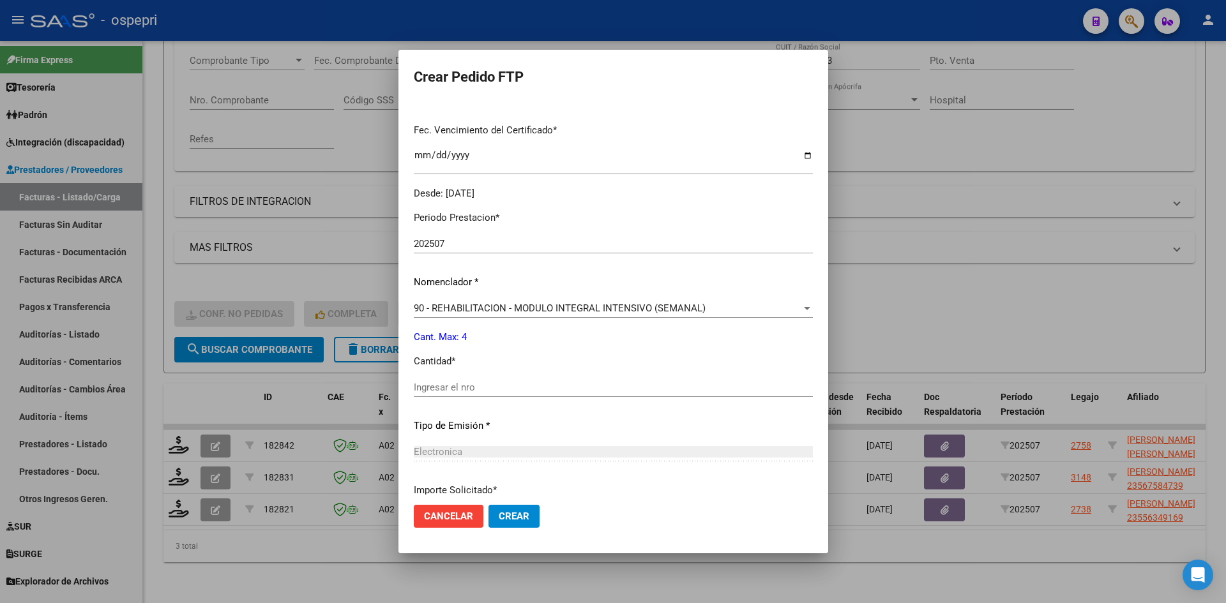
click at [454, 391] on input "Ingresar el nro" at bounding box center [613, 387] width 399 height 11
click at [503, 520] on span "Crear" at bounding box center [514, 516] width 31 height 11
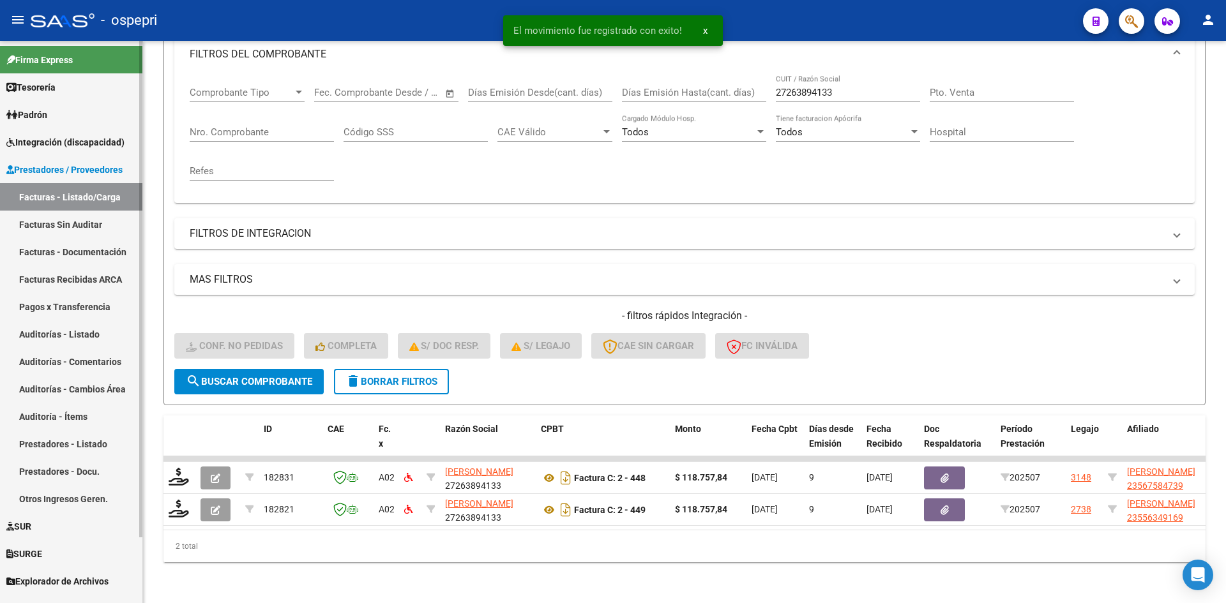
scroll to position [193, 0]
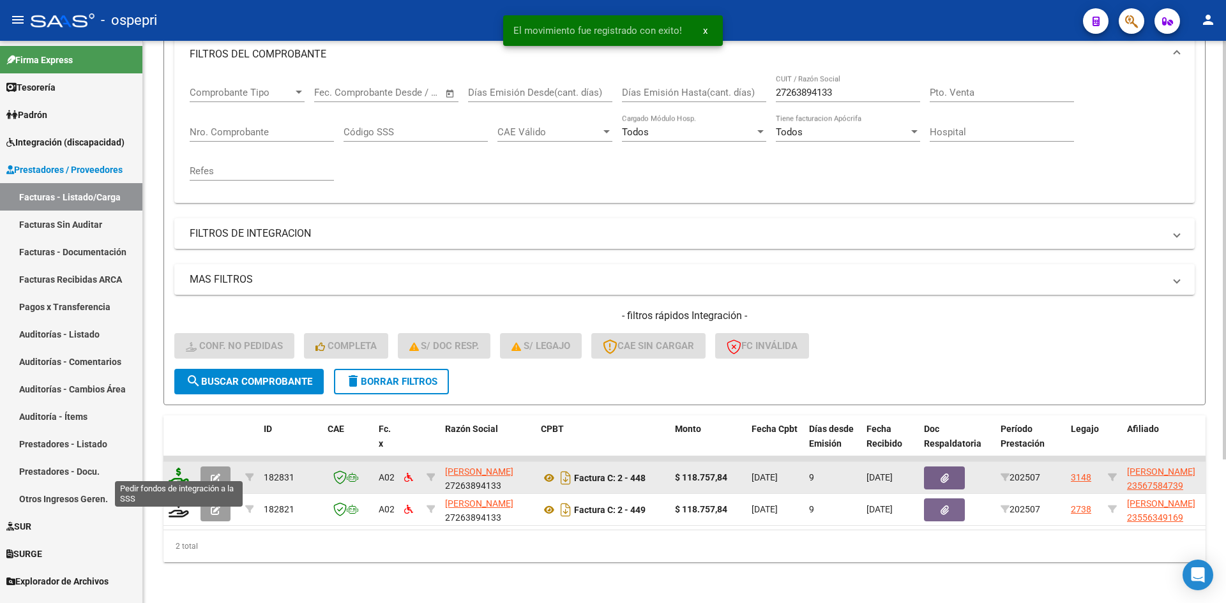
click at [176, 468] on icon at bounding box center [179, 477] width 20 height 18
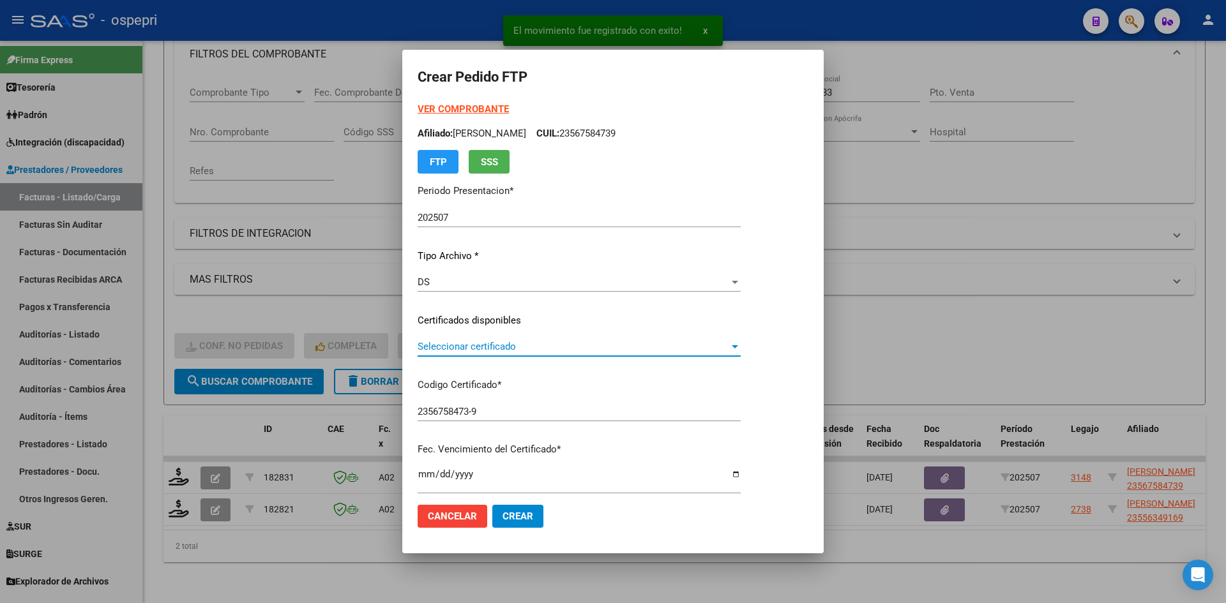
click at [470, 342] on span "Seleccionar certificado" at bounding box center [574, 346] width 312 height 11
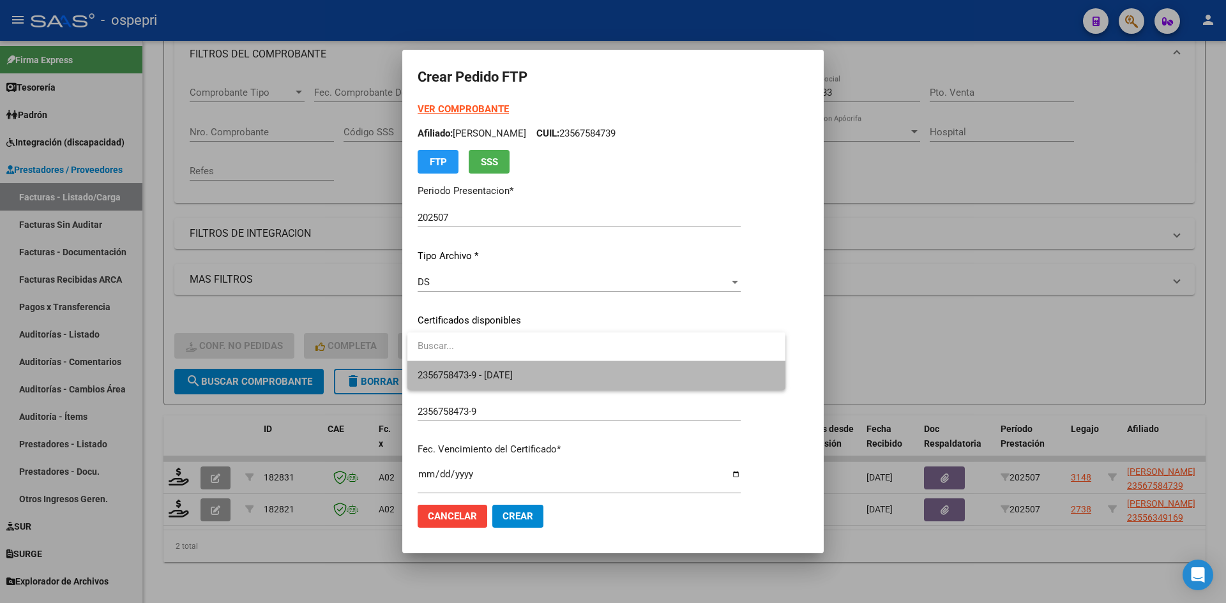
click at [489, 368] on span "2356758473-9 - [DATE]" at bounding box center [597, 375] width 358 height 29
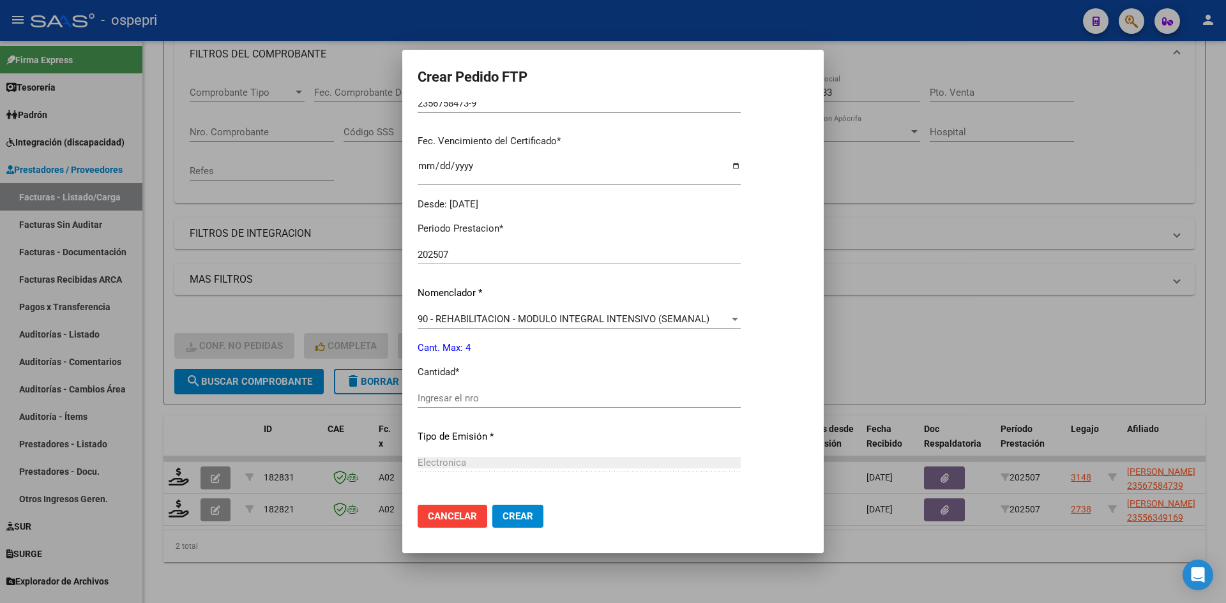
scroll to position [319, 0]
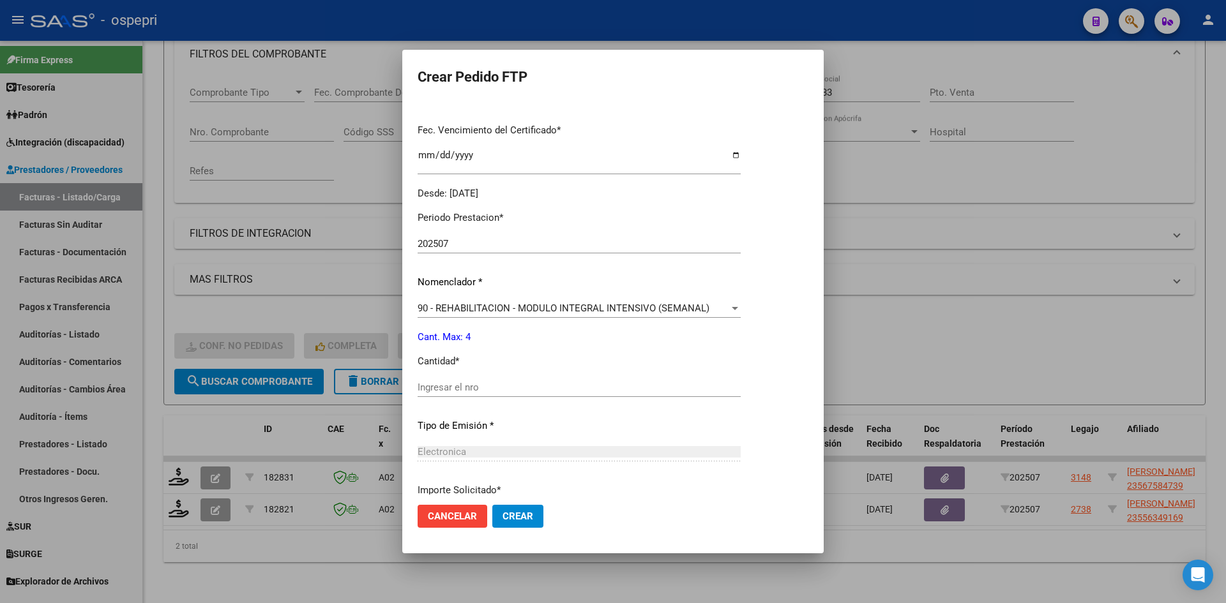
click at [476, 390] on input "Ingresar el nro" at bounding box center [579, 387] width 323 height 11
click at [532, 522] on button "Crear" at bounding box center [517, 516] width 51 height 23
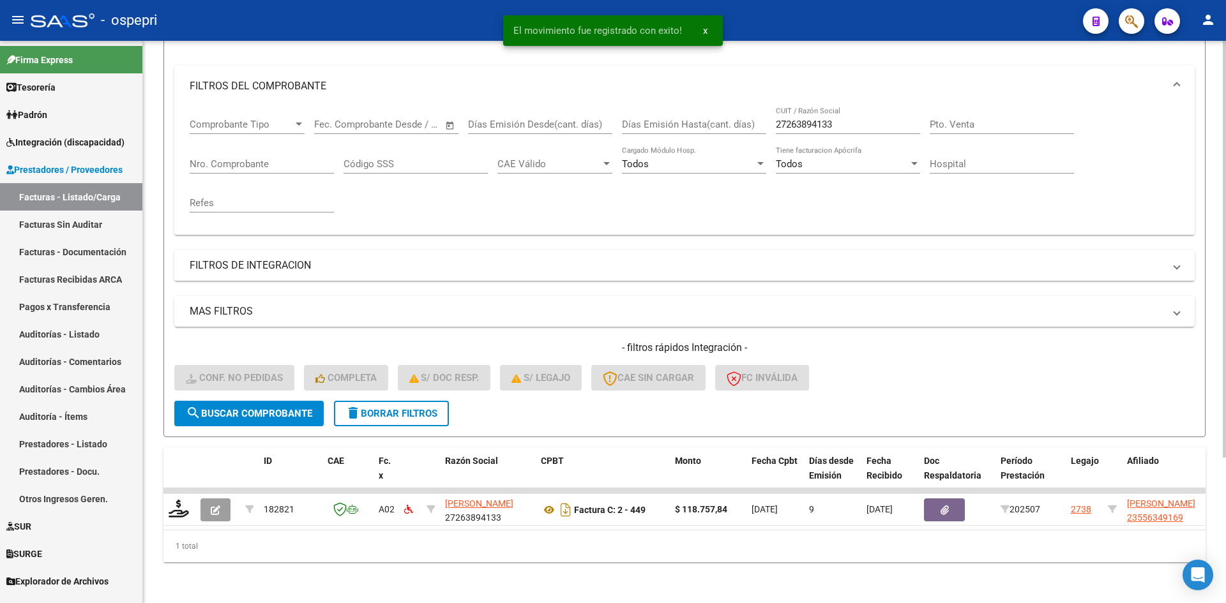
scroll to position [161, 0]
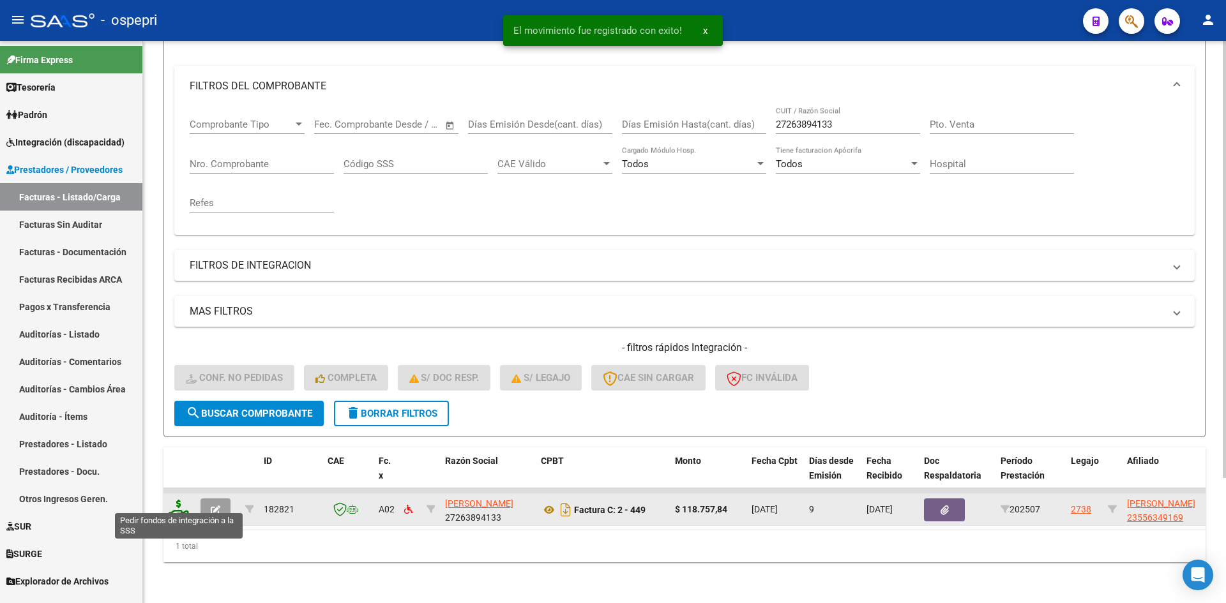
click at [183, 503] on icon at bounding box center [179, 509] width 20 height 18
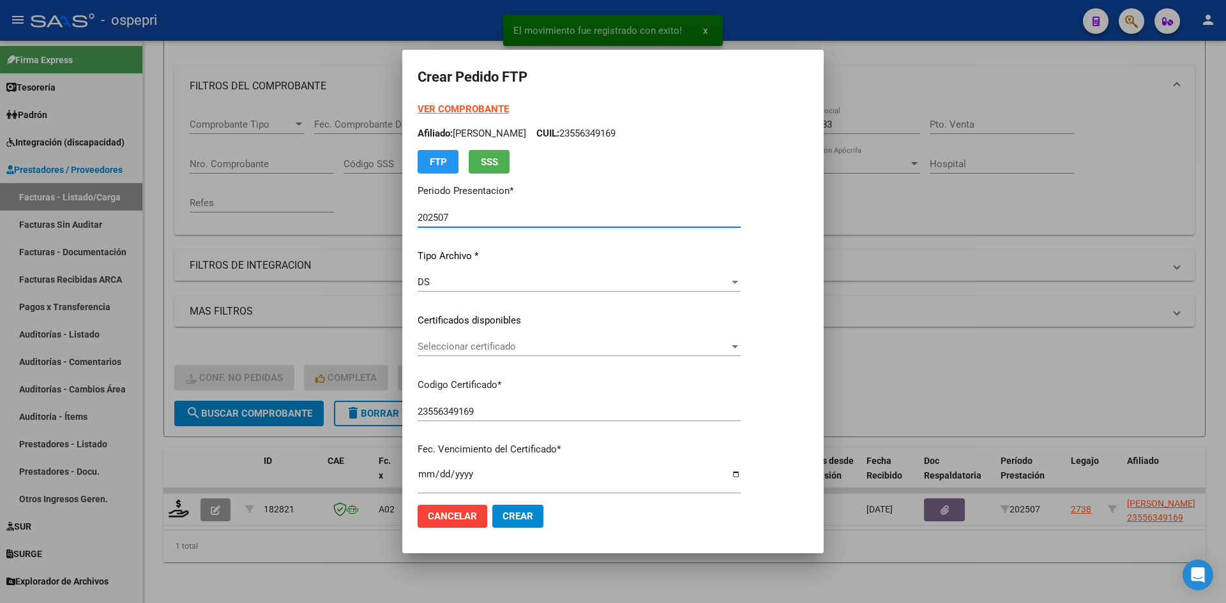
click at [538, 349] on span "Seleccionar certificado" at bounding box center [574, 346] width 312 height 11
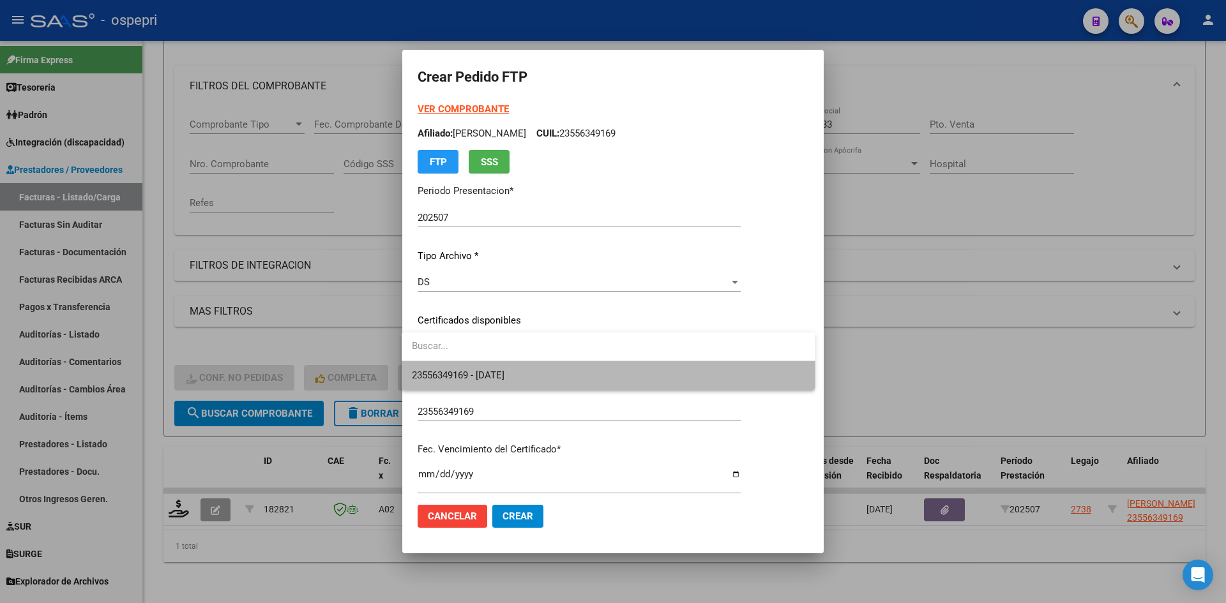
click at [537, 378] on span "23556349169 - [DATE]" at bounding box center [608, 375] width 393 height 29
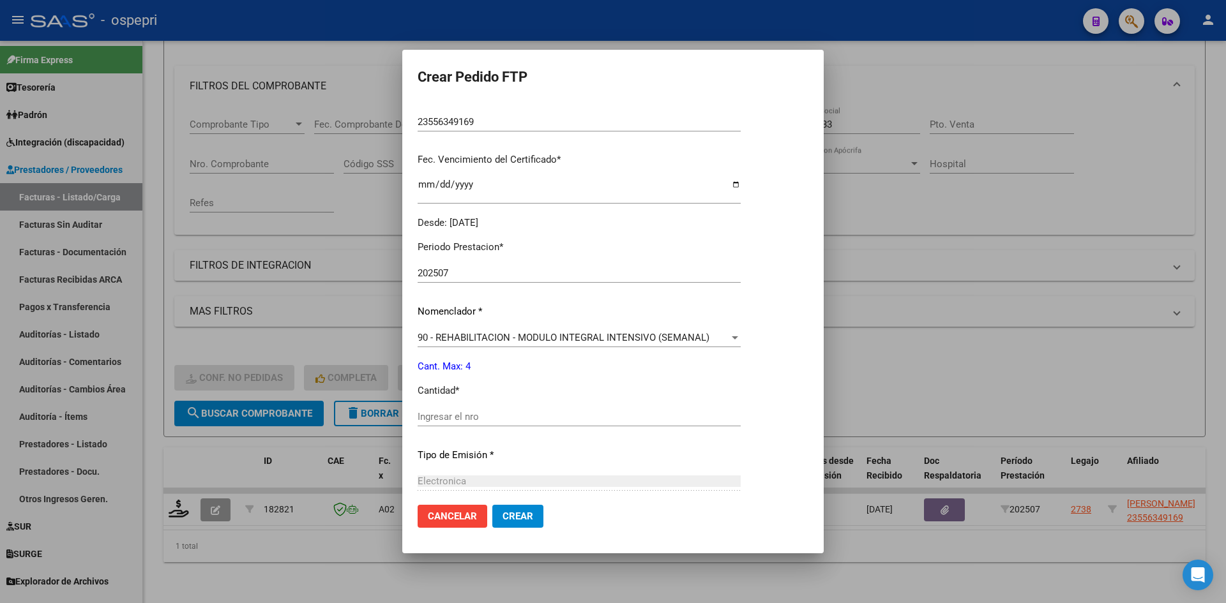
scroll to position [319, 0]
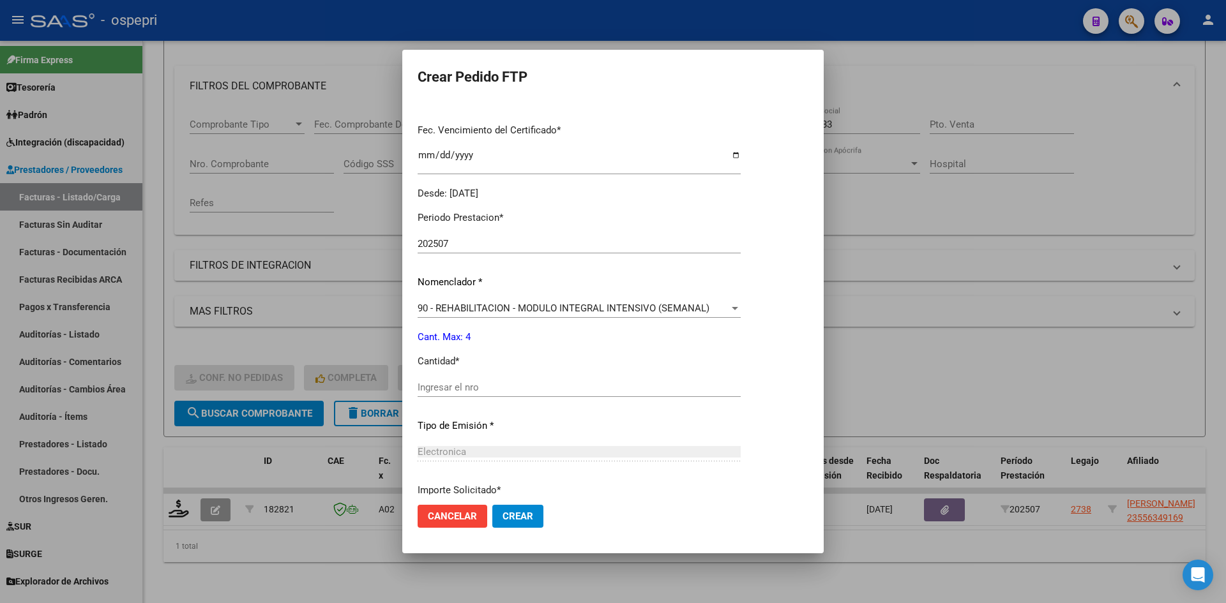
click at [485, 391] on input "Ingresar el nro" at bounding box center [579, 387] width 323 height 11
click at [503, 516] on span "Crear" at bounding box center [518, 516] width 31 height 11
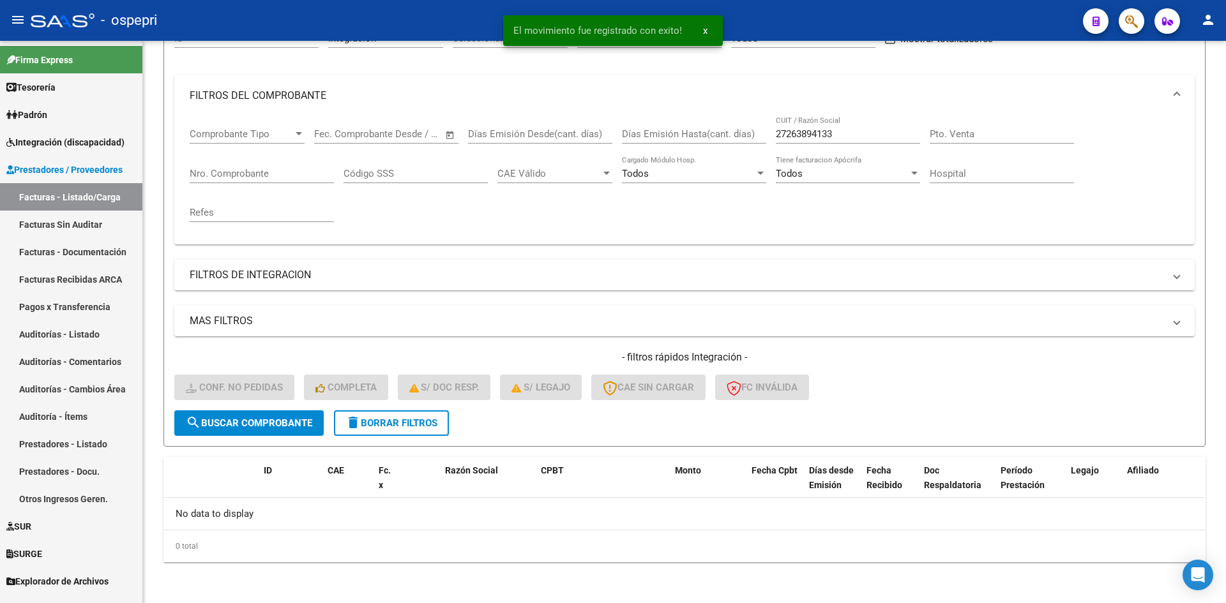
scroll to position [142, 0]
click at [443, 416] on button "delete Borrar Filtros" at bounding box center [391, 424] width 115 height 26
